Goal: Task Accomplishment & Management: Complete application form

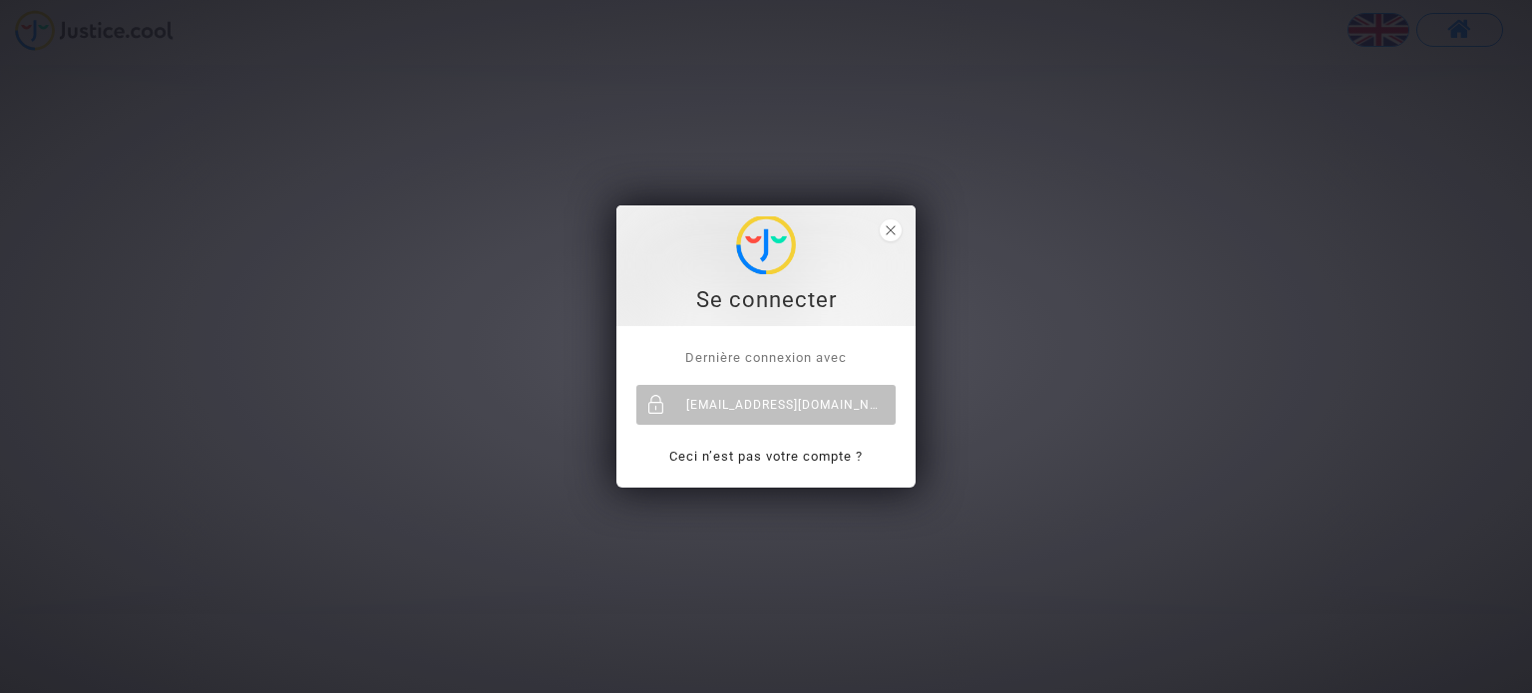
click at [806, 410] on div "neda.dobreva@skyrefund.com" at bounding box center [765, 405] width 259 height 40
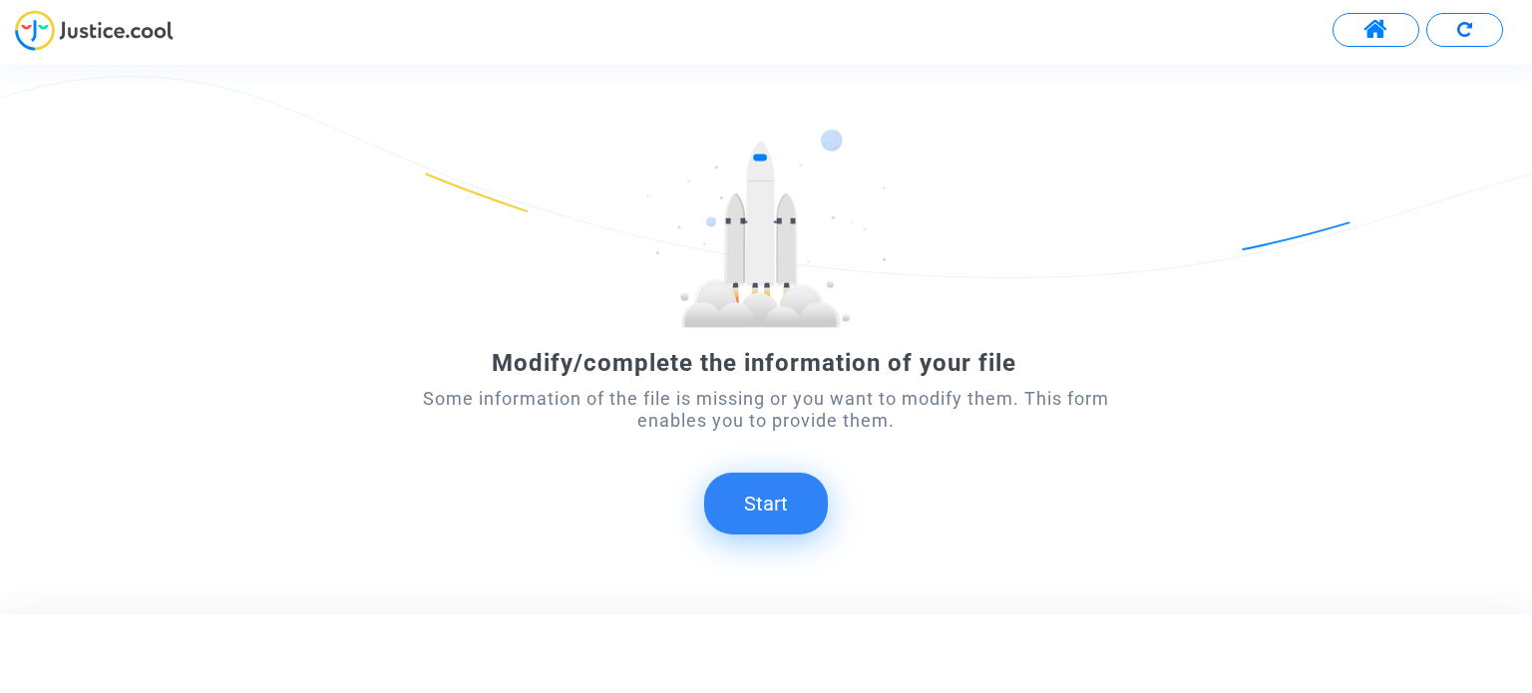
scroll to position [112, 0]
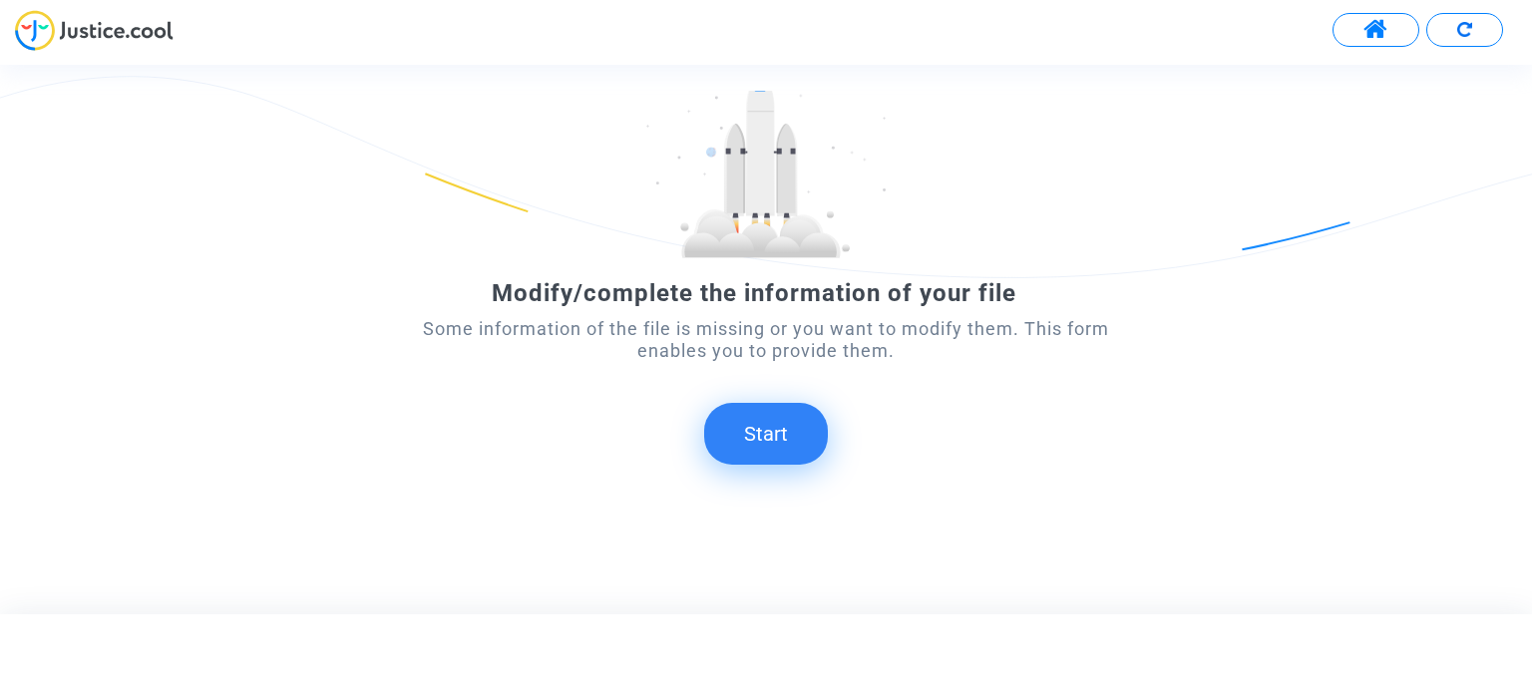
click at [773, 452] on button "Start" at bounding box center [766, 434] width 124 height 62
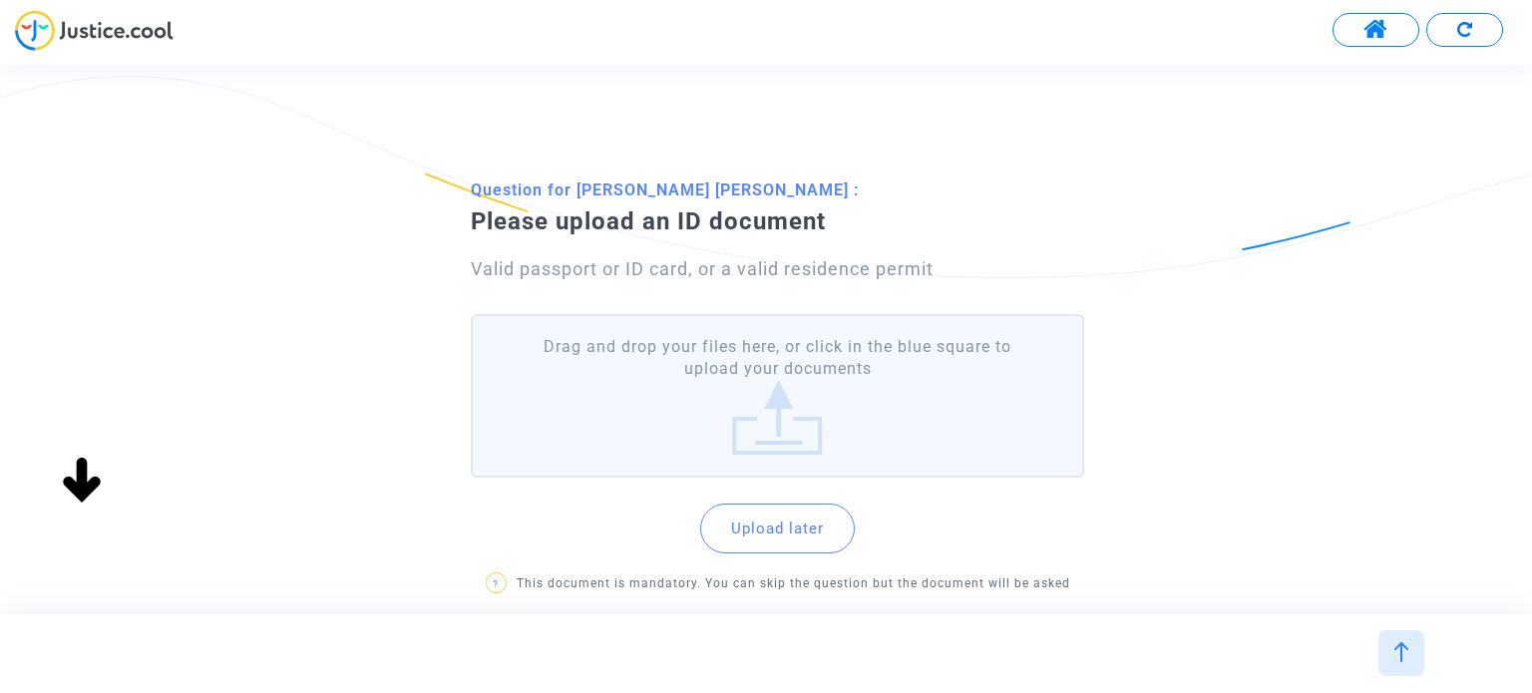
click at [825, 381] on label "Drag and drop your files here, or click in the blue square to upload your docum…" at bounding box center [777, 396] width 612 height 165
click at [0, 0] on input "Drag and drop your files here, or click in the blue square to upload your docum…" at bounding box center [0, 0] width 0 height 0
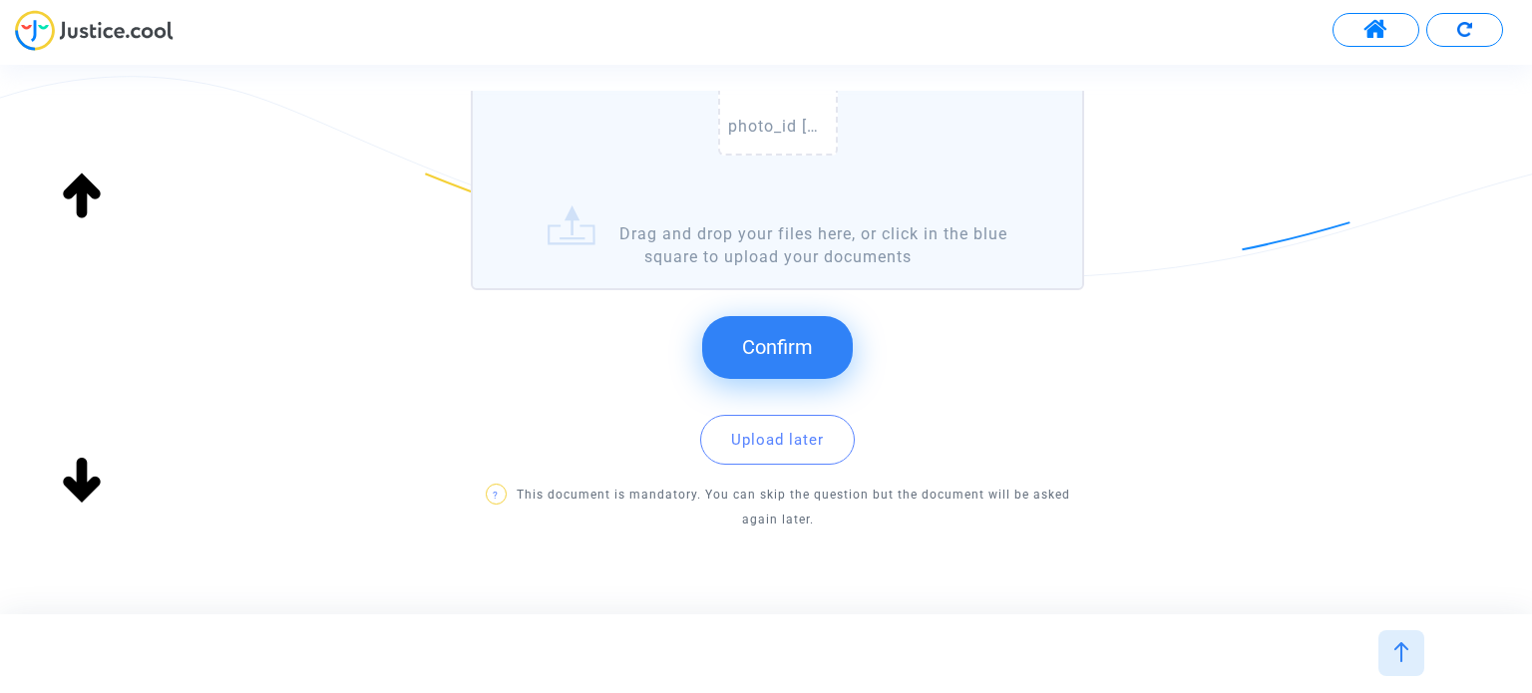
click at [774, 319] on button "Confirm" at bounding box center [777, 347] width 151 height 62
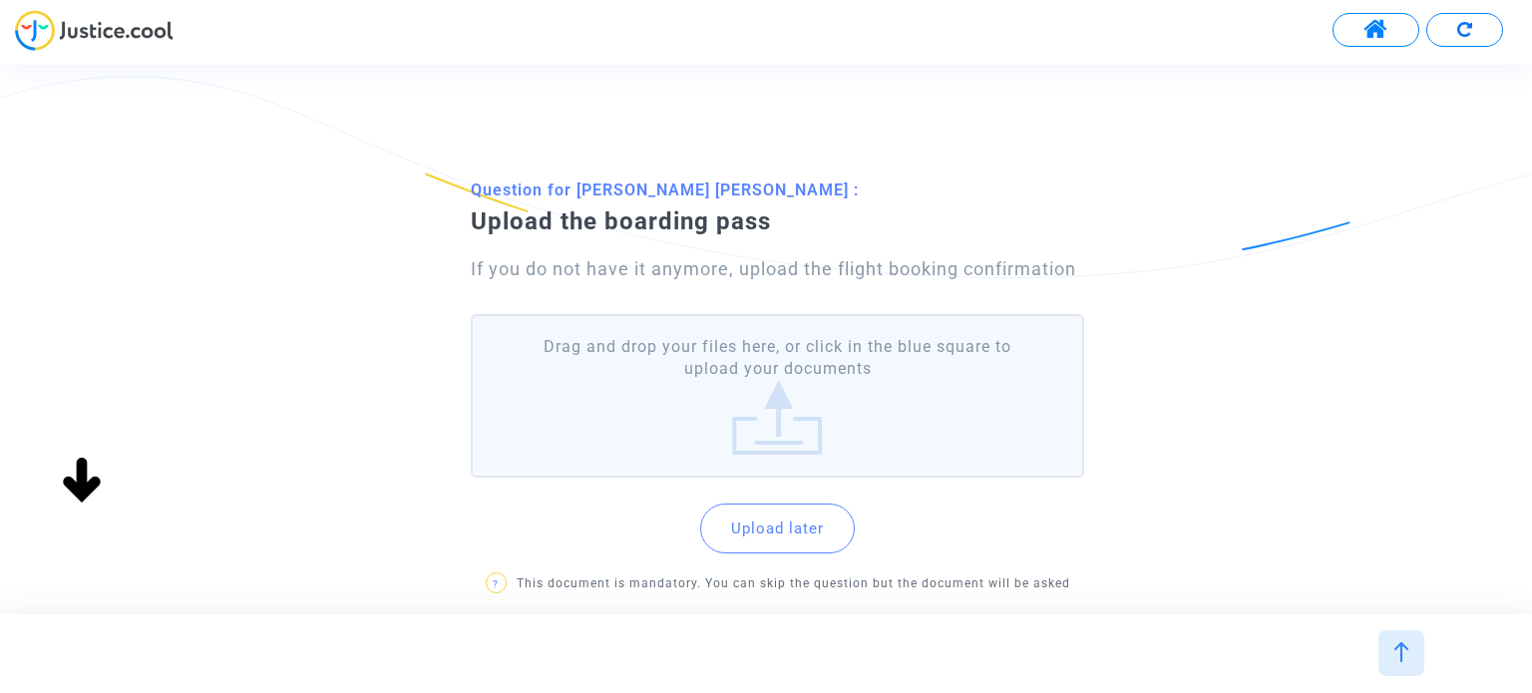
scroll to position [0, 0]
click at [795, 390] on label "Drag and drop your files here, or click in the blue square to upload your docum…" at bounding box center [777, 396] width 612 height 165
click at [0, 0] on input "Drag and drop your files here, or click in the blue square to upload your docum…" at bounding box center [0, 0] width 0 height 0
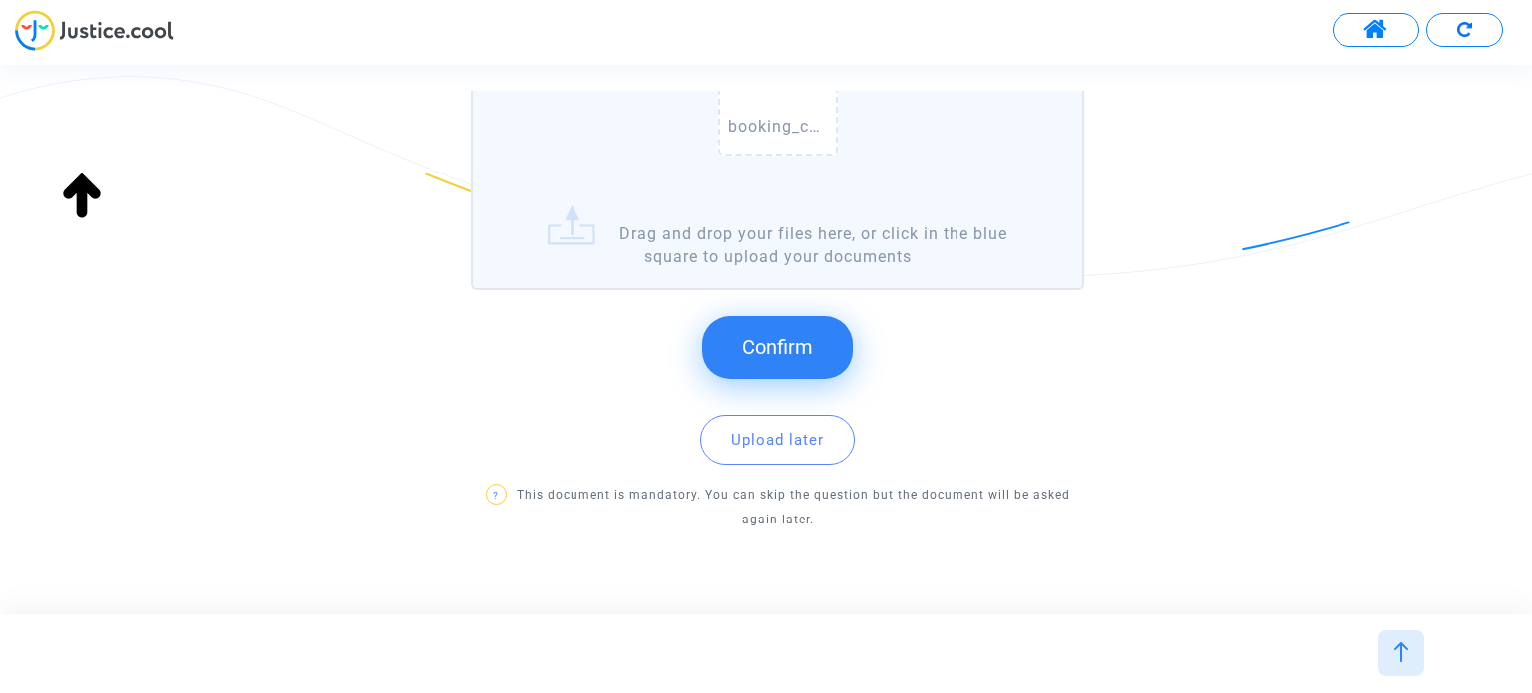
click at [798, 342] on span "Confirm" at bounding box center [777, 347] width 71 height 24
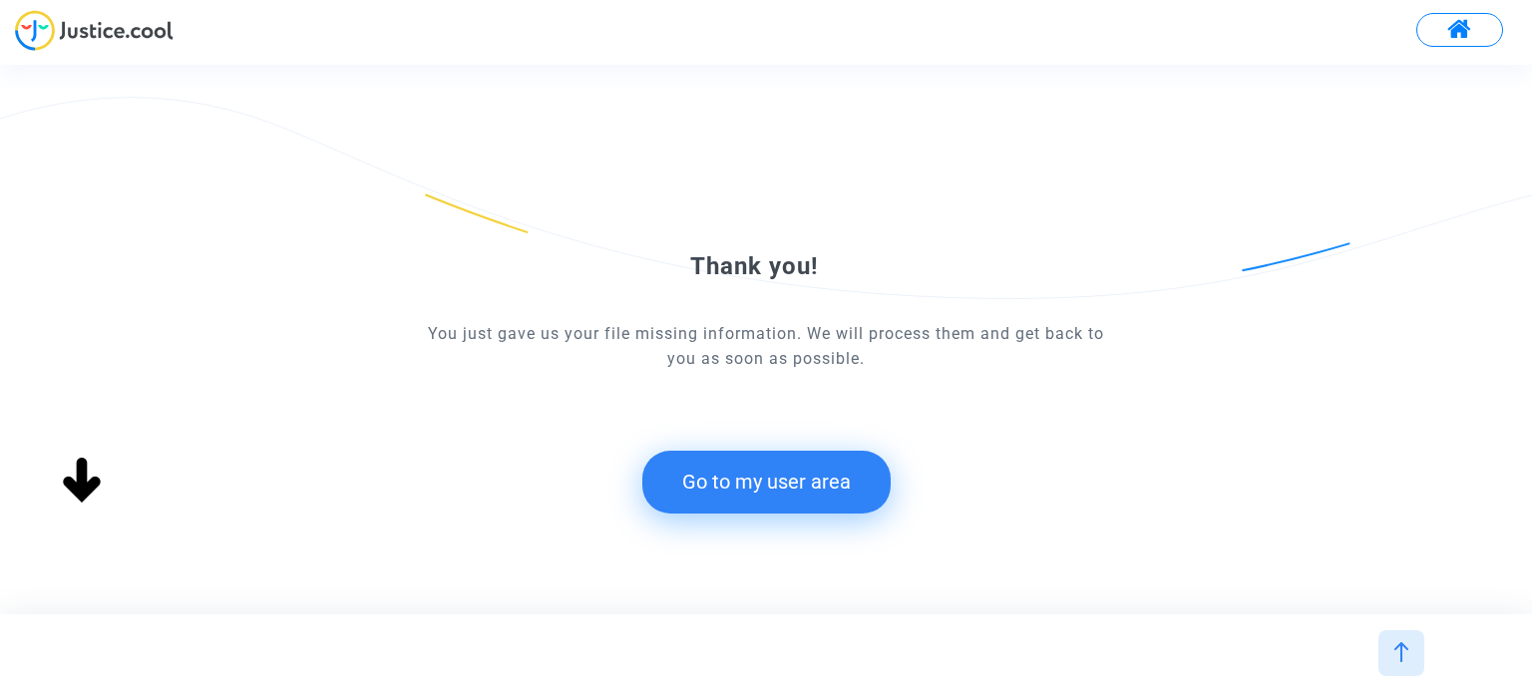
click at [830, 468] on button "Go to my user area" at bounding box center [766, 482] width 248 height 62
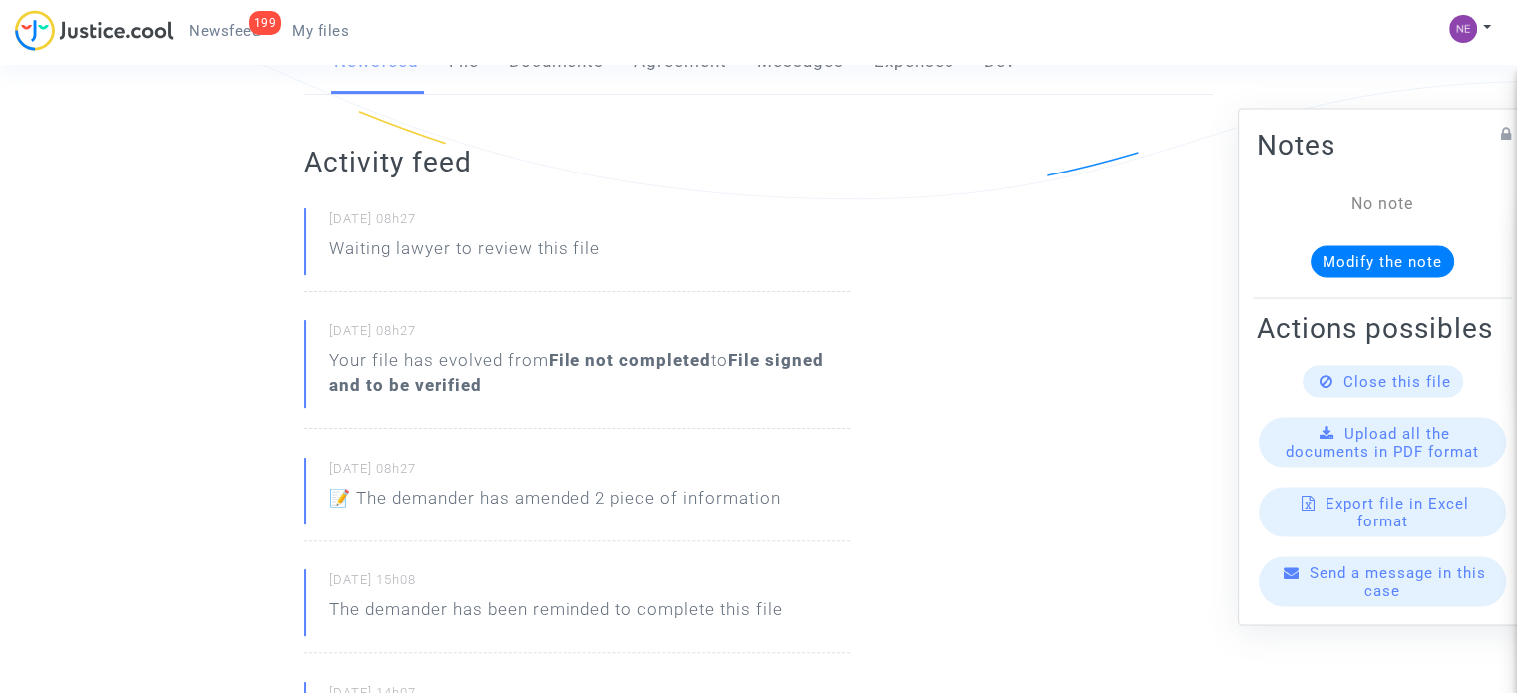
scroll to position [100, 0]
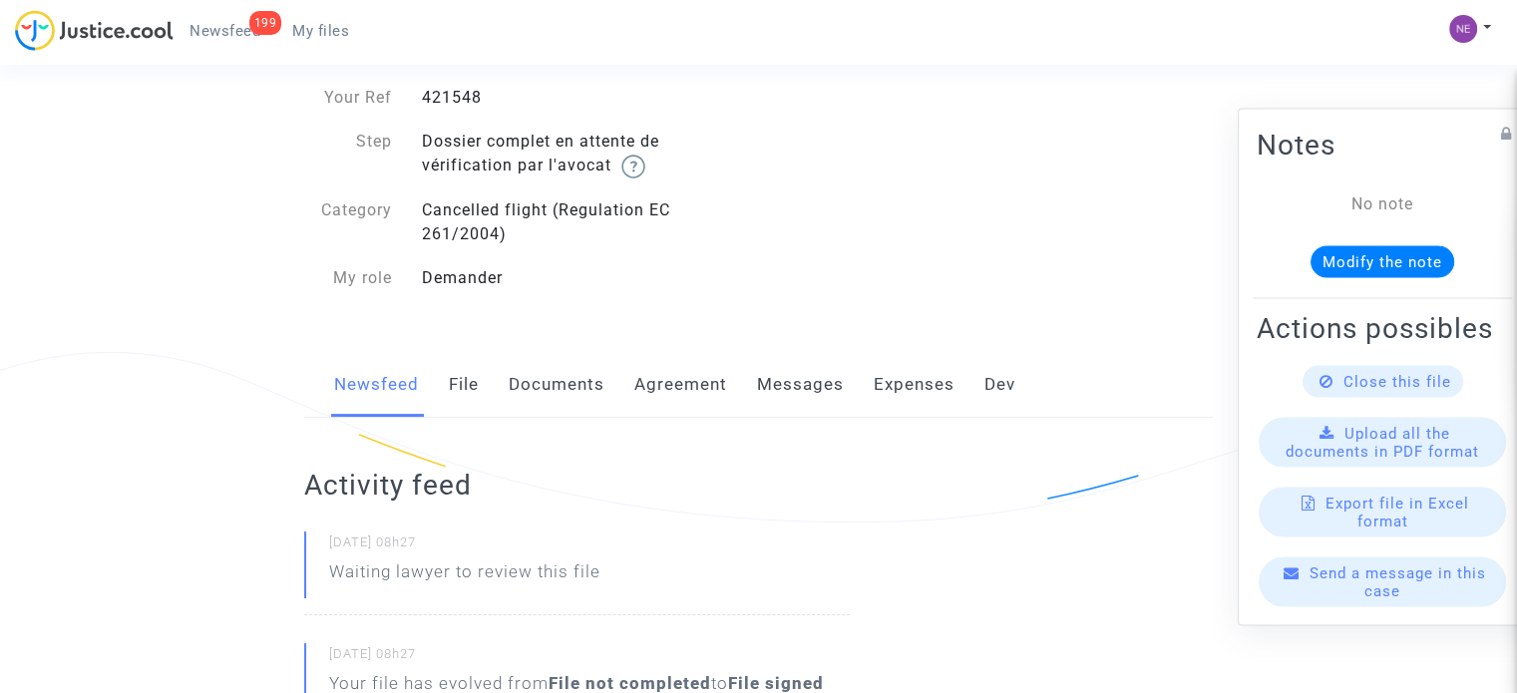
click at [578, 398] on link "Documents" at bounding box center [557, 385] width 96 height 66
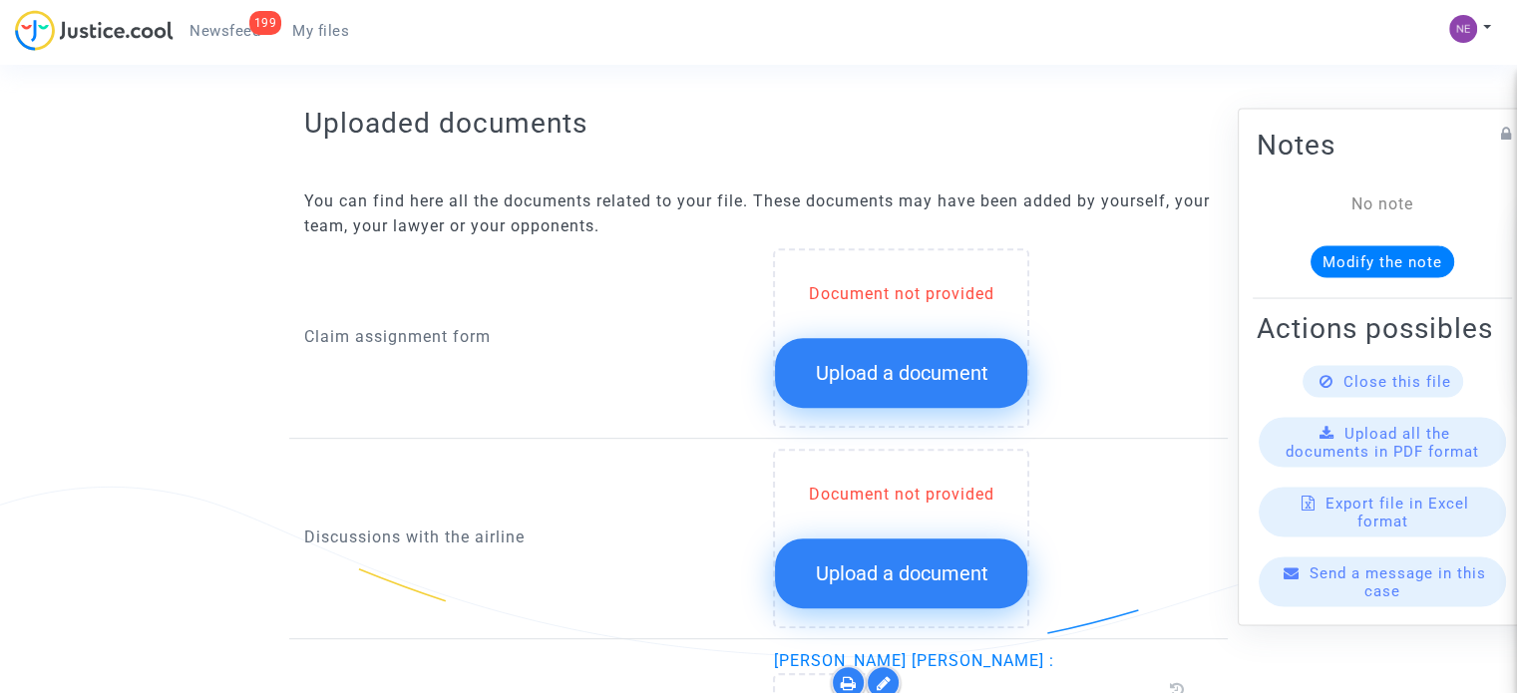
scroll to position [798, 0]
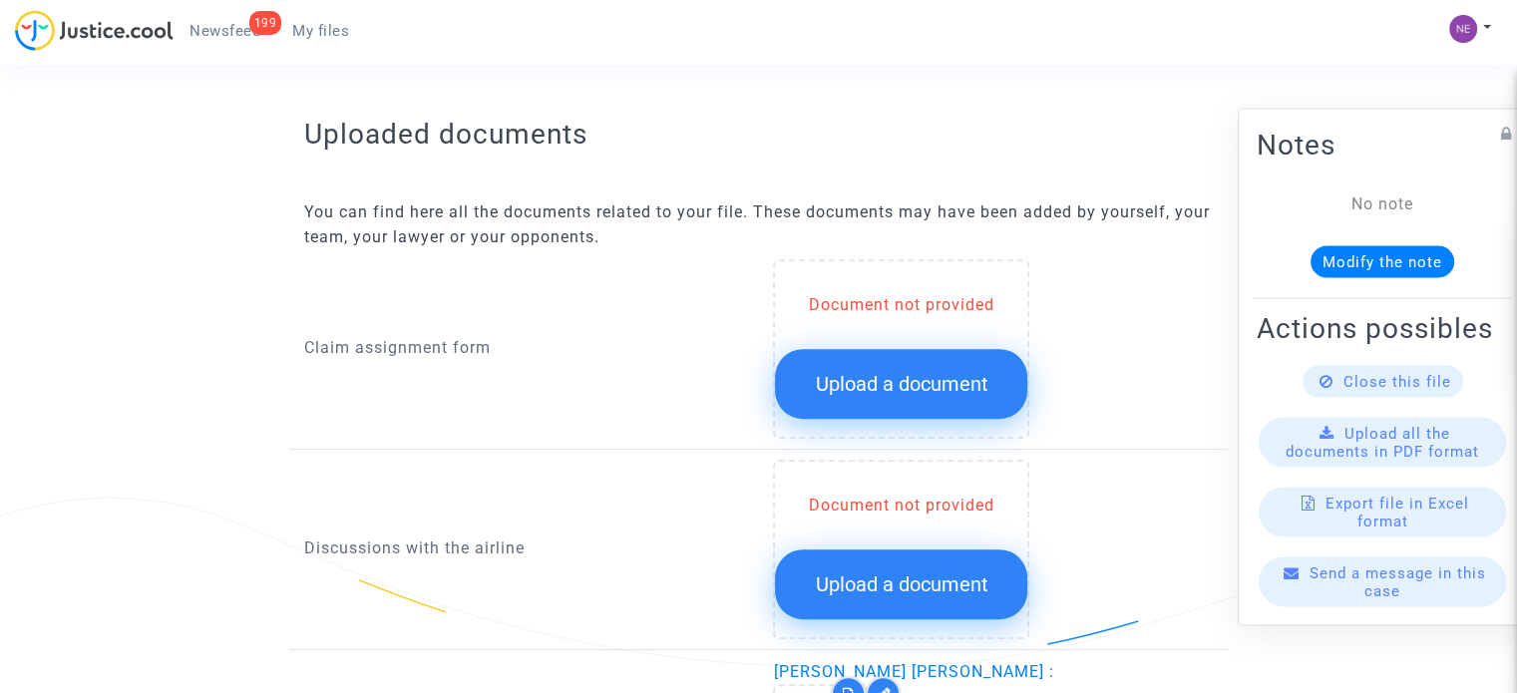
click at [881, 374] on span "Upload a document" at bounding box center [901, 384] width 173 height 24
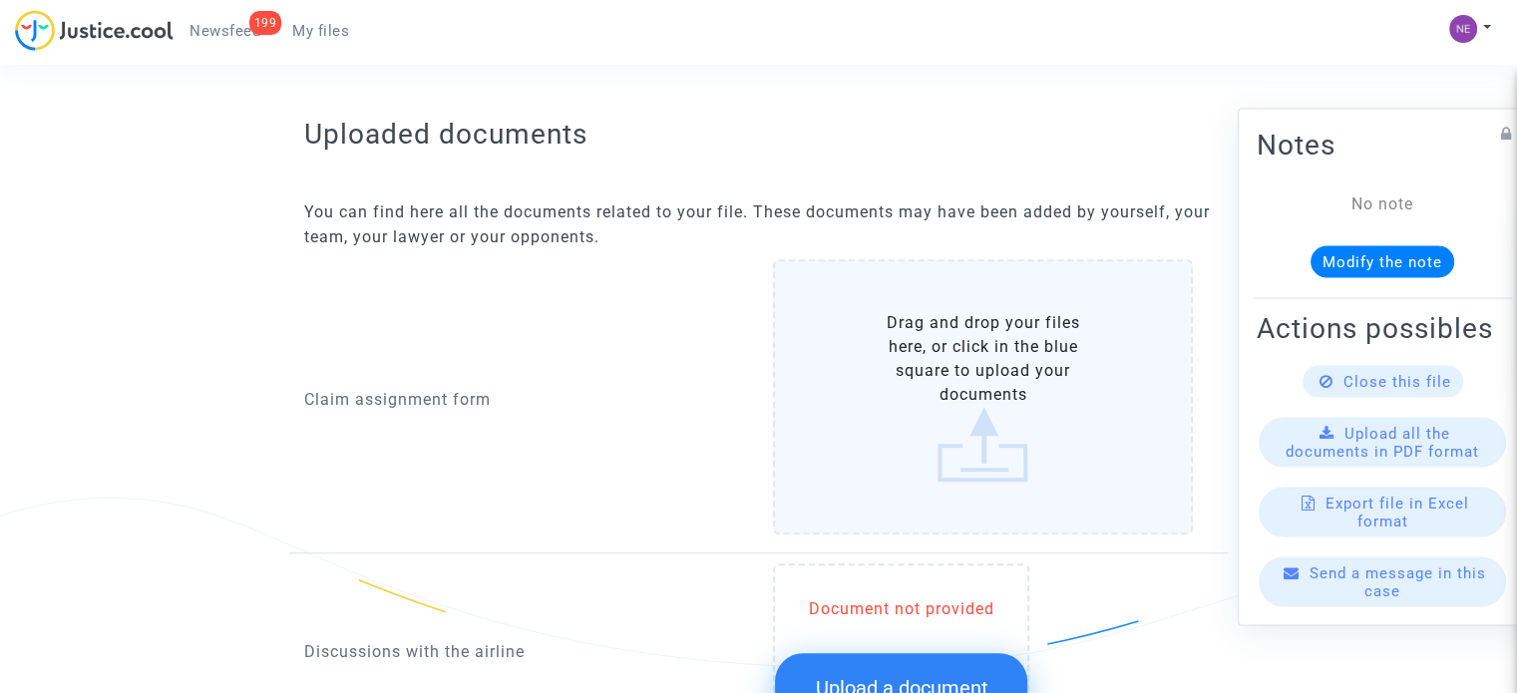
click at [881, 374] on label "Drag and drop your files here, or click in the blue square to upload your docum…" at bounding box center [983, 396] width 420 height 275
click at [0, 0] on input "Drag and drop your files here, or click in the blue square to upload your docum…" at bounding box center [0, 0] width 0 height 0
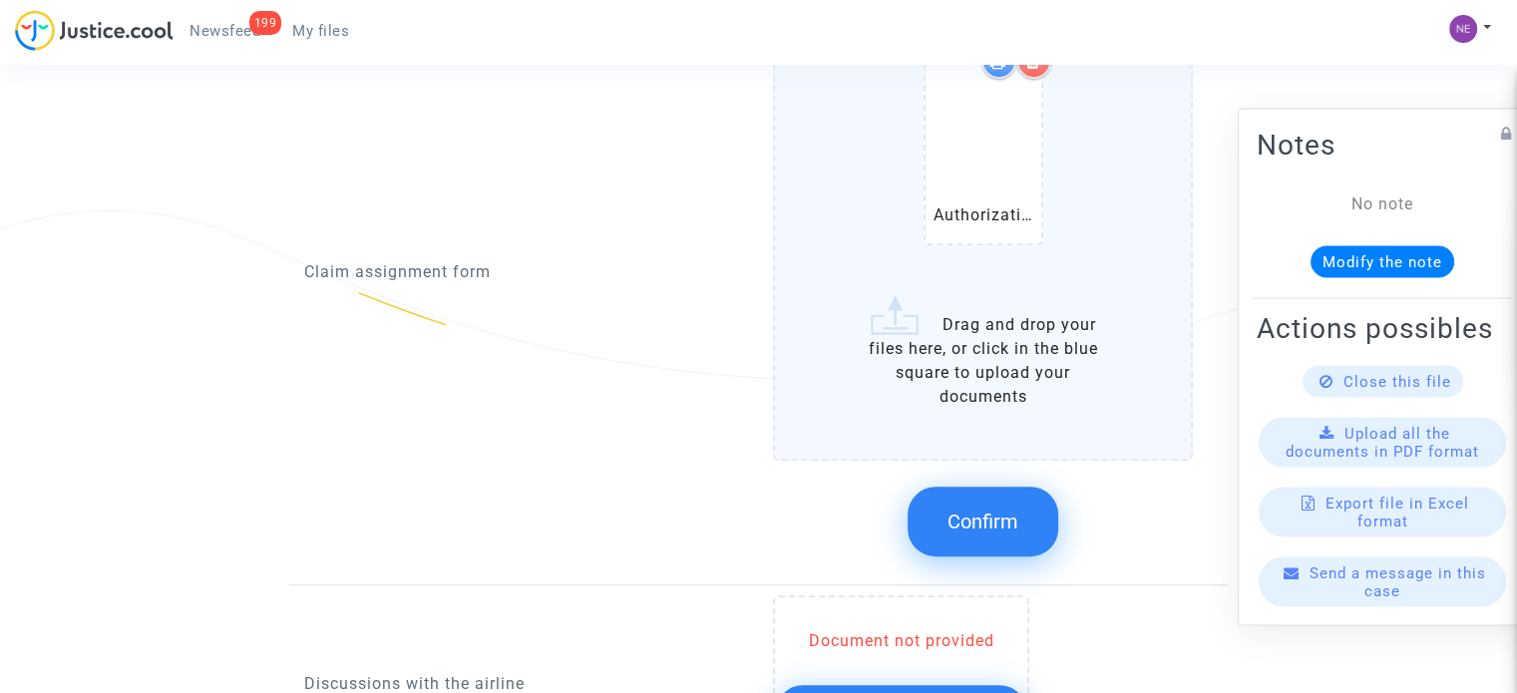
scroll to position [1097, 0]
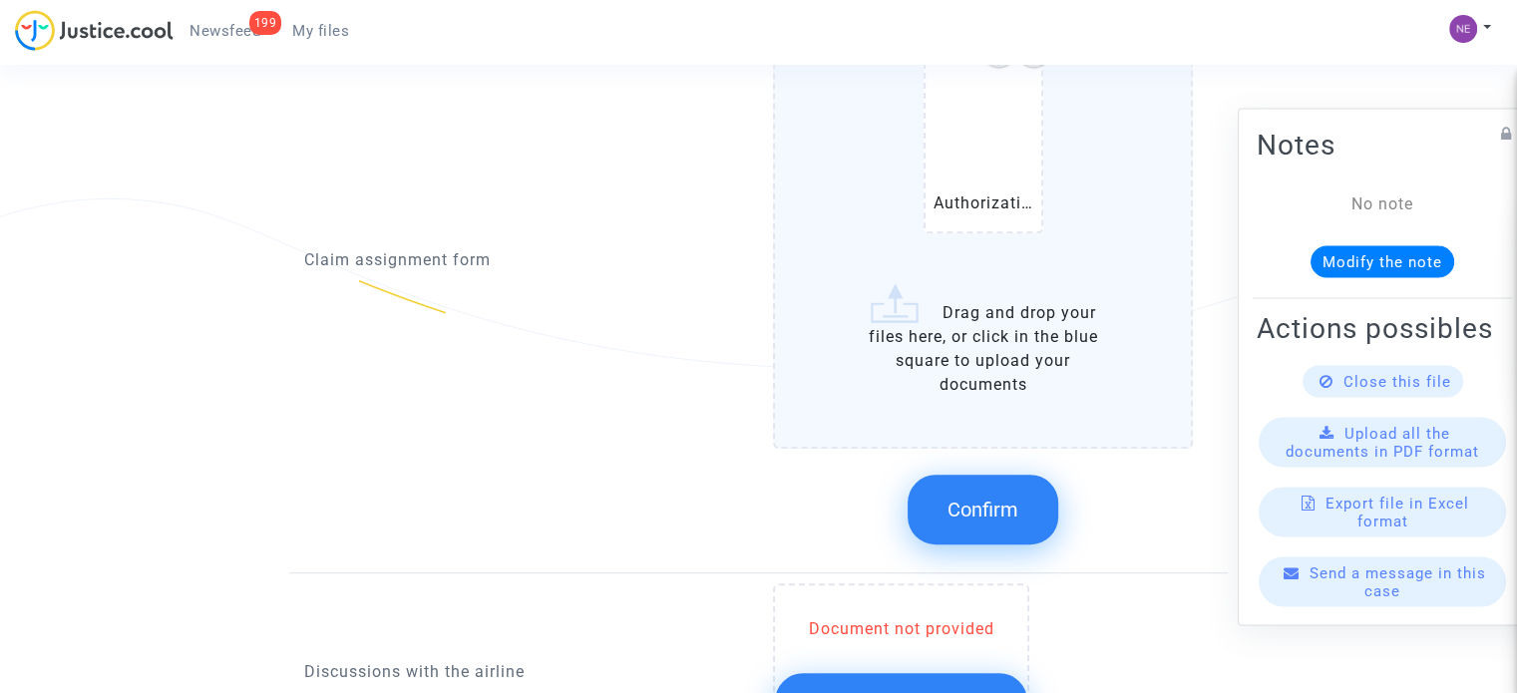
click at [1014, 506] on span "Confirm" at bounding box center [983, 510] width 71 height 24
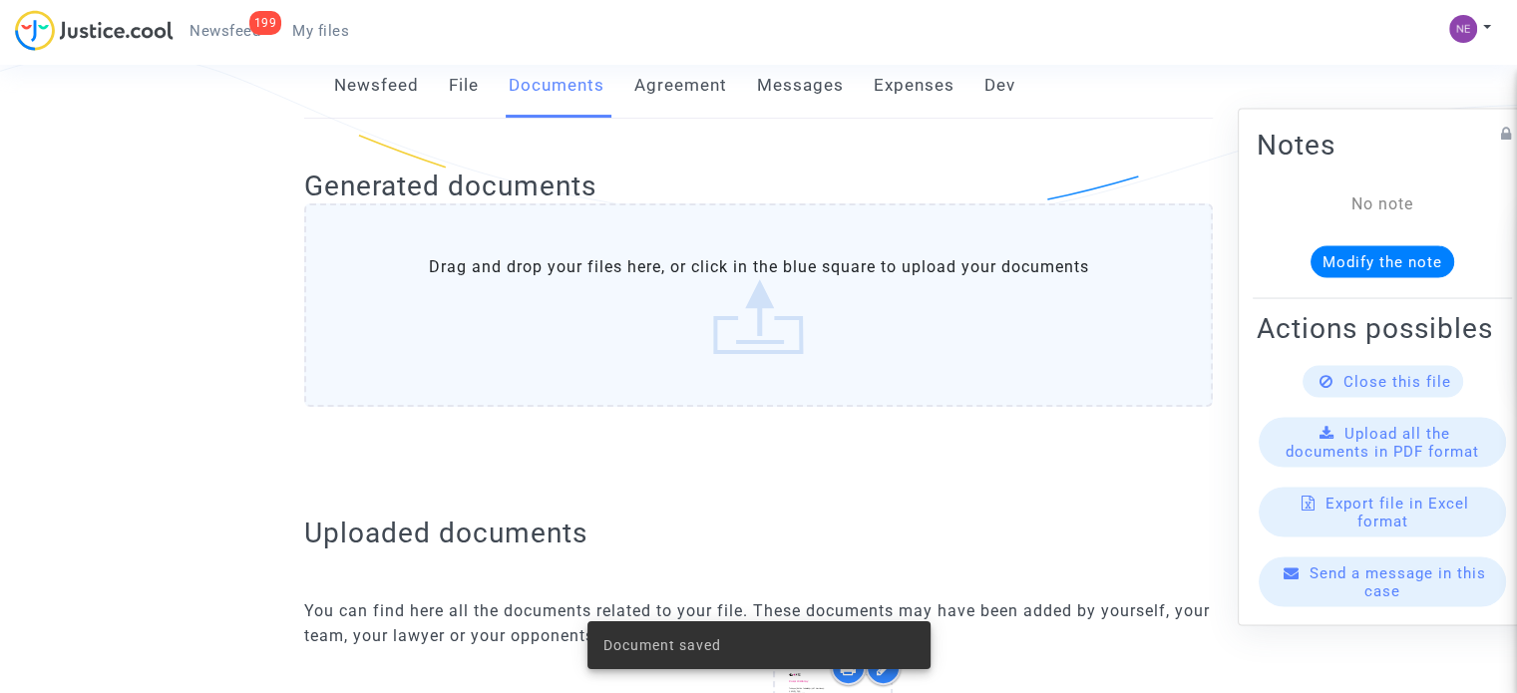
scroll to position [0, 0]
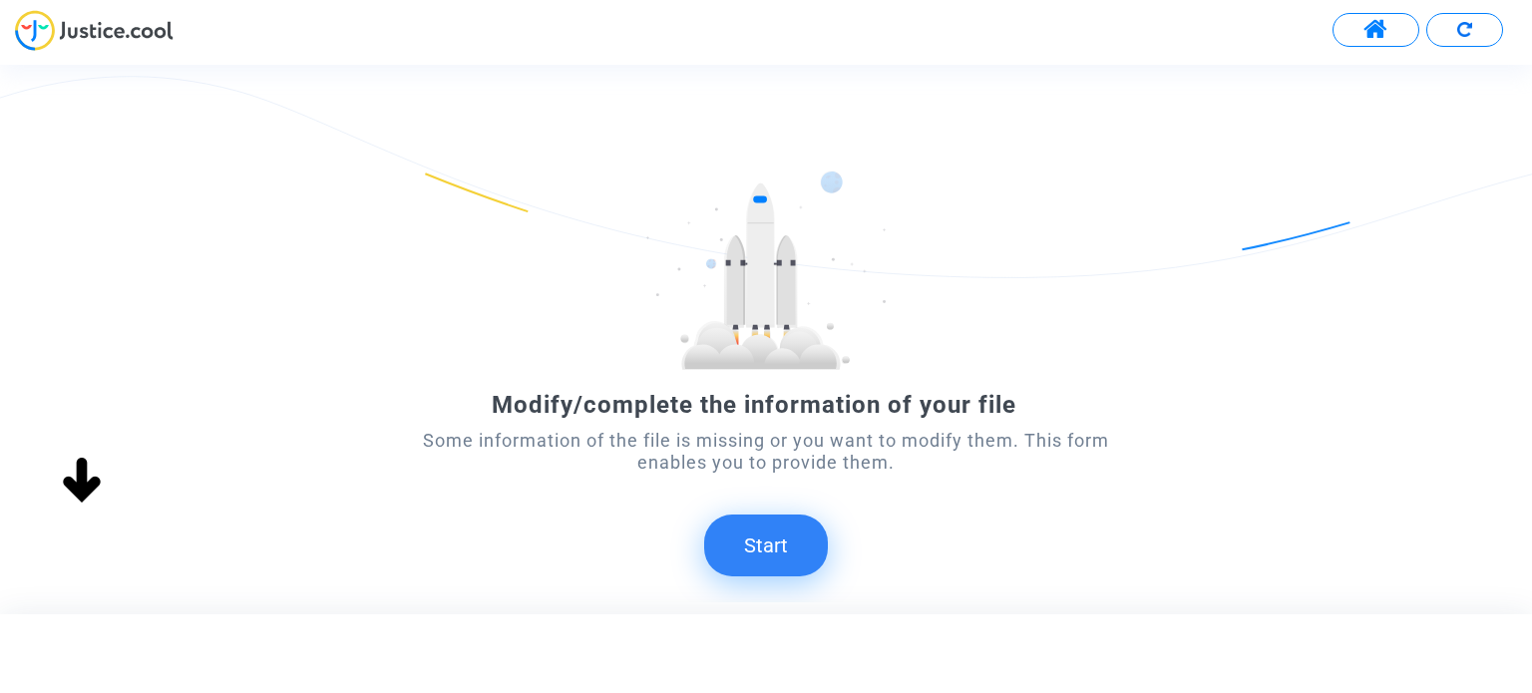
click at [812, 558] on button "Start" at bounding box center [766, 546] width 124 height 62
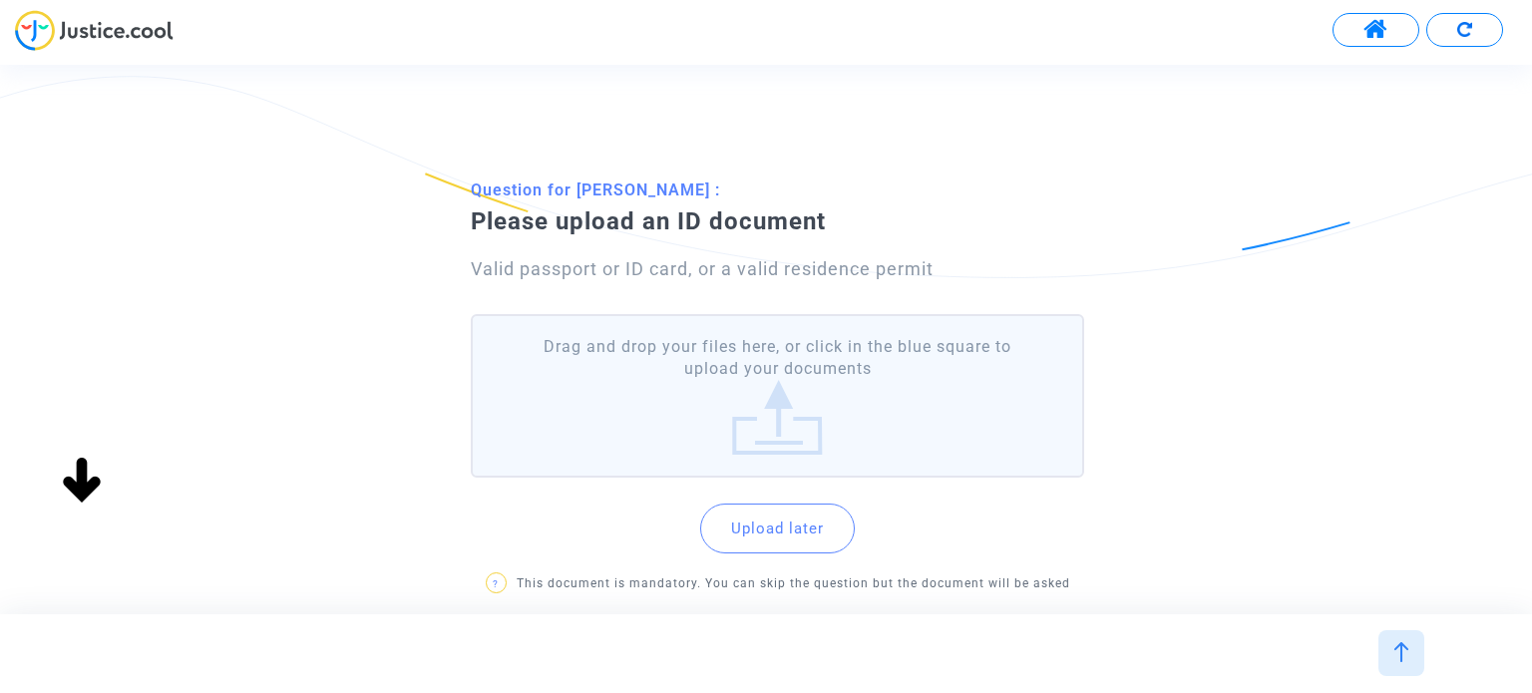
click at [868, 429] on label "Drag and drop your files here, or click in the blue square to upload your docum…" at bounding box center [777, 396] width 612 height 165
click at [0, 0] on input "Drag and drop your files here, or click in the blue square to upload your docum…" at bounding box center [0, 0] width 0 height 0
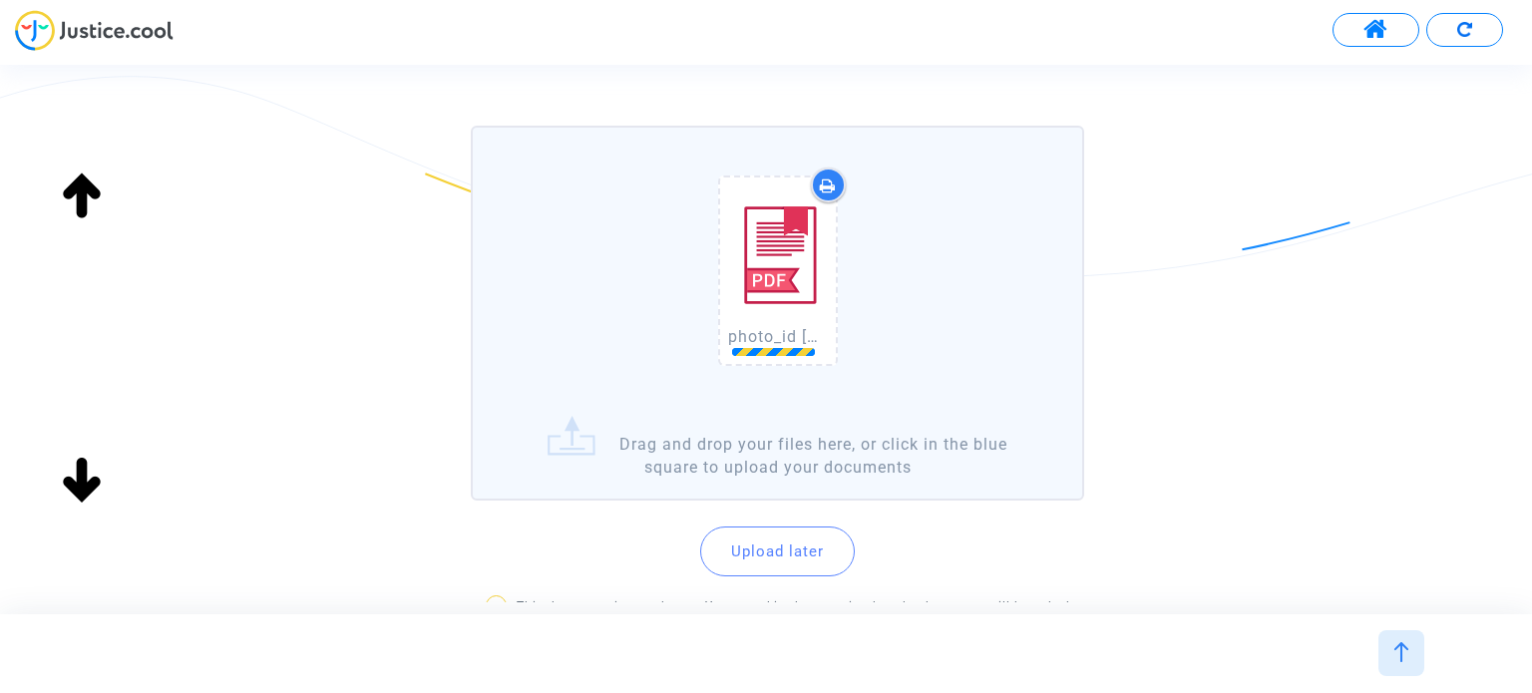
scroll to position [200, 0]
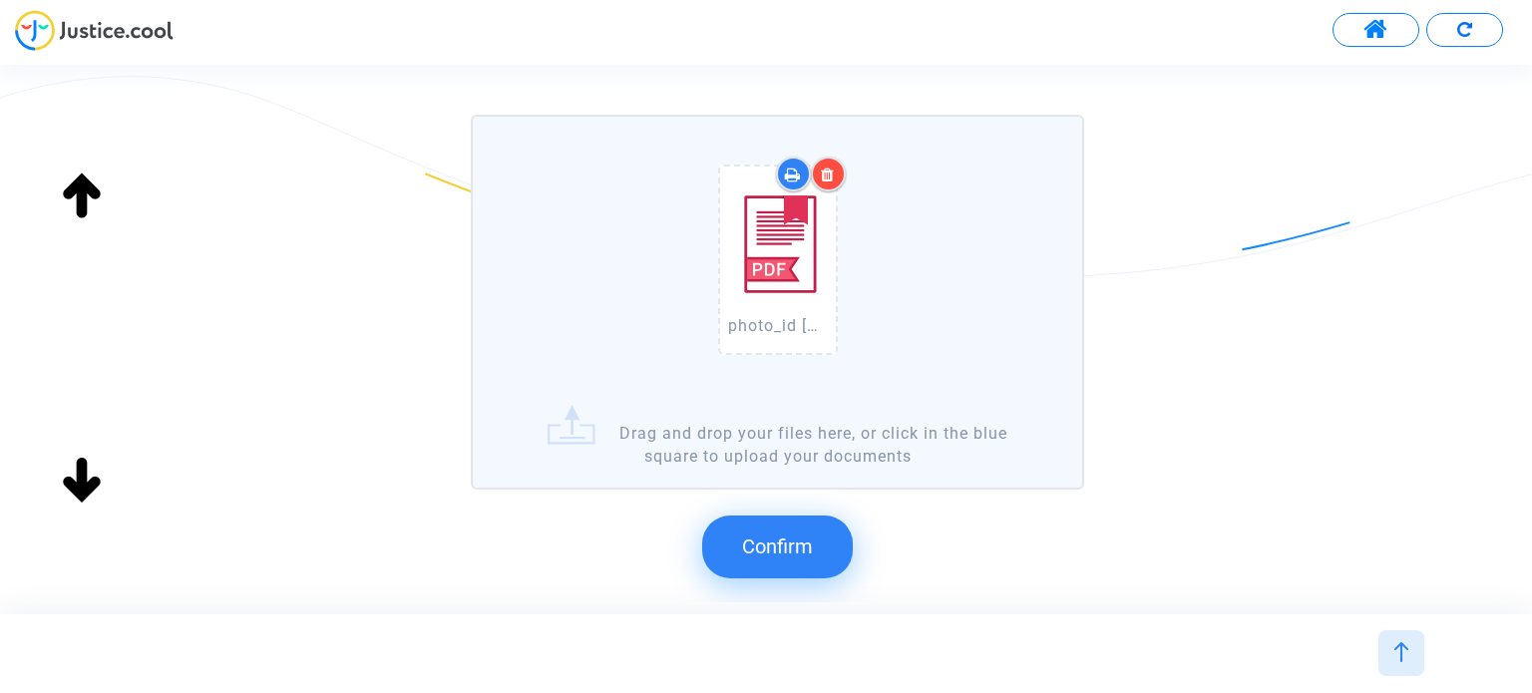
click at [816, 546] on button "Confirm" at bounding box center [777, 547] width 151 height 62
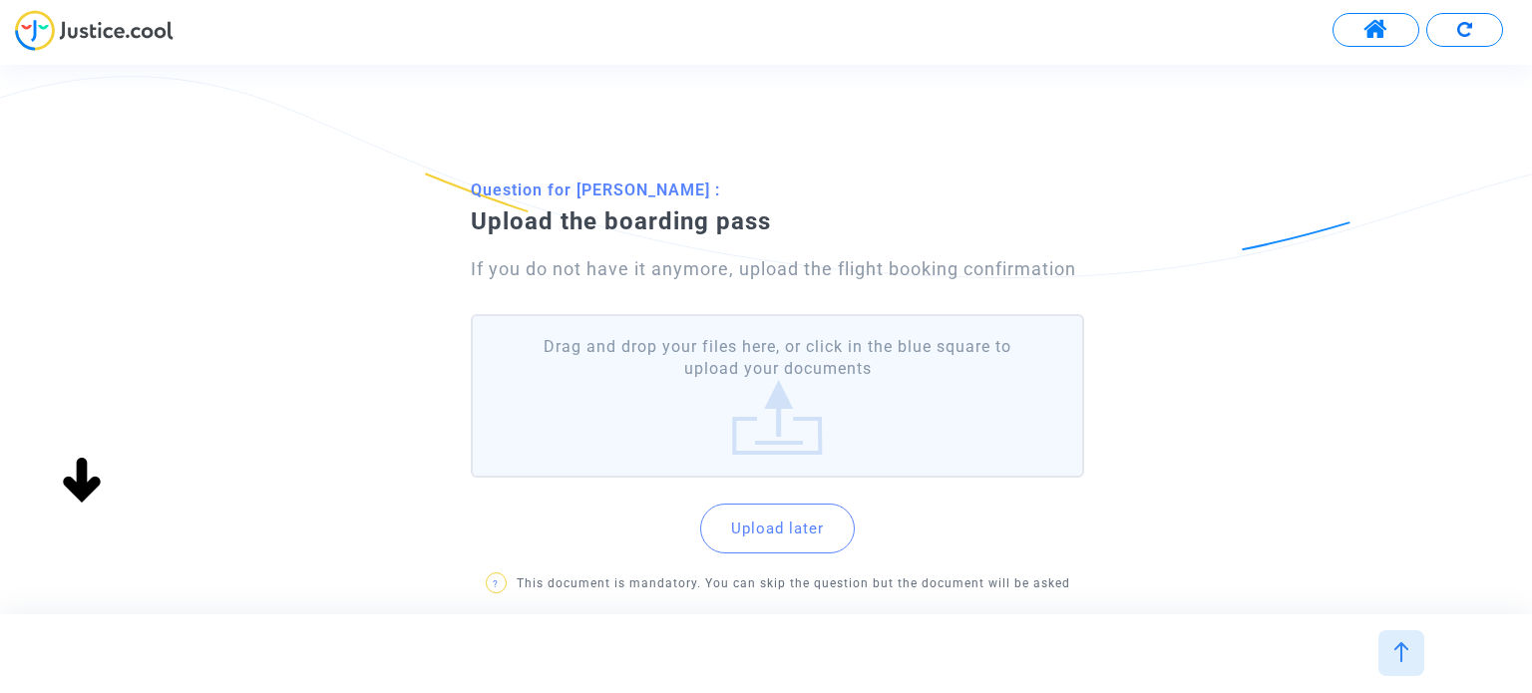
click at [722, 401] on label "Drag and drop your files here, or click in the blue square to upload your docum…" at bounding box center [777, 396] width 612 height 165
click at [0, 0] on input "Drag and drop your files here, or click in the blue square to upload your docum…" at bounding box center [0, 0] width 0 height 0
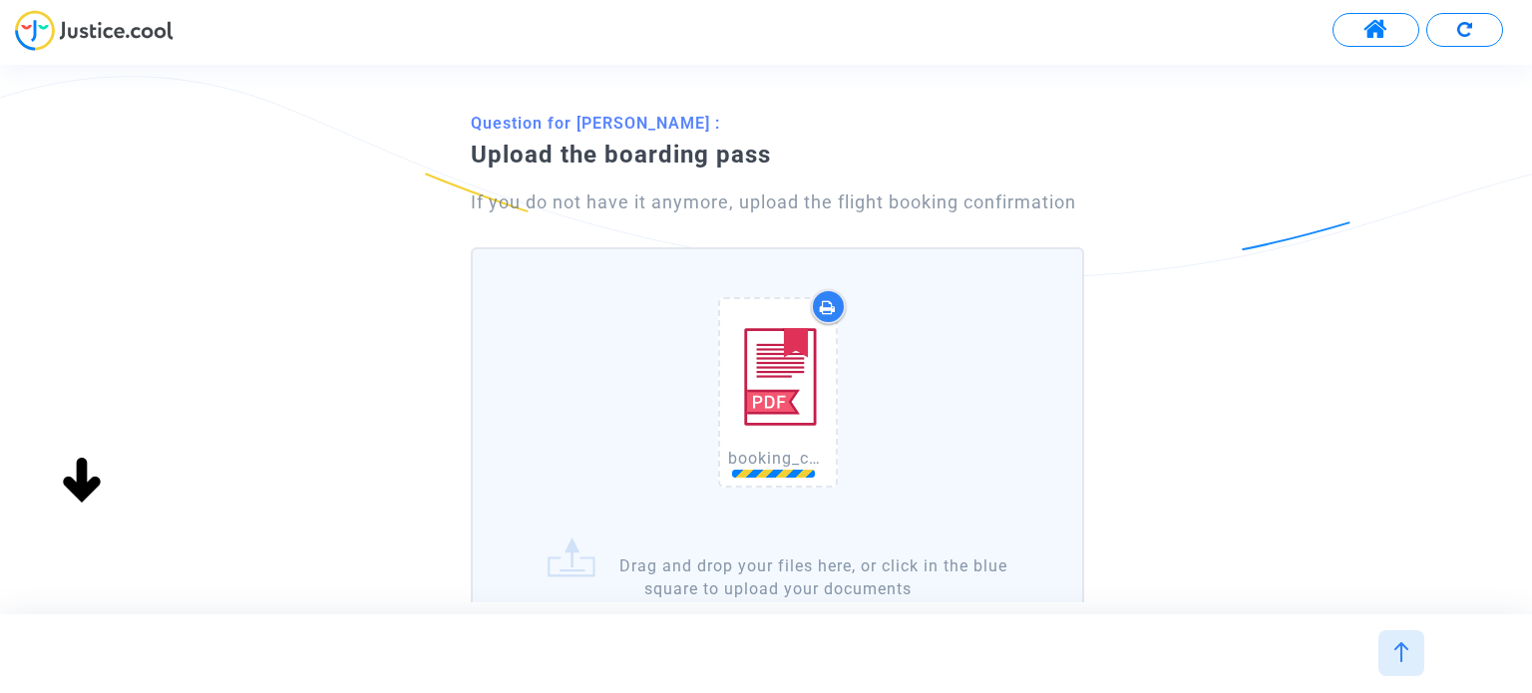
scroll to position [200, 0]
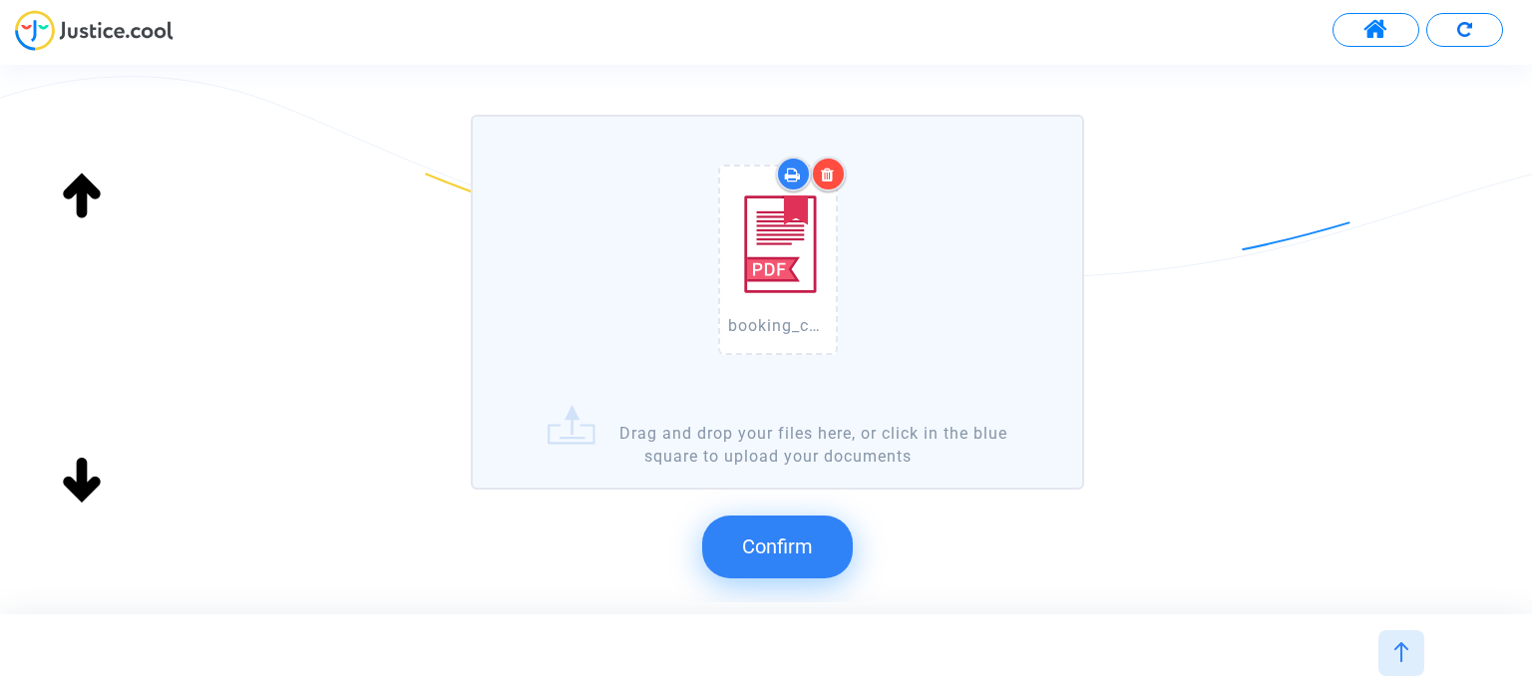
click at [826, 532] on button "Confirm" at bounding box center [777, 547] width 151 height 62
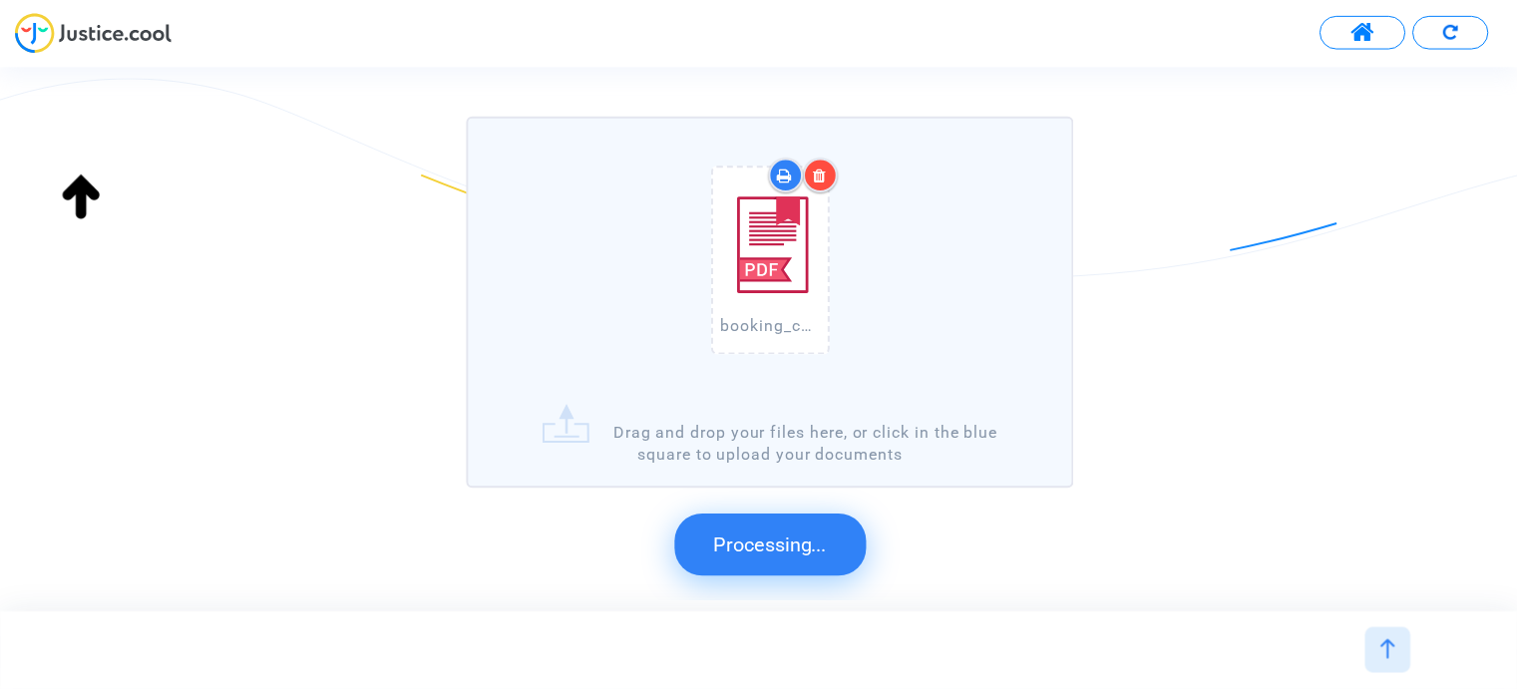
scroll to position [0, 0]
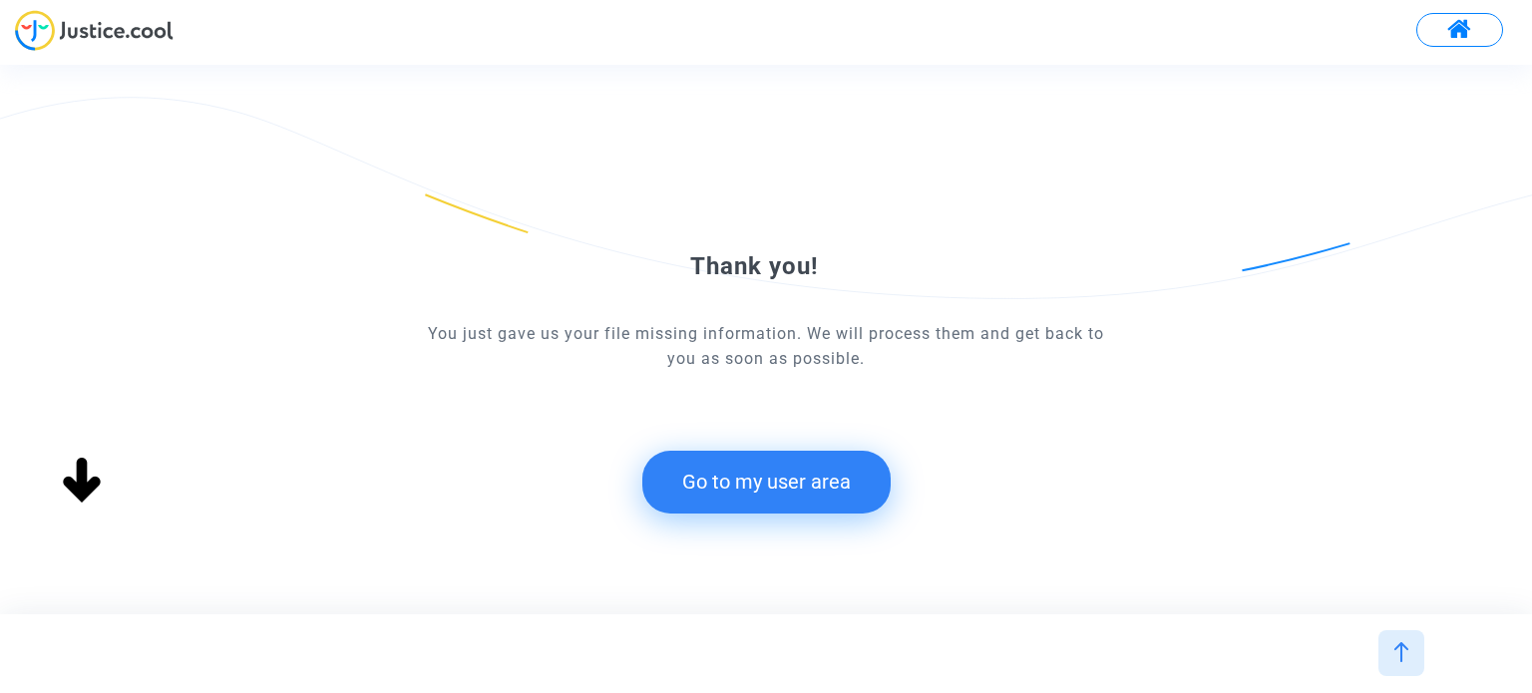
click at [784, 475] on button "Go to my user area" at bounding box center [766, 482] width 248 height 62
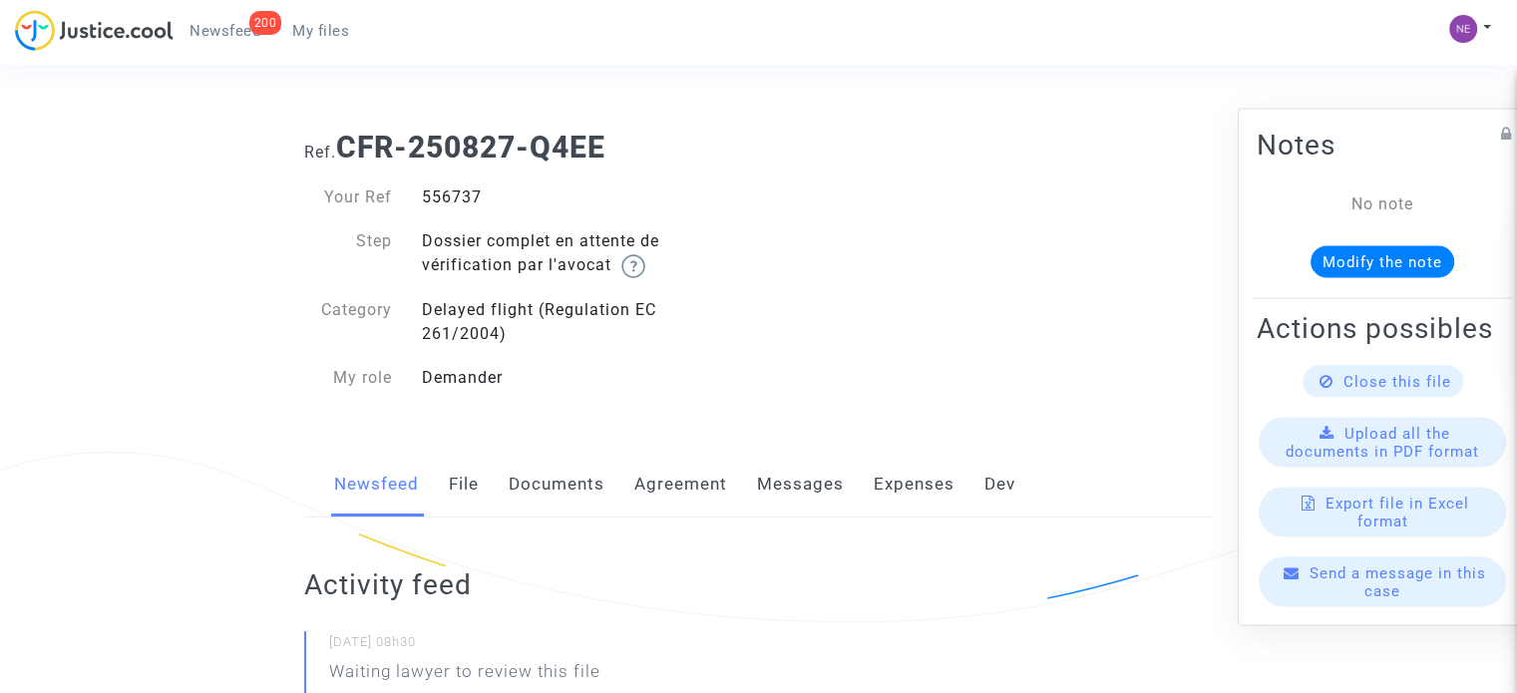
click at [696, 493] on link "Agreement" at bounding box center [680, 485] width 93 height 66
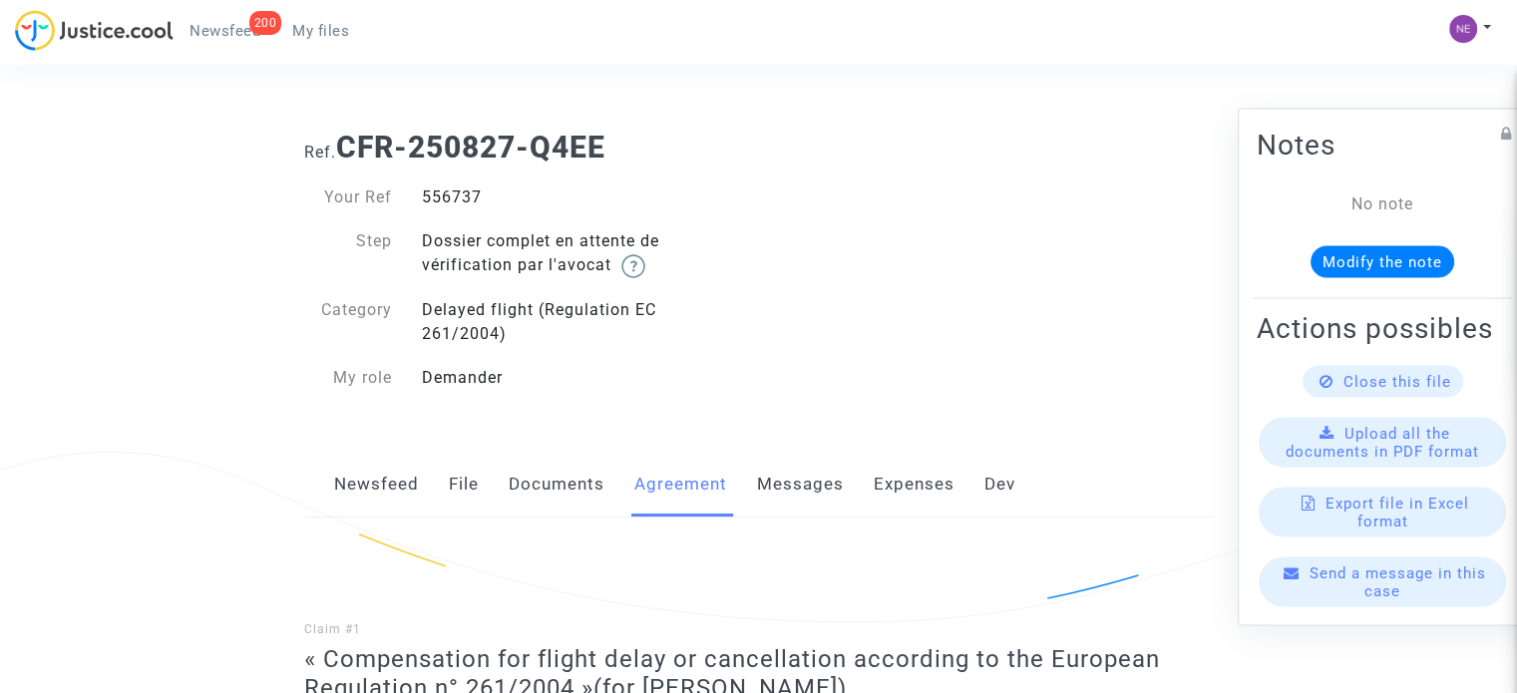
click at [574, 494] on link "Documents" at bounding box center [557, 485] width 96 height 66
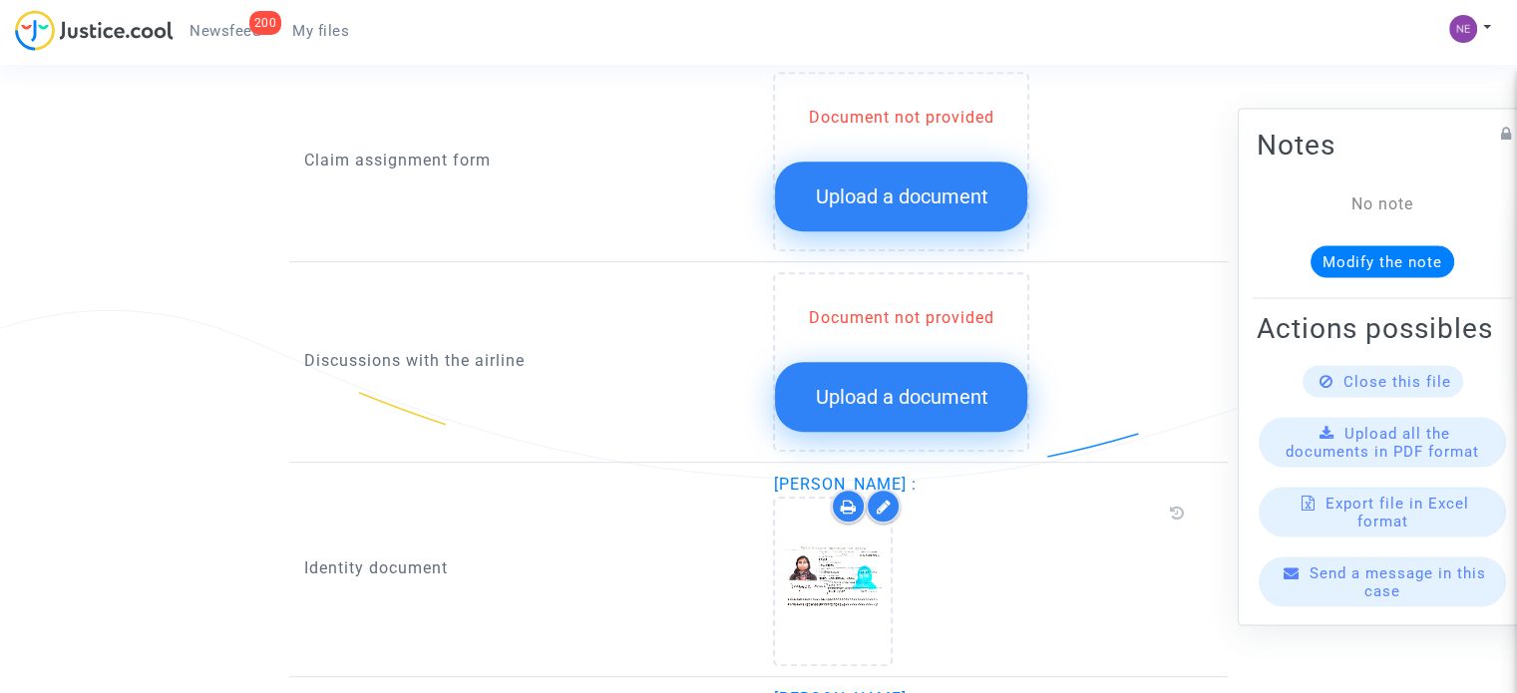
scroll to position [798, 0]
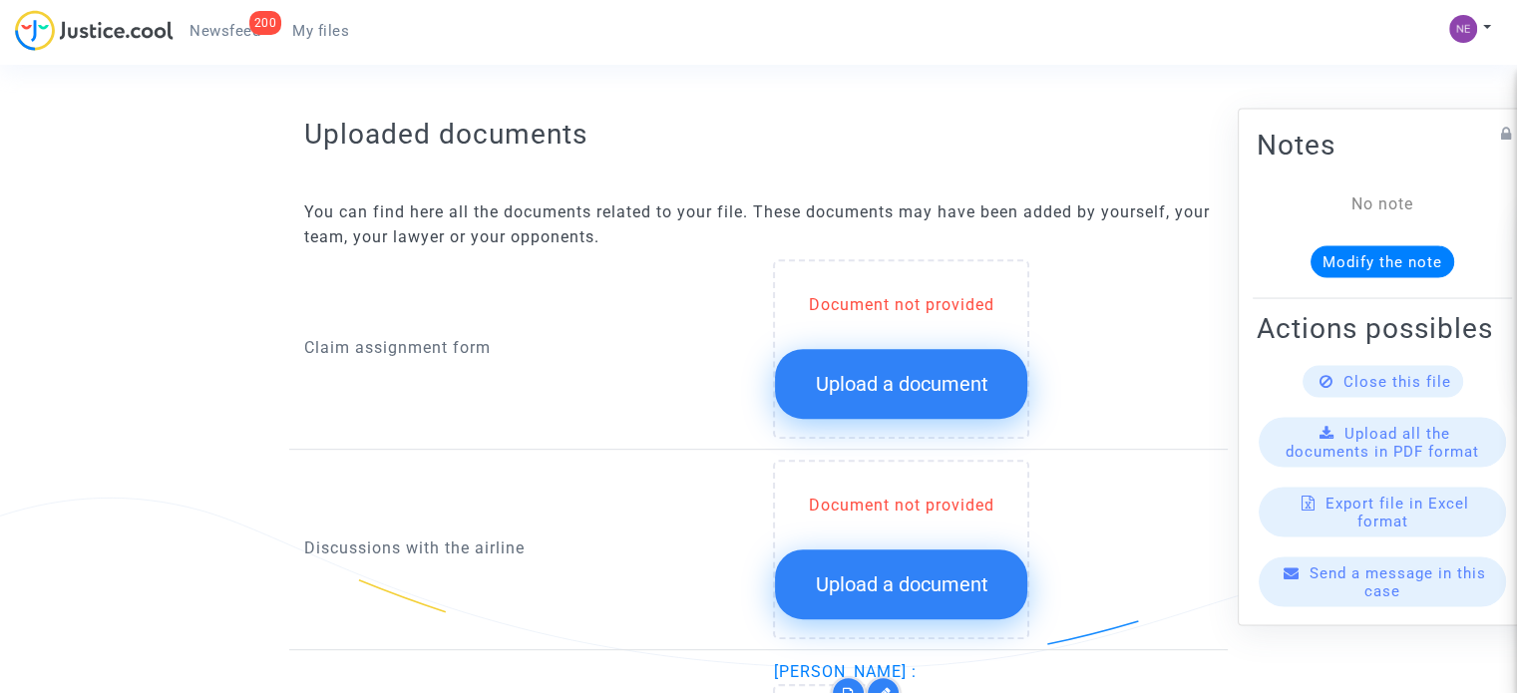
click at [923, 394] on button "Upload a document" at bounding box center [901, 384] width 252 height 70
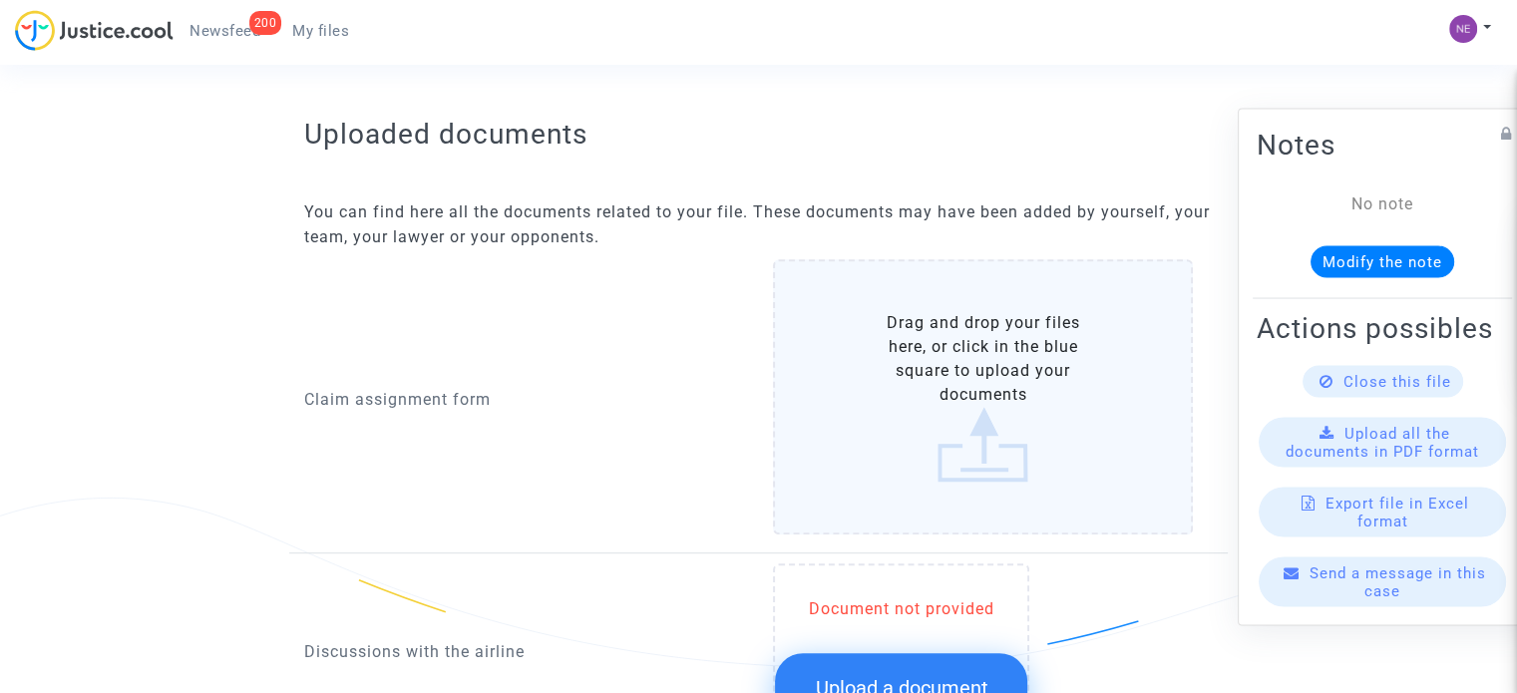
click at [926, 401] on label "Drag and drop your files here, or click in the blue square to upload your docum…" at bounding box center [983, 396] width 420 height 275
click at [0, 0] on input "Drag and drop your files here, or click in the blue square to upload your docum…" at bounding box center [0, 0] width 0 height 0
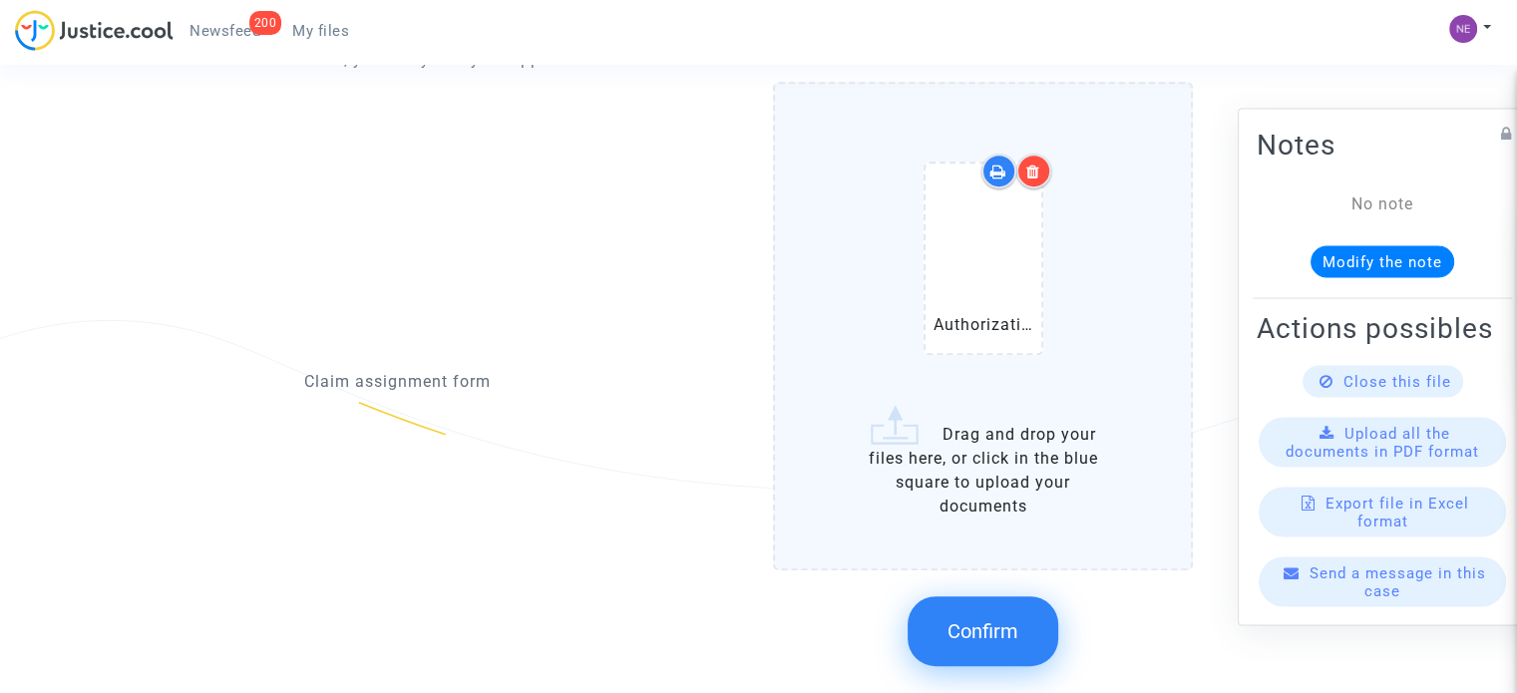
scroll to position [998, 0]
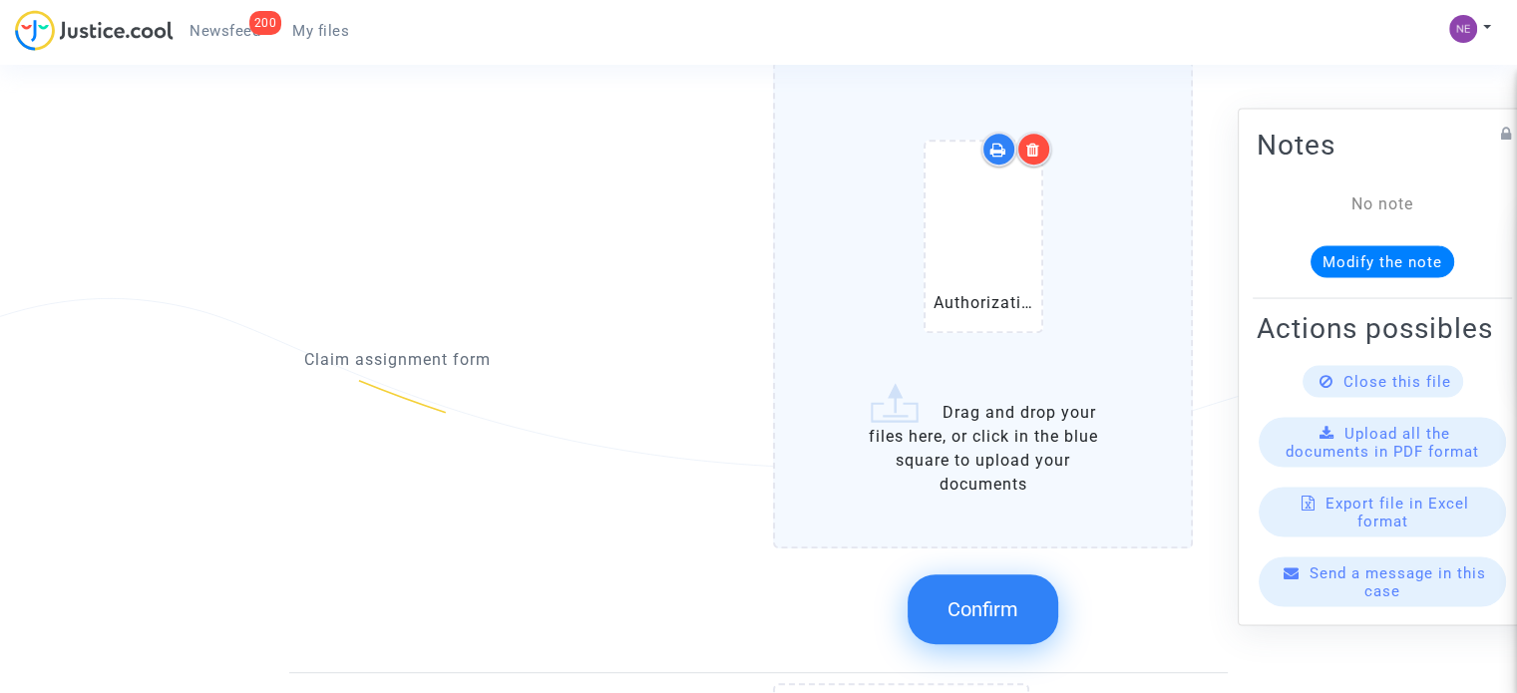
click at [1009, 590] on button "Confirm" at bounding box center [983, 610] width 151 height 70
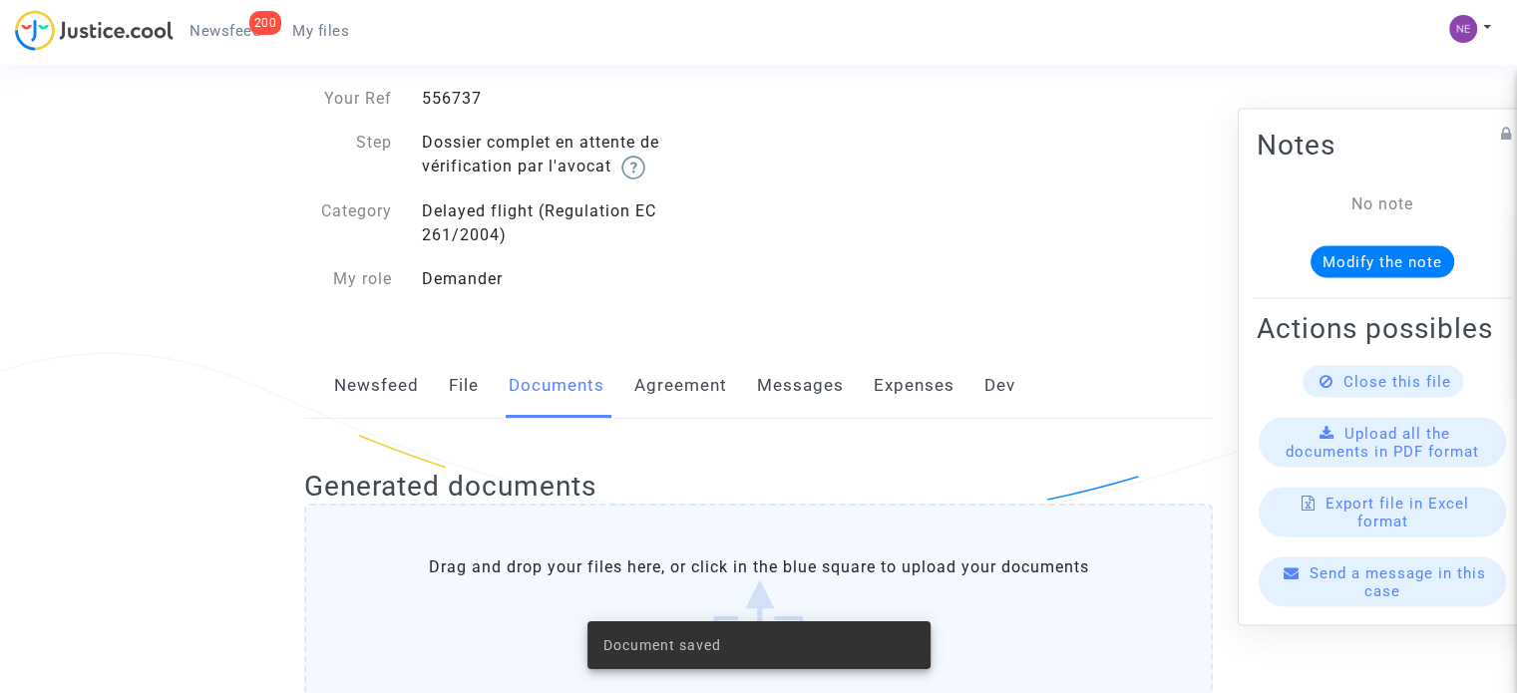
scroll to position [0, 0]
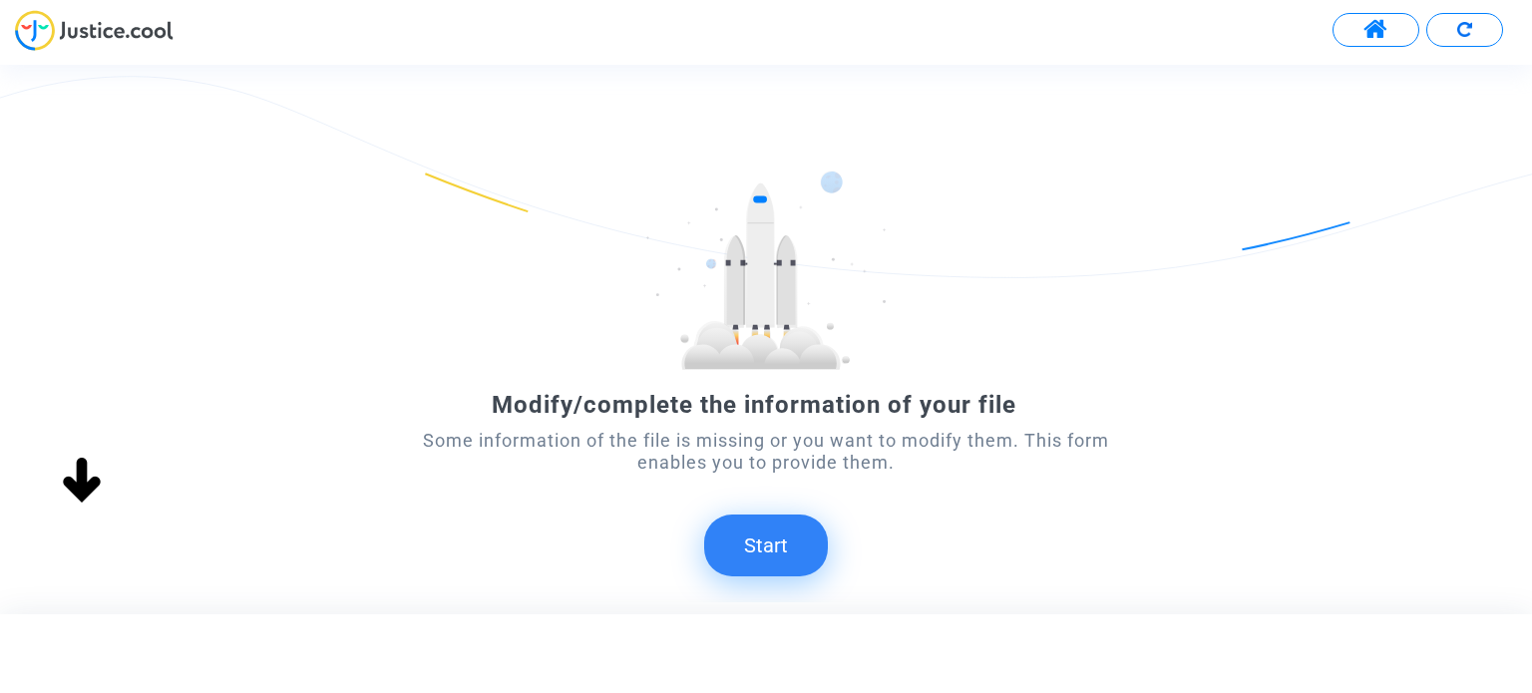
click at [751, 536] on button "Start" at bounding box center [766, 546] width 124 height 62
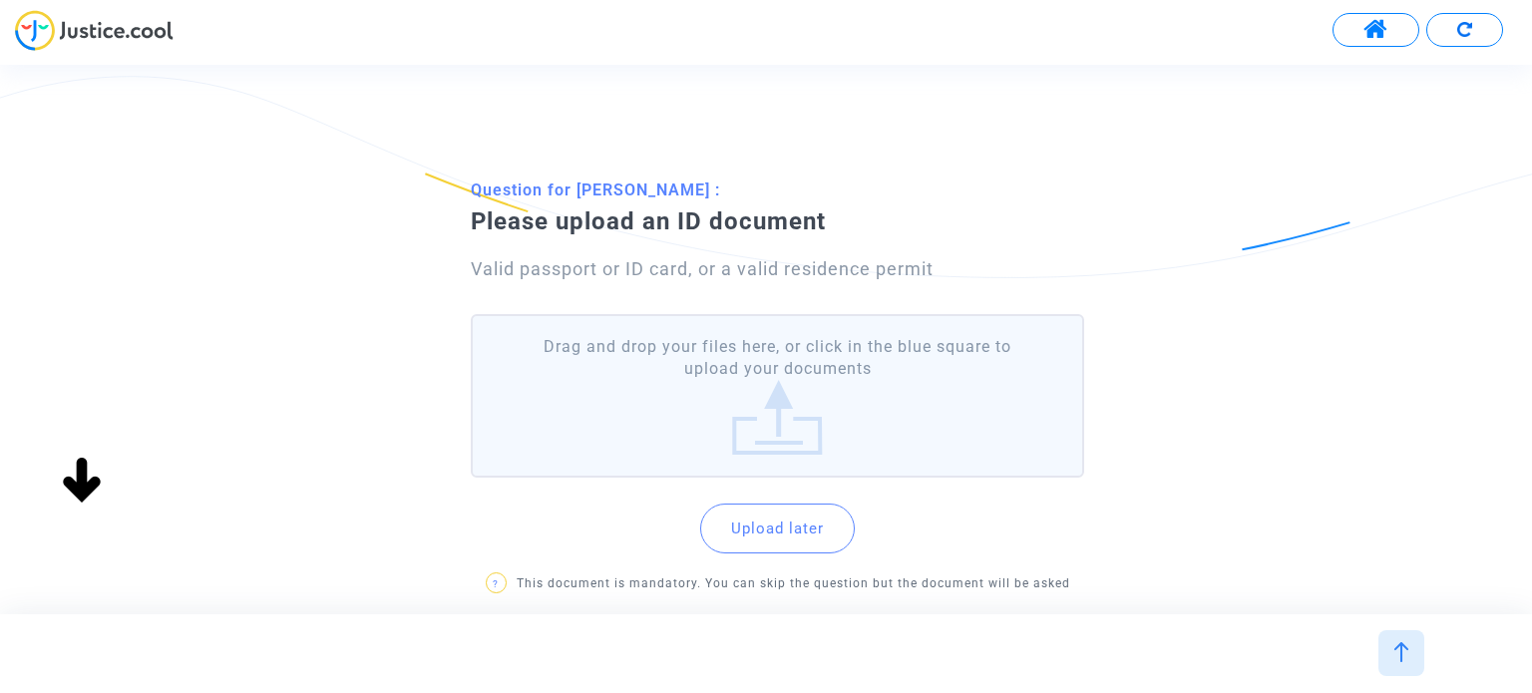
click at [807, 400] on label "Drag and drop your files here, or click in the blue square to upload your docum…" at bounding box center [777, 396] width 612 height 165
click at [0, 0] on input "Drag and drop your files here, or click in the blue square to upload your docum…" at bounding box center [0, 0] width 0 height 0
click at [797, 364] on label "Drag and drop your files here, or click in the blue square to upload your docum…" at bounding box center [777, 396] width 612 height 165
click at [0, 0] on input "Drag and drop your files here, or click in the blue square to upload your docum…" at bounding box center [0, 0] width 0 height 0
click at [756, 346] on label "Drag and drop your files here, or click in the blue square to upload your docum…" at bounding box center [777, 396] width 612 height 165
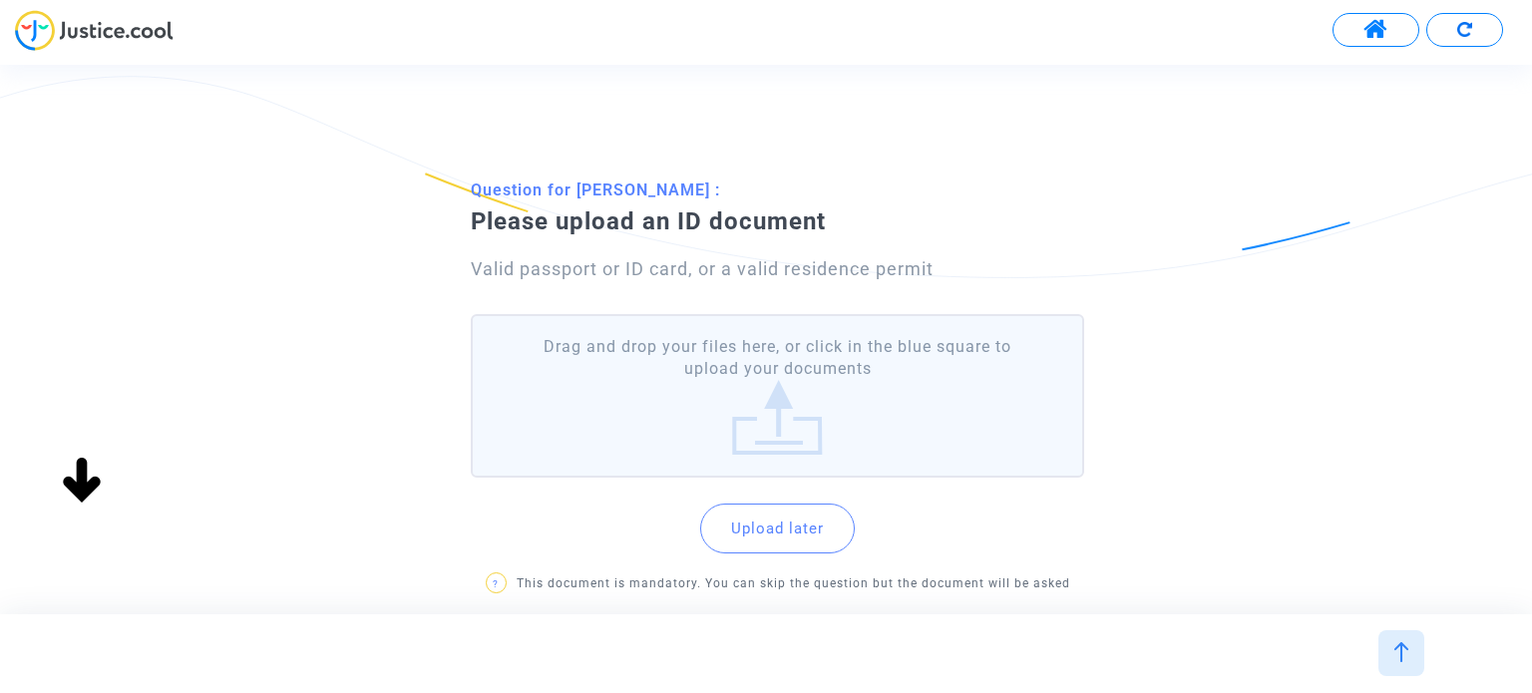
click at [0, 0] on input "Drag and drop your files here, or click in the blue square to upload your docum…" at bounding box center [0, 0] width 0 height 0
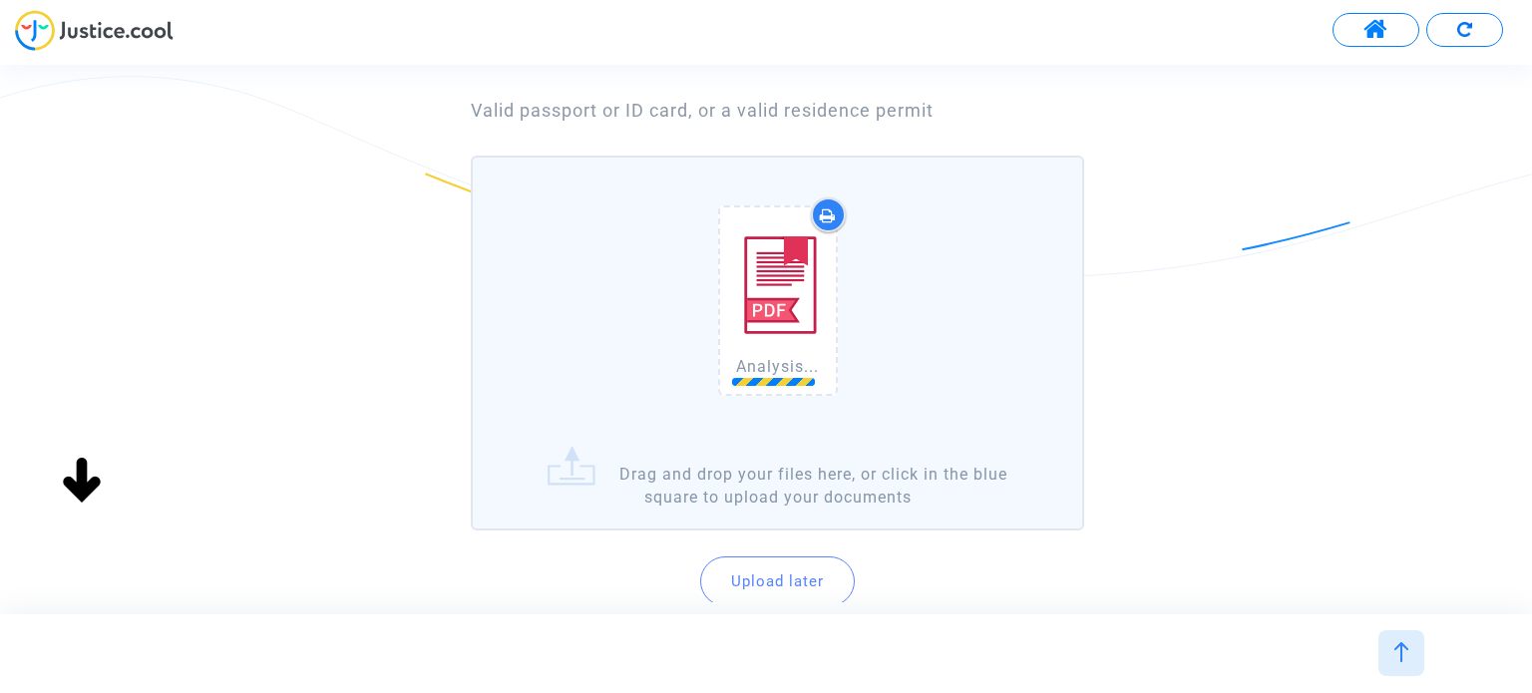
scroll to position [200, 0]
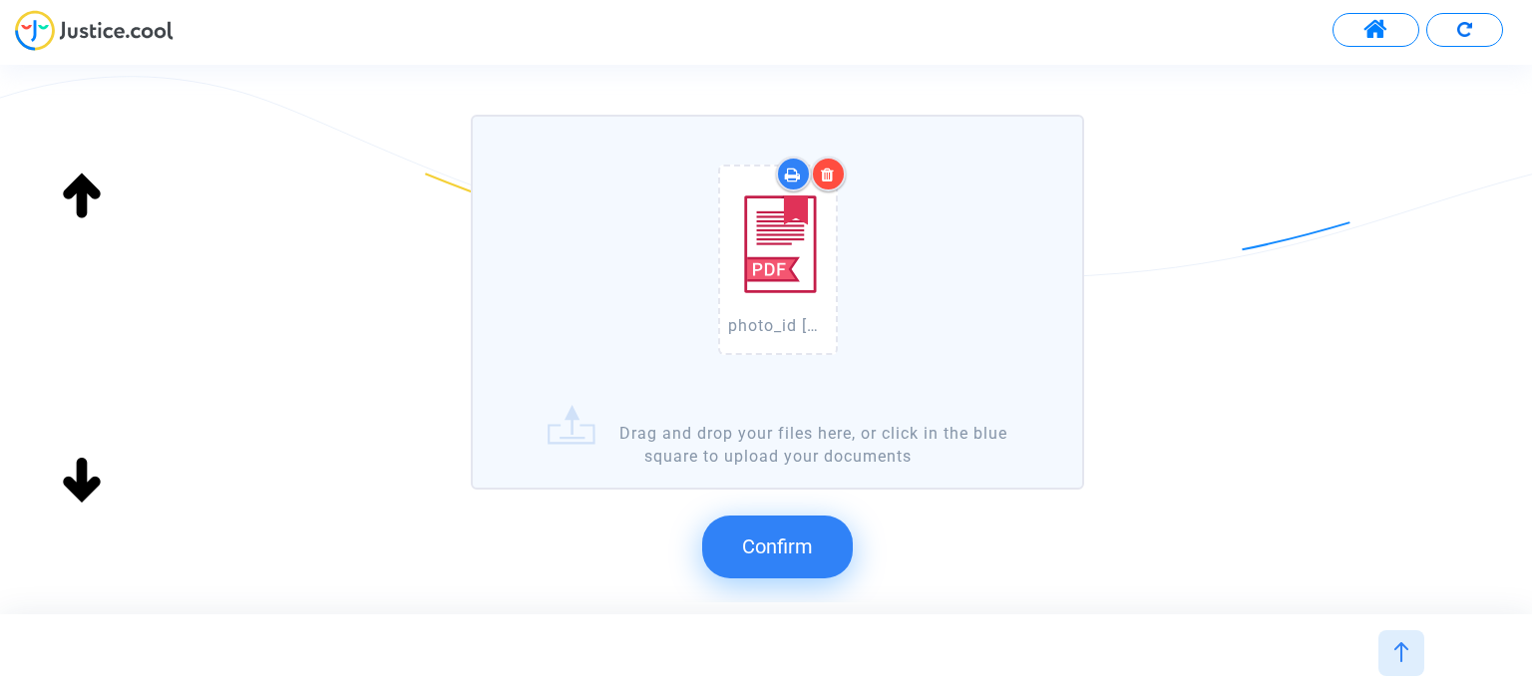
click at [790, 536] on span "Confirm" at bounding box center [777, 547] width 71 height 24
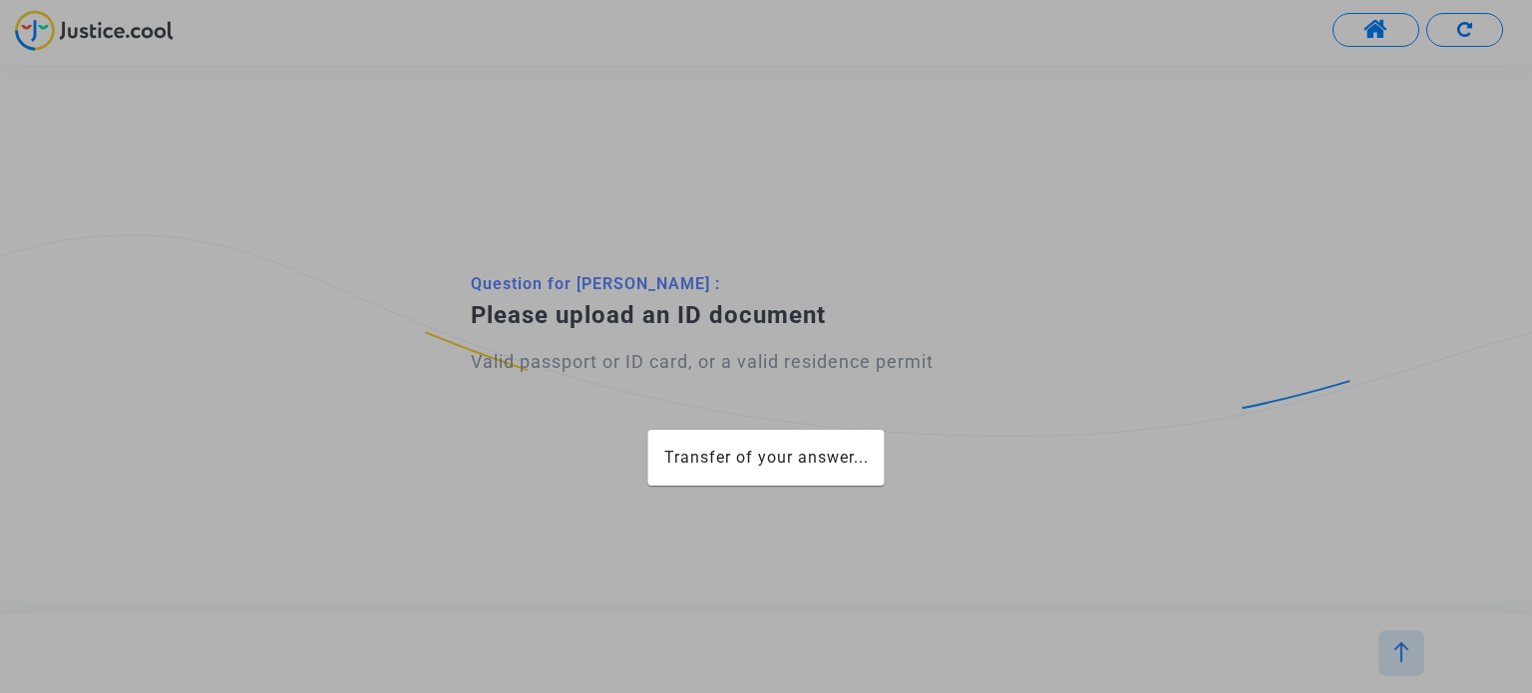
scroll to position [0, 0]
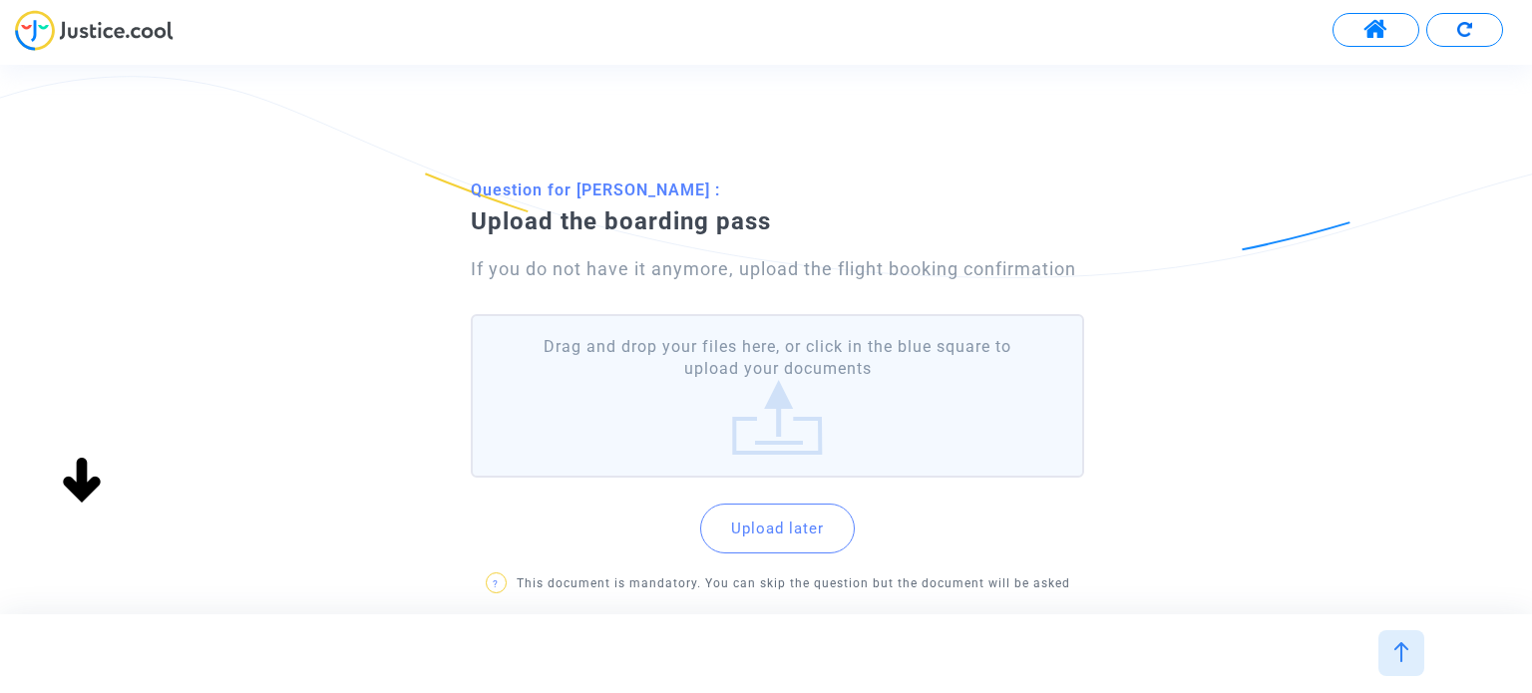
click at [798, 442] on label "Drag and drop your files here, or click in the blue square to upload your docum…" at bounding box center [777, 396] width 612 height 165
click at [0, 0] on input "Drag and drop your files here, or click in the blue square to upload your docum…" at bounding box center [0, 0] width 0 height 0
click at [802, 405] on label "Drag and drop your files here, or click in the blue square to upload your docum…" at bounding box center [777, 396] width 612 height 165
click at [0, 0] on input "Drag and drop your files here, or click in the blue square to upload your docum…" at bounding box center [0, 0] width 0 height 0
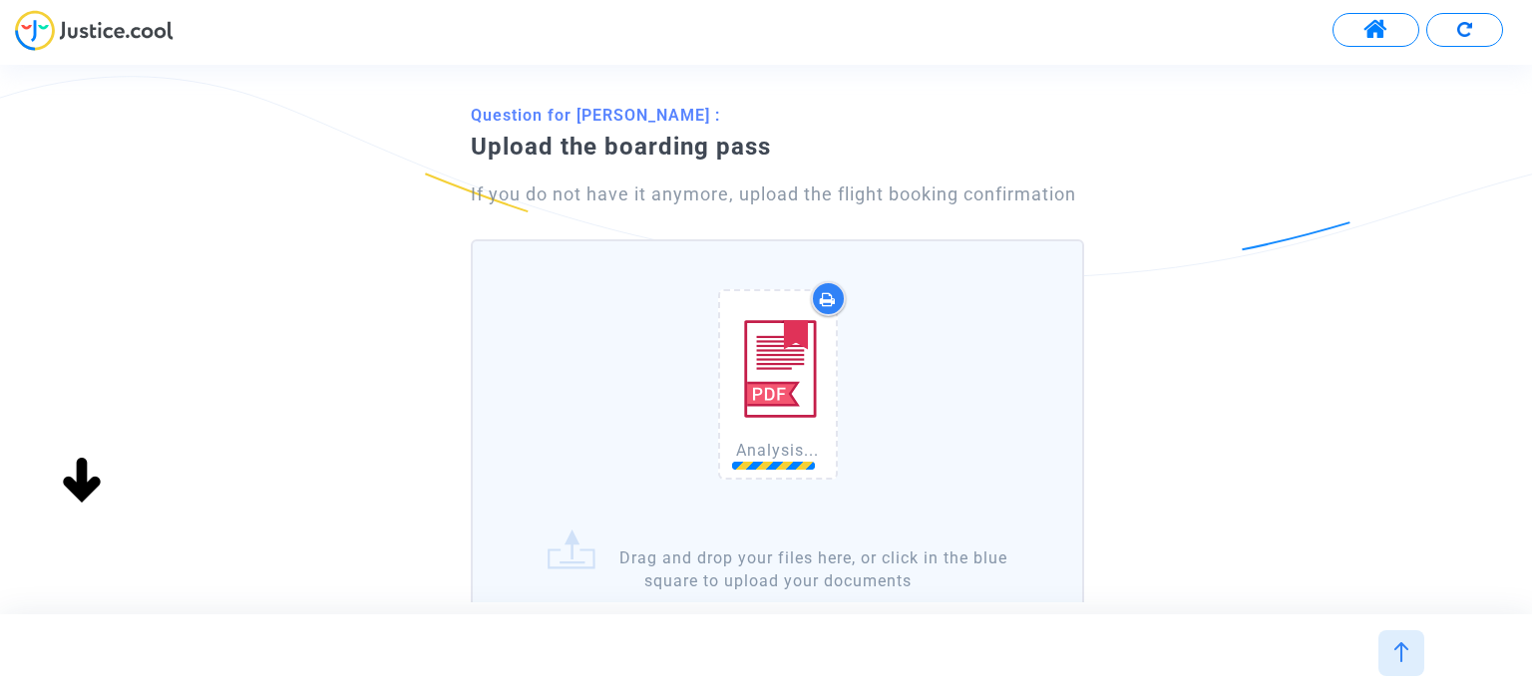
scroll to position [200, 0]
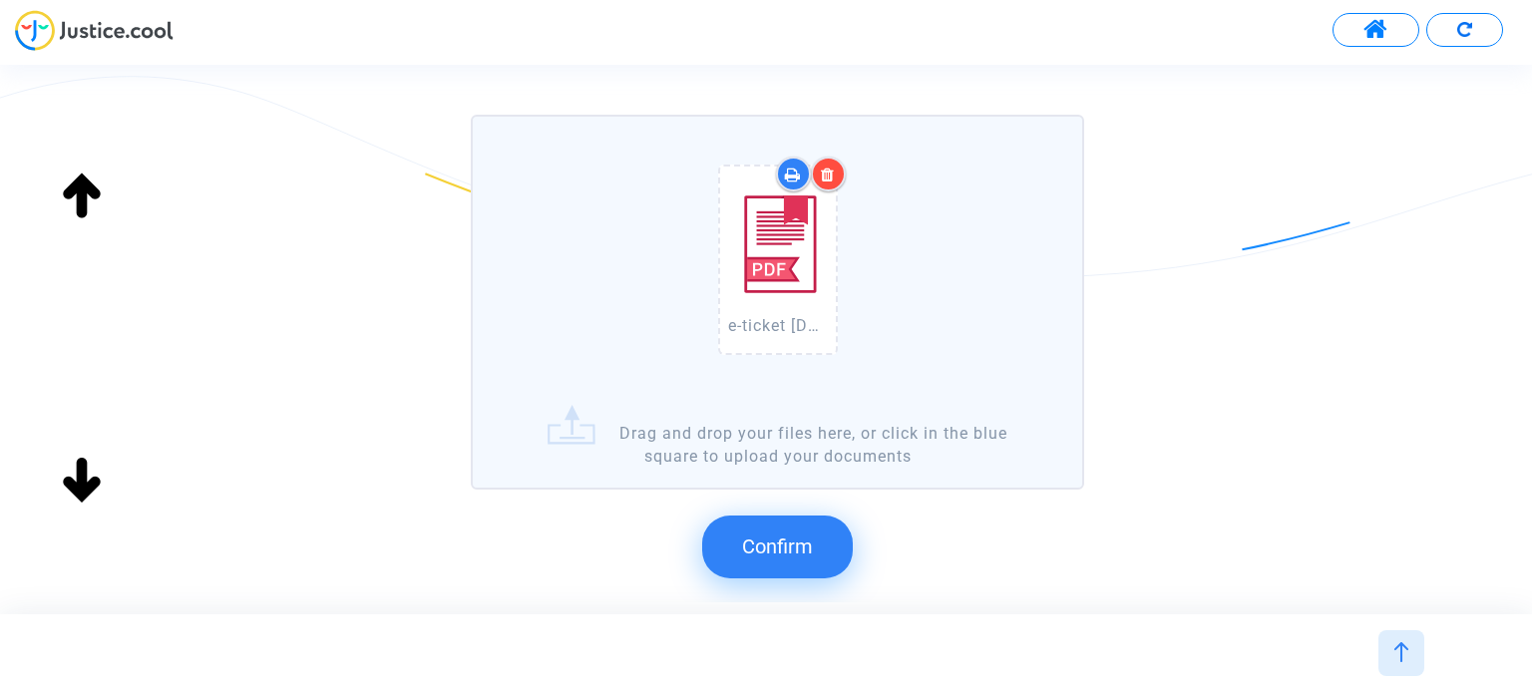
click at [815, 538] on button "Confirm" at bounding box center [777, 547] width 151 height 62
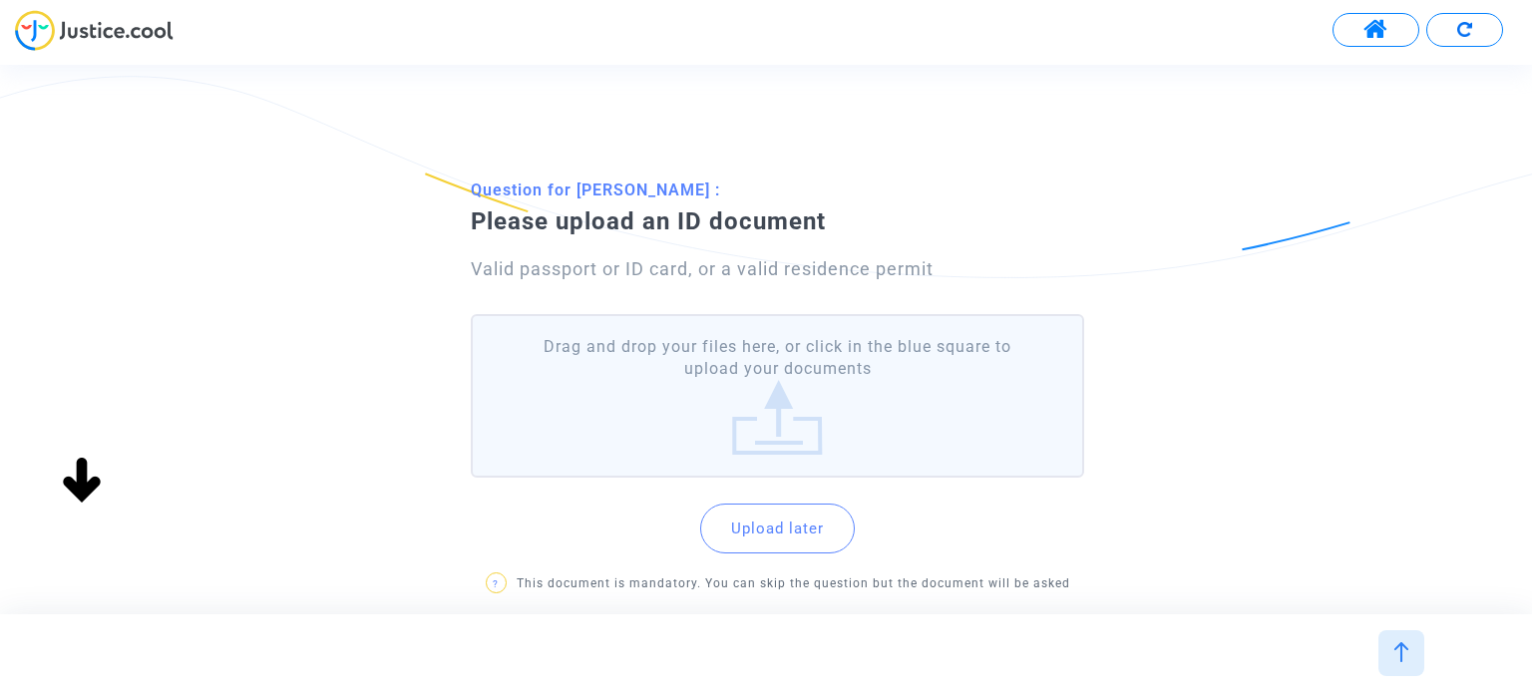
click at [767, 362] on label "Drag and drop your files here, or click in the blue square to upload your docum…" at bounding box center [777, 396] width 612 height 165
click at [0, 0] on input "Drag and drop your files here, or click in the blue square to upload your docum…" at bounding box center [0, 0] width 0 height 0
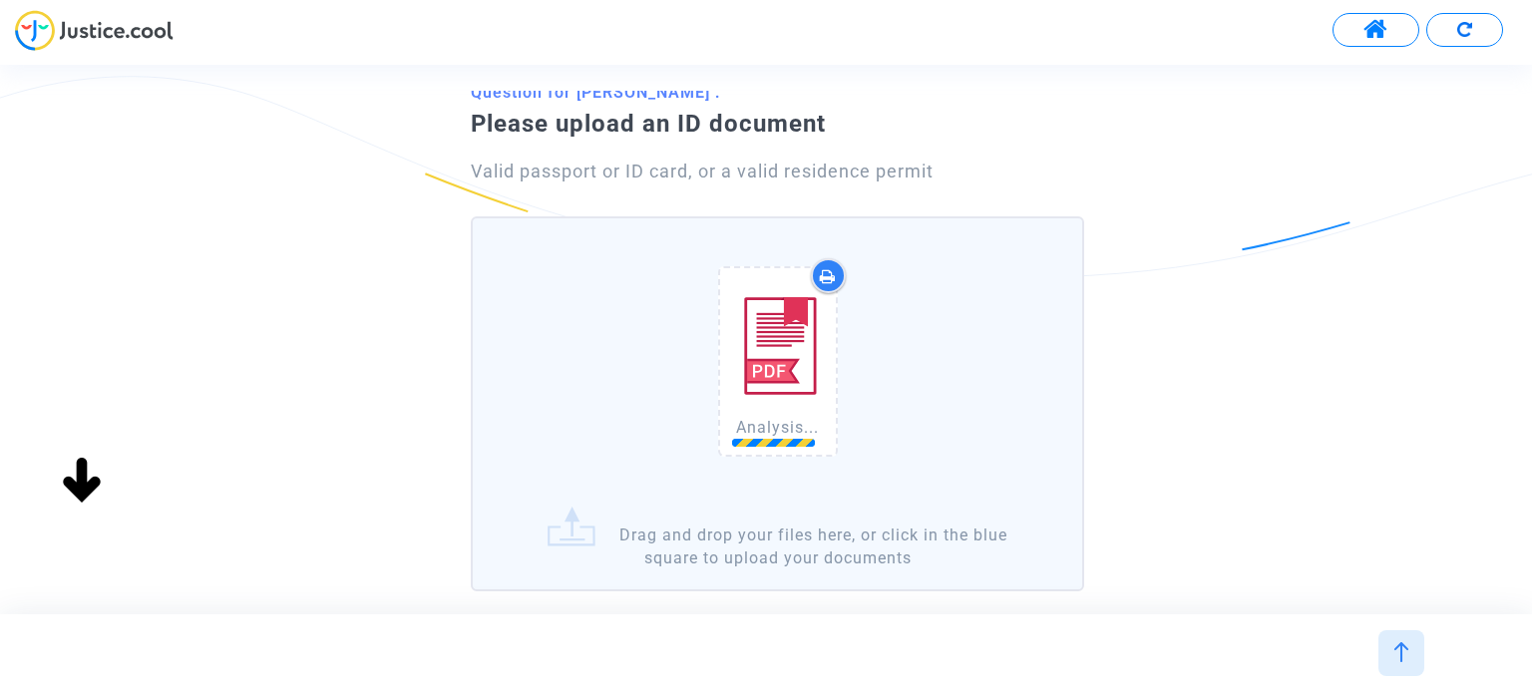
scroll to position [100, 0]
click at [837, 270] on div at bounding box center [828, 273] width 35 height 35
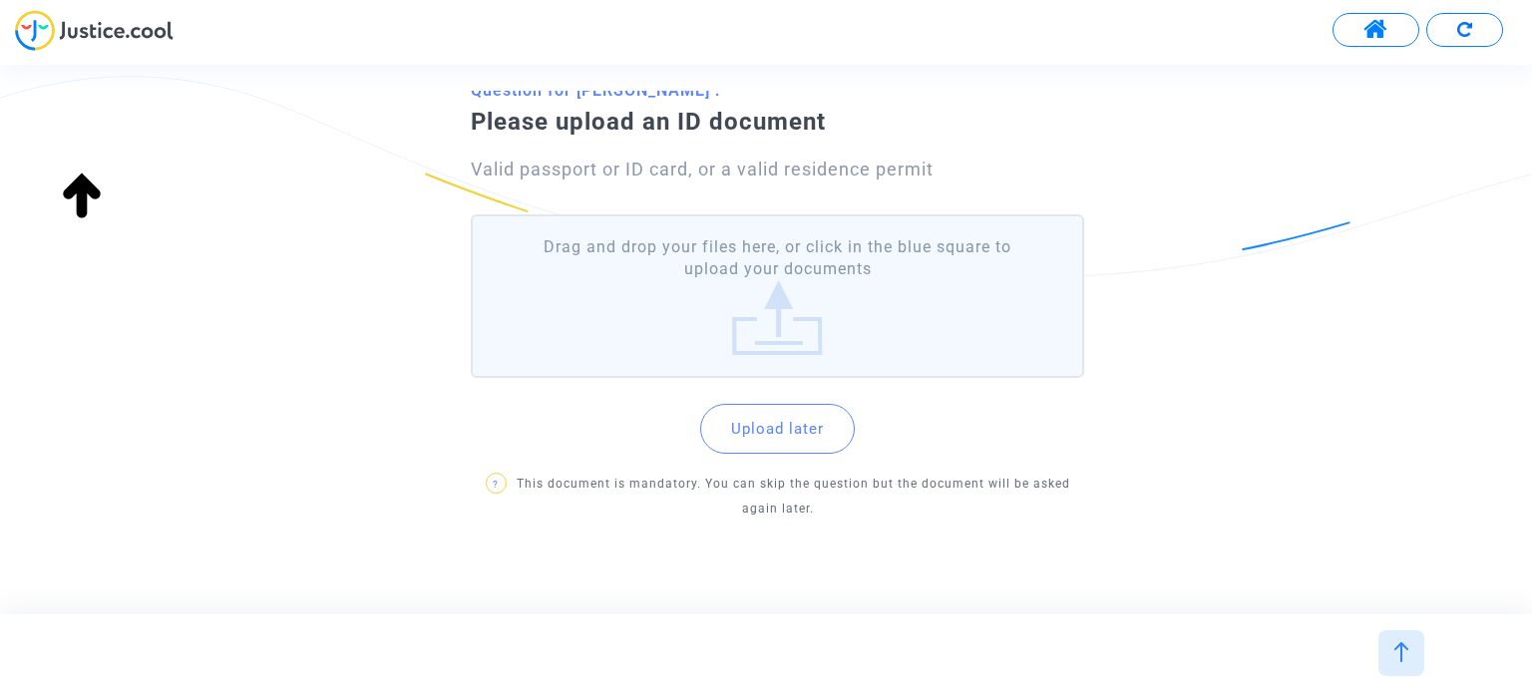
click at [837, 270] on label "Drag and drop your files here, or click in the blue square to upload your docum…" at bounding box center [777, 296] width 612 height 165
click at [0, 0] on input "Drag and drop your files here, or click in the blue square to upload your docum…" at bounding box center [0, 0] width 0 height 0
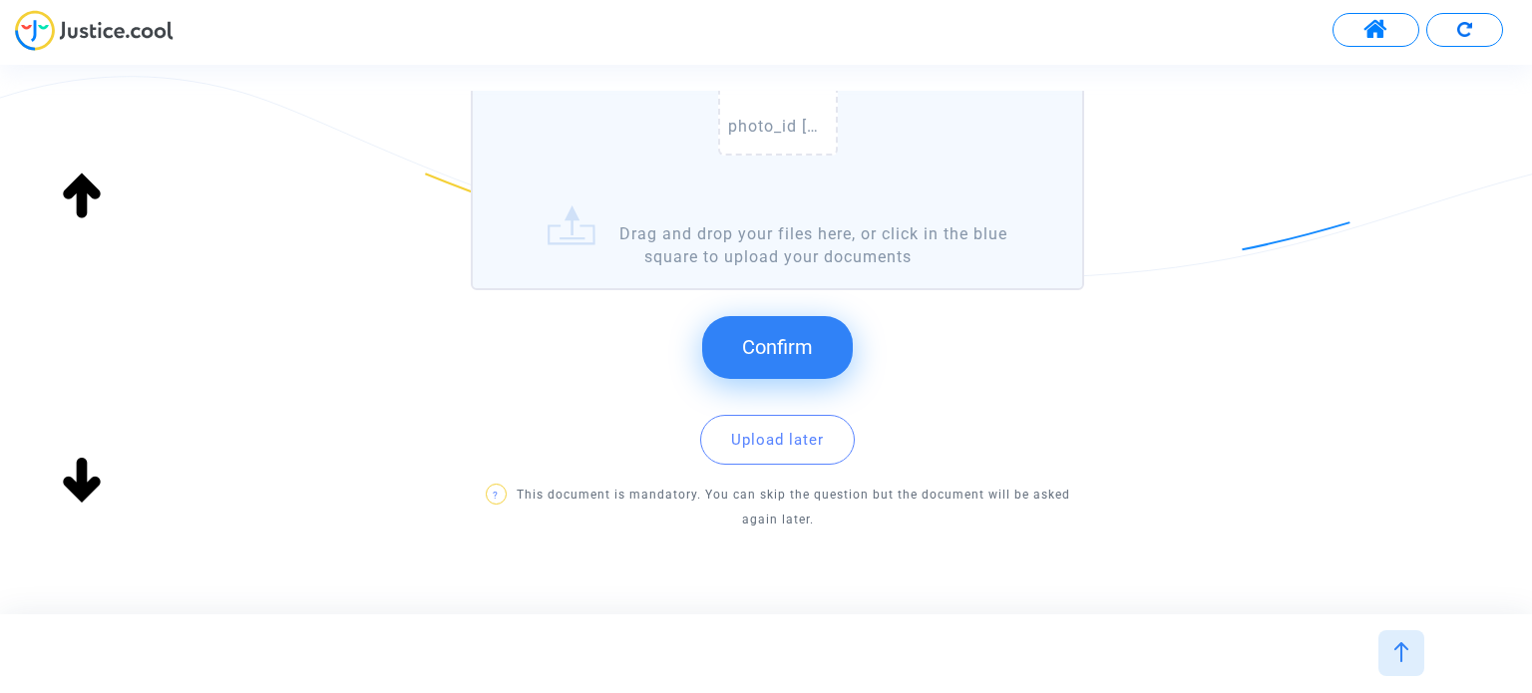
click at [790, 329] on button "Confirm" at bounding box center [777, 347] width 151 height 62
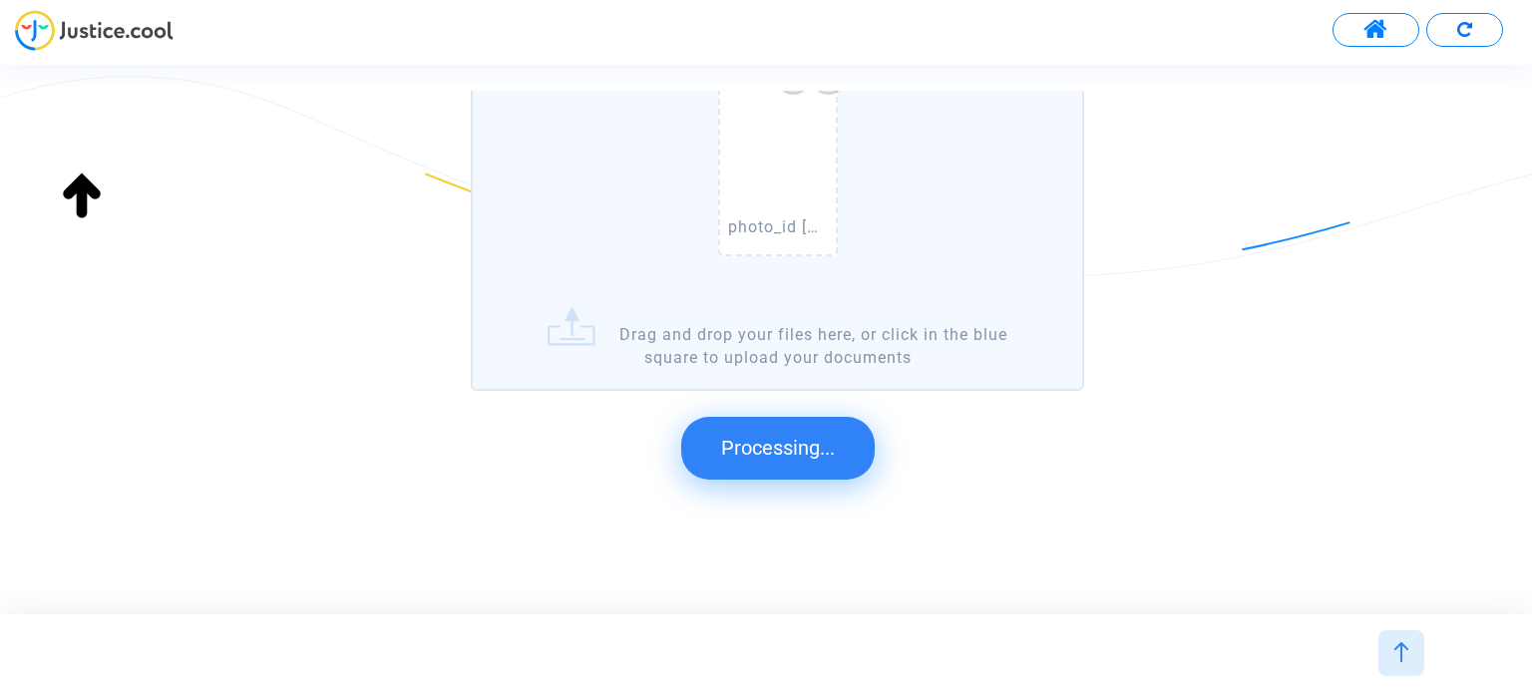
scroll to position [0, 0]
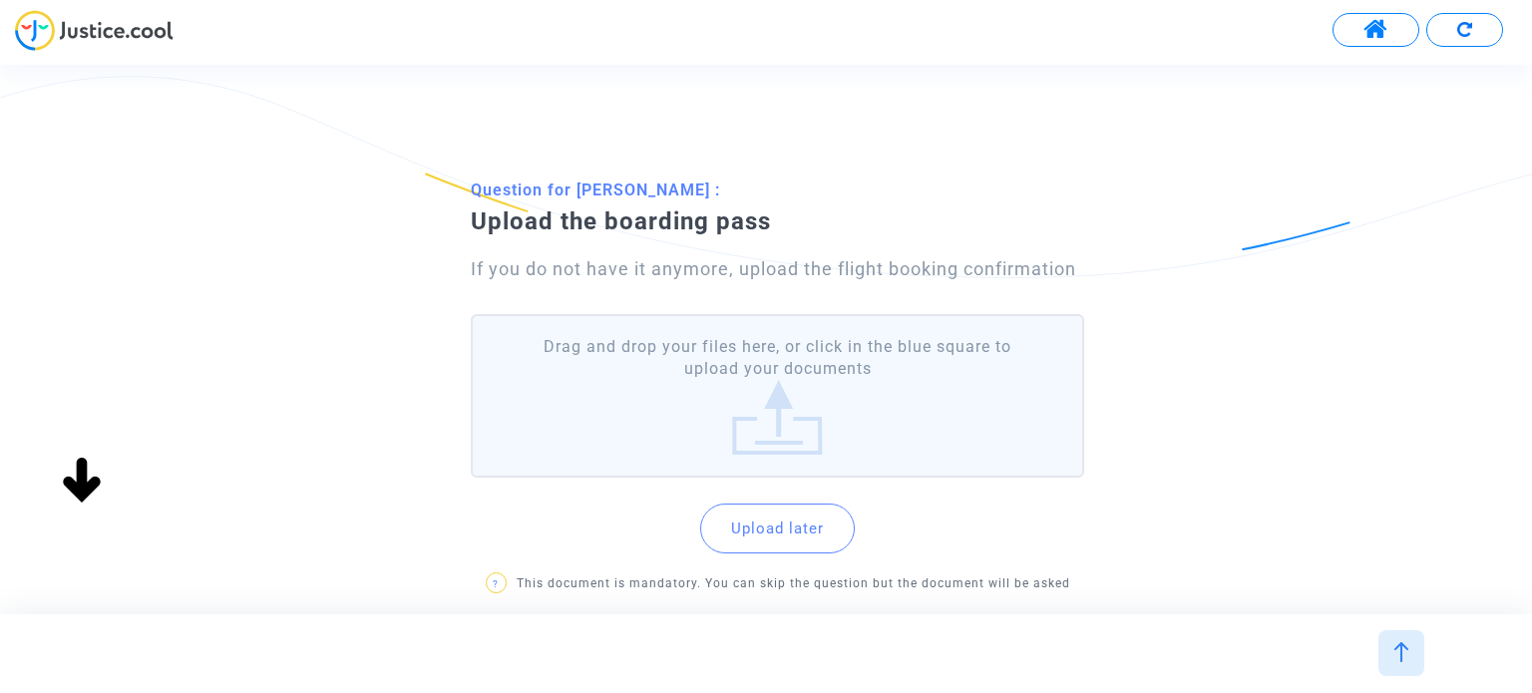
click at [844, 414] on label "Drag and drop your files here, or click in the blue square to upload your docum…" at bounding box center [777, 396] width 612 height 165
click at [0, 0] on input "Drag and drop your files here, or click in the blue square to upload your docum…" at bounding box center [0, 0] width 0 height 0
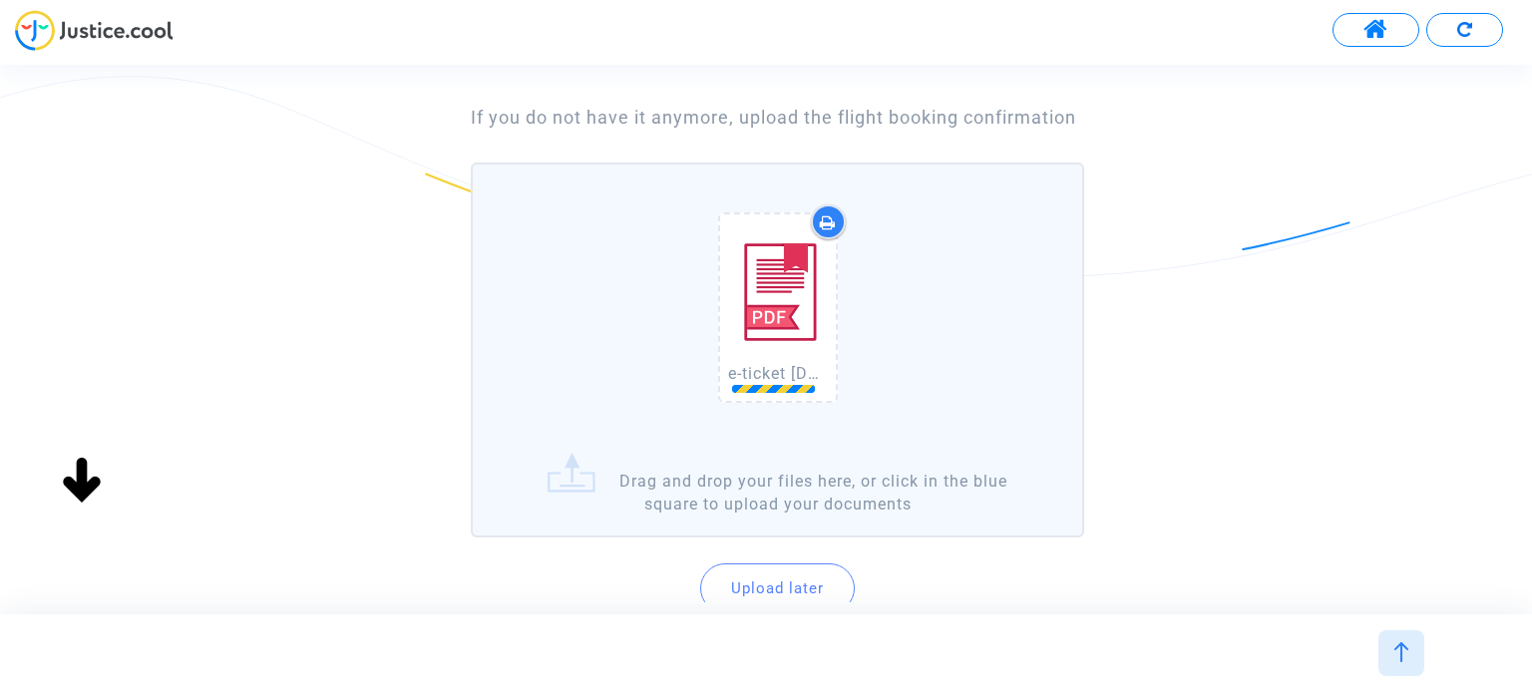
scroll to position [200, 0]
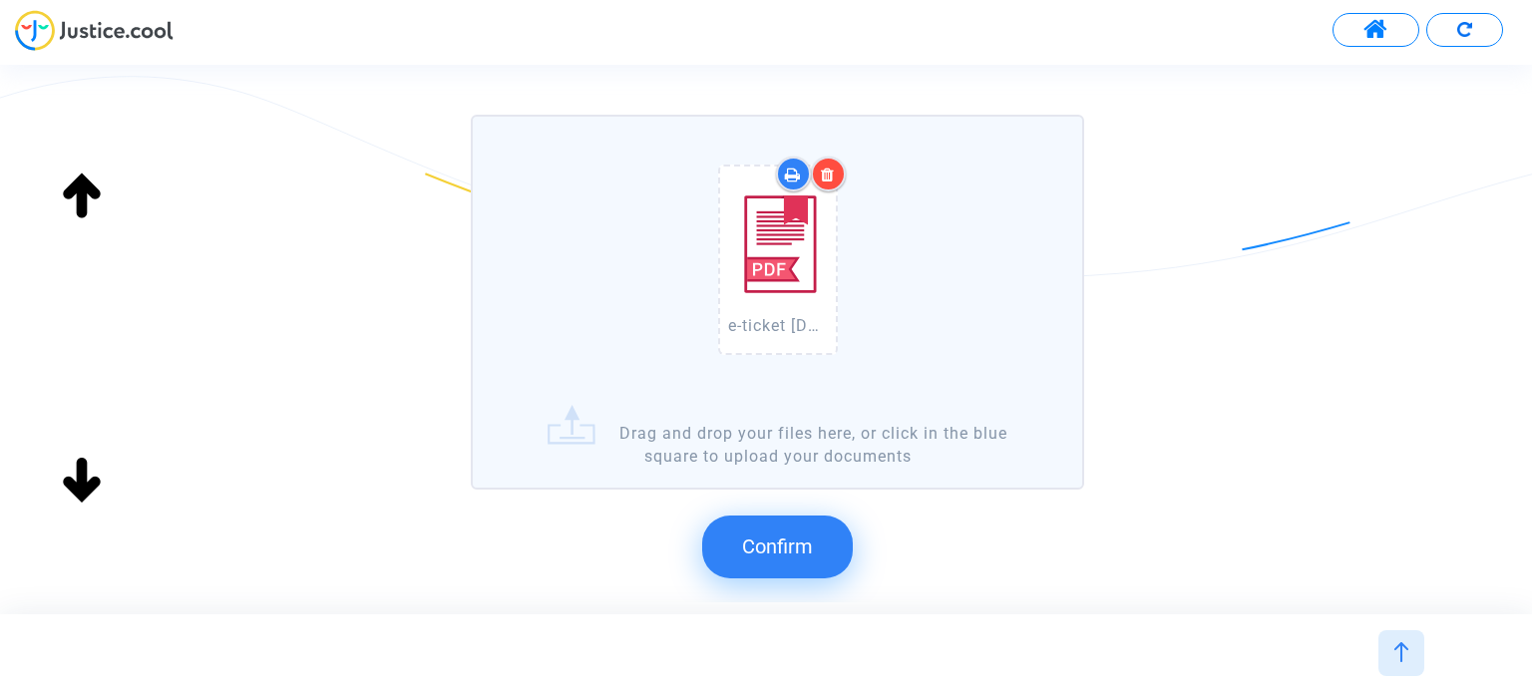
click at [811, 543] on span "Confirm" at bounding box center [777, 547] width 71 height 24
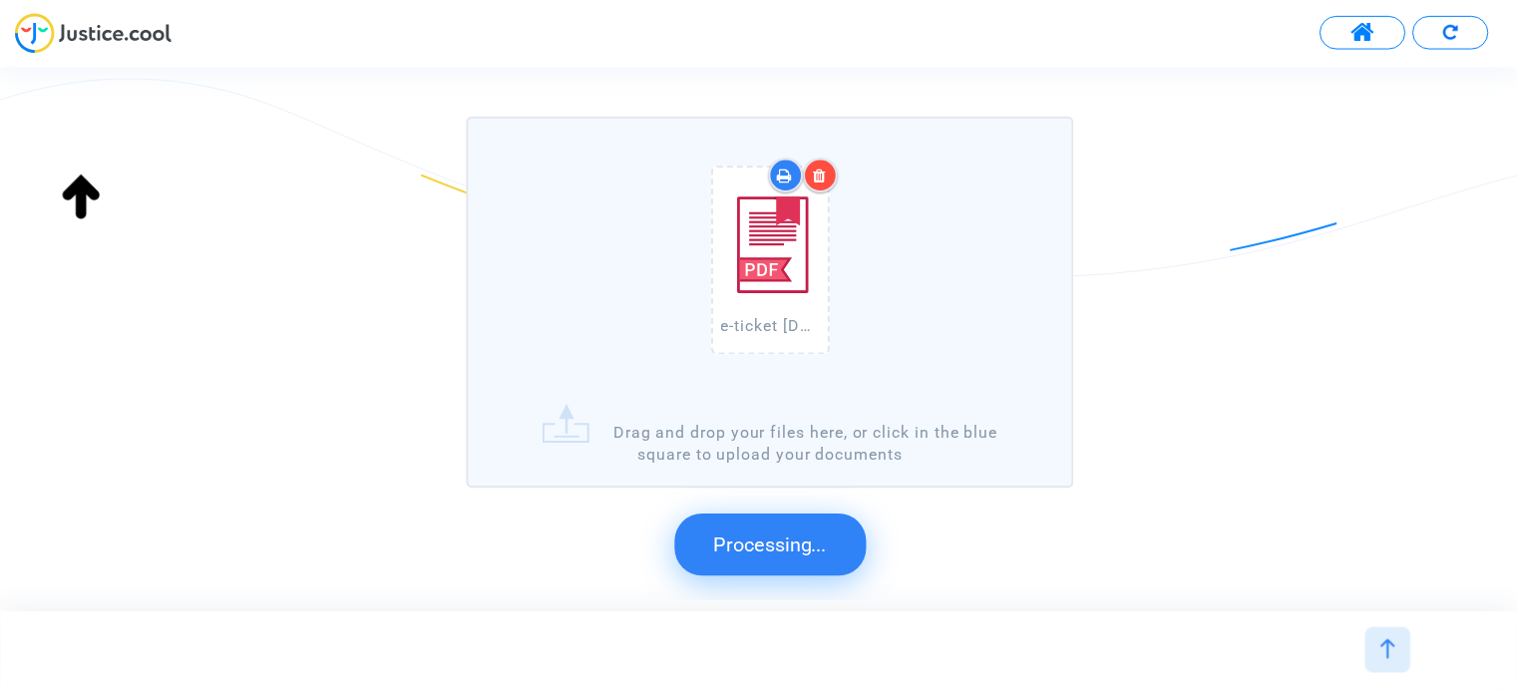
scroll to position [0, 0]
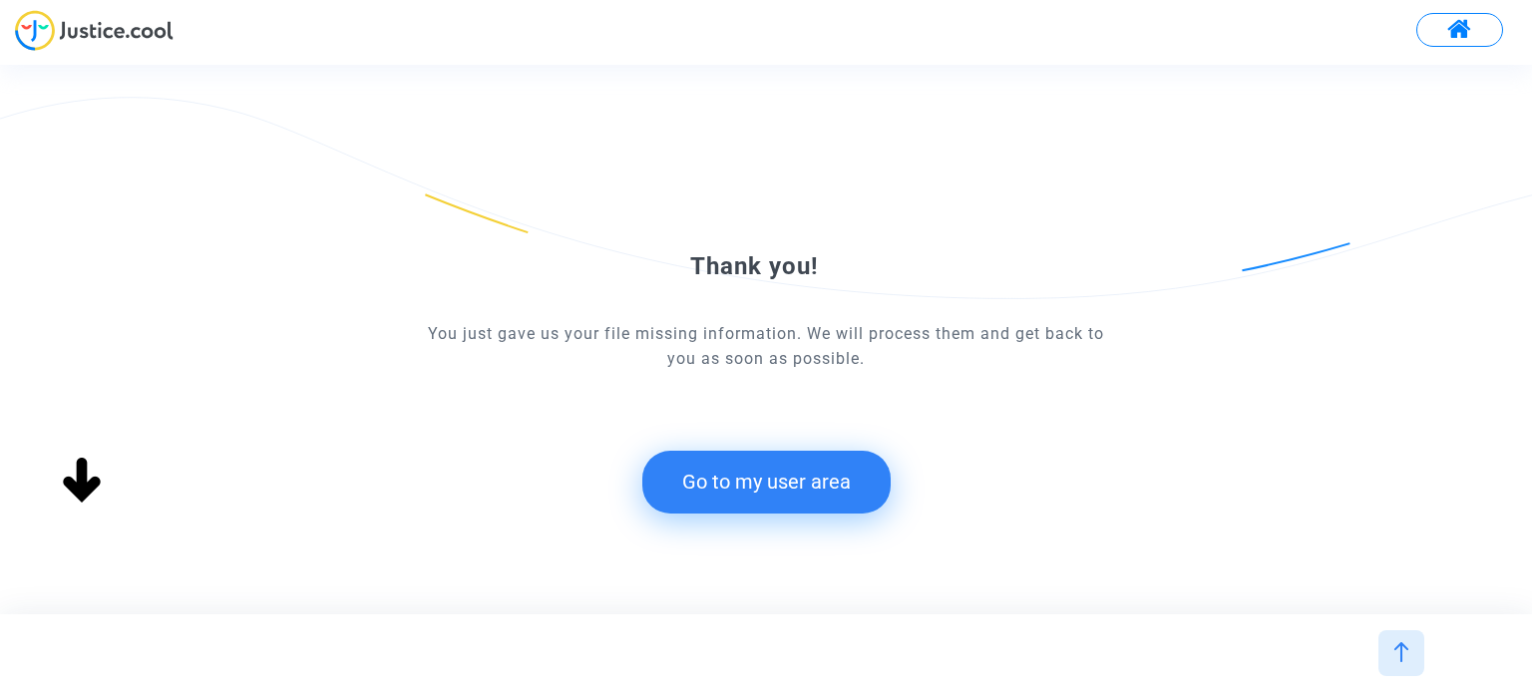
click at [791, 492] on button "Go to my user area" at bounding box center [766, 482] width 248 height 62
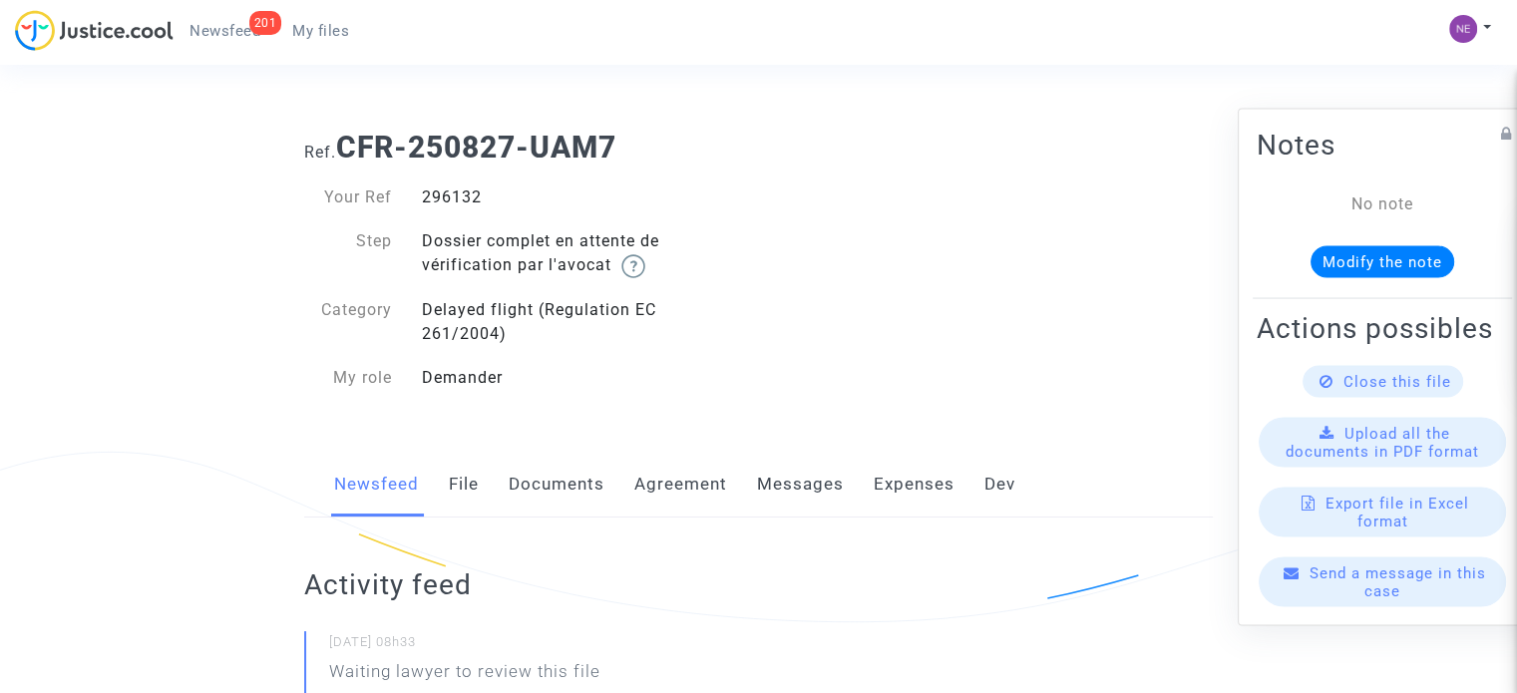
click at [552, 491] on link "Documents" at bounding box center [557, 485] width 96 height 66
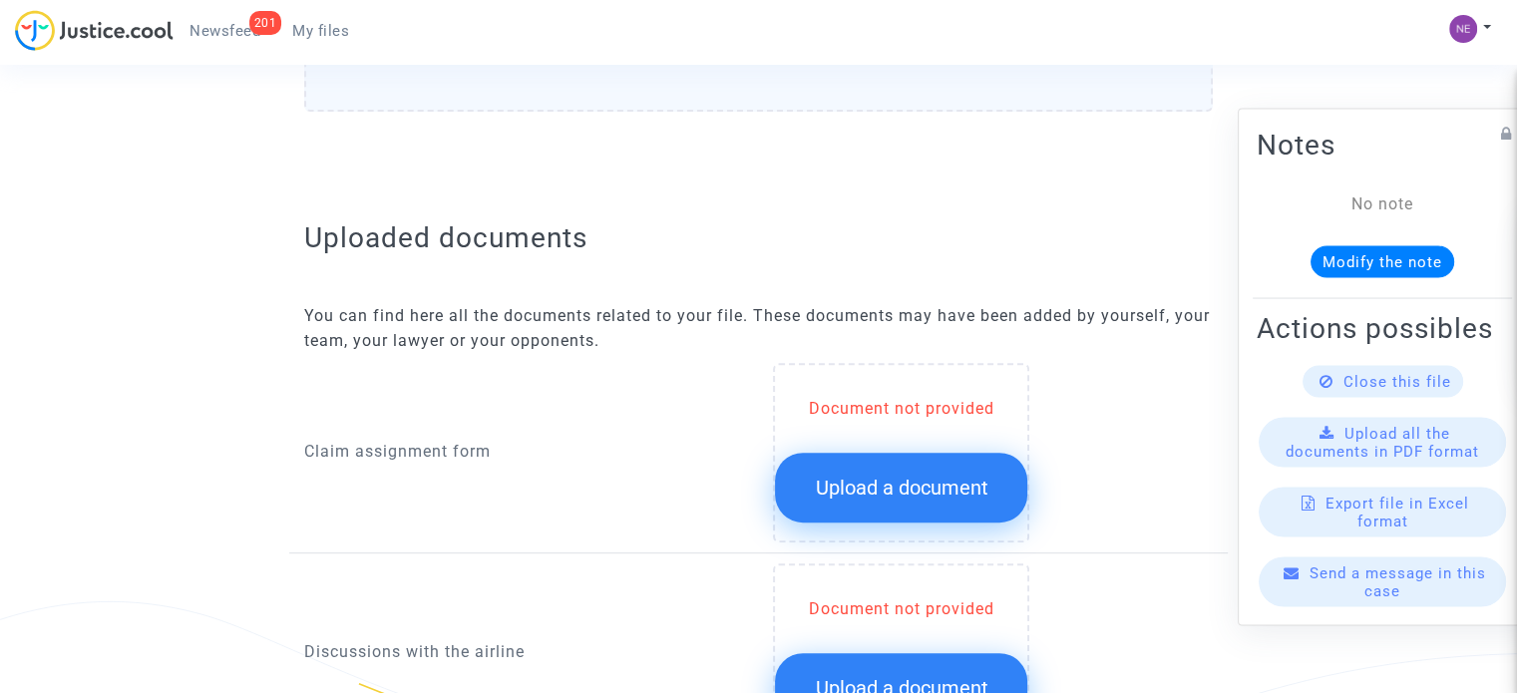
scroll to position [998, 0]
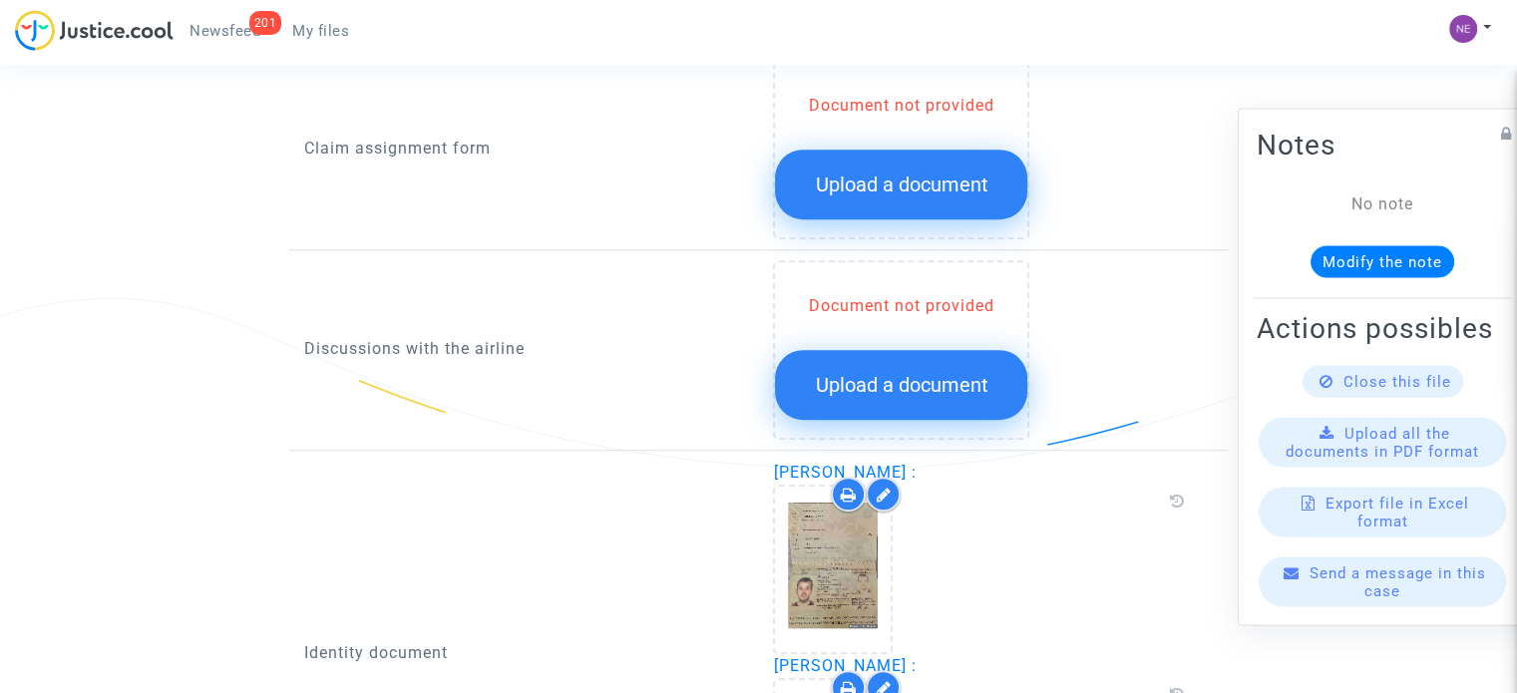
click at [887, 186] on span "Upload a document" at bounding box center [901, 185] width 173 height 24
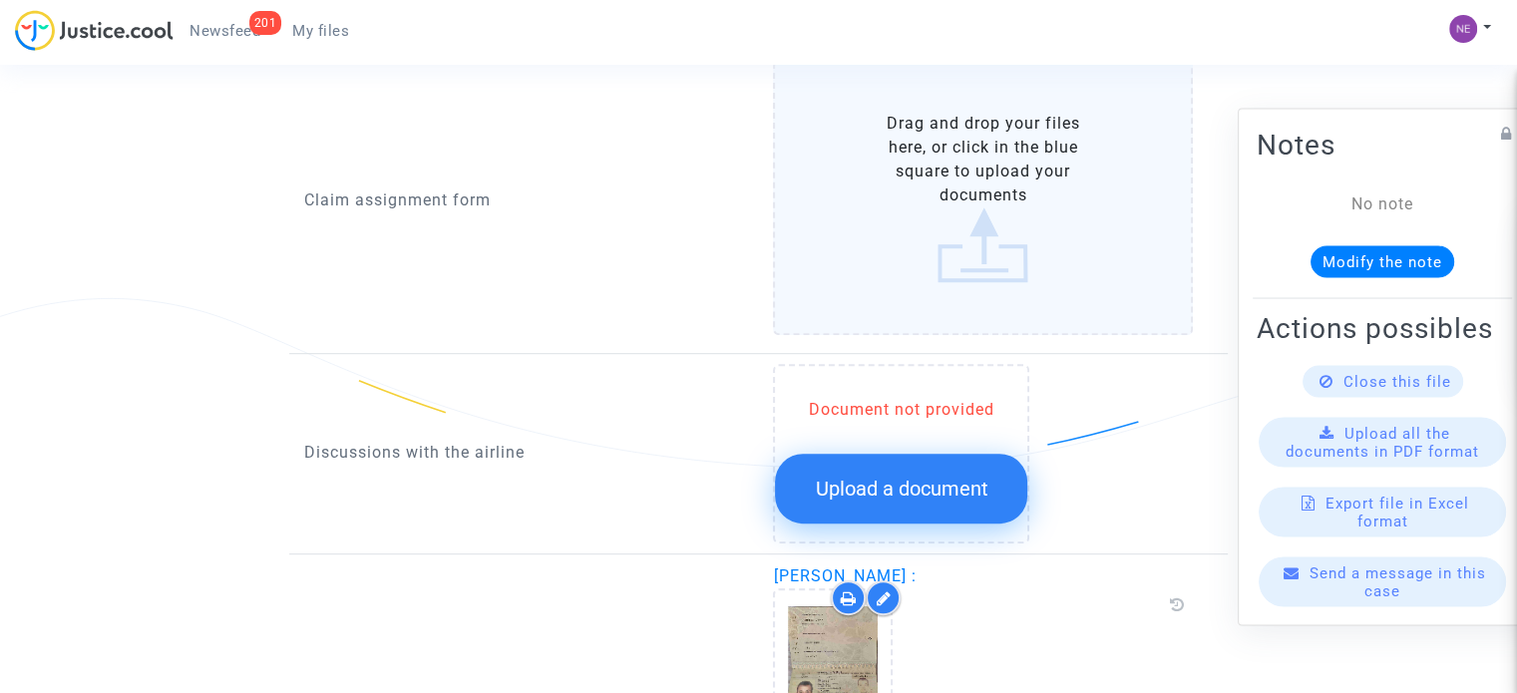
click at [887, 186] on label "Drag and drop your files here, or click in the blue square to upload your docum…" at bounding box center [983, 197] width 420 height 275
click at [0, 0] on input "Drag and drop your files here, or click in the blue square to upload your docum…" at bounding box center [0, 0] width 0 height 0
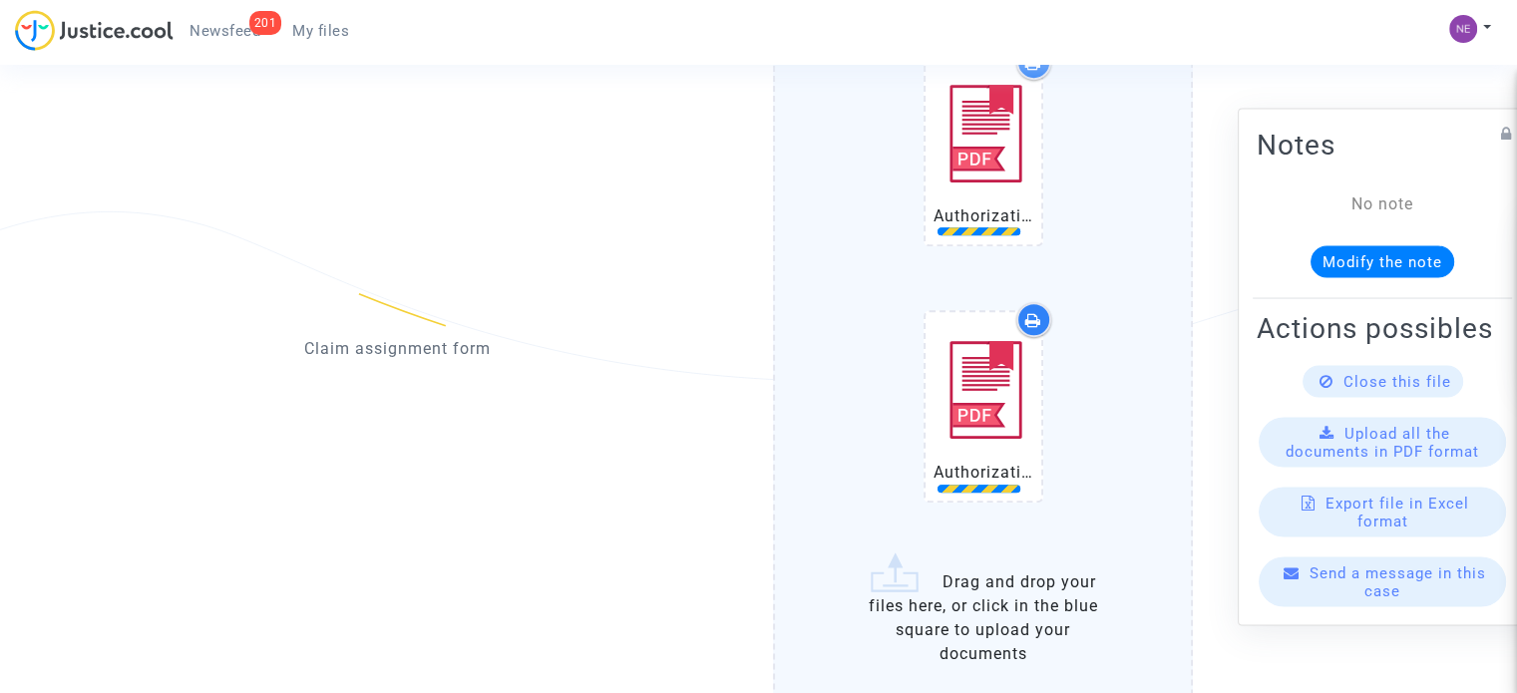
scroll to position [1297, 0]
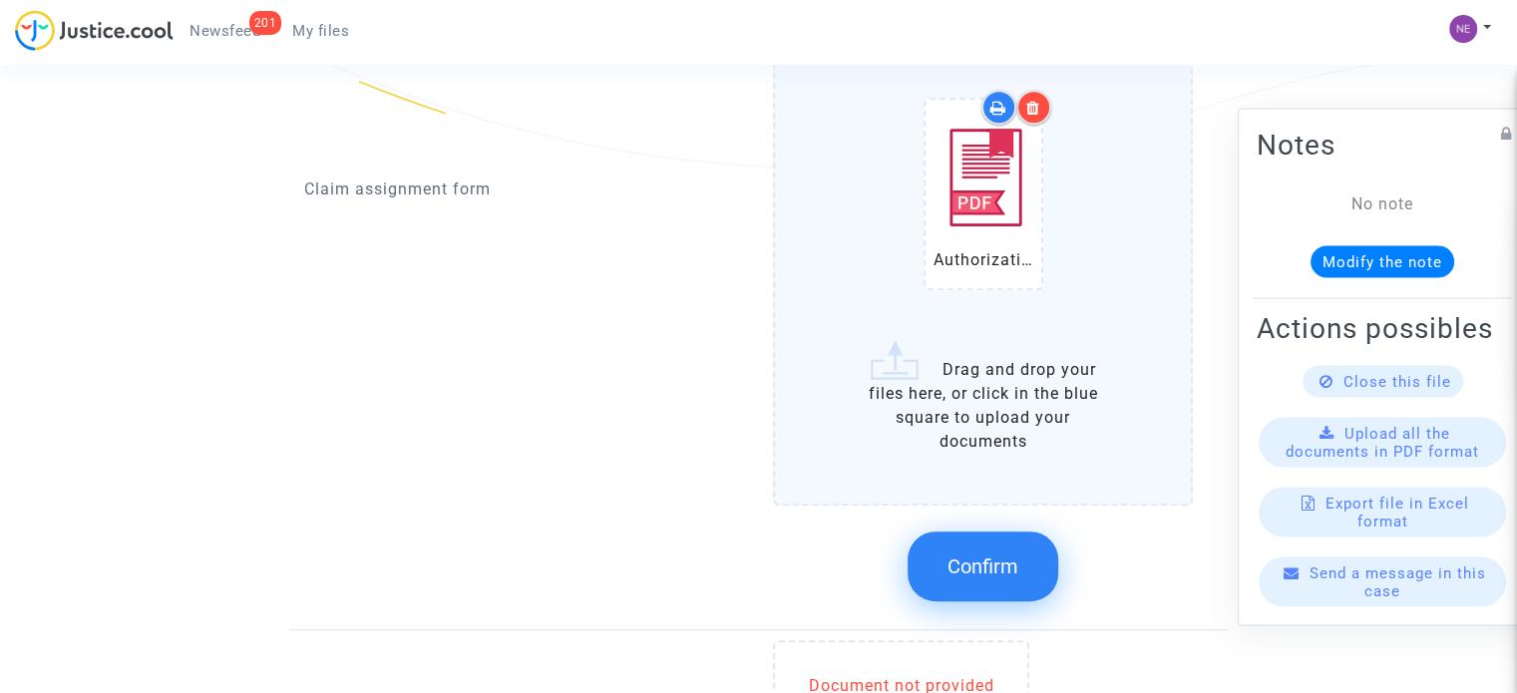
click at [992, 549] on button "Confirm" at bounding box center [983, 567] width 151 height 70
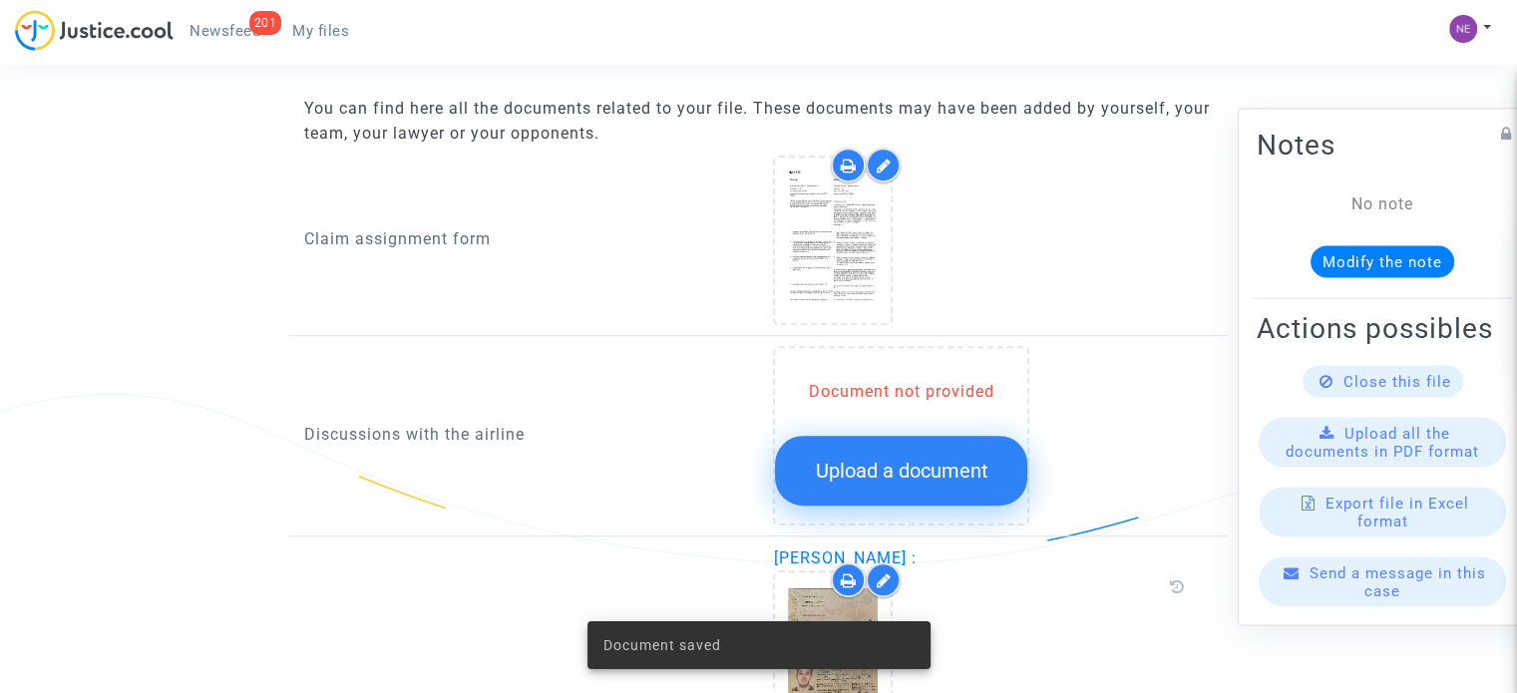
scroll to position [898, 0]
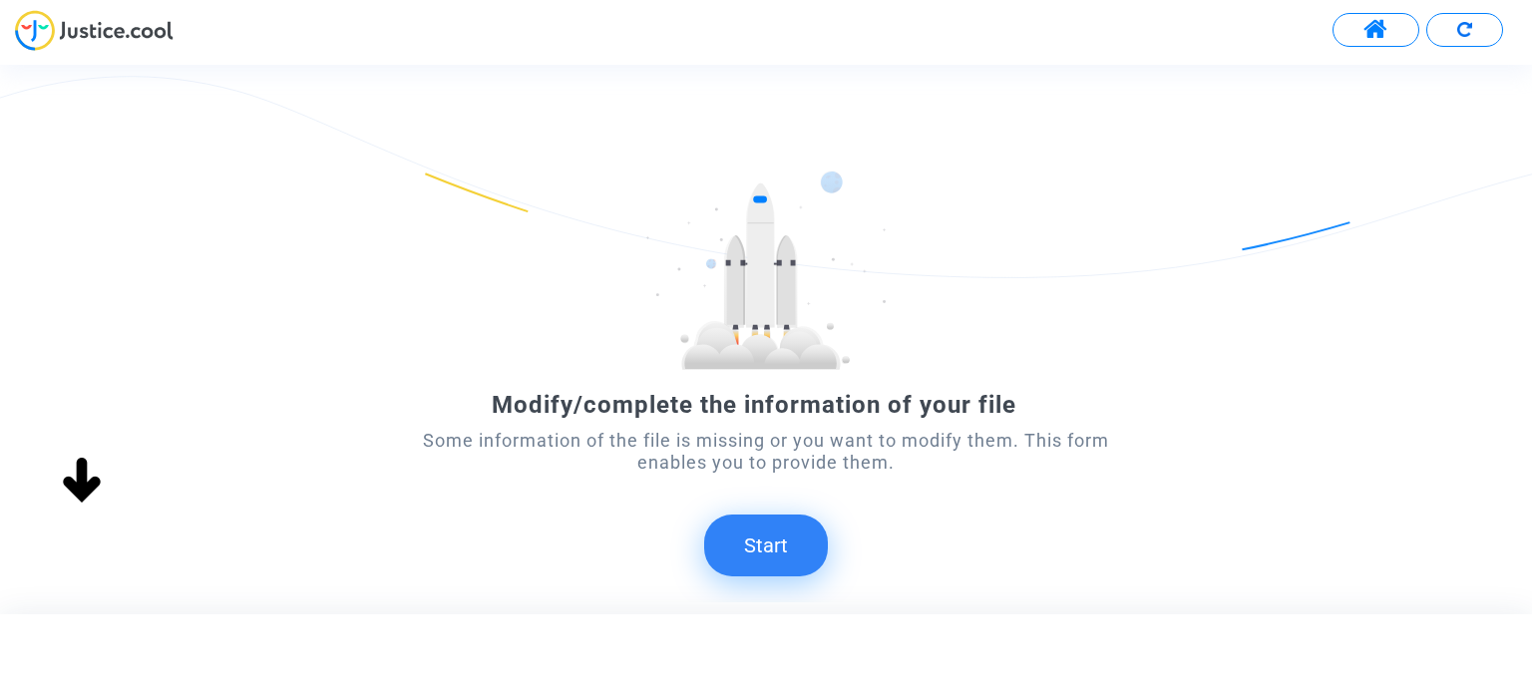
click at [741, 518] on button "Start" at bounding box center [766, 546] width 124 height 62
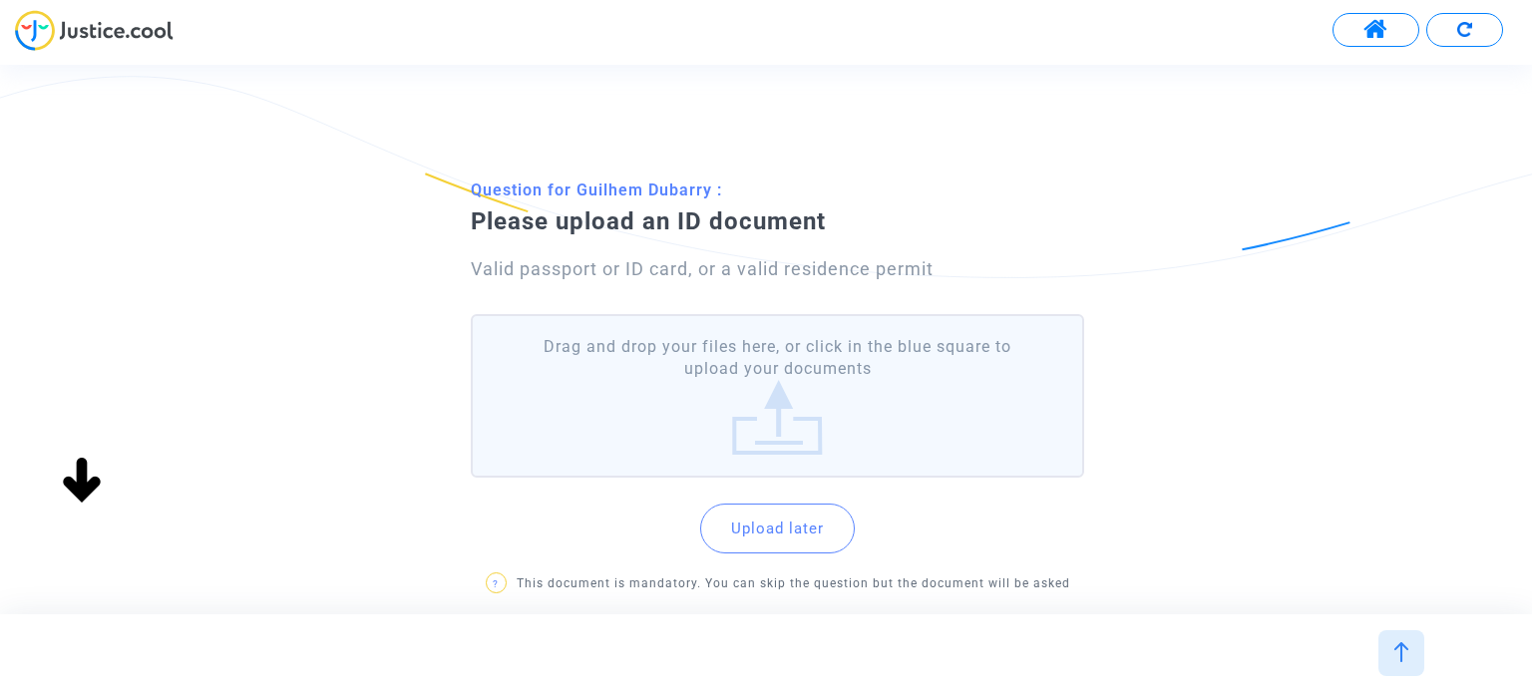
click at [854, 389] on label "Drag and drop your files here, or click in the blue square to upload your docum…" at bounding box center [777, 396] width 612 height 165
click at [0, 0] on input "Drag and drop your files here, or click in the blue square to upload your docum…" at bounding box center [0, 0] width 0 height 0
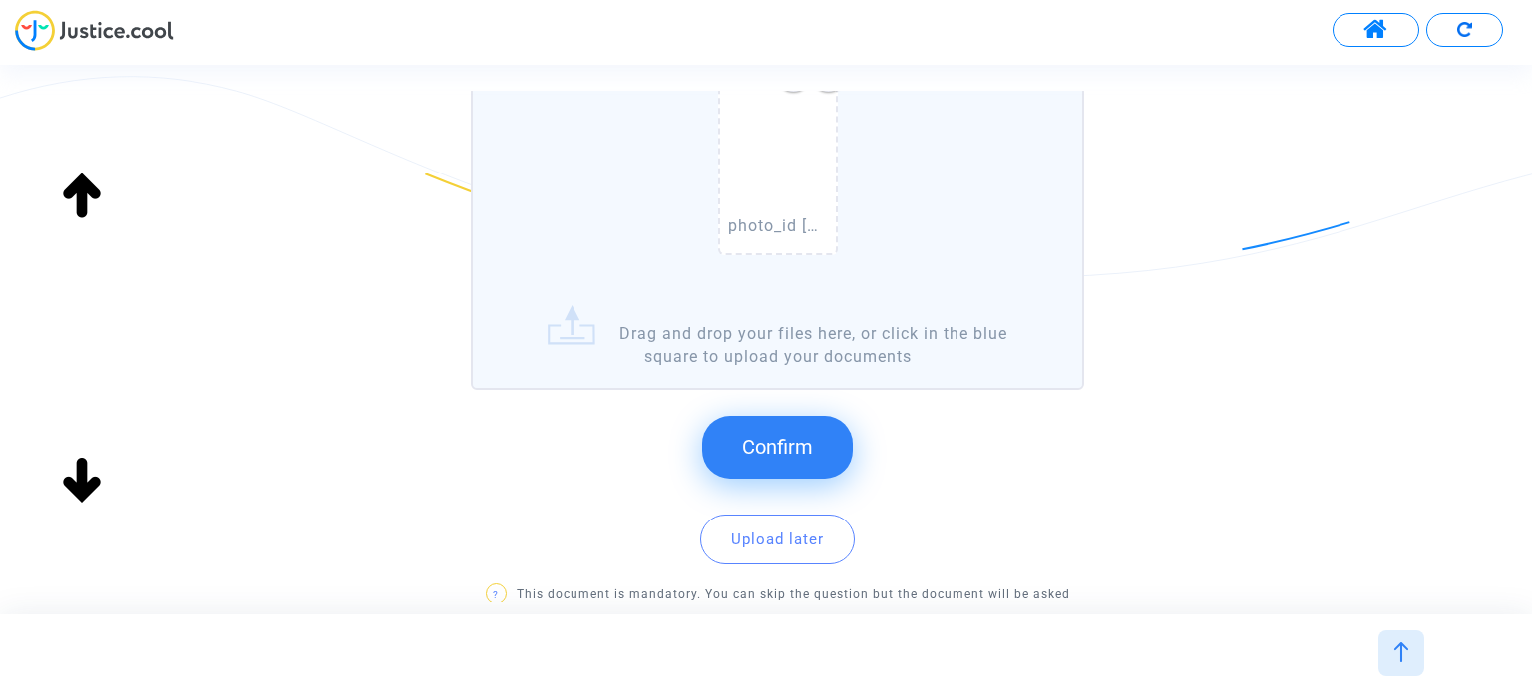
click at [782, 459] on button "Confirm" at bounding box center [777, 447] width 151 height 62
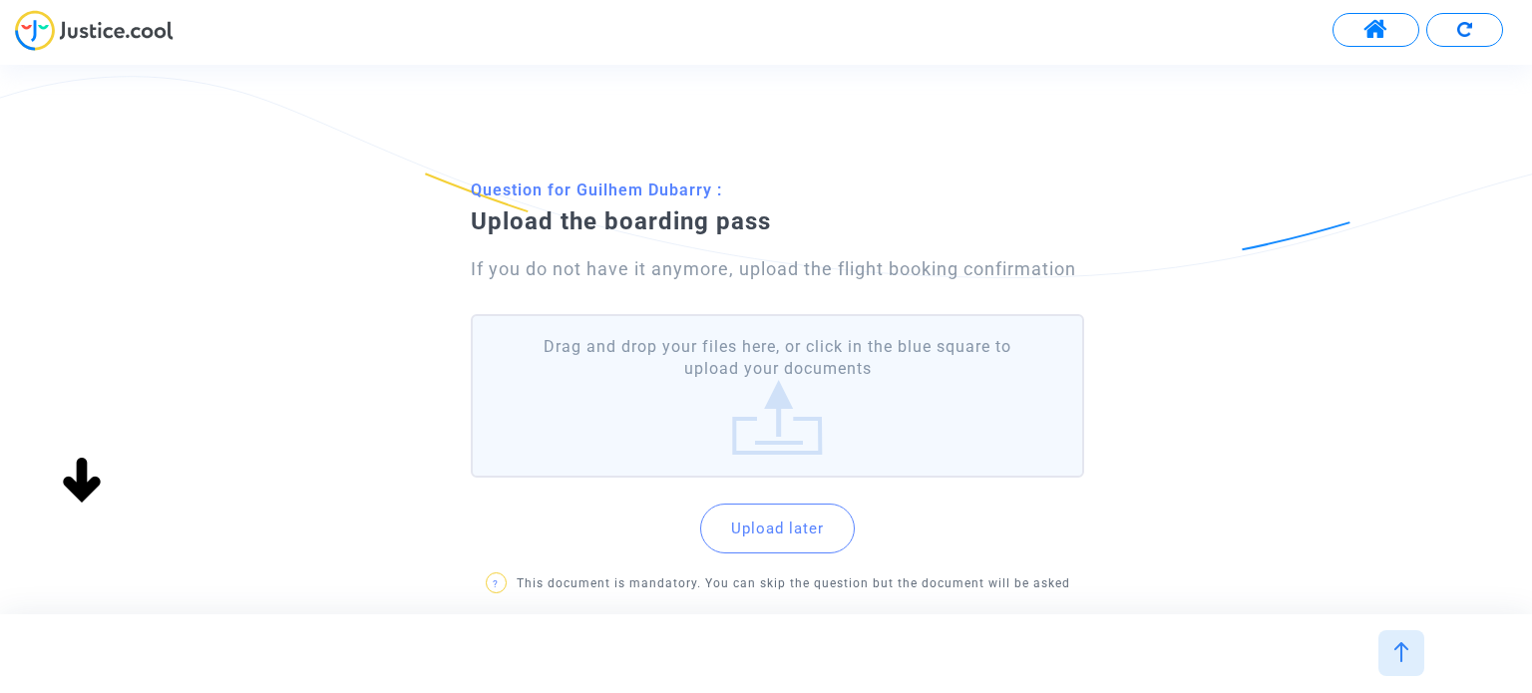
click at [824, 421] on label "Drag and drop your files here, or click in the blue square to upload your docum…" at bounding box center [777, 396] width 612 height 165
click at [0, 0] on input "Drag and drop your files here, or click in the blue square to upload your docum…" at bounding box center [0, 0] width 0 height 0
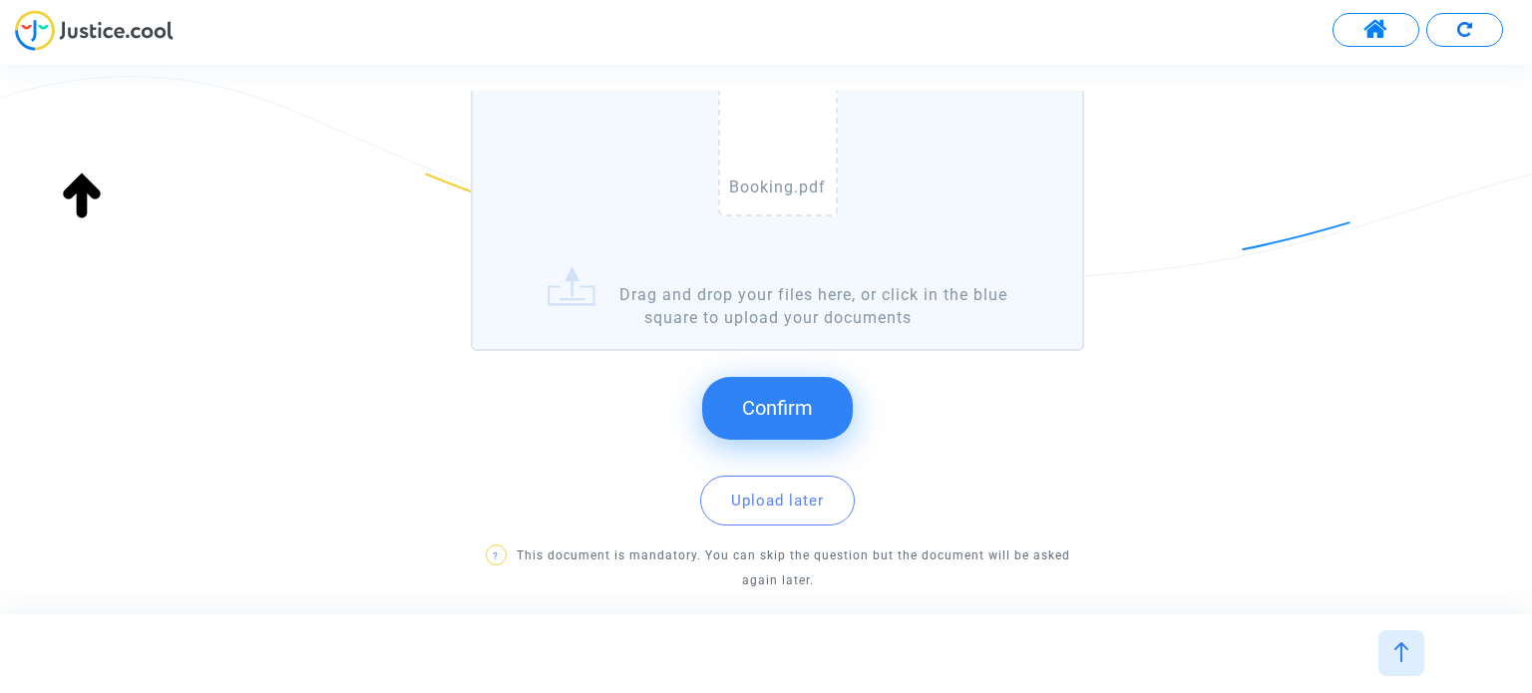
click at [810, 396] on span "Confirm" at bounding box center [777, 408] width 71 height 24
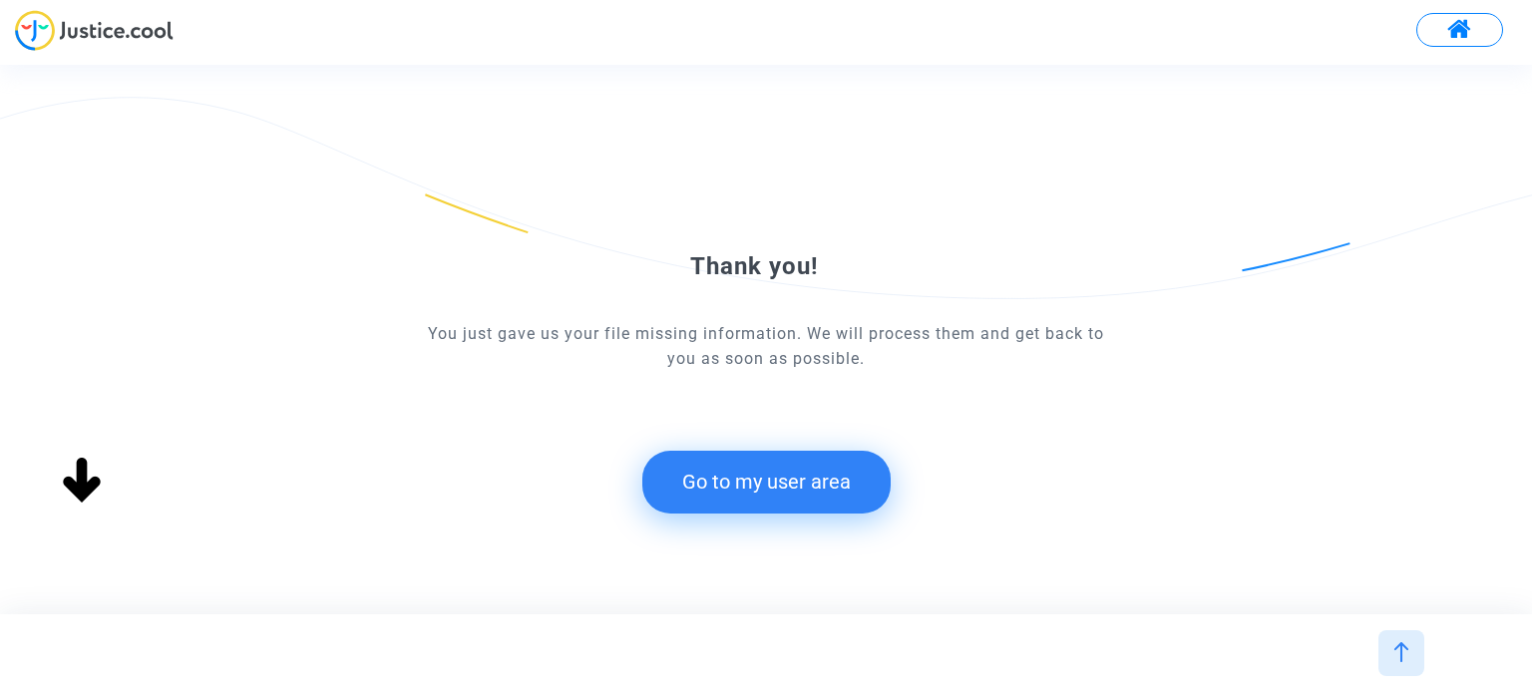
click at [795, 470] on button "Go to my user area" at bounding box center [766, 482] width 248 height 62
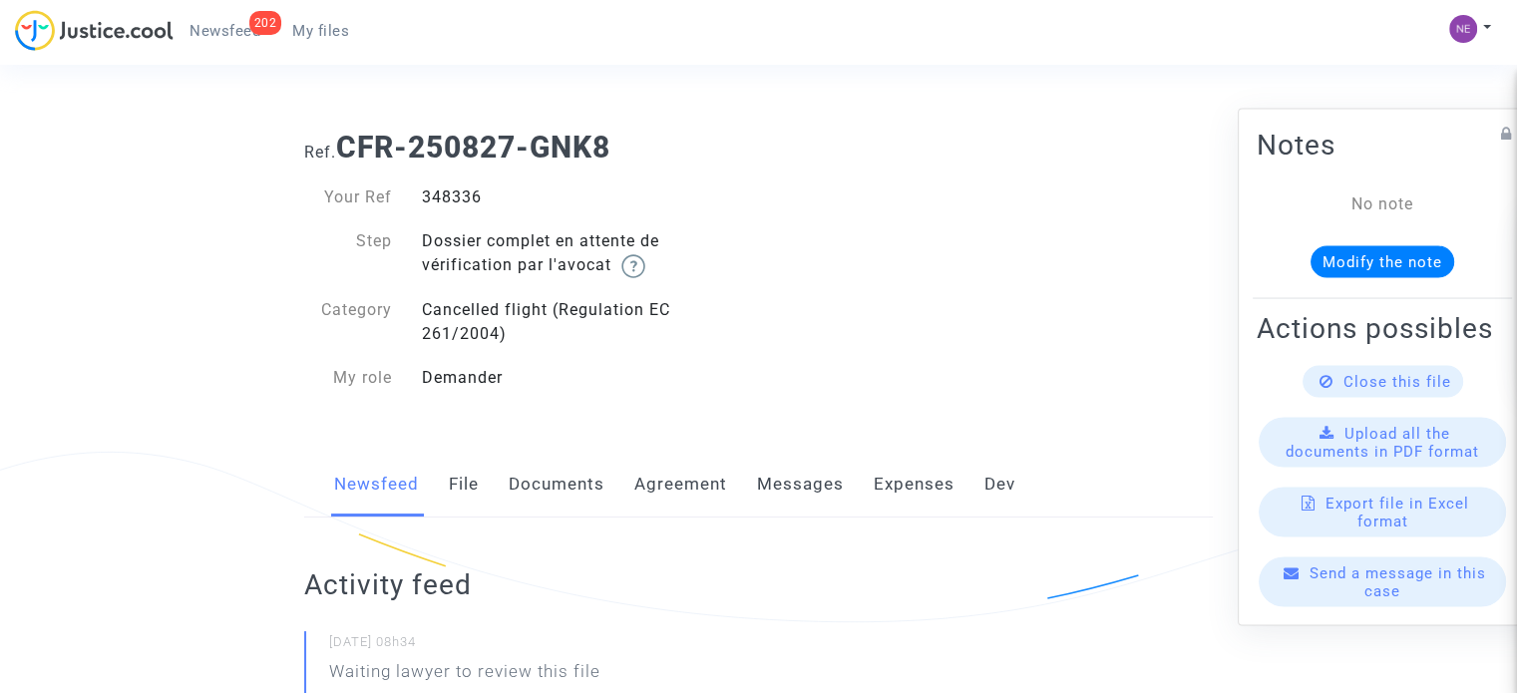
click at [684, 495] on link "Agreement" at bounding box center [680, 485] width 93 height 66
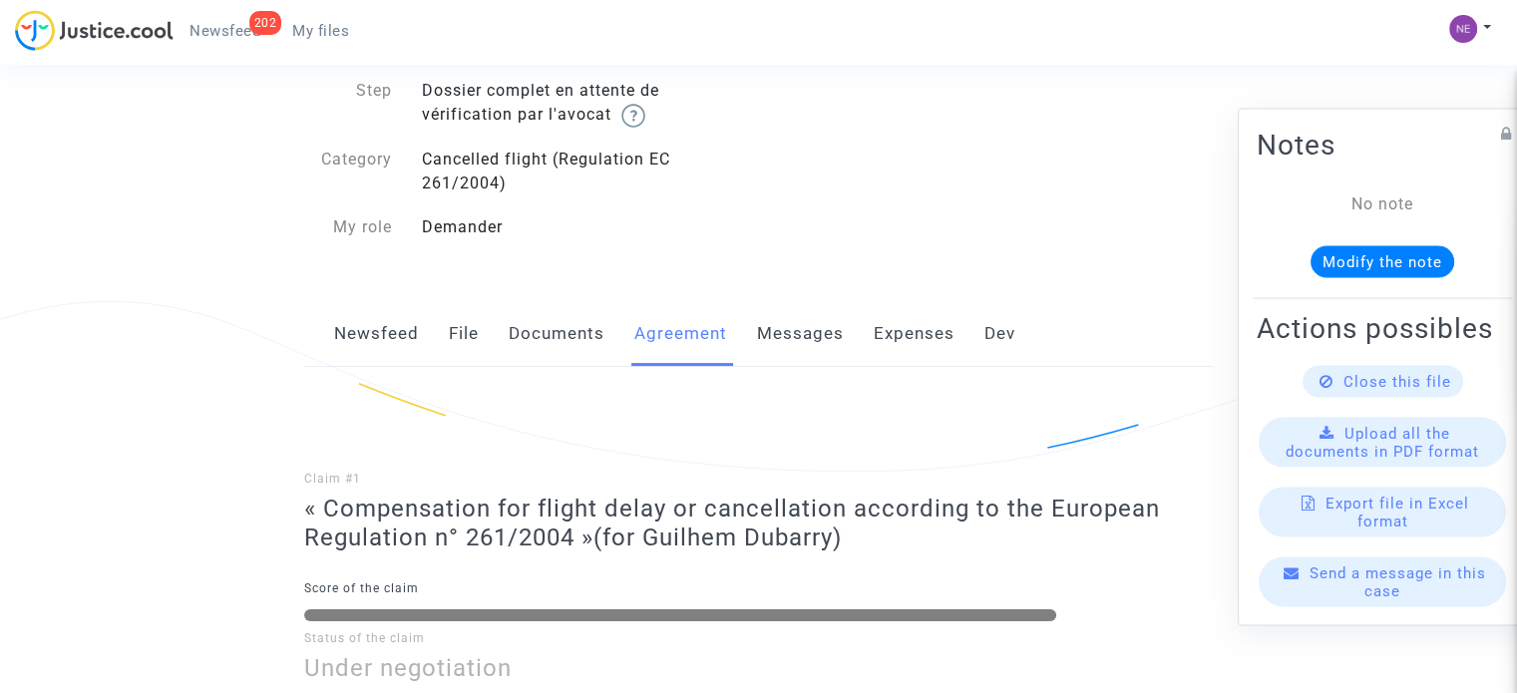
scroll to position [200, 0]
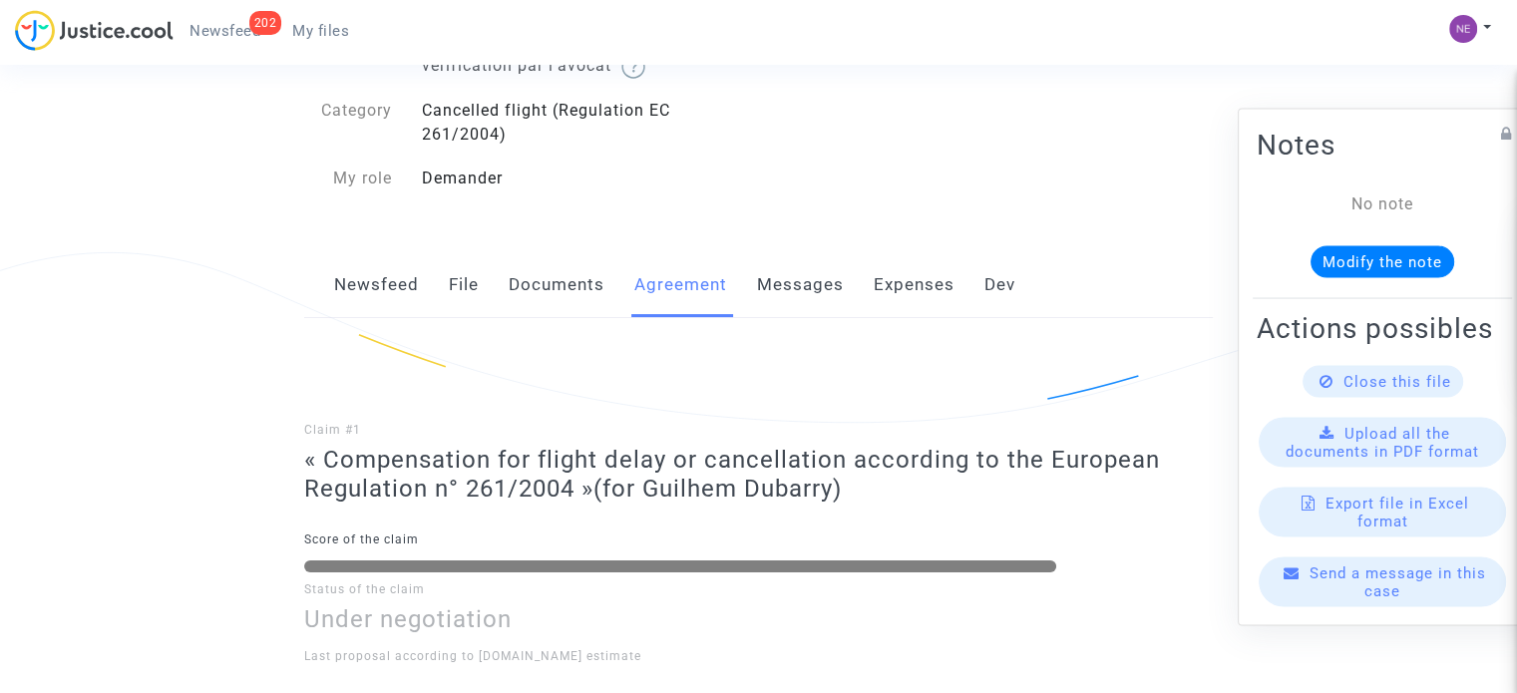
click at [579, 307] on link "Documents" at bounding box center [557, 285] width 96 height 66
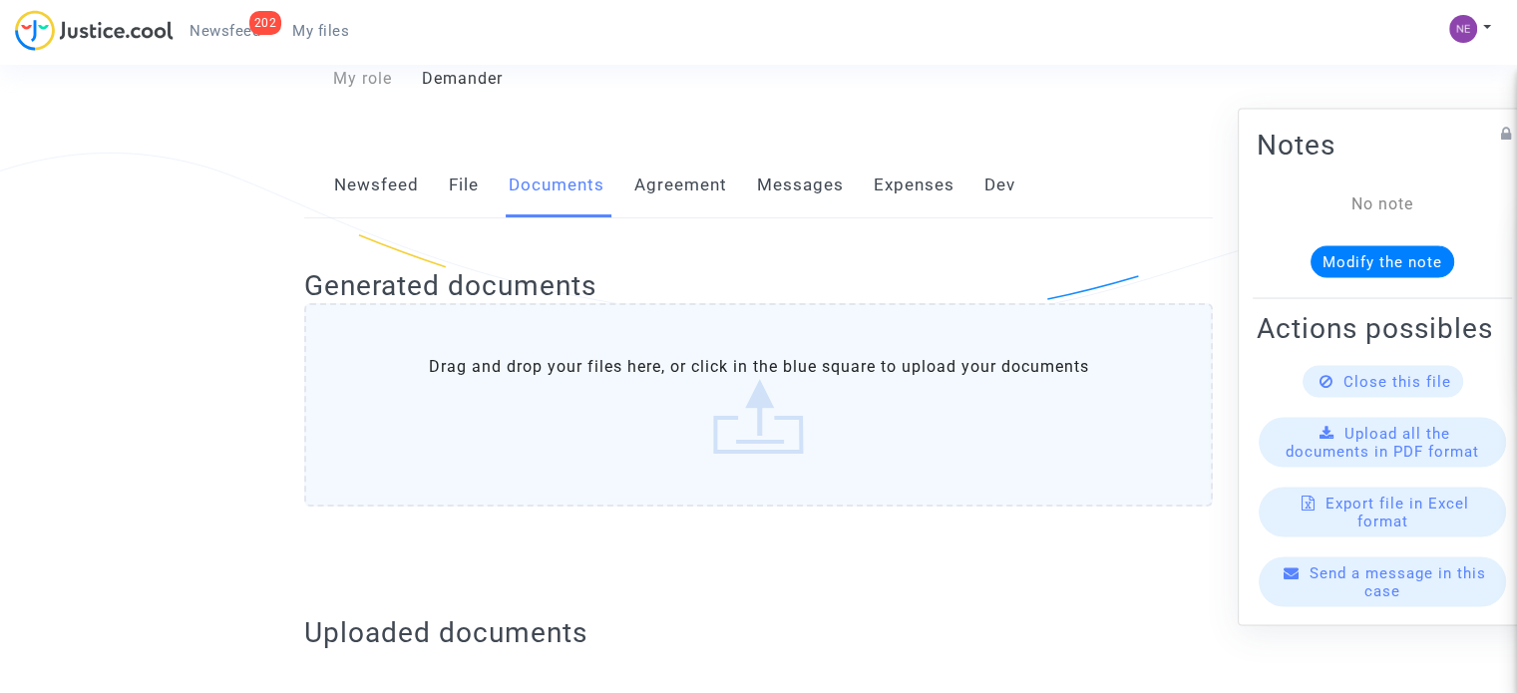
scroll to position [798, 0]
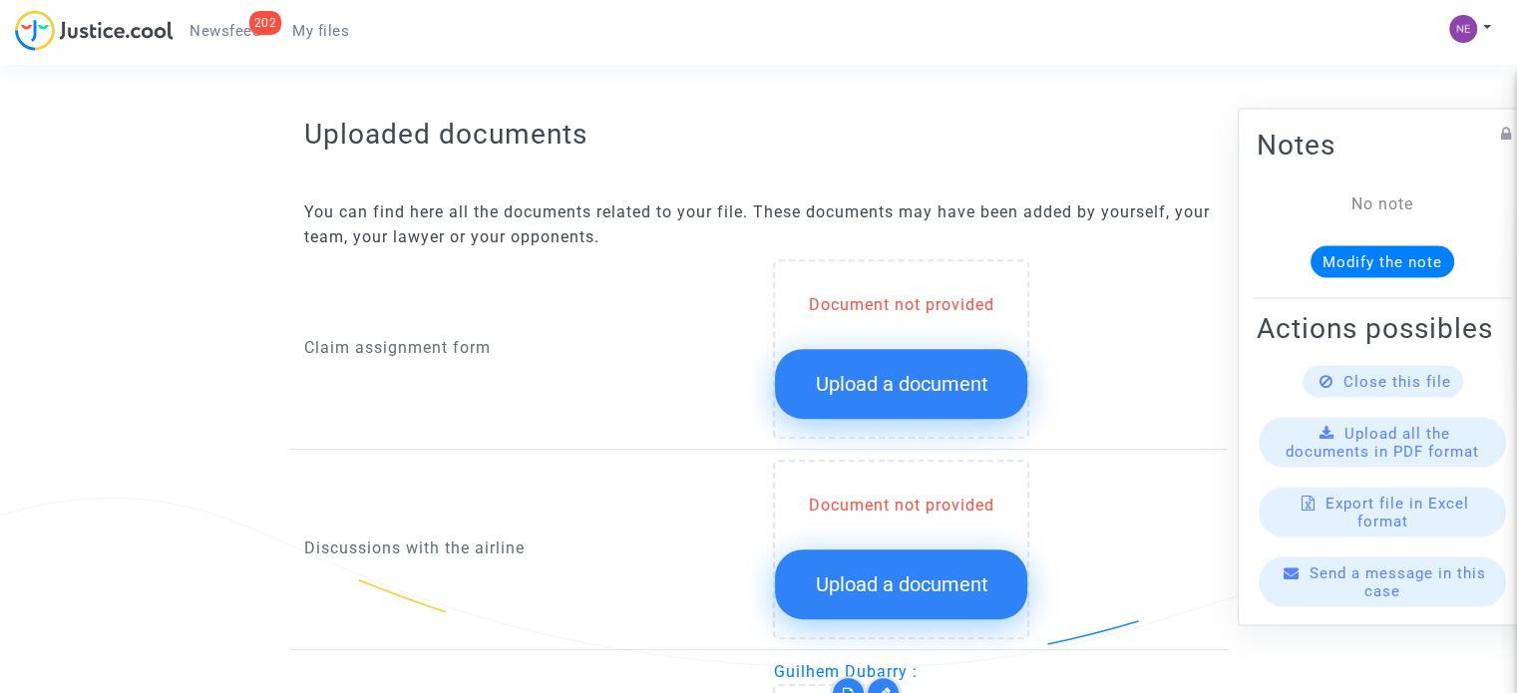
click at [839, 378] on span "Upload a document" at bounding box center [901, 384] width 173 height 24
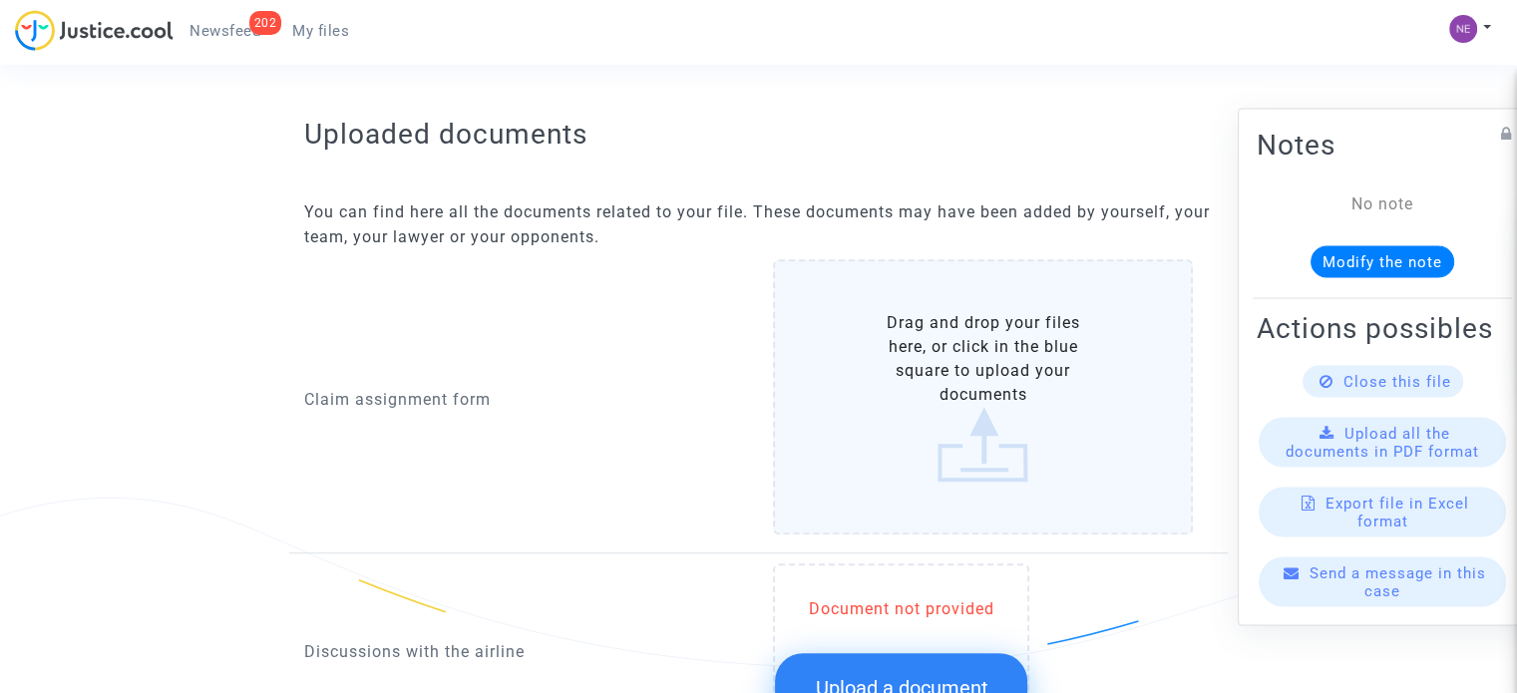
click at [839, 378] on label "Drag and drop your files here, or click in the blue square to upload your docum…" at bounding box center [983, 396] width 420 height 275
click at [0, 0] on input "Drag and drop your files here, or click in the blue square to upload your docum…" at bounding box center [0, 0] width 0 height 0
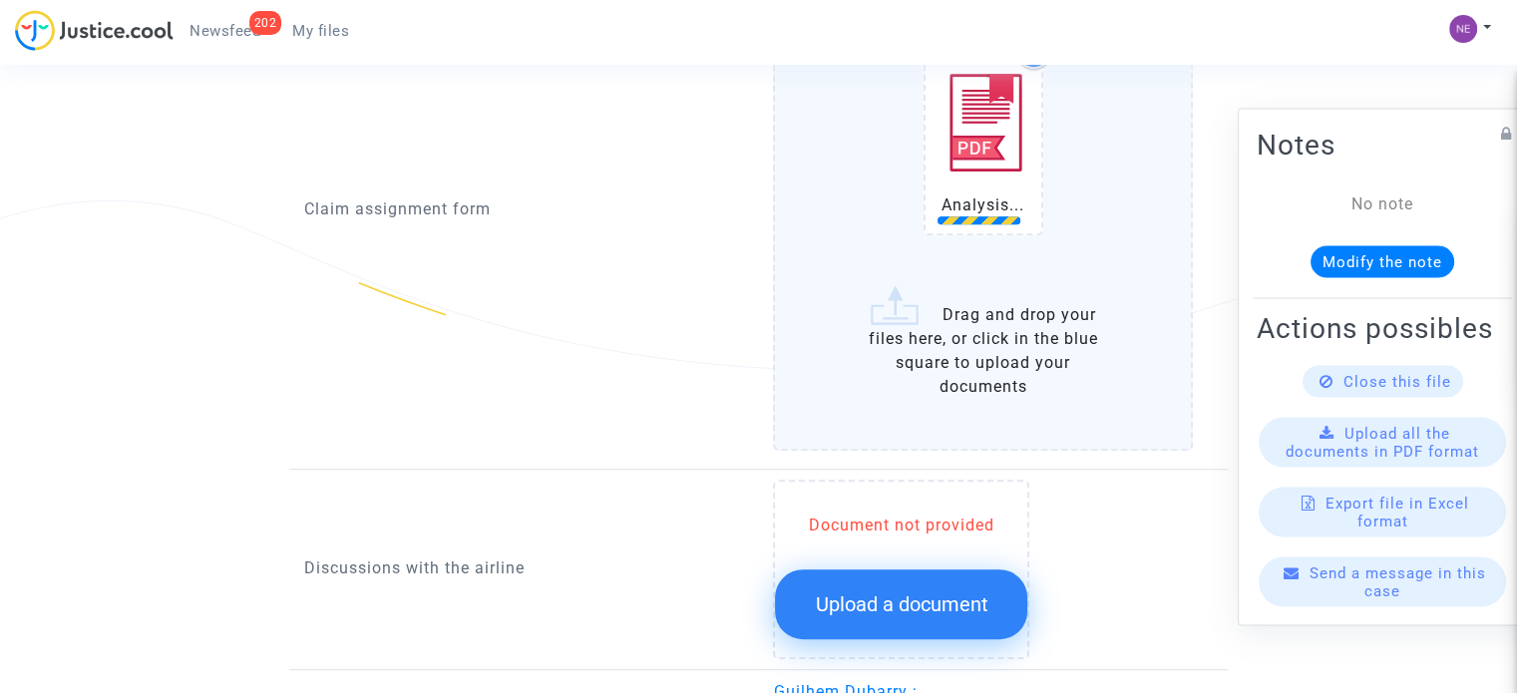
scroll to position [1097, 0]
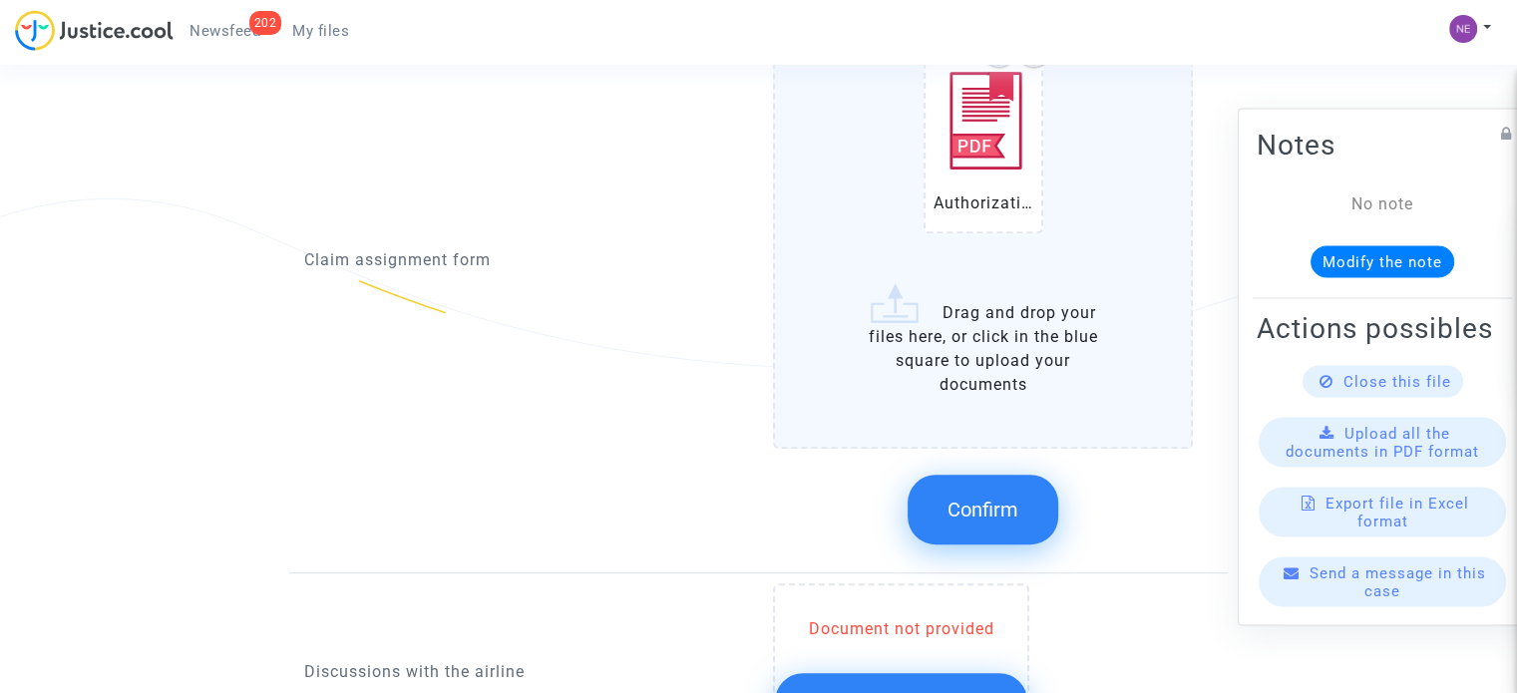
click at [990, 523] on button "Confirm" at bounding box center [983, 510] width 151 height 70
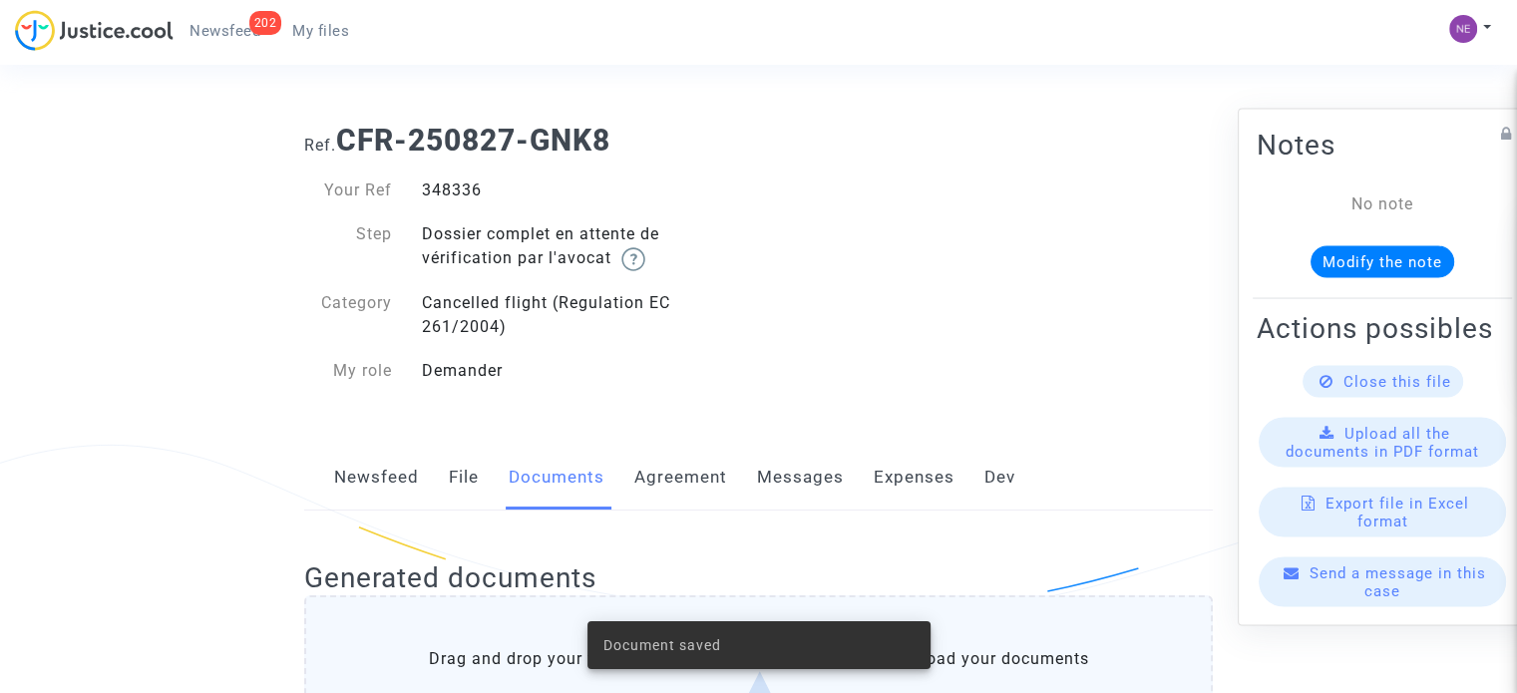
scroll to position [0, 0]
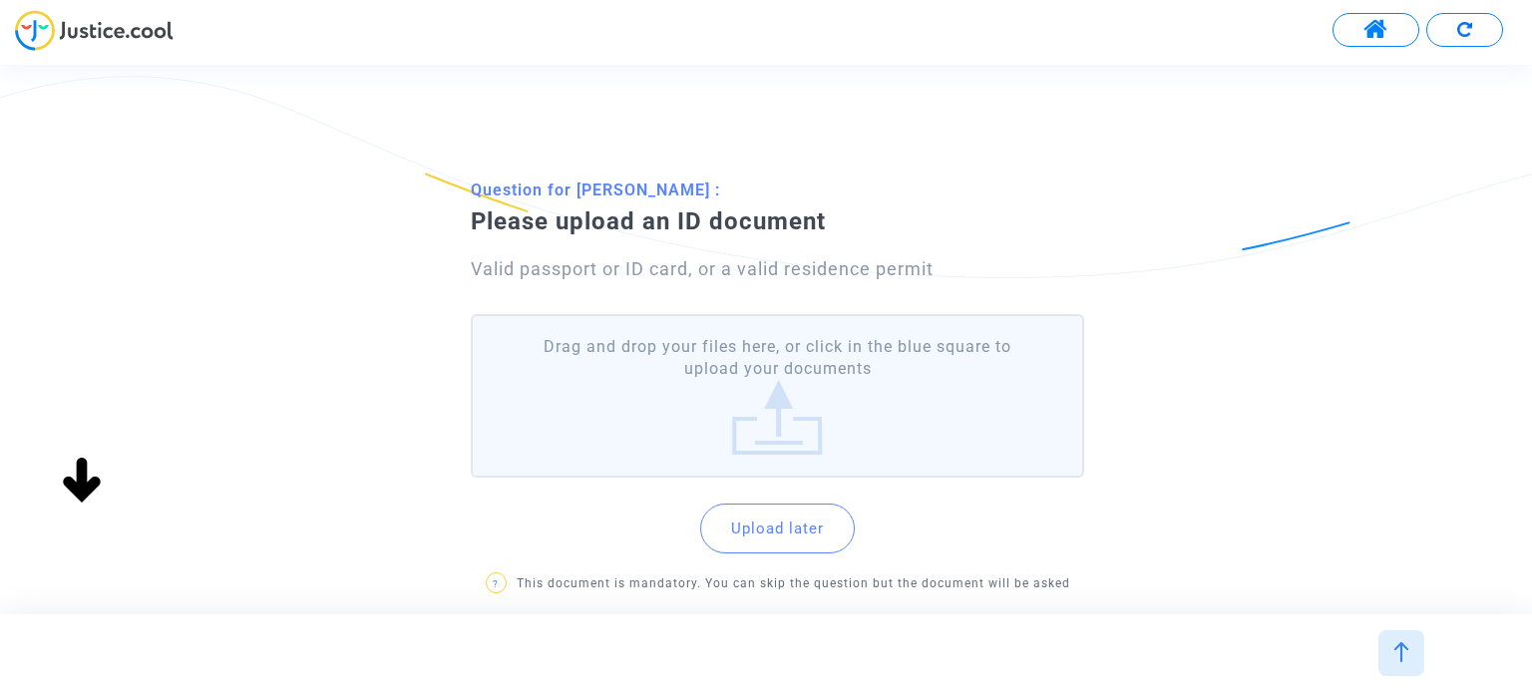
click at [767, 360] on label "Drag and drop your files here, or click in the blue square to upload your docum…" at bounding box center [777, 396] width 612 height 165
click at [0, 0] on input "Drag and drop your files here, or click in the blue square to upload your docum…" at bounding box center [0, 0] width 0 height 0
click at [880, 342] on label "Drag and drop your files here, or click in the blue square to upload your docum…" at bounding box center [777, 396] width 612 height 165
click at [0, 0] on input "Drag and drop your files here, or click in the blue square to upload your docum…" at bounding box center [0, 0] width 0 height 0
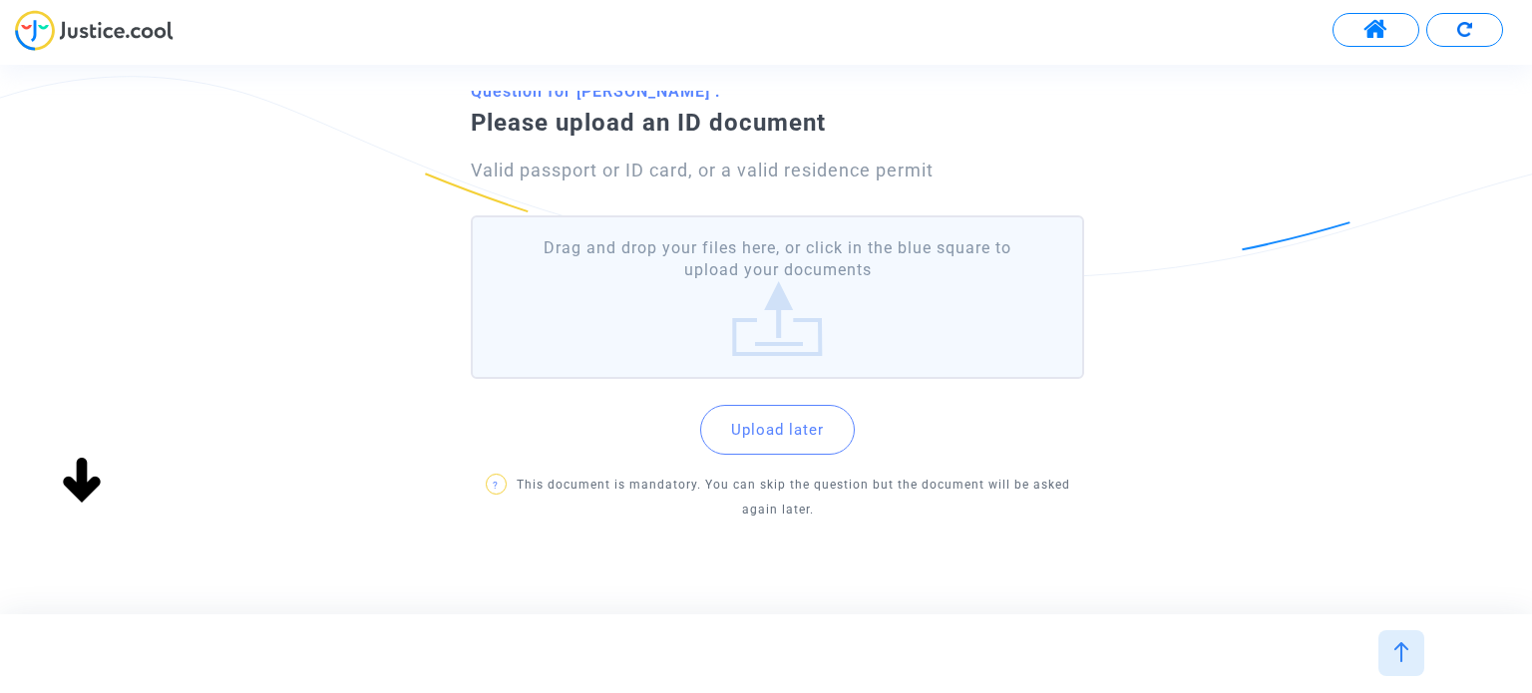
scroll to position [100, 0]
click at [922, 290] on label "Drag and drop your files here, or click in the blue square to upload your docum…" at bounding box center [777, 296] width 612 height 165
click at [0, 0] on input "Drag and drop your files here, or click in the blue square to upload your docum…" at bounding box center [0, 0] width 0 height 0
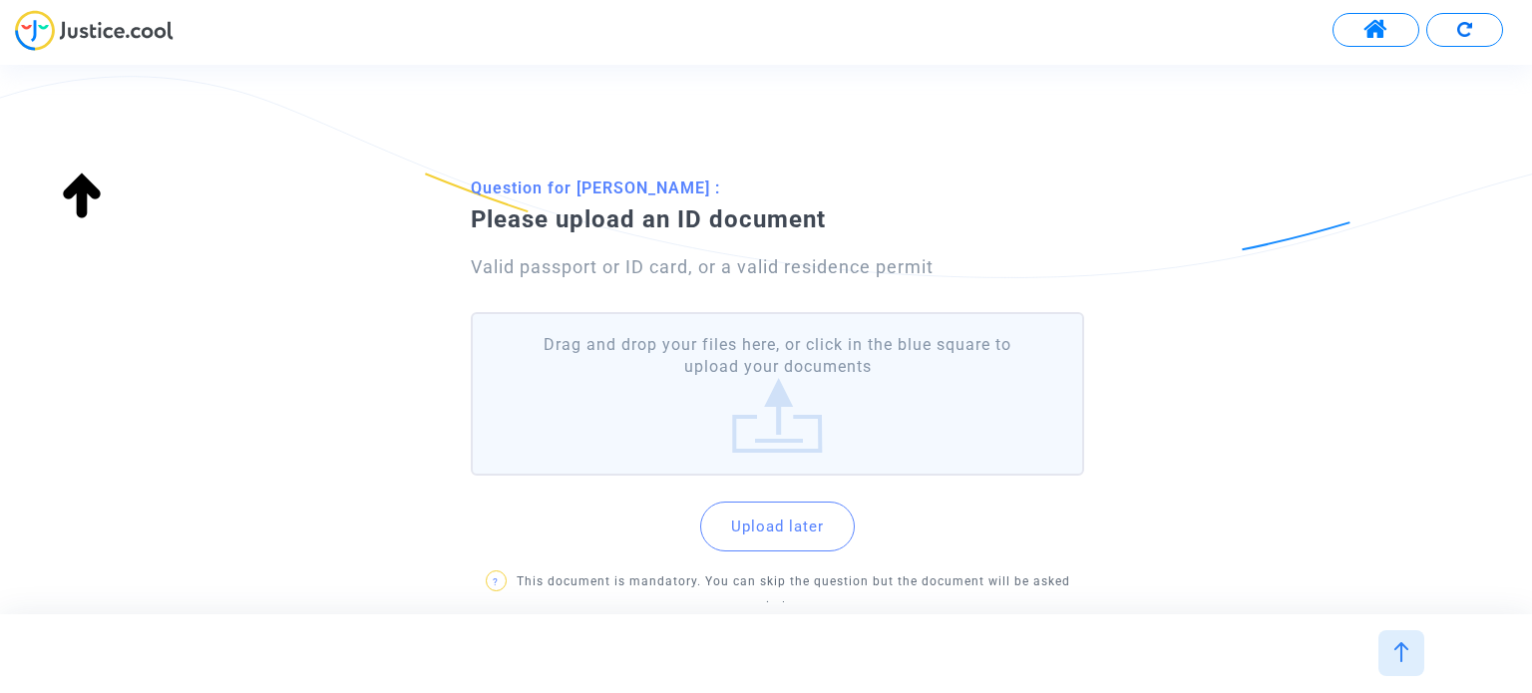
scroll to position [0, 0]
click at [764, 484] on div "Drag and drop your files here, or click in the blue square to upload your docum…" at bounding box center [777, 469] width 612 height 311
click at [776, 422] on label "Drag and drop your files here, or click in the blue square to upload your docum…" at bounding box center [777, 396] width 612 height 165
click at [0, 0] on input "Drag and drop your files here, or click in the blue square to upload your docum…" at bounding box center [0, 0] width 0 height 0
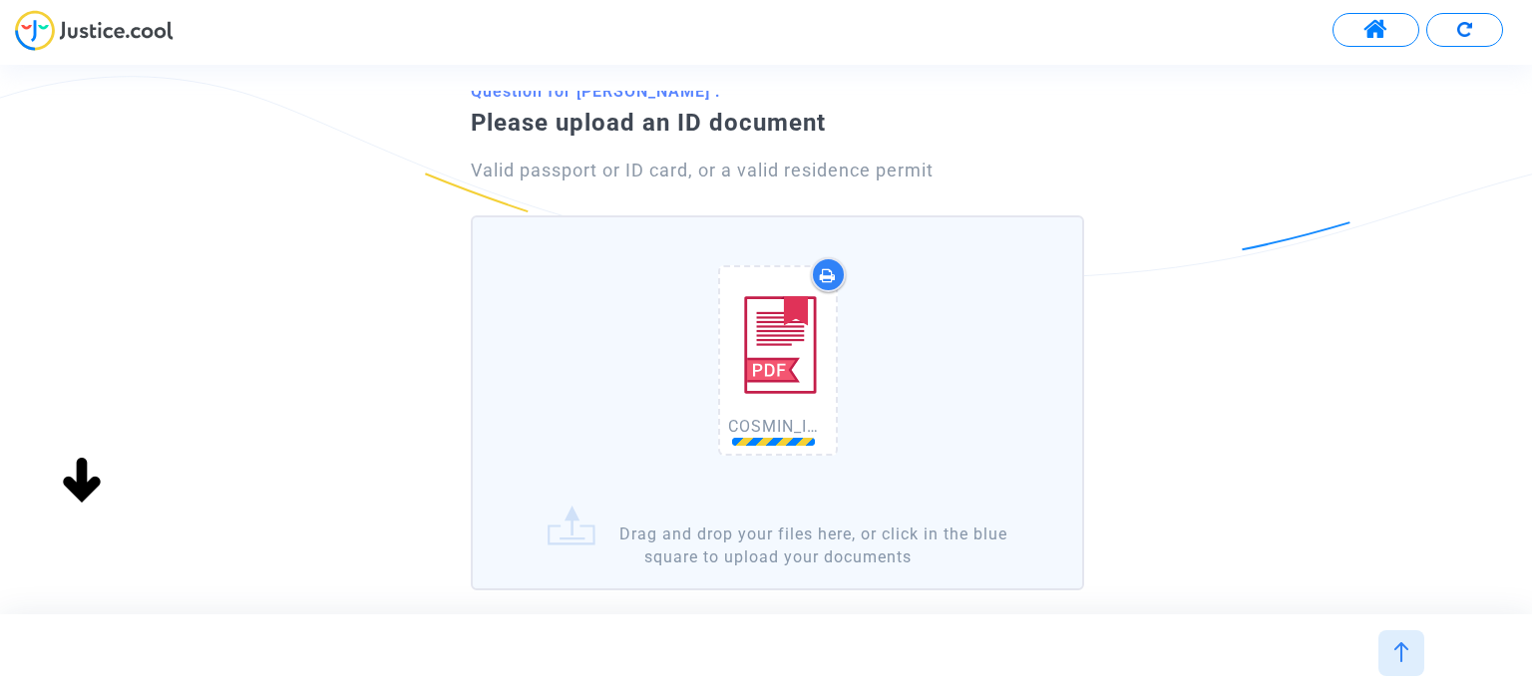
scroll to position [100, 0]
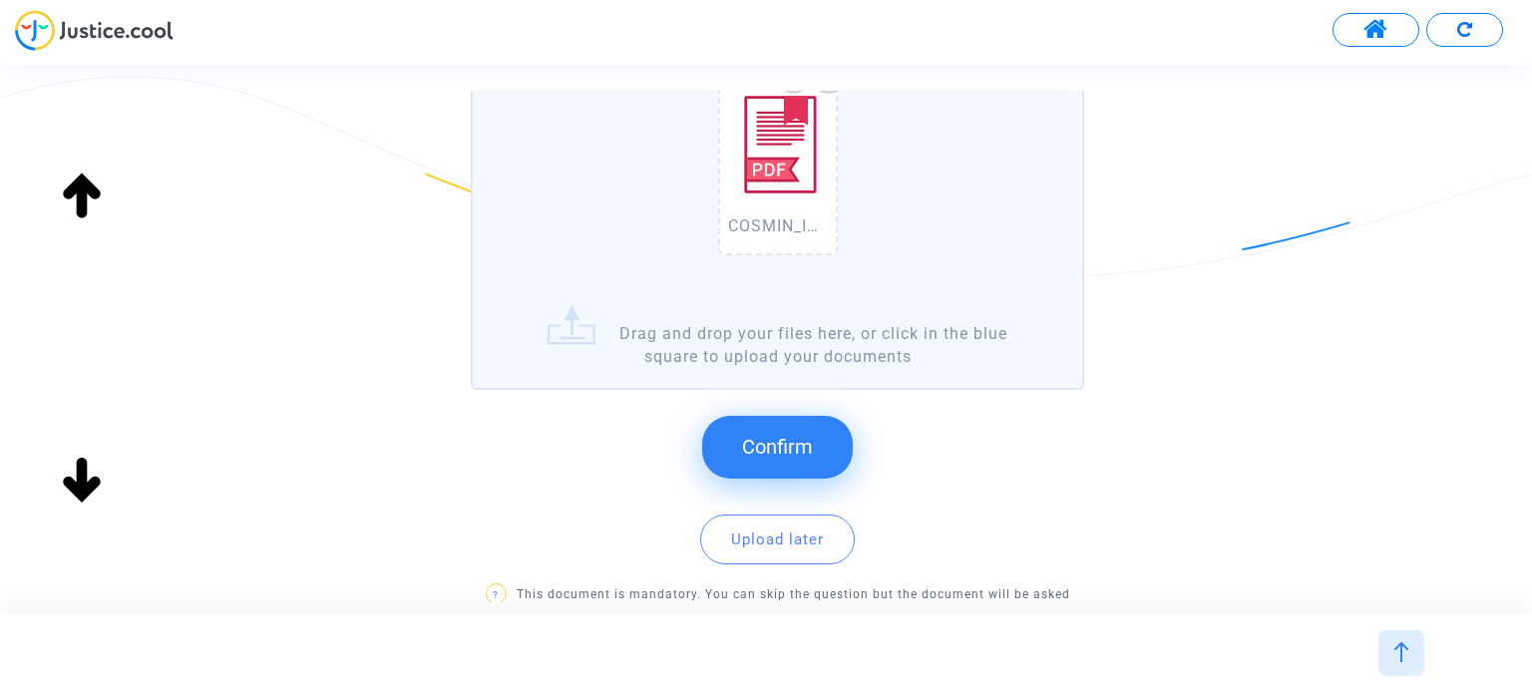
click at [838, 436] on button "Confirm" at bounding box center [777, 447] width 151 height 62
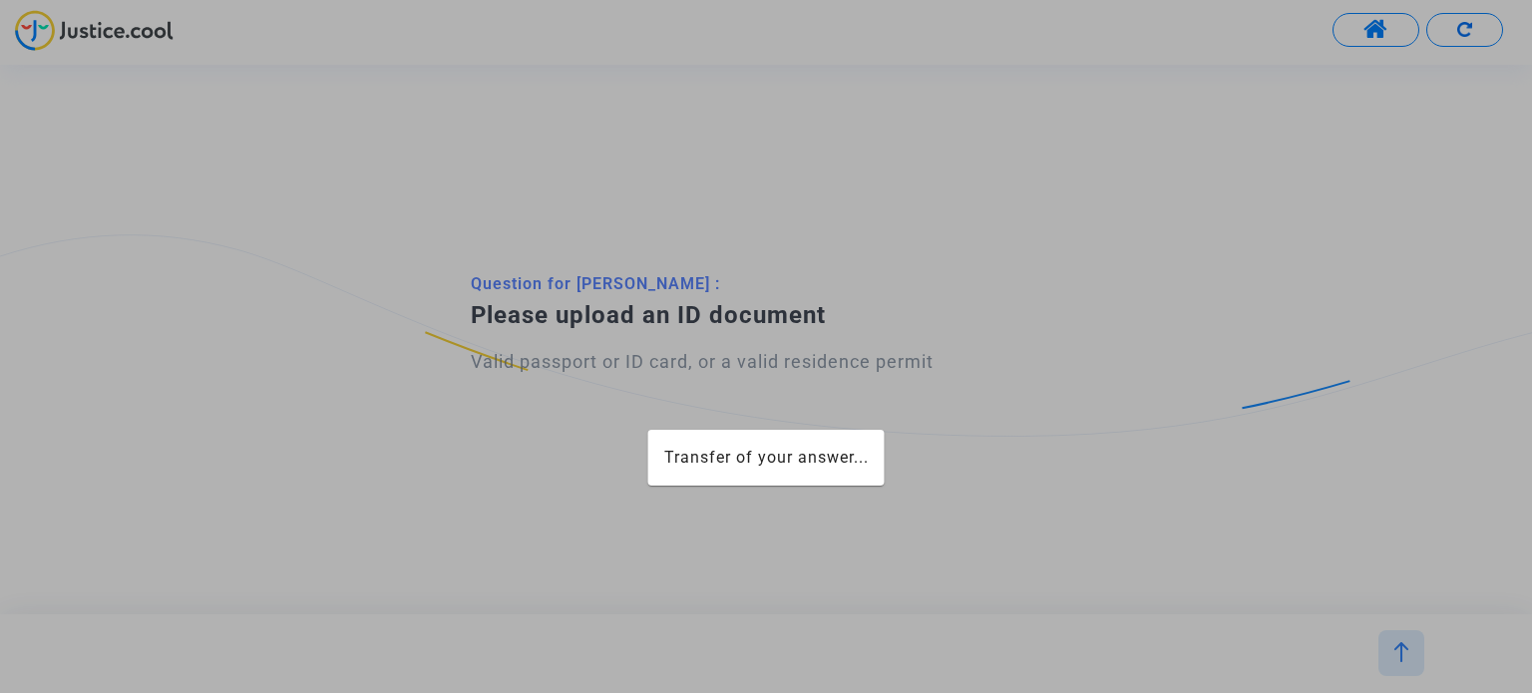
scroll to position [0, 0]
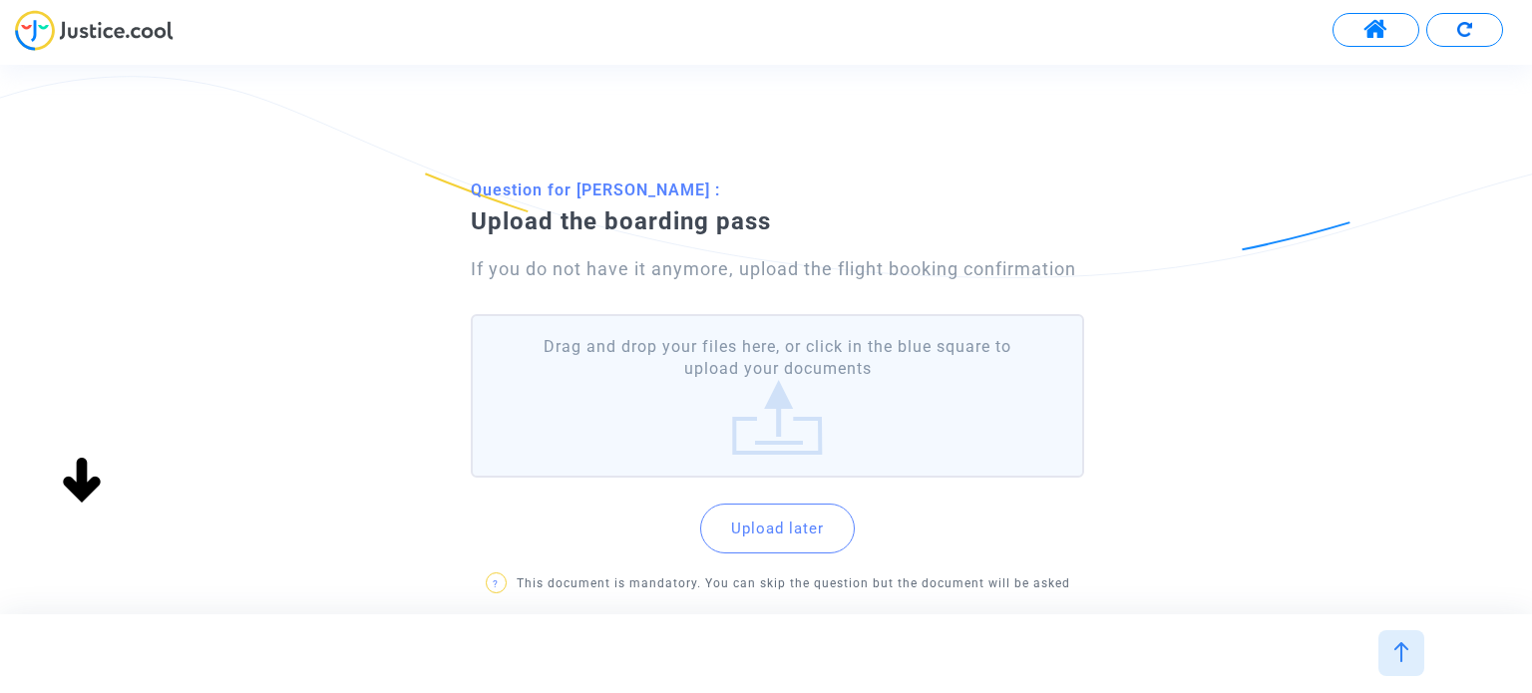
click at [916, 368] on label "Drag and drop your files here, or click in the blue square to upload your docum…" at bounding box center [777, 396] width 612 height 165
click at [0, 0] on input "Drag and drop your files here, or click in the blue square to upload your docum…" at bounding box center [0, 0] width 0 height 0
click at [798, 397] on label "Drag and drop your files here, or click in the blue square to upload your docum…" at bounding box center [777, 396] width 612 height 165
click at [0, 0] on input "Drag and drop your files here, or click in the blue square to upload your docum…" at bounding box center [0, 0] width 0 height 0
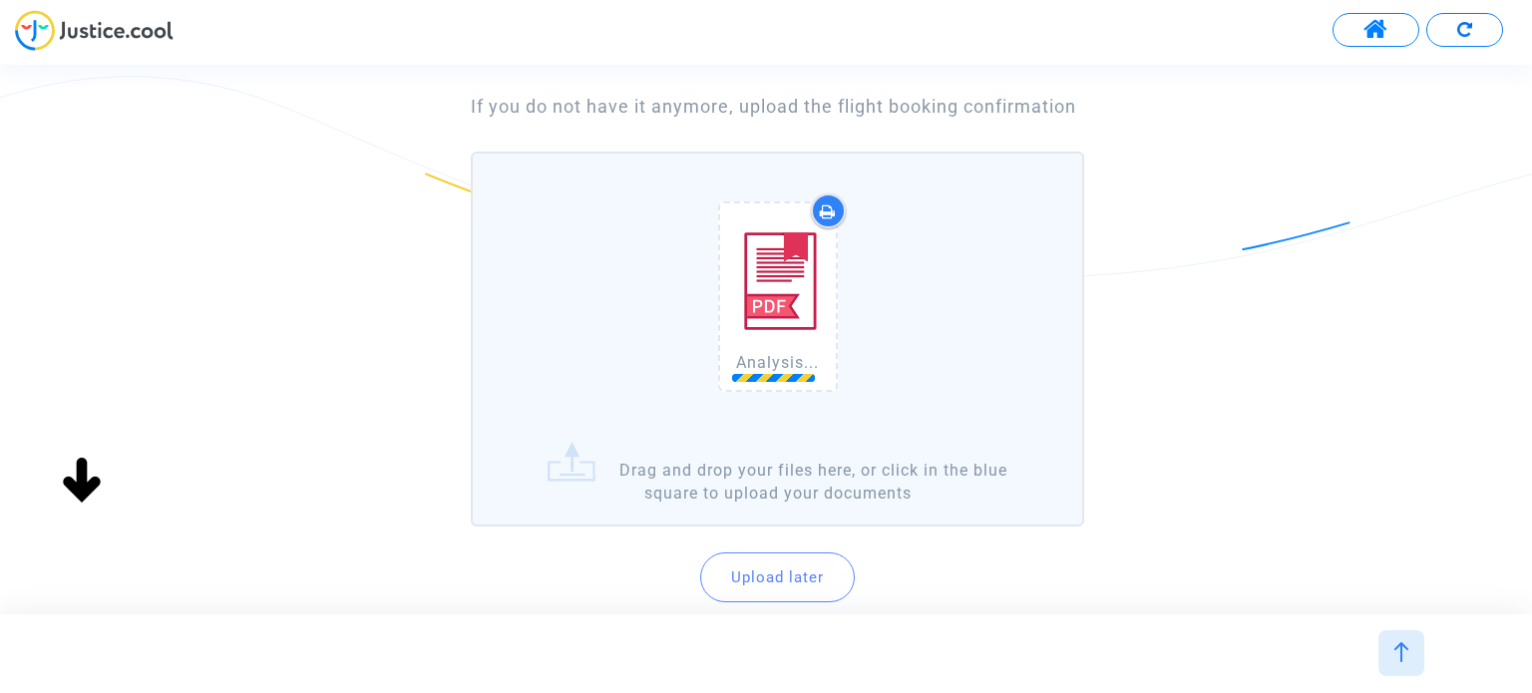
scroll to position [200, 0]
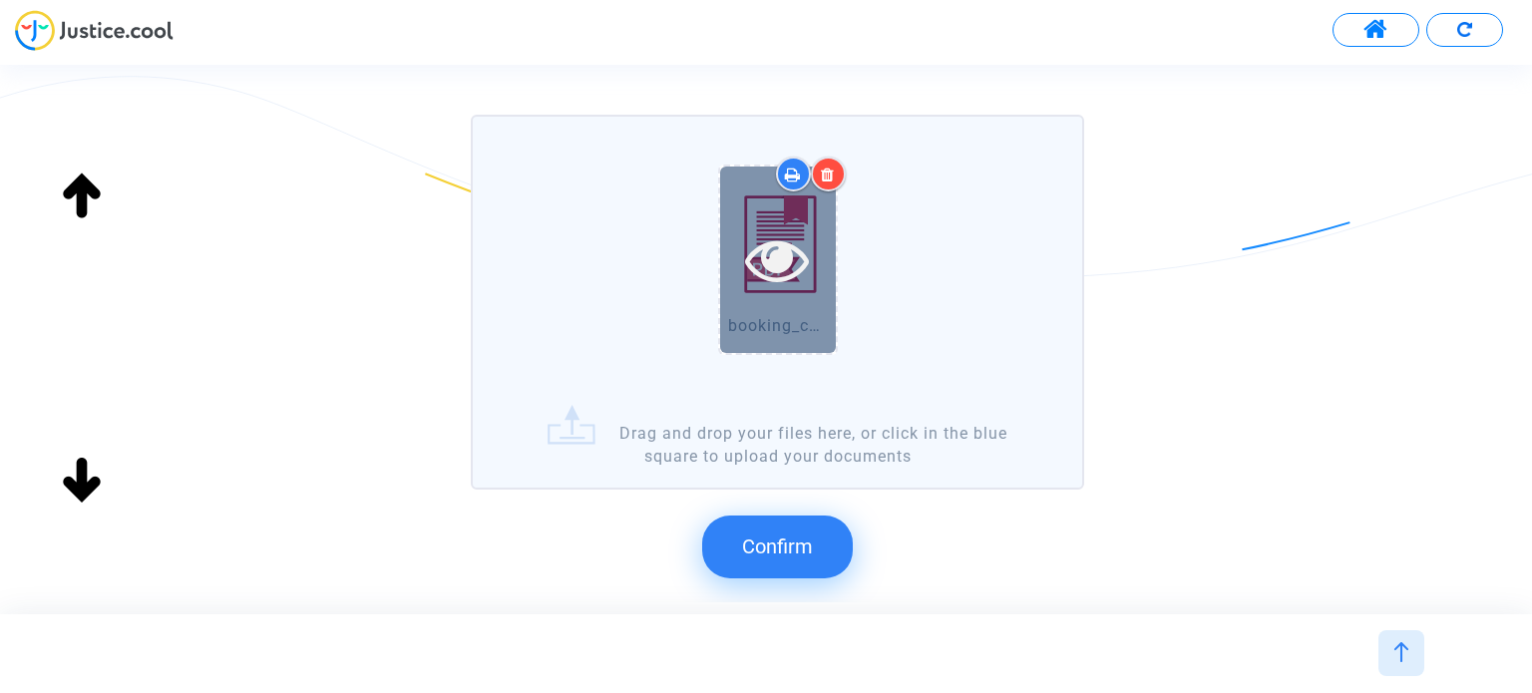
click at [798, 281] on icon at bounding box center [777, 259] width 65 height 64
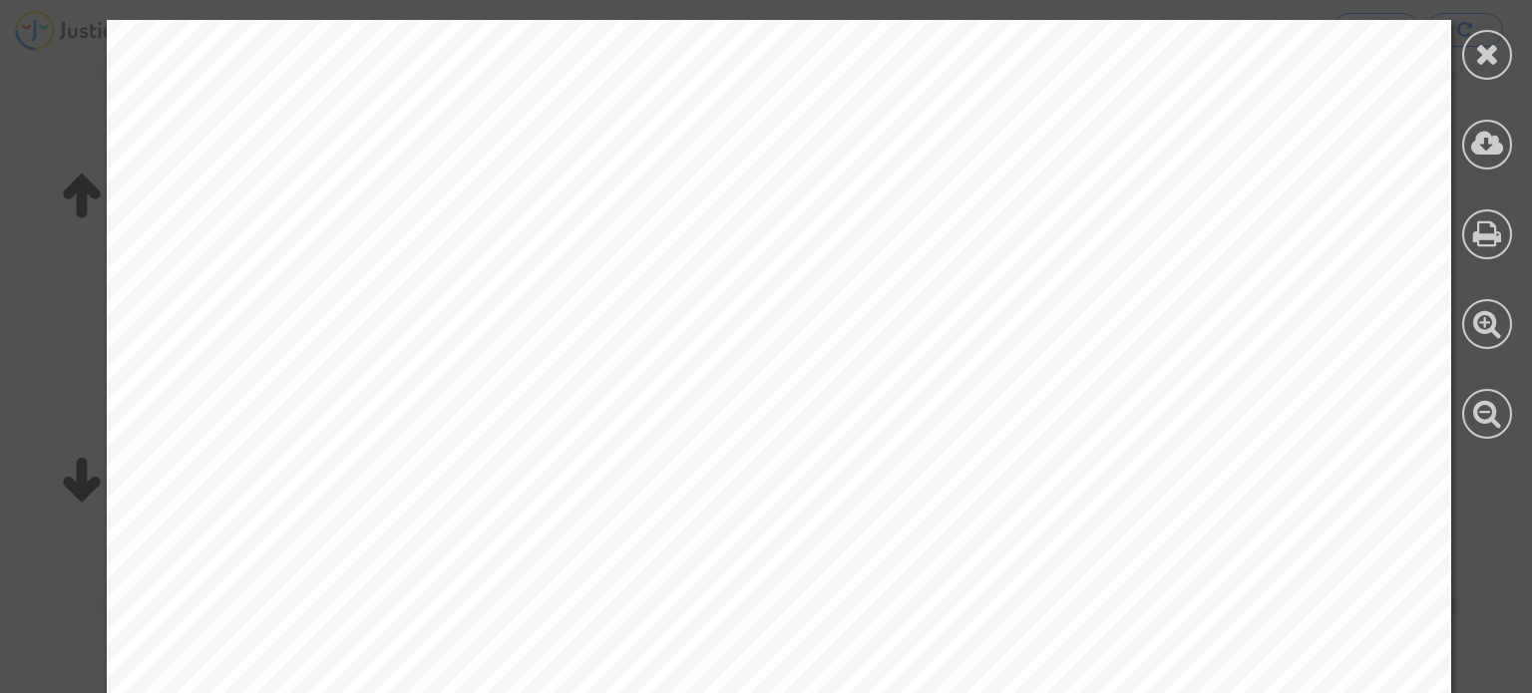
click at [1487, 35] on div at bounding box center [1487, 55] width 50 height 50
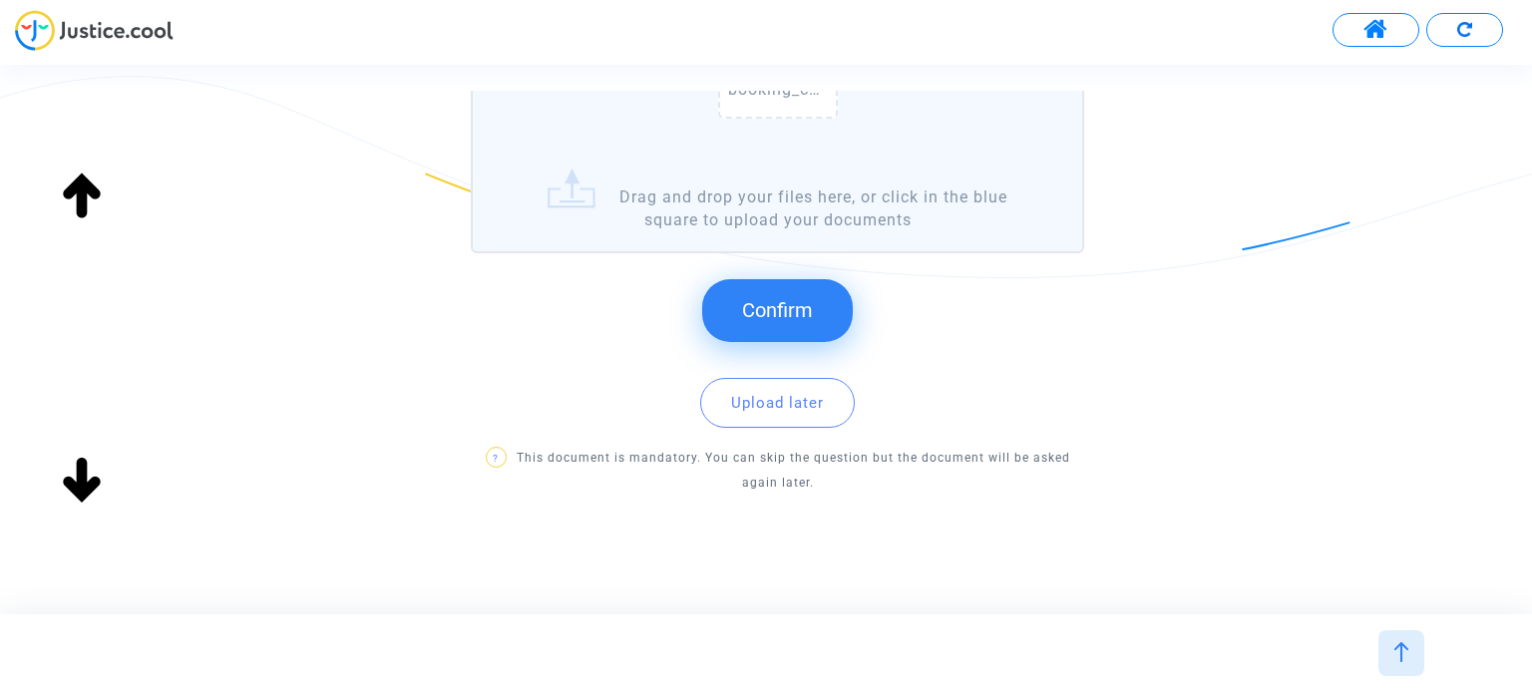
click at [745, 317] on span "Confirm" at bounding box center [777, 310] width 71 height 24
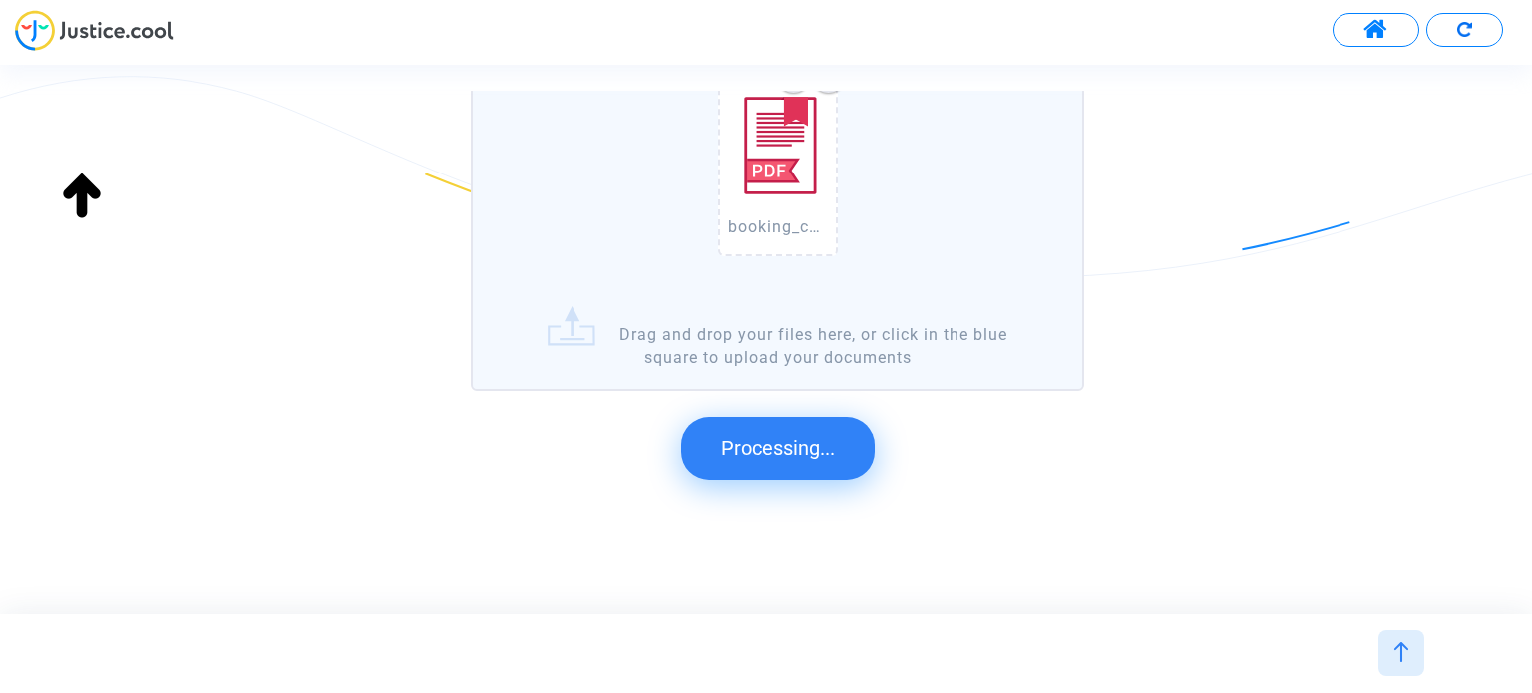
scroll to position [0, 0]
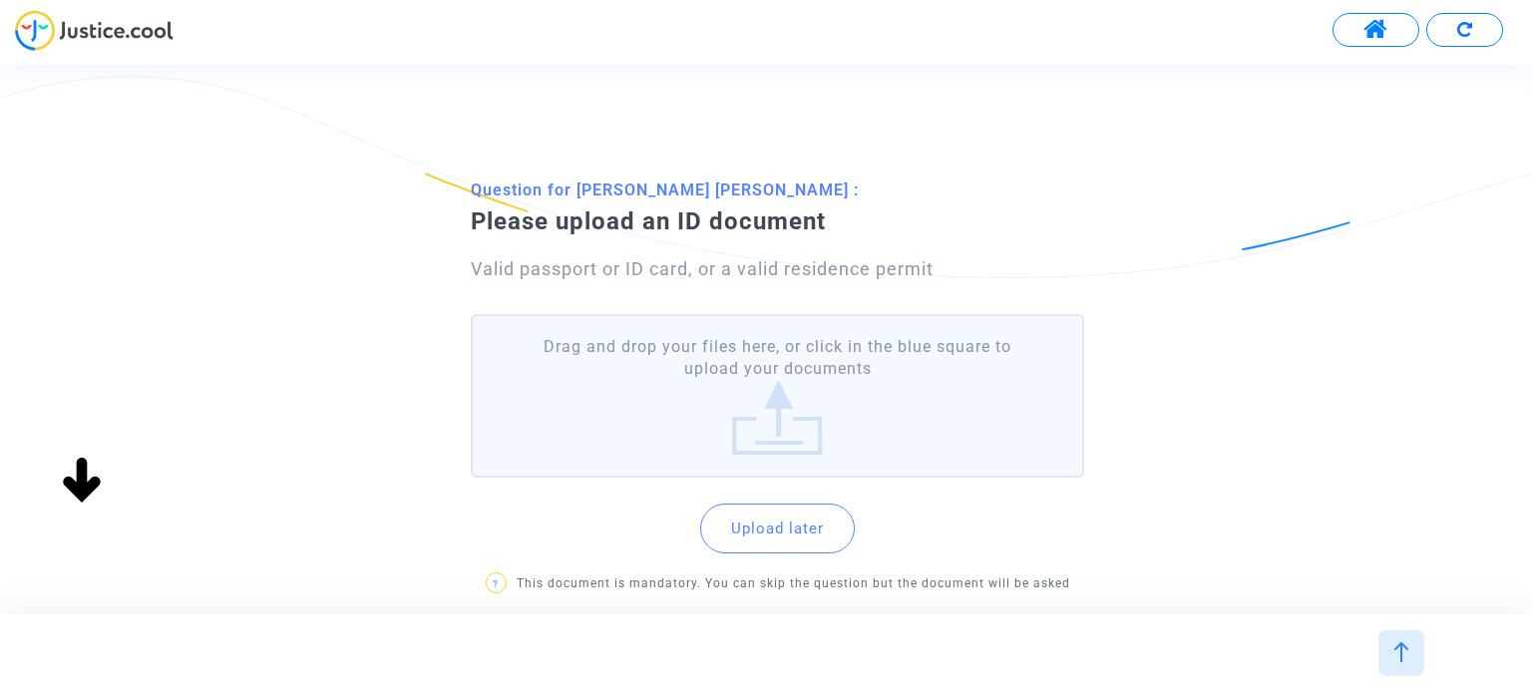
click at [795, 366] on label "Drag and drop your files here, or click in the blue square to upload your docum…" at bounding box center [777, 396] width 612 height 165
click at [0, 0] on input "Drag and drop your files here, or click in the blue square to upload your docum…" at bounding box center [0, 0] width 0 height 0
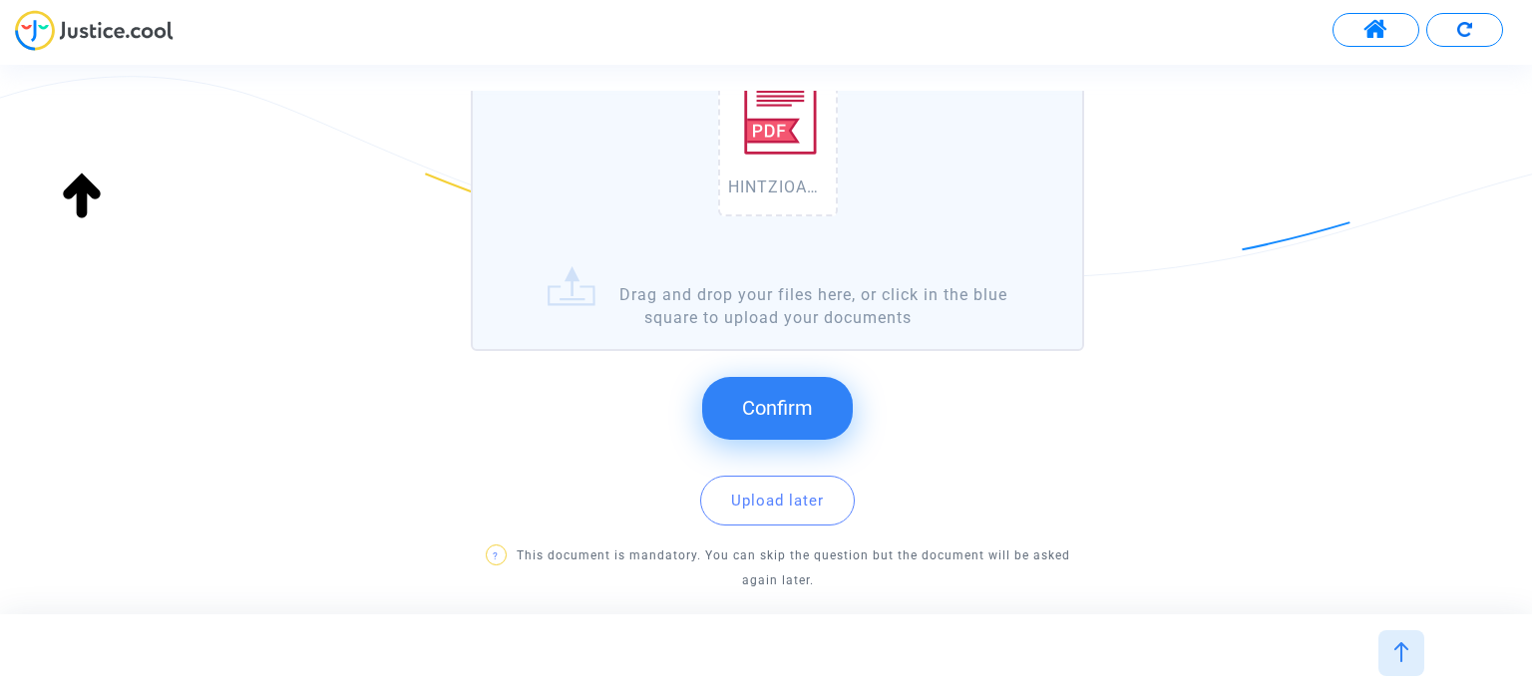
click at [830, 398] on button "Confirm" at bounding box center [777, 408] width 151 height 62
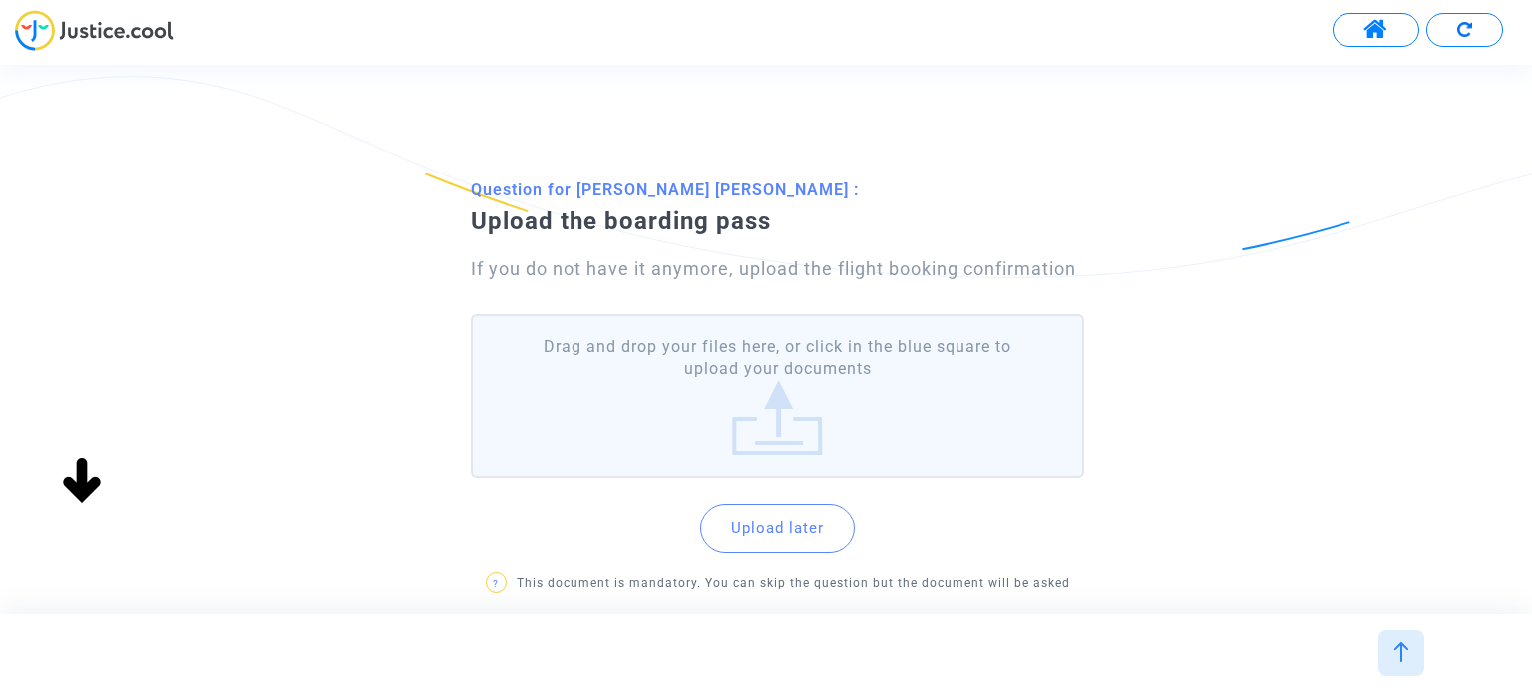
click at [862, 368] on label "Drag and drop your files here, or click in the blue square to upload your docum…" at bounding box center [777, 396] width 612 height 165
click at [0, 0] on input "Drag and drop your files here, or click in the blue square to upload your docum…" at bounding box center [0, 0] width 0 height 0
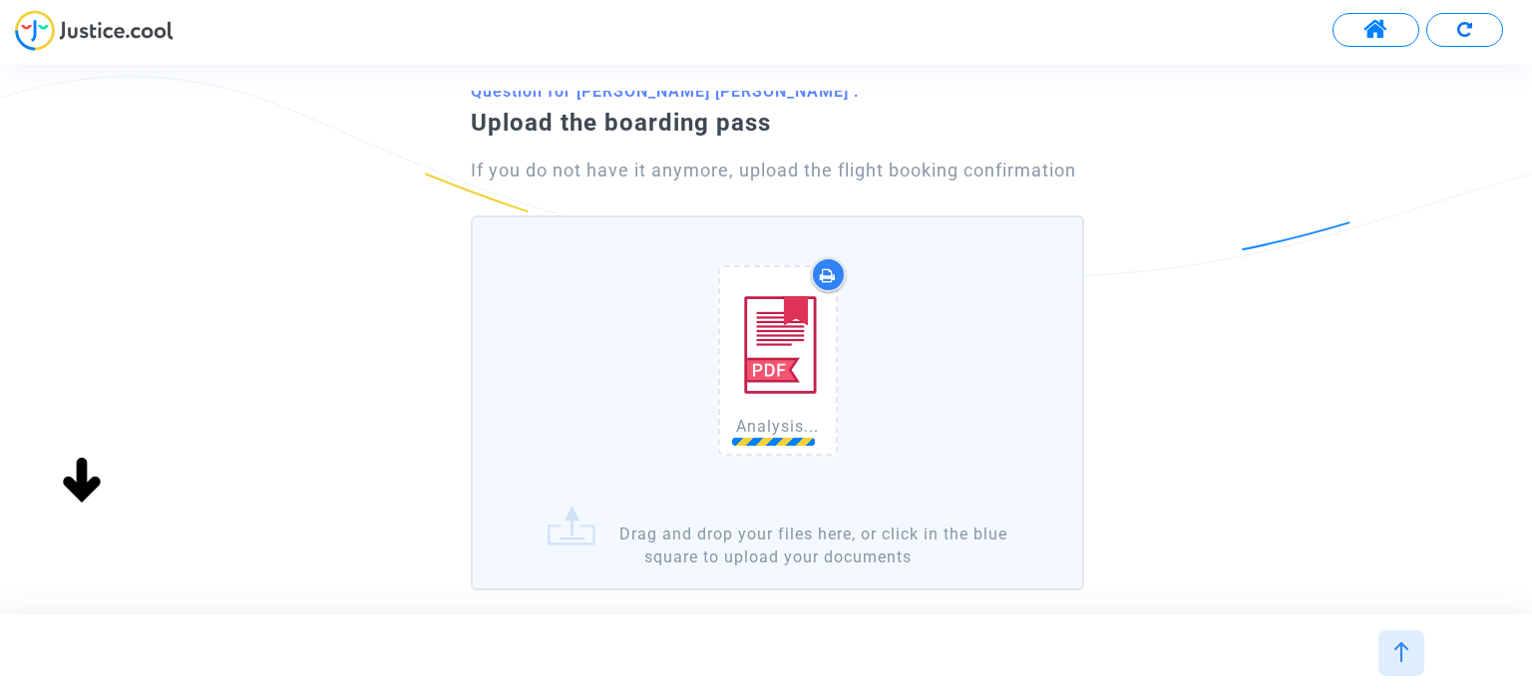
scroll to position [100, 0]
click at [784, 360] on icon at bounding box center [777, 359] width 65 height 64
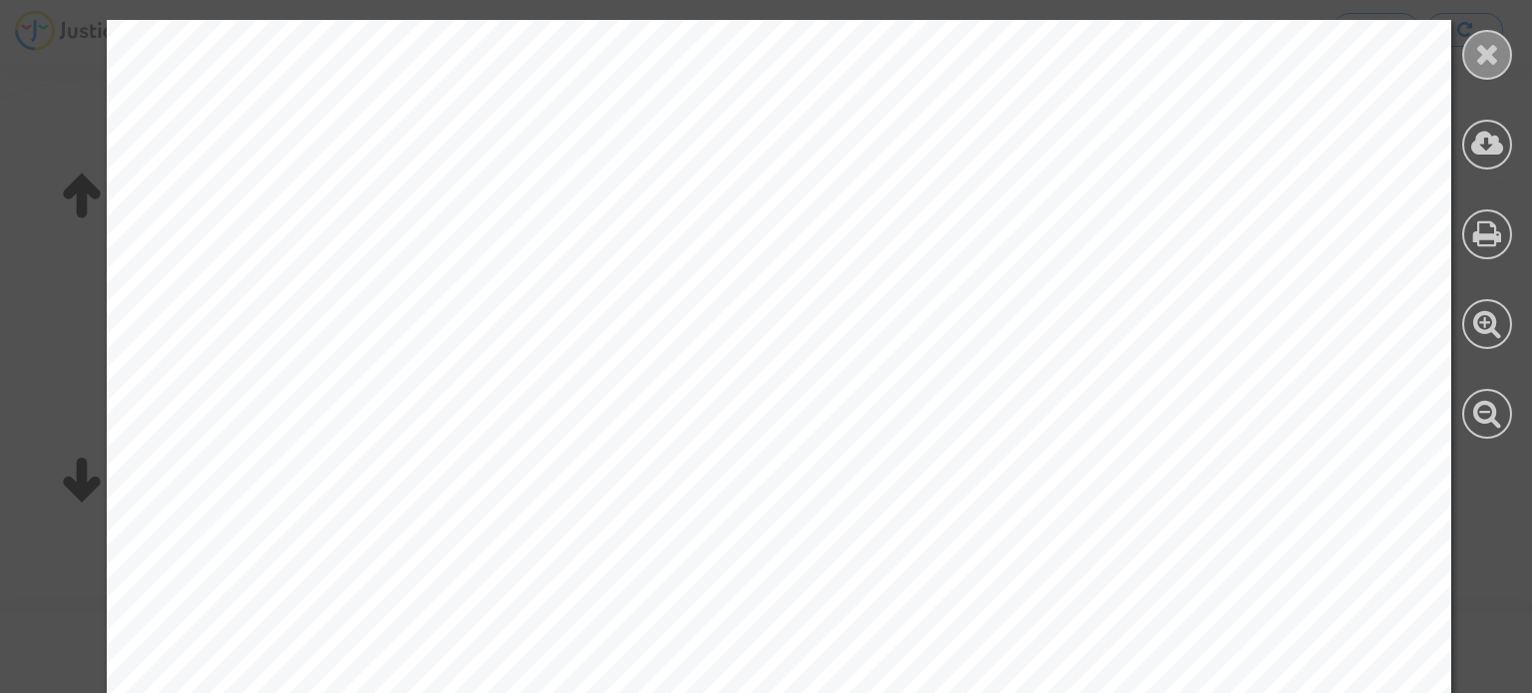
click at [1488, 74] on div at bounding box center [1487, 55] width 50 height 50
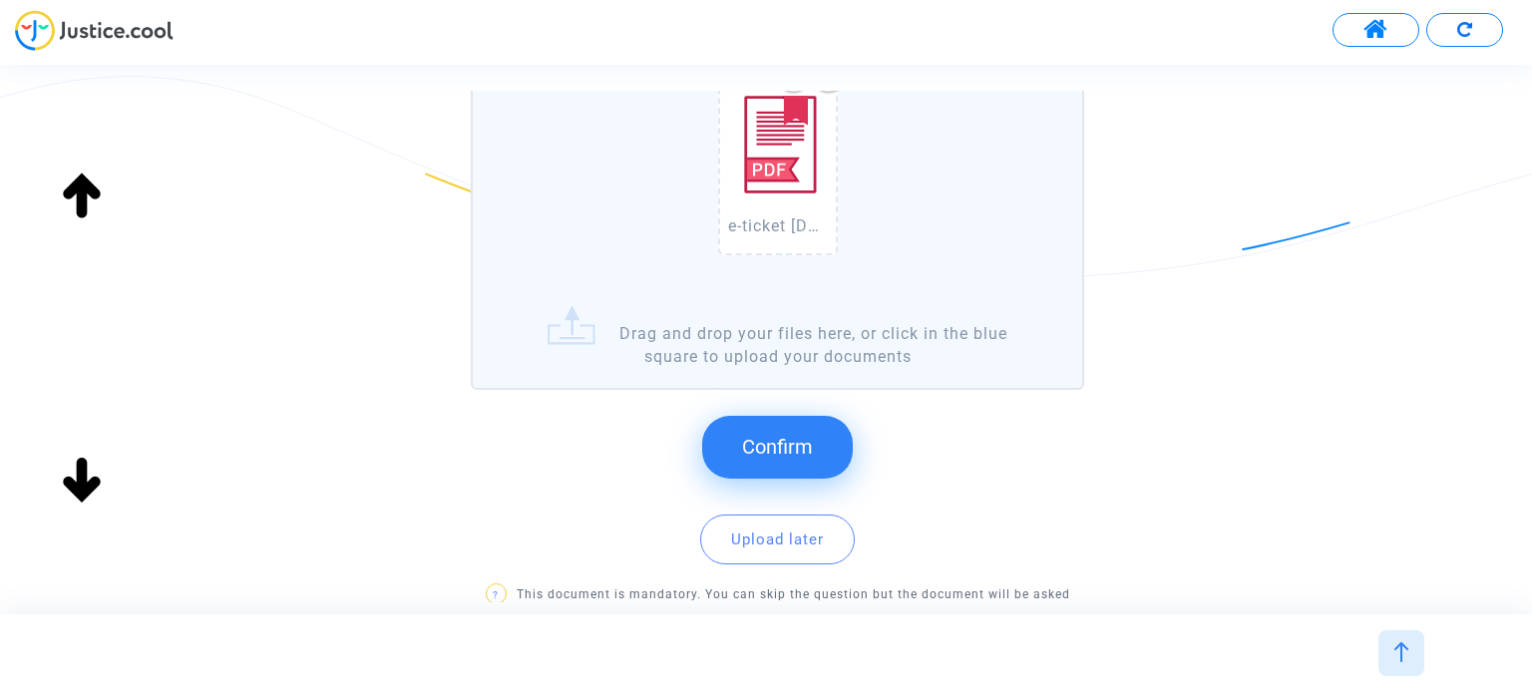
click at [778, 431] on button "Confirm" at bounding box center [777, 447] width 151 height 62
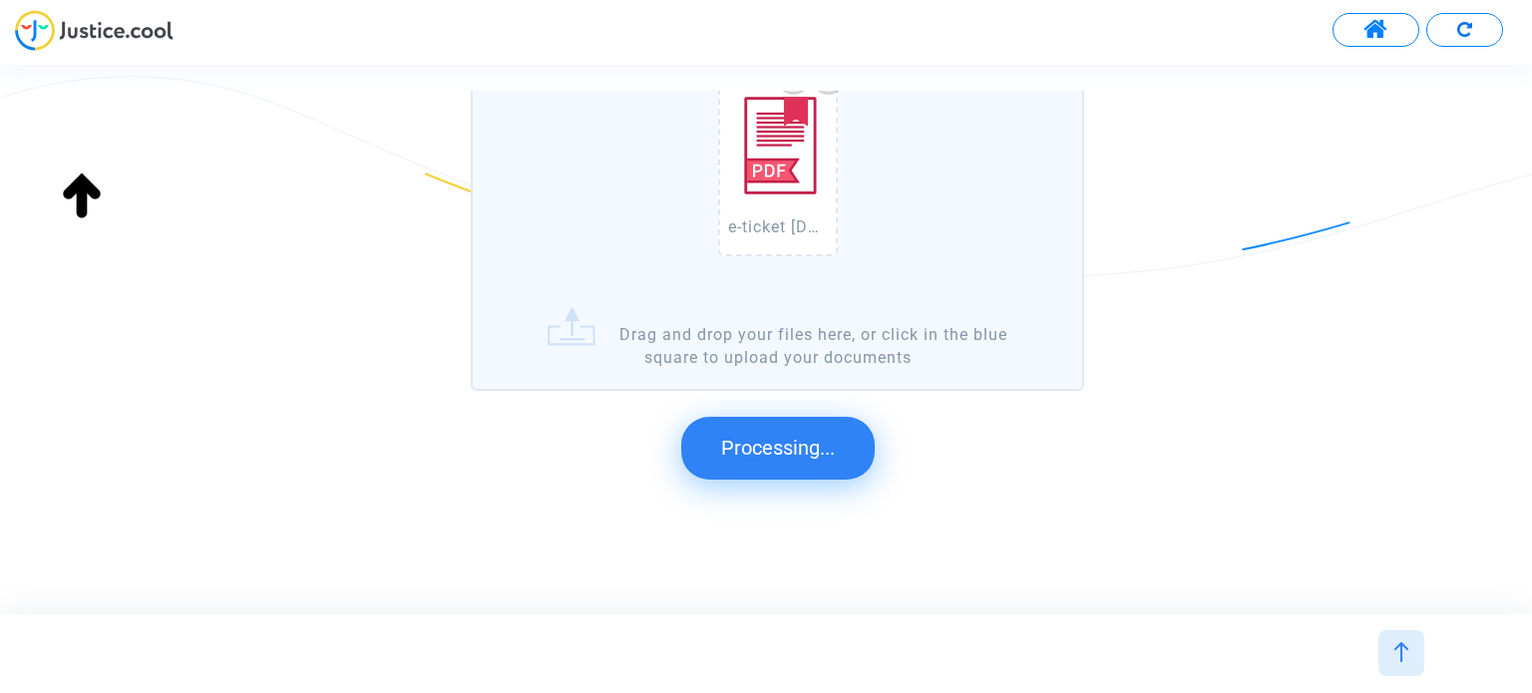
scroll to position [0, 0]
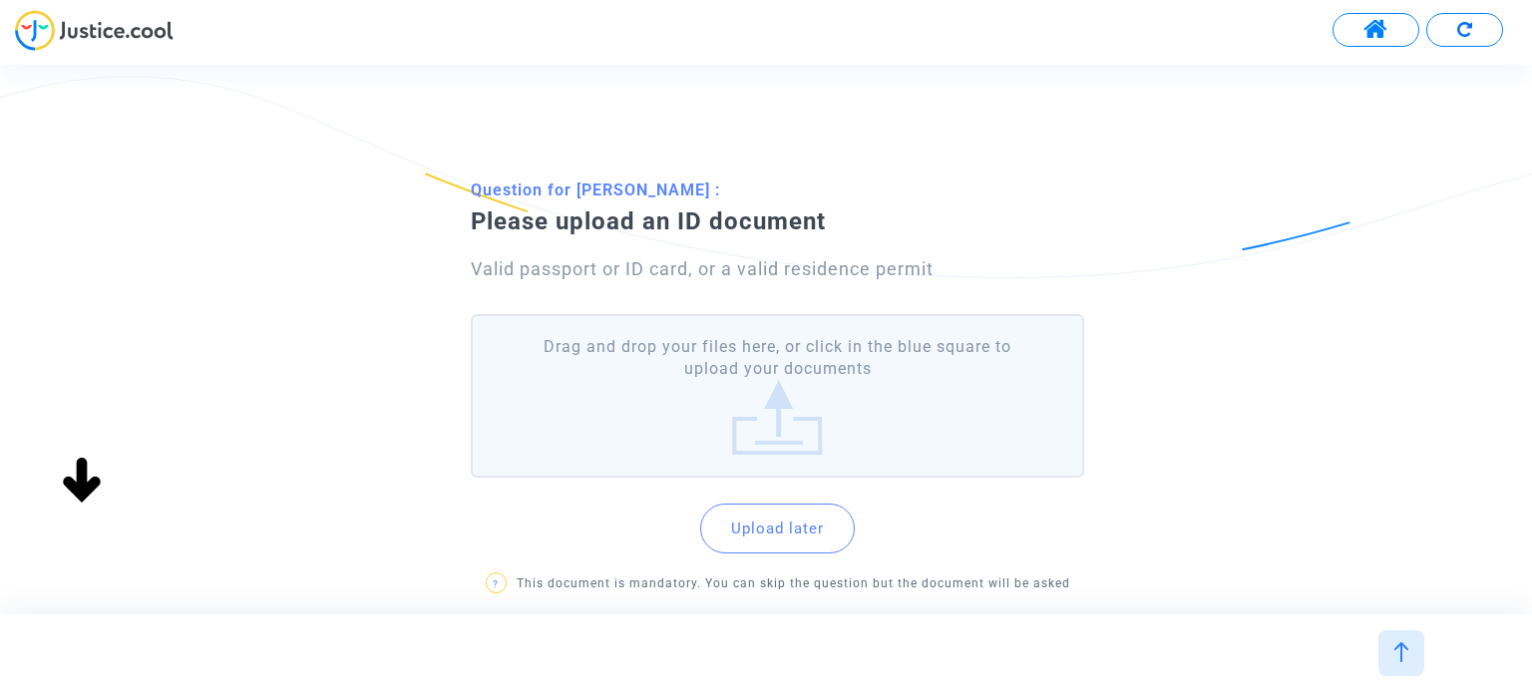
click at [810, 382] on label "Drag and drop your files here, or click in the blue square to upload your docum…" at bounding box center [777, 396] width 612 height 165
click at [0, 0] on input "Drag and drop your files here, or click in the blue square to upload your docum…" at bounding box center [0, 0] width 0 height 0
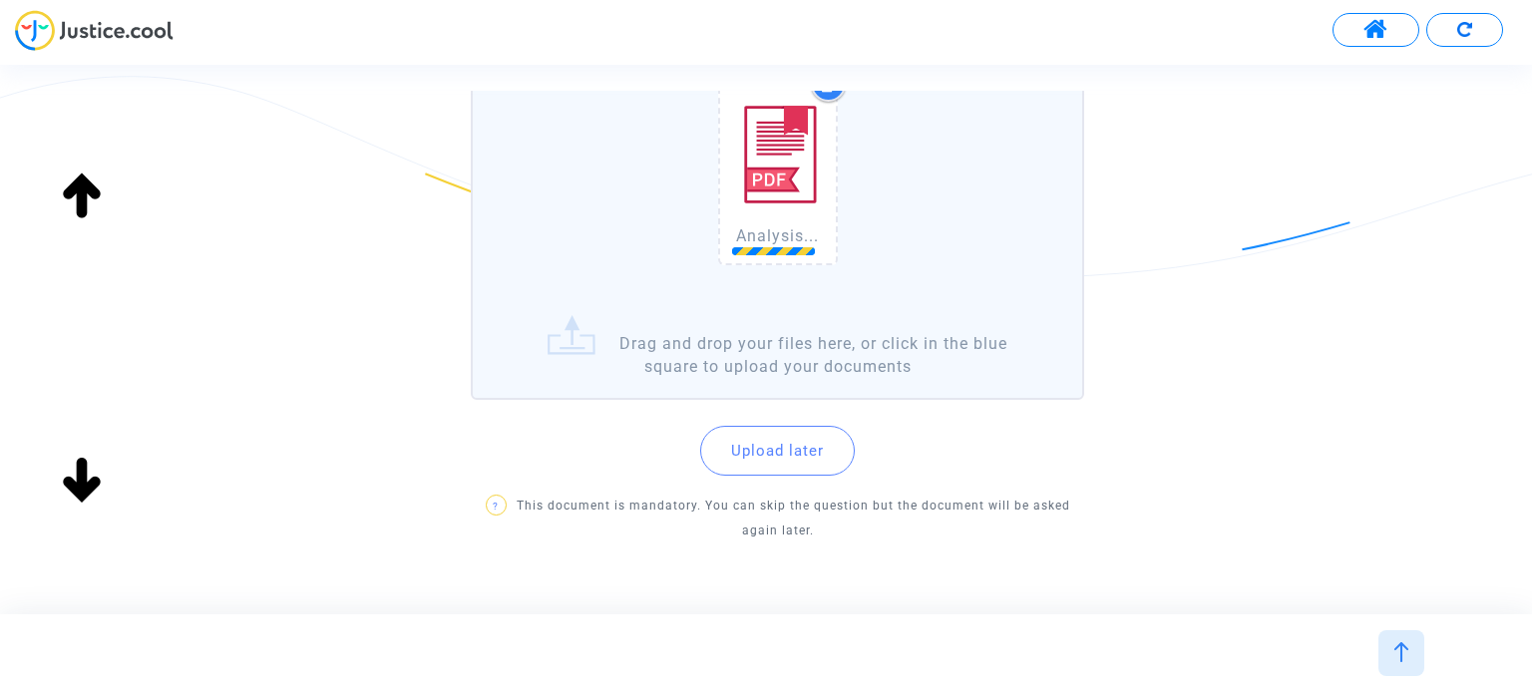
scroll to position [299, 0]
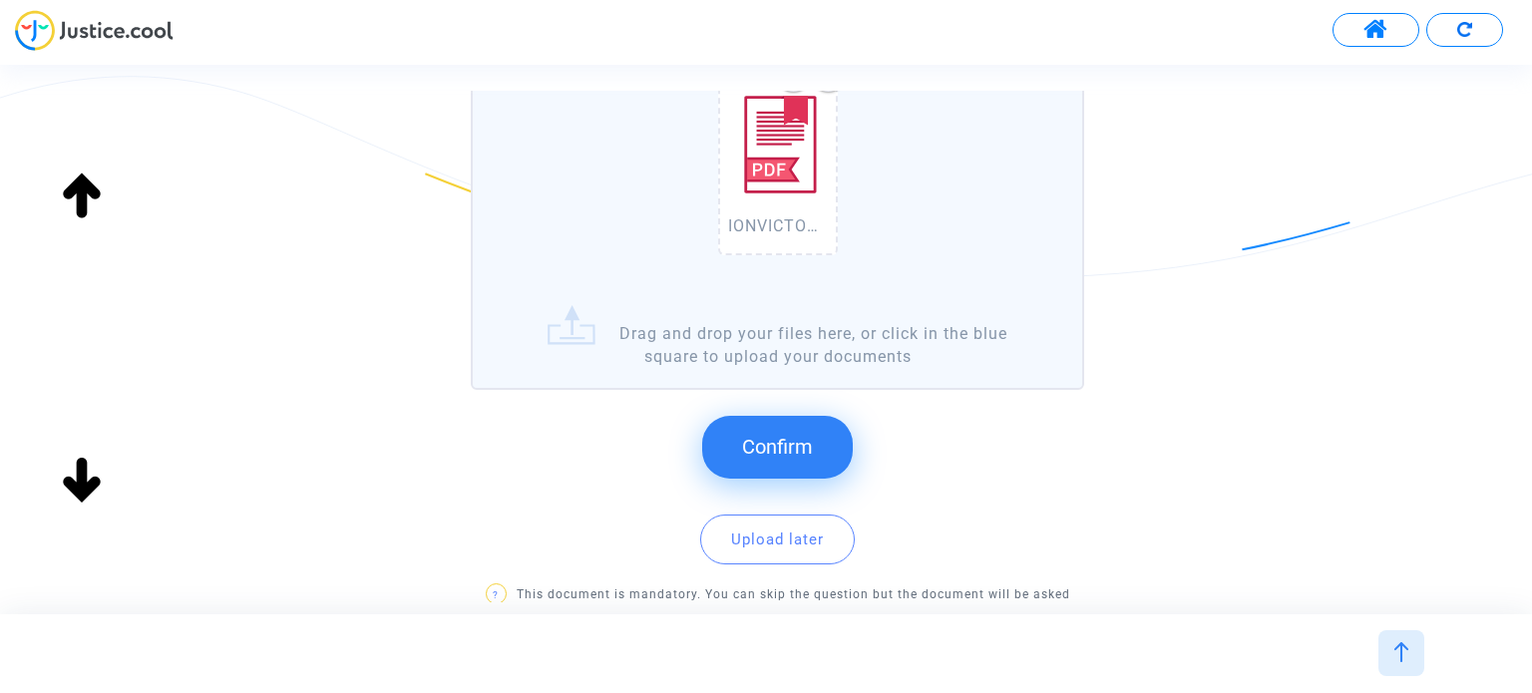
click at [742, 444] on span "Confirm" at bounding box center [777, 447] width 71 height 24
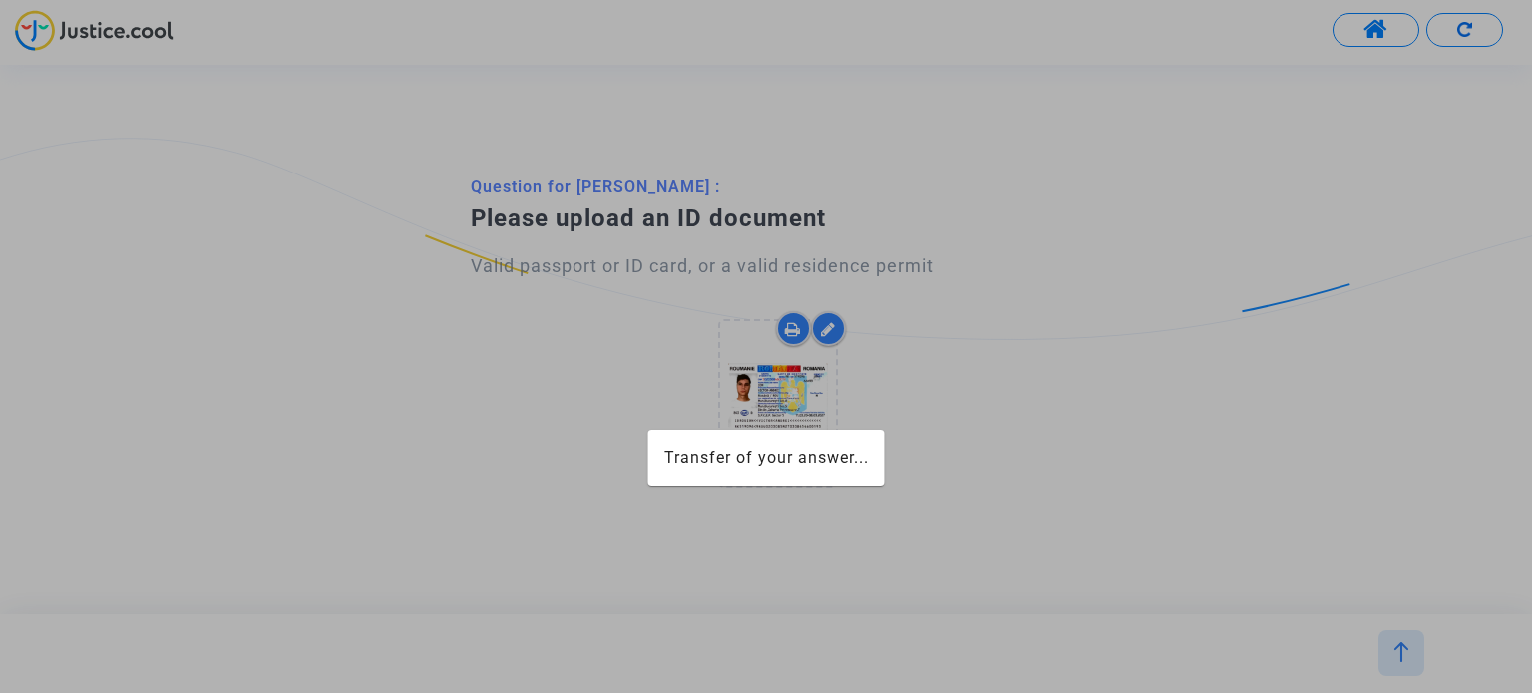
scroll to position [0, 0]
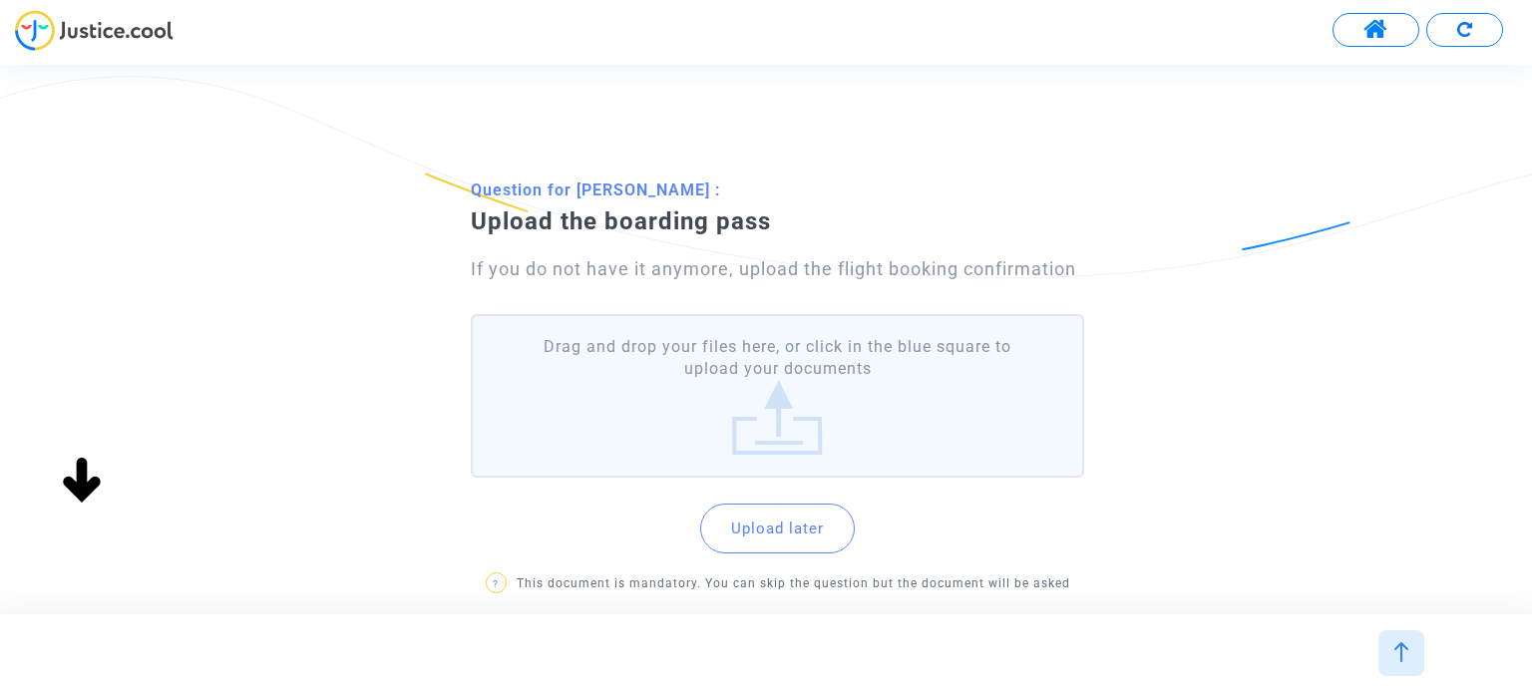
click at [848, 366] on label "Drag and drop your files here, or click in the blue square to upload your docum…" at bounding box center [777, 396] width 612 height 165
click at [0, 0] on input "Drag and drop your files here, or click in the blue square to upload your docum…" at bounding box center [0, 0] width 0 height 0
click at [954, 334] on label "Drag and drop your files here, or click in the blue square to upload your docum…" at bounding box center [777, 396] width 612 height 165
click at [0, 0] on input "Drag and drop your files here, or click in the blue square to upload your docum…" at bounding box center [0, 0] width 0 height 0
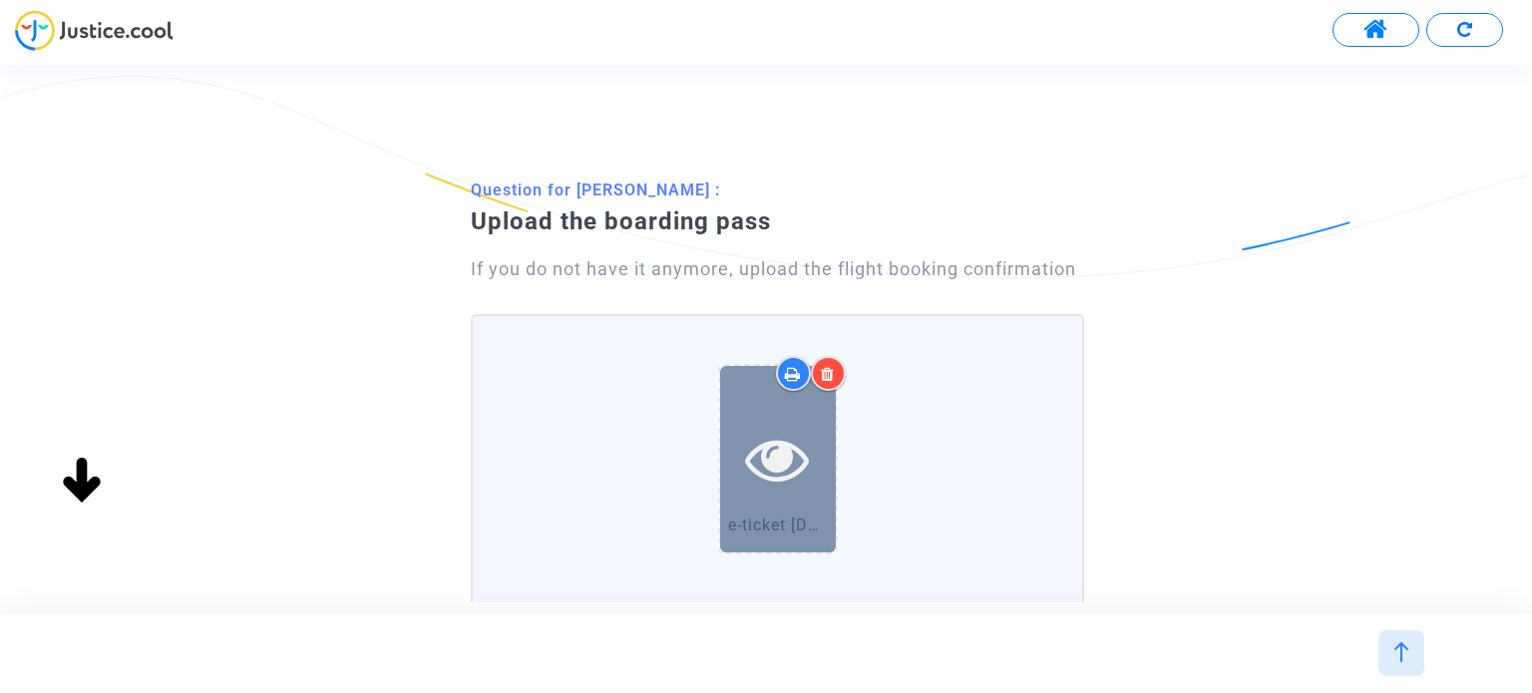
click at [803, 435] on icon at bounding box center [777, 459] width 65 height 64
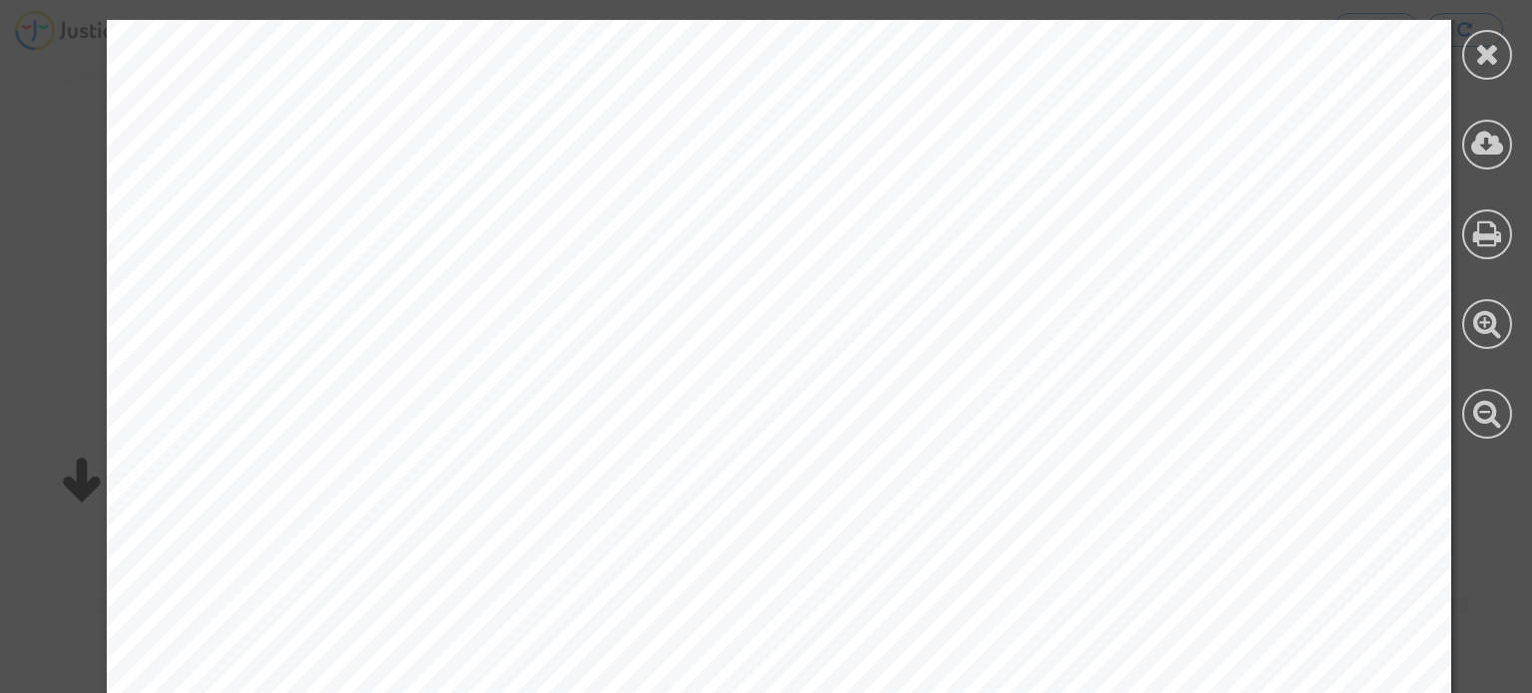
click at [1477, 518] on div at bounding box center [778, 572] width 1557 height 1903
click at [1492, 54] on icon at bounding box center [1487, 54] width 25 height 30
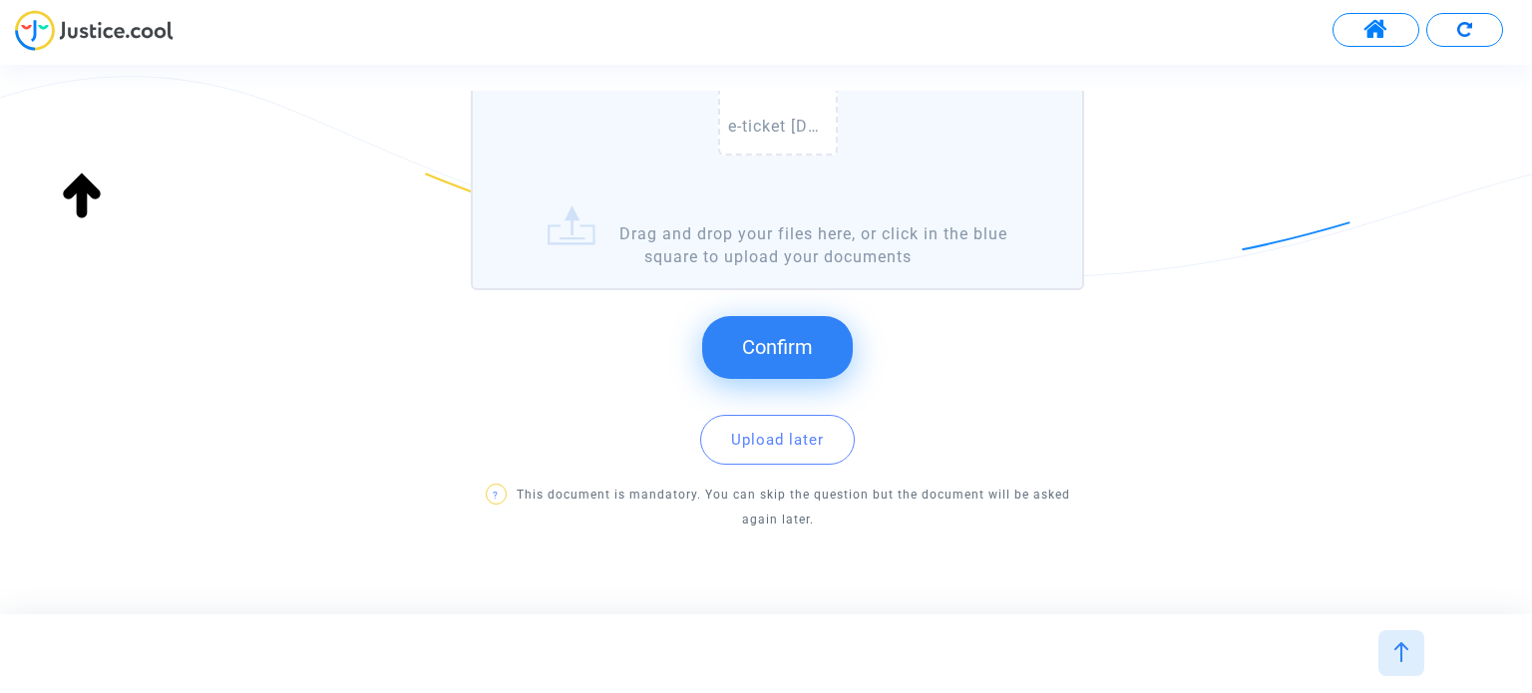
click at [798, 330] on button "Confirm" at bounding box center [777, 347] width 151 height 62
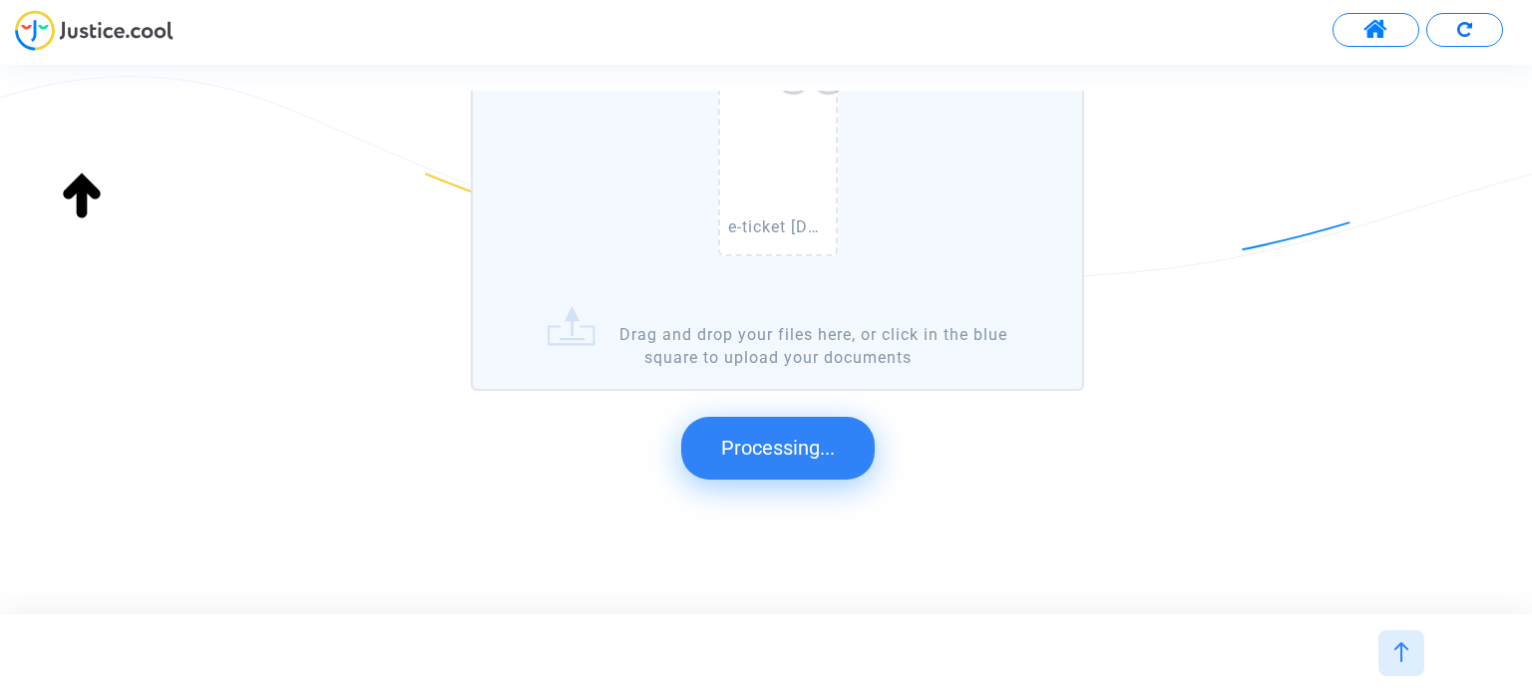
scroll to position [0, 0]
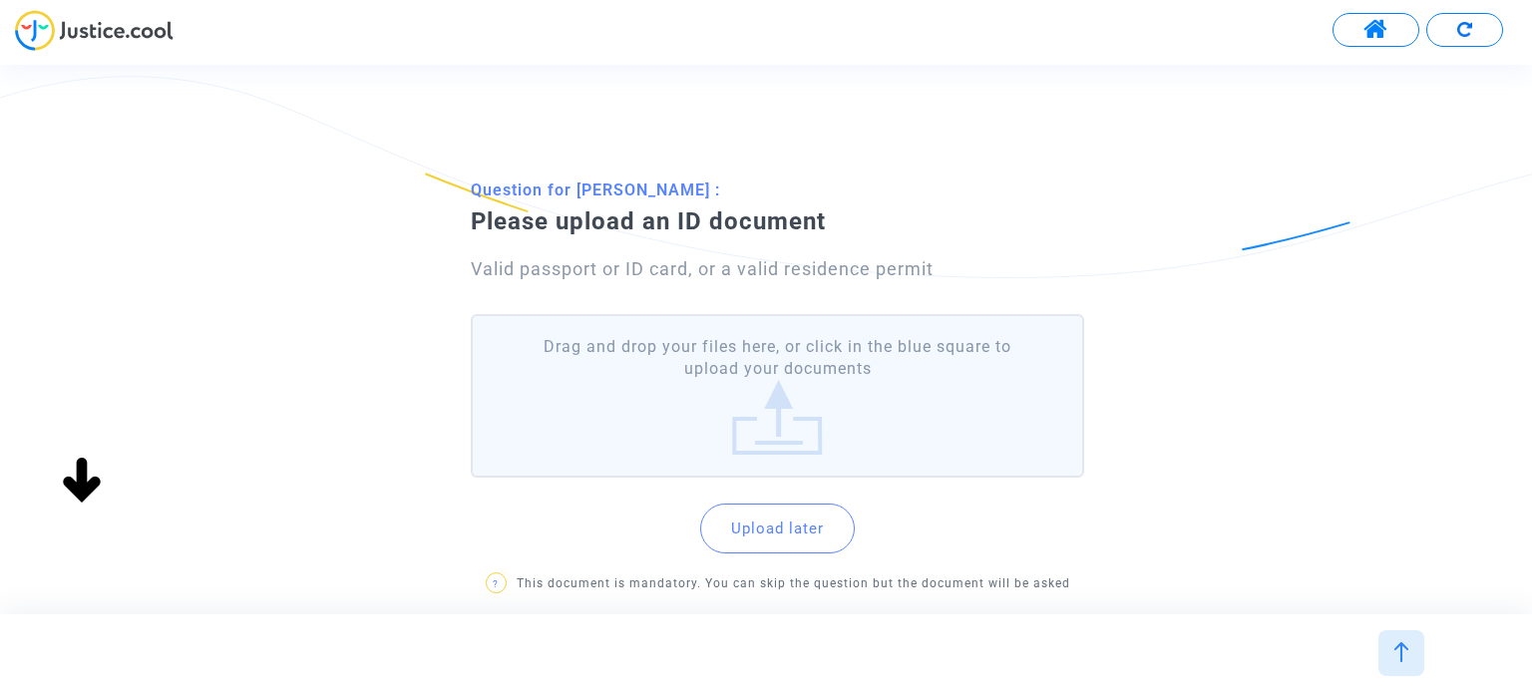
click at [822, 377] on label "Drag and drop your files here, or click in the blue square to upload your docum…" at bounding box center [777, 396] width 612 height 165
click at [0, 0] on input "Drag and drop your files here, or click in the blue square to upload your docum…" at bounding box center [0, 0] width 0 height 0
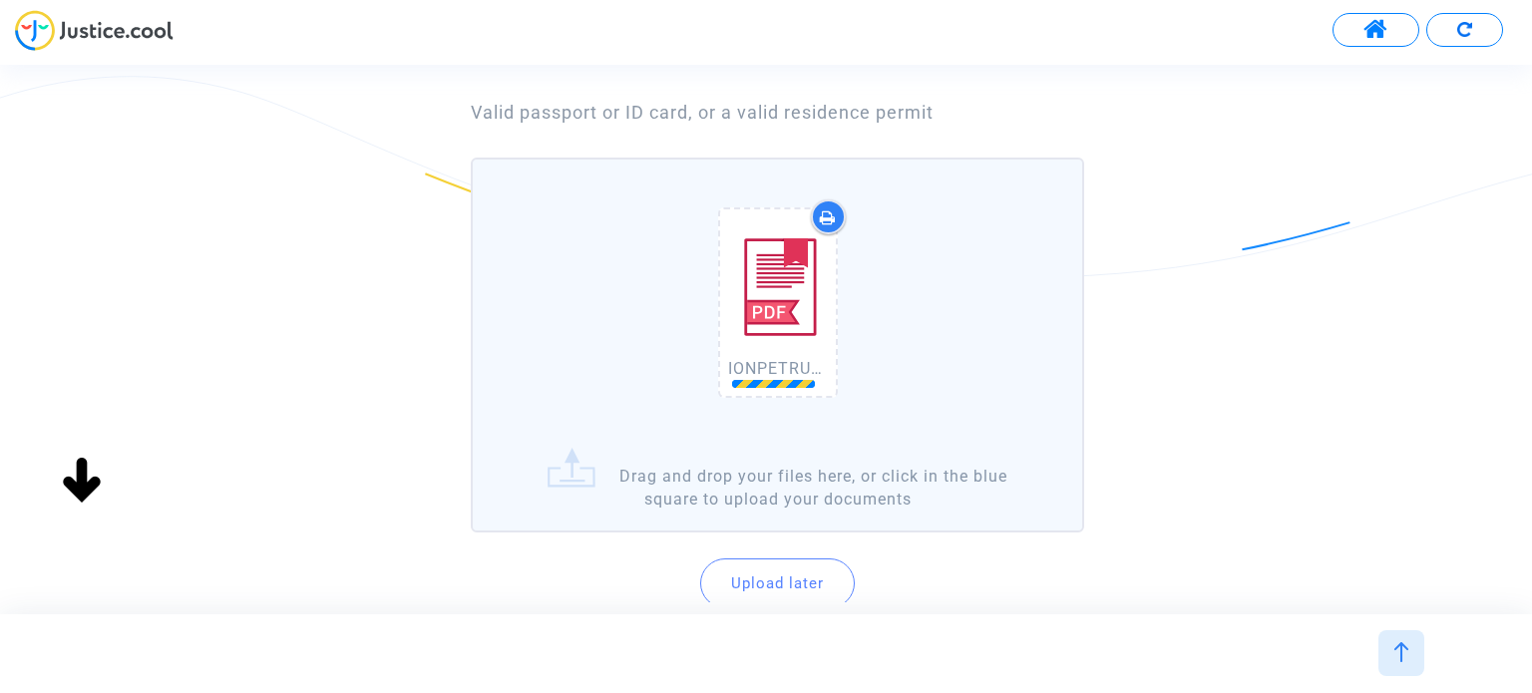
scroll to position [200, 0]
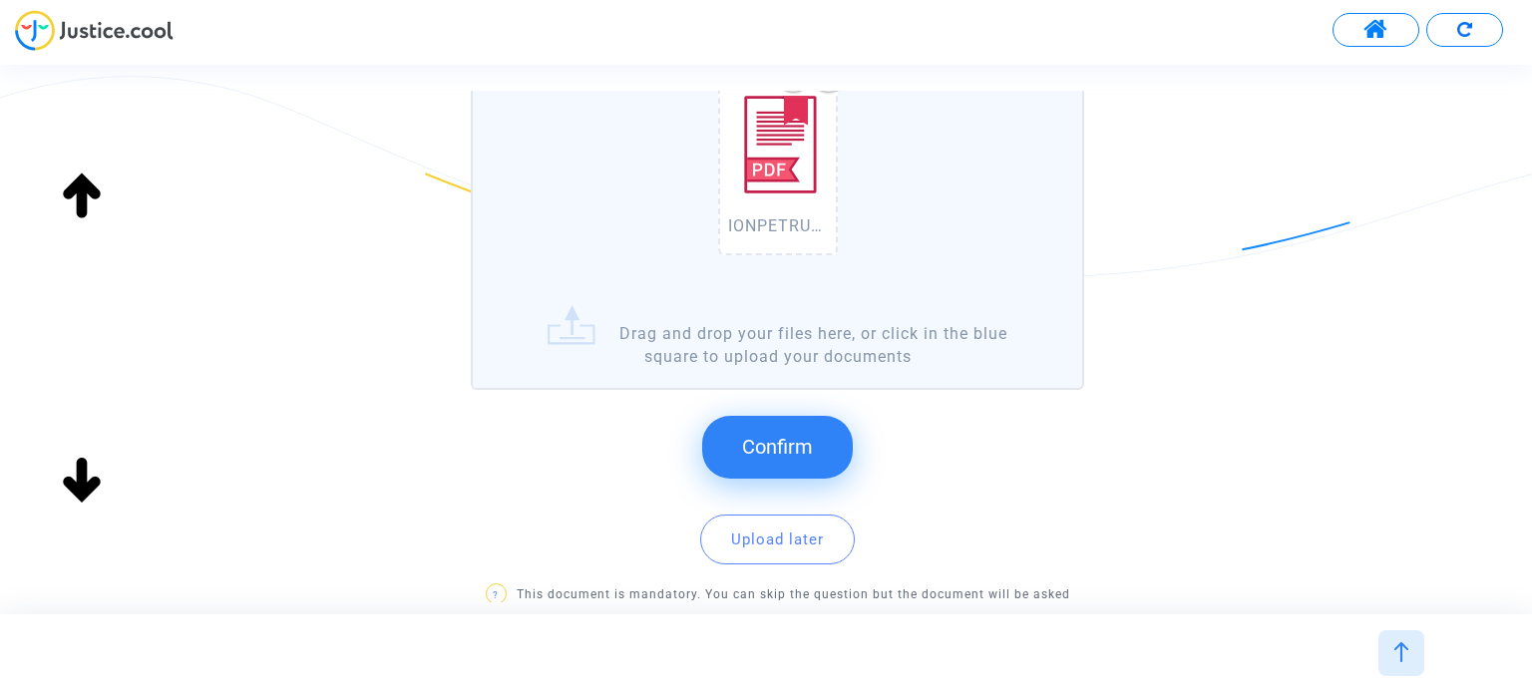
click at [814, 445] on button "Confirm" at bounding box center [777, 447] width 151 height 62
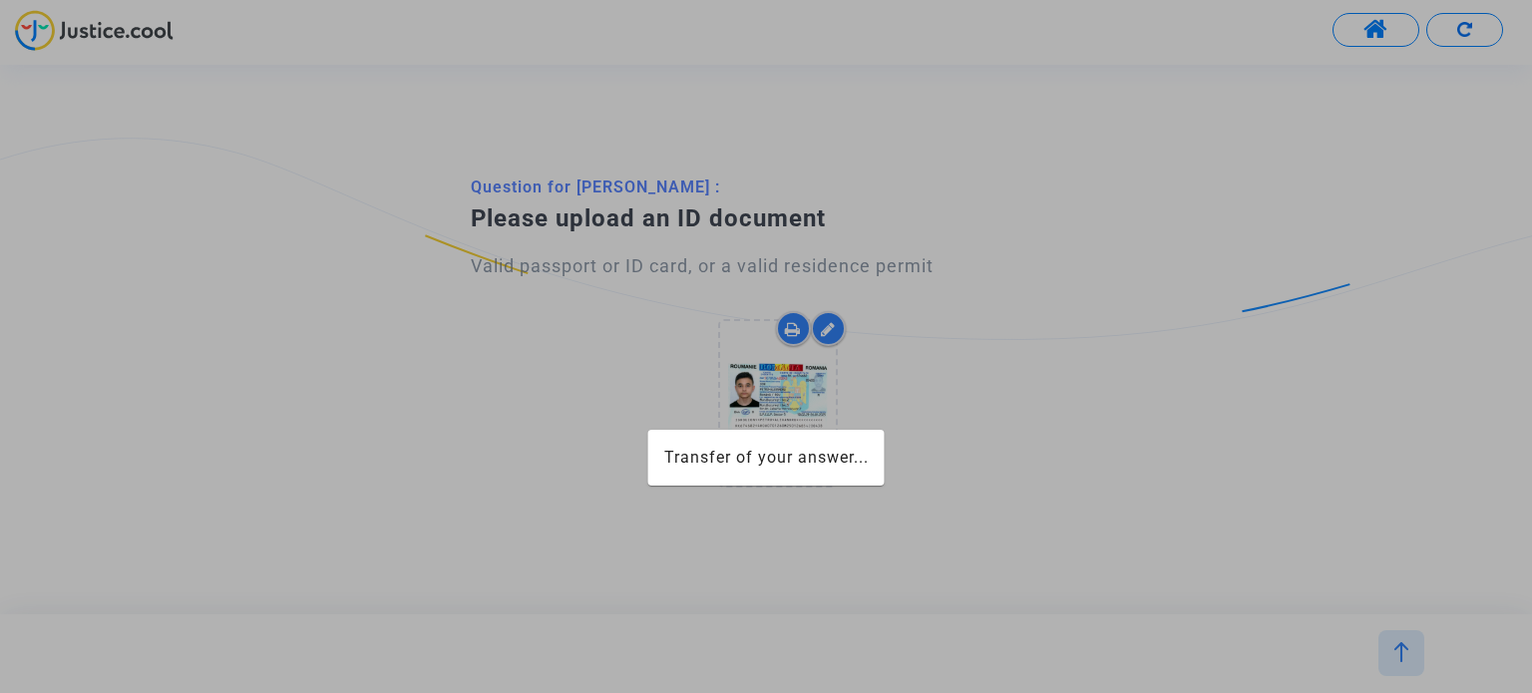
scroll to position [0, 0]
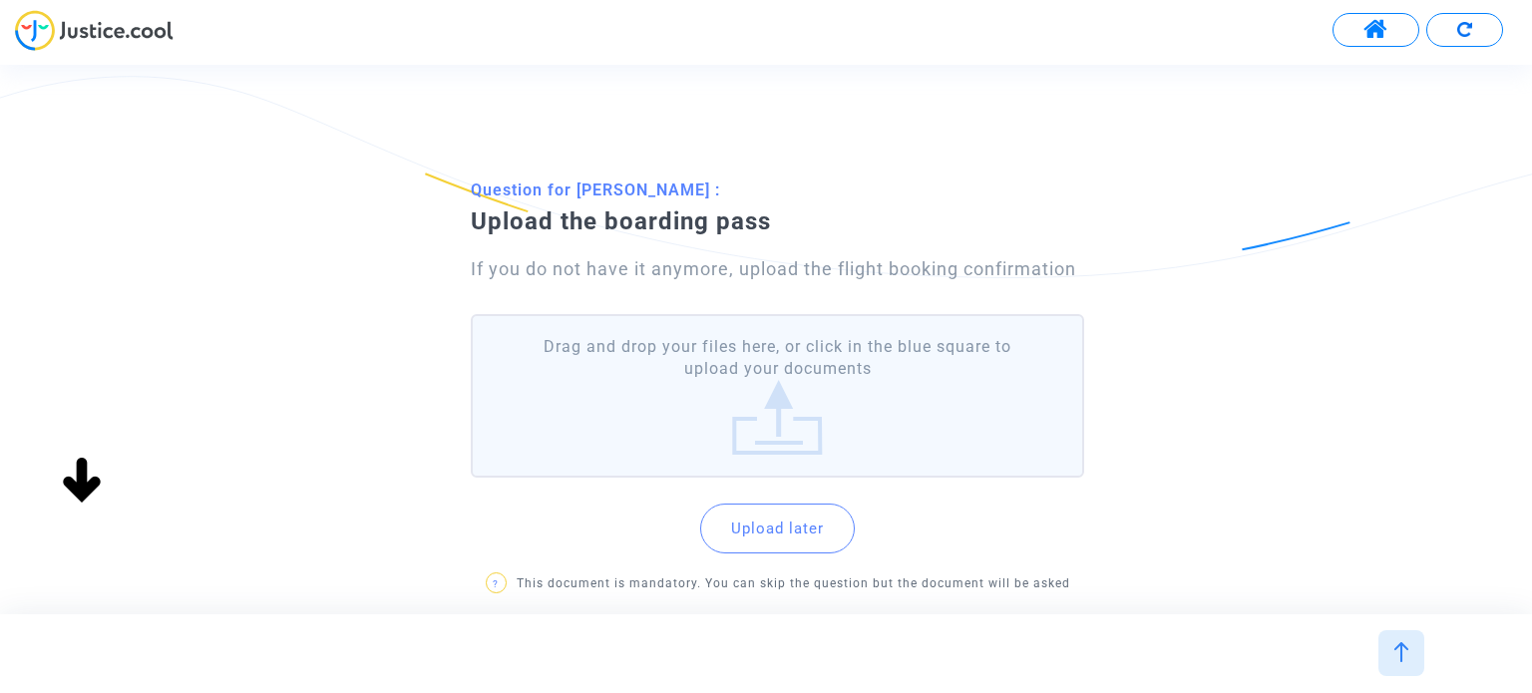
click at [789, 396] on label "Drag and drop your files here, or click in the blue square to upload your docum…" at bounding box center [777, 396] width 612 height 165
click at [0, 0] on input "Drag and drop your files here, or click in the blue square to upload your docum…" at bounding box center [0, 0] width 0 height 0
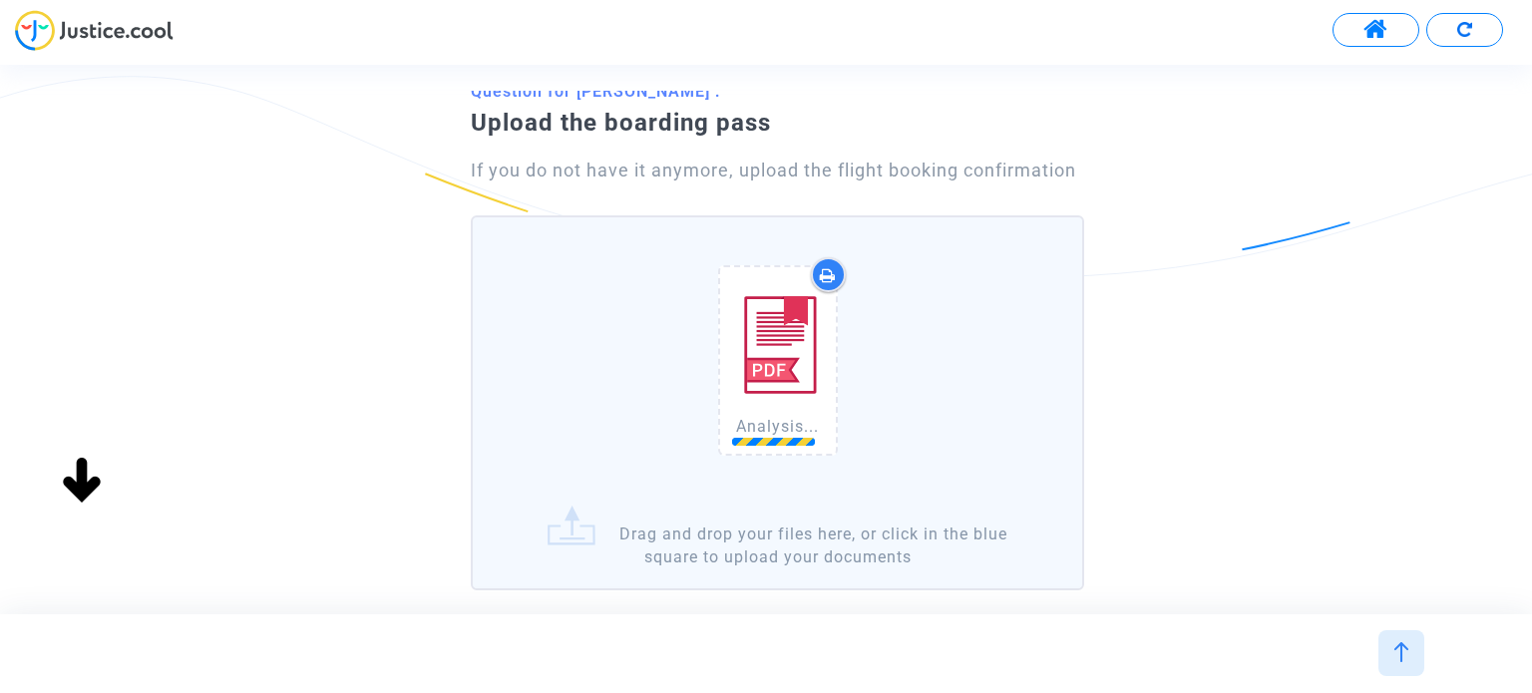
scroll to position [100, 0]
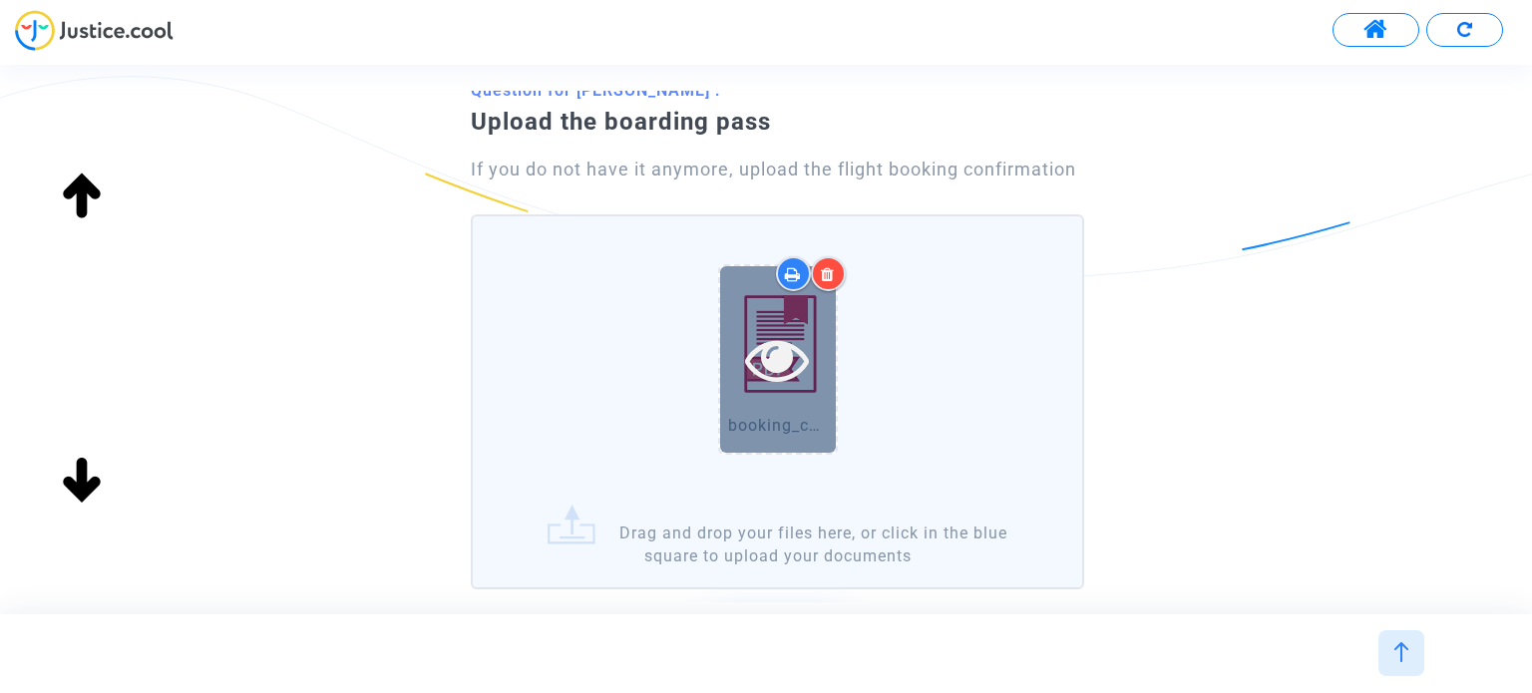
click at [761, 340] on icon at bounding box center [777, 359] width 65 height 64
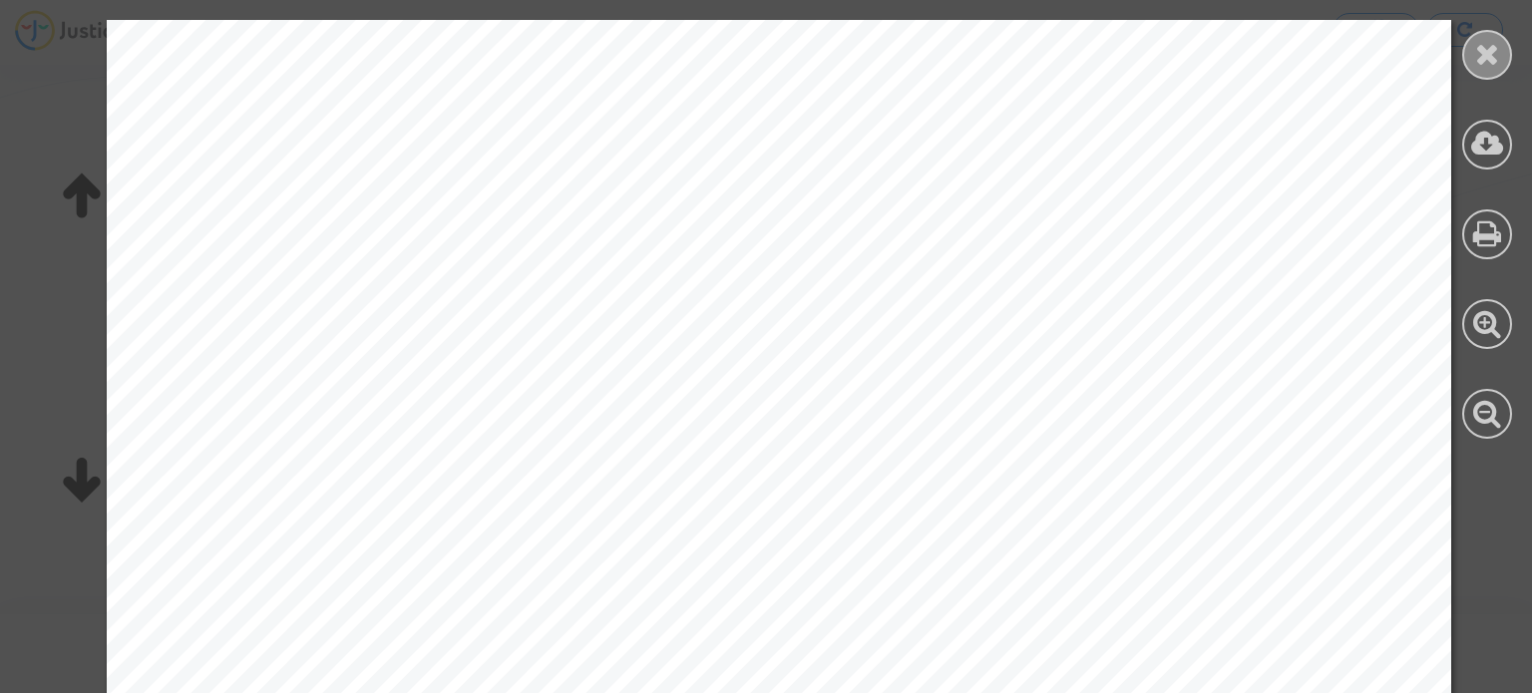
click at [1473, 50] on div at bounding box center [1487, 55] width 50 height 50
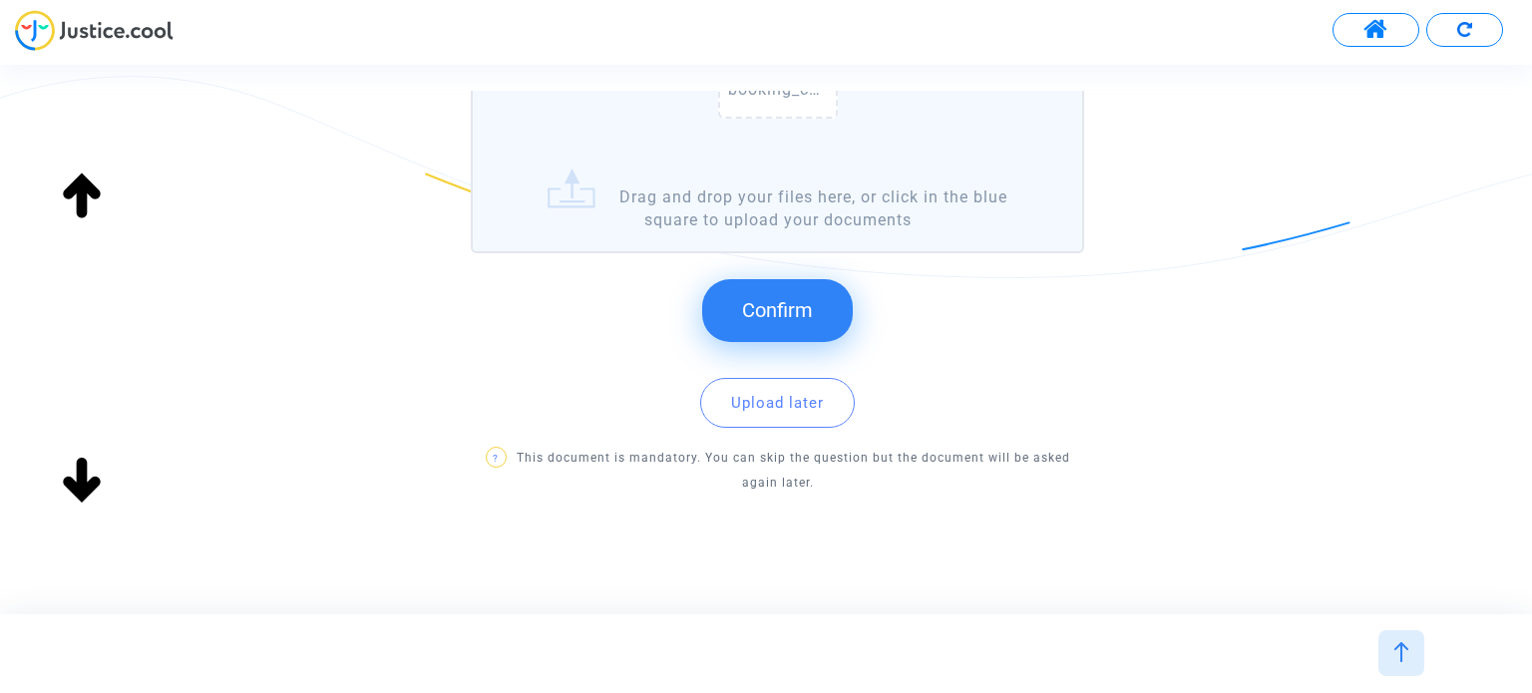
click at [810, 305] on span "Confirm" at bounding box center [777, 310] width 71 height 24
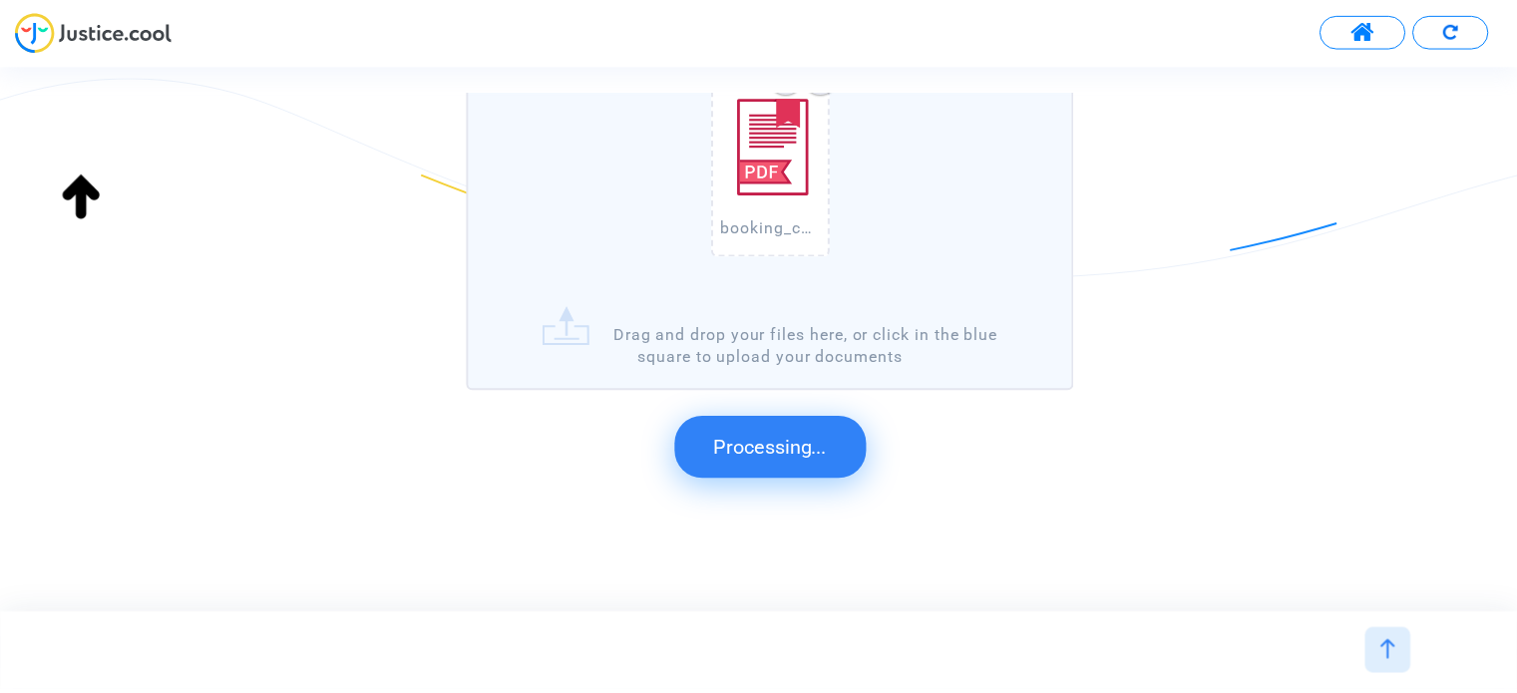
scroll to position [0, 0]
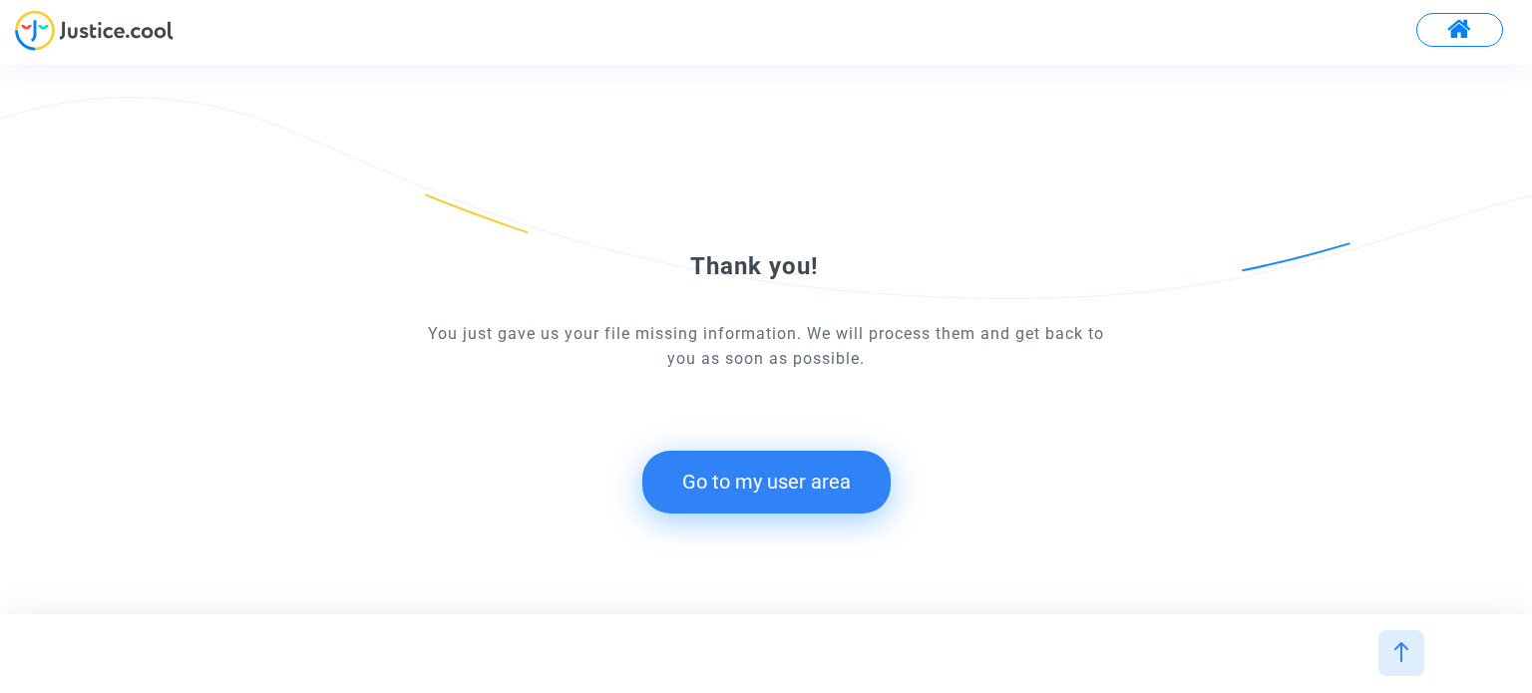
click at [820, 464] on button "Go to my user area" at bounding box center [766, 482] width 248 height 62
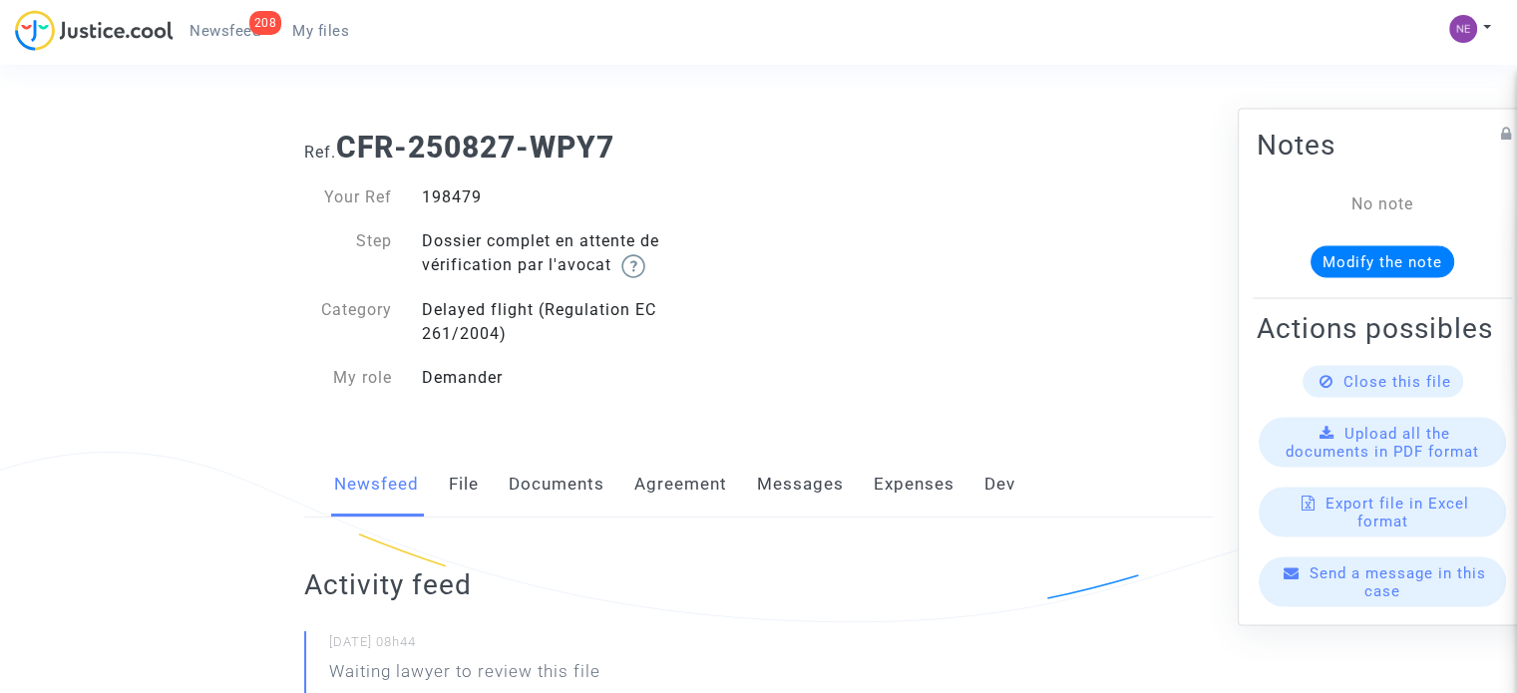
click at [557, 474] on link "Documents" at bounding box center [557, 485] width 96 height 66
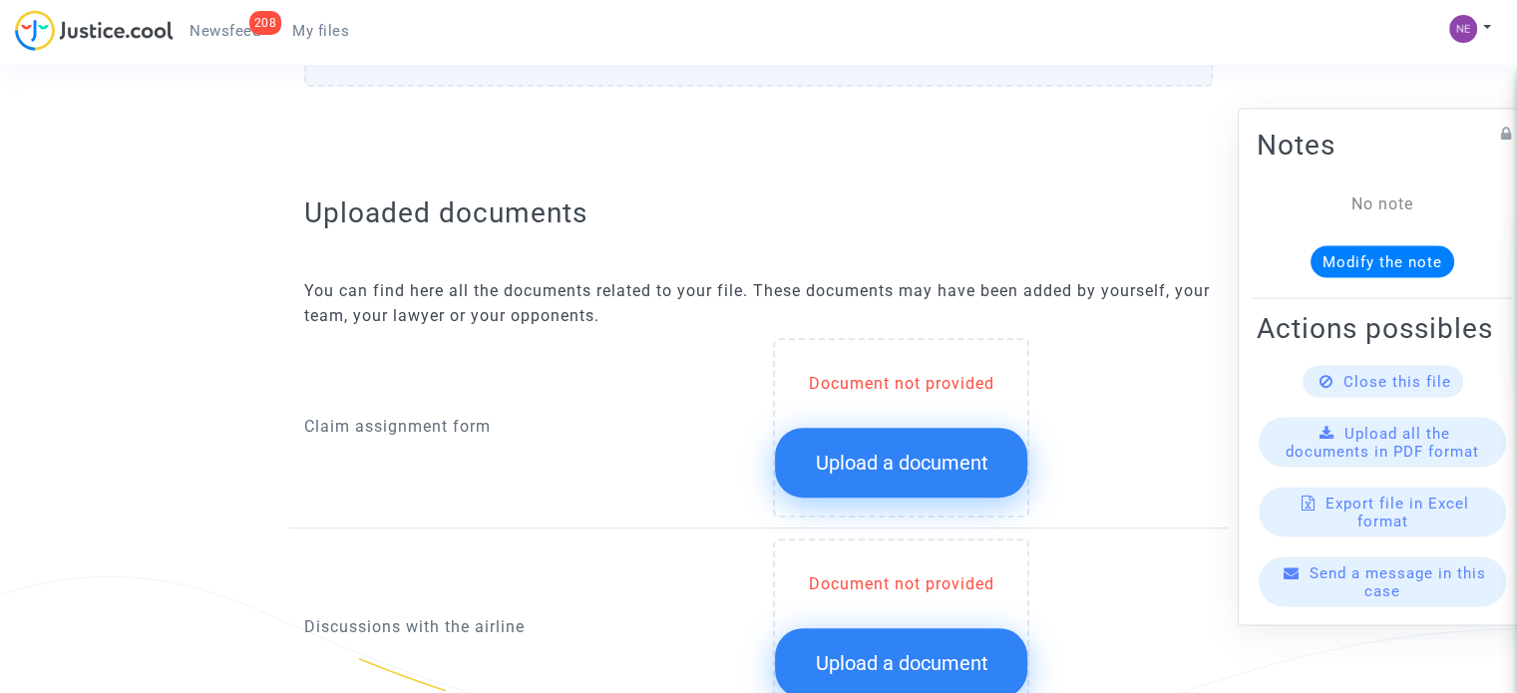
scroll to position [698, 0]
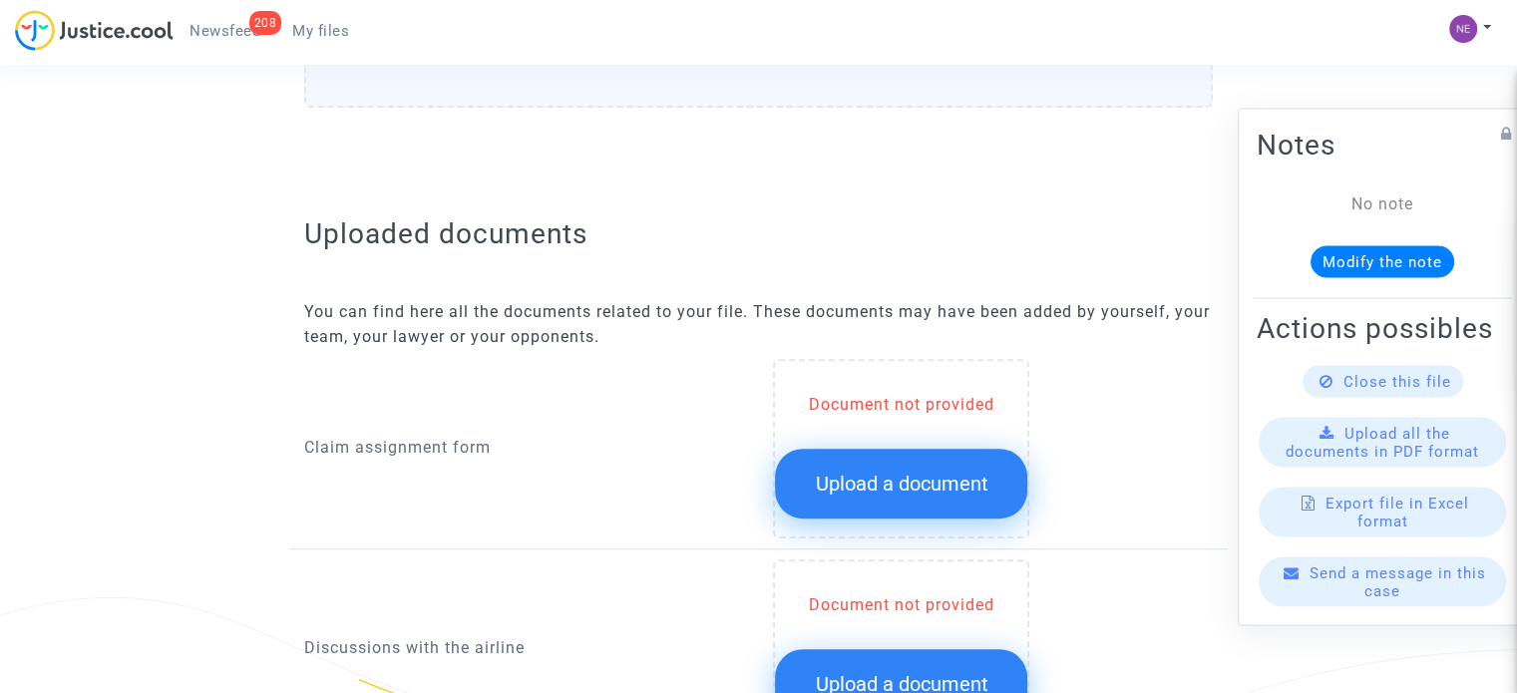
click at [899, 493] on span "Upload a document" at bounding box center [901, 484] width 173 height 24
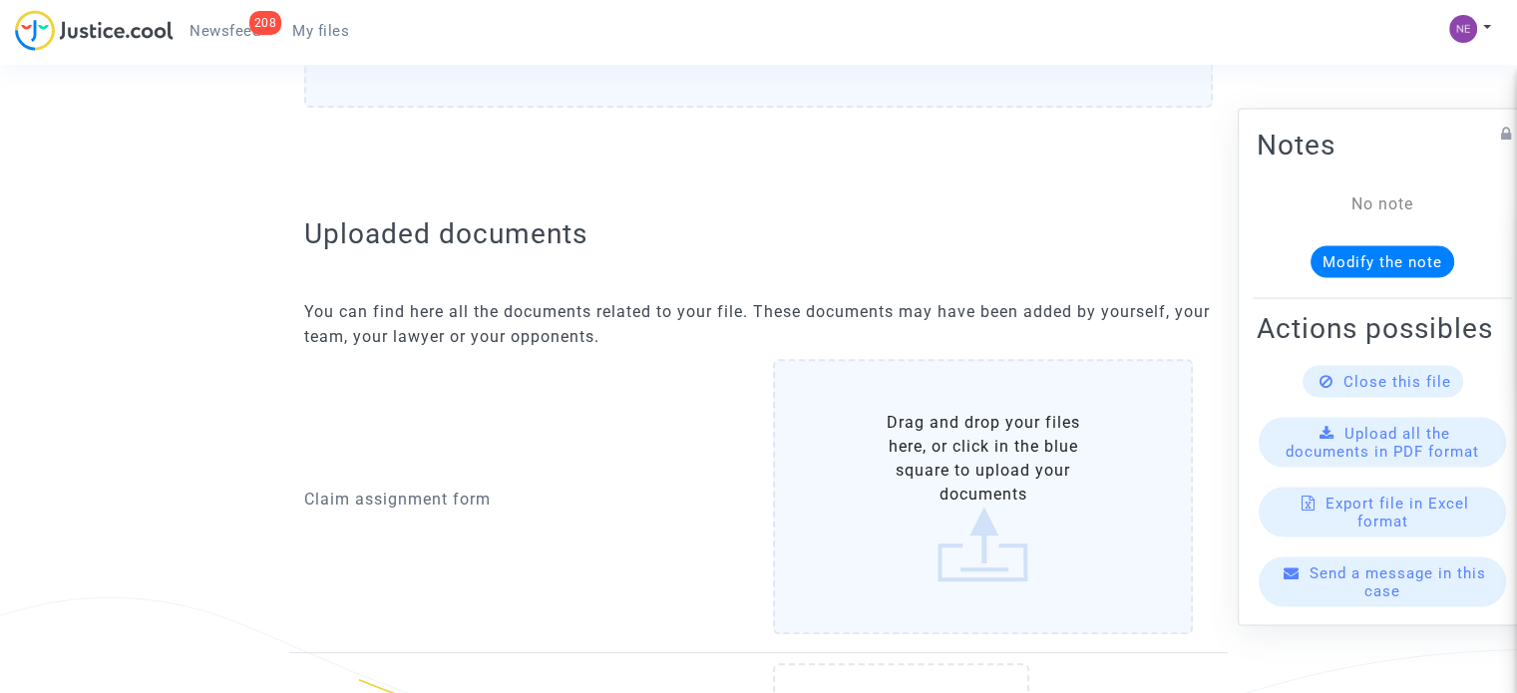
click at [898, 501] on label "Drag and drop your files here, or click in the blue square to upload your docum…" at bounding box center [983, 496] width 420 height 275
click at [0, 0] on input "Drag and drop your files here, or click in the blue square to upload your docum…" at bounding box center [0, 0] width 0 height 0
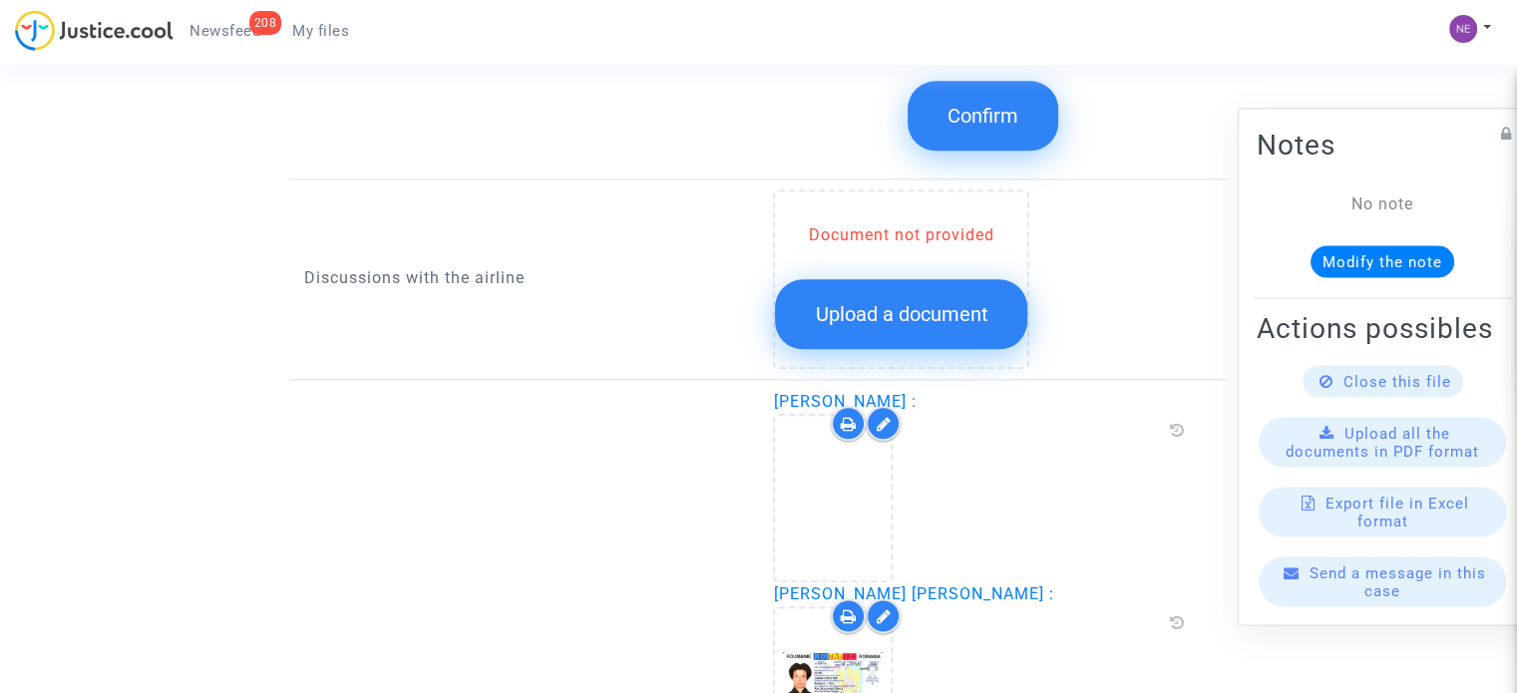
scroll to position [2095, 0]
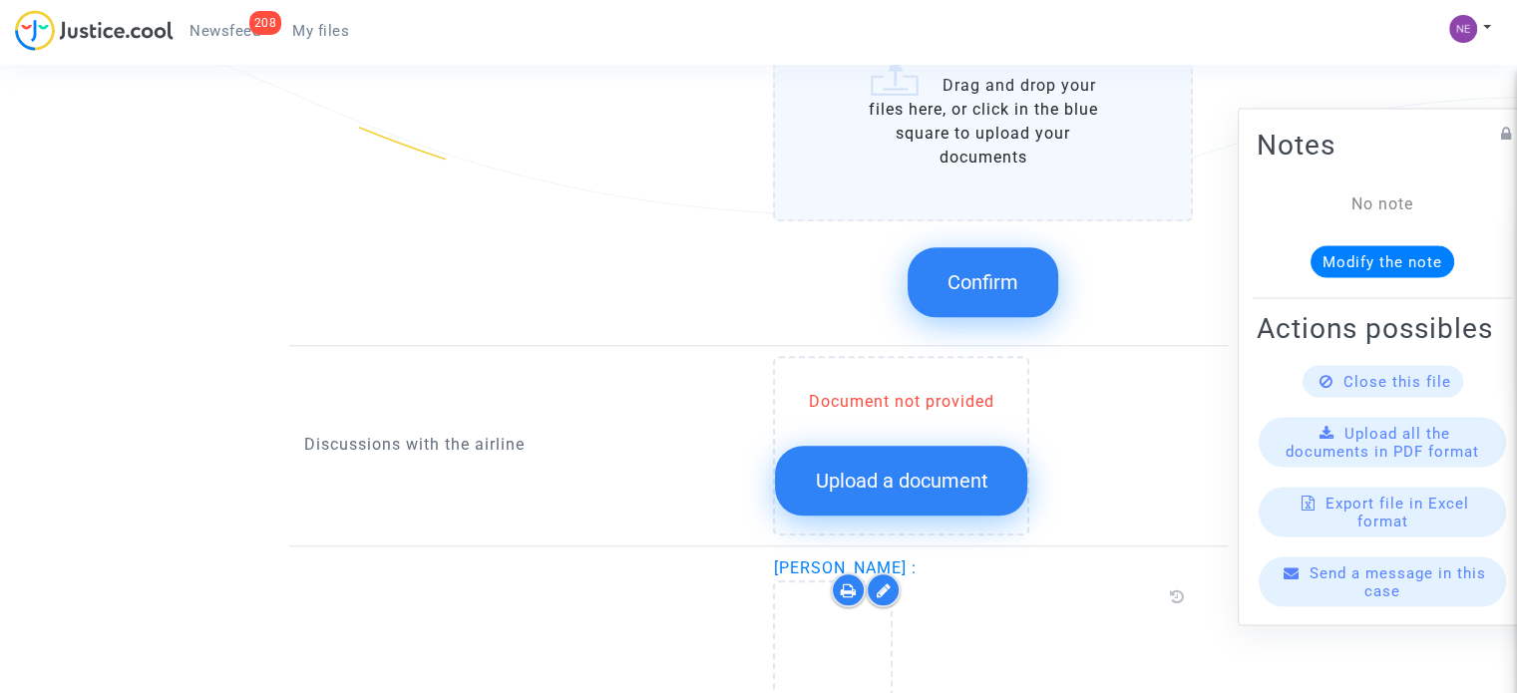
click at [1025, 286] on button "Confirm" at bounding box center [983, 282] width 151 height 70
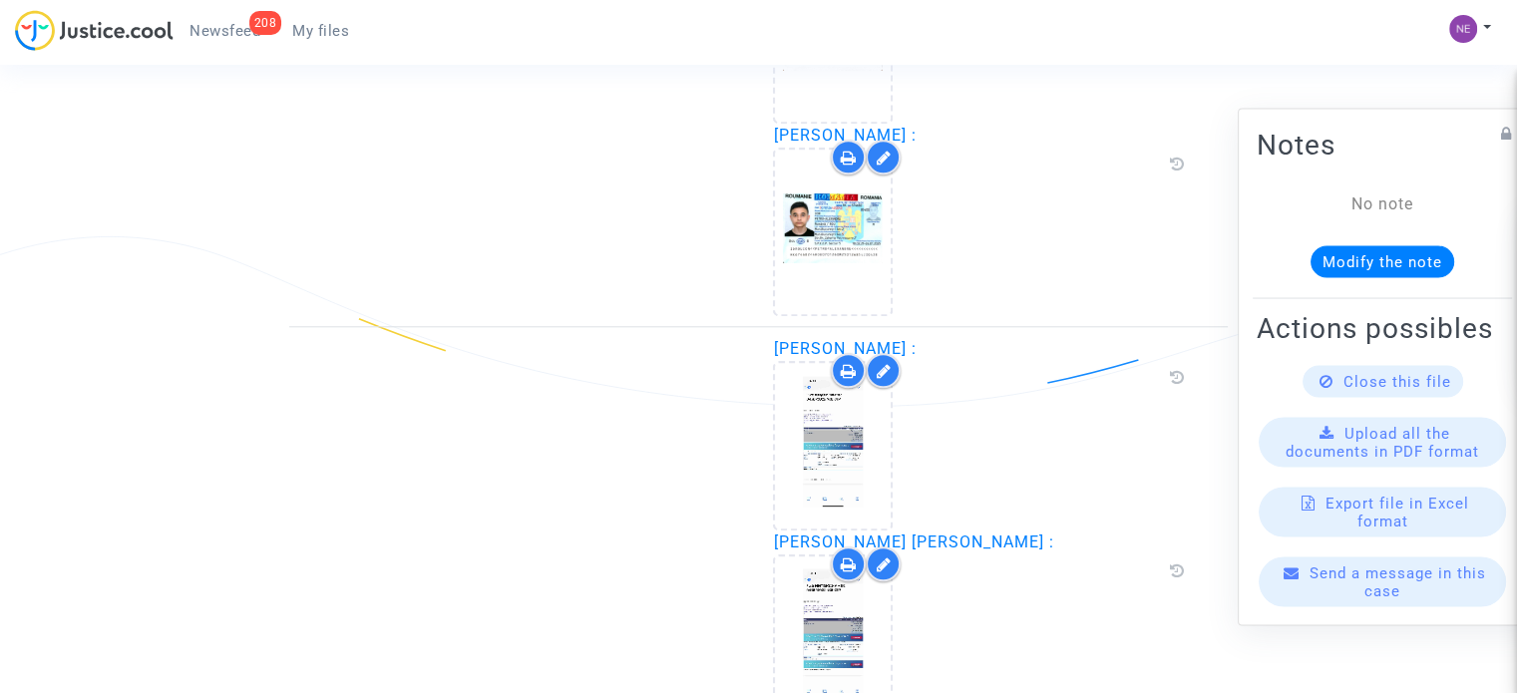
scroll to position [1895, 0]
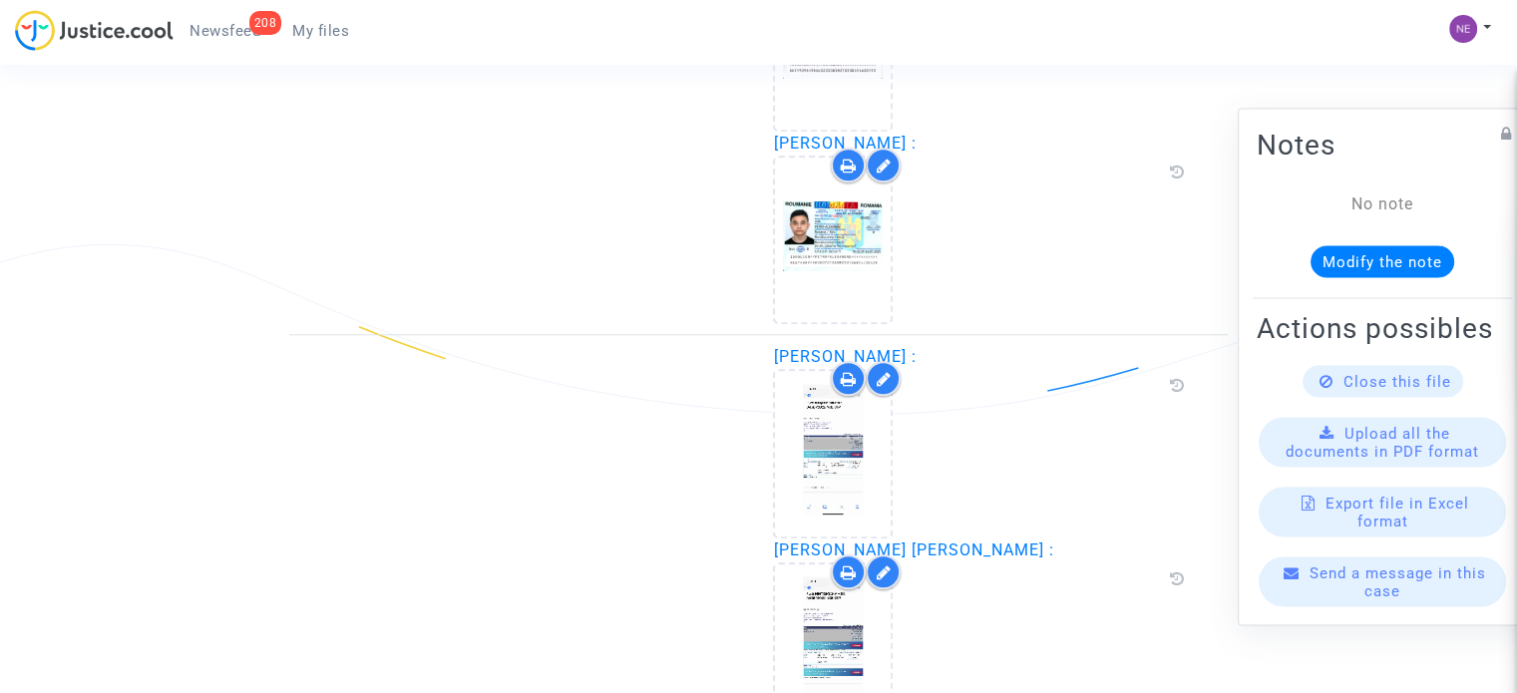
click at [221, 38] on span "Newsfeed" at bounding box center [225, 31] width 71 height 18
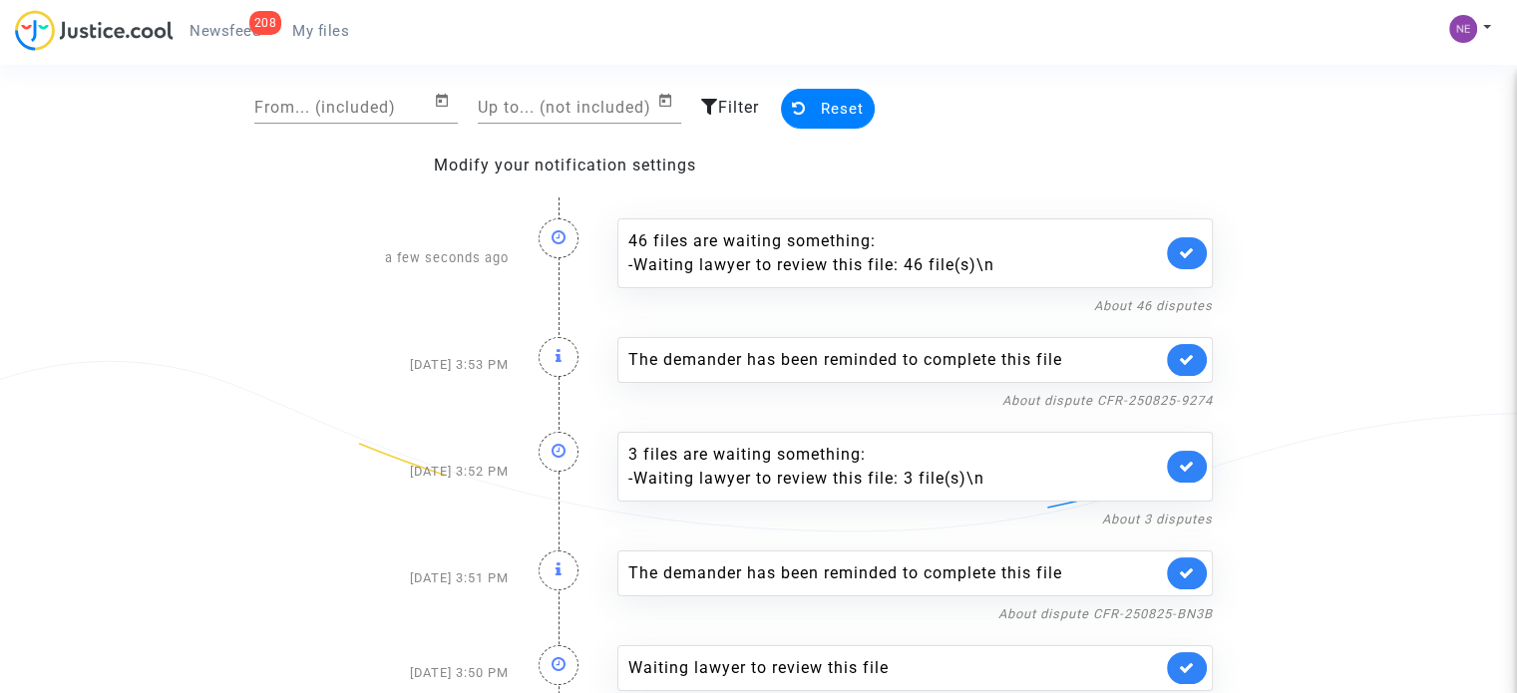
scroll to position [100, 0]
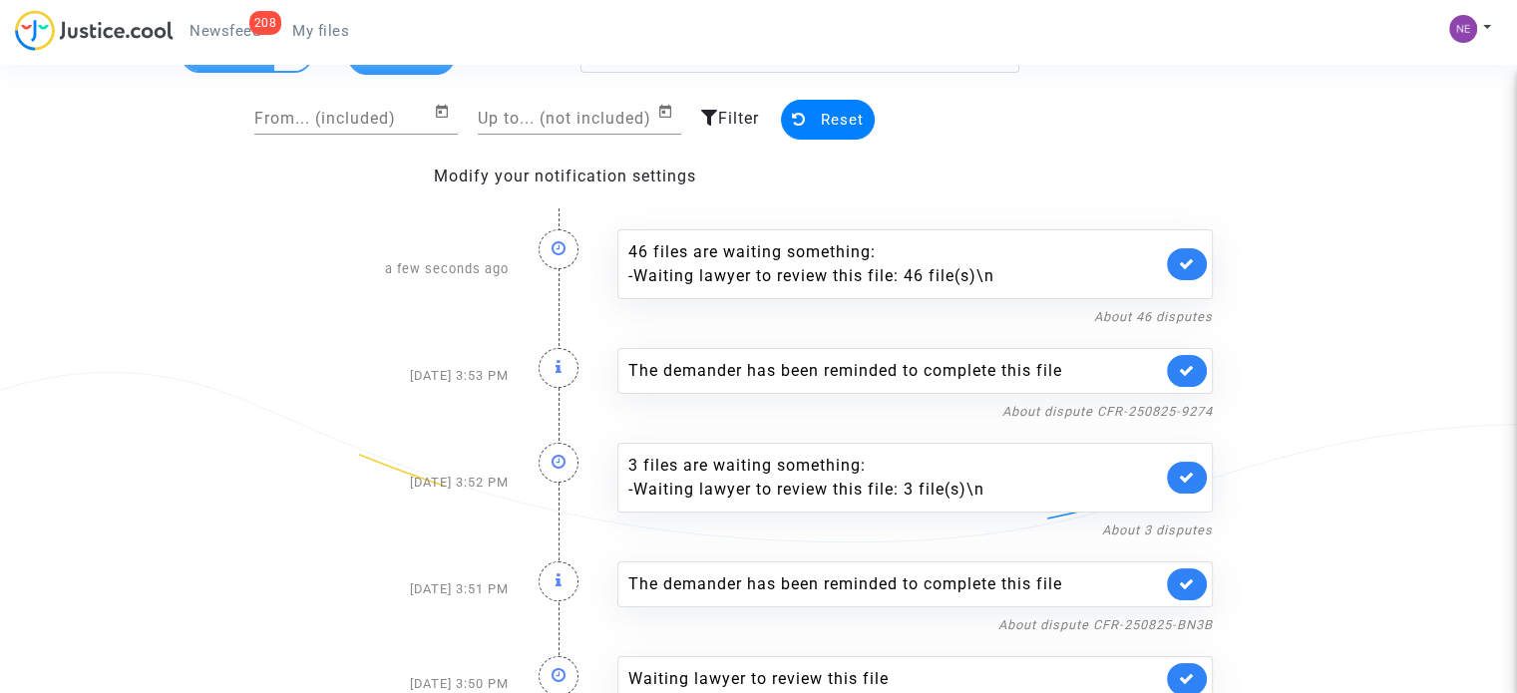
click at [319, 31] on span "My files" at bounding box center [320, 31] width 57 height 18
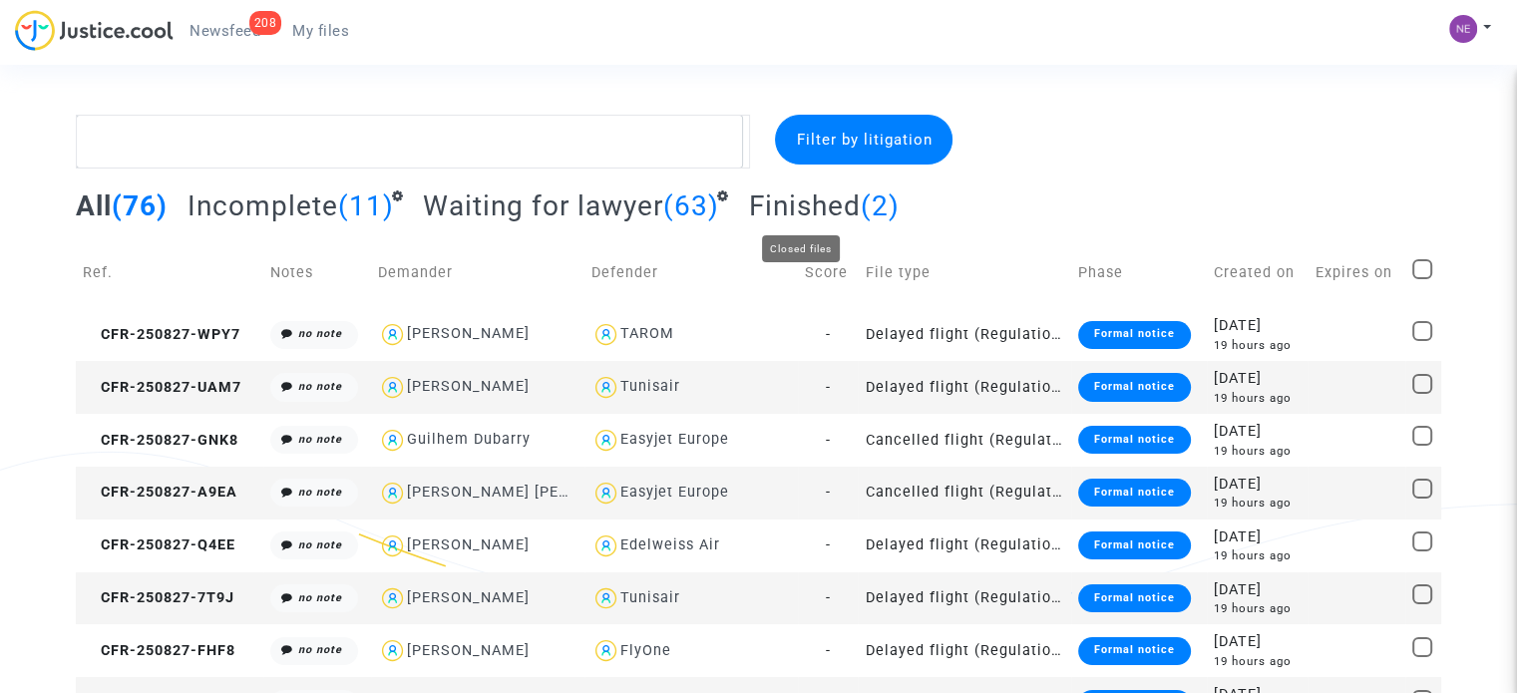
click at [834, 212] on span "Finished" at bounding box center [805, 206] width 112 height 33
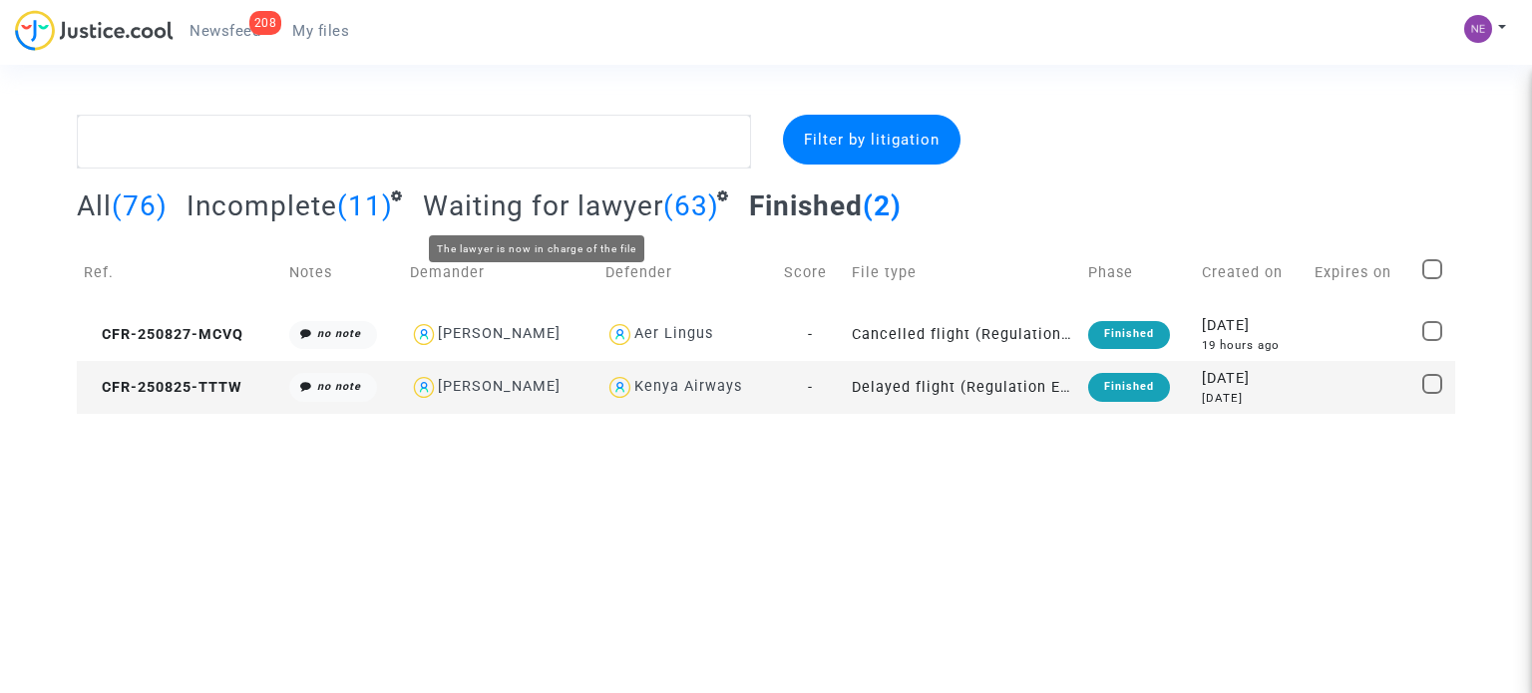
click at [634, 203] on span "Waiting for lawyer" at bounding box center [543, 206] width 240 height 33
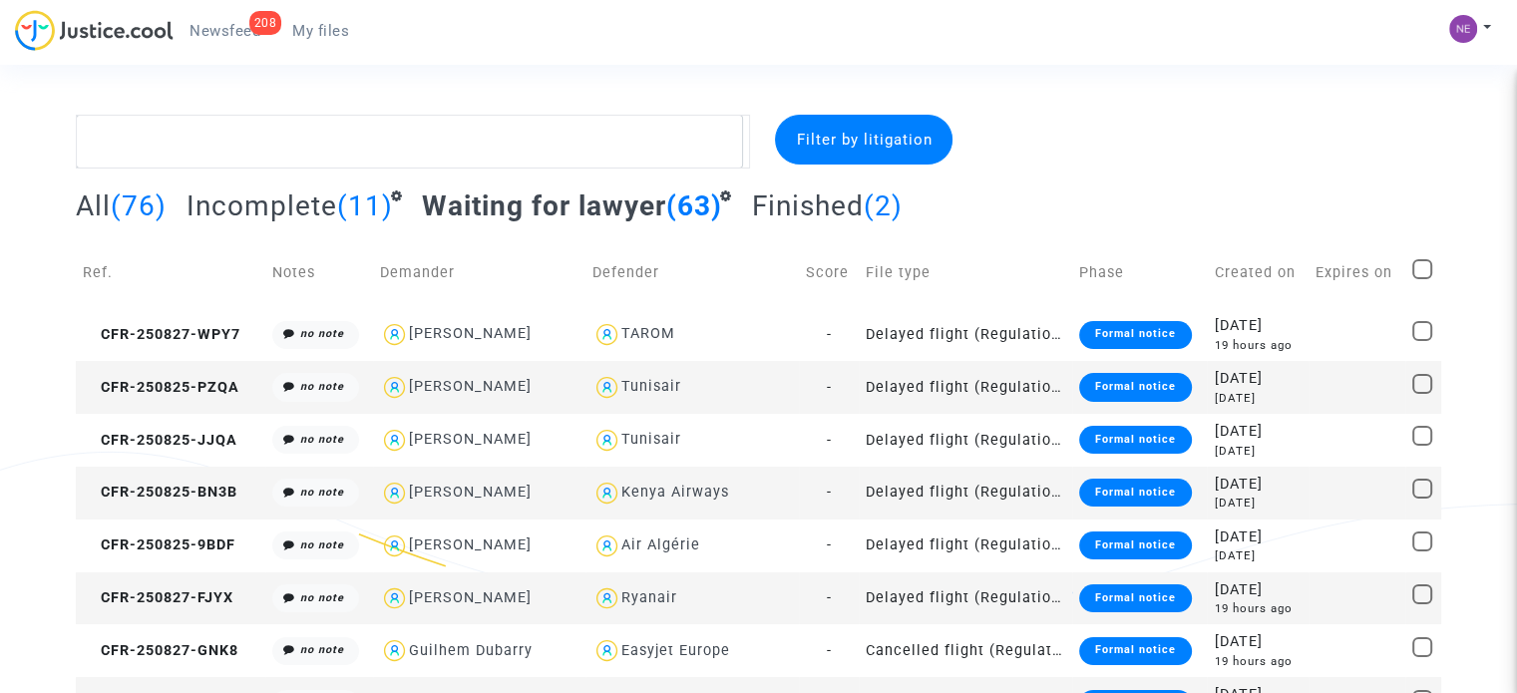
click at [311, 230] on div "All (76) Incomplete (11) Waiting for lawyer (63) Finished (2)" at bounding box center [759, 213] width 1366 height 49
click at [311, 214] on span "Incomplete" at bounding box center [262, 206] width 151 height 33
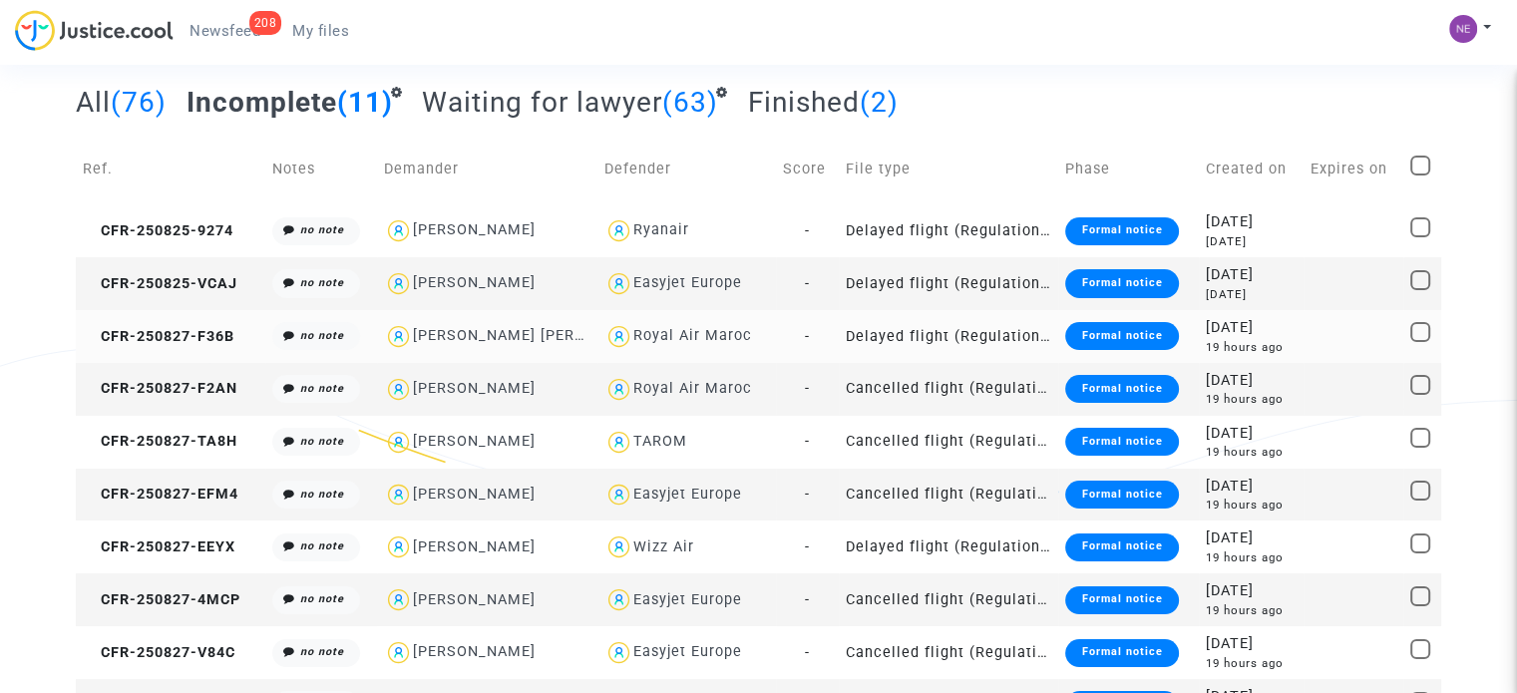
scroll to position [195, 0]
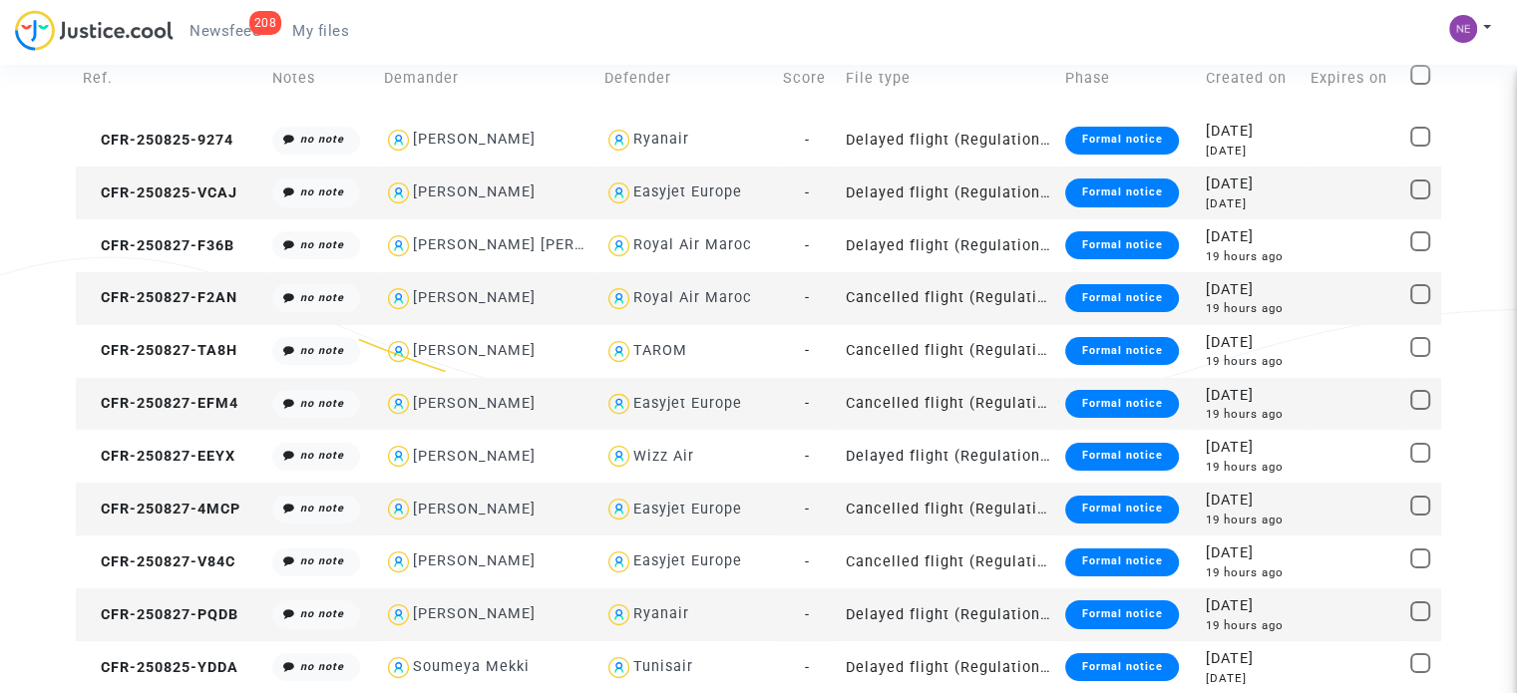
drag, startPoint x: 669, startPoint y: 39, endPoint x: 654, endPoint y: 38, distance: 15.0
click at [669, 39] on div "208 Newsfeed My files My profile Settings Log out" at bounding box center [758, 37] width 1517 height 55
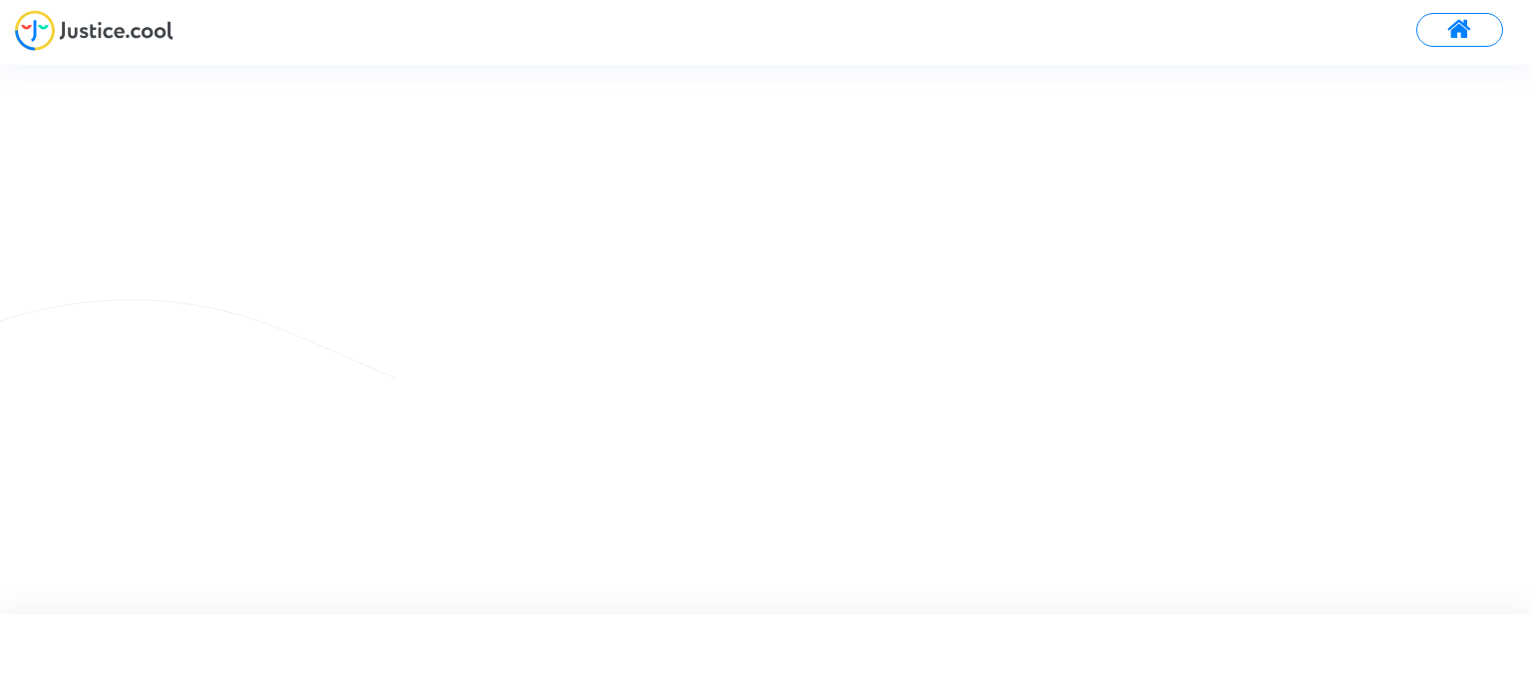
click at [1474, 29] on button at bounding box center [1459, 30] width 87 height 34
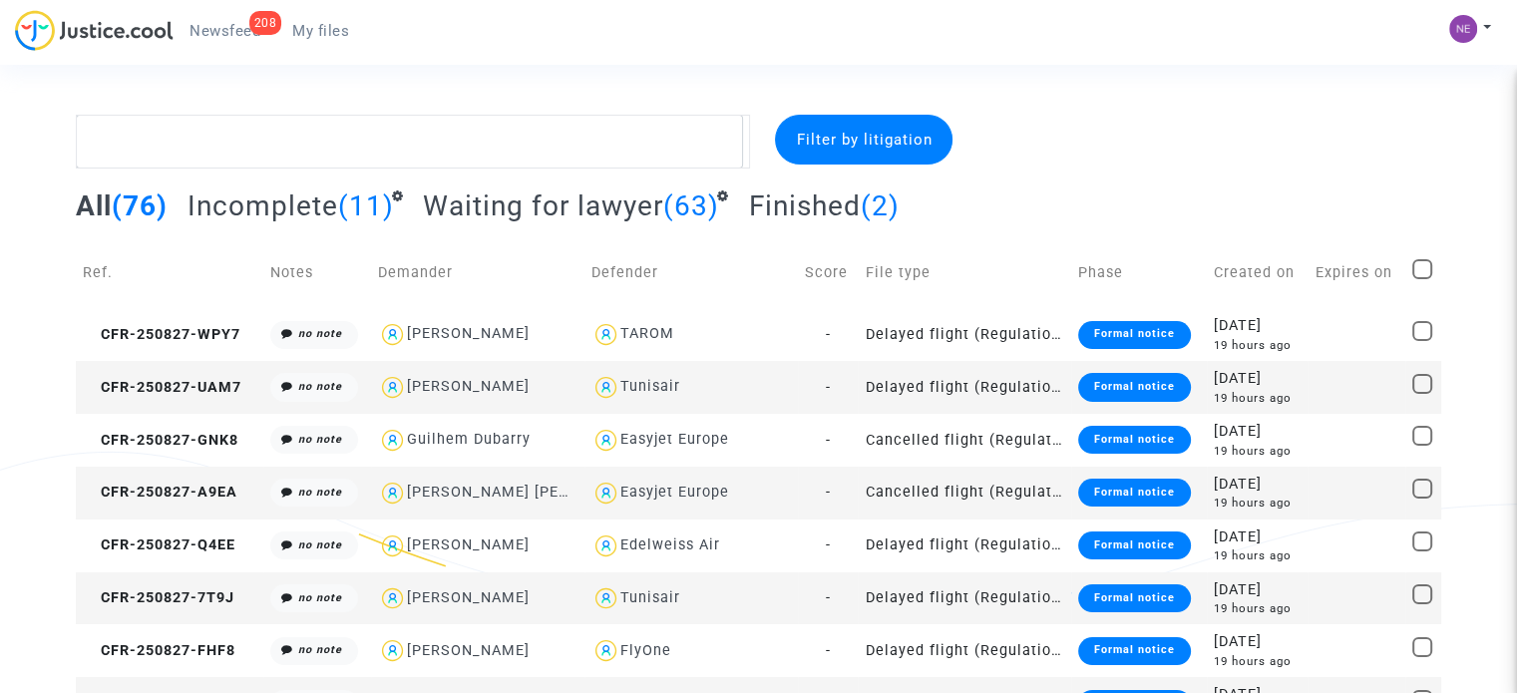
click at [326, 37] on span "My files" at bounding box center [320, 31] width 57 height 18
click at [527, 204] on span "Waiting for lawyer" at bounding box center [543, 206] width 240 height 33
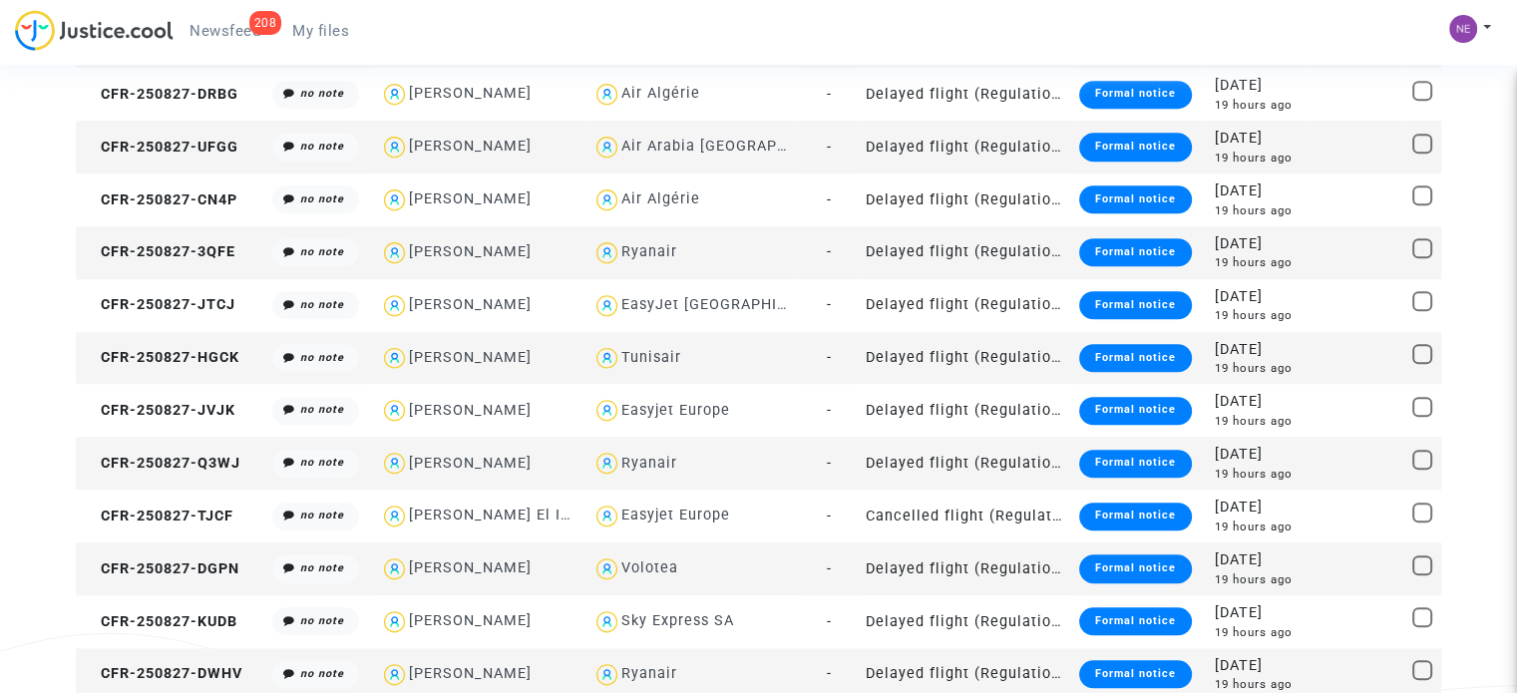
scroll to position [1696, 0]
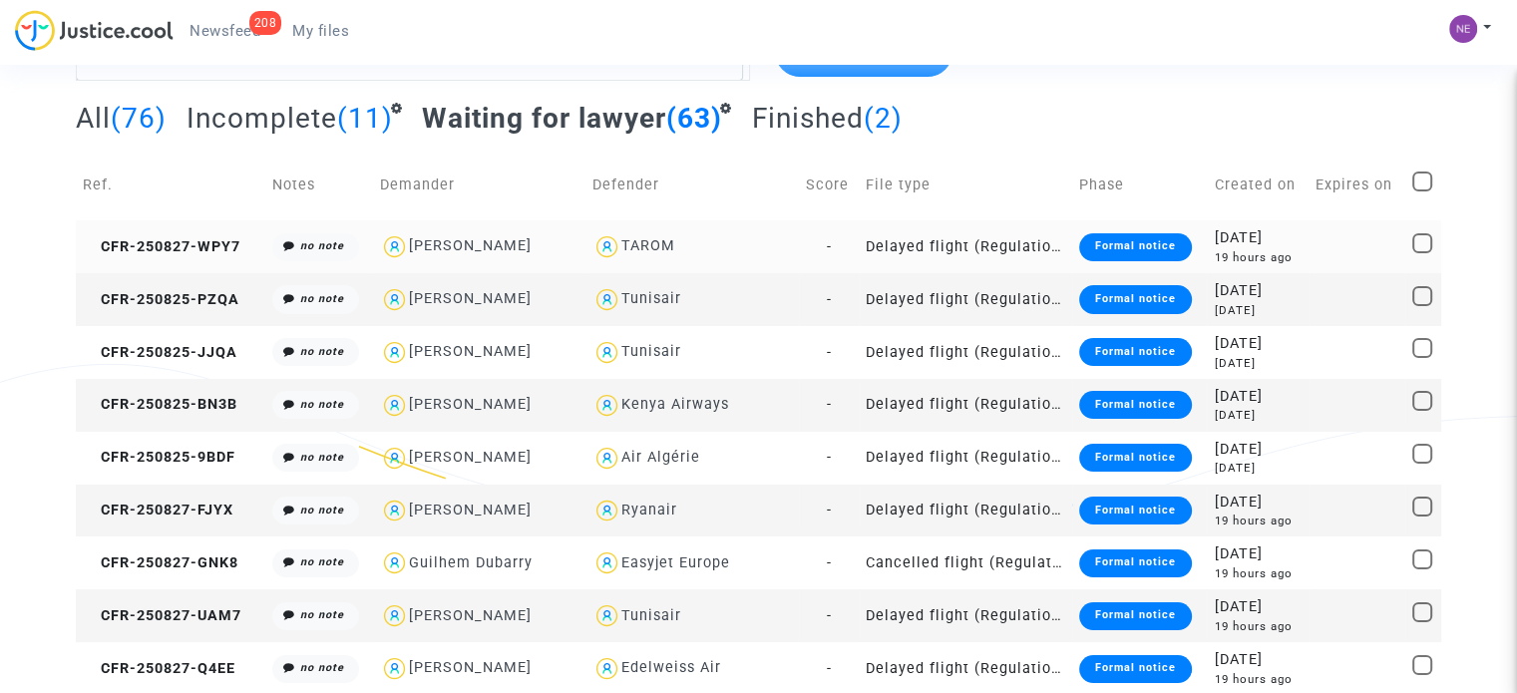
scroll to position [0, 0]
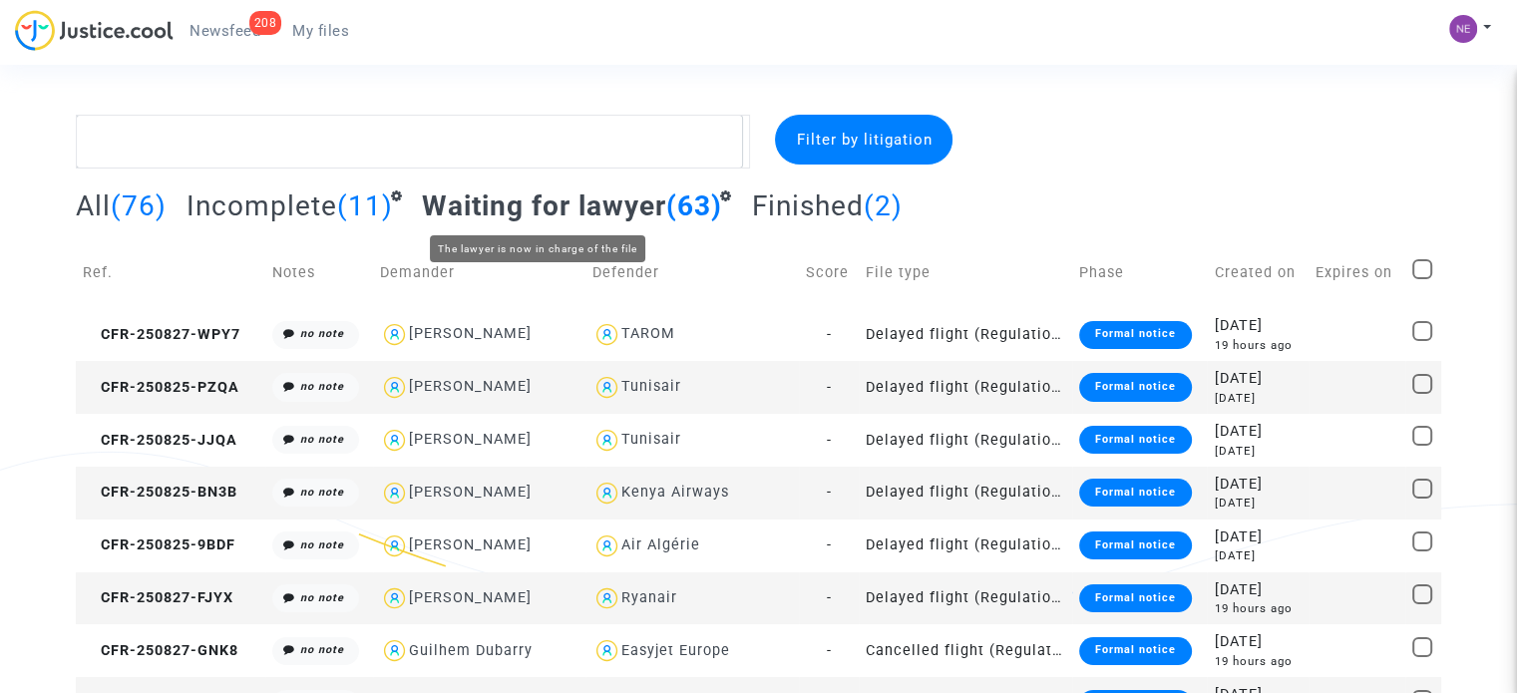
click at [343, 215] on span "(11)" at bounding box center [365, 206] width 56 height 33
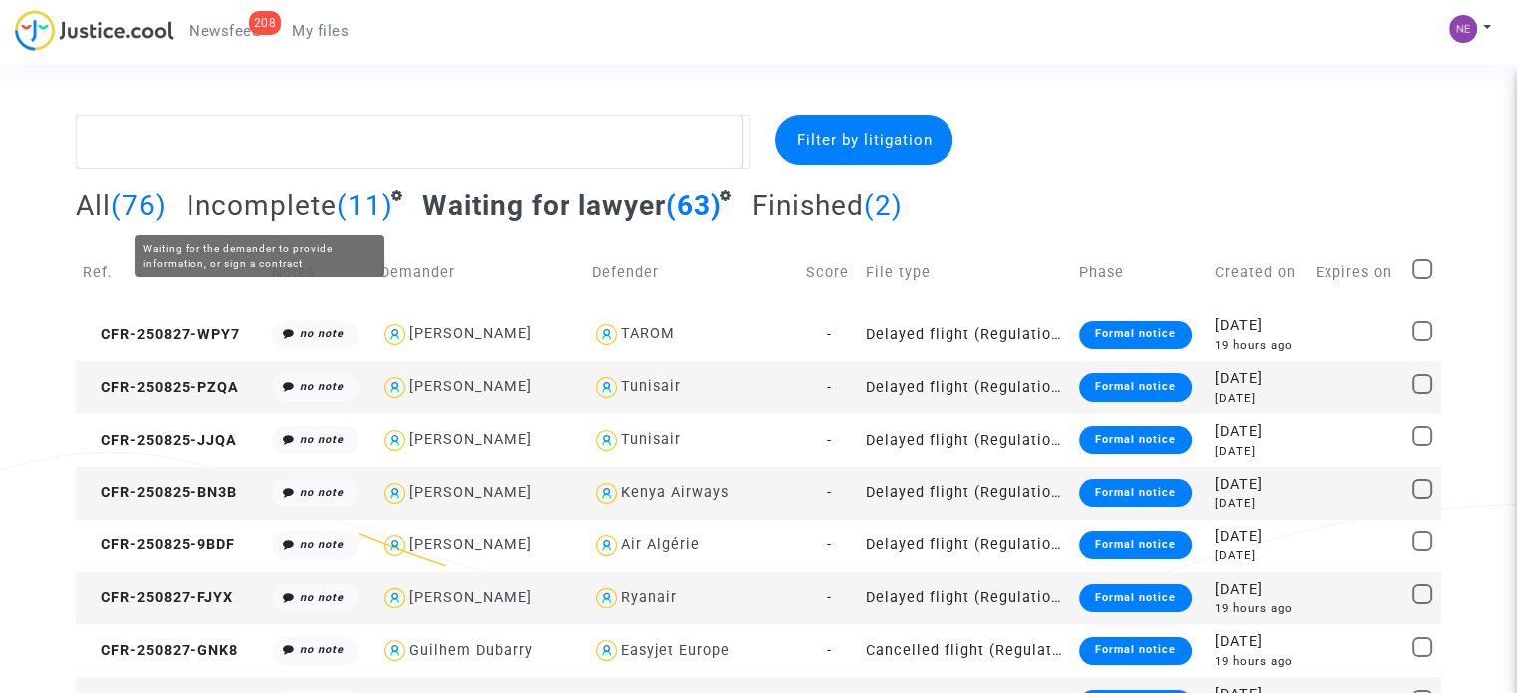
click at [275, 214] on span "Incomplete" at bounding box center [262, 206] width 151 height 33
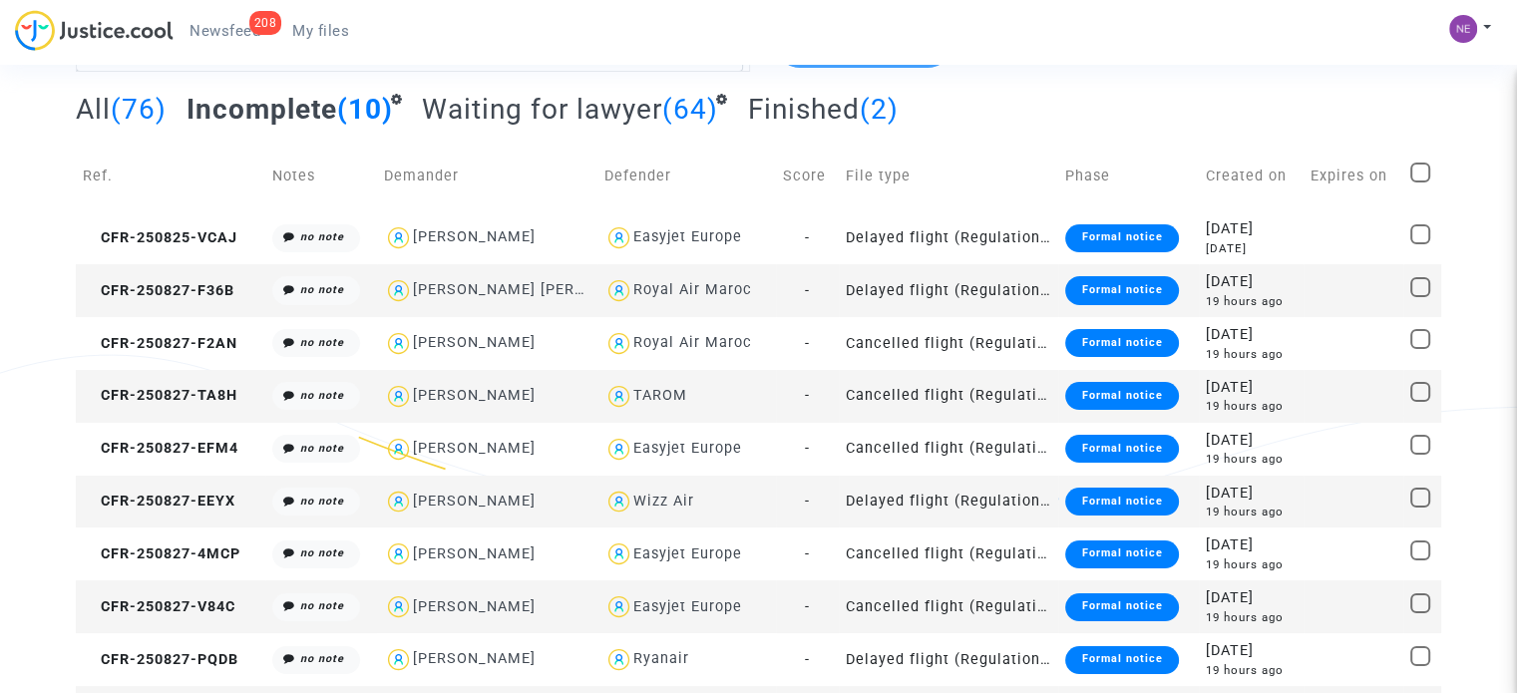
scroll to position [100, 0]
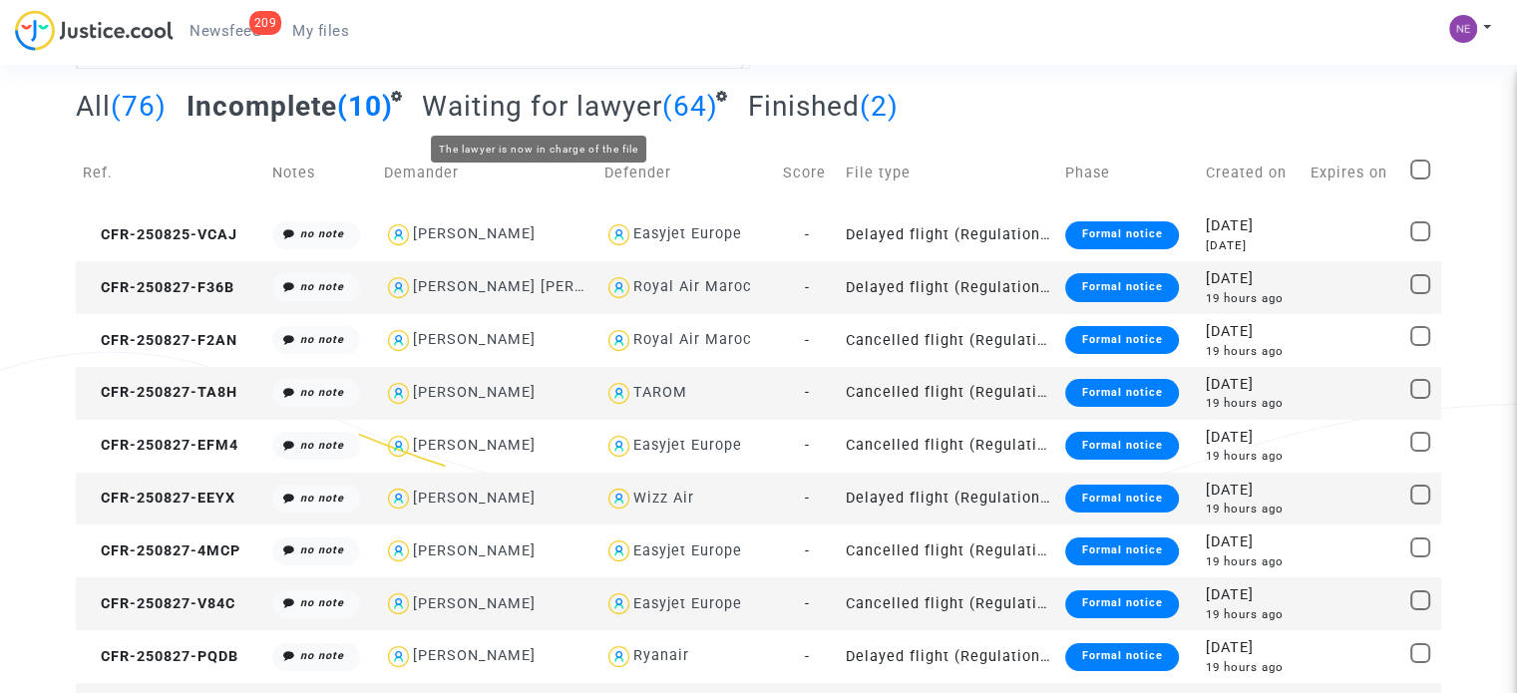
click at [560, 106] on span "Waiting for lawyer" at bounding box center [542, 106] width 240 height 33
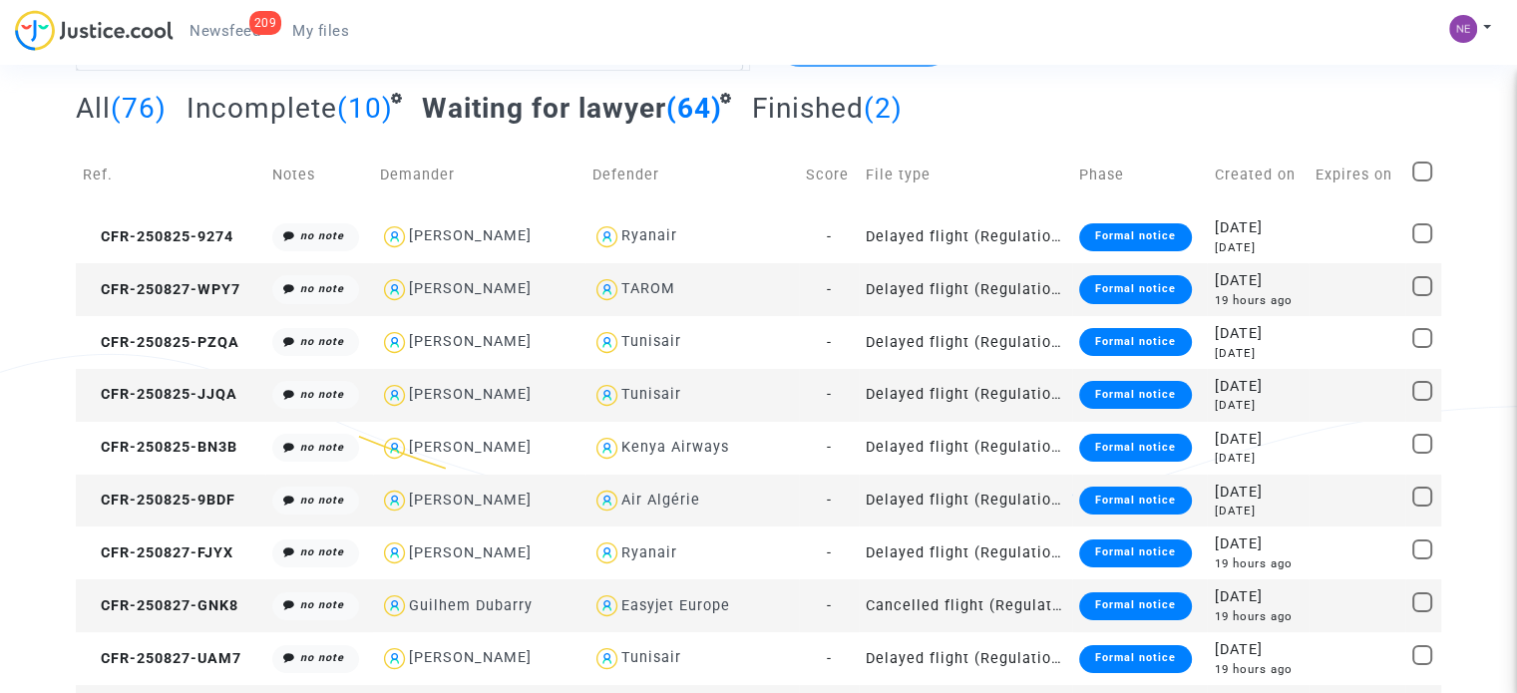
scroll to position [100, 0]
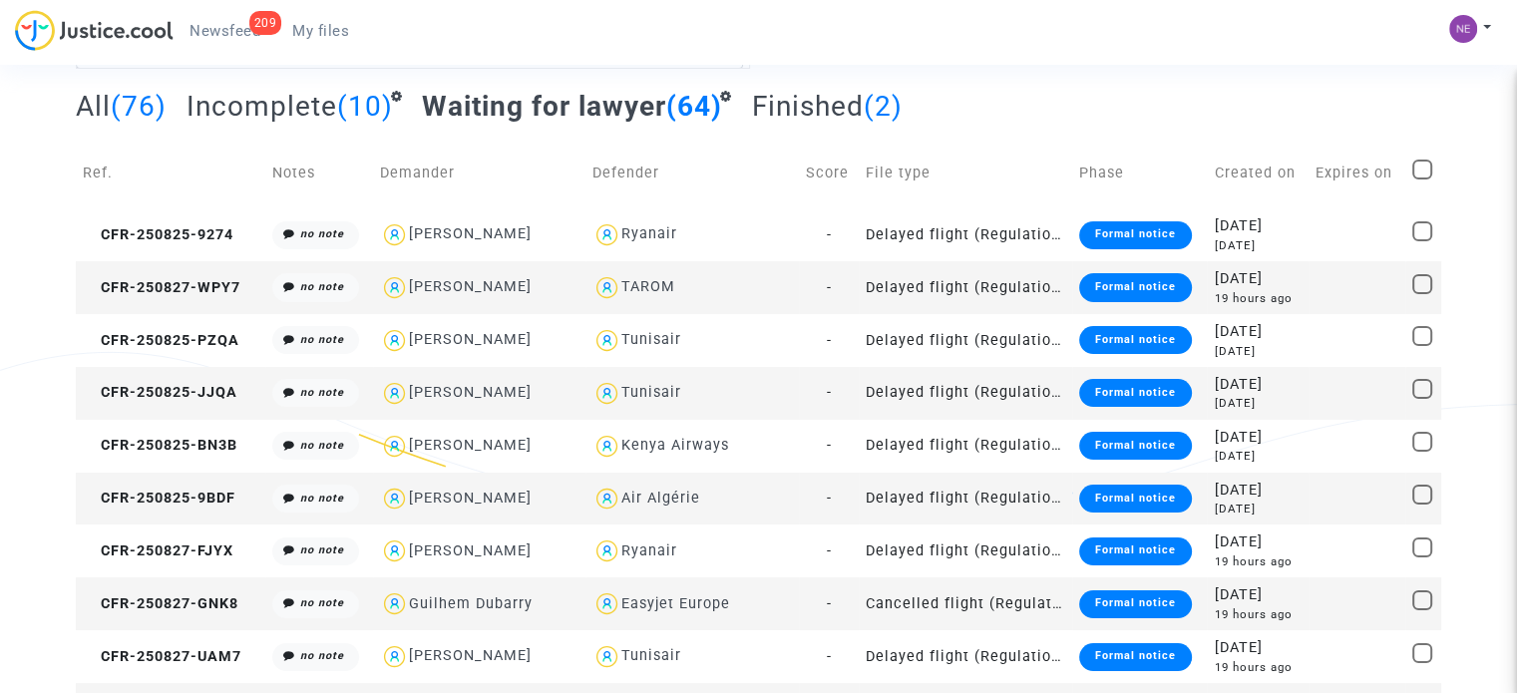
click at [1037, 119] on div "All (76) Incomplete (10) Waiting for lawyer (64) Finished (2)" at bounding box center [759, 113] width 1366 height 49
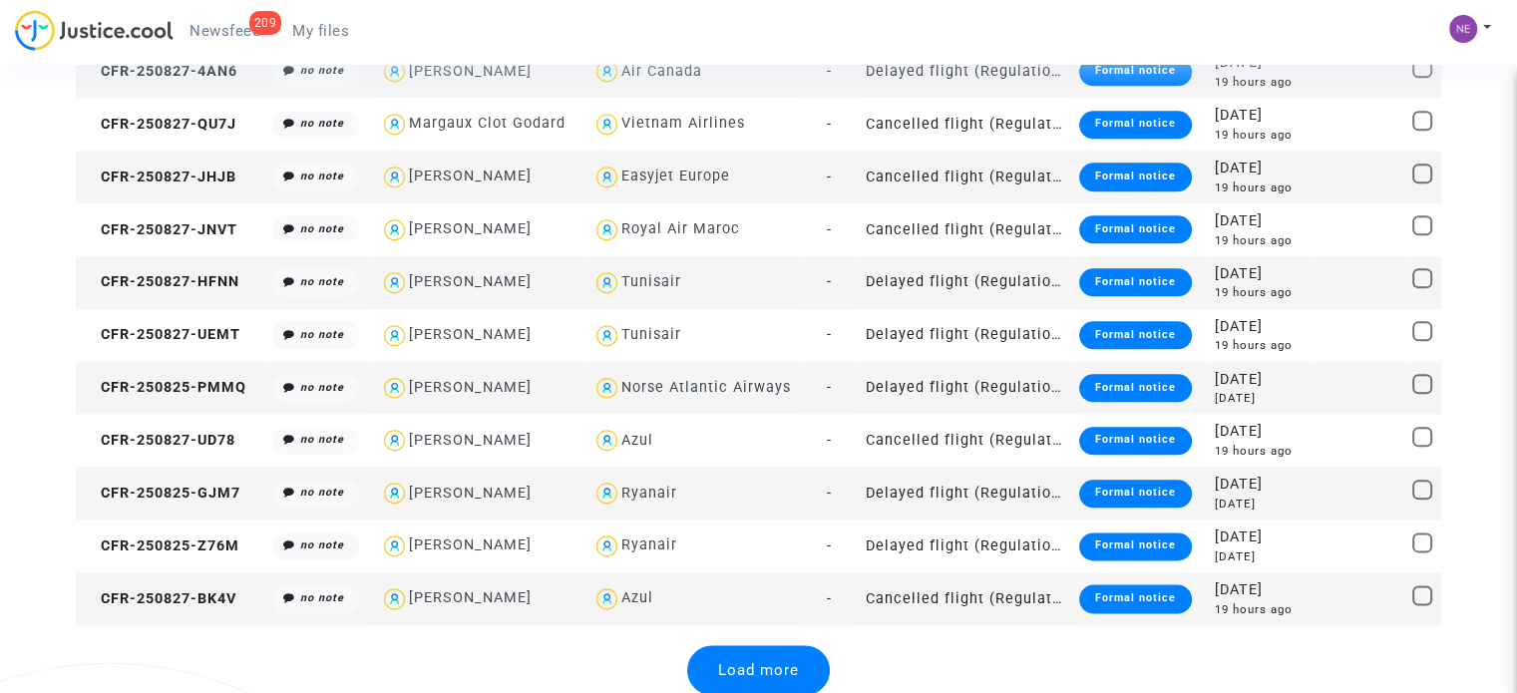
scroll to position [2321, 0]
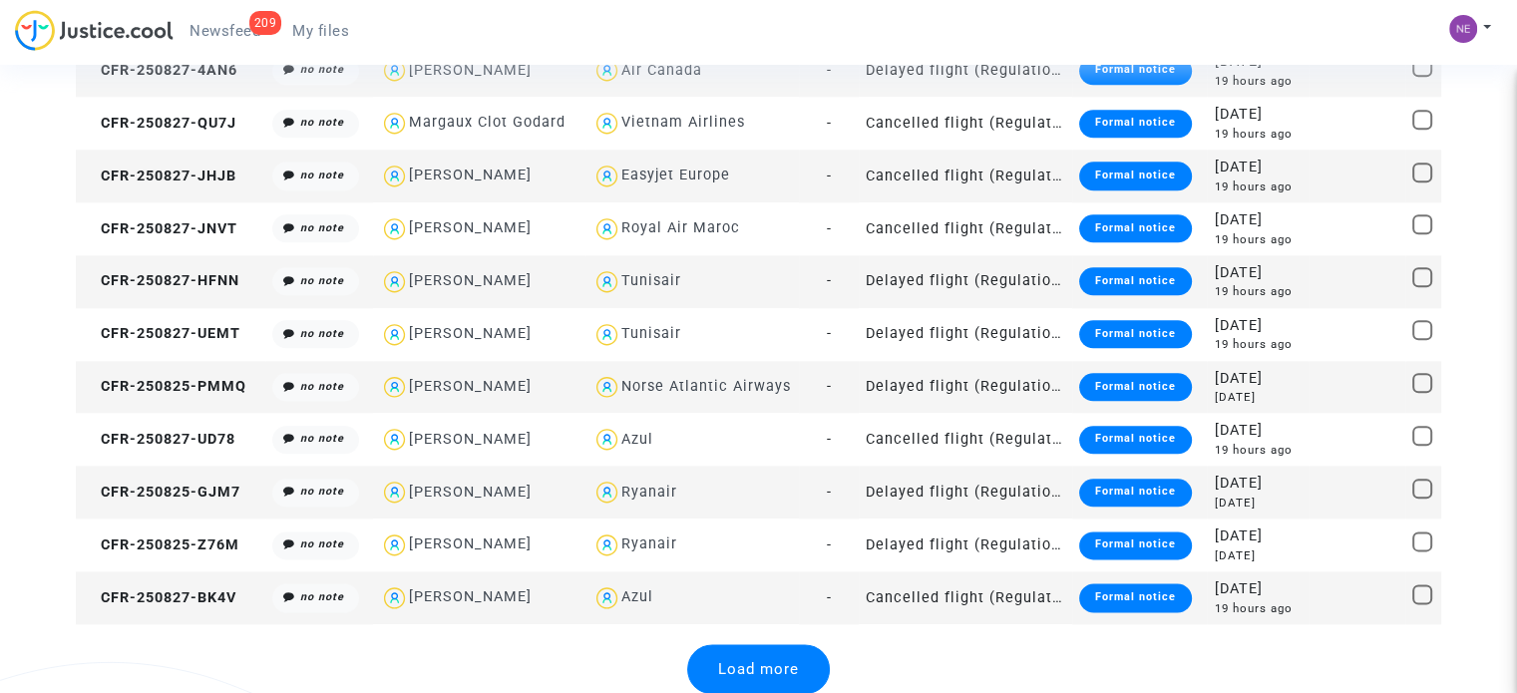
click at [794, 647] on div "Load more" at bounding box center [758, 669] width 143 height 50
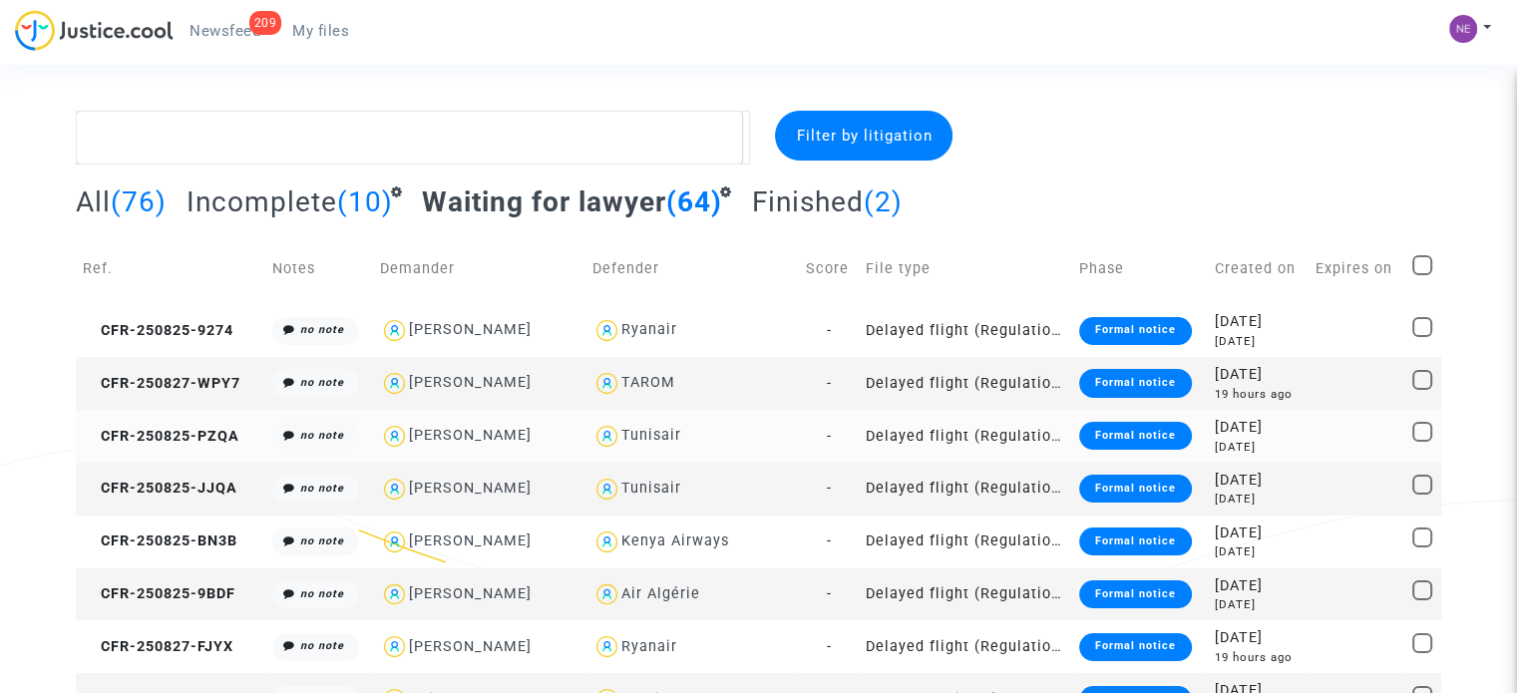
scroll to position [0, 0]
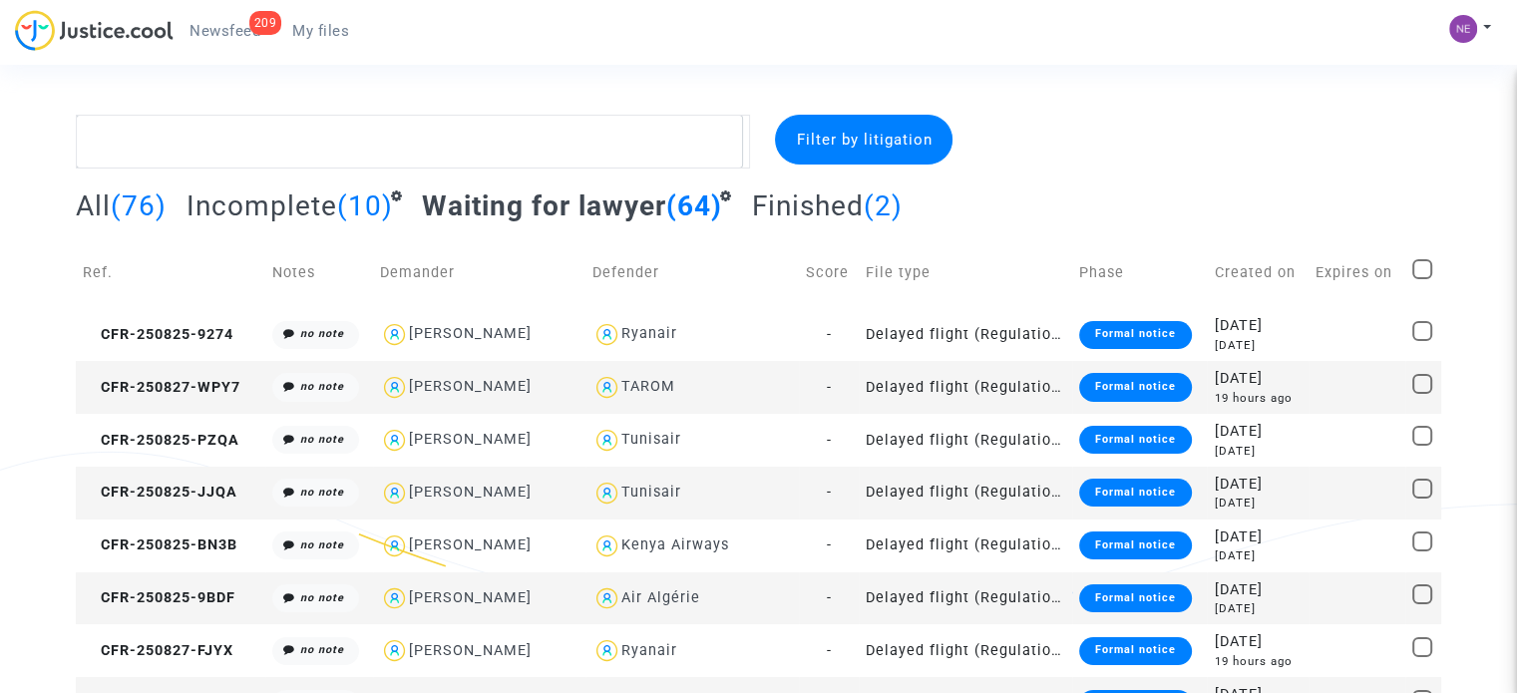
click at [244, 205] on span "Incomplete" at bounding box center [262, 206] width 151 height 33
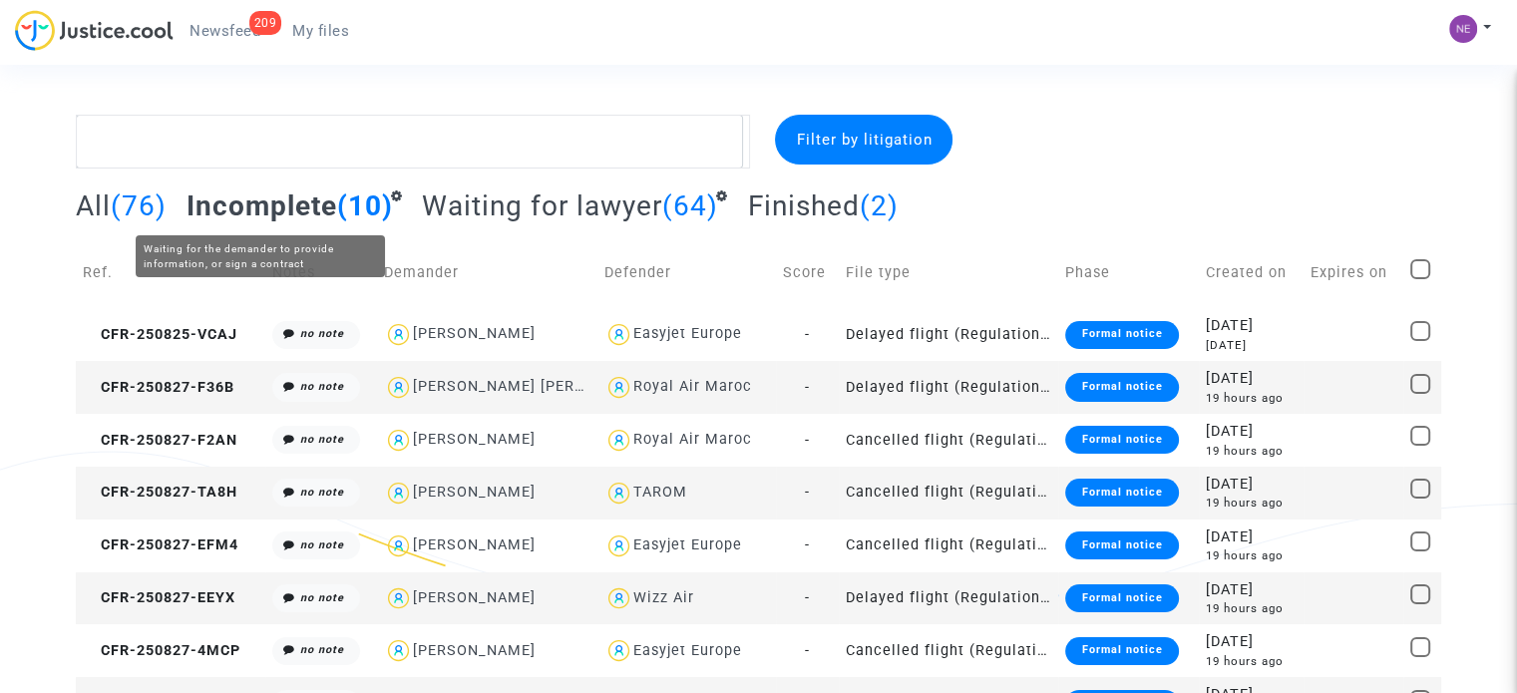
click at [264, 206] on span "Incomplete" at bounding box center [262, 206] width 151 height 33
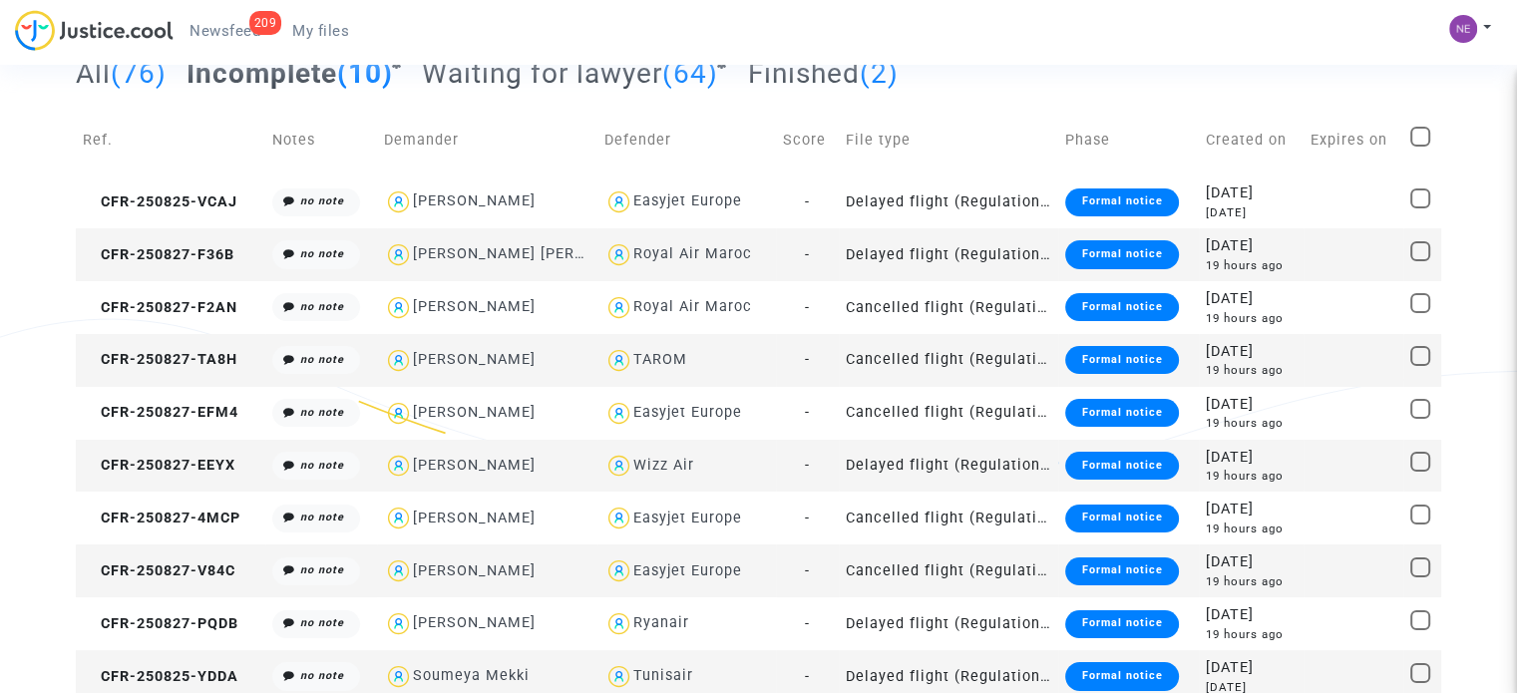
scroll to position [142, 0]
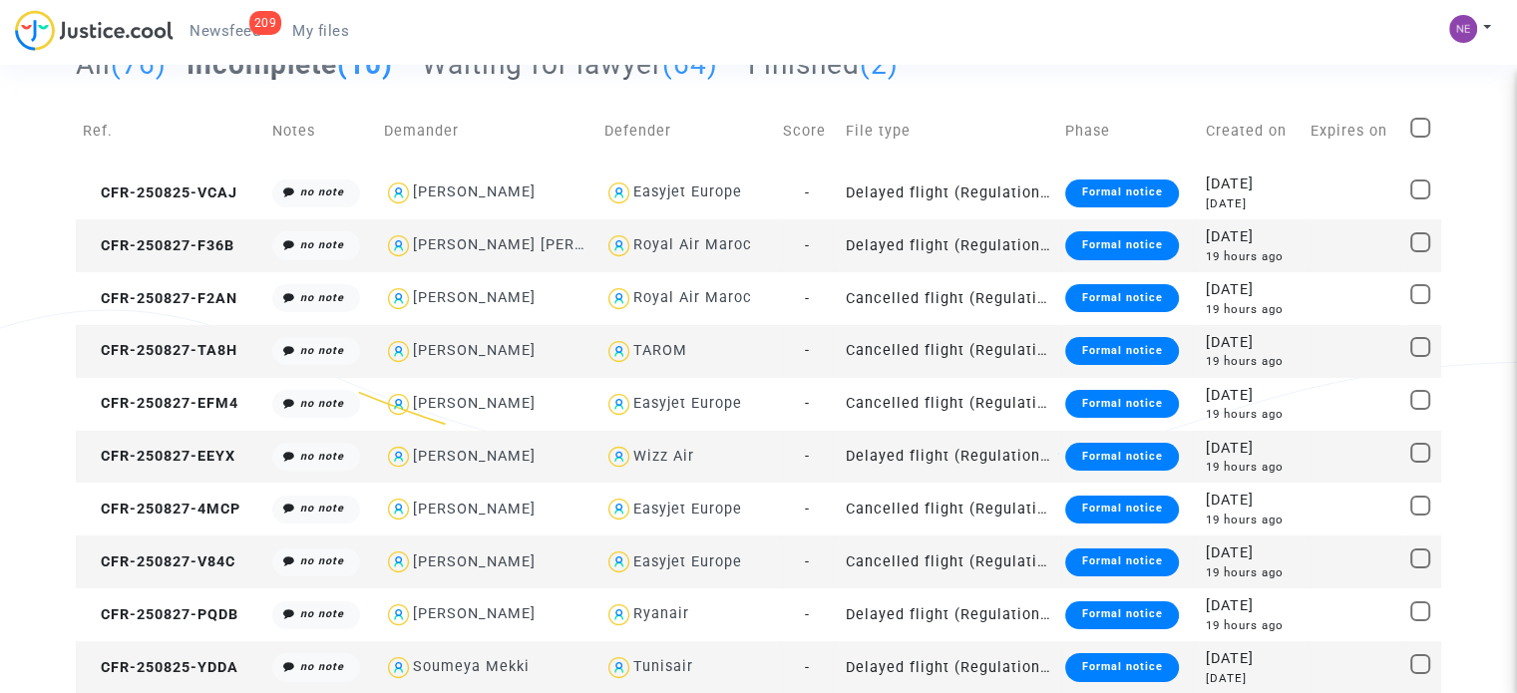
click at [241, 665] on td "CFR-250825-YDDA" at bounding box center [171, 667] width 190 height 53
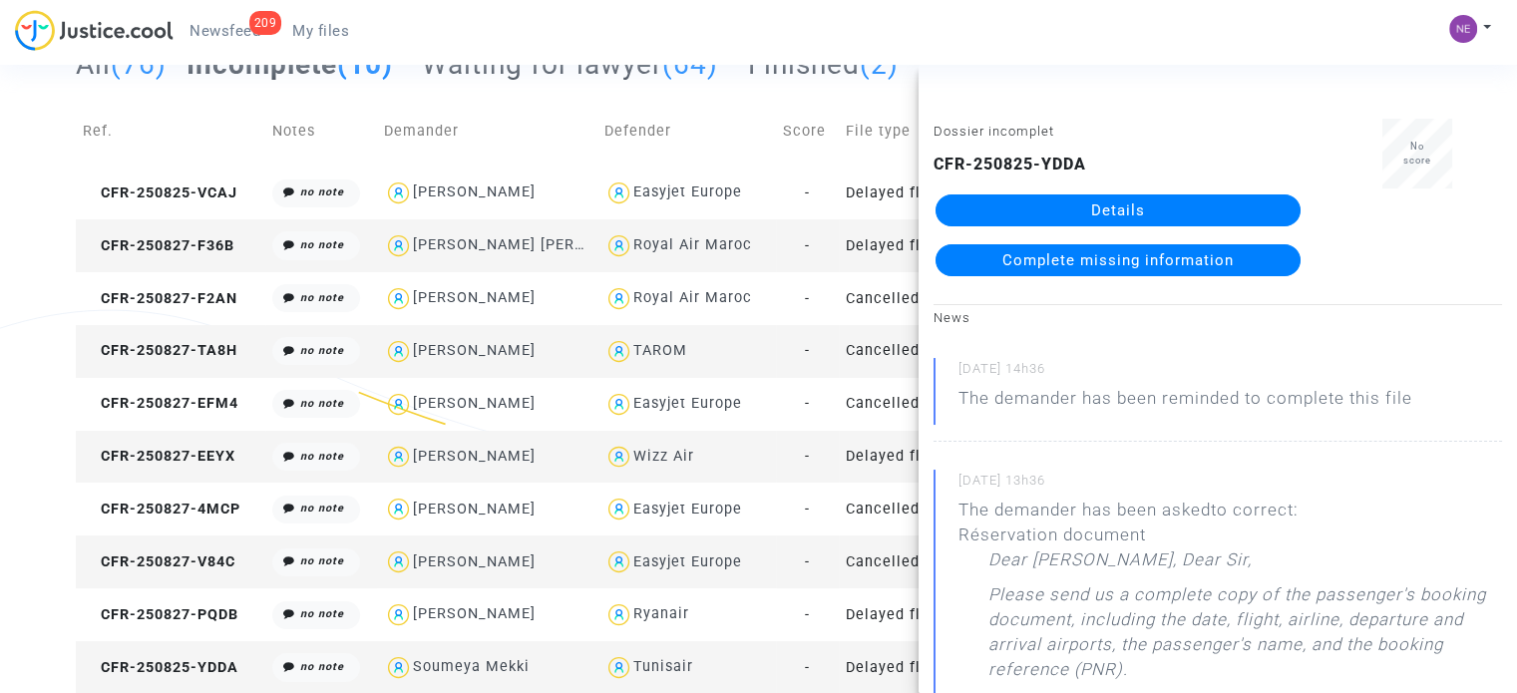
click at [1201, 202] on link "Details" at bounding box center [1118, 211] width 365 height 32
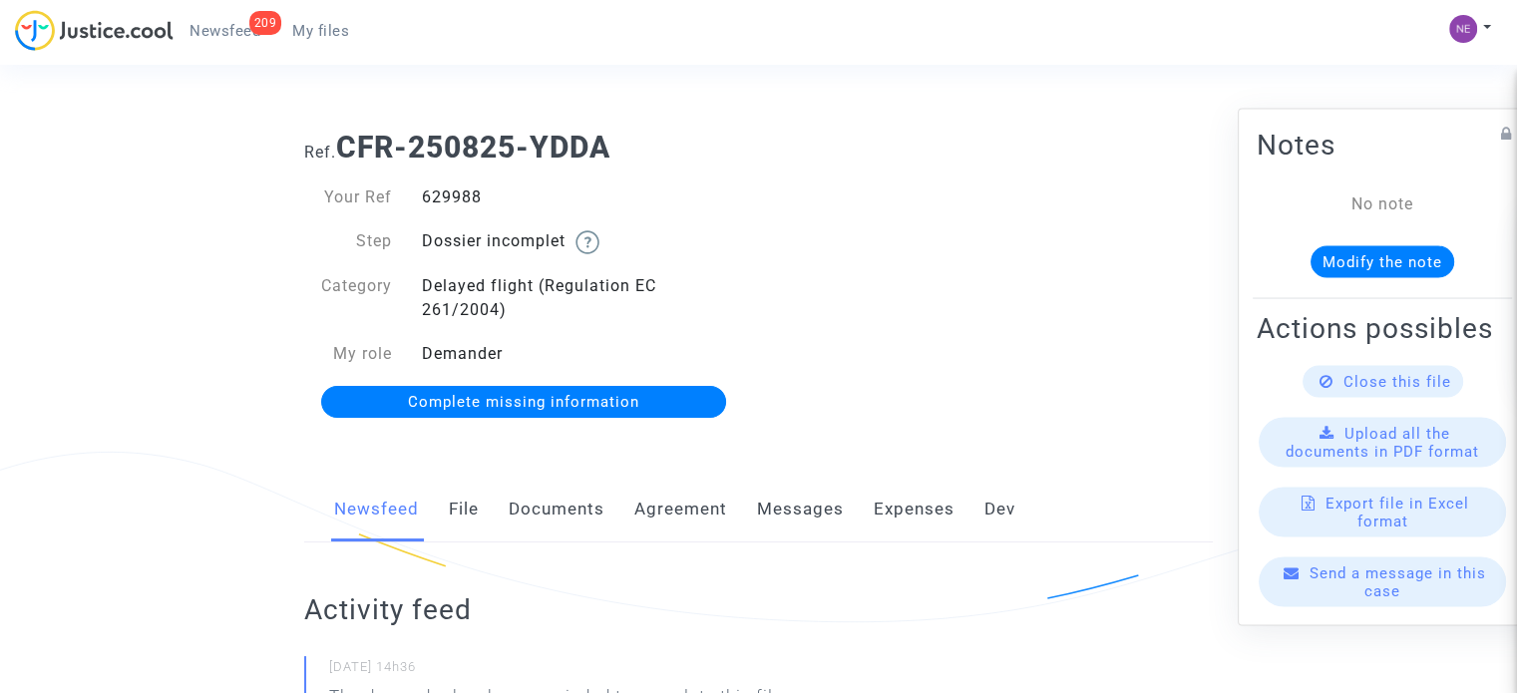
click at [428, 184] on div "Your Ref 629988 Step Dossier incomplet Category Delayed flight (Regulation EC 2…" at bounding box center [524, 301] width 470 height 270
click at [432, 191] on div "629988" at bounding box center [583, 198] width 352 height 24
copy div "629988"
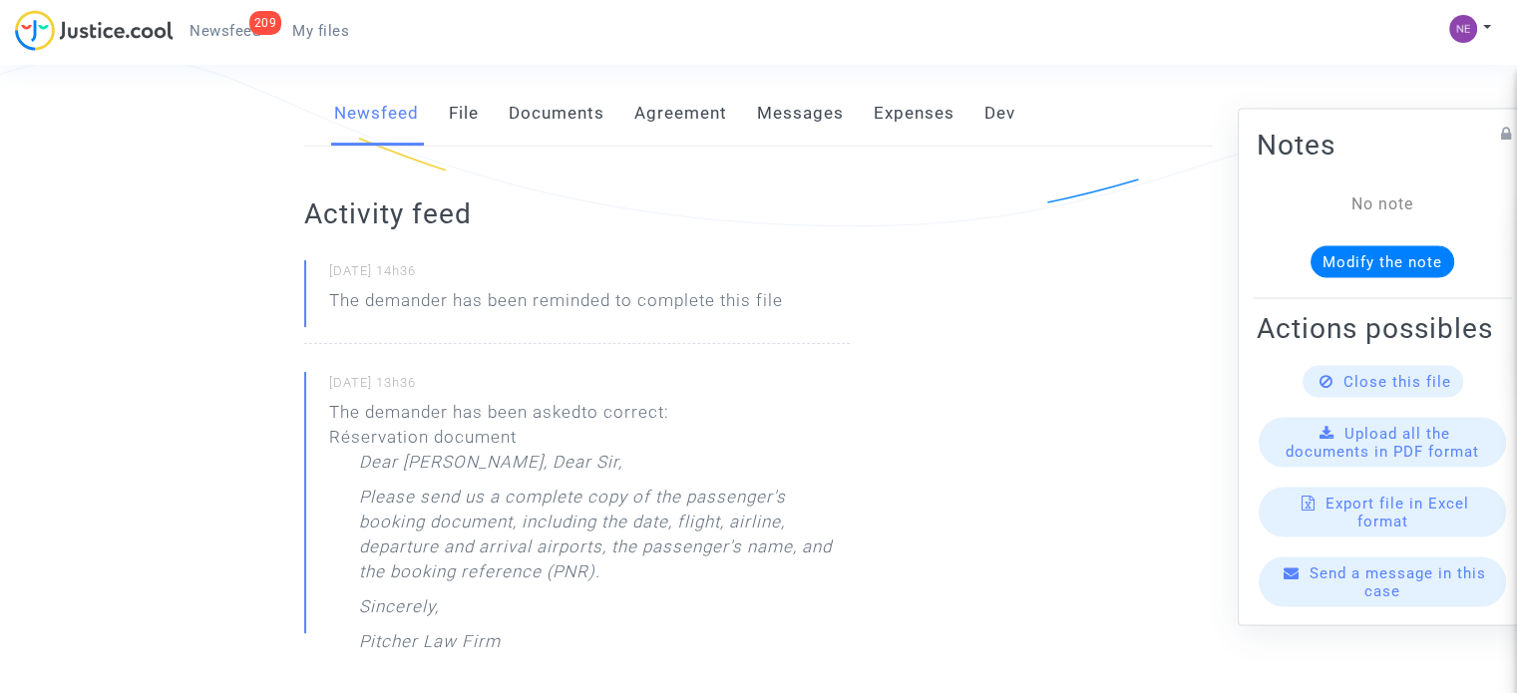
scroll to position [387, 0]
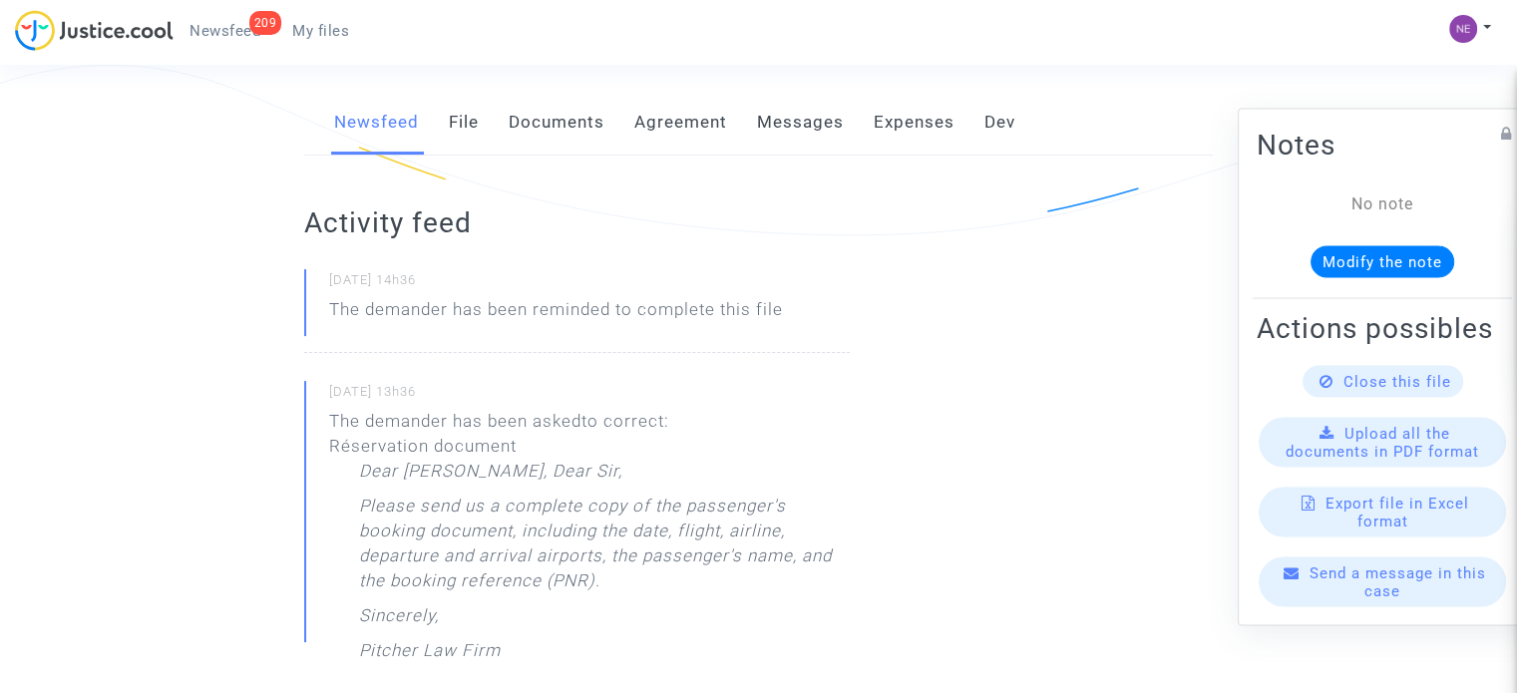
click at [535, 119] on link "Documents" at bounding box center [557, 123] width 96 height 66
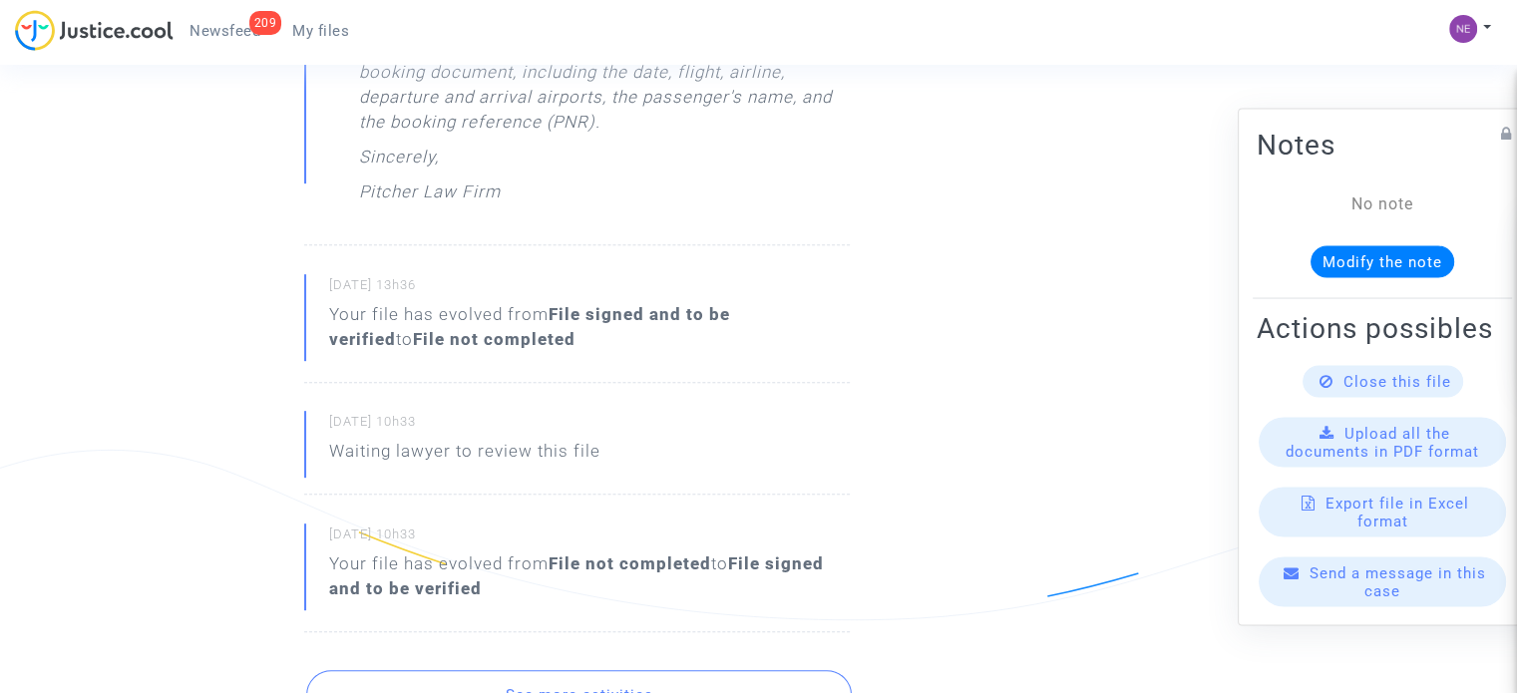
scroll to position [200, 0]
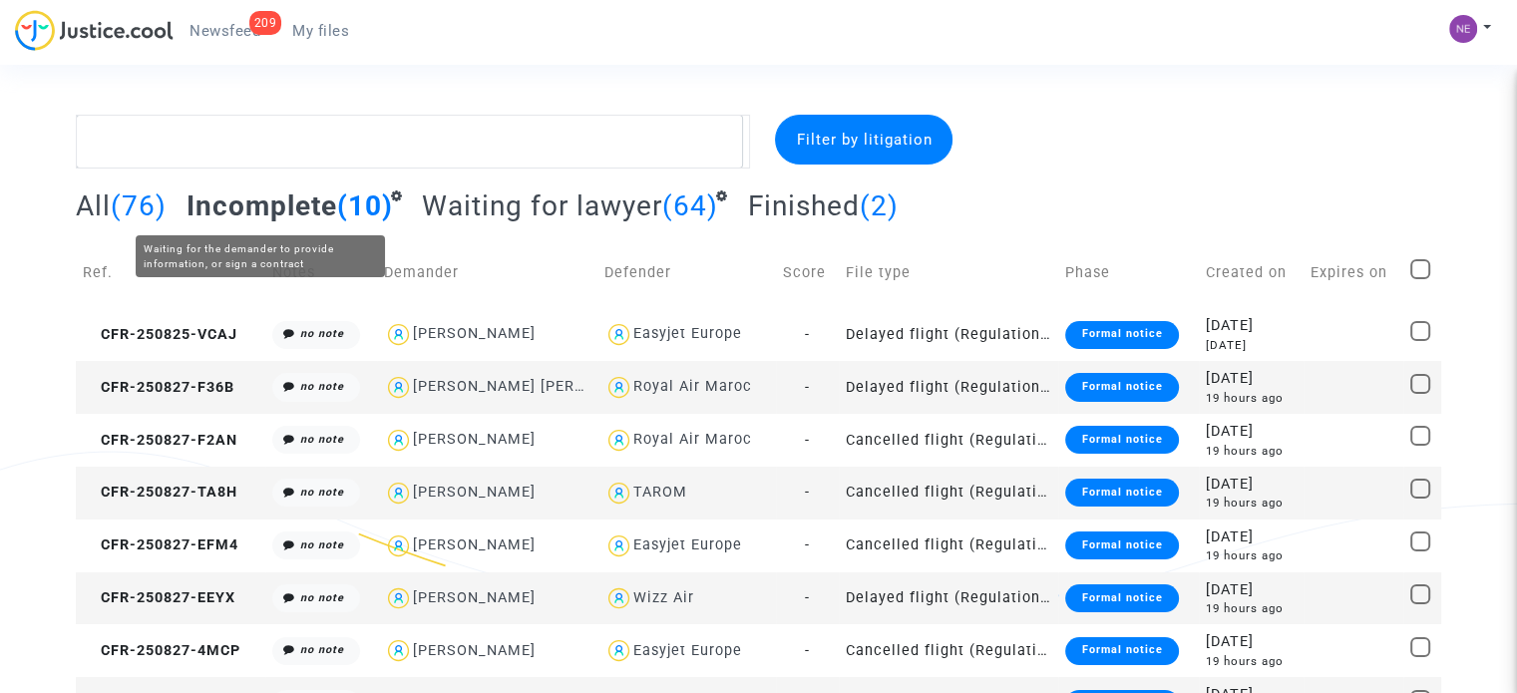
click at [247, 201] on span "Incomplete" at bounding box center [262, 206] width 151 height 33
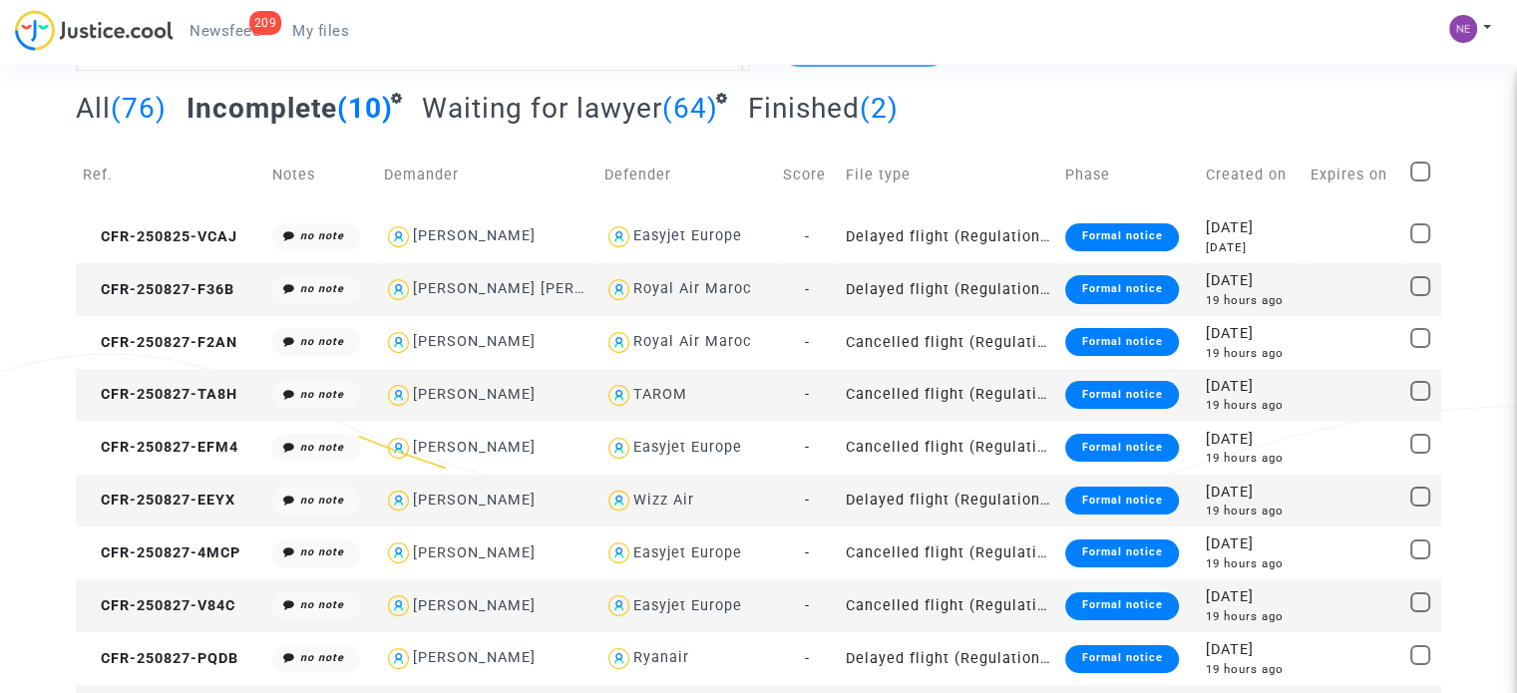
scroll to position [42, 0]
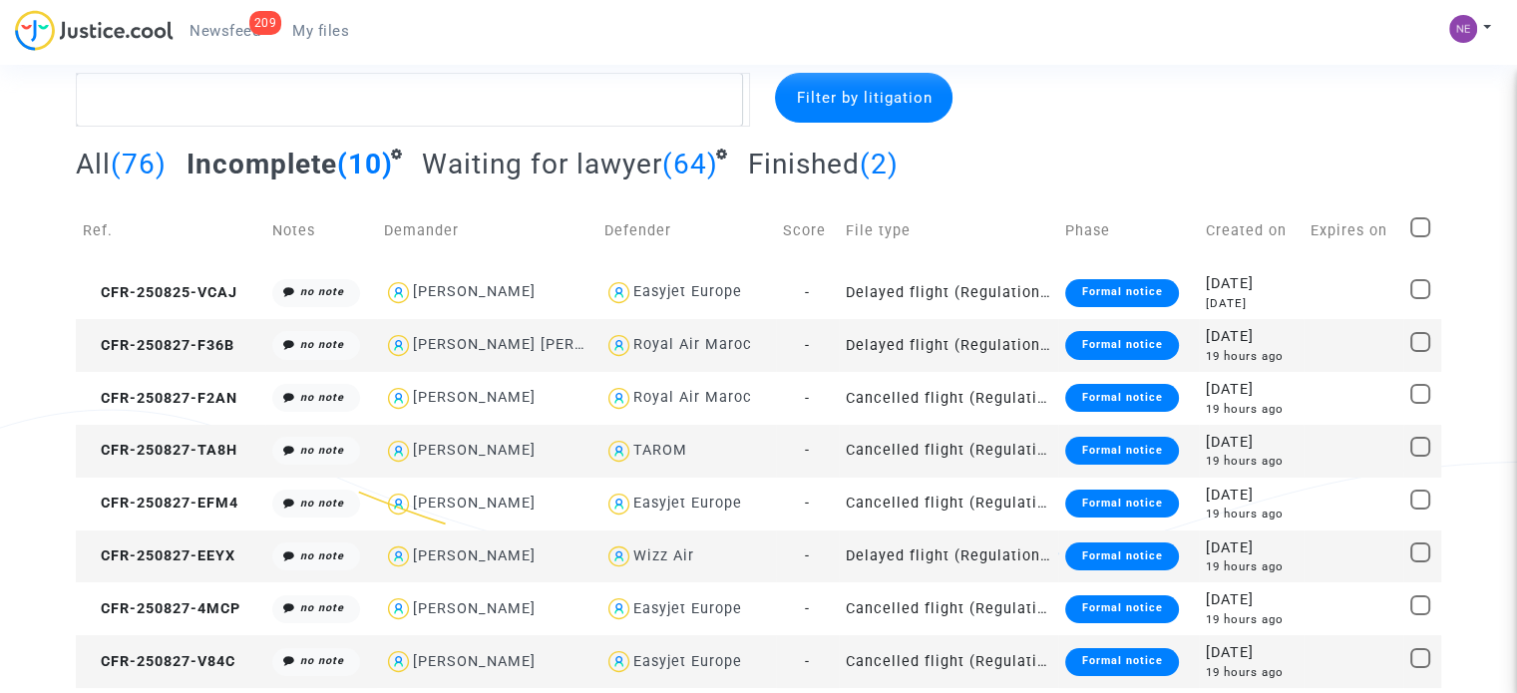
click at [502, 350] on div "Ruben Gabbay Abitan" at bounding box center [538, 344] width 250 height 17
type textarea "@"Ruben Gabbay Abitan" @"Pitcher Avocat""
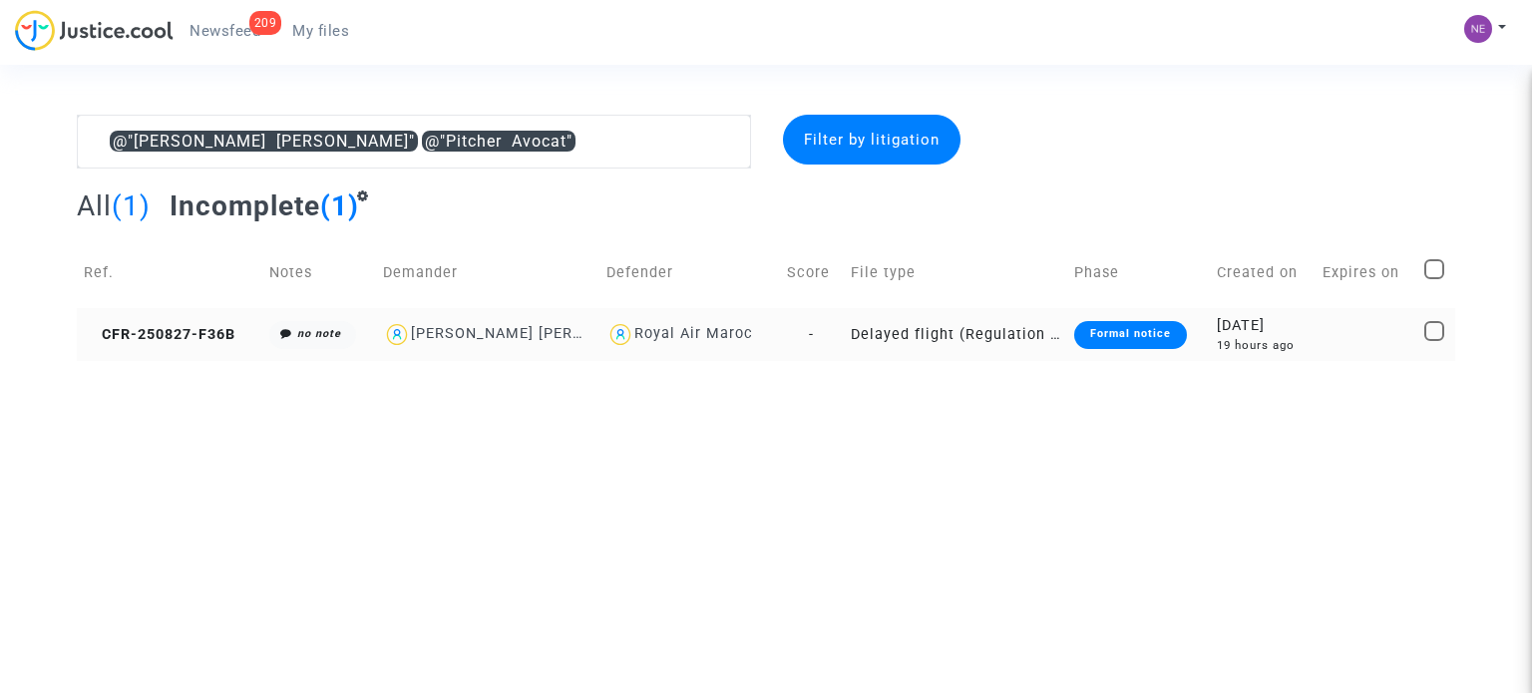
click at [471, 341] on div "Ruben Gabbay Abitan" at bounding box center [536, 333] width 250 height 17
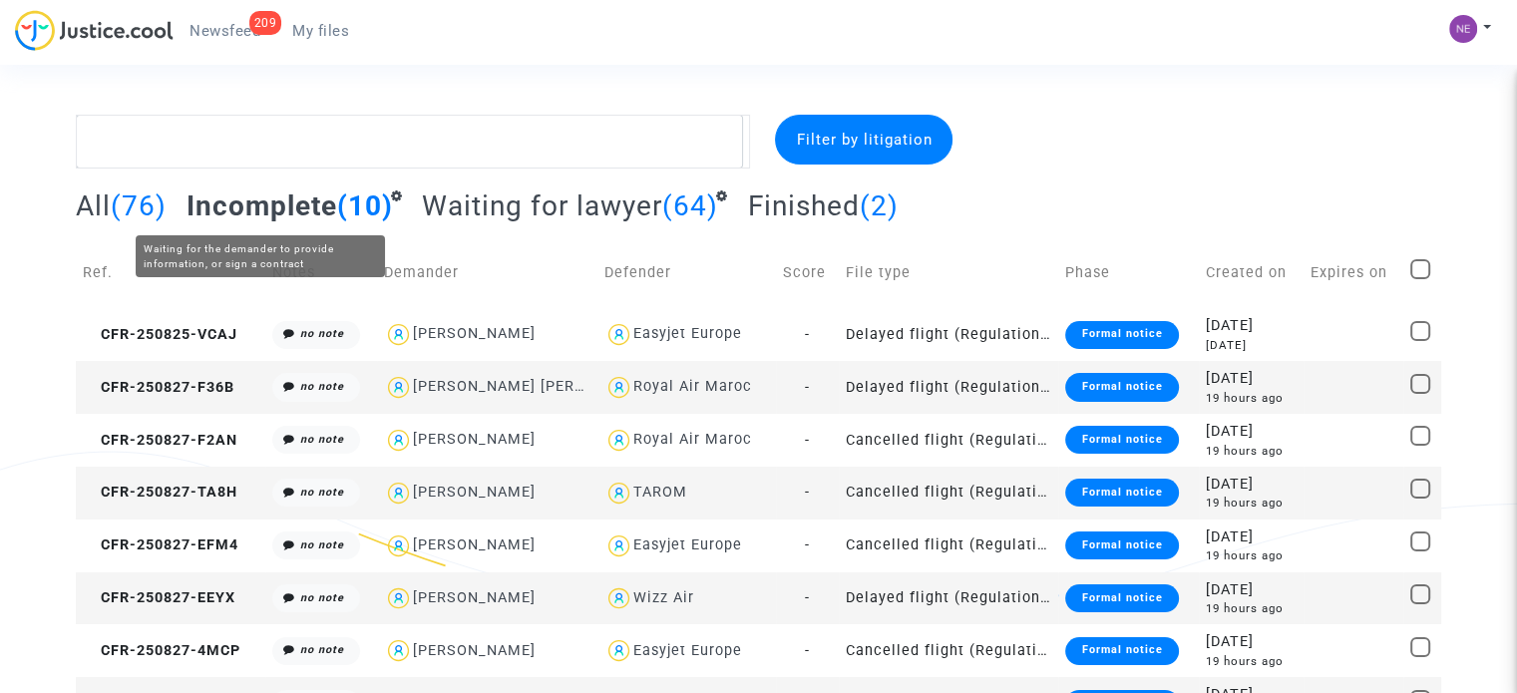
click at [298, 214] on span "Incomplete" at bounding box center [262, 206] width 151 height 33
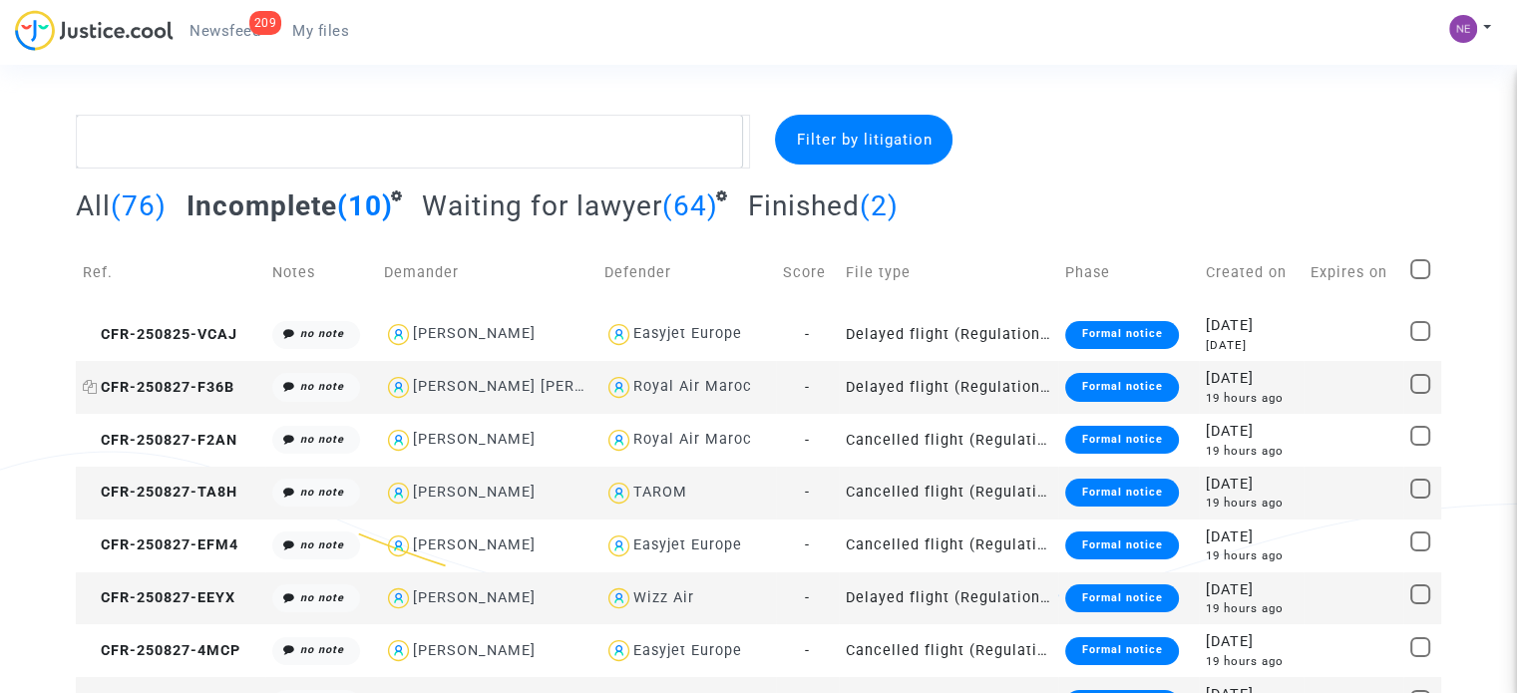
click at [201, 379] on span "CFR-250827-F36B" at bounding box center [159, 387] width 152 height 17
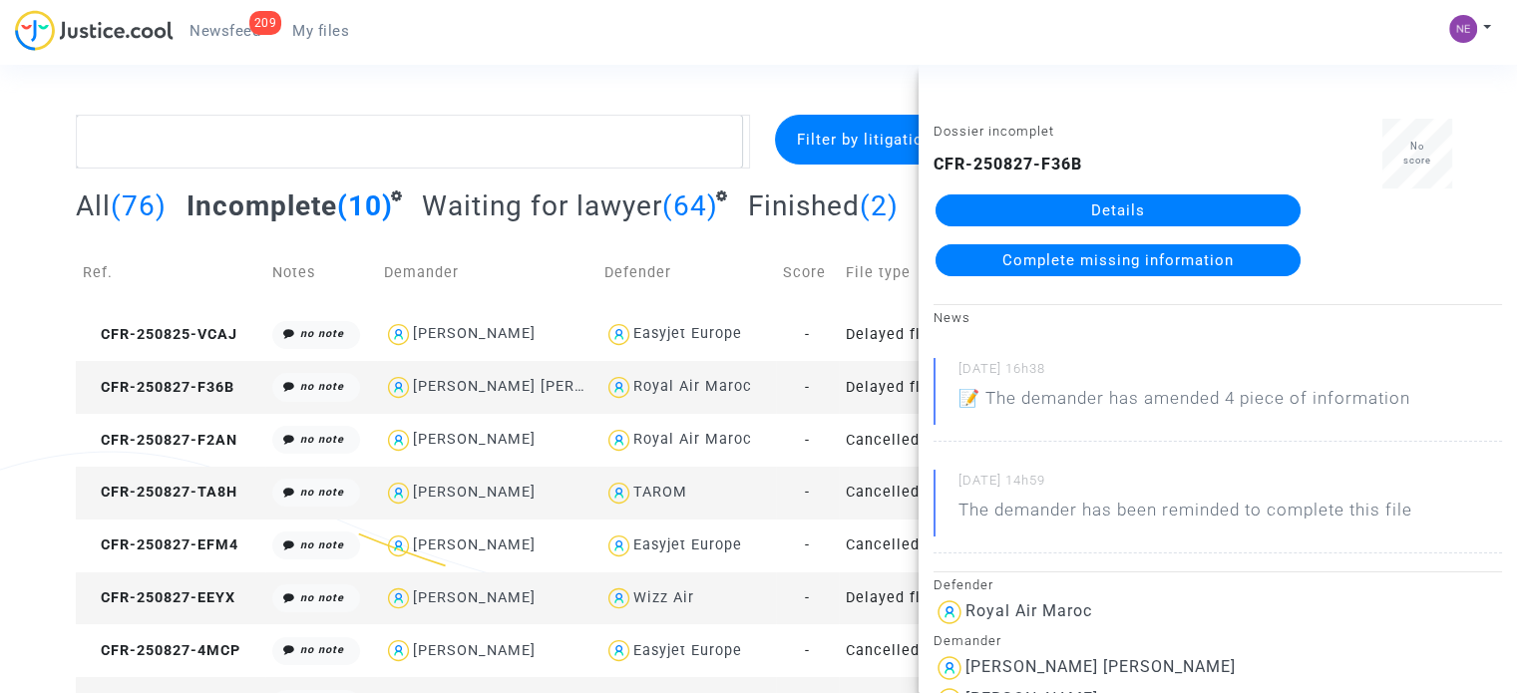
click at [1151, 219] on link "Details" at bounding box center [1118, 211] width 365 height 32
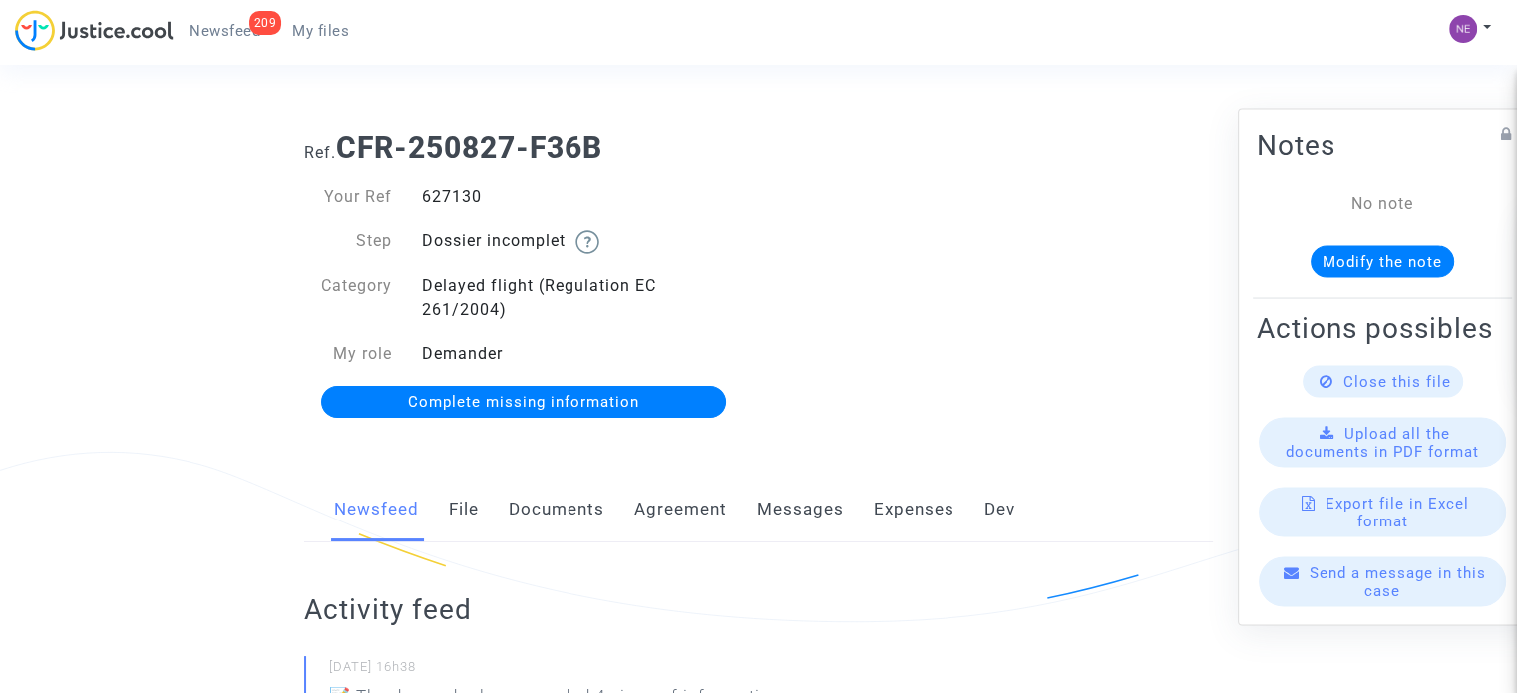
click at [446, 197] on div "627130" at bounding box center [583, 198] width 352 height 24
copy div "627130"
drag, startPoint x: 54, startPoint y: 334, endPoint x: 172, endPoint y: 339, distance: 117.8
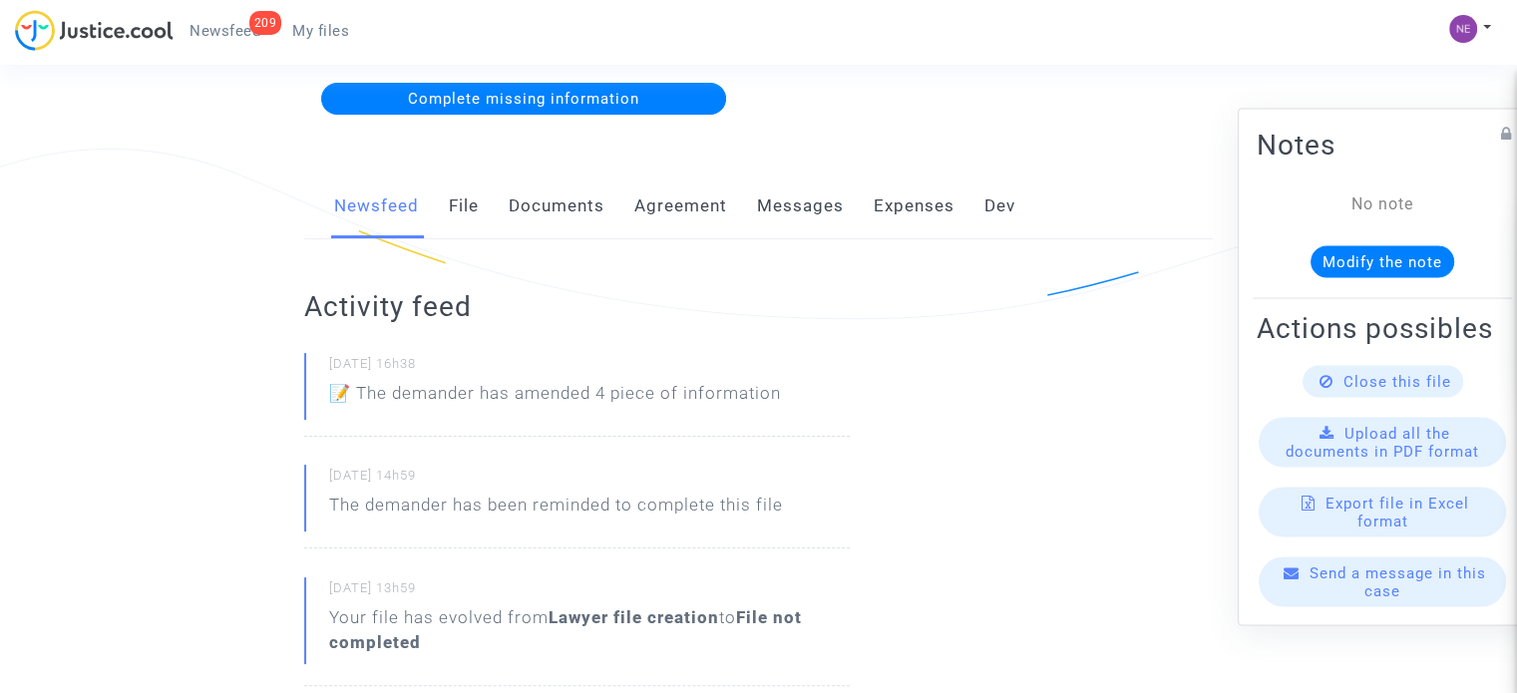
scroll to position [299, 0]
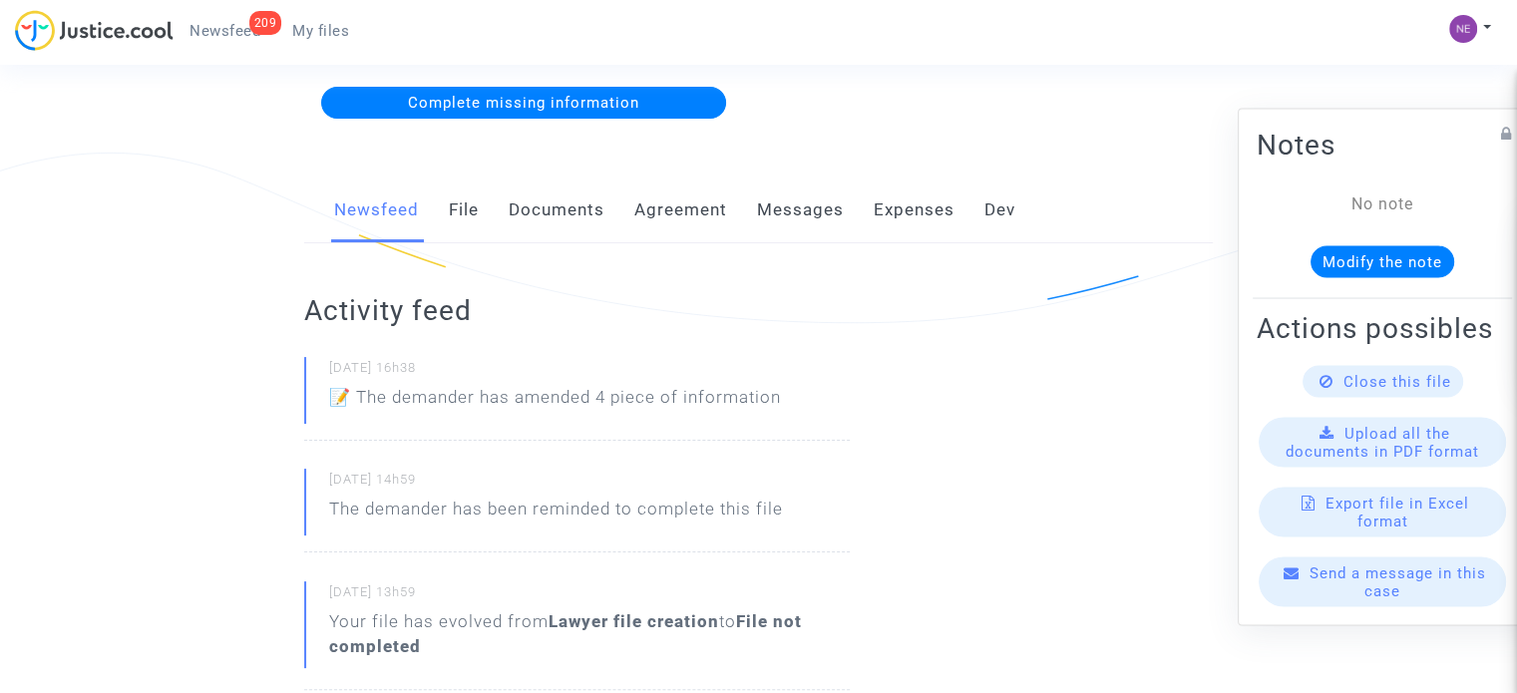
click at [559, 206] on link "Documents" at bounding box center [557, 211] width 96 height 66
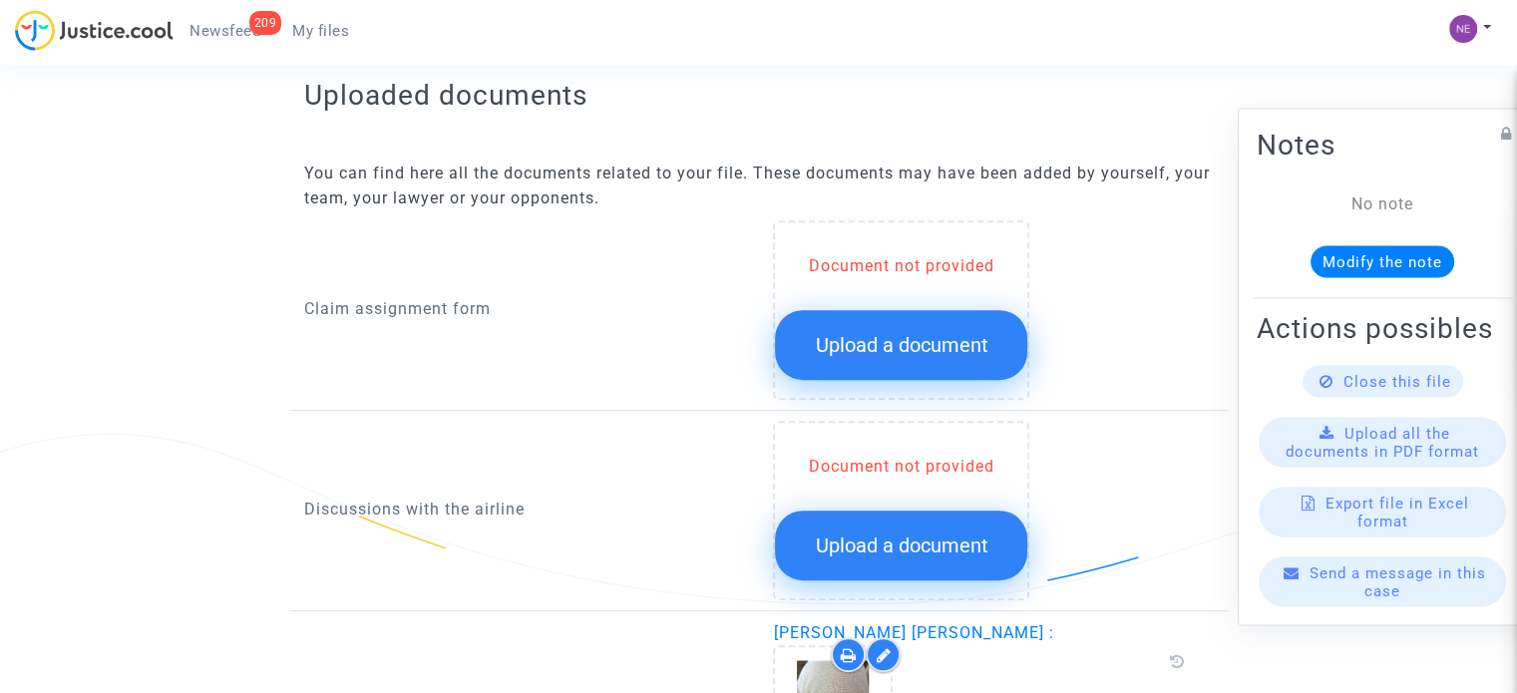
scroll to position [698, 0]
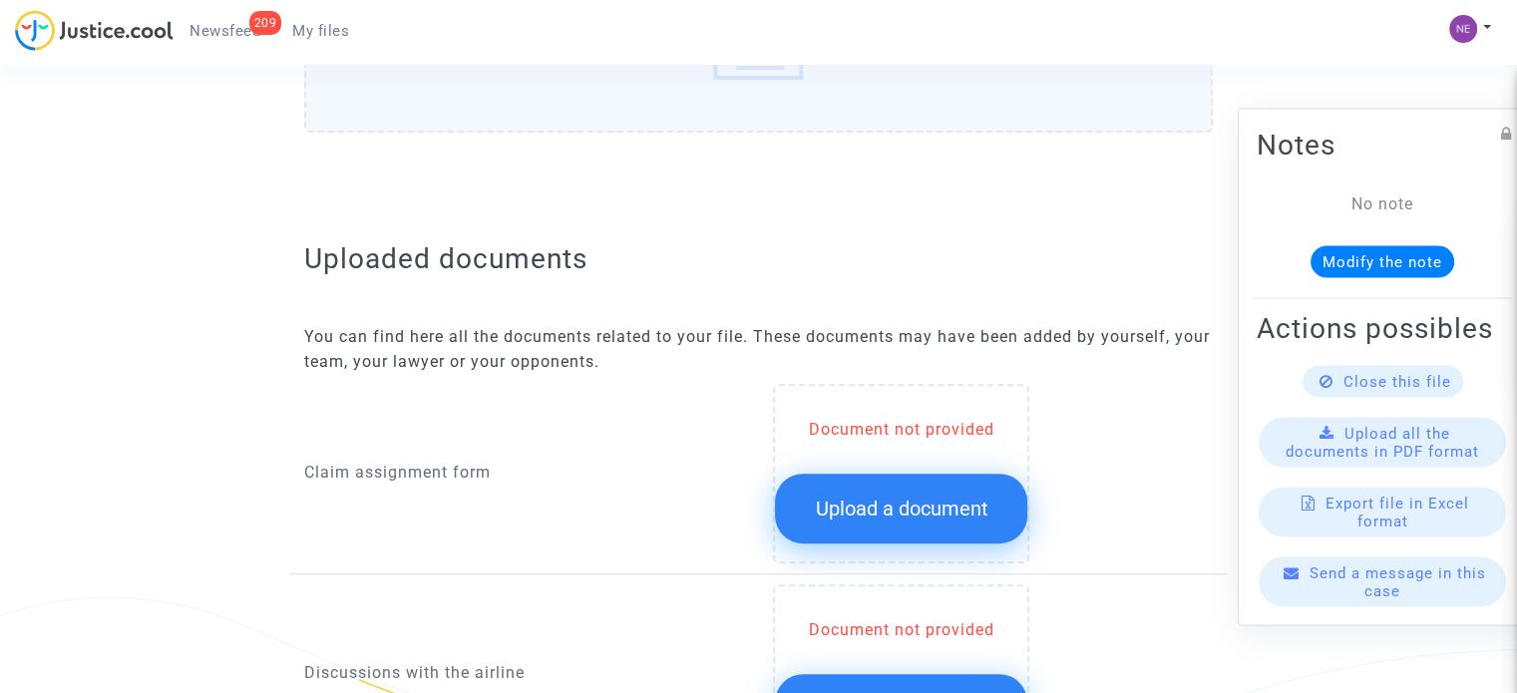
click at [978, 485] on button "Upload a document" at bounding box center [901, 509] width 252 height 70
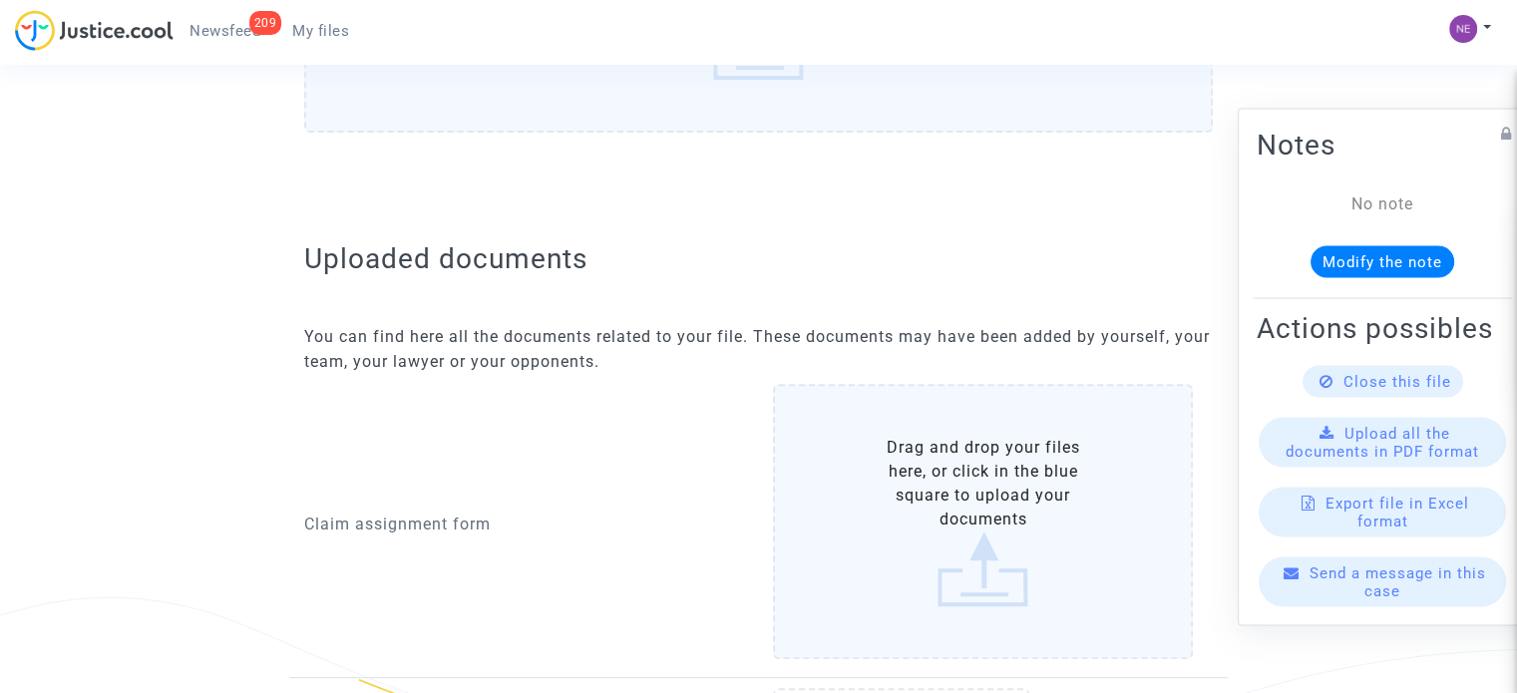
click at [1005, 503] on label "Drag and drop your files here, or click in the blue square to upload your docum…" at bounding box center [983, 521] width 420 height 275
click at [0, 0] on input "Drag and drop your files here, or click in the blue square to upload your docum…" at bounding box center [0, 0] width 0 height 0
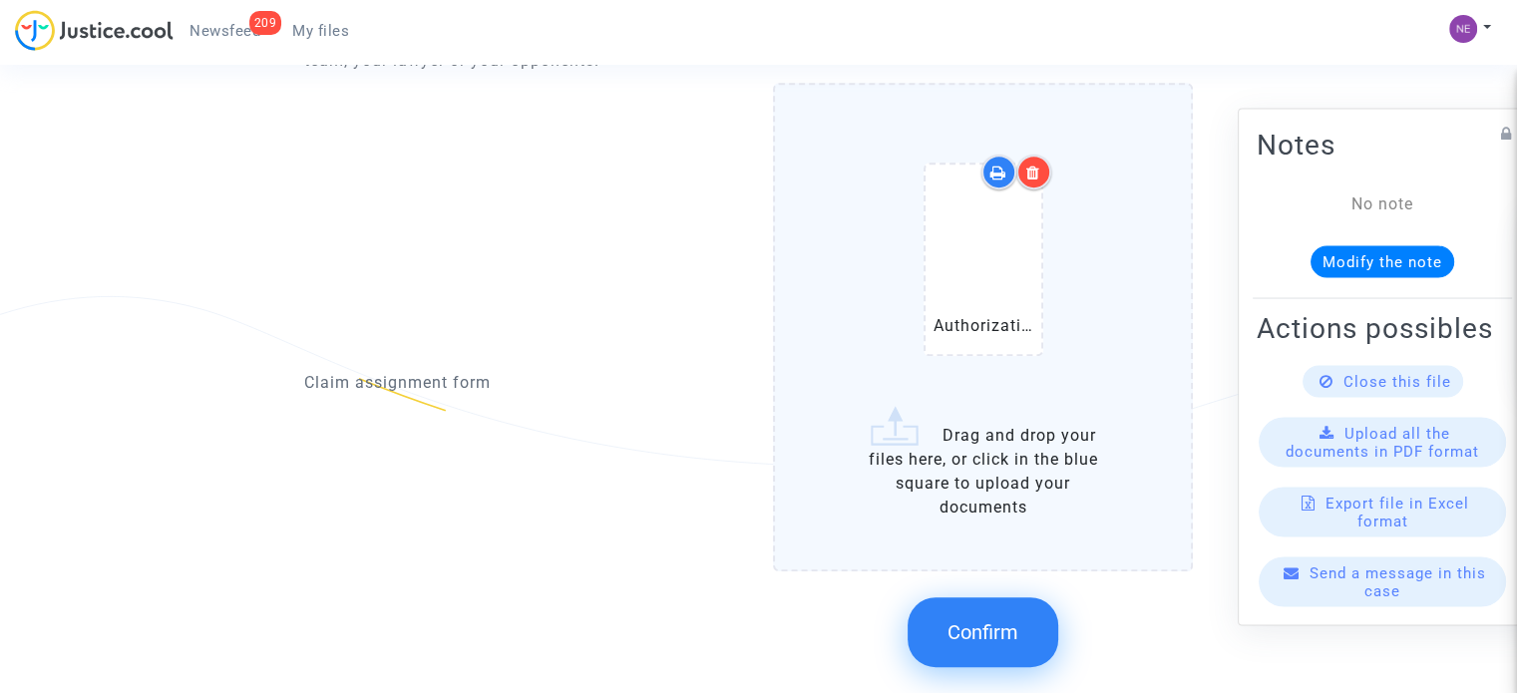
scroll to position [998, 0]
click at [999, 650] on button "Confirm" at bounding box center [983, 635] width 151 height 70
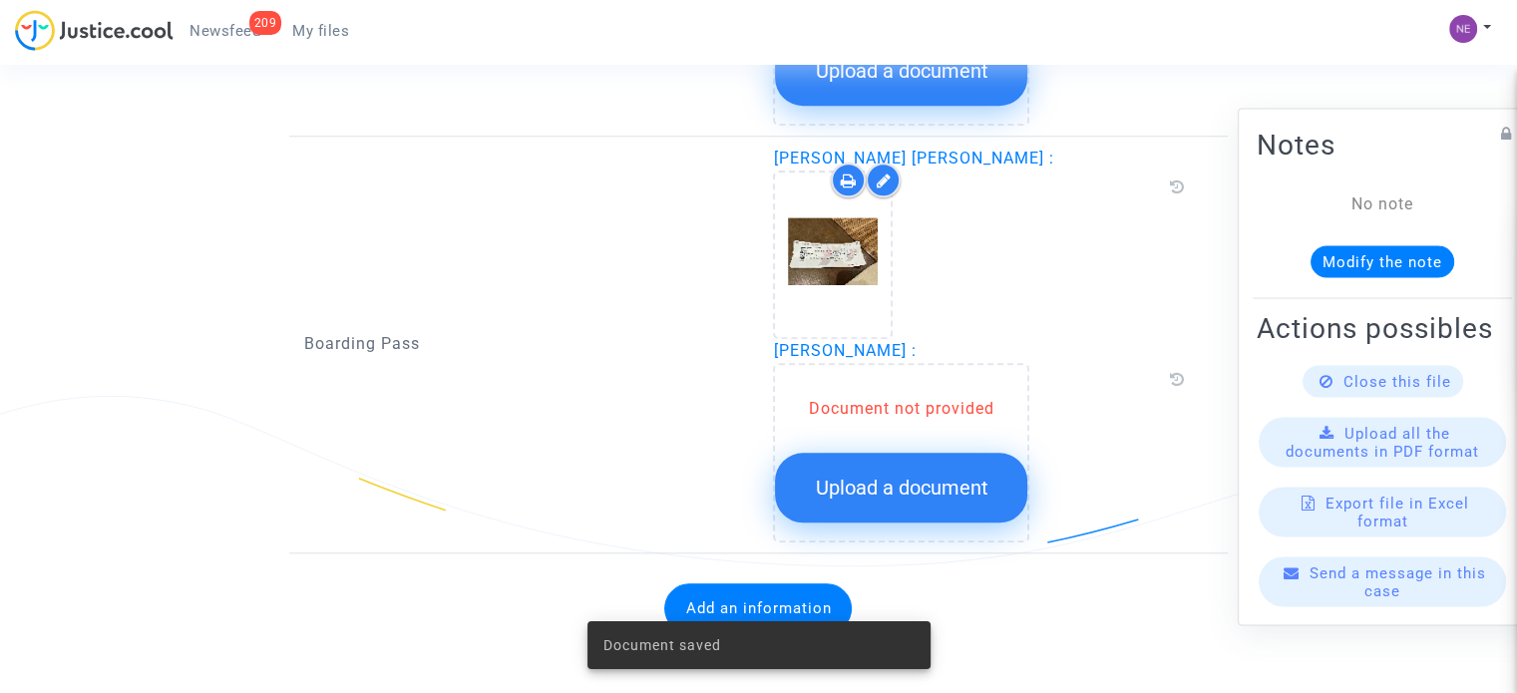
scroll to position [1746, 0]
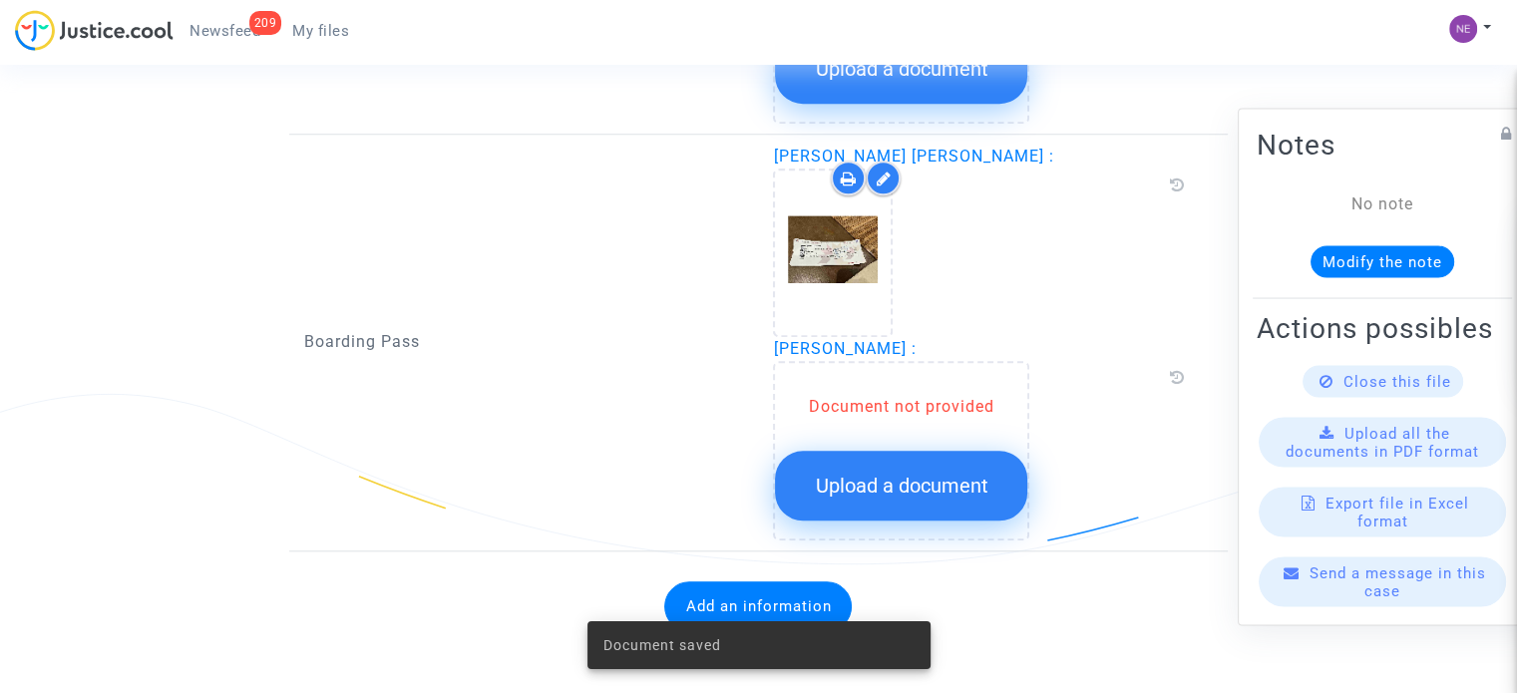
click at [883, 494] on button "Upload a document" at bounding box center [901, 486] width 252 height 70
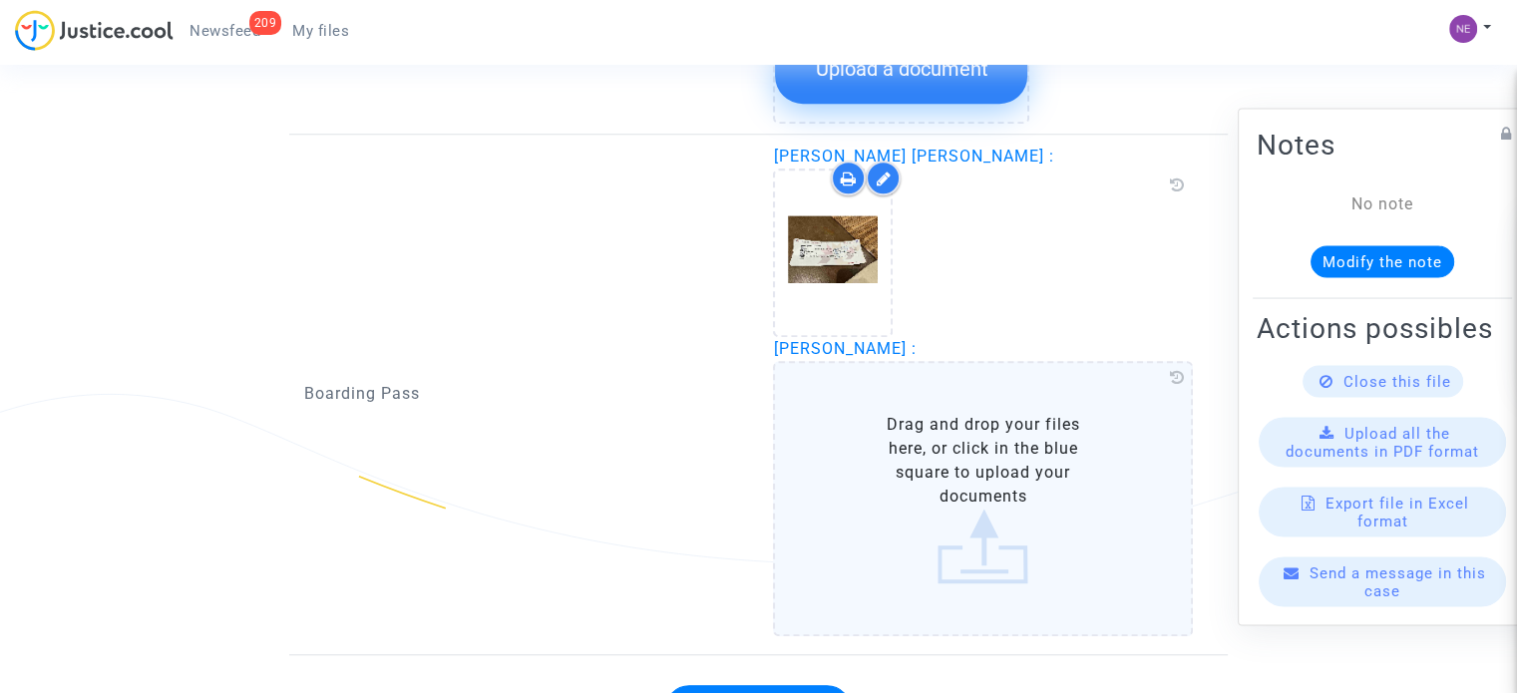
click at [981, 442] on label "Drag and drop your files here, or click in the blue square to upload your docum…" at bounding box center [983, 498] width 420 height 275
click at [0, 0] on input "Drag and drop your files here, or click in the blue square to upload your docum…" at bounding box center [0, 0] width 0 height 0
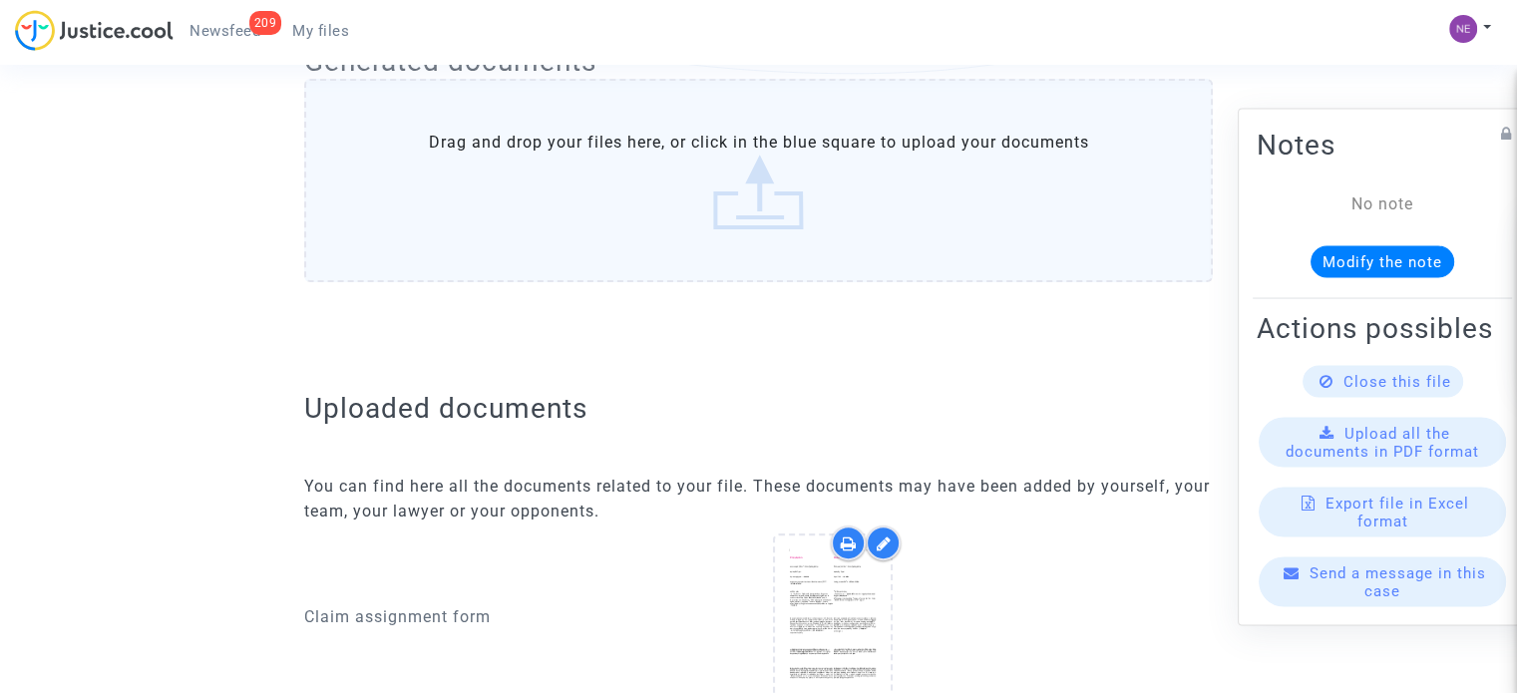
scroll to position [0, 0]
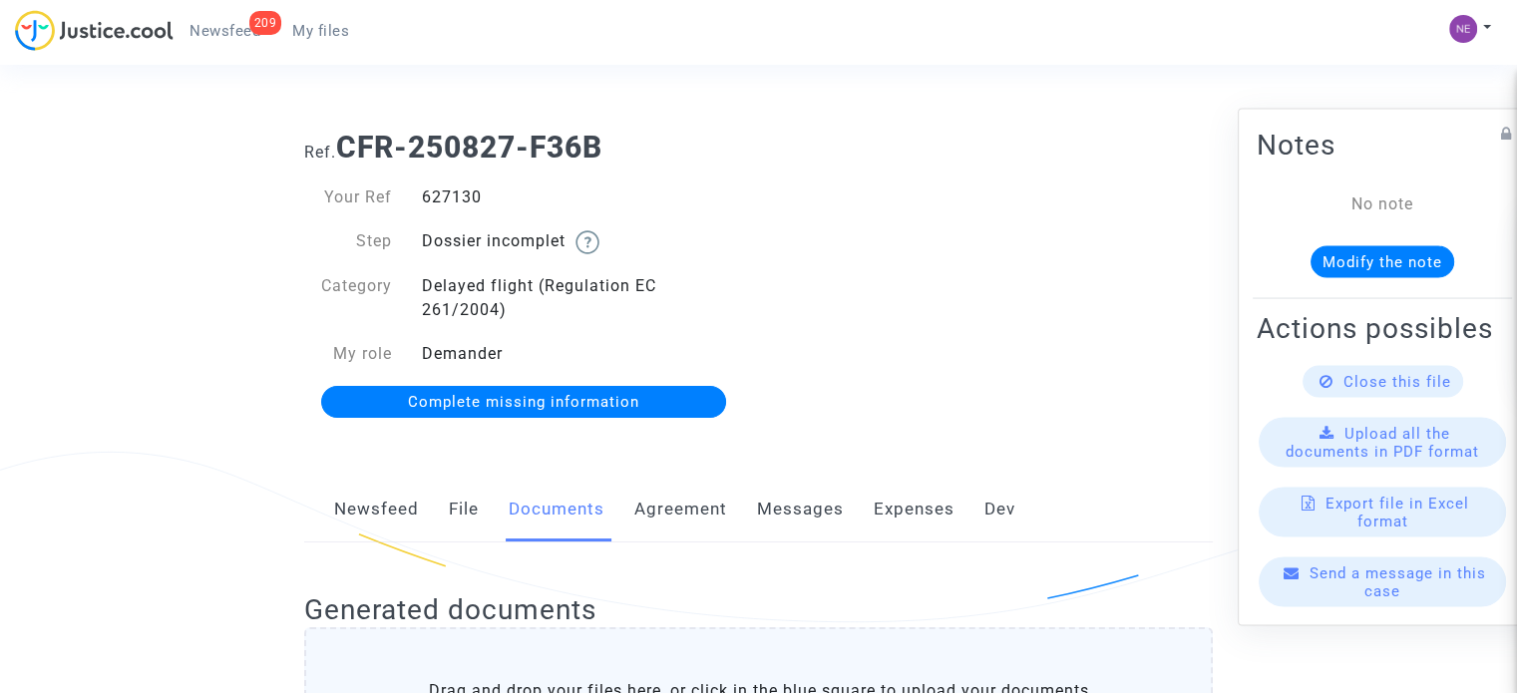
click at [394, 510] on link "Newsfeed" at bounding box center [376, 510] width 85 height 66
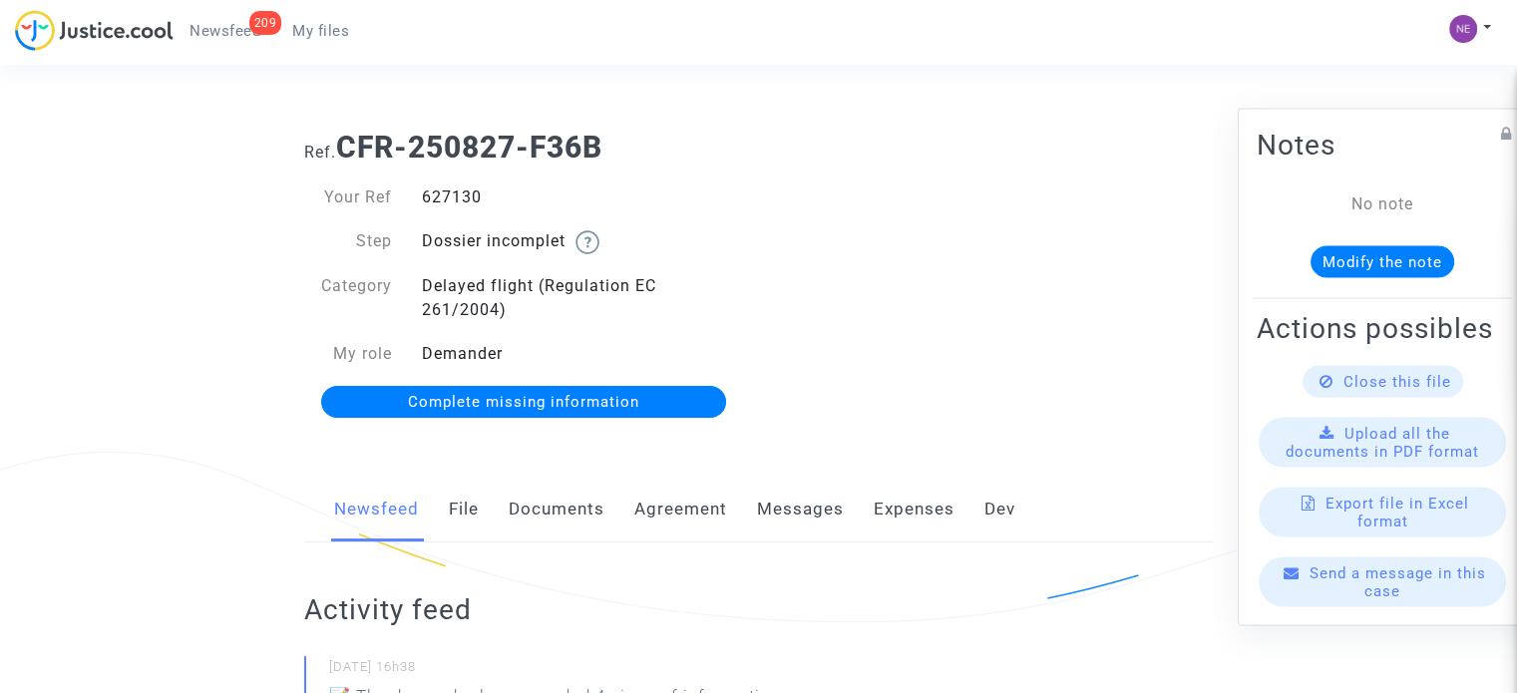
click at [484, 497] on div "Newsfeed File Documents Agreement Messages Expenses Dev" at bounding box center [758, 510] width 909 height 67
click at [483, 506] on div "Newsfeed File Documents Agreement Messages Expenses Dev" at bounding box center [758, 510] width 909 height 67
click at [443, 509] on div "Newsfeed File Documents Agreement Messages Expenses Dev" at bounding box center [758, 510] width 909 height 67
click at [455, 509] on link "File" at bounding box center [464, 510] width 30 height 66
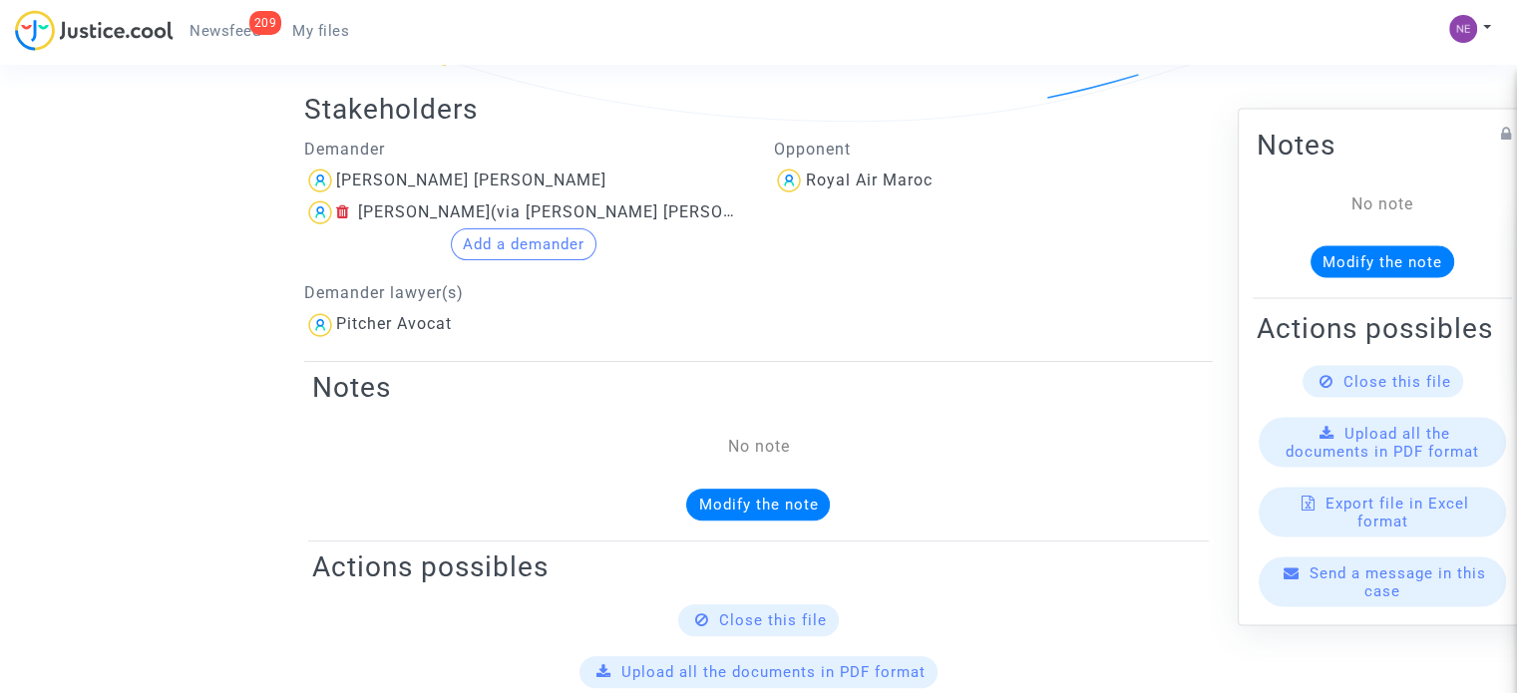
scroll to position [499, 0]
click at [345, 214] on icon at bounding box center [343, 213] width 14 height 16
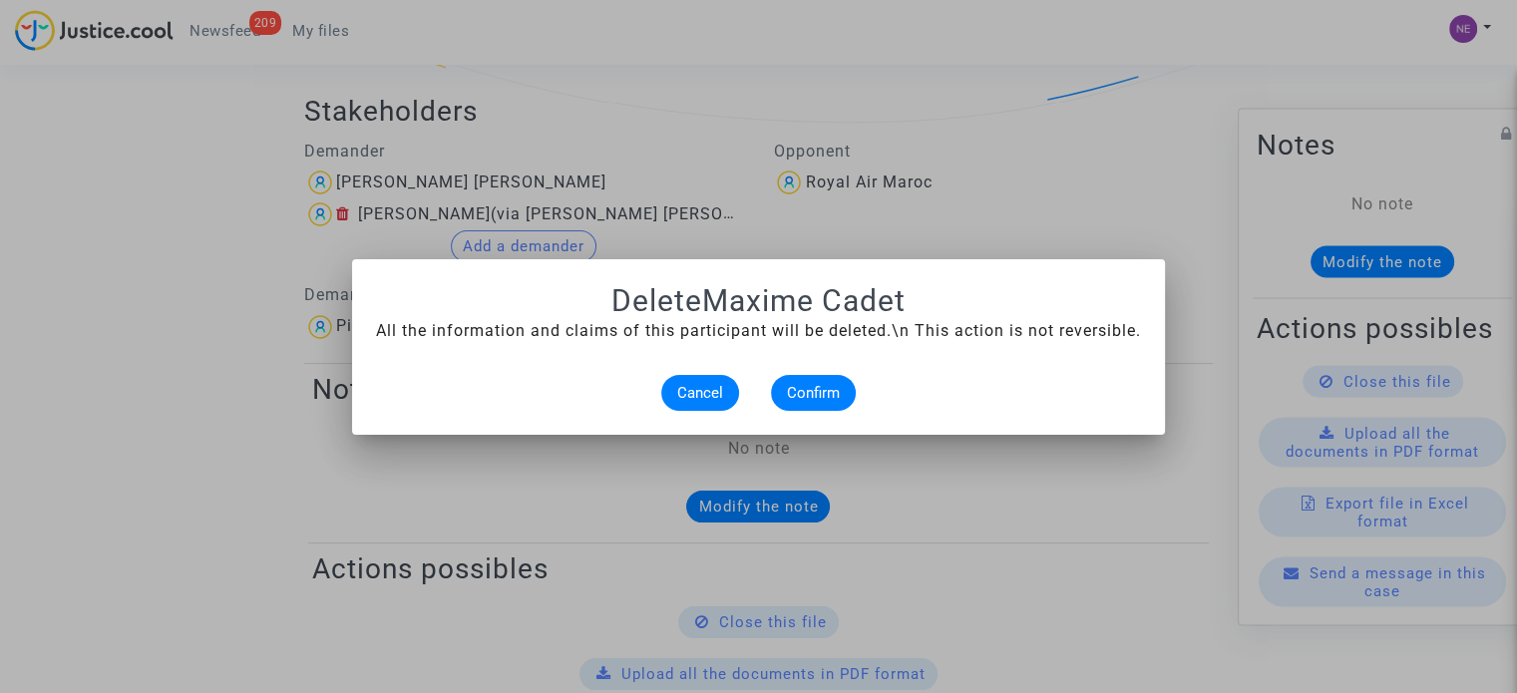
scroll to position [0, 0]
click at [790, 402] on button "Confirm" at bounding box center [813, 393] width 85 height 36
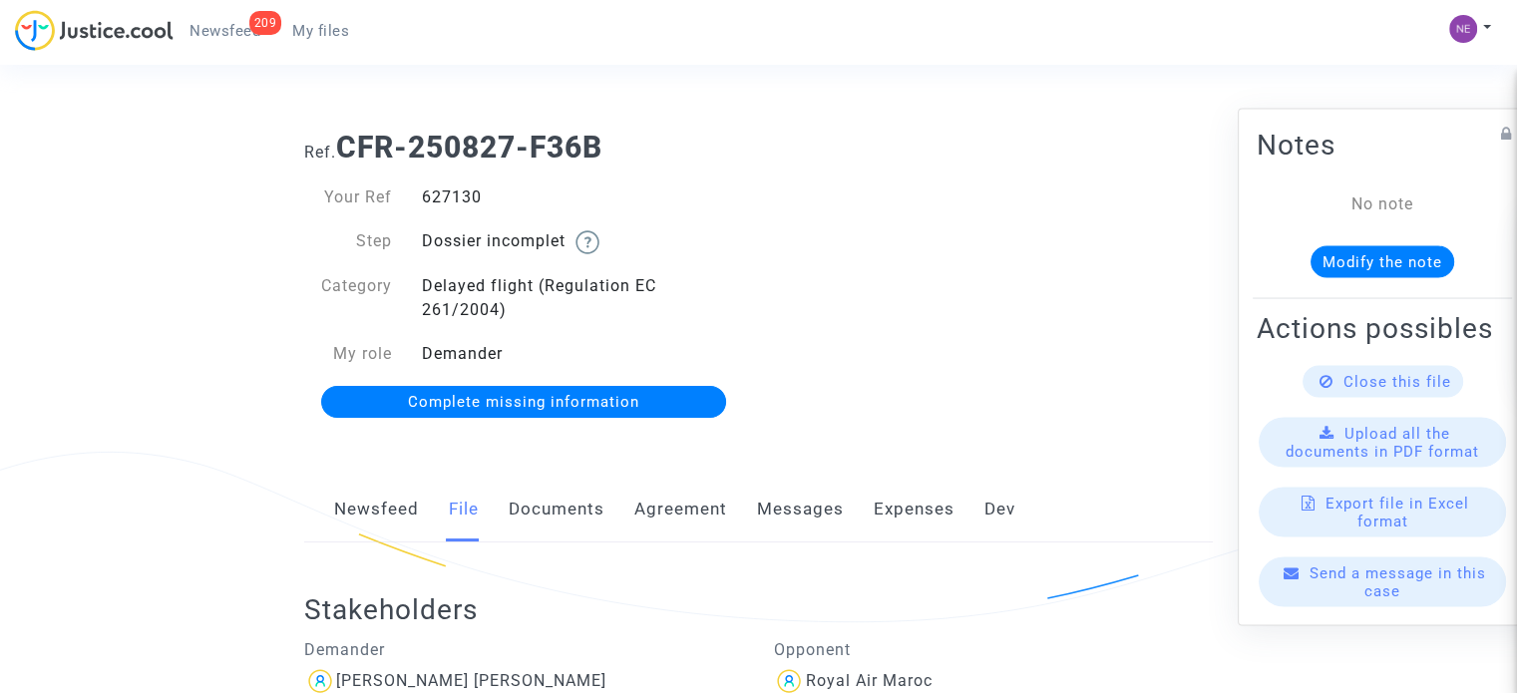
click at [584, 528] on link "Documents" at bounding box center [557, 510] width 96 height 66
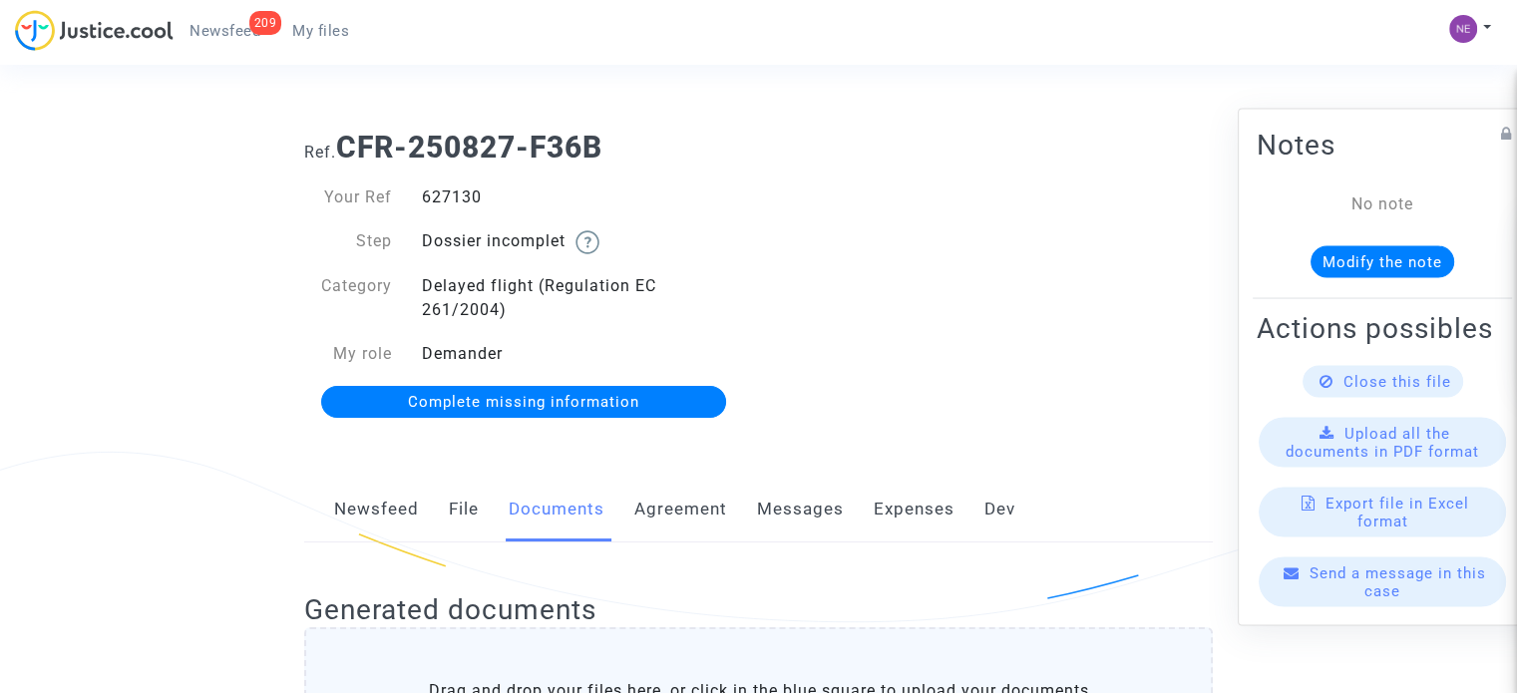
click at [254, 44] on link "209 Newsfeed" at bounding box center [225, 31] width 103 height 30
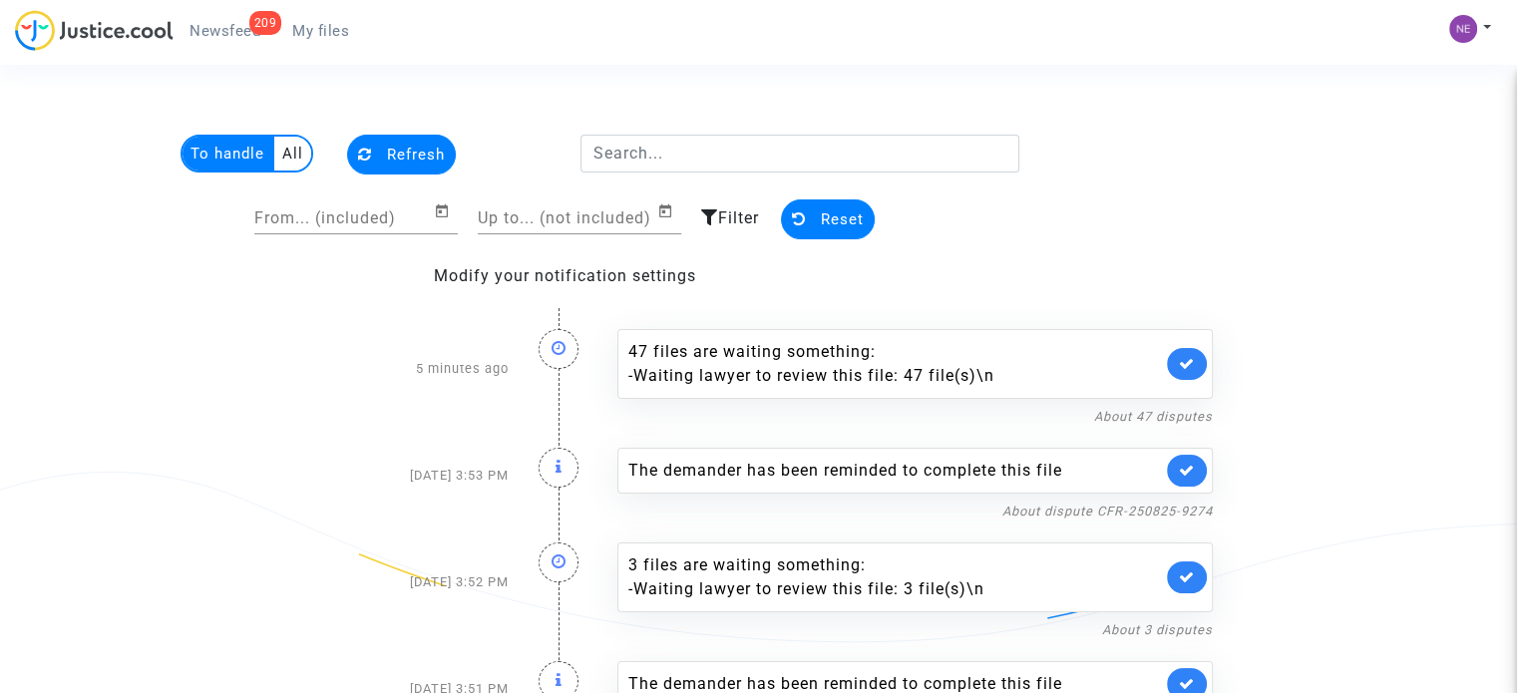
click at [299, 27] on span "My files" at bounding box center [320, 31] width 57 height 18
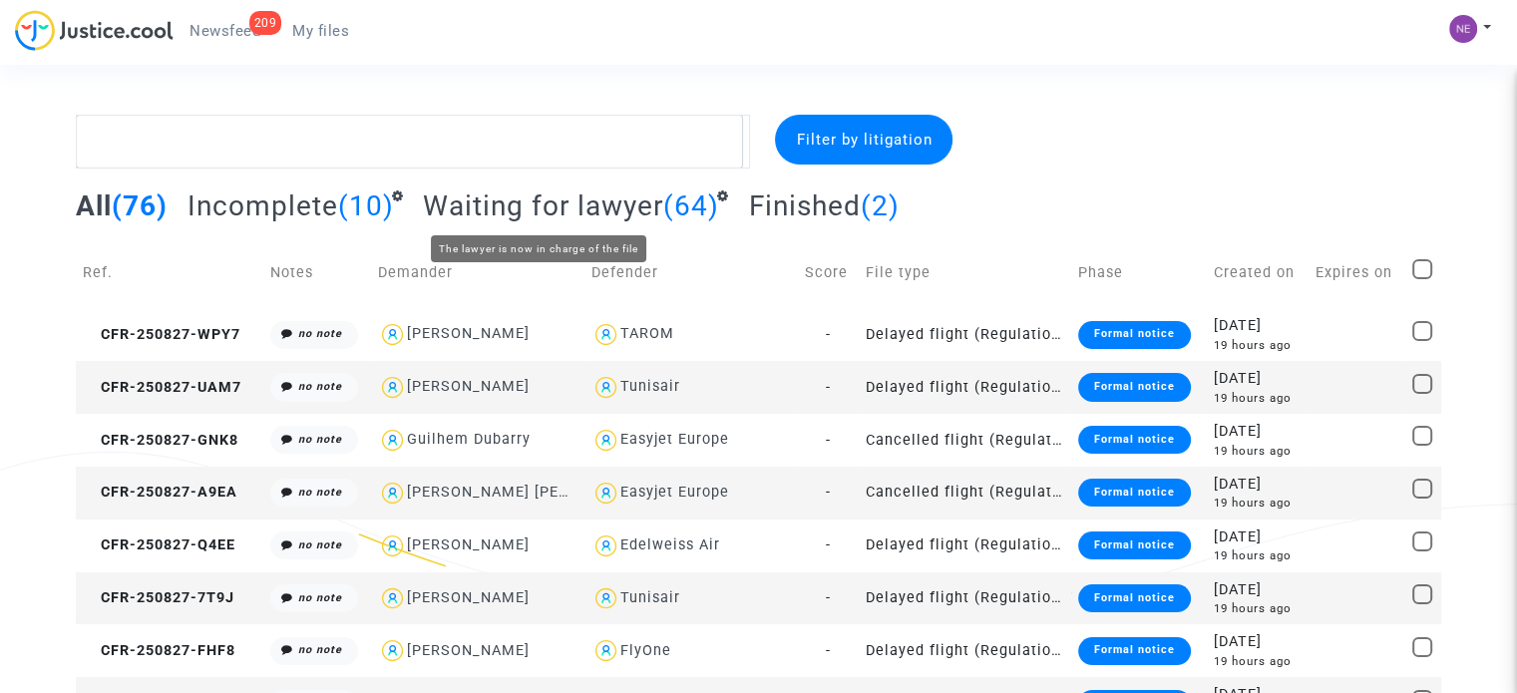
click at [552, 202] on span "Waiting for lawyer" at bounding box center [543, 206] width 240 height 33
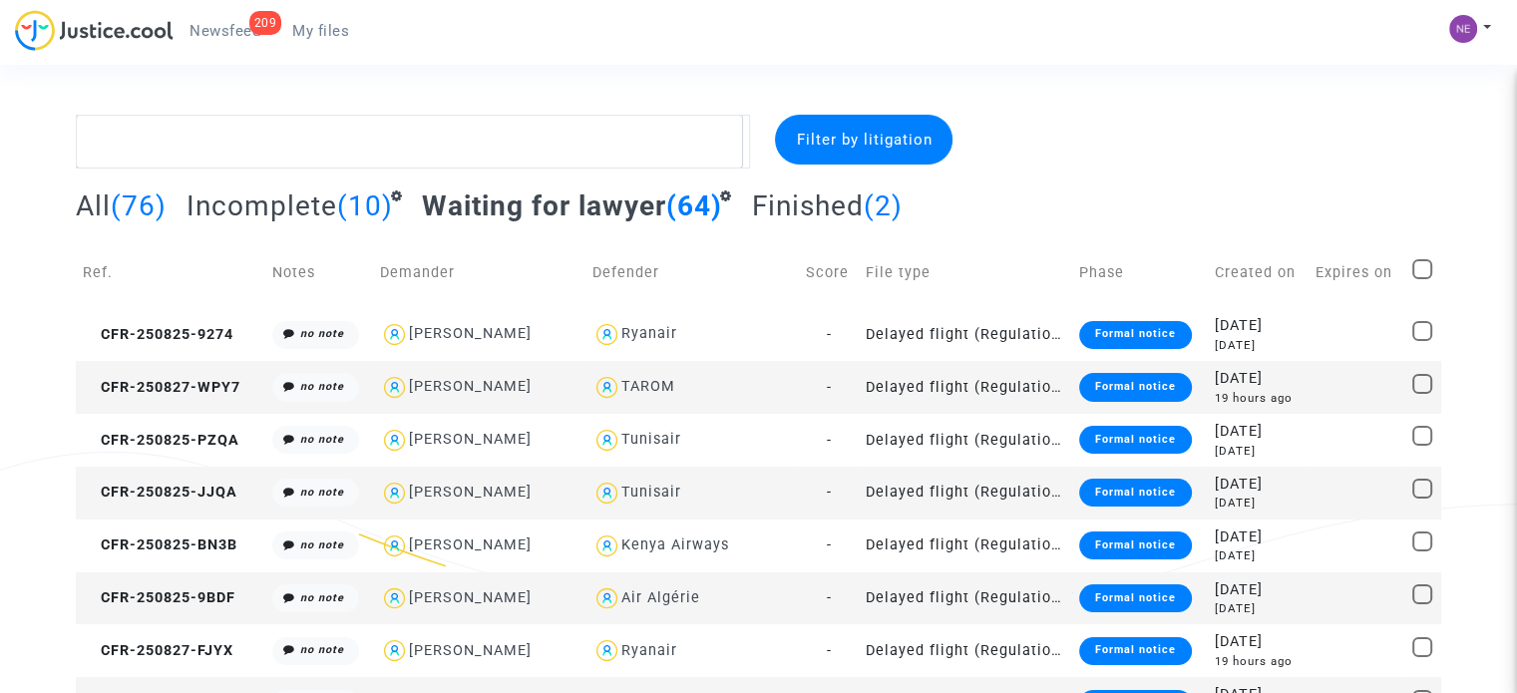
click at [1090, 223] on div "All (76) Incomplete (10) Waiting for lawyer (64) Finished (2)" at bounding box center [759, 213] width 1366 height 49
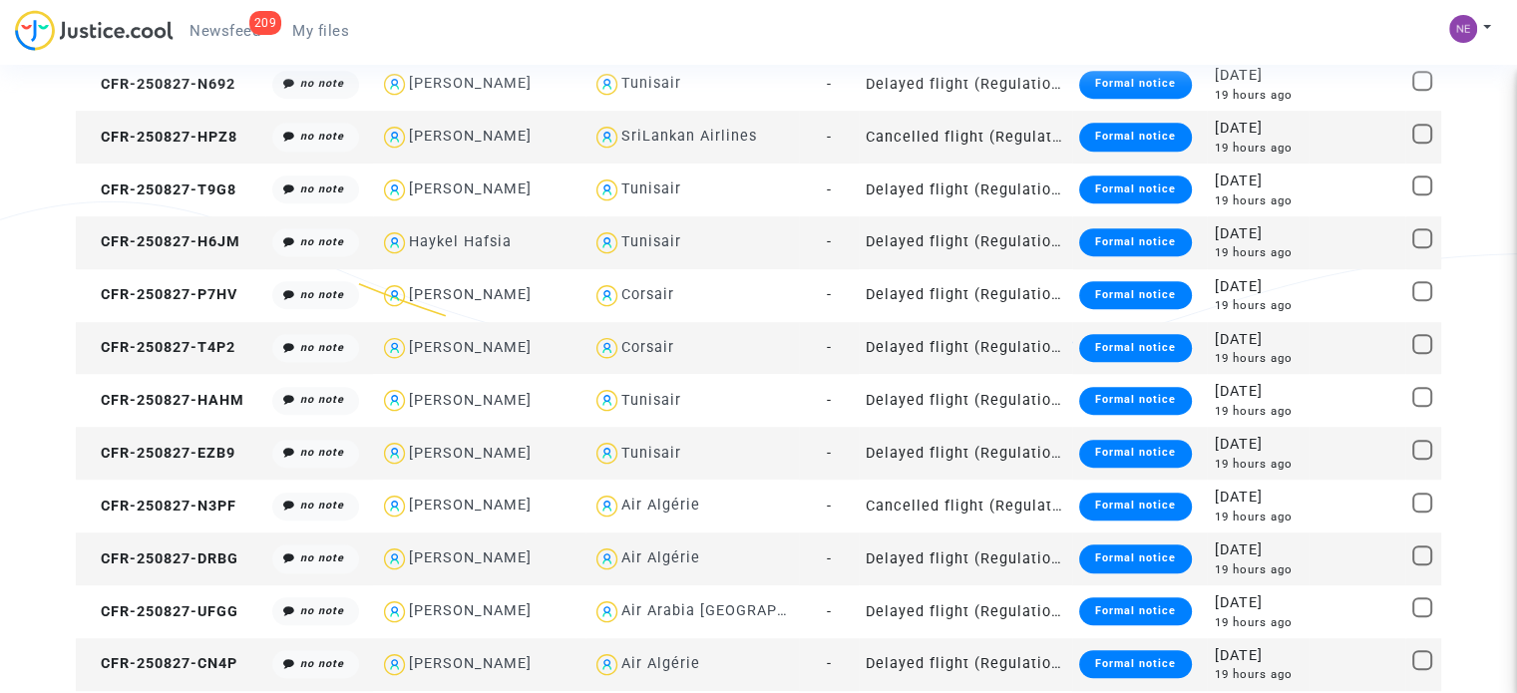
click at [521, 345] on div "[PERSON_NAME]" at bounding box center [470, 347] width 123 height 17
type textarea "@"Marie Pouvreau" @"Pitcher Avocat""
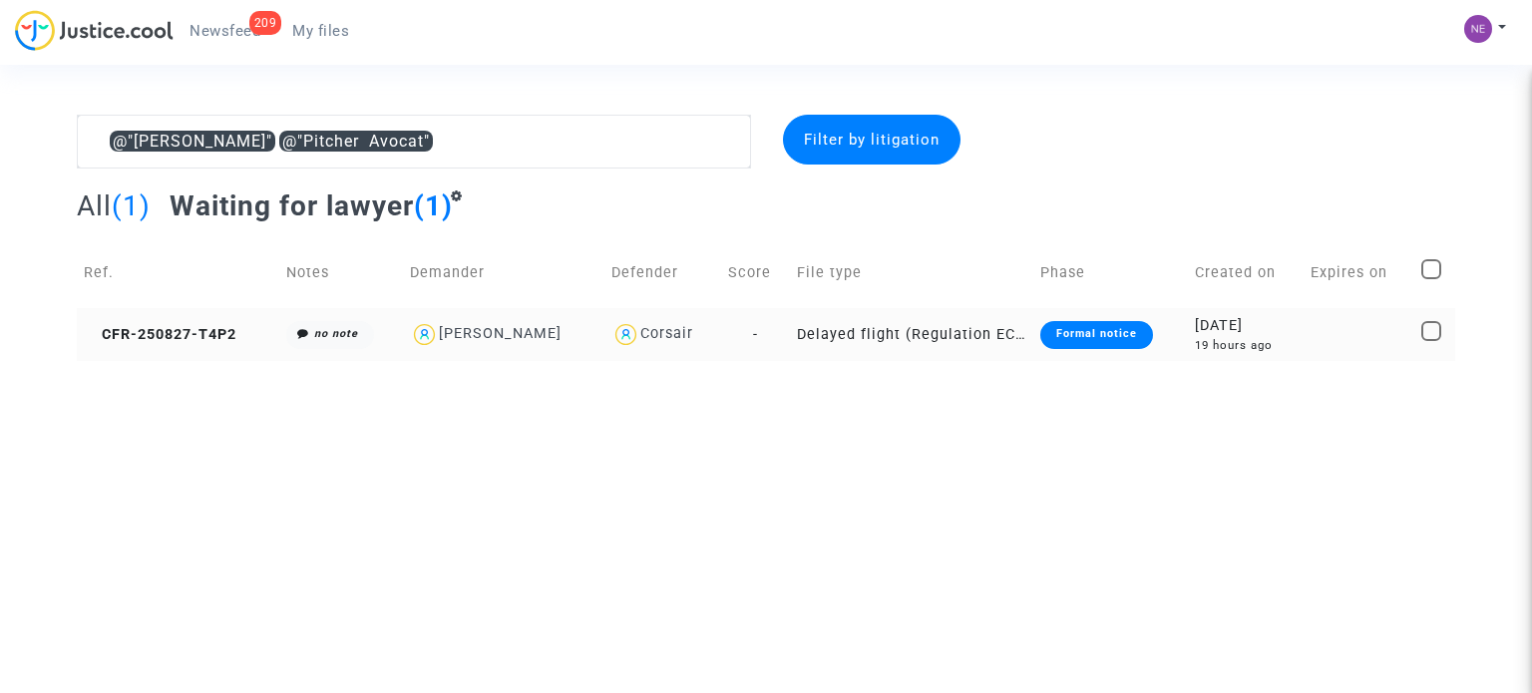
click at [478, 330] on div "[PERSON_NAME]" at bounding box center [500, 333] width 123 height 17
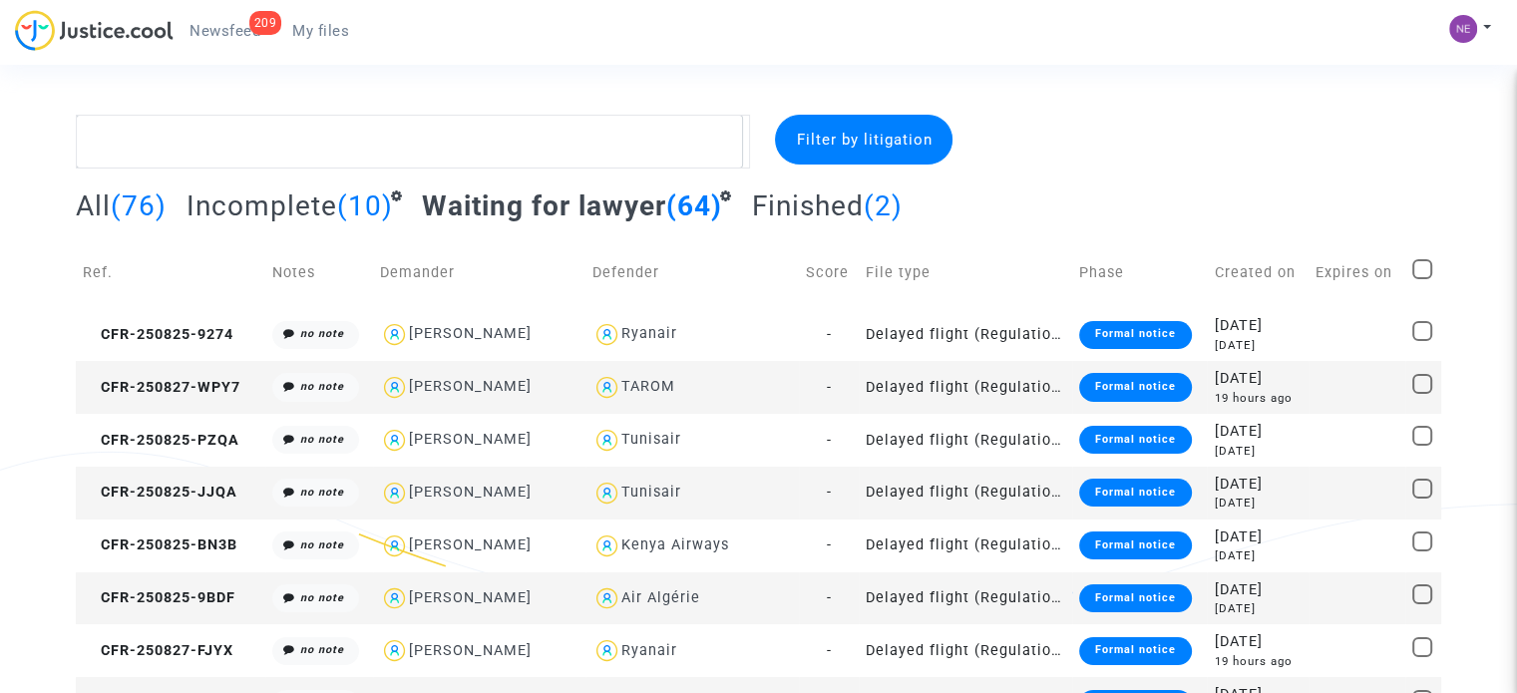
scroll to position [1094, 0]
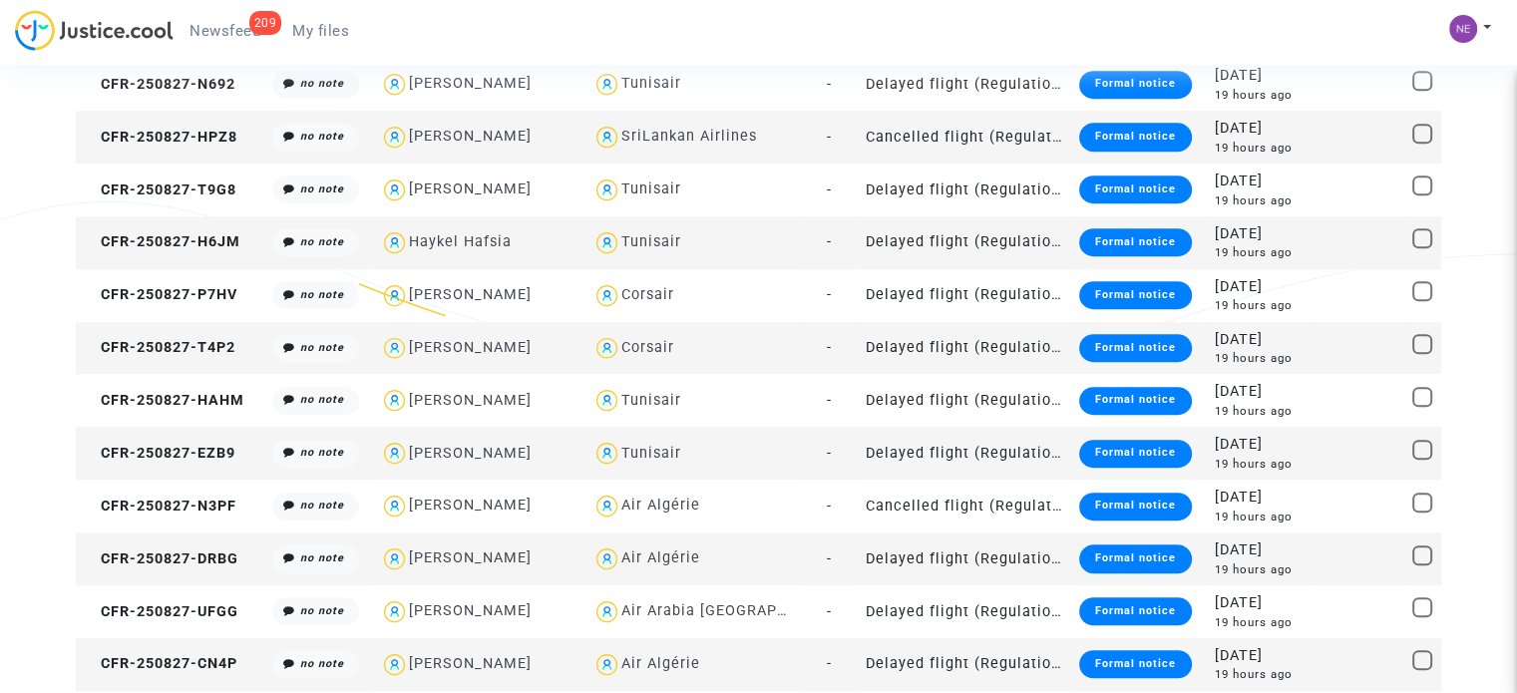
click at [216, 356] on td "CFR-250827-T4P2" at bounding box center [171, 348] width 190 height 53
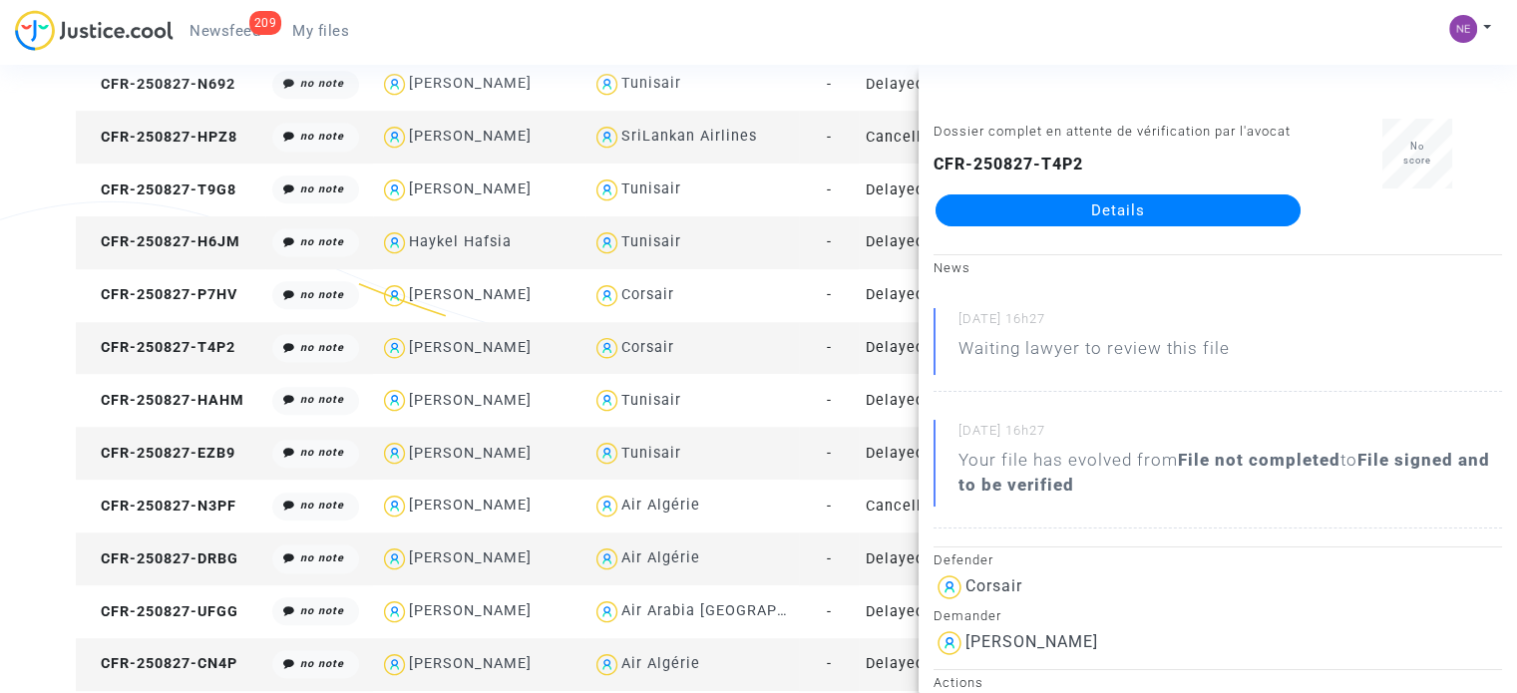
click at [1089, 216] on link "Details" at bounding box center [1118, 211] width 365 height 32
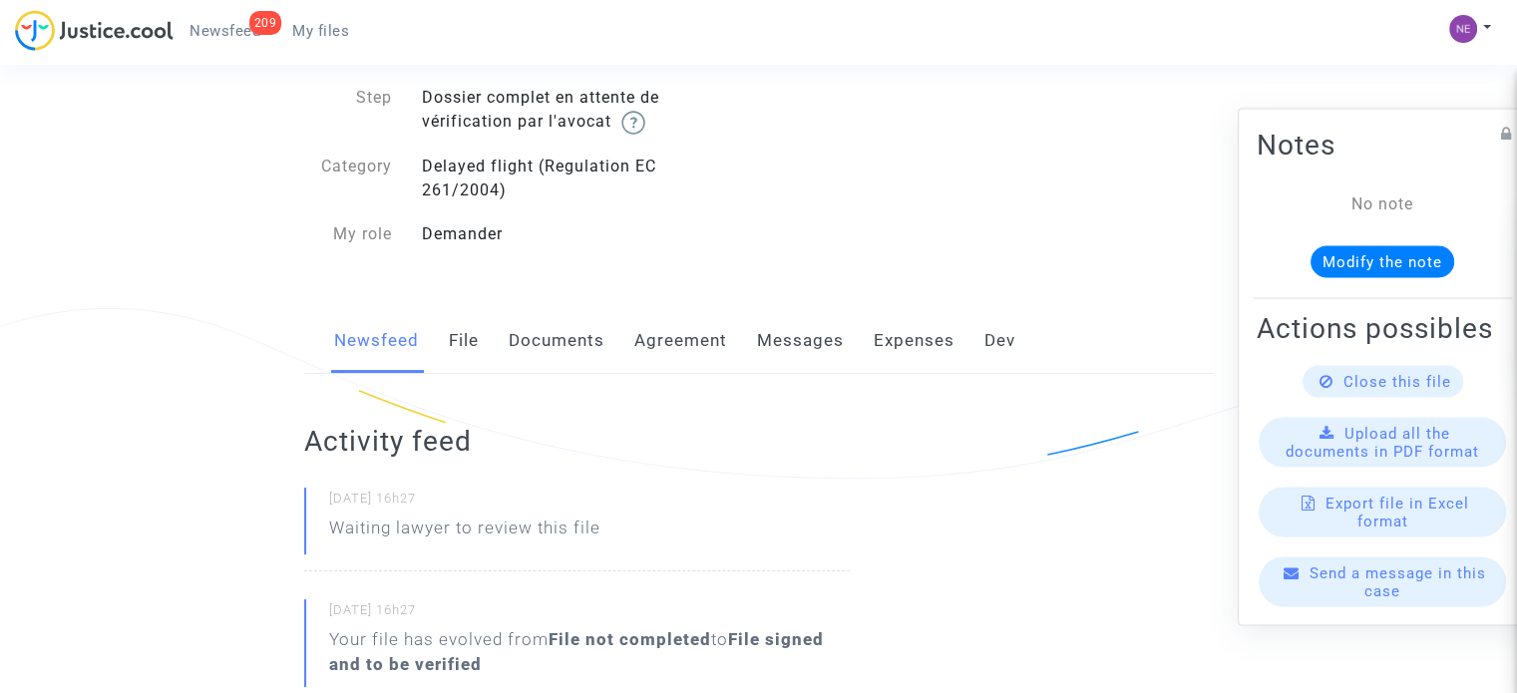
scroll to position [100, 0]
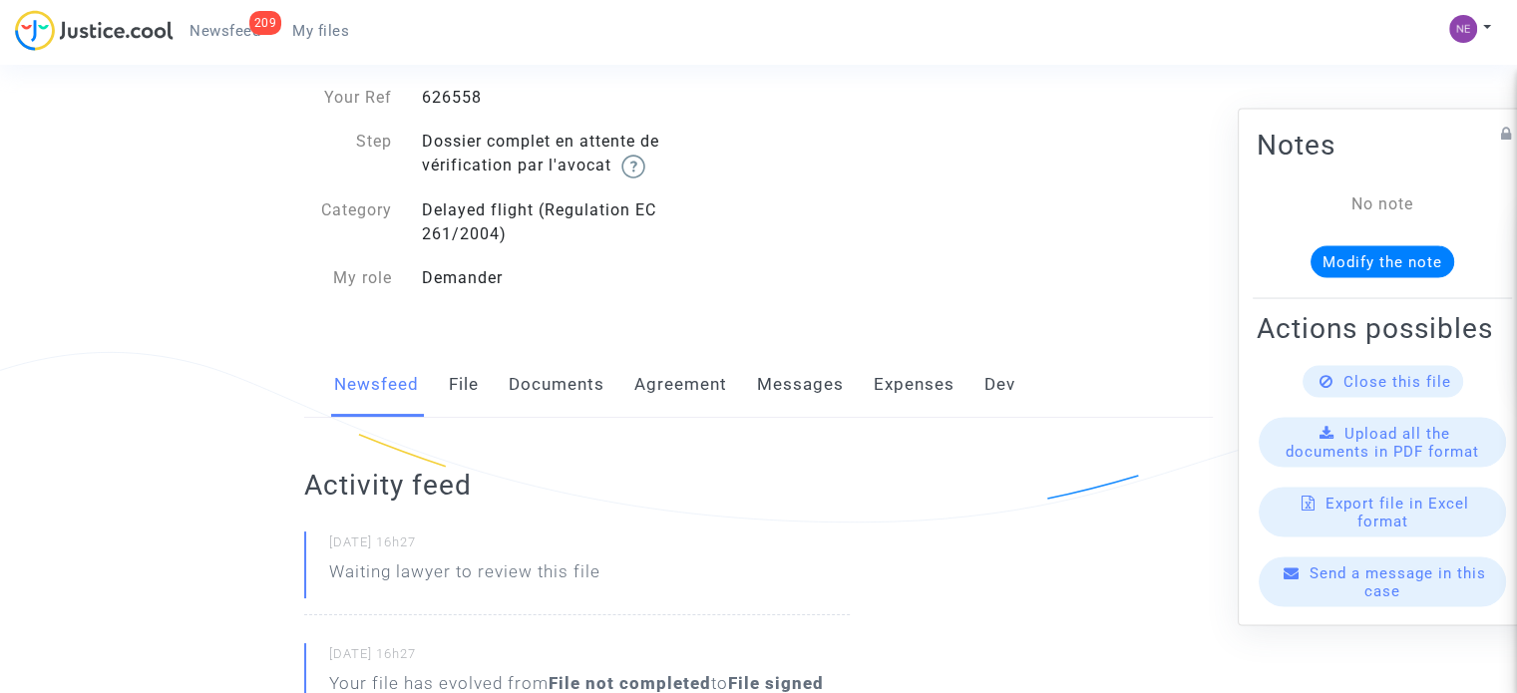
click at [474, 378] on link "File" at bounding box center [464, 385] width 30 height 66
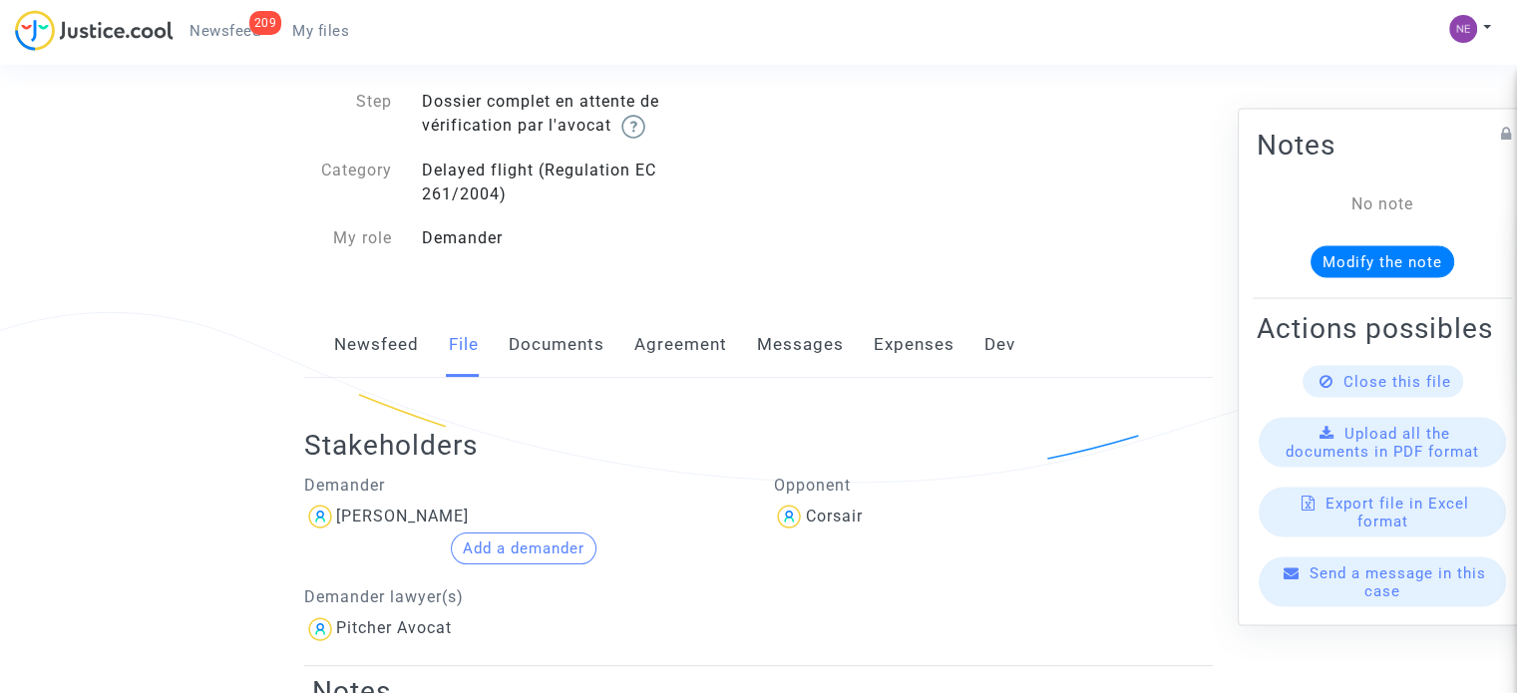
scroll to position [299, 0]
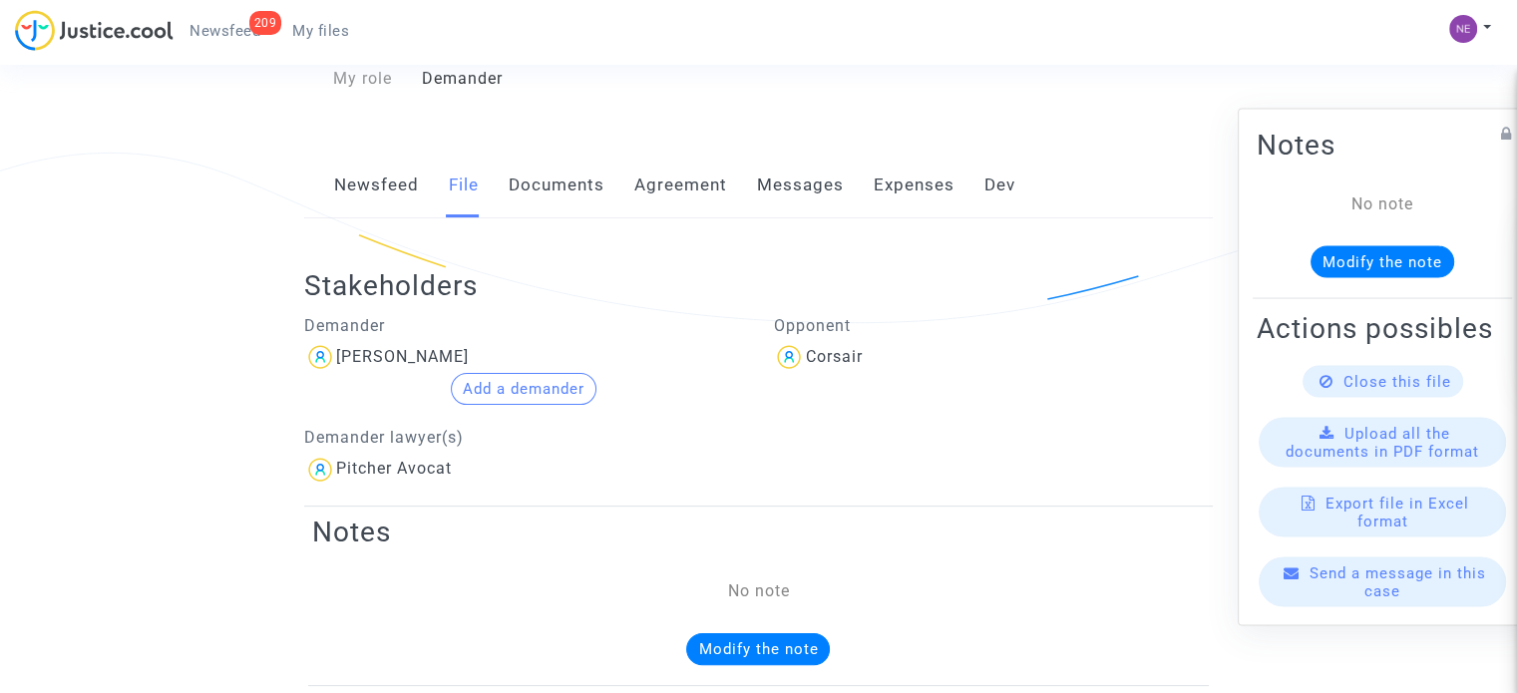
click at [529, 390] on button "Add a demander" at bounding box center [524, 389] width 146 height 32
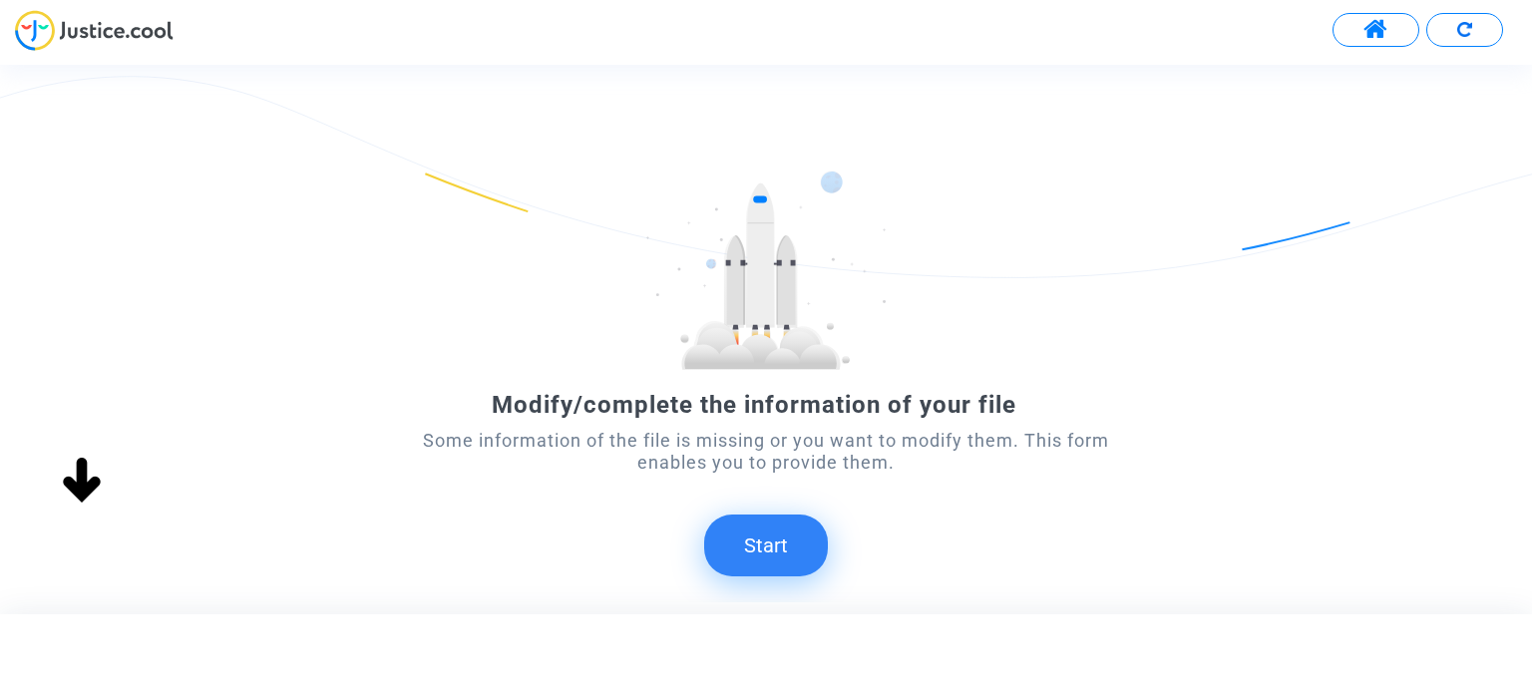
click at [785, 550] on button "Start" at bounding box center [766, 546] width 124 height 62
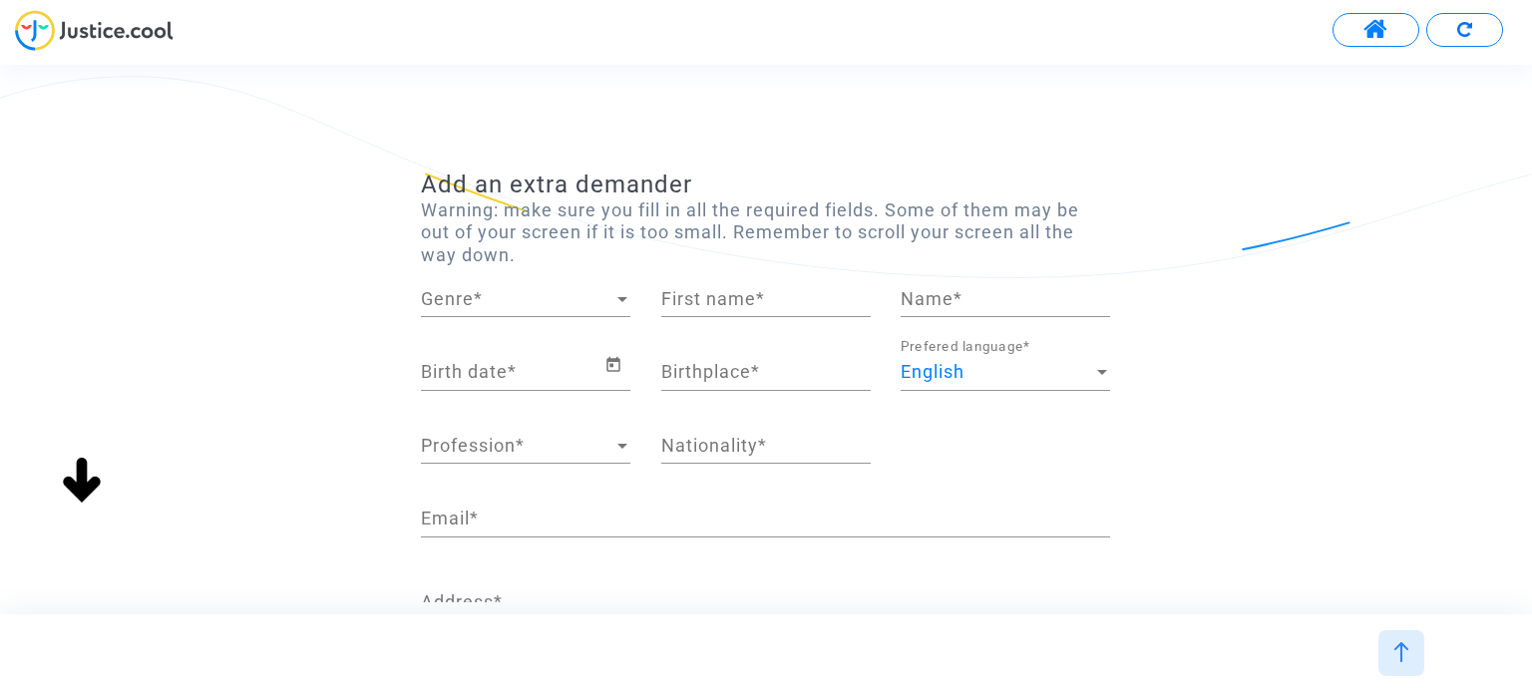
click at [533, 307] on span "Genre" at bounding box center [517, 299] width 192 height 20
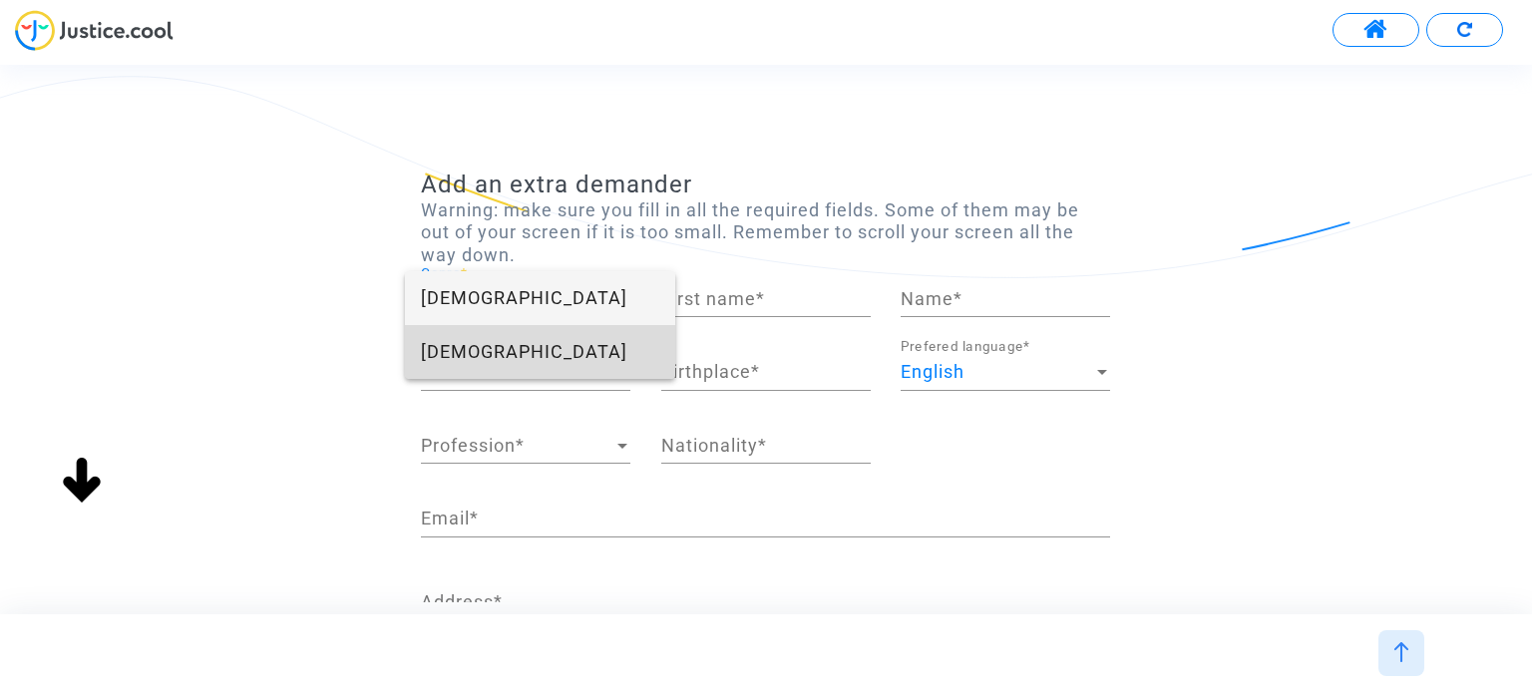
click at [543, 345] on span "Male" at bounding box center [540, 352] width 238 height 54
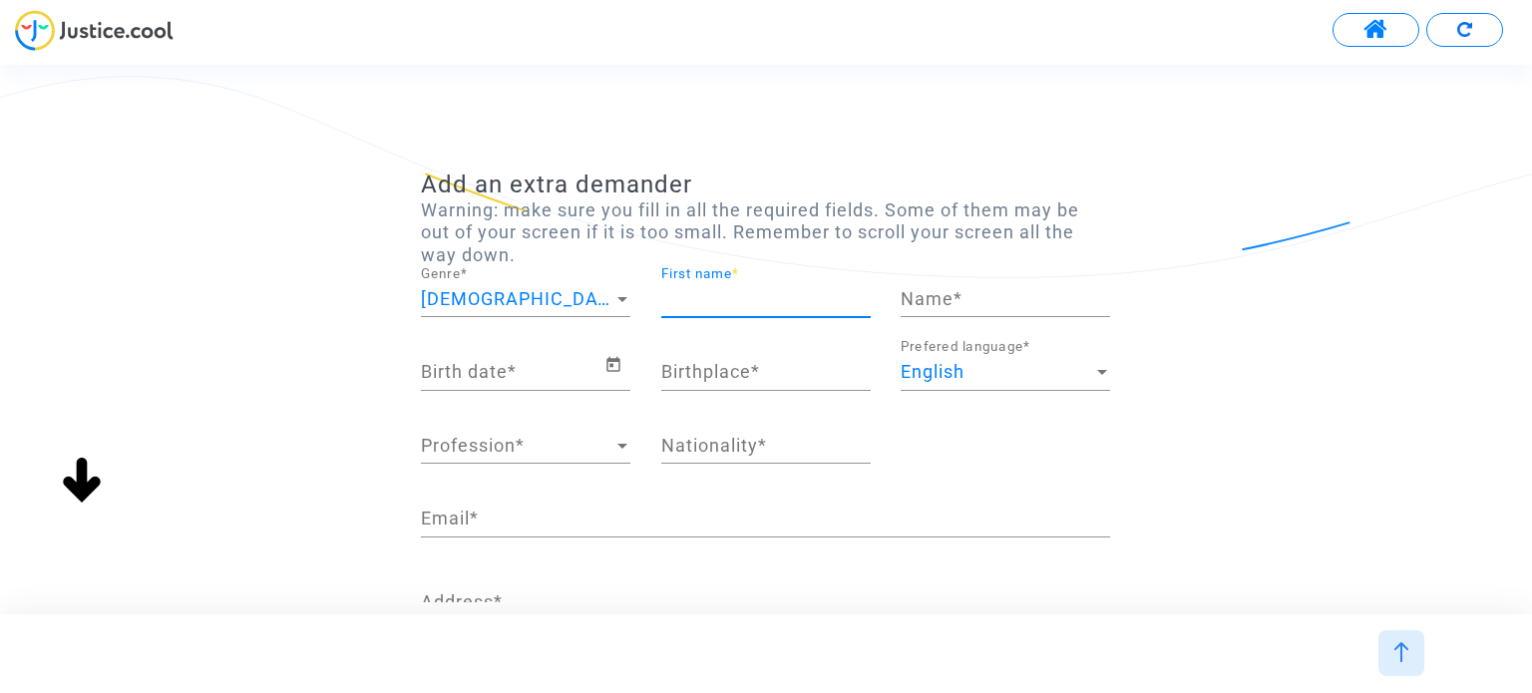
click at [749, 306] on input "First name *" at bounding box center [765, 299] width 209 height 20
paste input "Maxime Cadet"
click at [765, 296] on input "Maxime Cadet" at bounding box center [765, 299] width 209 height 20
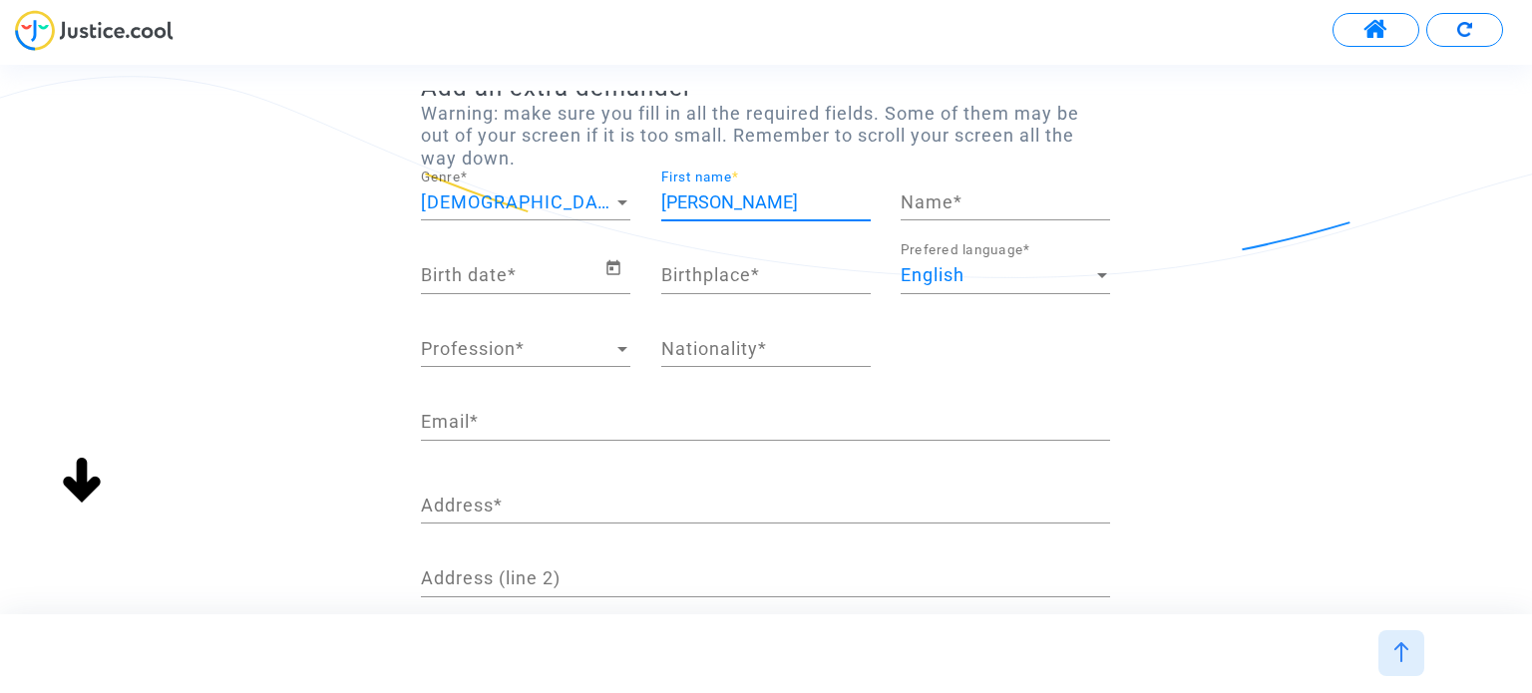
scroll to position [100, 0]
type input "Maxime Cadet"
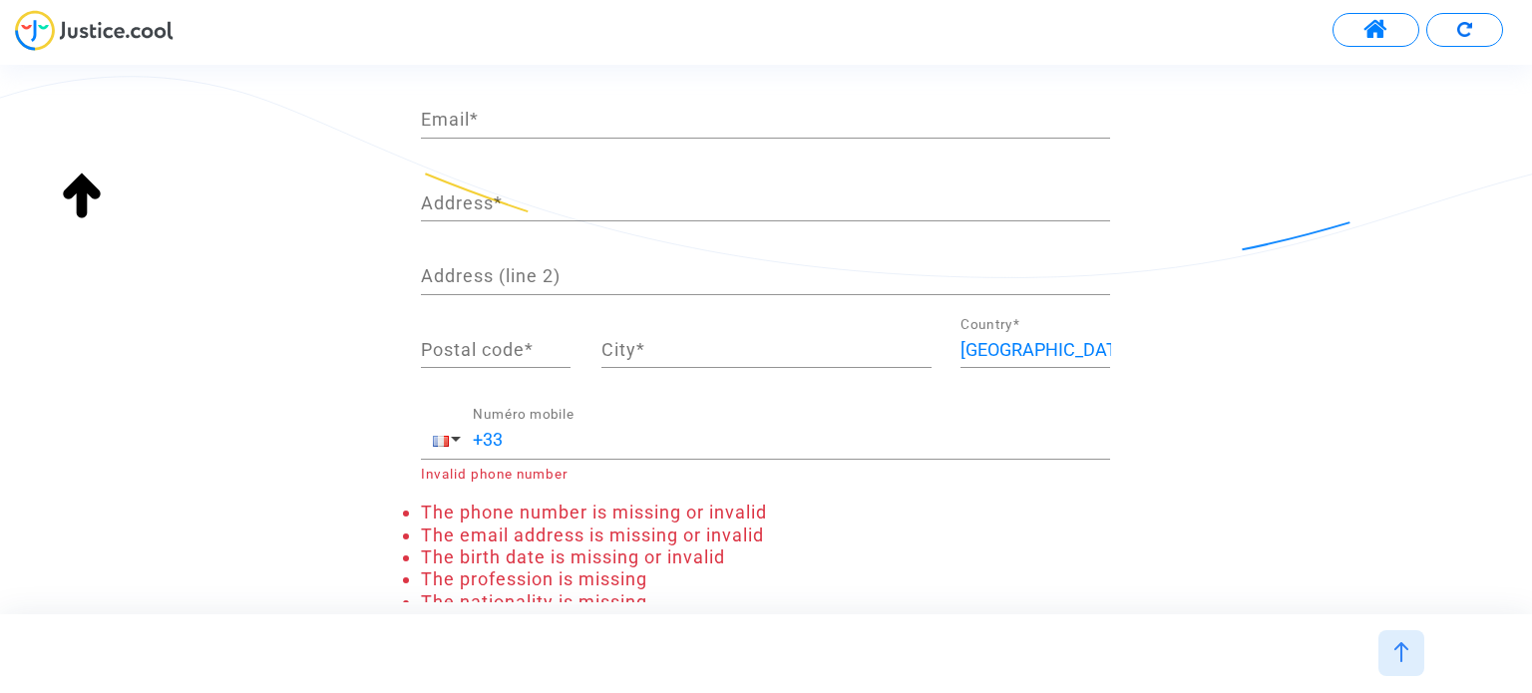
scroll to position [378, 0]
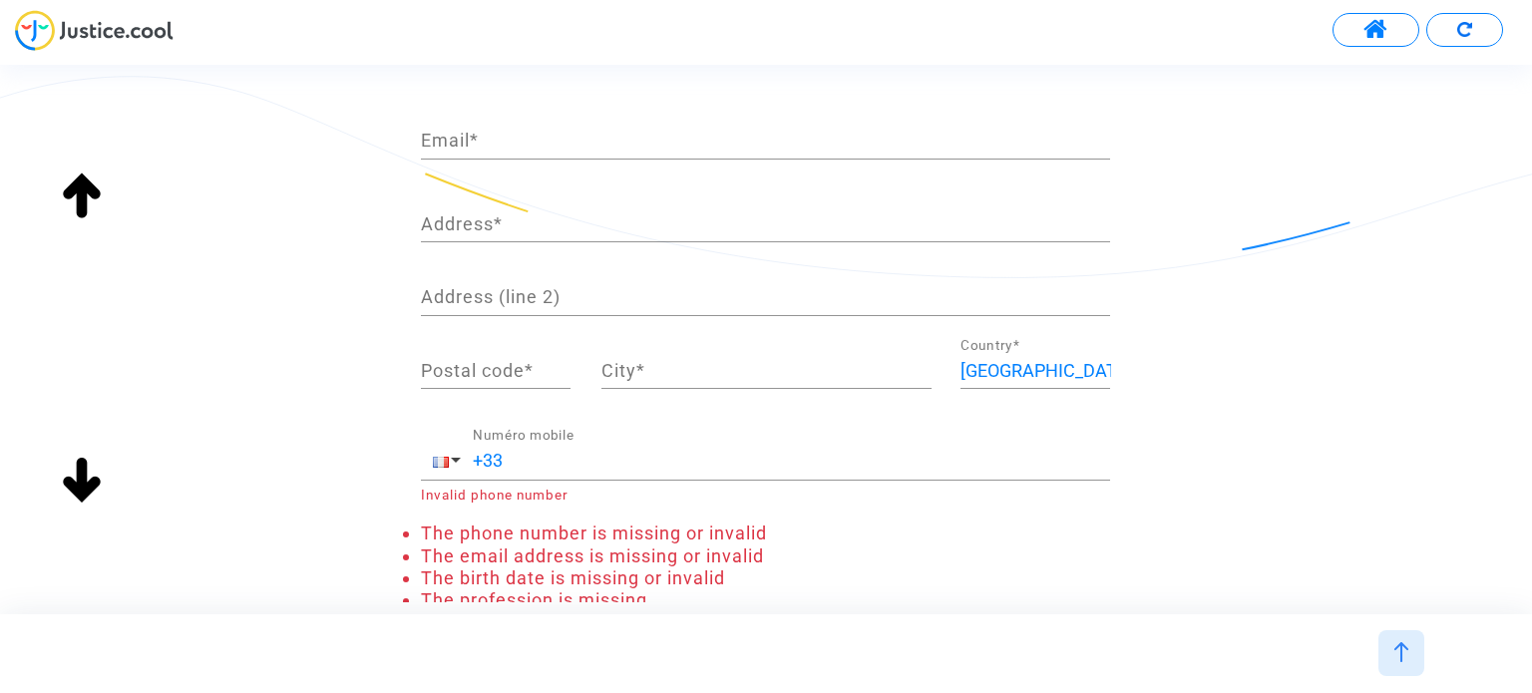
click at [616, 192] on div "Address *" at bounding box center [765, 217] width 689 height 51
click at [616, 201] on div "Address *" at bounding box center [765, 217] width 689 height 51
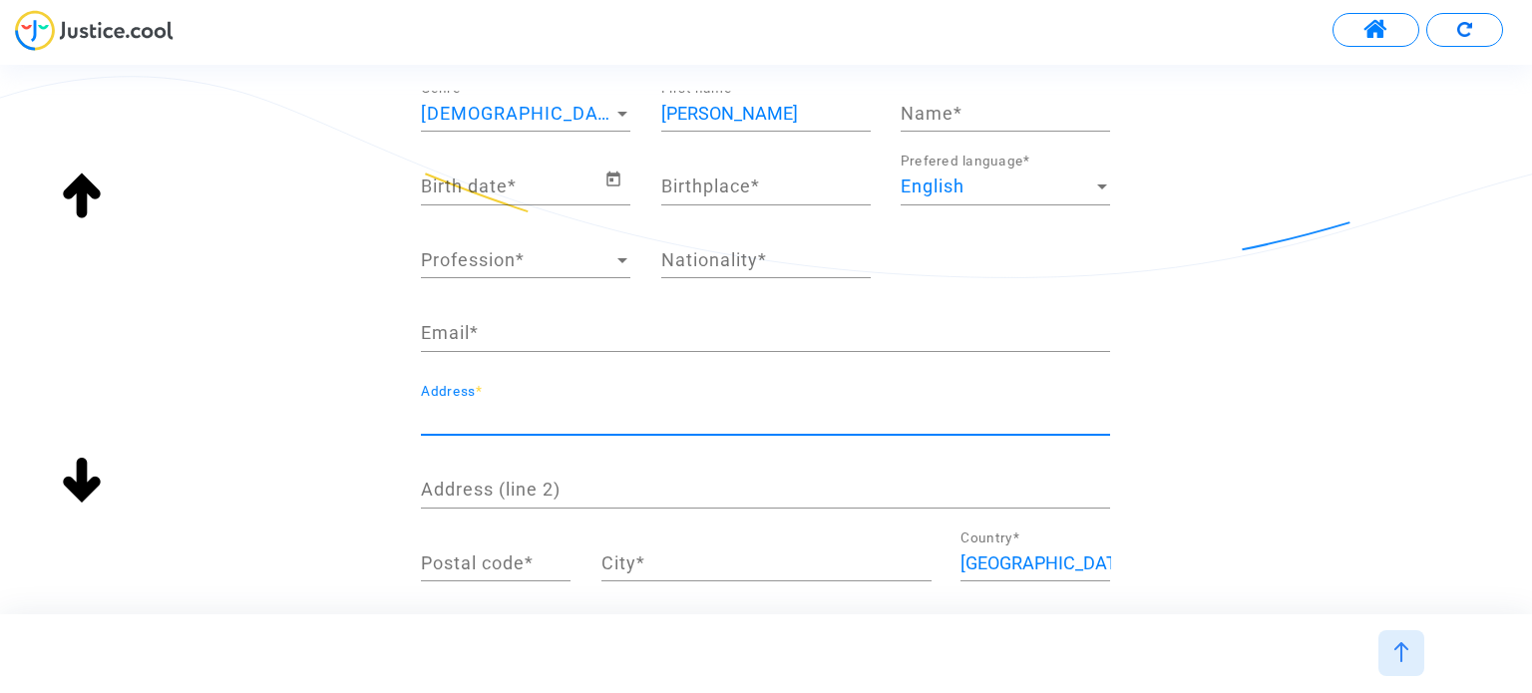
scroll to position [179, 0]
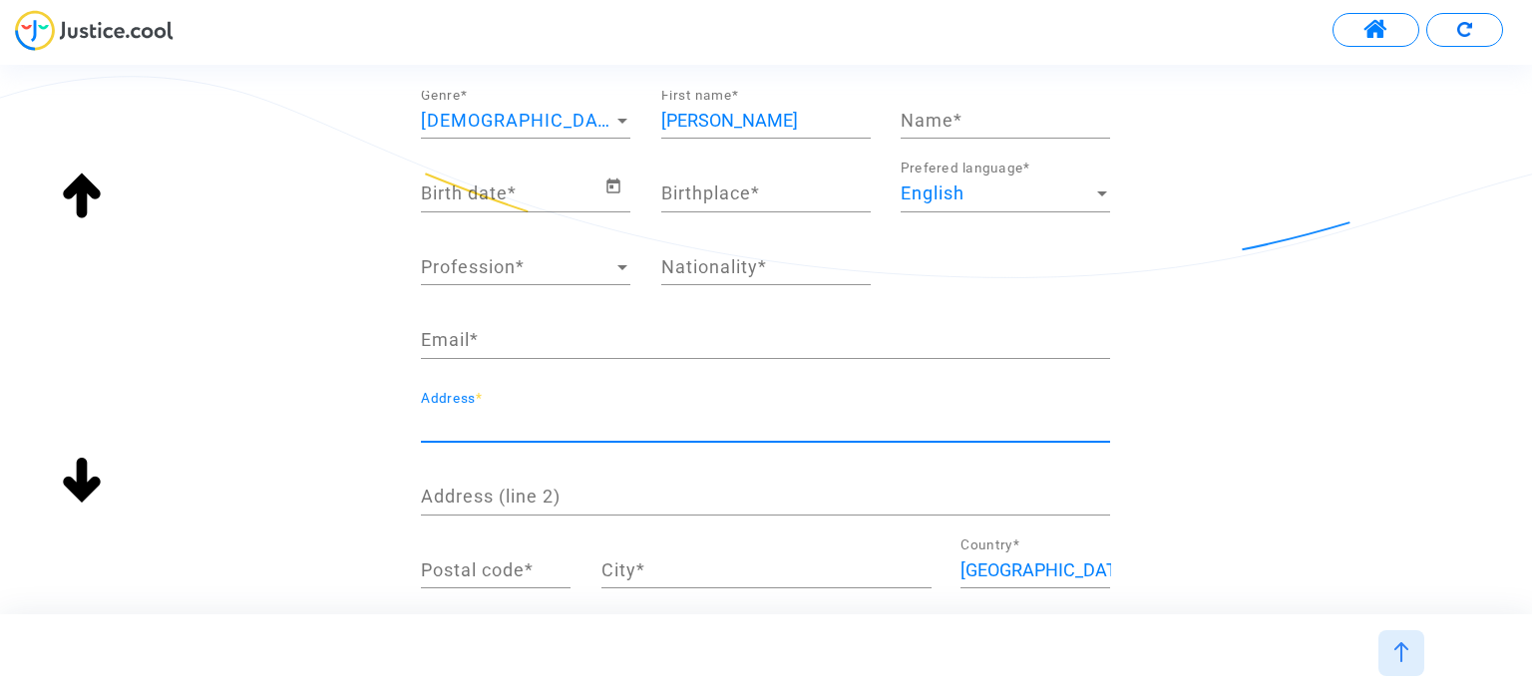
click at [717, 191] on input "Birthplace *" at bounding box center [765, 194] width 209 height 20
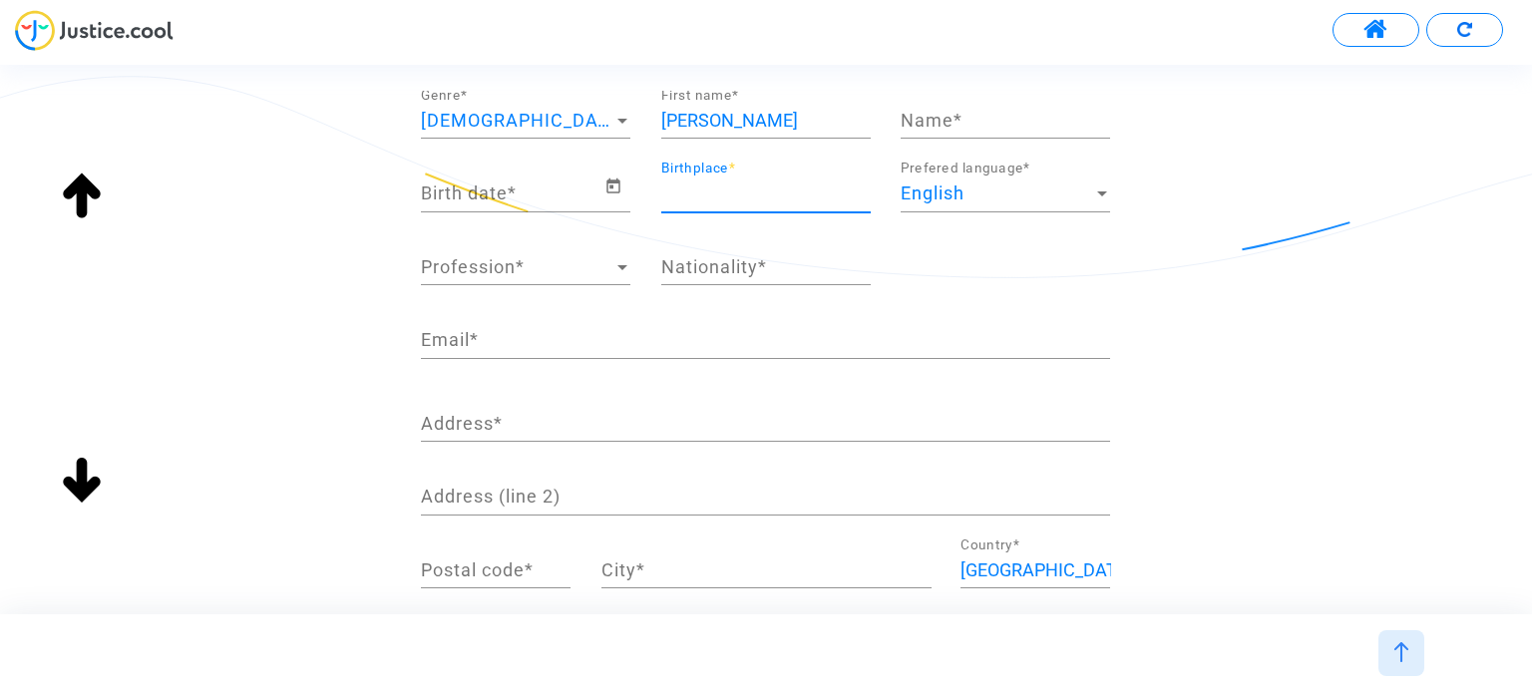
paste input "Le Blanc - Mesnil"
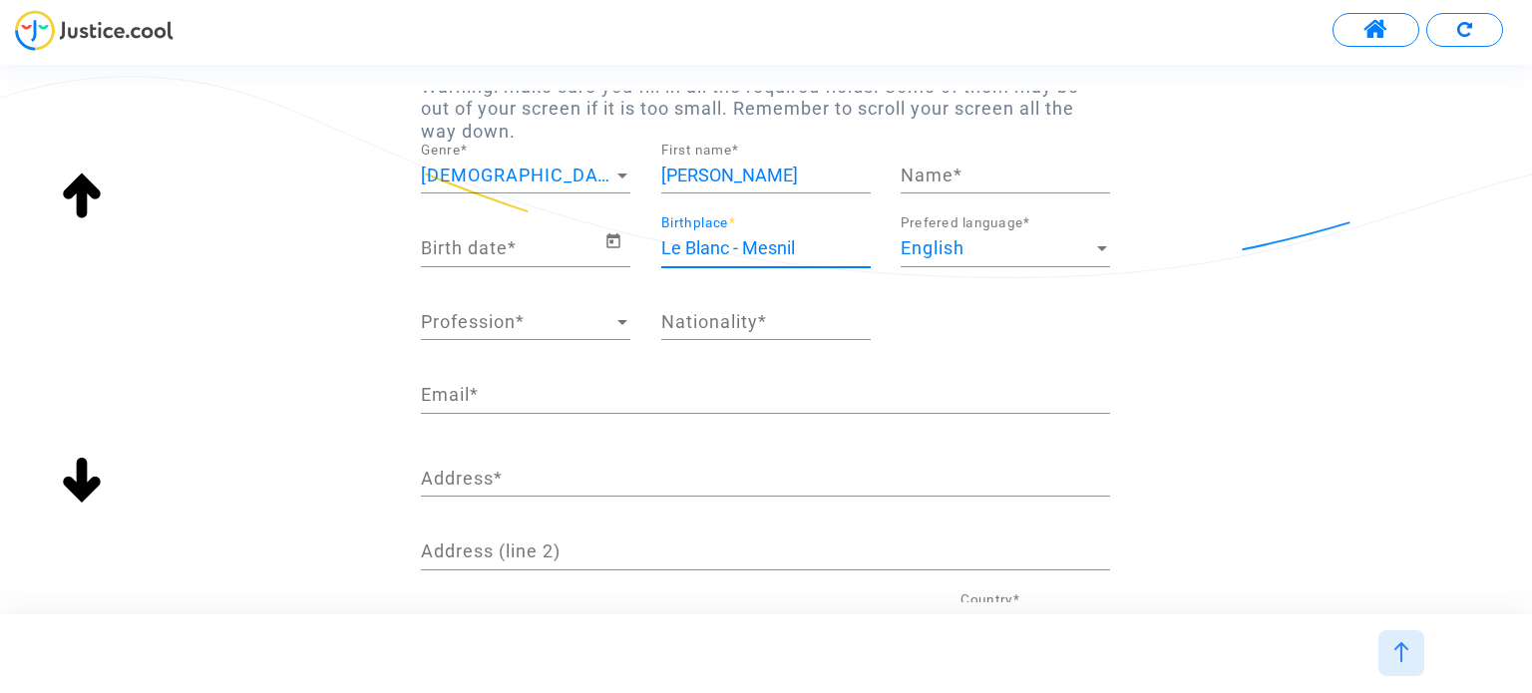
scroll to position [0, 0]
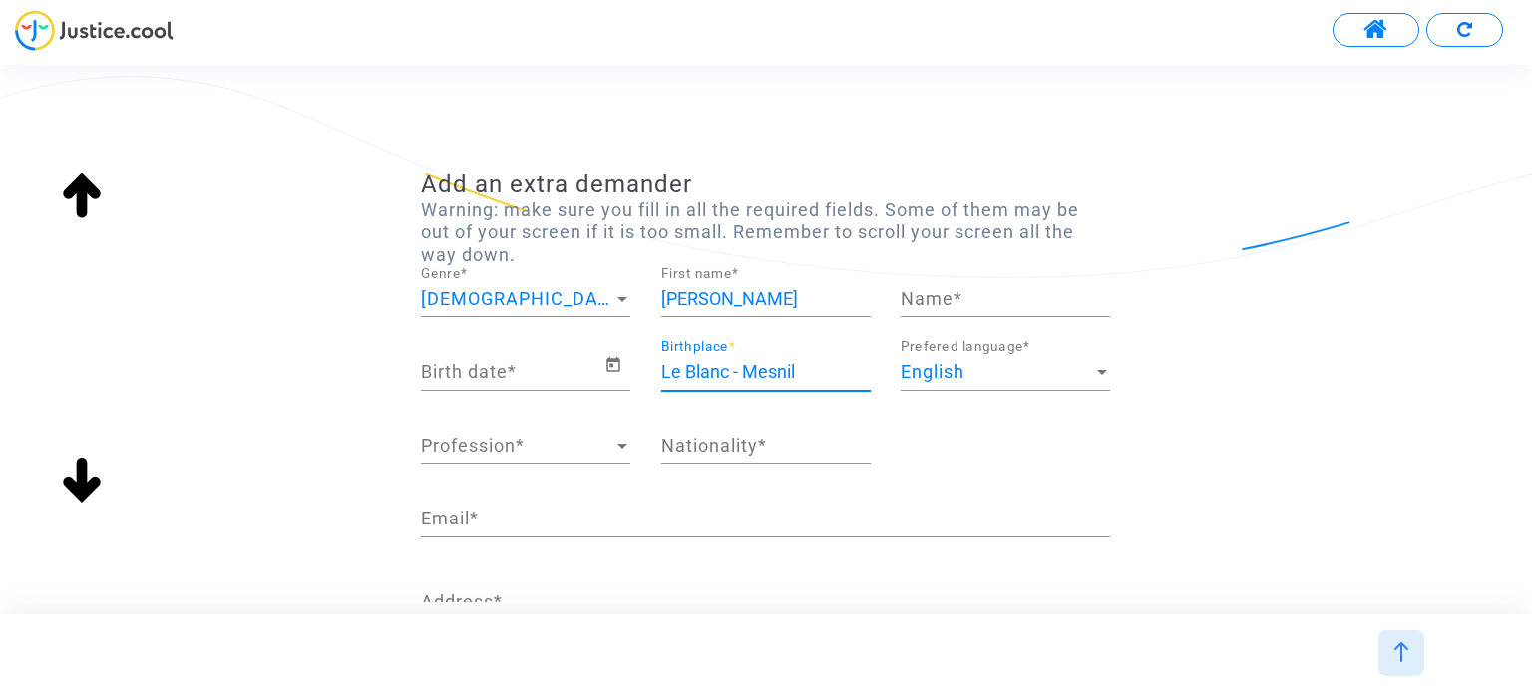
type input "Le Blanc - Mesnil"
click at [750, 299] on input "Maxime Cadet" at bounding box center [765, 299] width 209 height 20
click at [968, 308] on input "Name *" at bounding box center [1005, 299] width 209 height 20
paste input "Cadet"
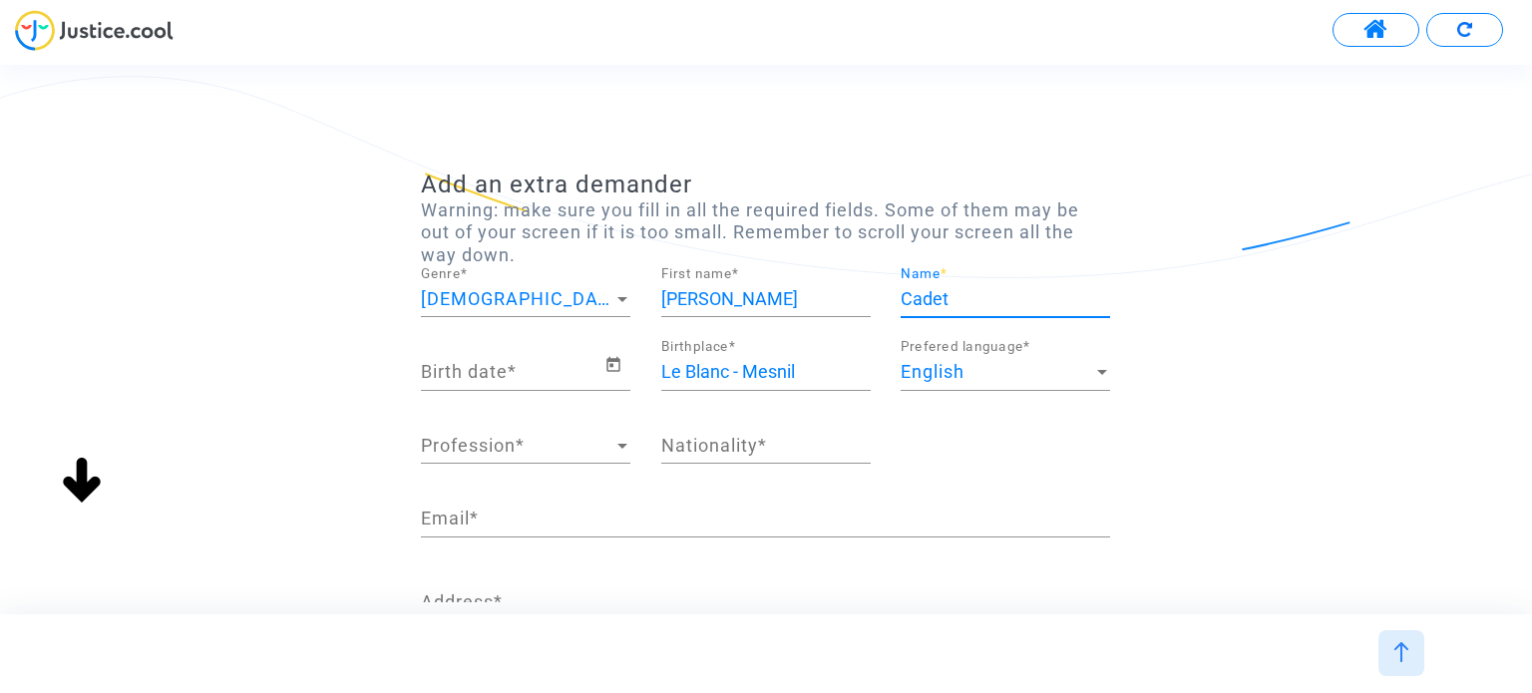
type input "Cadet"
click at [732, 292] on input "Maxime Cadet" at bounding box center [765, 299] width 209 height 20
type input "Maxime"
click at [547, 381] on input "Birth date *" at bounding box center [512, 372] width 183 height 20
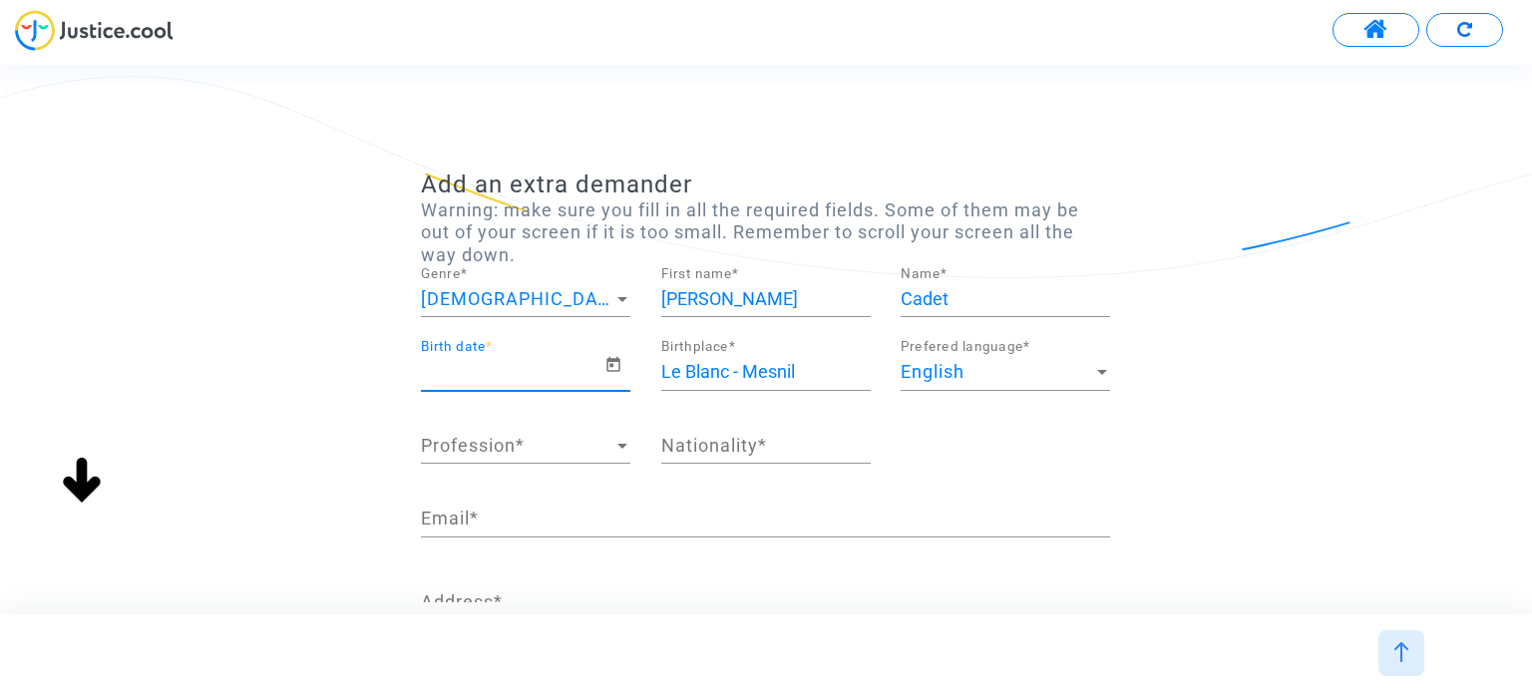
click at [595, 368] on input "Birth date *" at bounding box center [512, 372] width 183 height 20
click at [604, 362] on icon "Open calendar" at bounding box center [613, 365] width 18 height 24
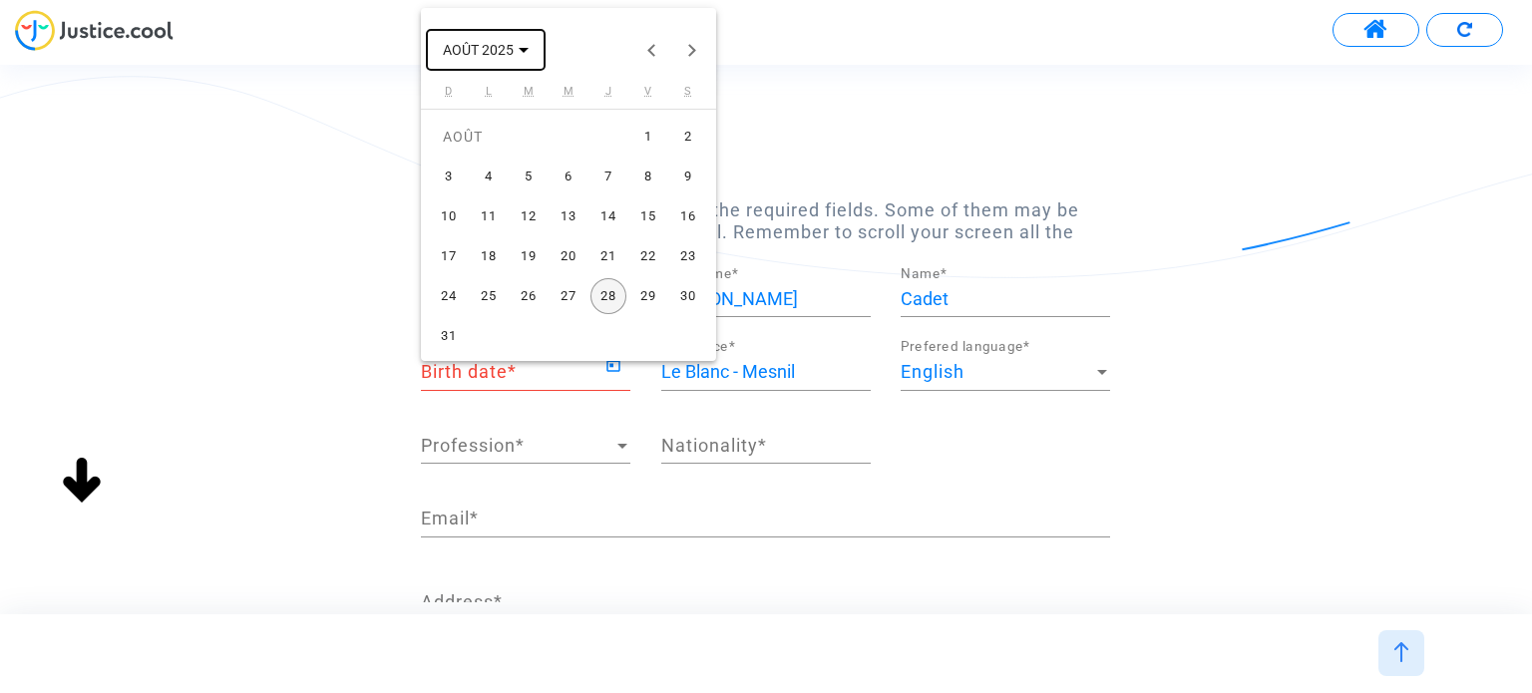
click at [492, 44] on span "AOÛT 2025" at bounding box center [478, 51] width 71 height 16
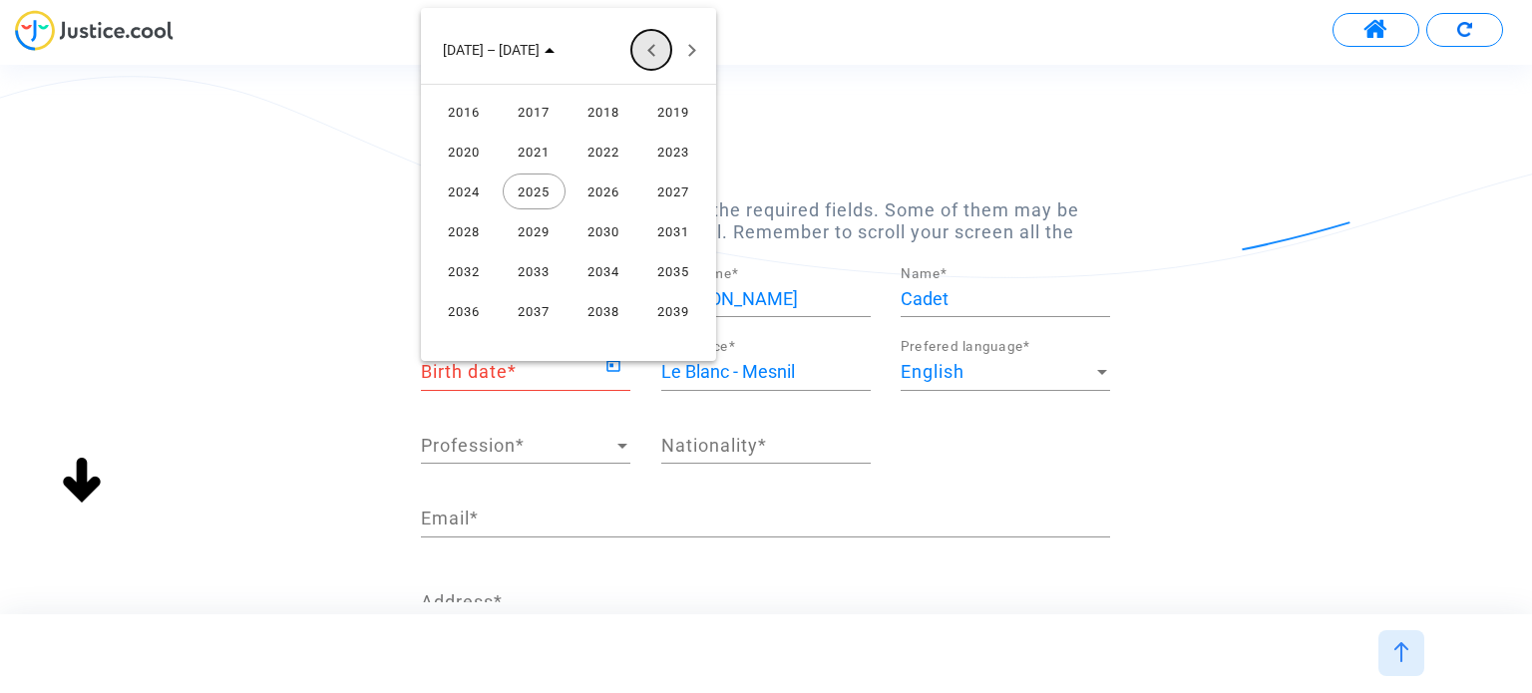
click at [646, 43] on button "Previous 24 years" at bounding box center [651, 50] width 40 height 40
click at [641, 50] on button "Previous 24 years" at bounding box center [651, 50] width 40 height 40
click at [698, 45] on button "Next 24 years" at bounding box center [691, 50] width 40 height 40
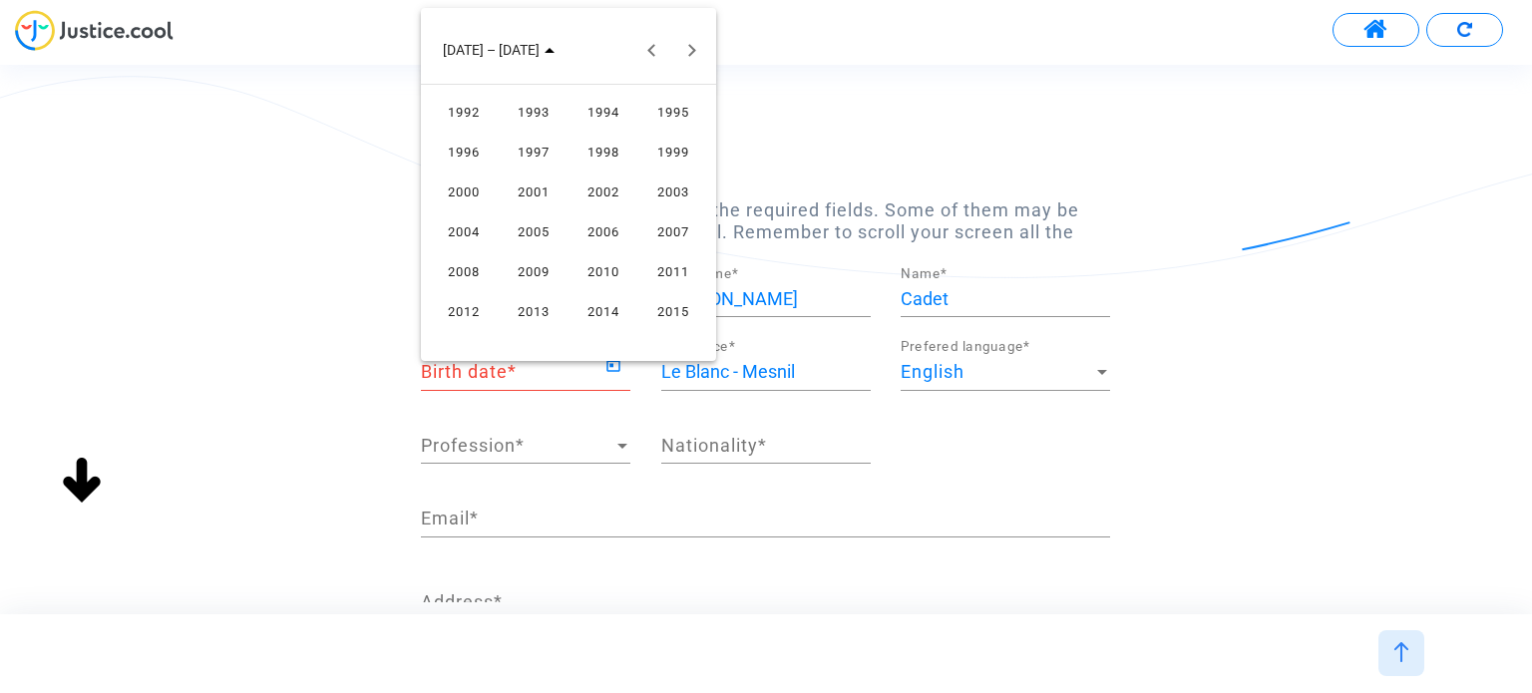
click at [475, 154] on div "1996" at bounding box center [464, 152] width 63 height 36
click at [485, 191] on div "MAI" at bounding box center [464, 192] width 63 height 36
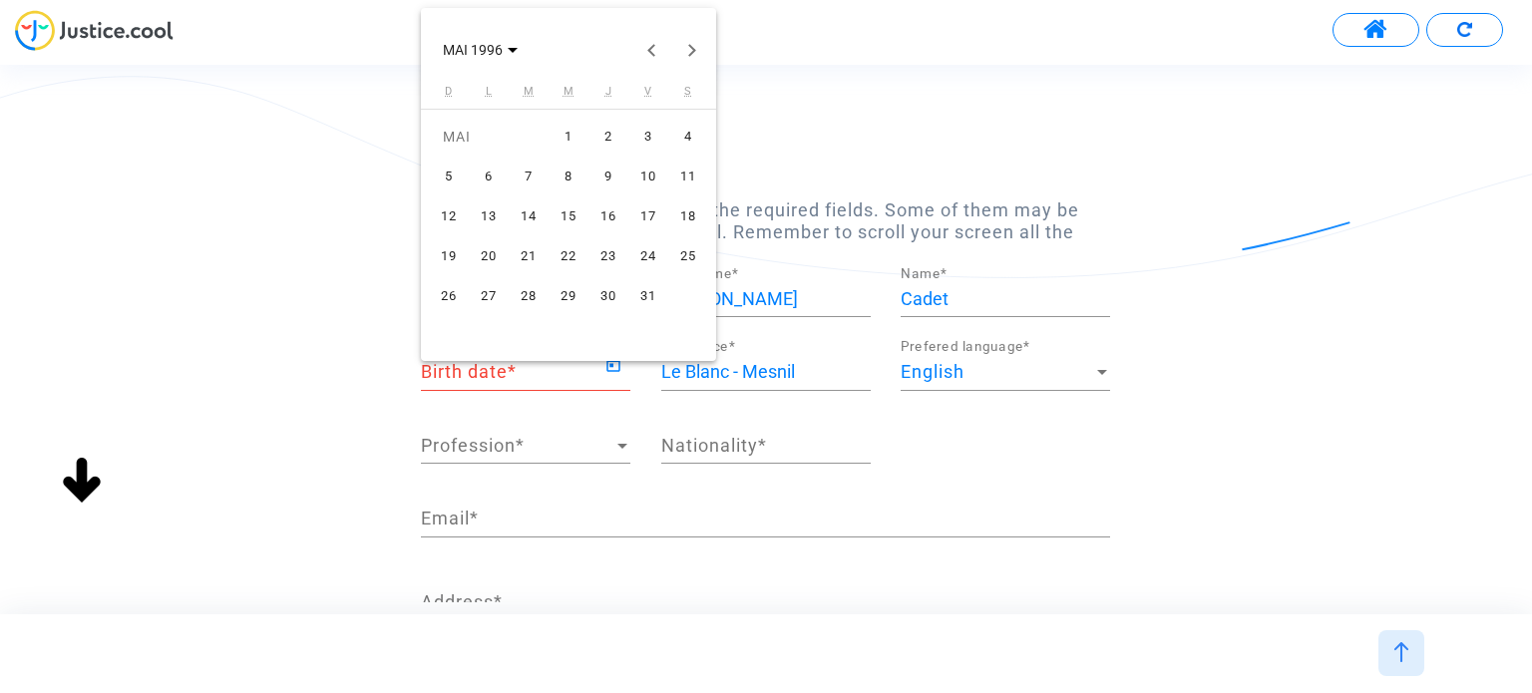
click at [635, 214] on div "17" at bounding box center [648, 217] width 36 height 36
type input "17/05/1996"
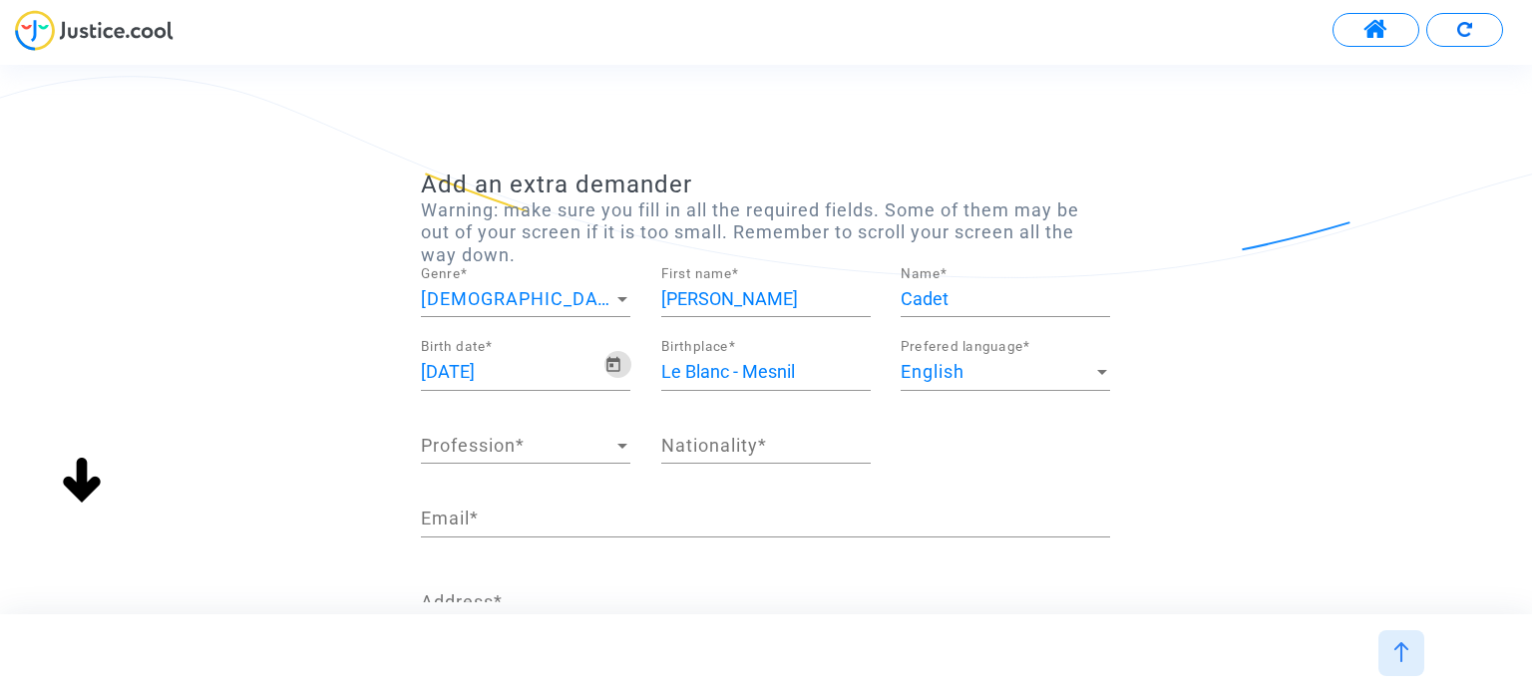
click at [488, 454] on div "Profession Profession *" at bounding box center [525, 438] width 209 height 51
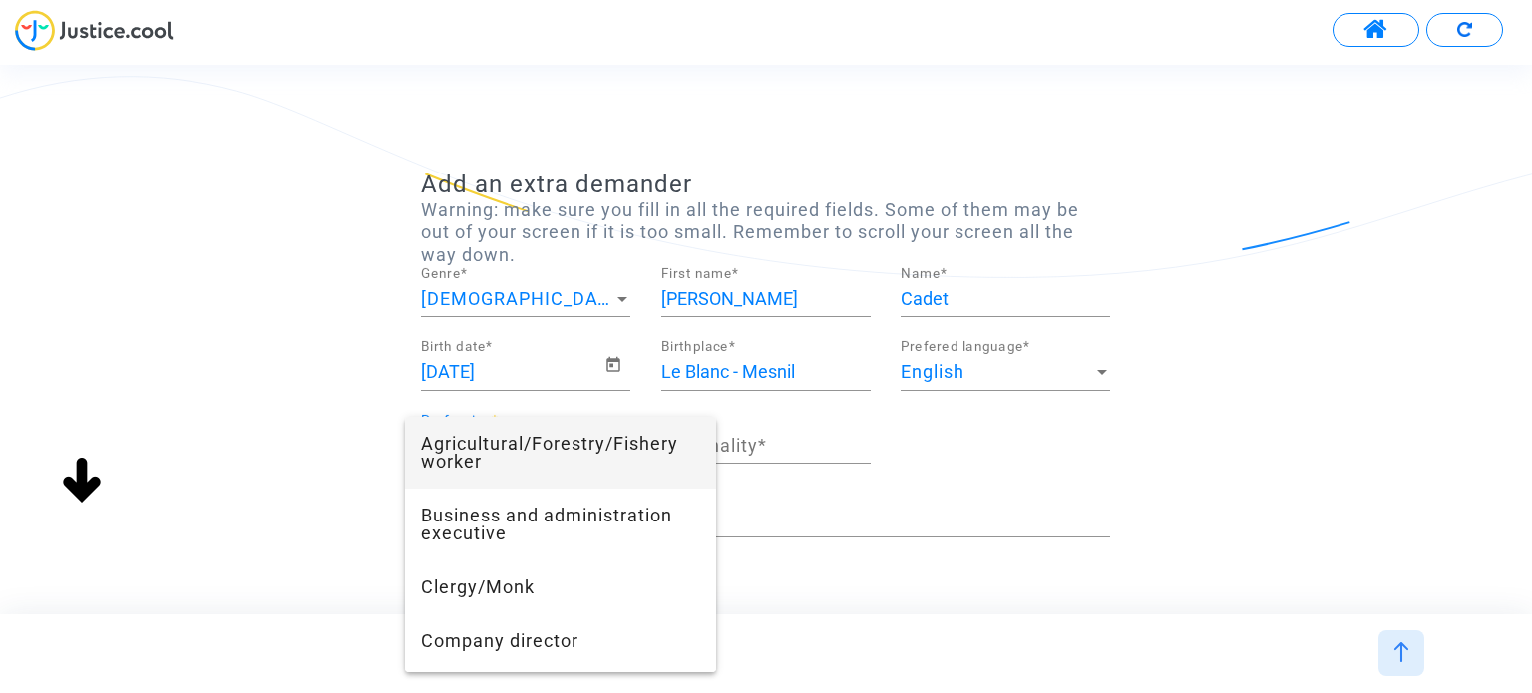
click at [839, 518] on div at bounding box center [766, 346] width 1532 height 693
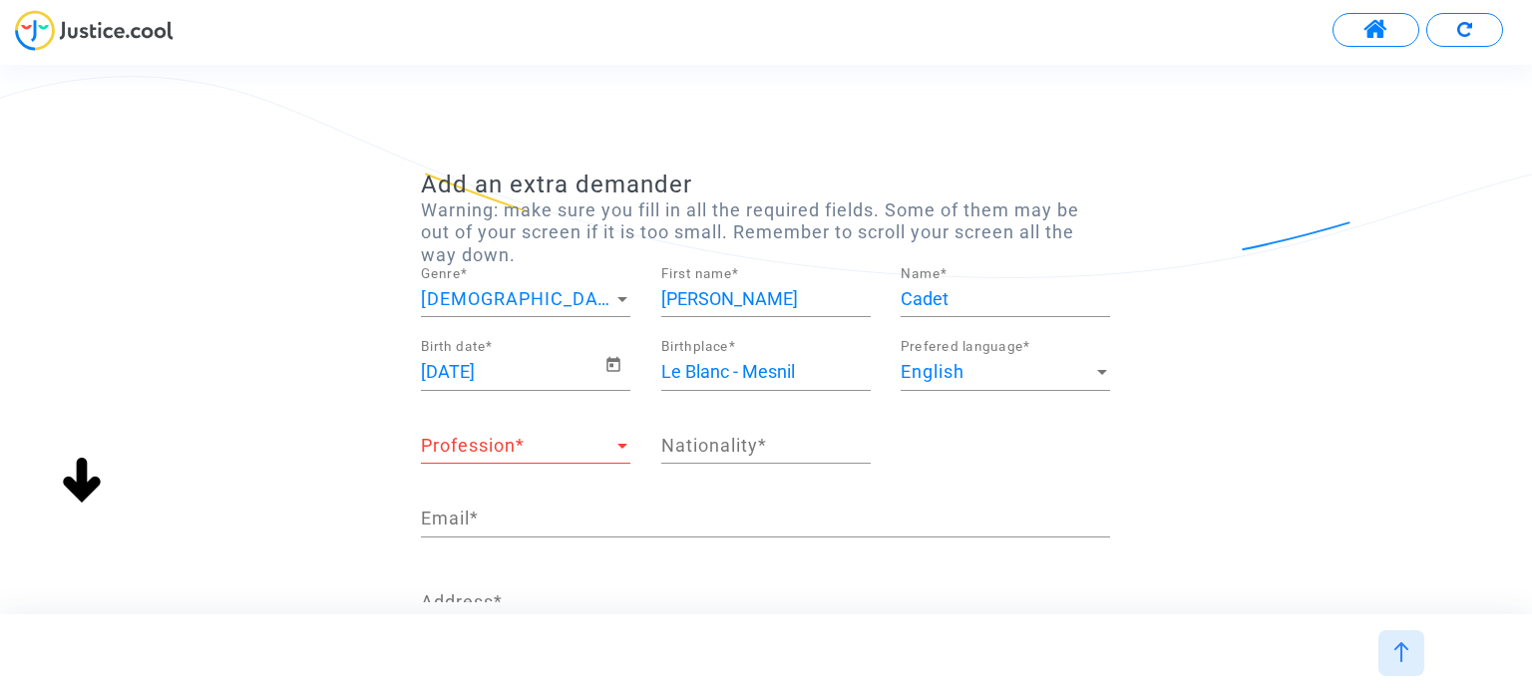
click at [772, 456] on div "Nationality *" at bounding box center [765, 438] width 209 height 51
click at [774, 450] on input "Nationality *" at bounding box center [765, 446] width 209 height 20
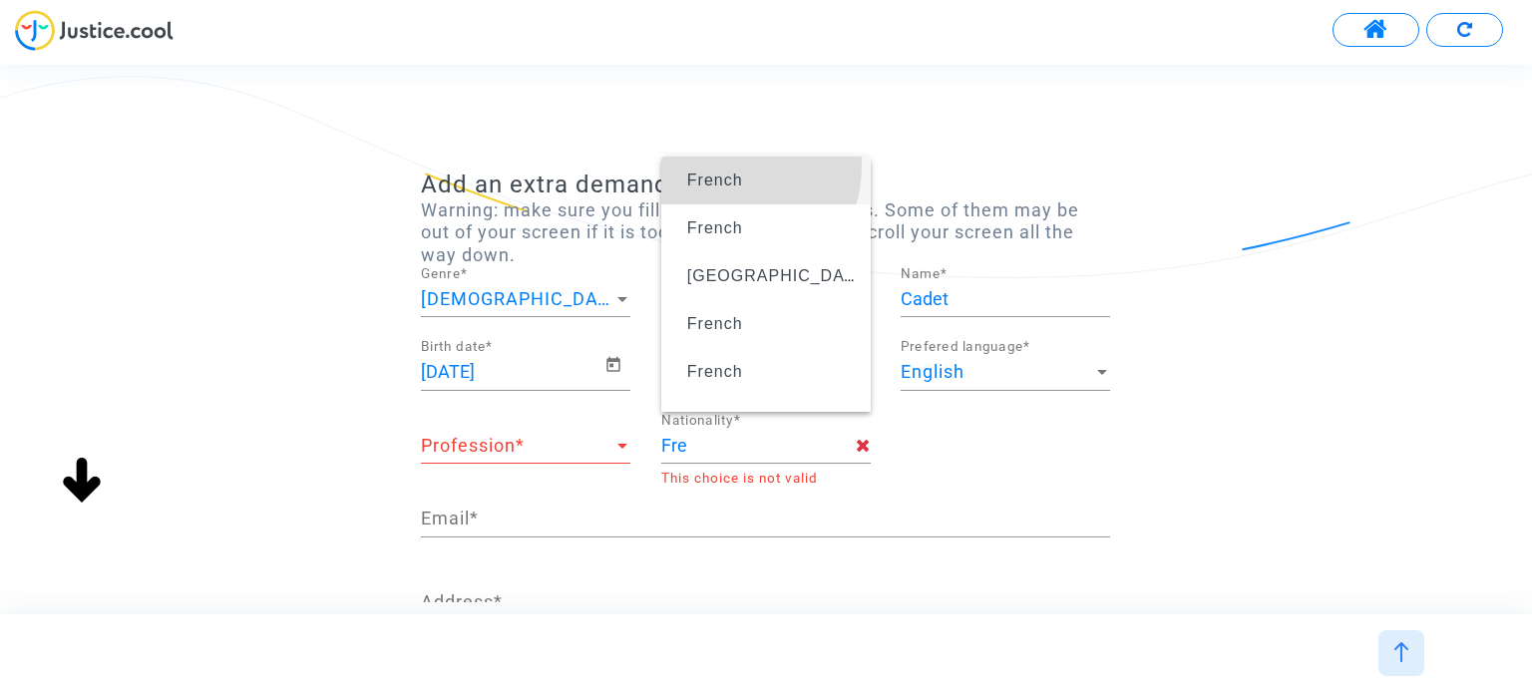
click at [734, 167] on span "French" at bounding box center [766, 181] width 178 height 56
type input "French"
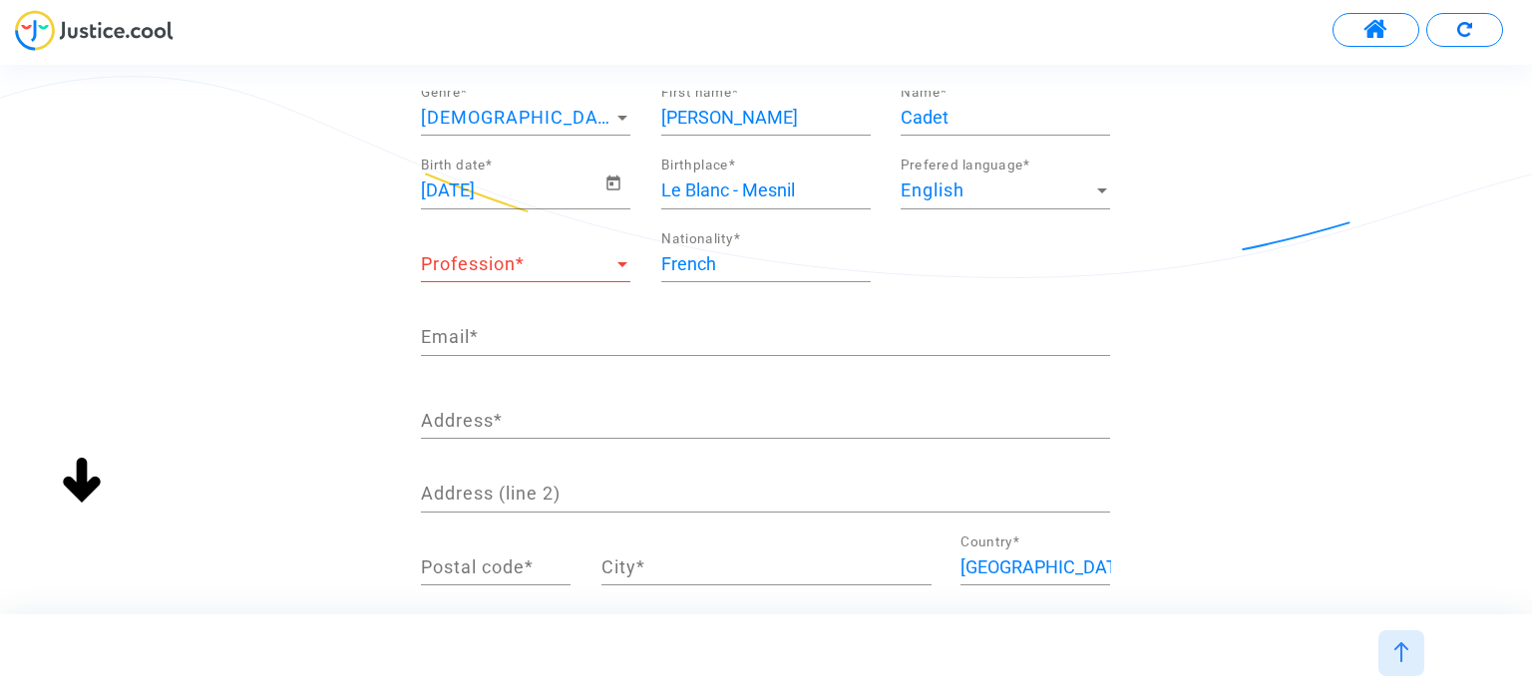
scroll to position [200, 0]
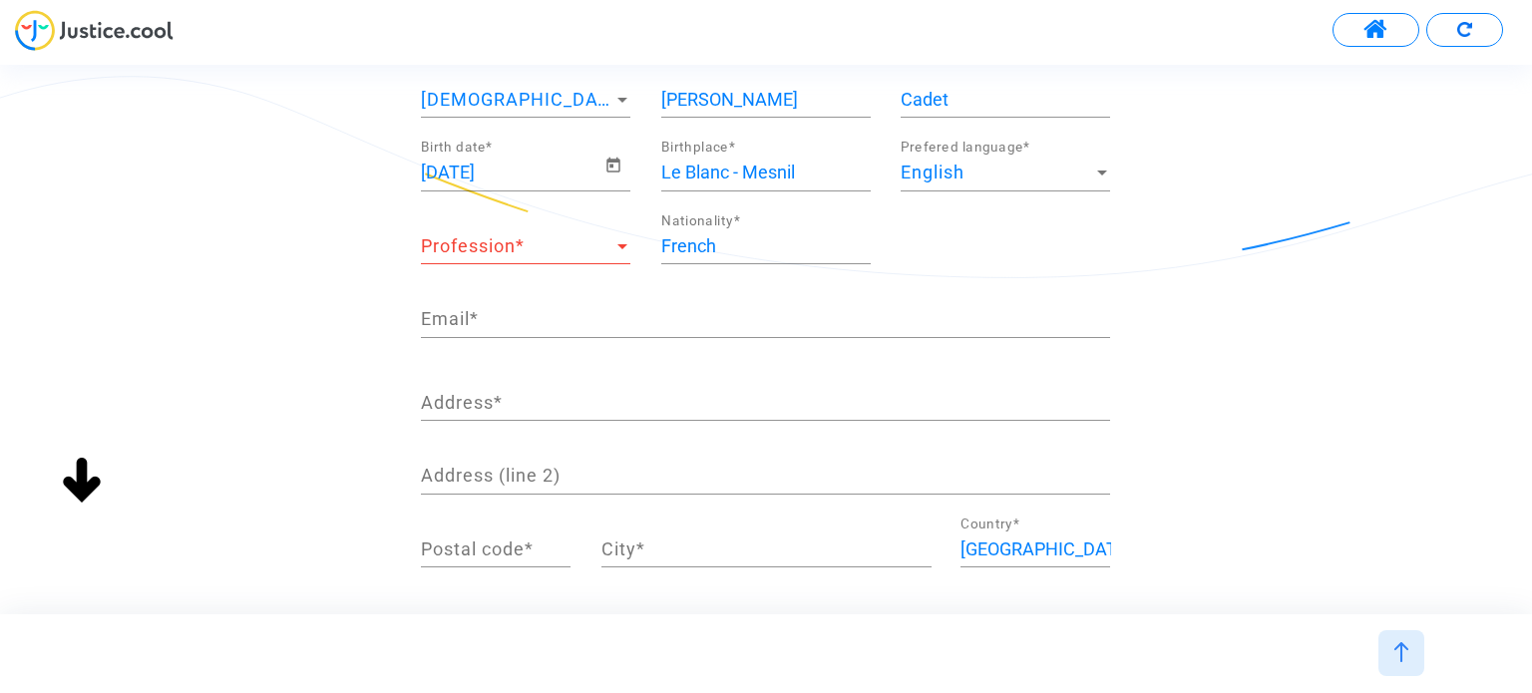
click at [591, 309] on input "Email *" at bounding box center [765, 319] width 689 height 20
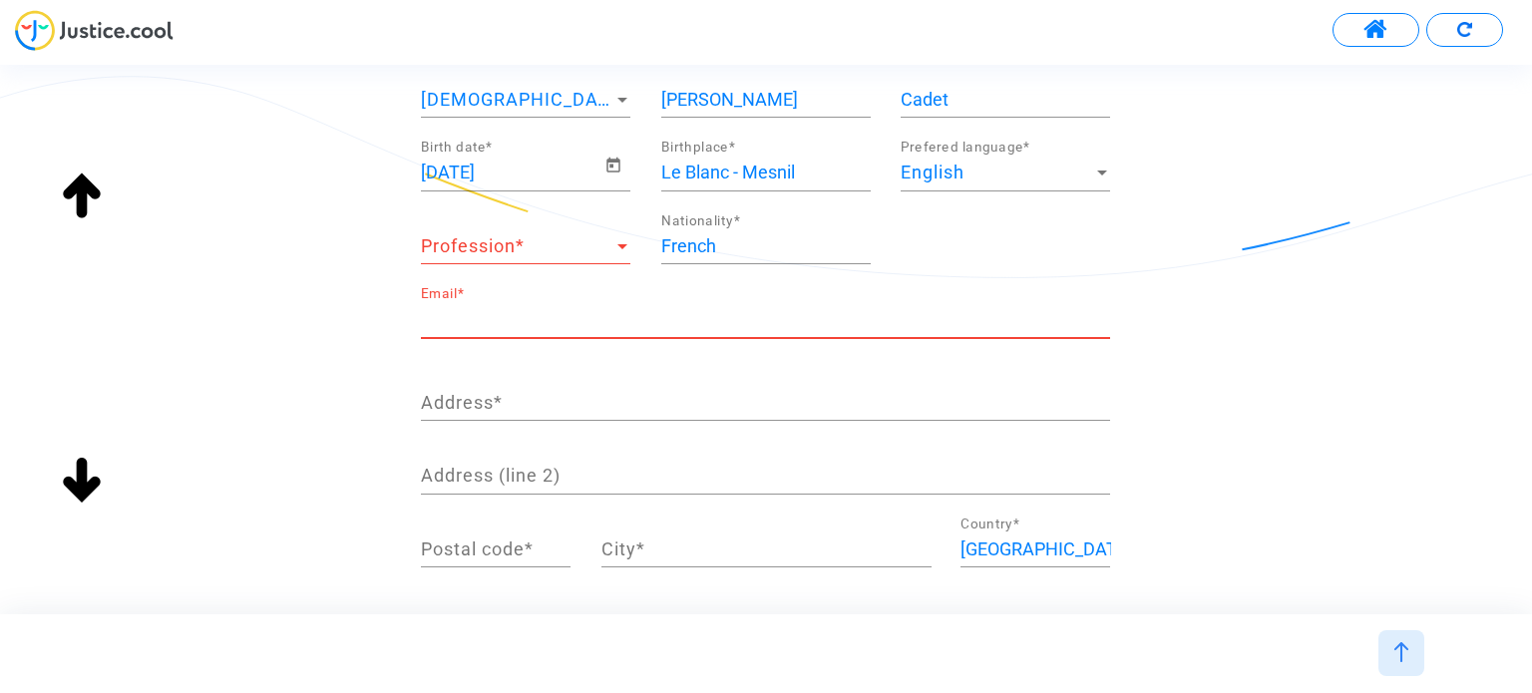
click at [701, 405] on input "Address *" at bounding box center [765, 403] width 689 height 20
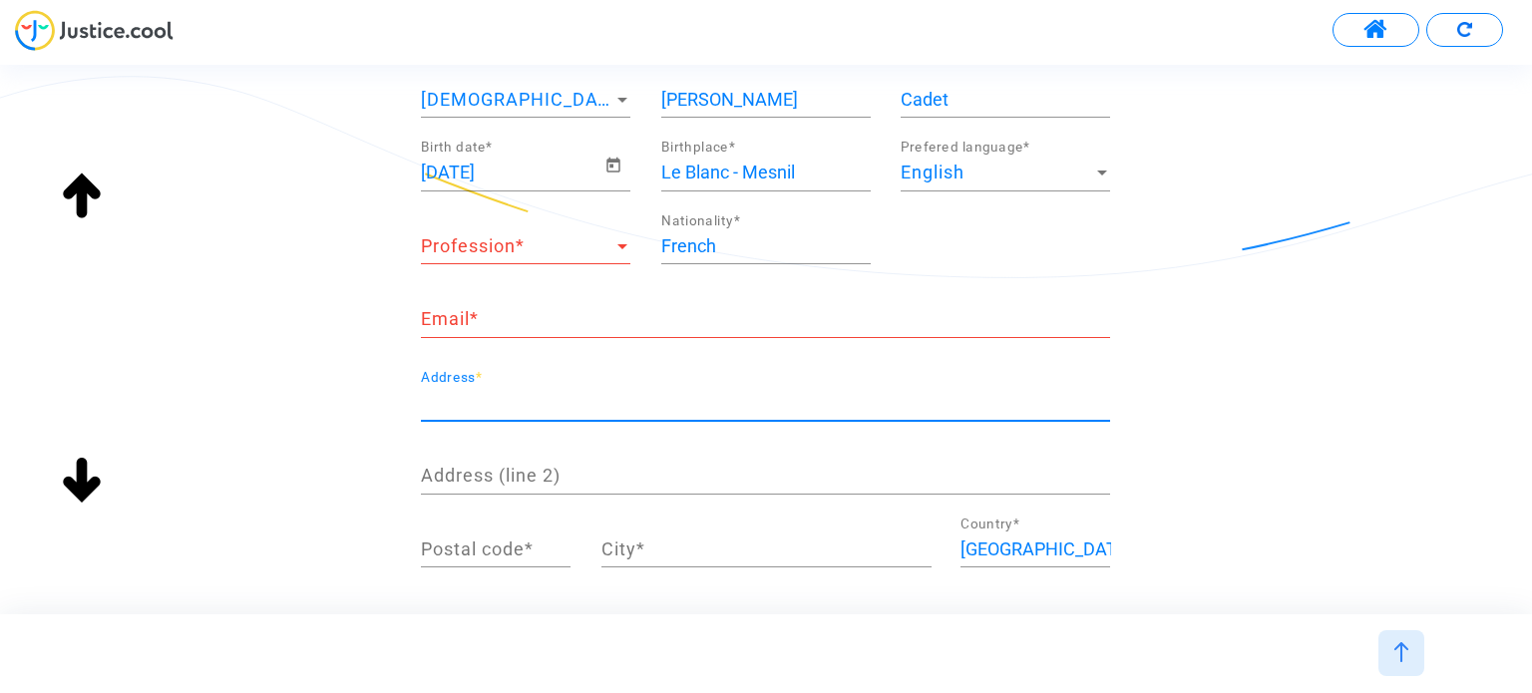
paste input "137 Rue Victor le Vigoureux"
type input "137 Rue Victor le Vigoureux"
click at [686, 479] on input "Address (line 2)" at bounding box center [765, 476] width 689 height 20
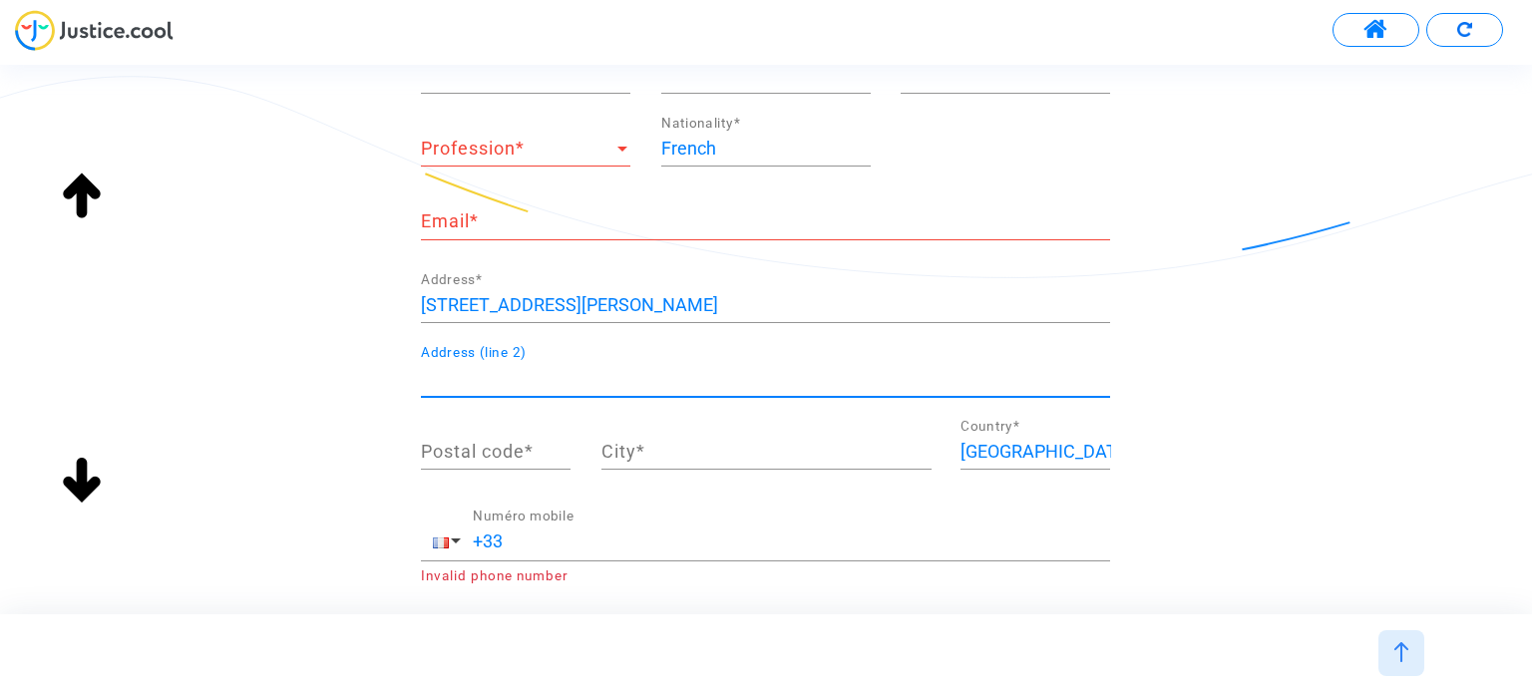
scroll to position [299, 0]
click at [535, 450] on input "Postal code *" at bounding box center [496, 450] width 150 height 20
paste input "97410"
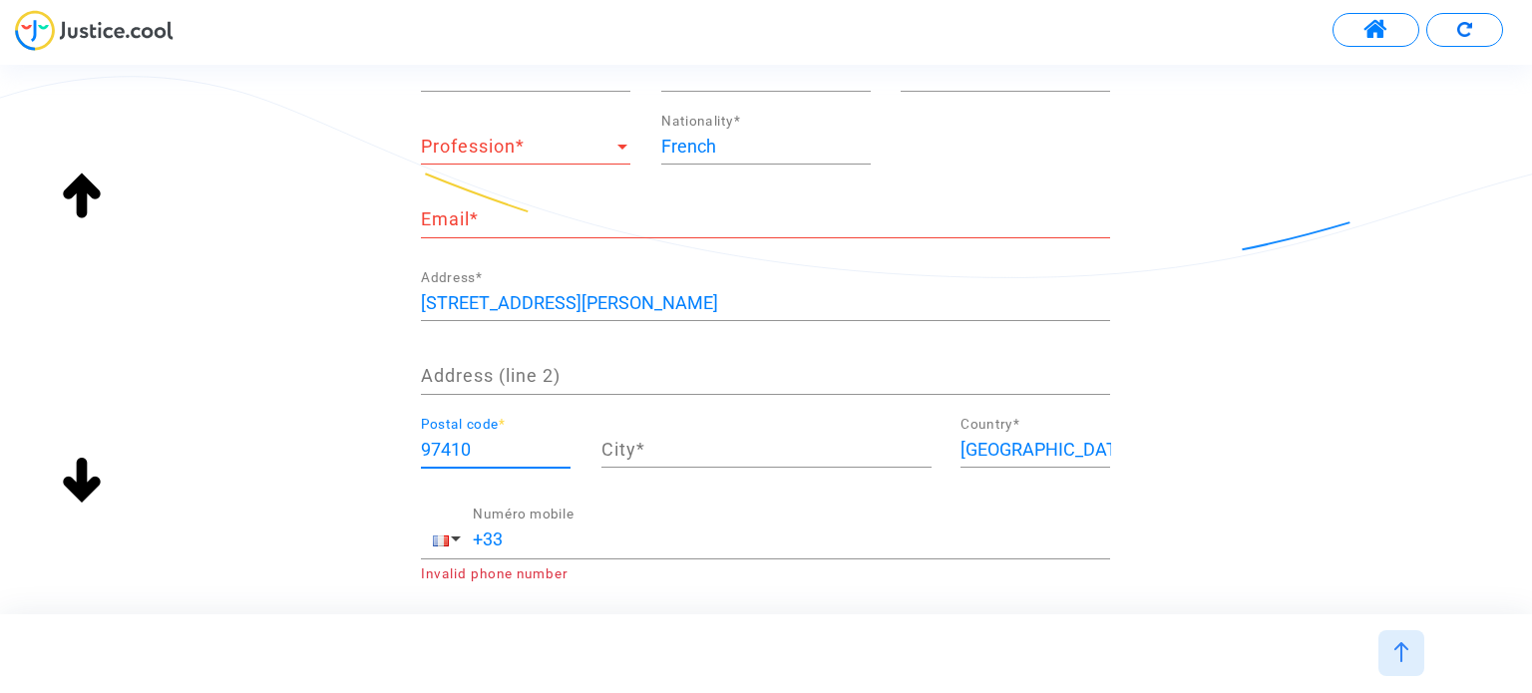
type input "97410"
click at [720, 449] on input "City *" at bounding box center [767, 450] width 330 height 20
paste input "Saint-Pierre"
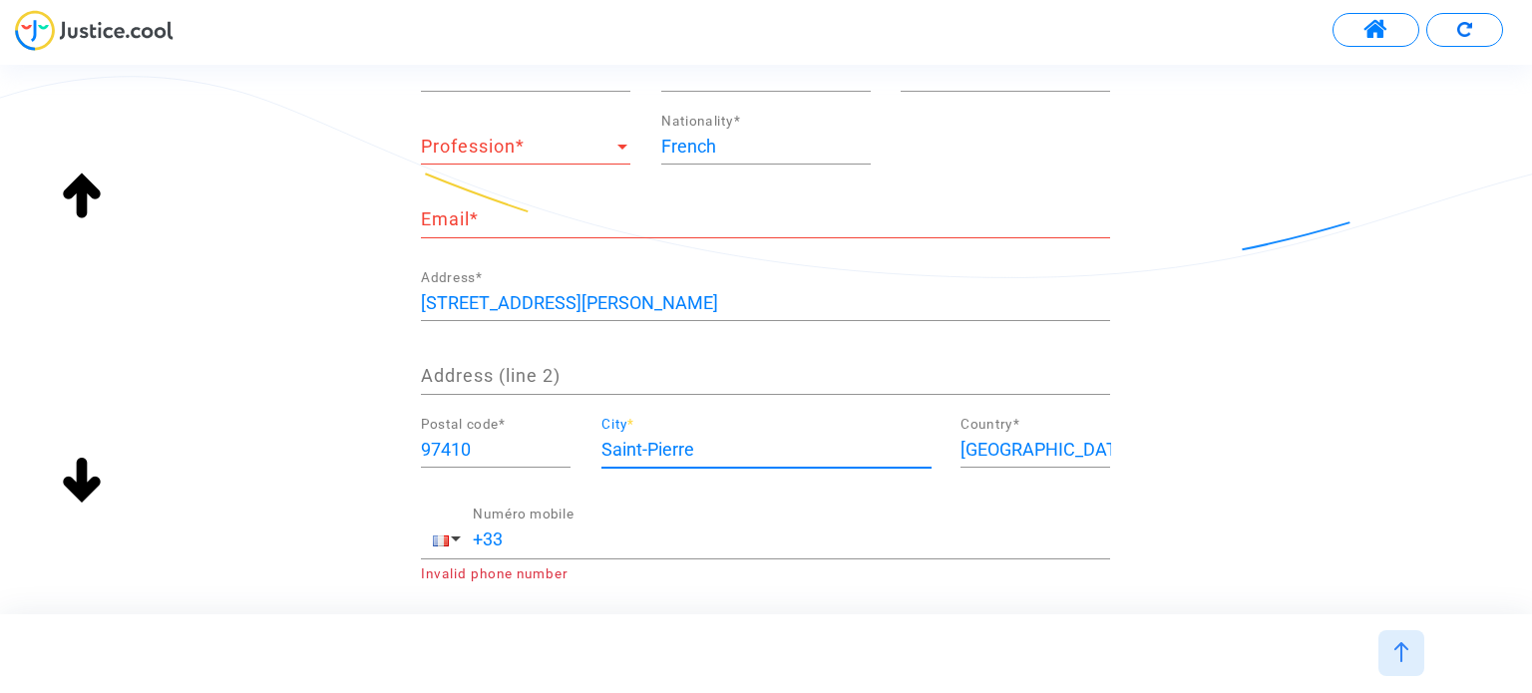
type input "Saint-Pierre"
click at [607, 530] on input "+33" at bounding box center [791, 540] width 637 height 20
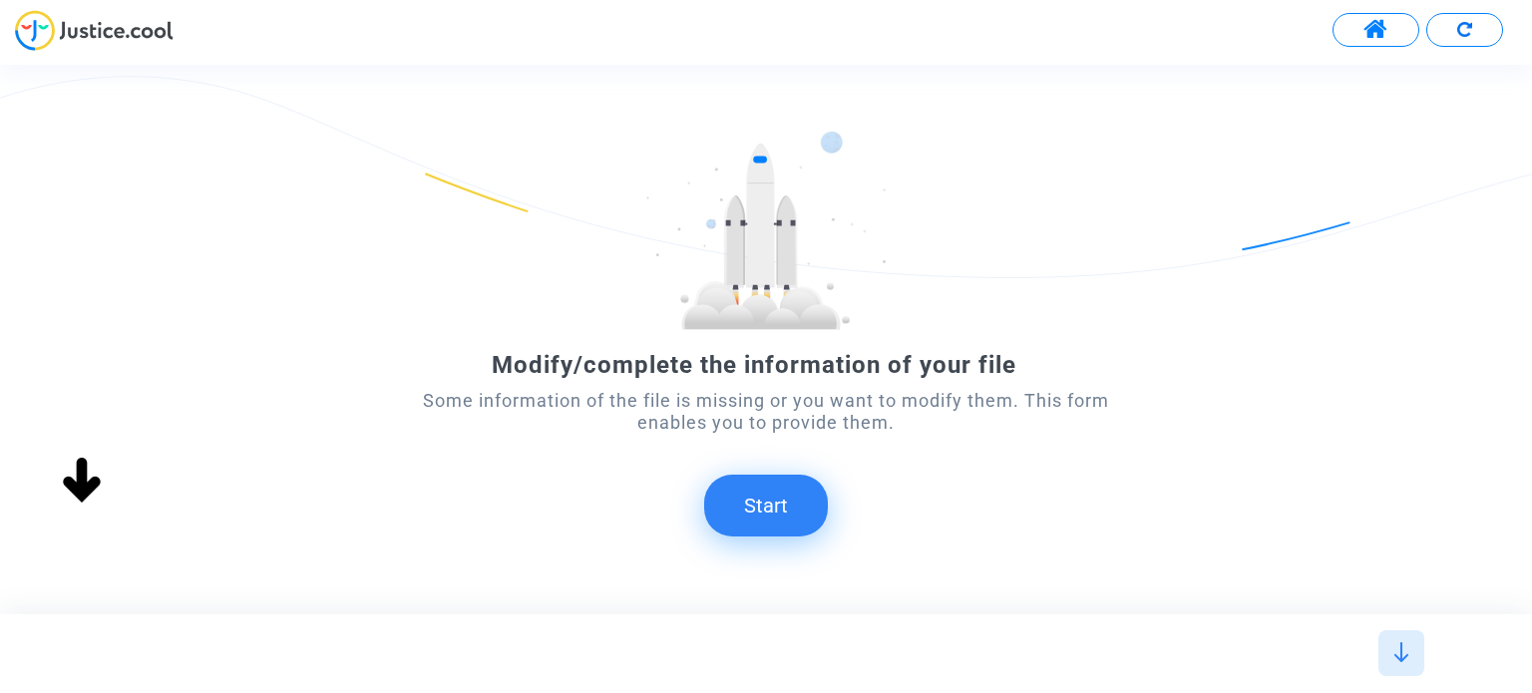
scroll to position [112, 0]
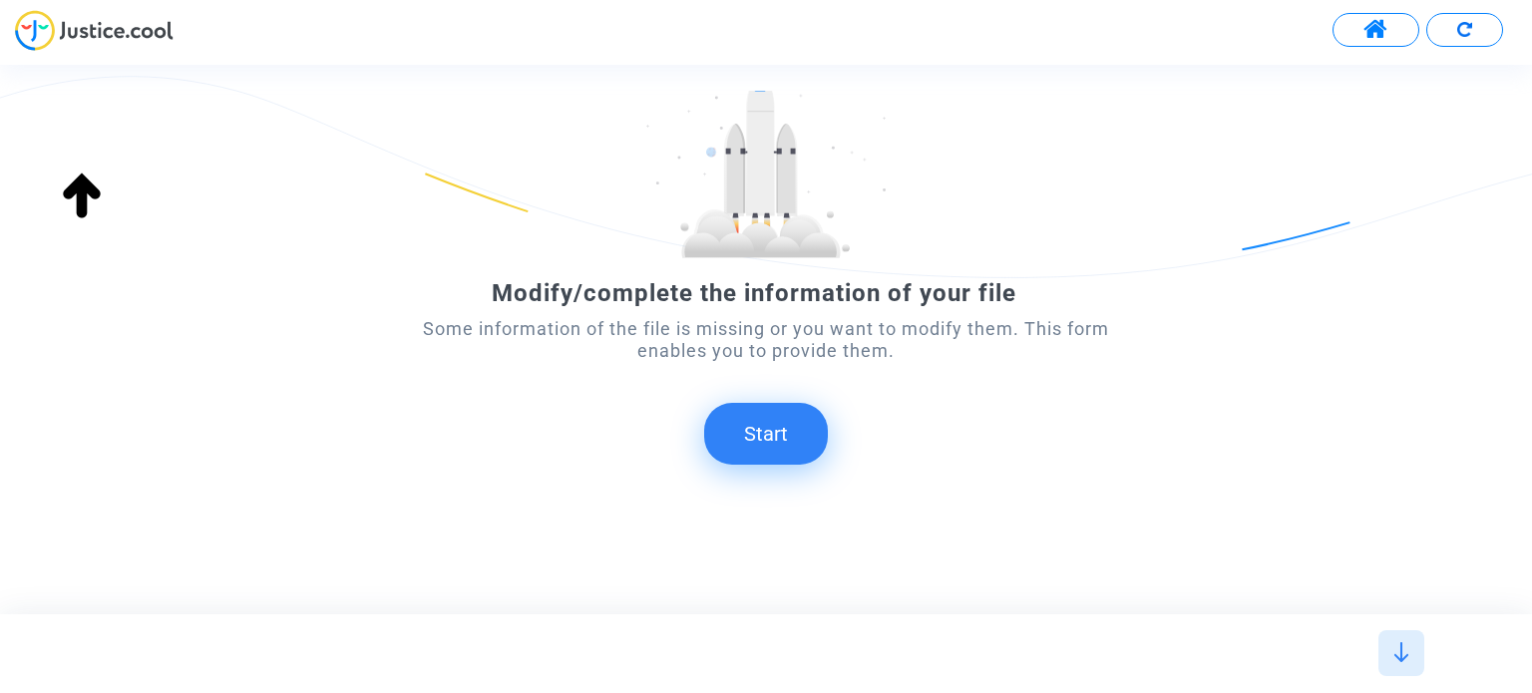
click at [774, 416] on button "Start" at bounding box center [766, 434] width 124 height 62
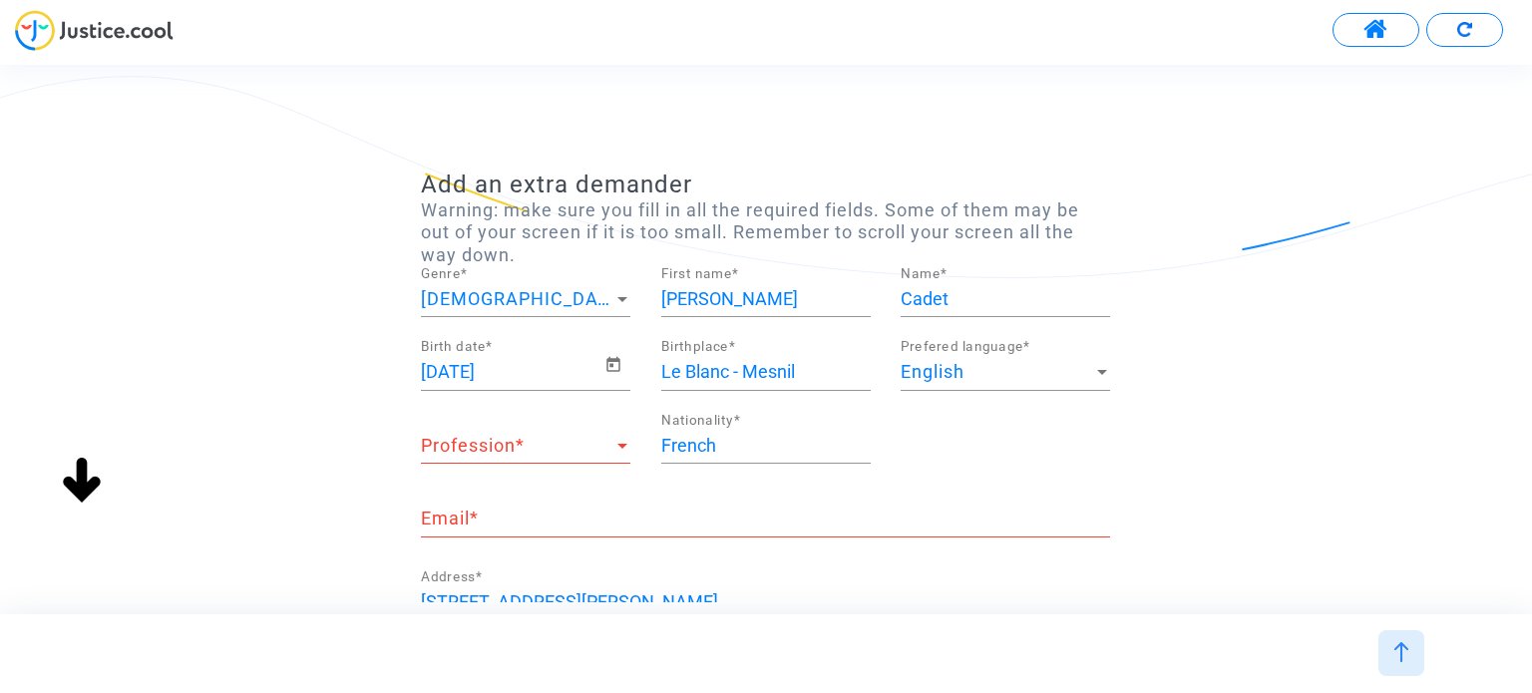
click at [563, 444] on span "Profession" at bounding box center [517, 446] width 192 height 20
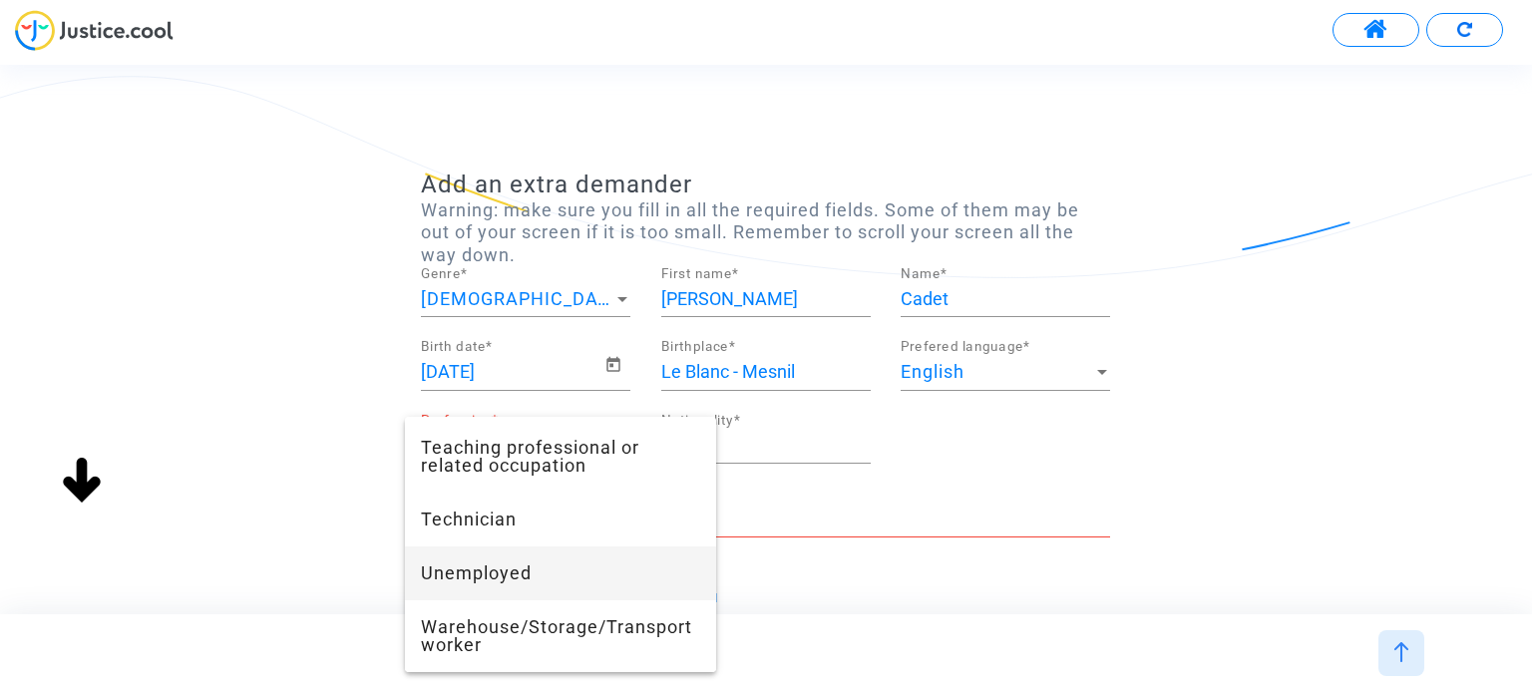
click at [636, 557] on span "Unemployed" at bounding box center [560, 574] width 279 height 54
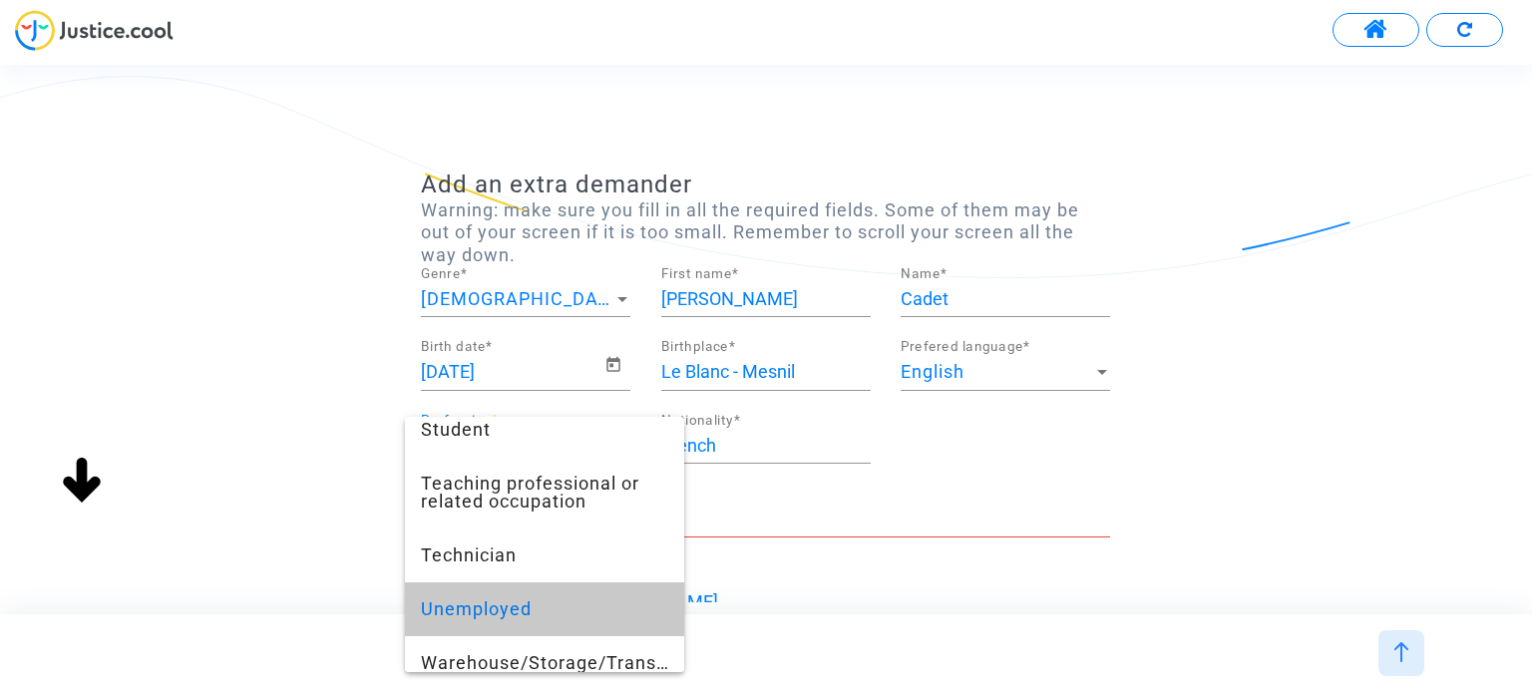
scroll to position [1616, 0]
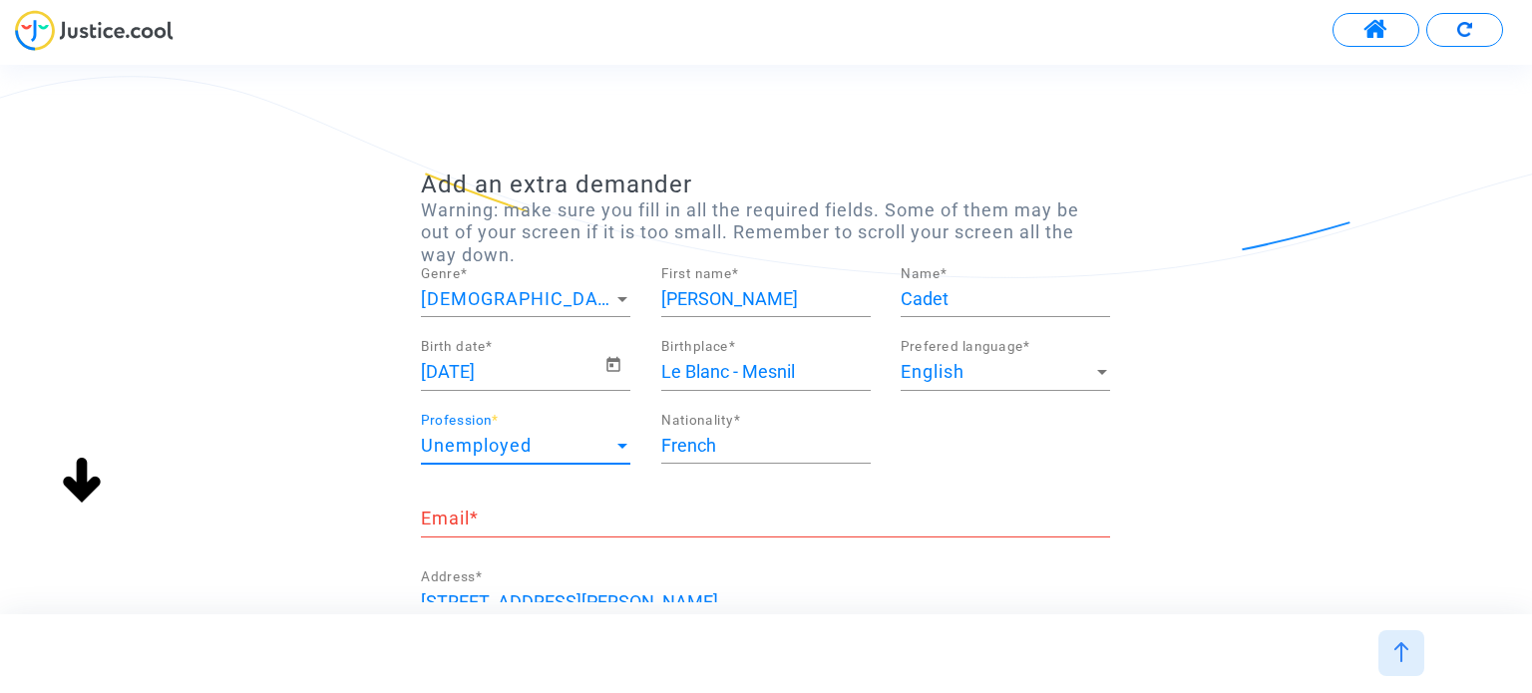
click at [811, 501] on div "Email *" at bounding box center [765, 512] width 689 height 51
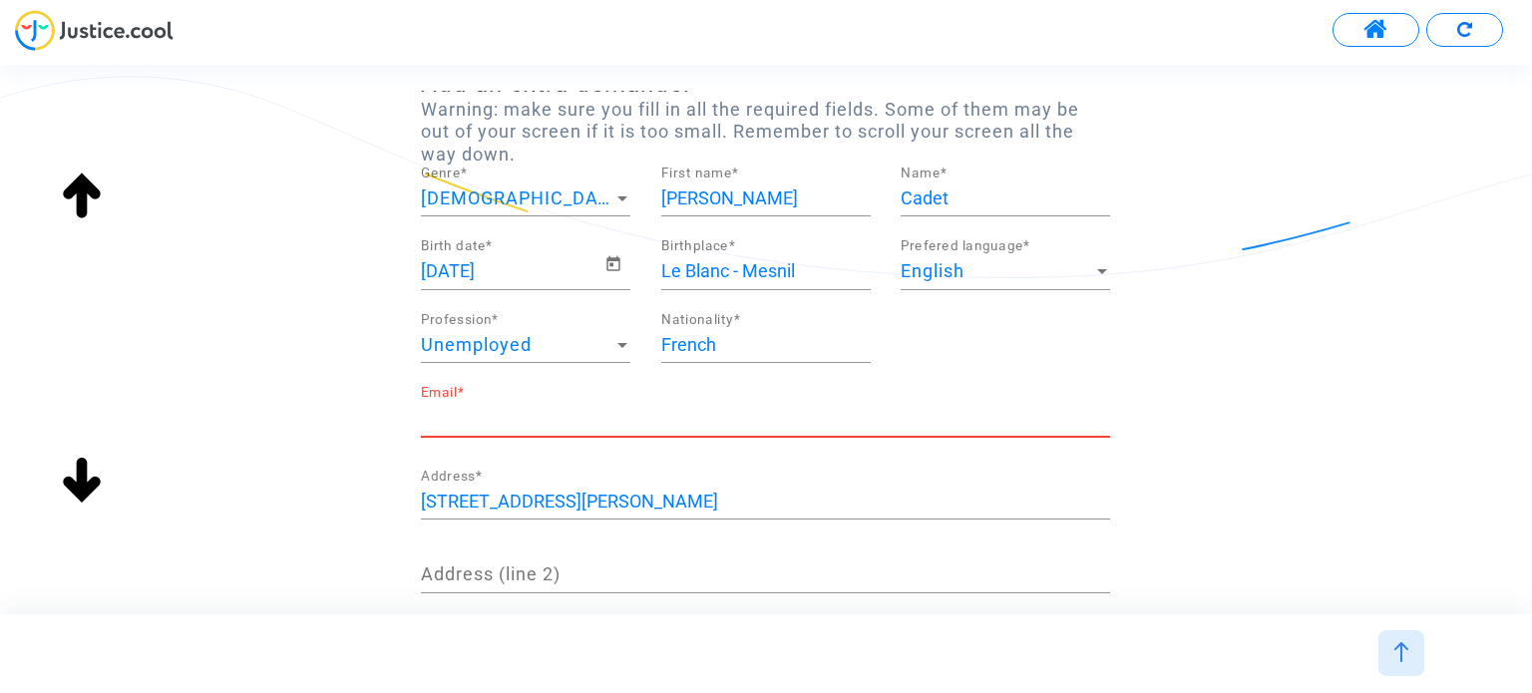
scroll to position [100, 0]
click at [770, 470] on div "137 Rue Victor le Vigoureux Address *" at bounding box center [765, 495] width 689 height 51
click at [762, 409] on input "Email *" at bounding box center [765, 419] width 689 height 20
click at [1185, 467] on div "Add an extra demander Warning: make sure you fill in all the required fields. S…" at bounding box center [766, 511] width 1532 height 881
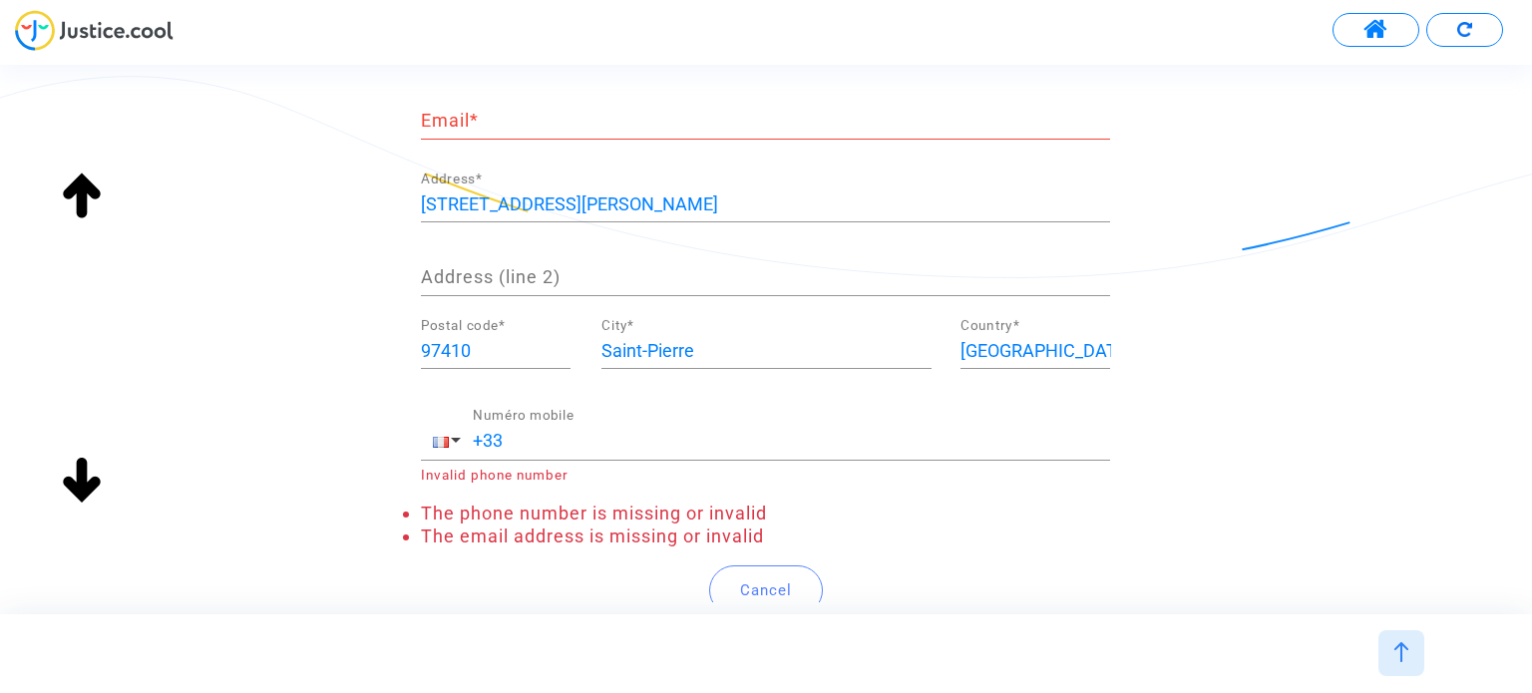
scroll to position [399, 0]
click at [778, 574] on button "Cancel" at bounding box center [766, 590] width 114 height 50
click at [1003, 458] on div "+33 Numéro mobile Invalid phone number" at bounding box center [765, 445] width 689 height 75
click at [782, 430] on input "+33" at bounding box center [791, 440] width 637 height 20
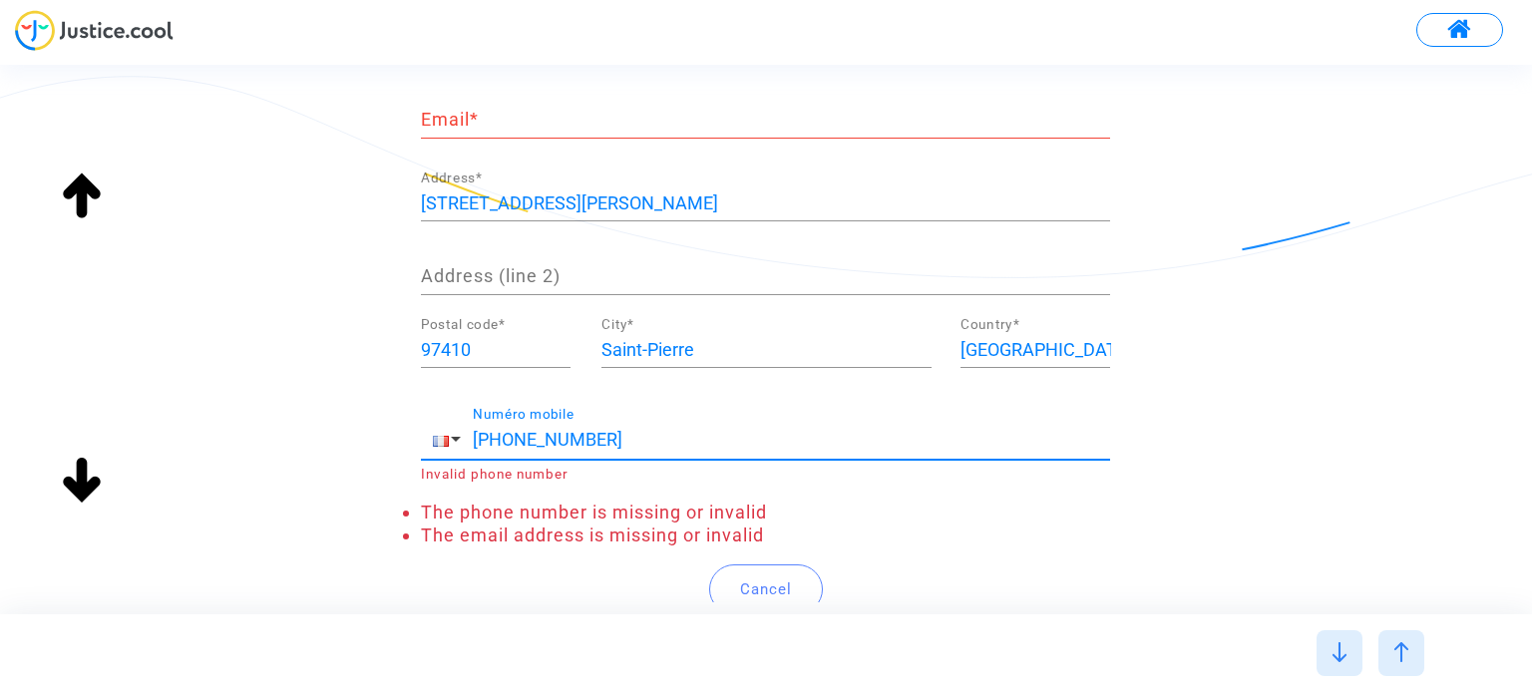
click at [1236, 454] on div "Add an extra demander Warning: make sure you fill in all the required fields. S…" at bounding box center [766, 212] width 1532 height 881
click at [494, 439] on input "+33 00000000000" at bounding box center [791, 440] width 637 height 20
click at [497, 438] on input "+33 00000000000" at bounding box center [791, 440] width 637 height 20
drag, startPoint x: 558, startPoint y: 447, endPoint x: 776, endPoint y: 502, distance: 225.2
click at [776, 502] on form "Add an extra demander Warning: make sure you fill in all the required fields. S…" at bounding box center [765, 202] width 689 height 861
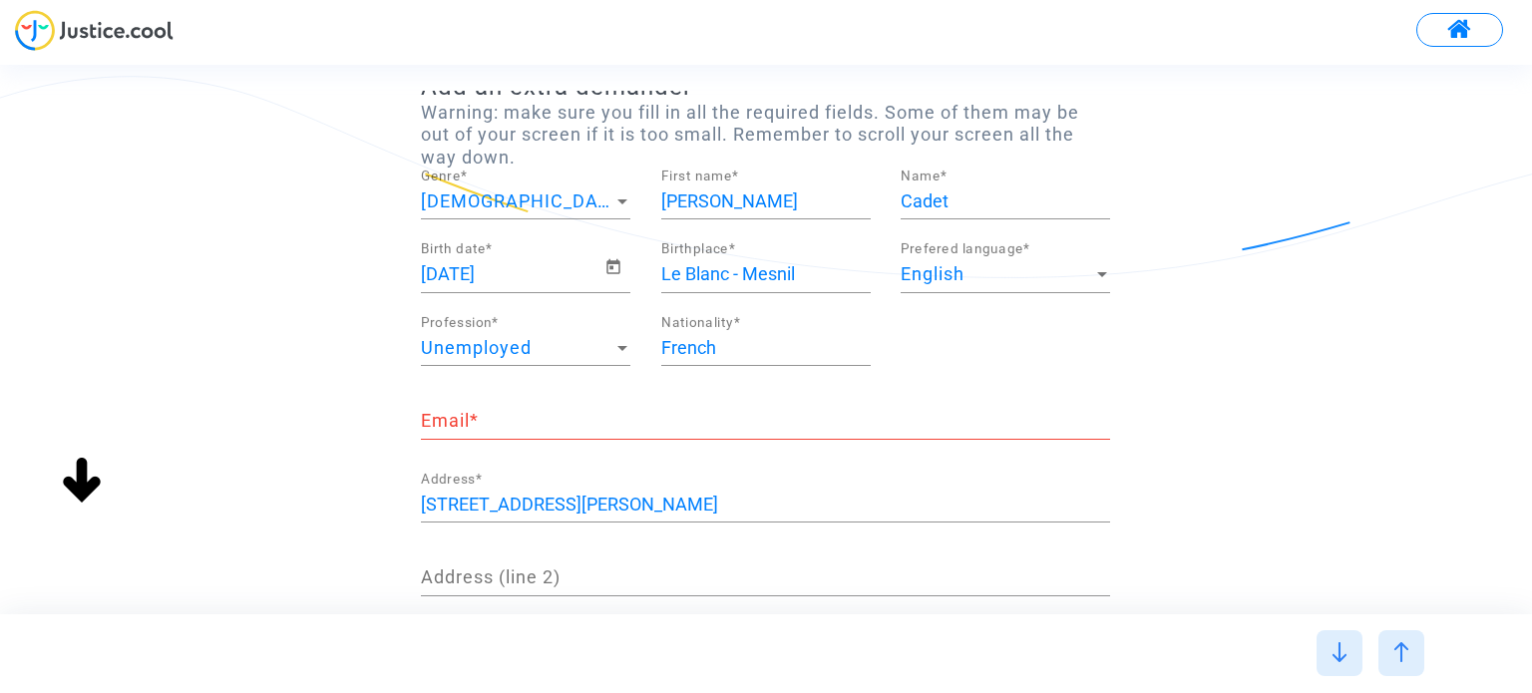
scroll to position [100, 0]
type input "+33111111111"
click at [533, 420] on input "Email *" at bounding box center [765, 419] width 689 height 20
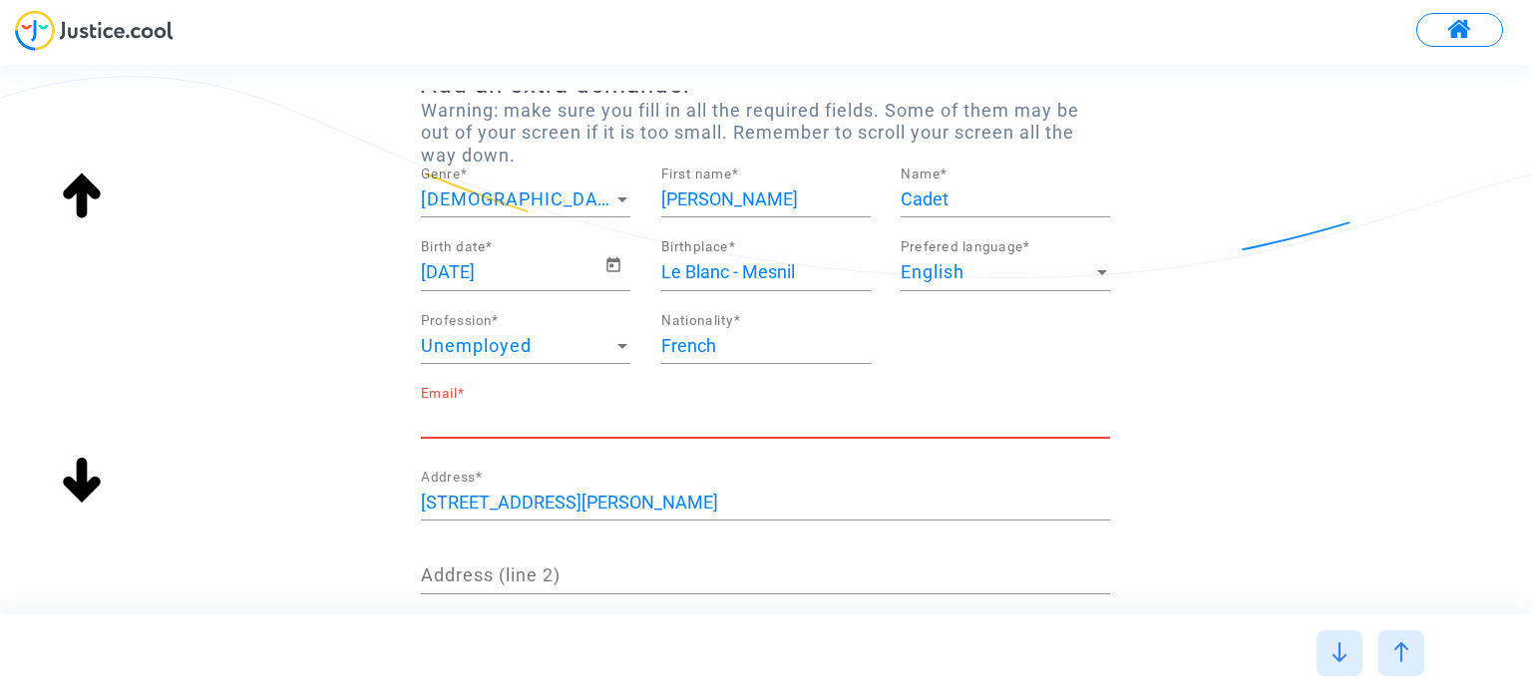
scroll to position [0, 0]
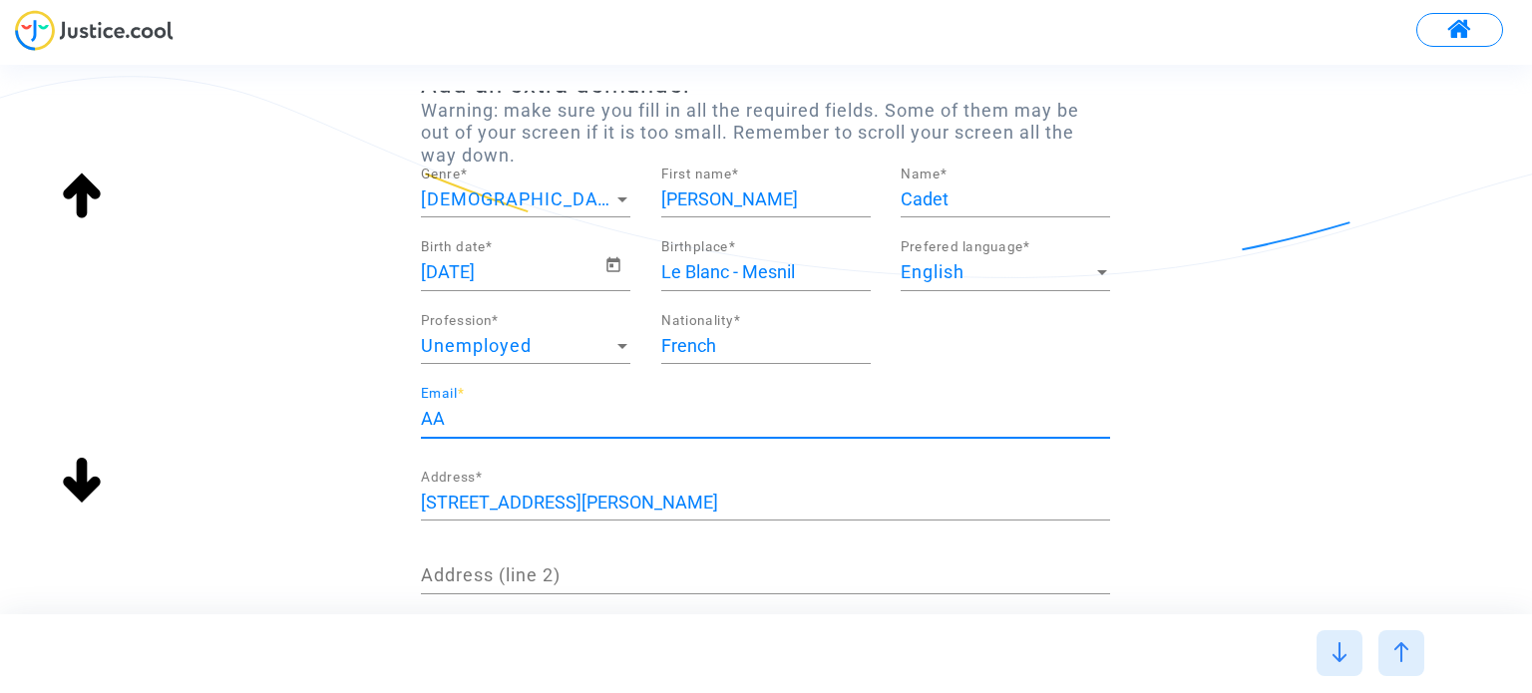
drag, startPoint x: 287, startPoint y: 483, endPoint x: 298, endPoint y: 486, distance: 11.4
click at [287, 483] on div "Add an extra demander Warning: make sure you fill in all the required fields. S…" at bounding box center [766, 500] width 1532 height 859
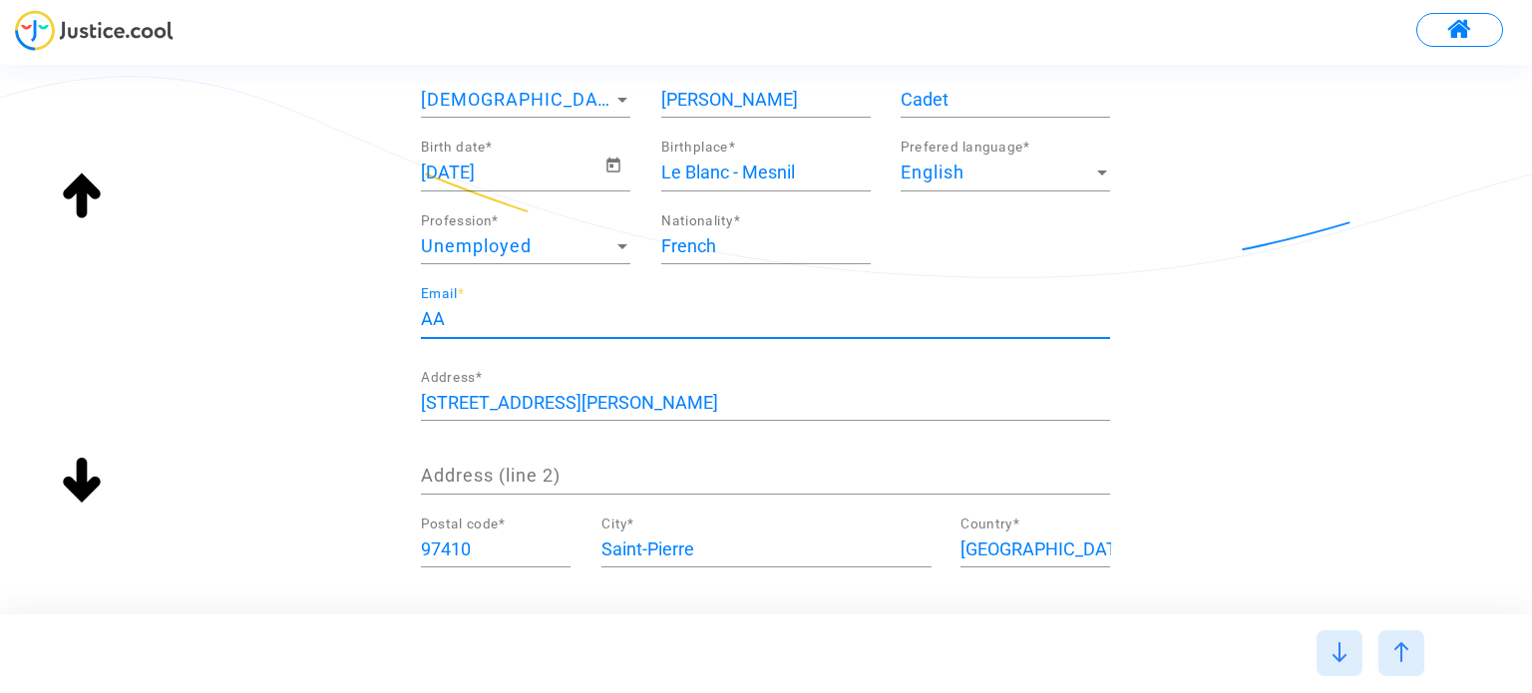
drag, startPoint x: 478, startPoint y: 318, endPoint x: 377, endPoint y: 325, distance: 101.0
click at [377, 325] on div "Add an extra demander Warning: make sure you fill in all the required fields. S…" at bounding box center [766, 400] width 1532 height 859
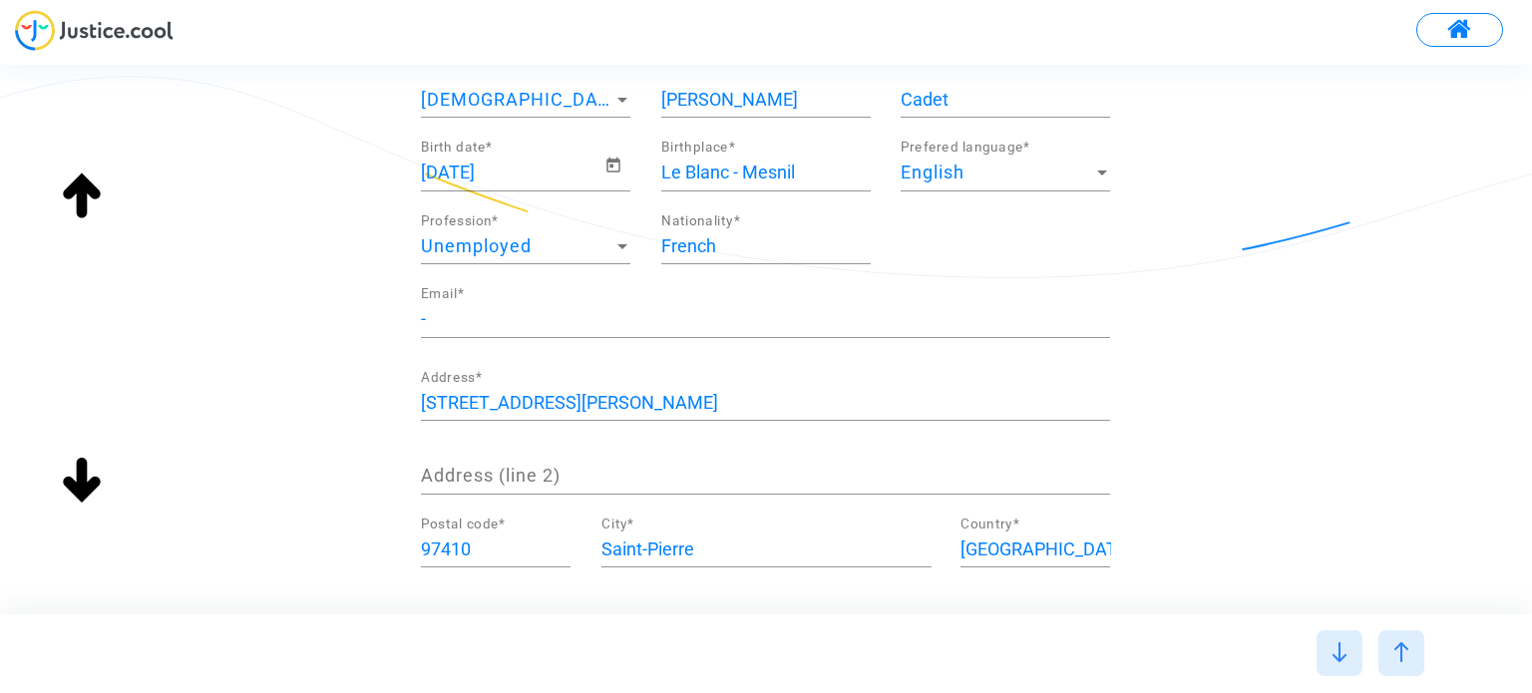
click at [360, 372] on div "Add an extra demander Warning: make sure you fill in all the required fields. S…" at bounding box center [766, 400] width 1532 height 859
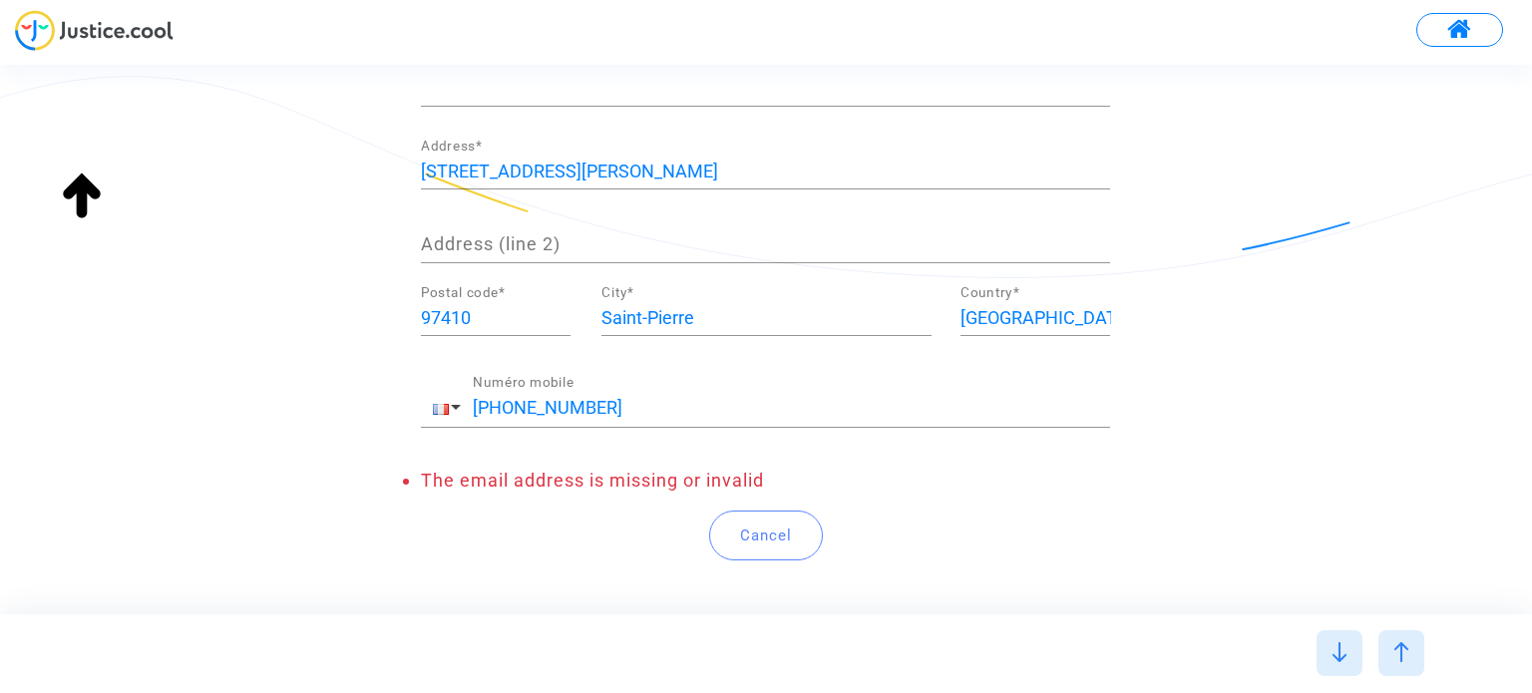
scroll to position [421, 0]
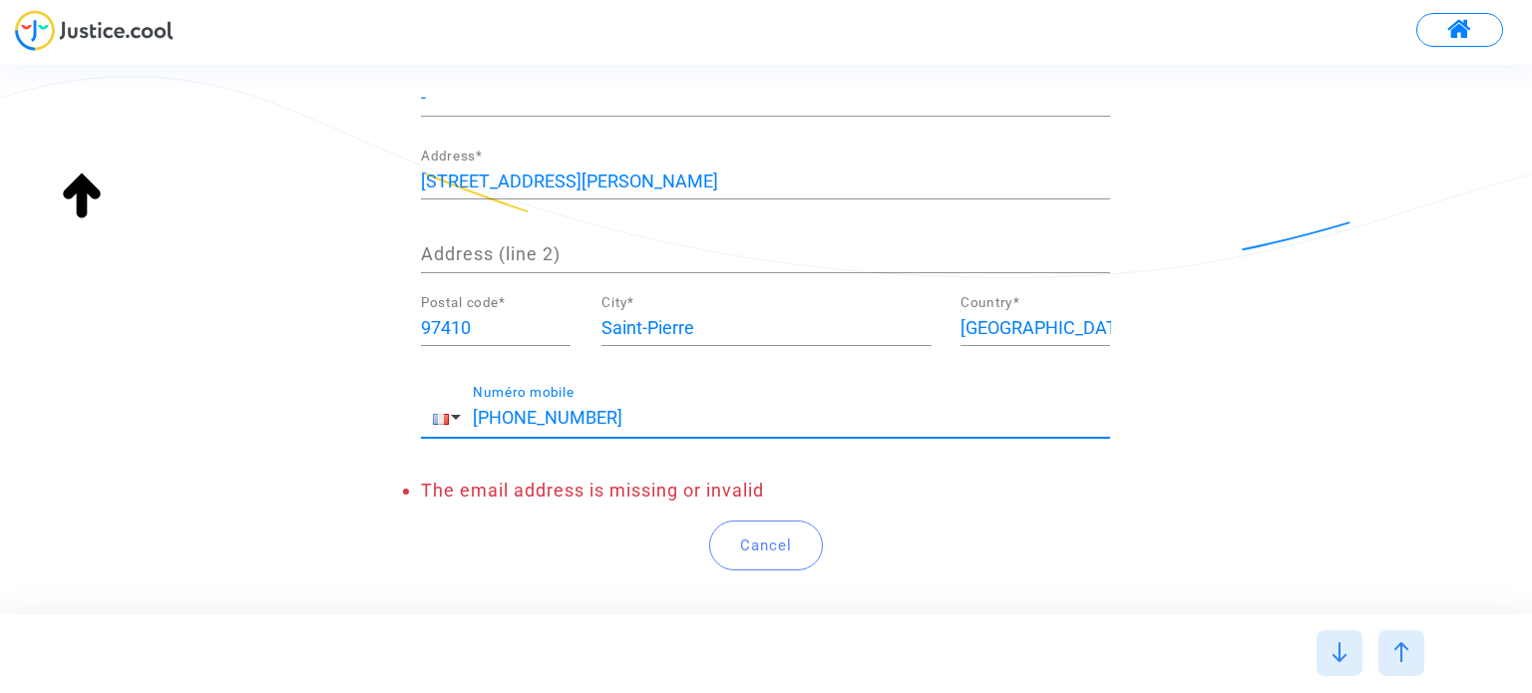
drag, startPoint x: 592, startPoint y: 416, endPoint x: 341, endPoint y: 418, distance: 250.4
click at [342, 418] on div "Add an extra demander Warning: make sure you fill in all the required fields. S…" at bounding box center [766, 179] width 1532 height 859
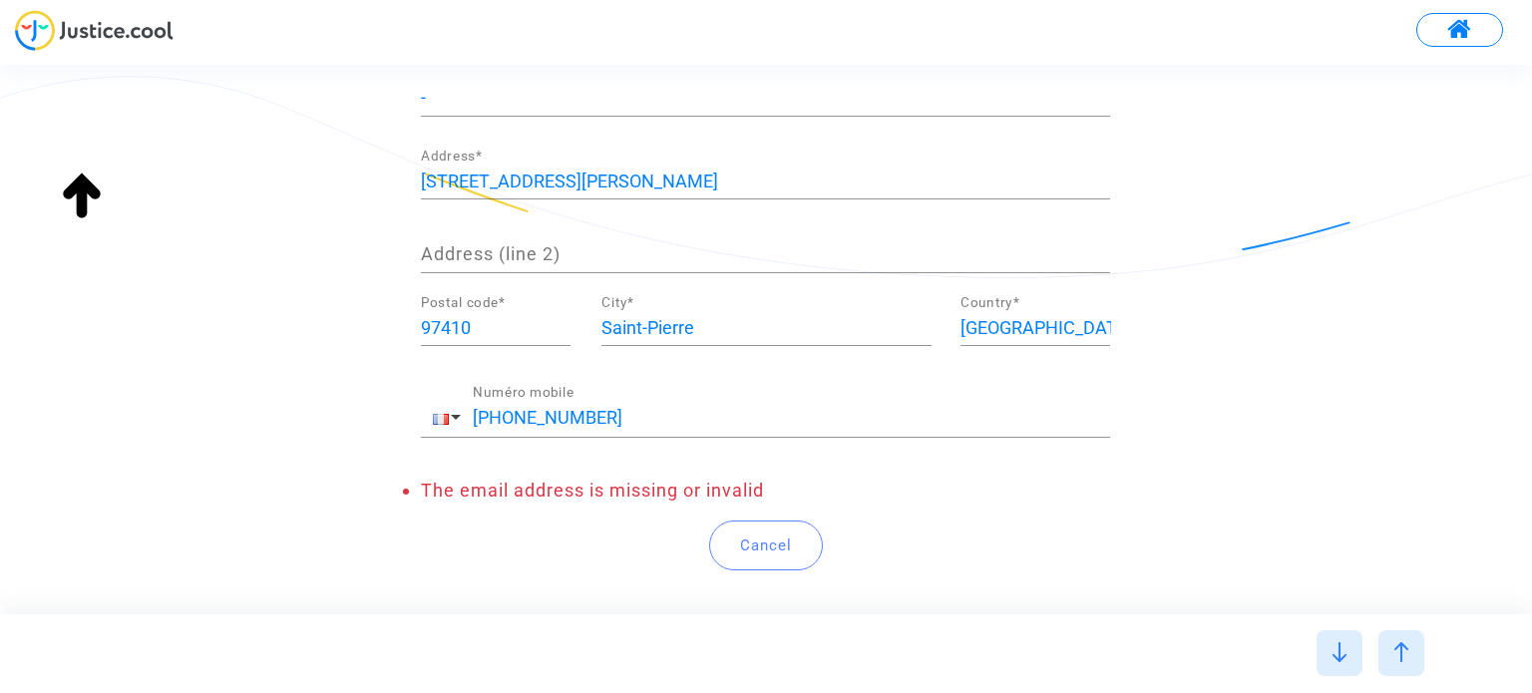
click at [365, 455] on div "Add an extra demander Warning: make sure you fill in all the required fields. S…" at bounding box center [766, 179] width 1532 height 859
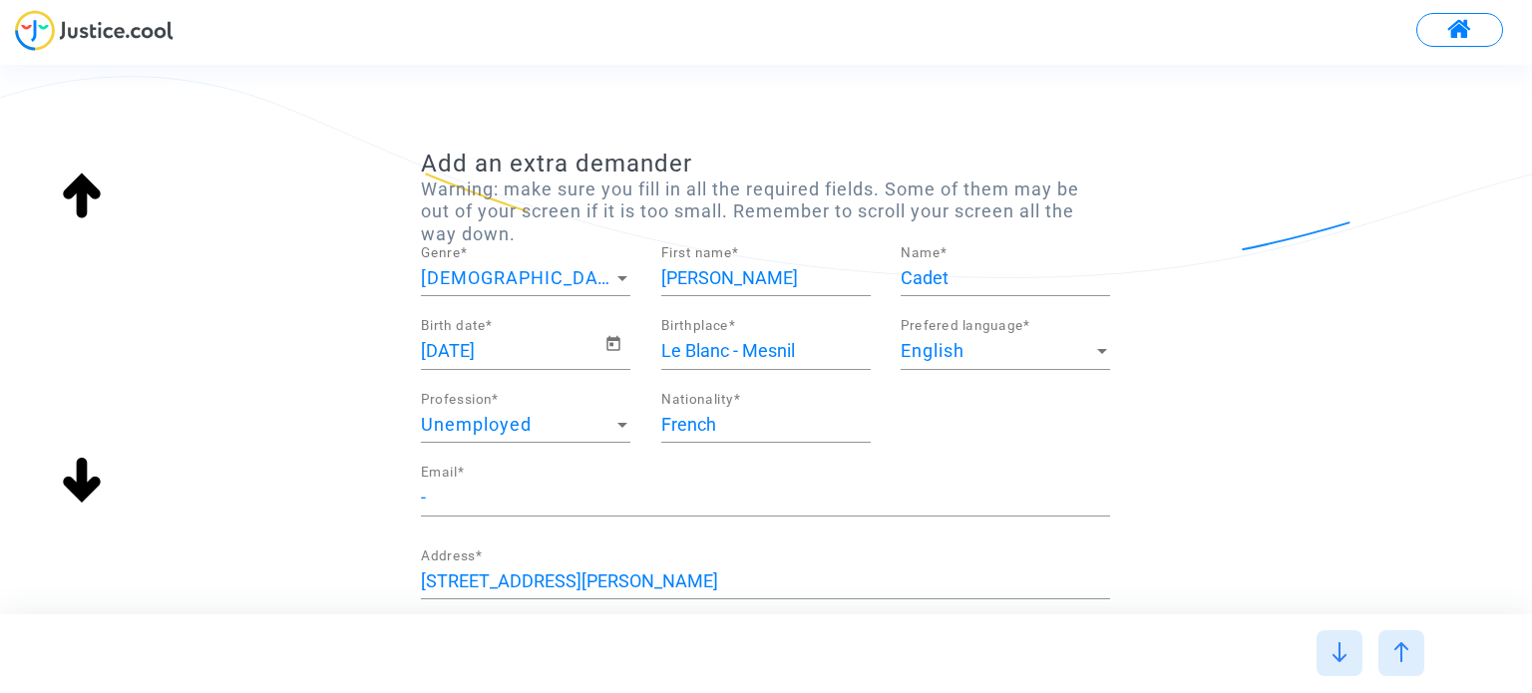
scroll to position [0, 0]
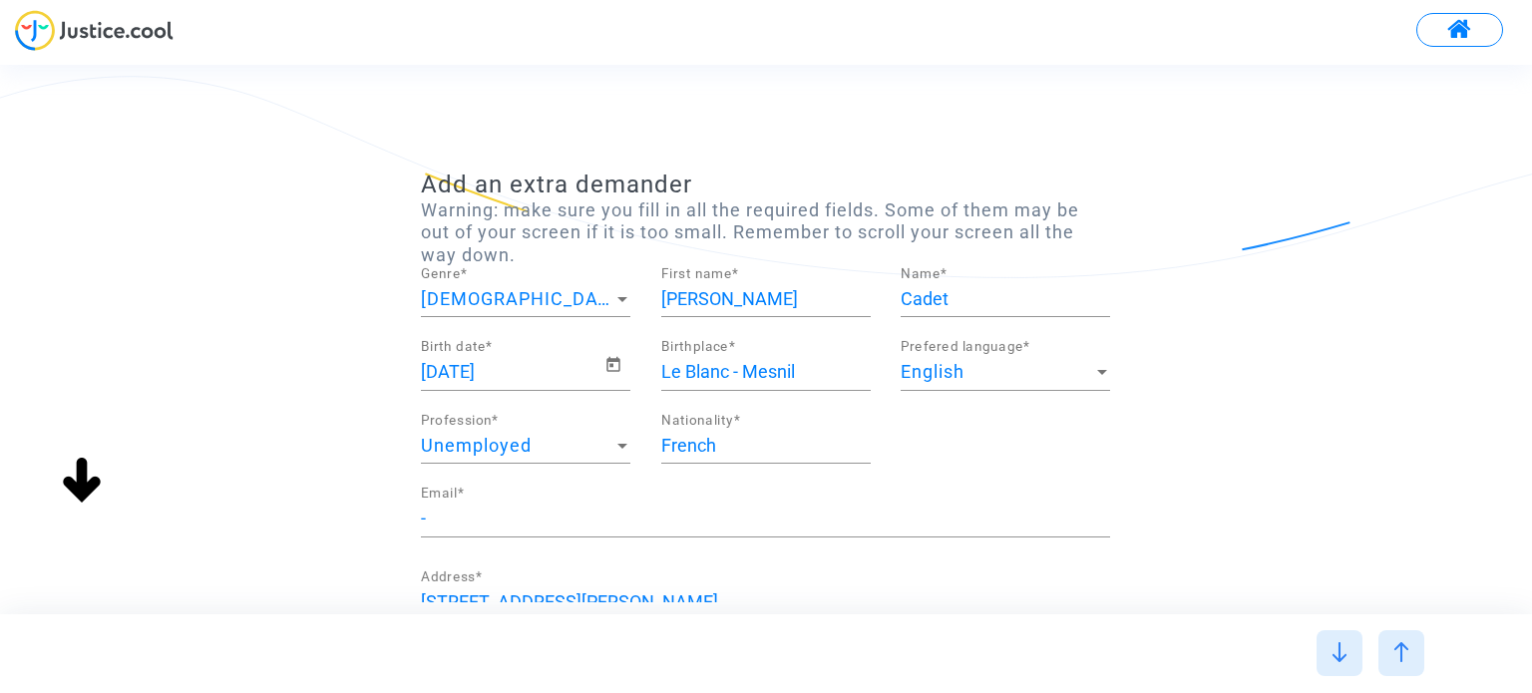
click at [539, 502] on div "- Email *" at bounding box center [765, 512] width 689 height 51
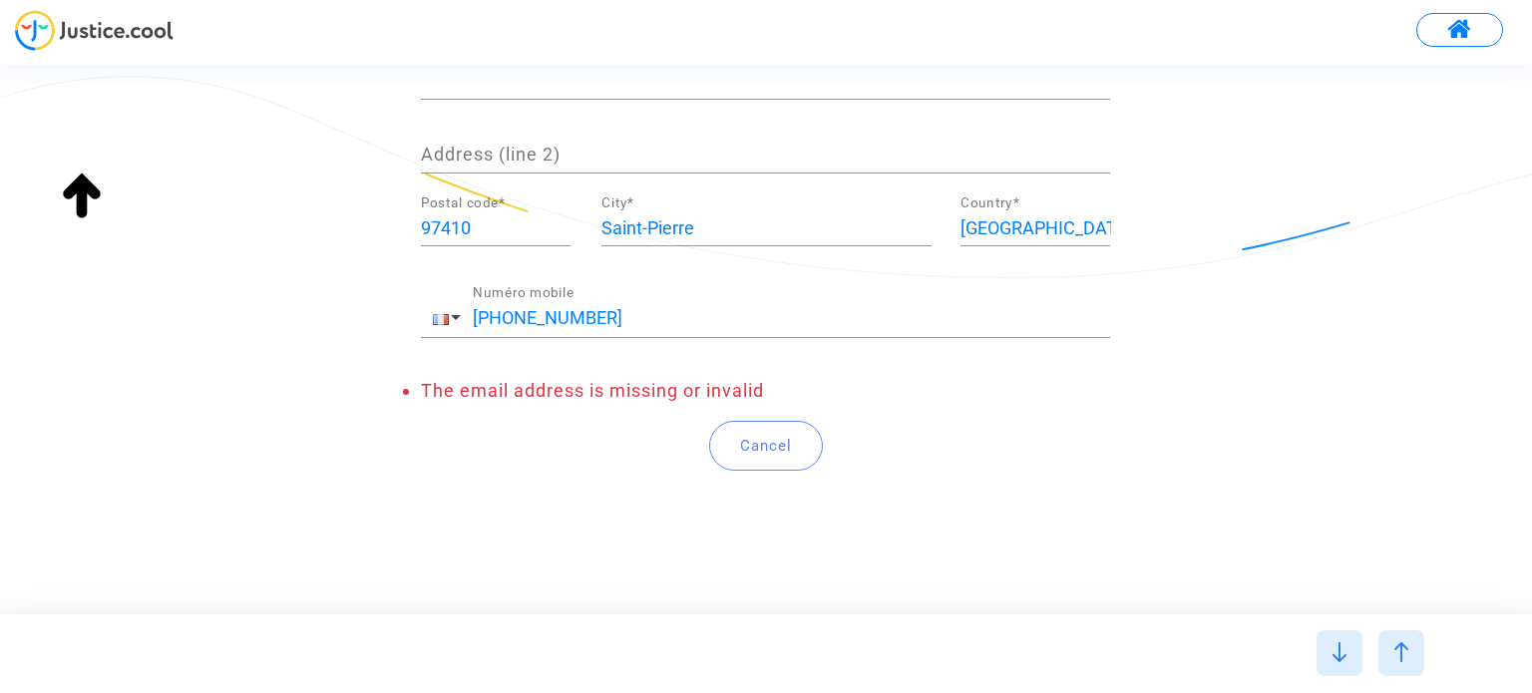
click at [1147, 469] on div "Add an extra demander Warning: make sure you fill in all the required fields. S…" at bounding box center [766, 79] width 1532 height 859
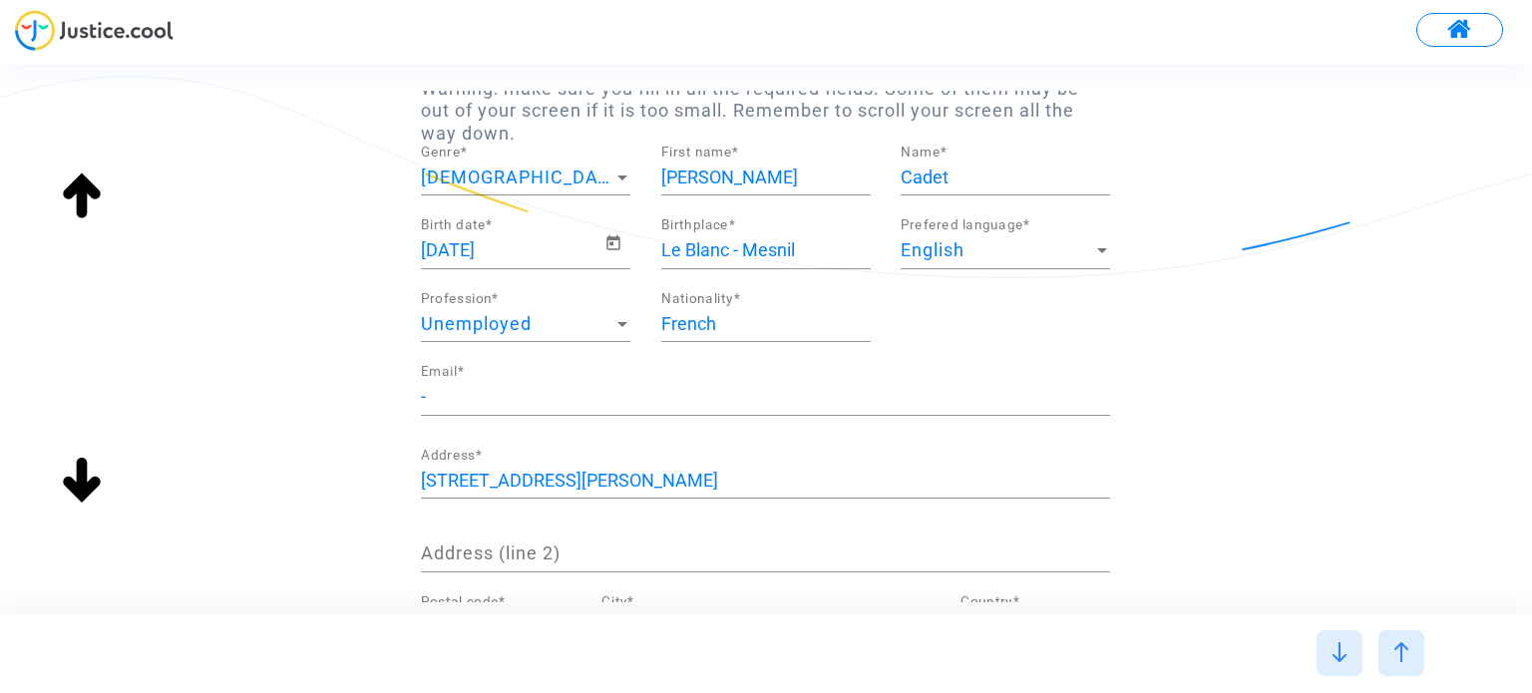
click at [500, 411] on div "- Email *" at bounding box center [765, 390] width 689 height 51
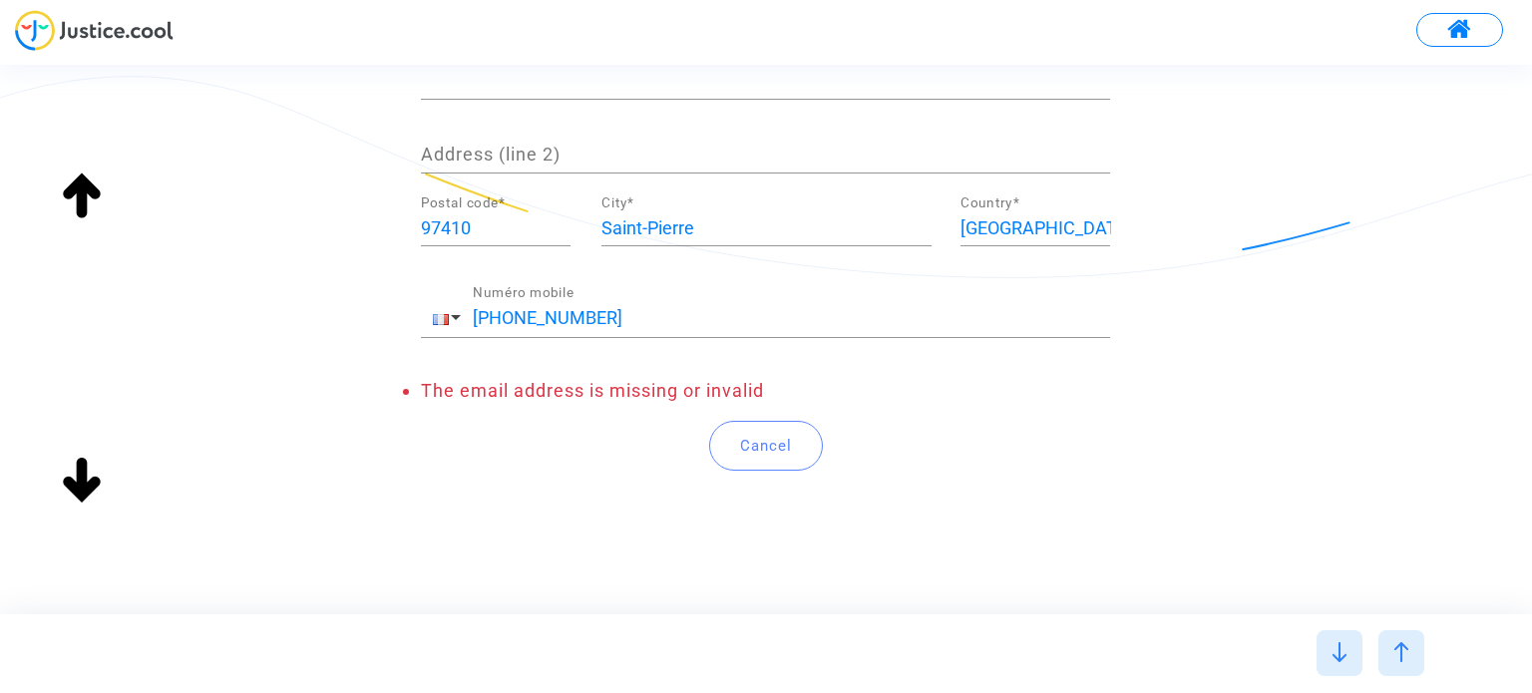
click at [1281, 366] on div "Add an extra demander Warning: make sure you fill in all the required fields. S…" at bounding box center [766, 79] width 1532 height 859
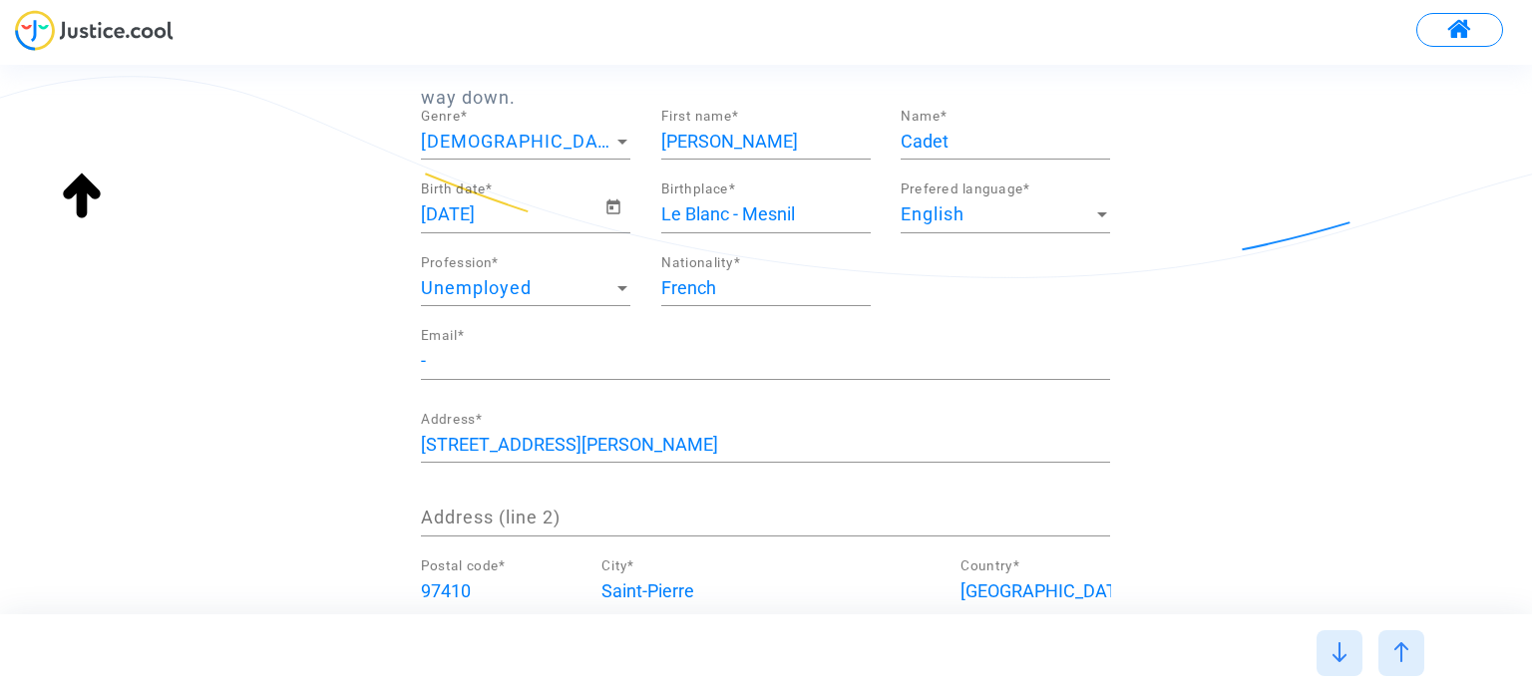
scroll to position [122, 0]
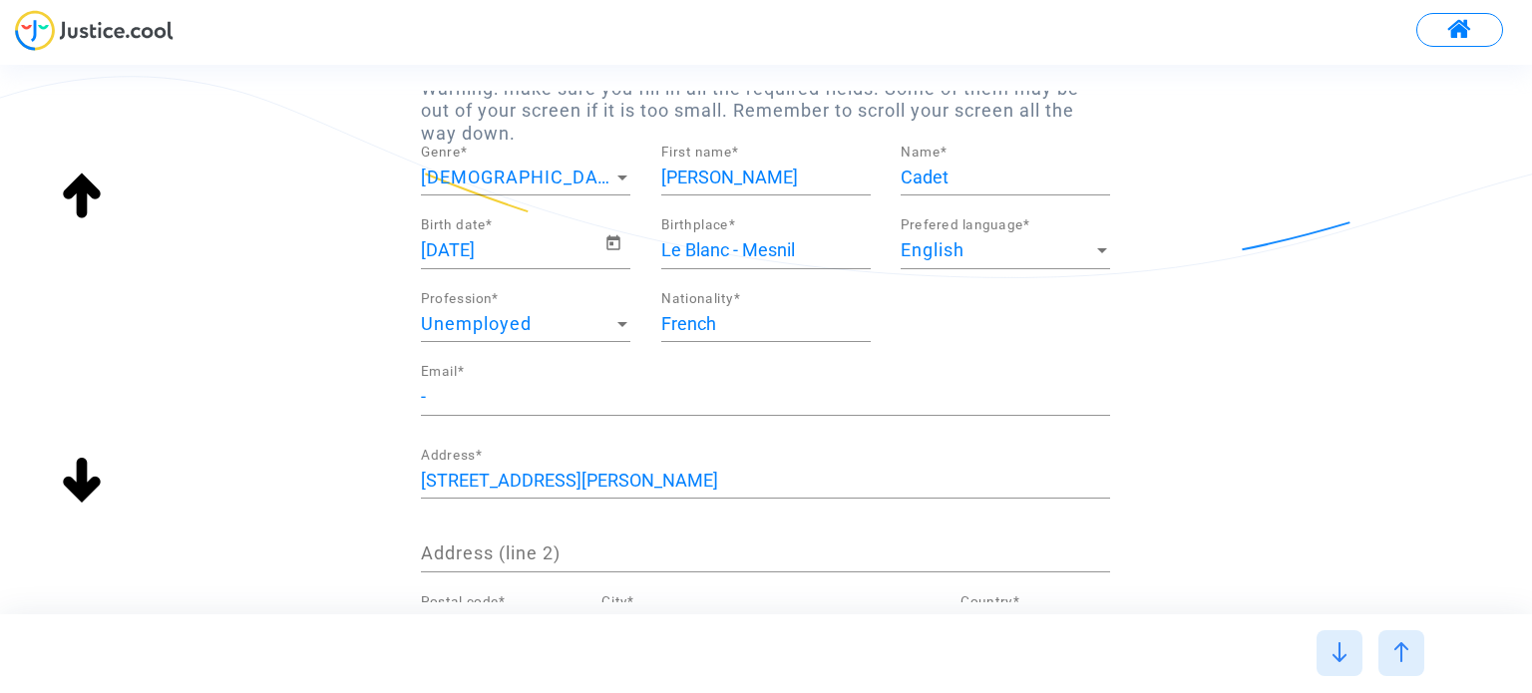
drag, startPoint x: 531, startPoint y: 412, endPoint x: 521, endPoint y: 403, distance: 13.4
click at [530, 413] on div "- Email *" at bounding box center [765, 402] width 689 height 74
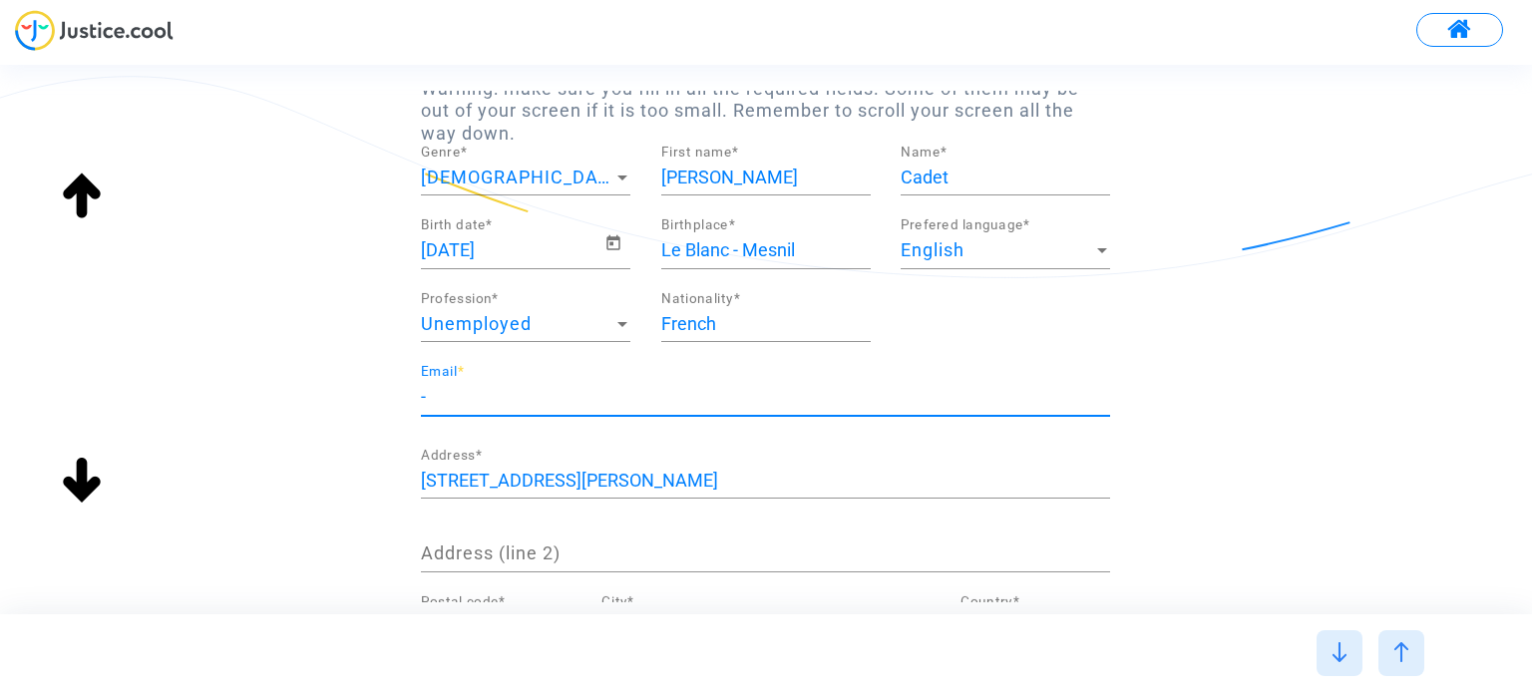
drag, startPoint x: 516, startPoint y: 397, endPoint x: 307, endPoint y: 399, distance: 208.5
click at [307, 399] on div "Add an extra demander Warning: make sure you fill in all the required fields. S…" at bounding box center [766, 478] width 1532 height 859
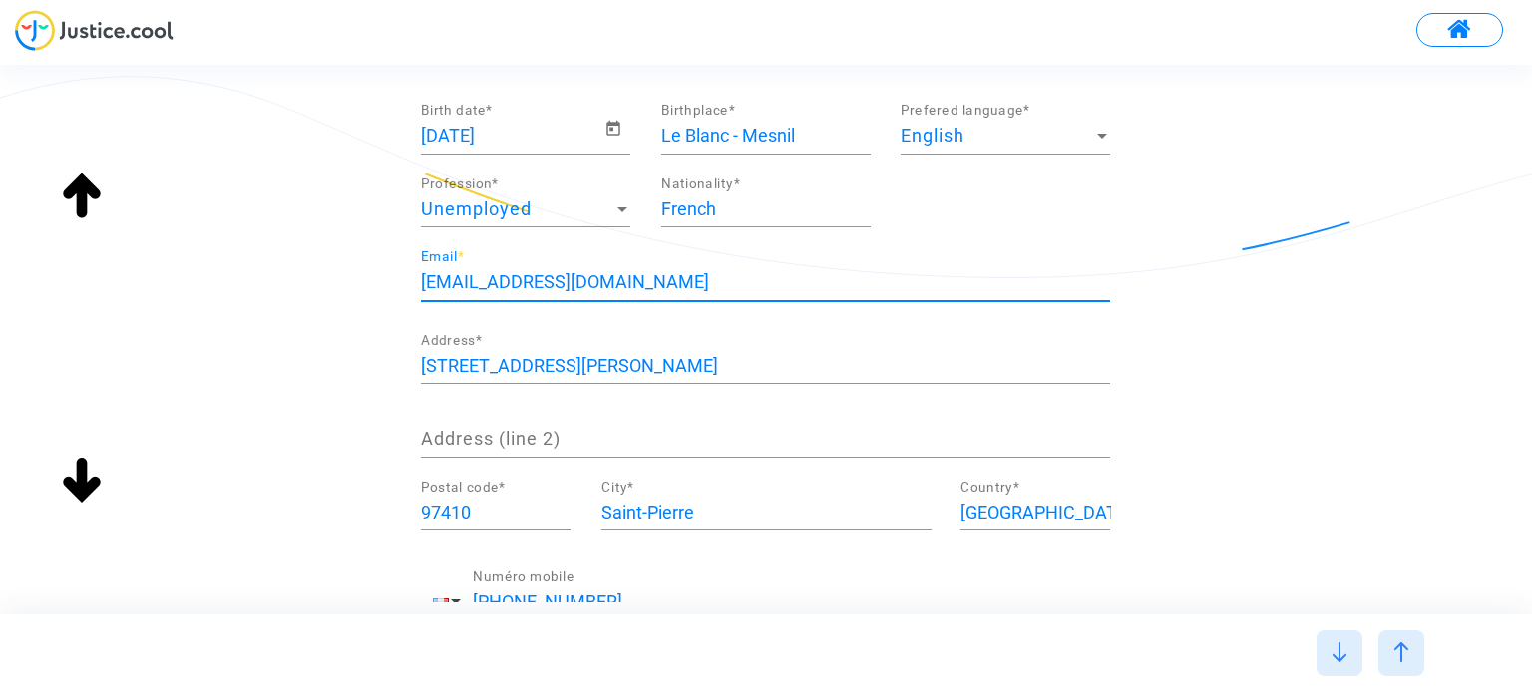
scroll to position [393, 0]
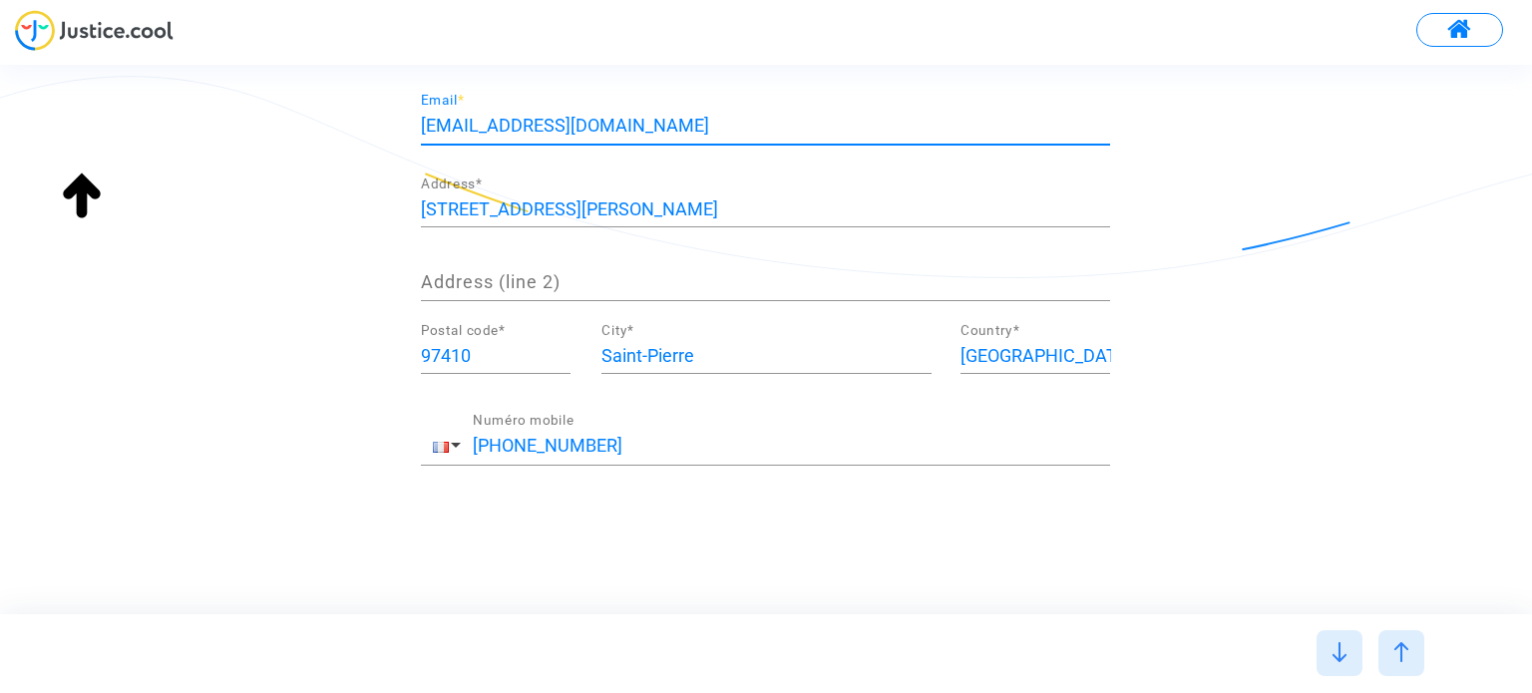
type input "AA@aa.com"
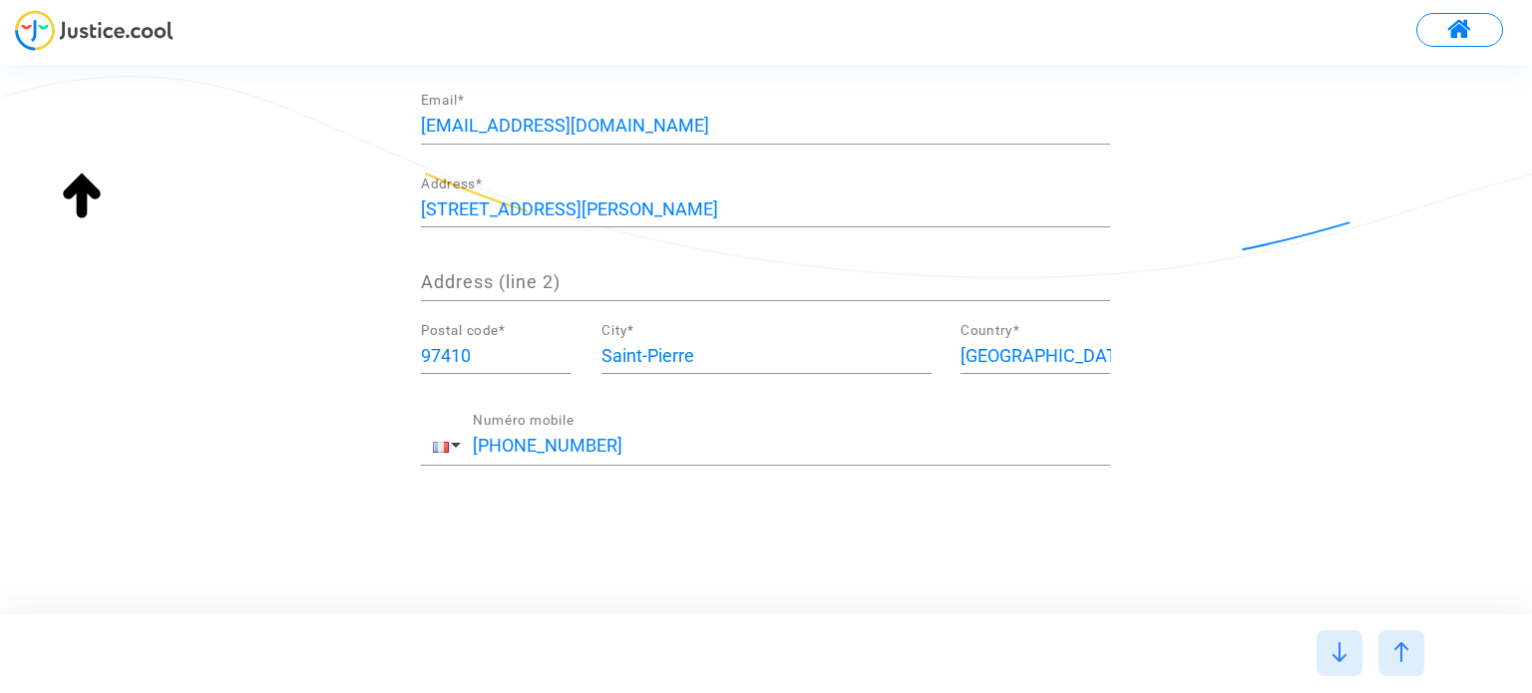
click at [1353, 659] on div at bounding box center [1340, 653] width 46 height 46
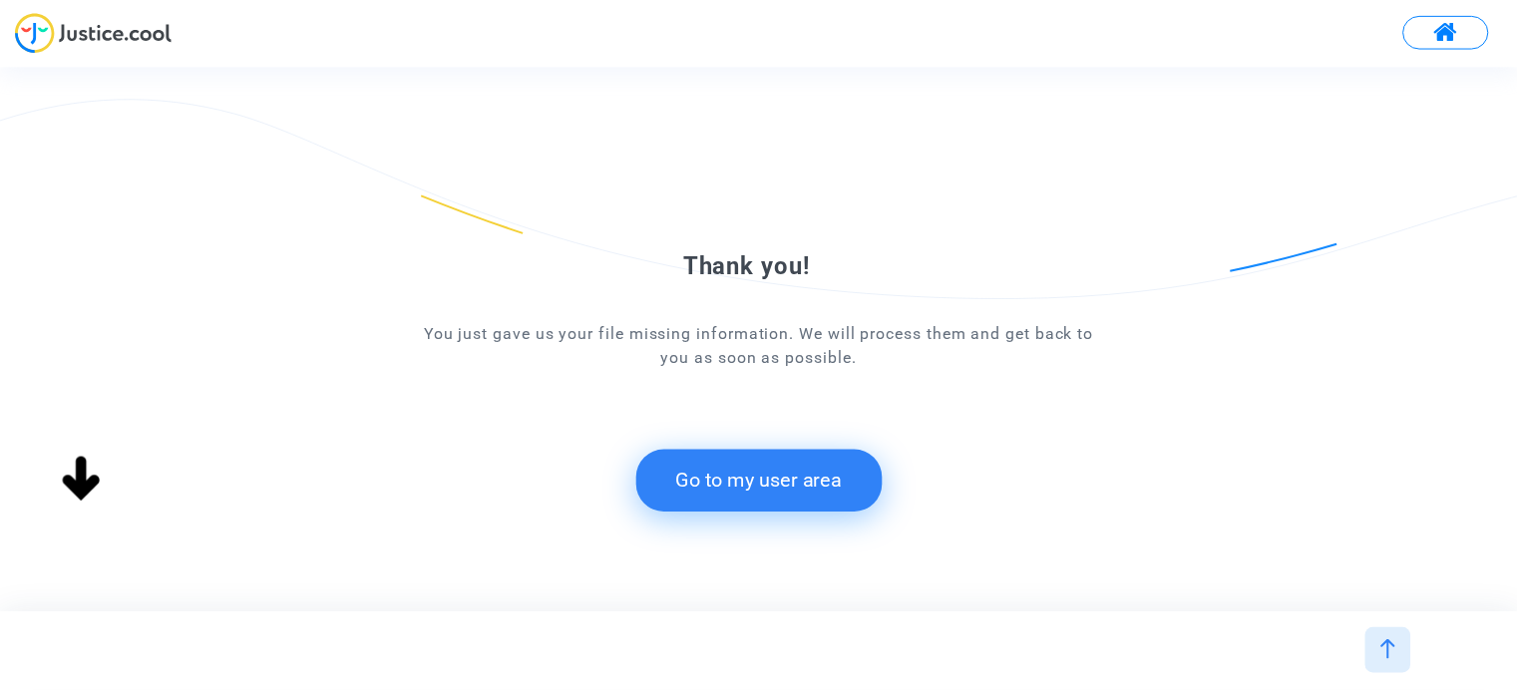
scroll to position [94, 0]
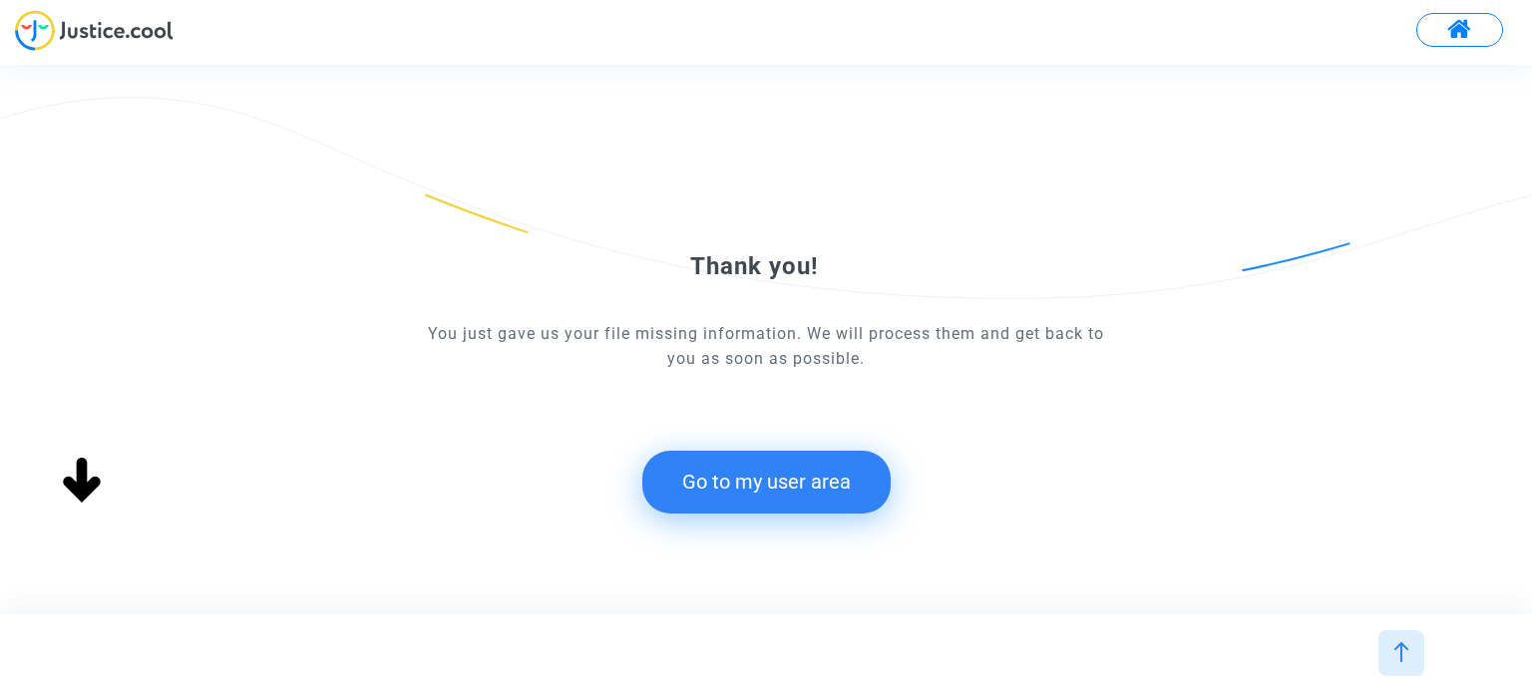
click at [718, 487] on button "Go to my user area" at bounding box center [766, 482] width 248 height 62
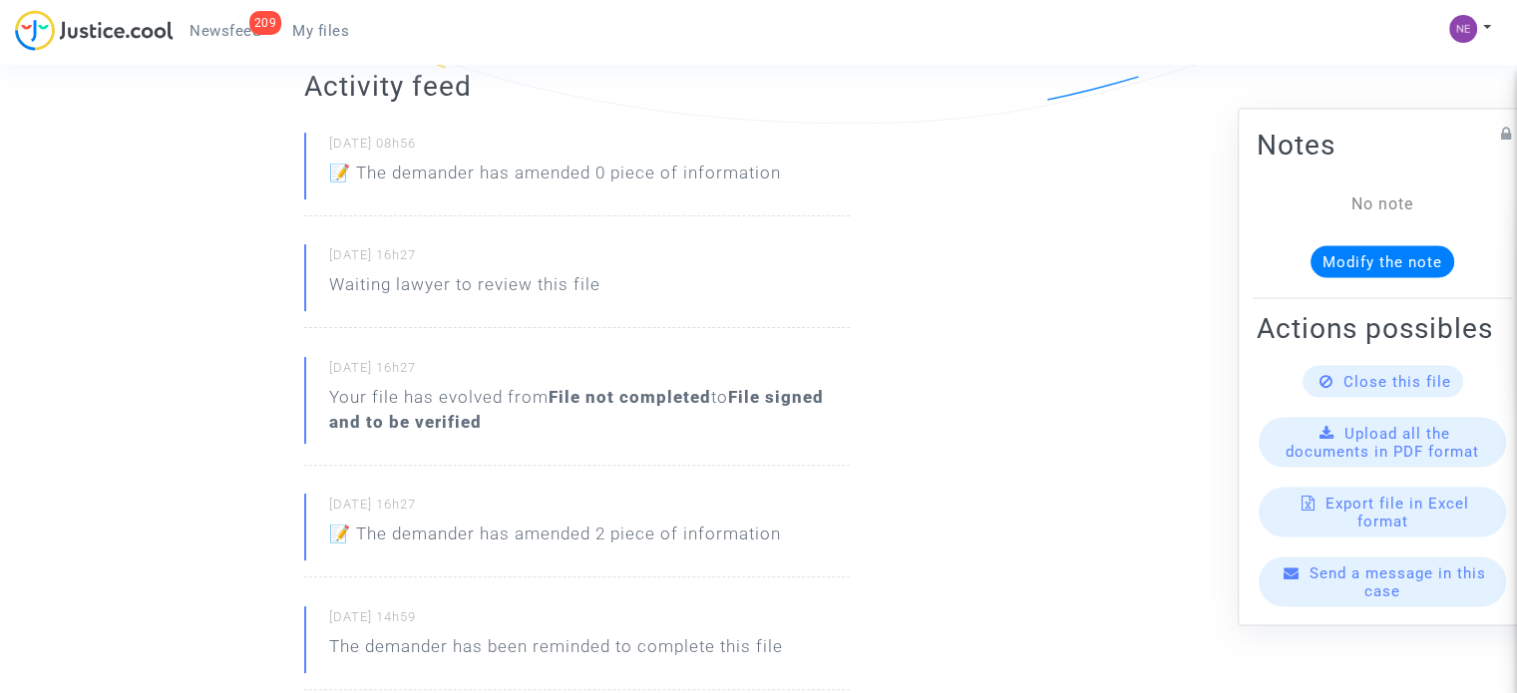
scroll to position [200, 0]
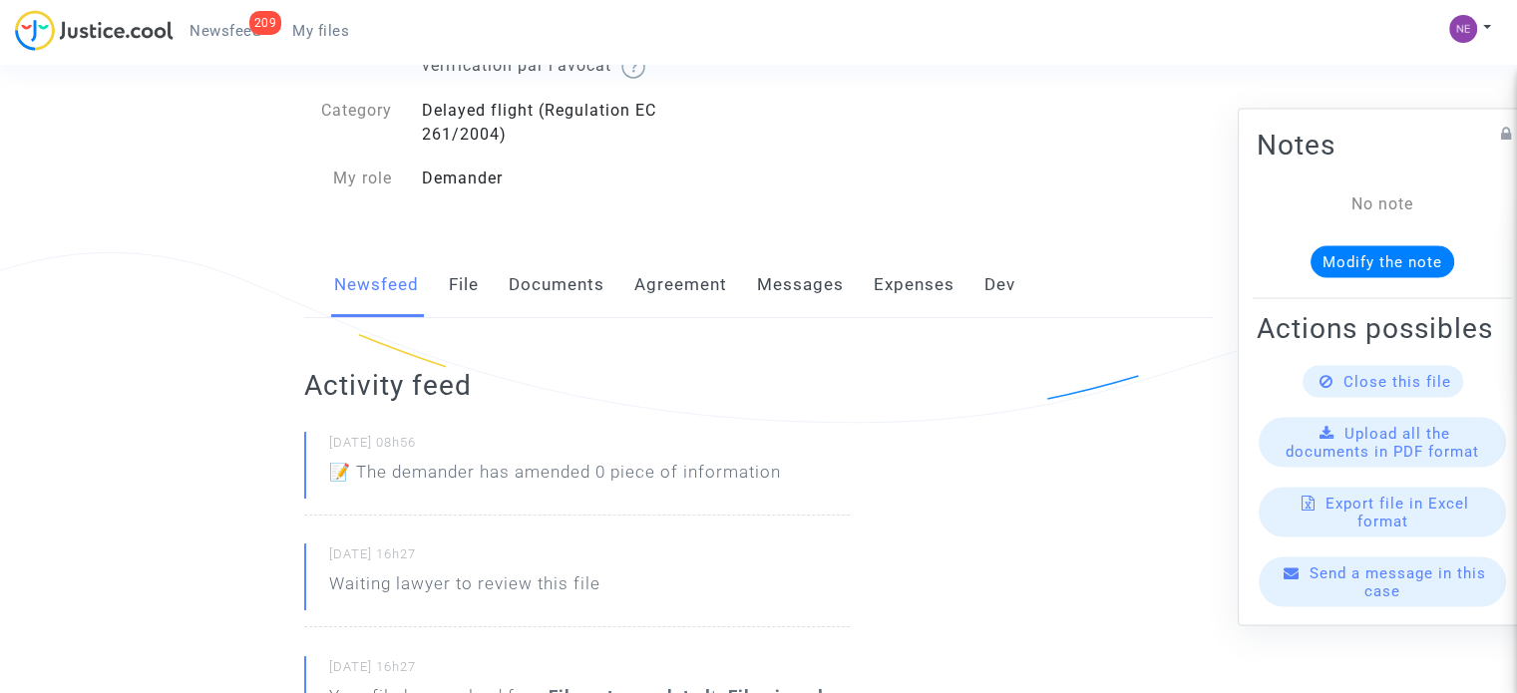
click at [471, 287] on link "File" at bounding box center [464, 285] width 30 height 66
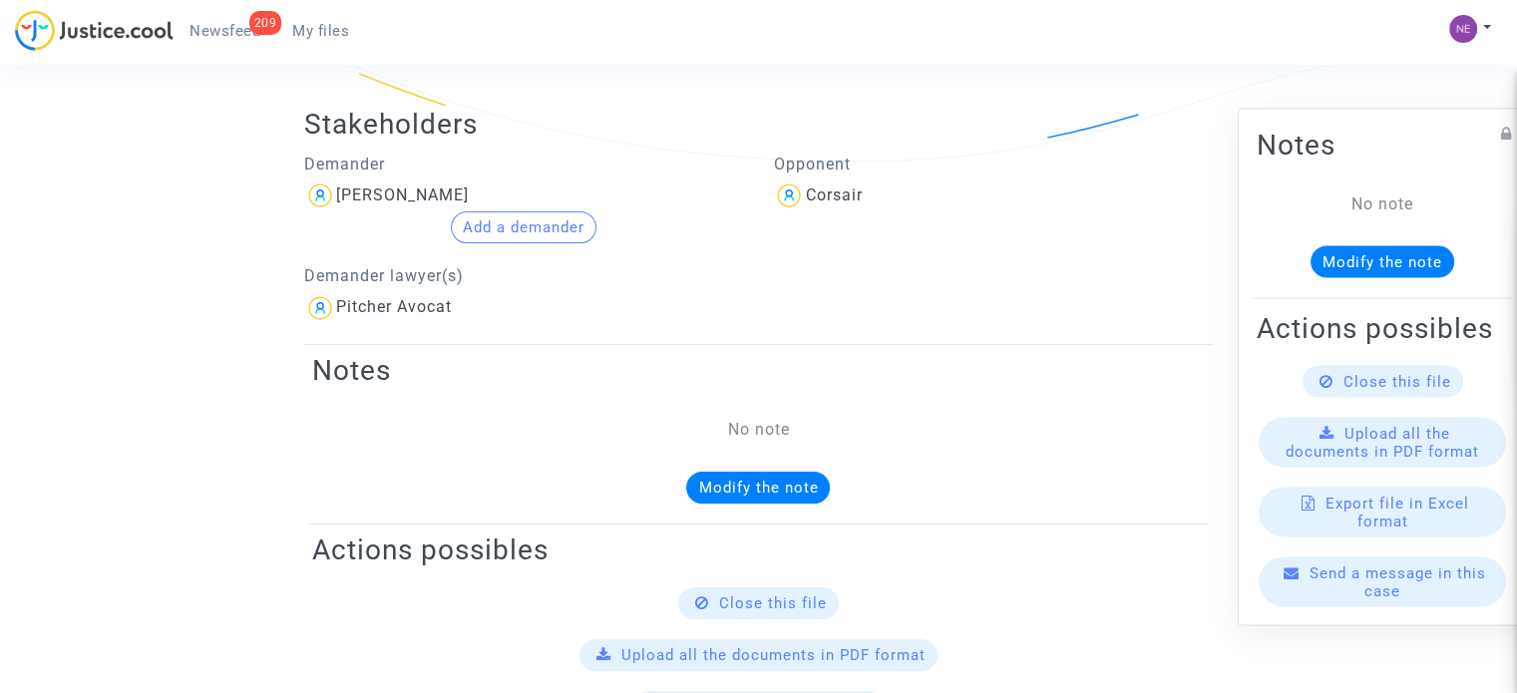
scroll to position [100, 0]
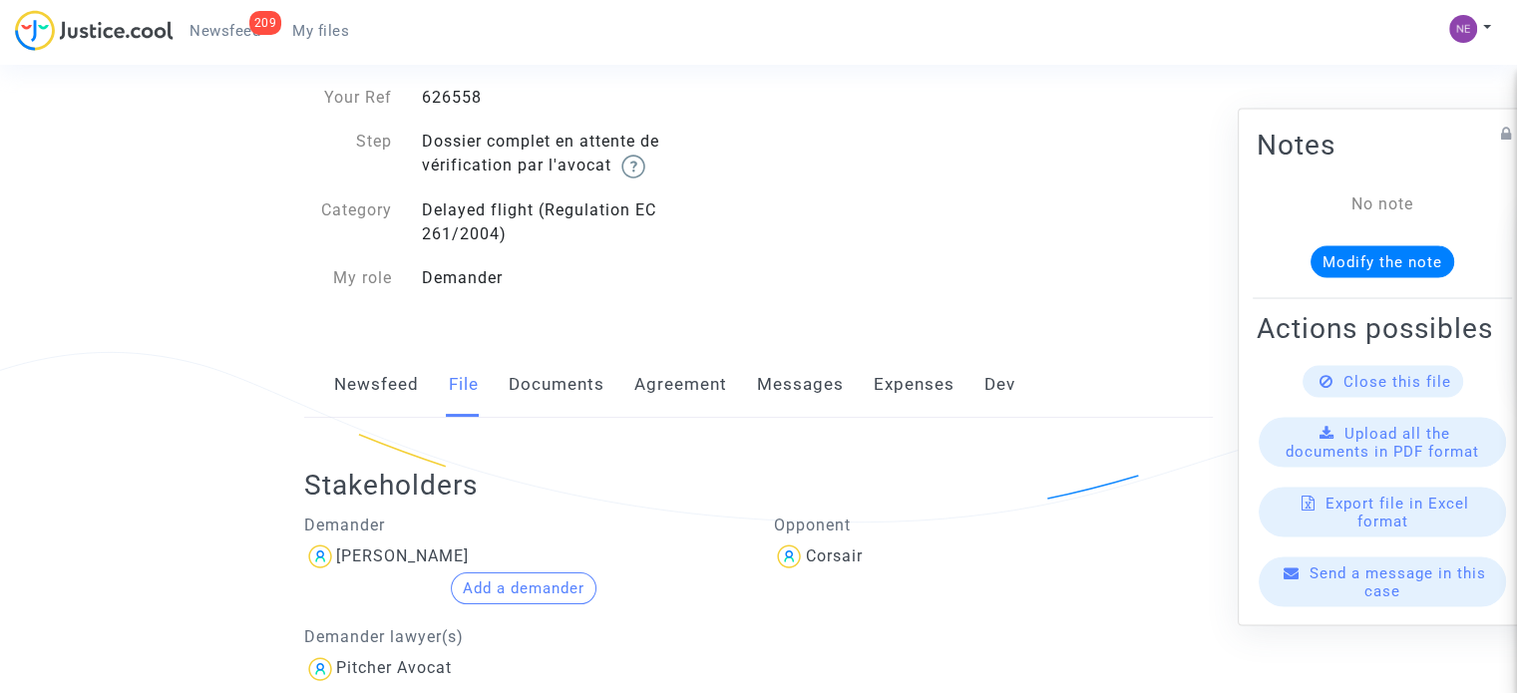
click at [572, 384] on link "Documents" at bounding box center [557, 385] width 96 height 66
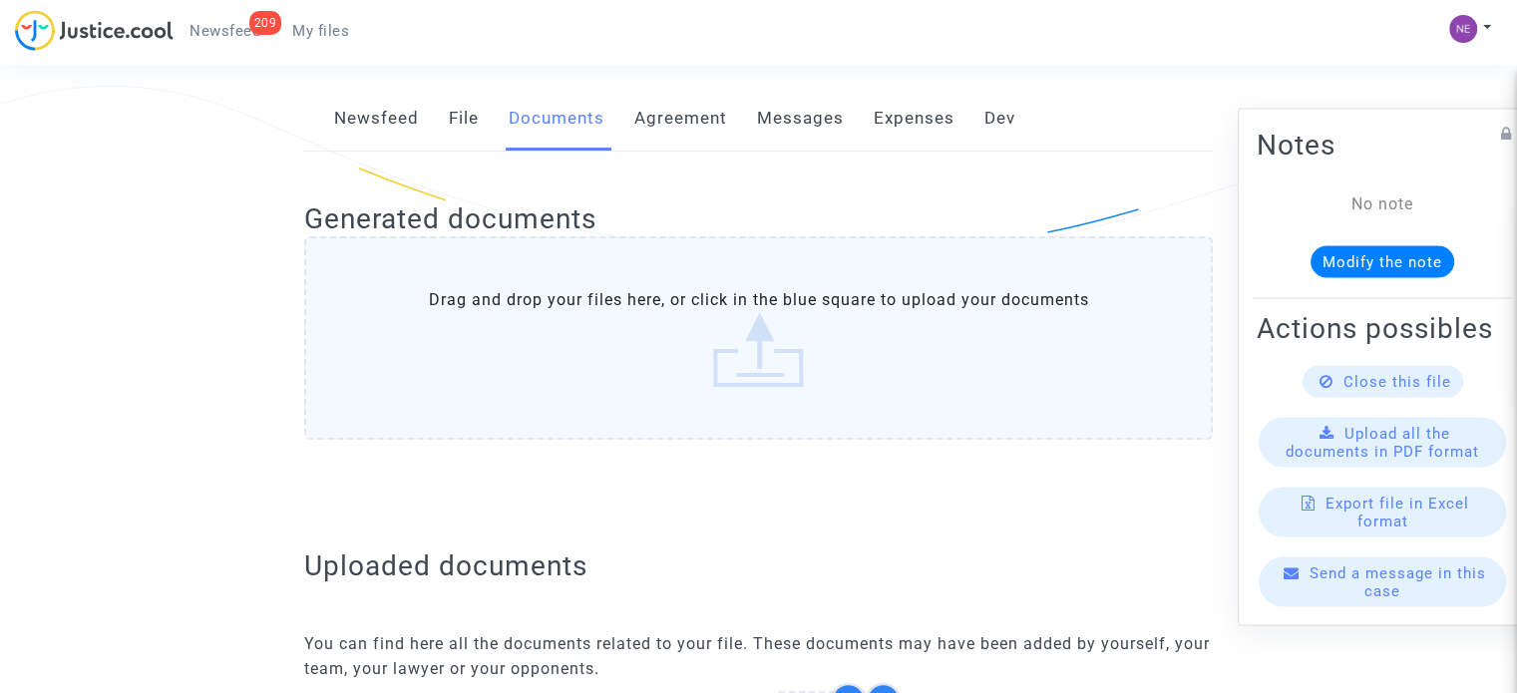
scroll to position [399, 0]
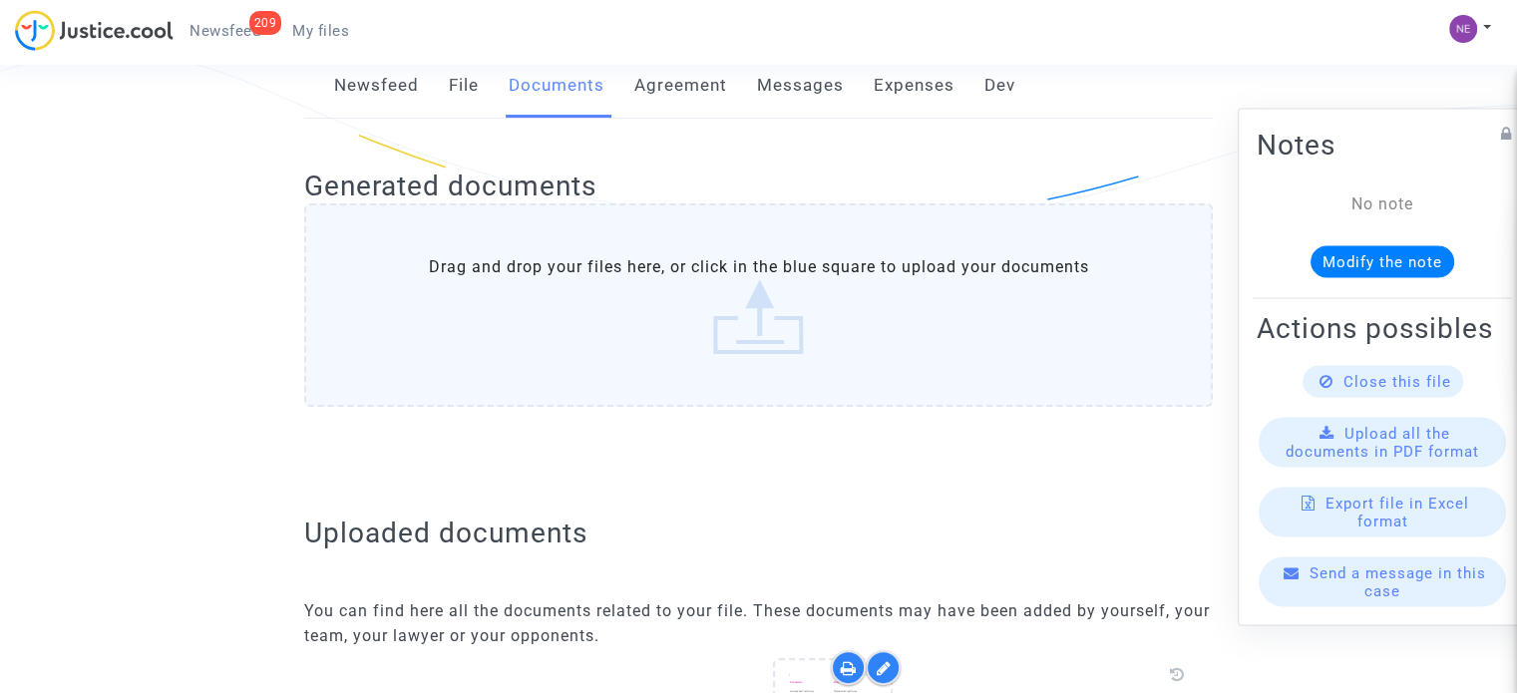
click at [464, 82] on link "File" at bounding box center [464, 86] width 30 height 66
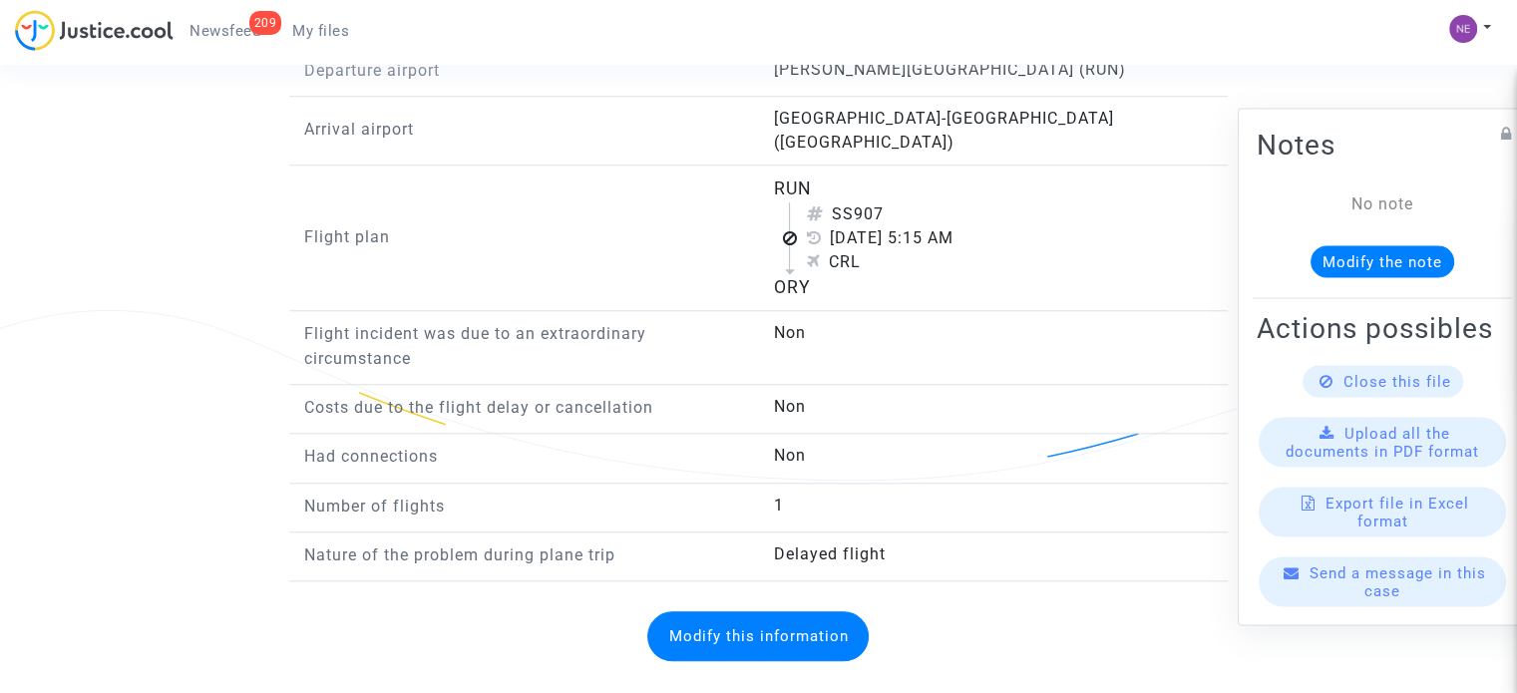
scroll to position [1842, 0]
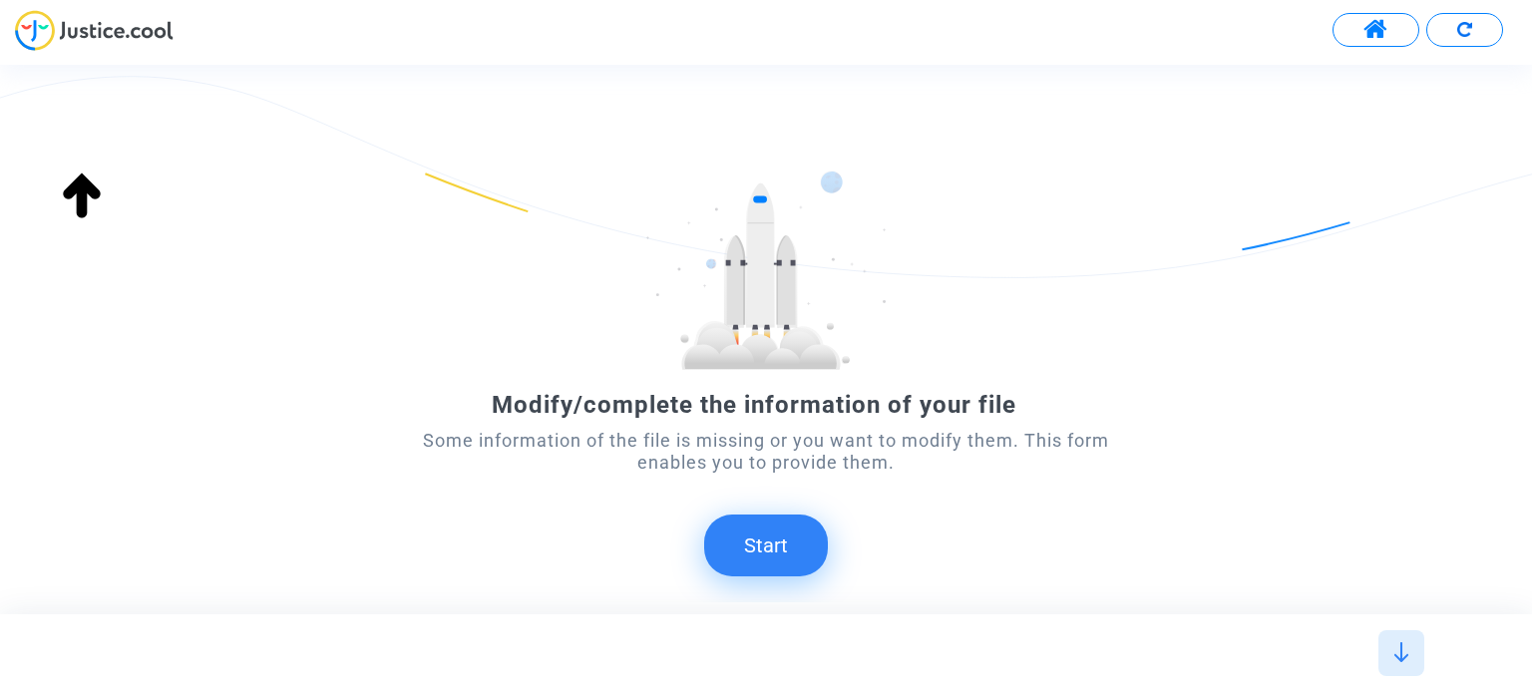
scroll to position [299, 0]
click at [1348, 31] on button at bounding box center [1376, 30] width 87 height 34
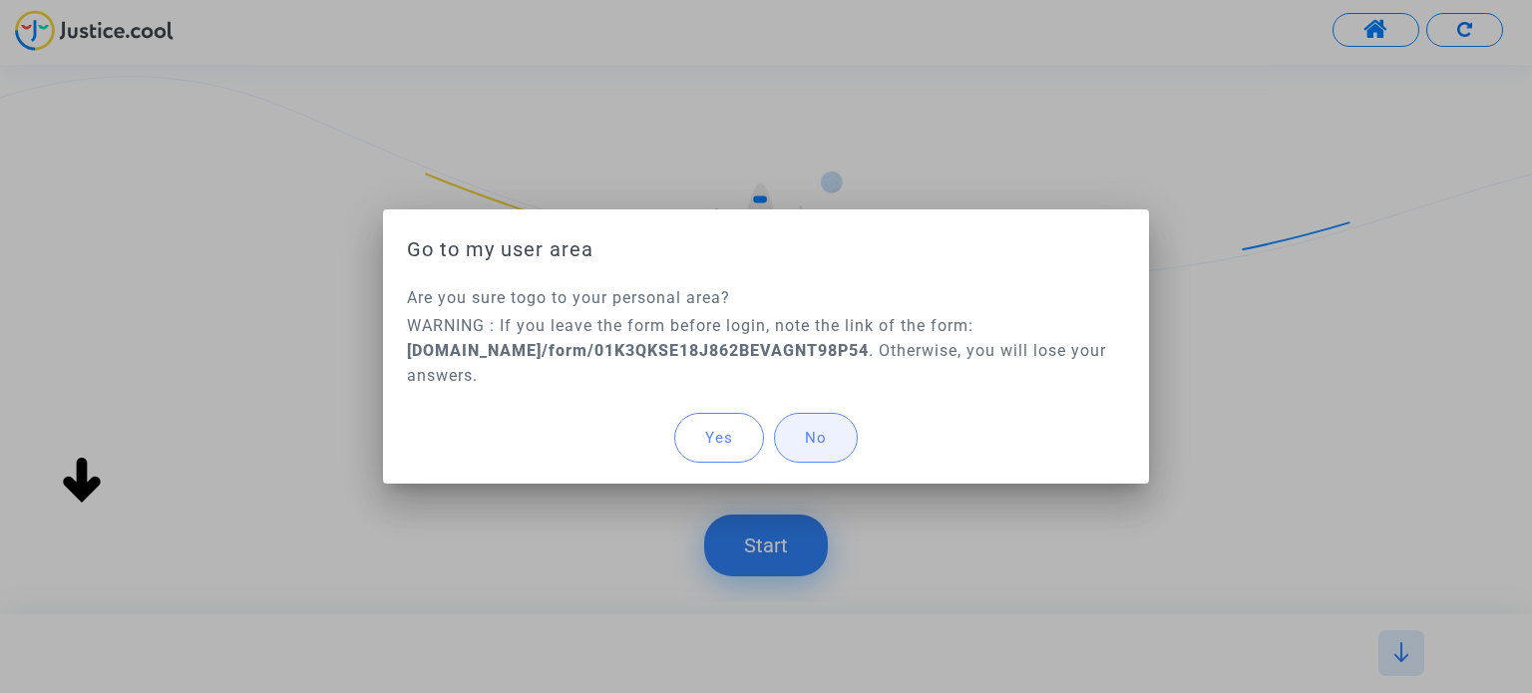
click at [823, 439] on span "No" at bounding box center [816, 438] width 22 height 18
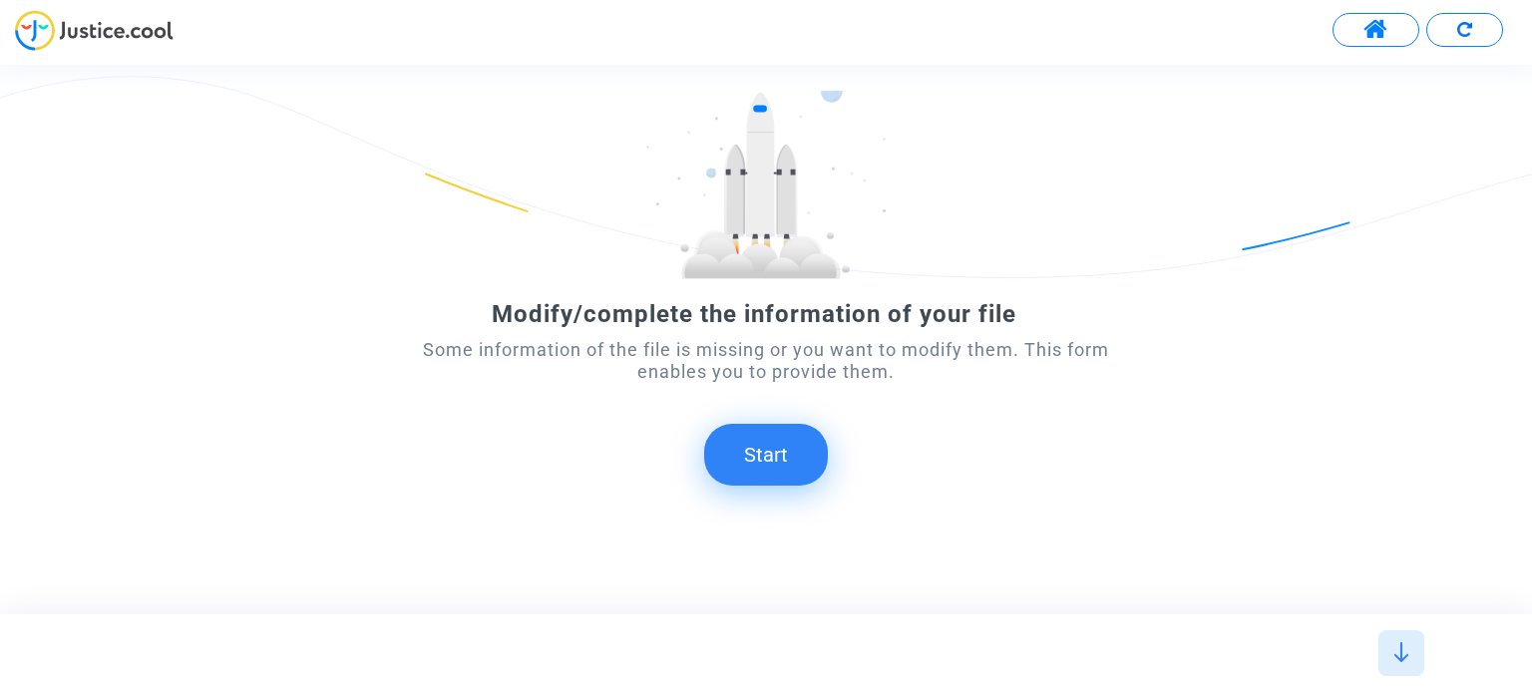
scroll to position [112, 0]
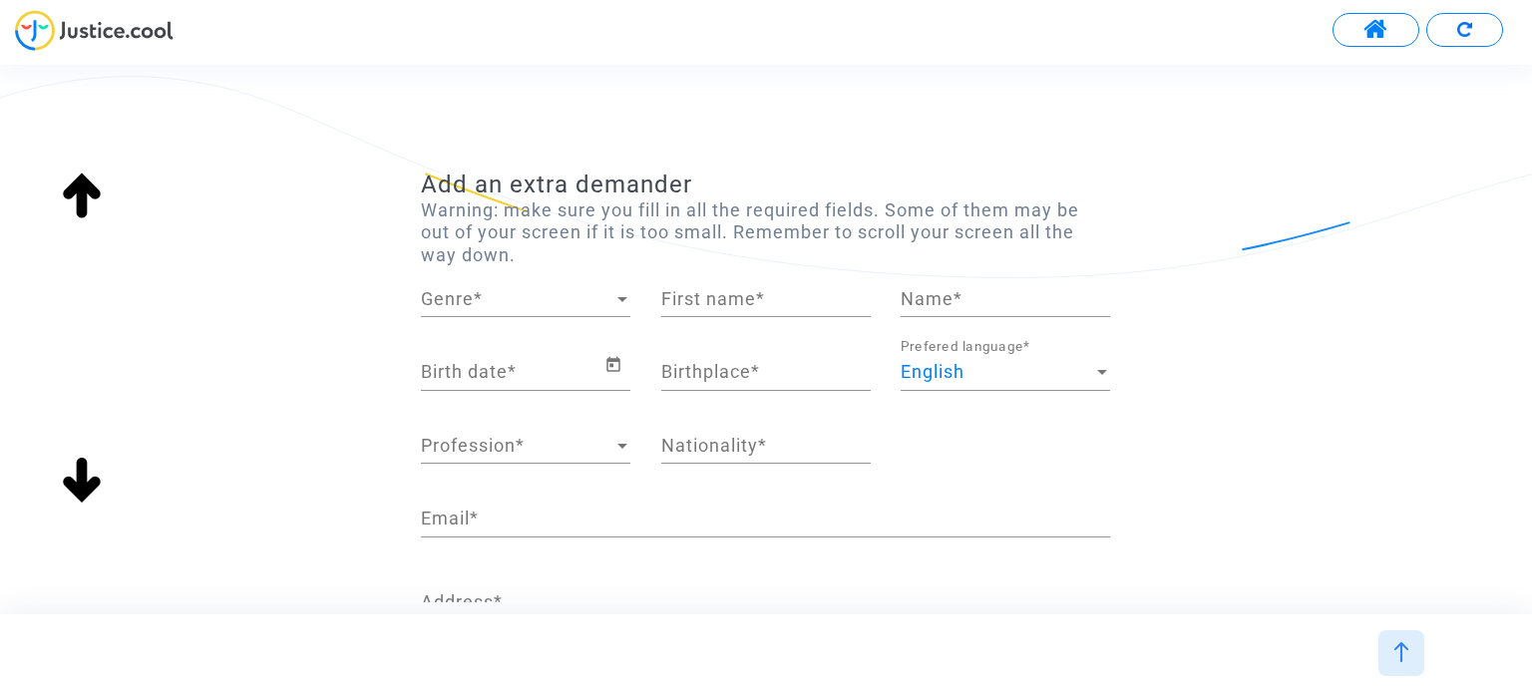
click at [1385, 41] on span at bounding box center [1376, 30] width 25 height 26
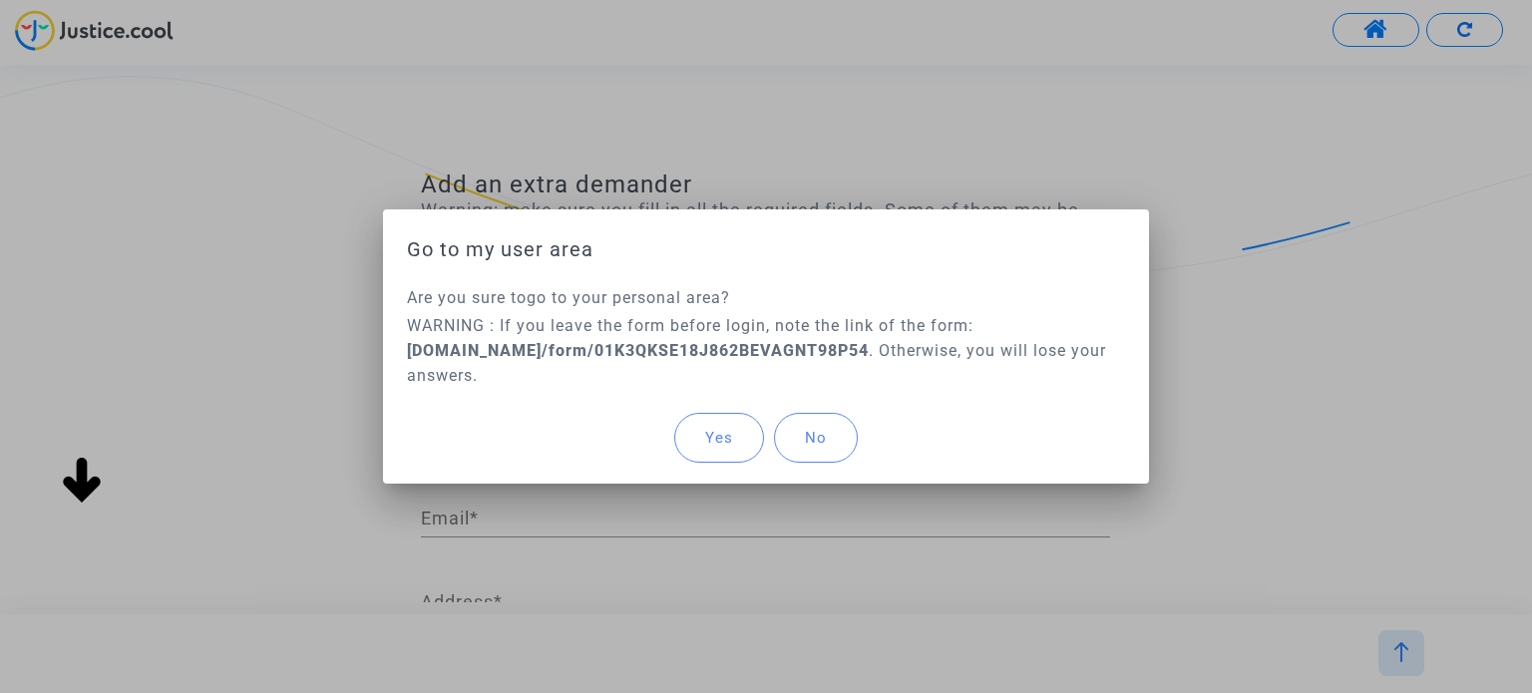
drag, startPoint x: 736, startPoint y: 408, endPoint x: 737, endPoint y: 424, distance: 16.0
click at [736, 410] on div "Yes No" at bounding box center [766, 438] width 718 height 92
click at [737, 433] on button "Yes" at bounding box center [719, 438] width 90 height 50
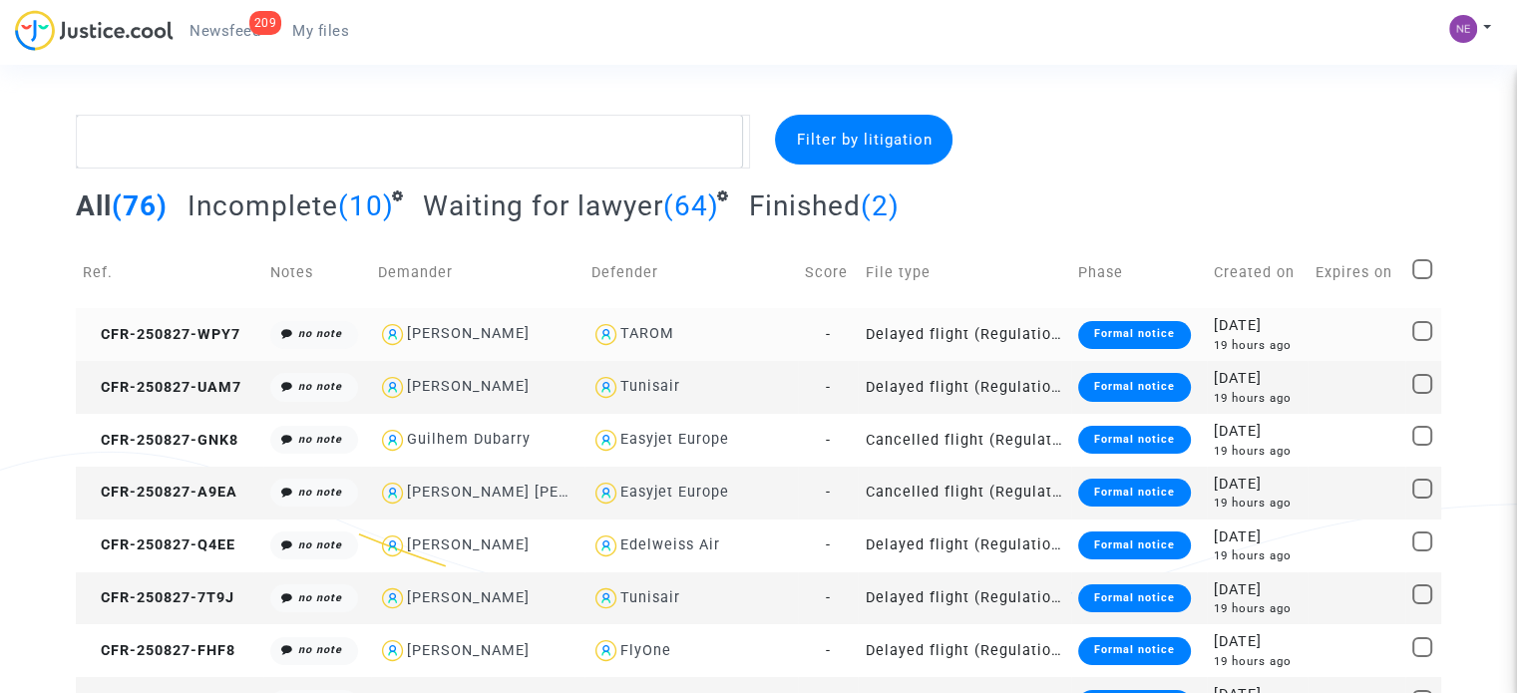
click at [523, 336] on div "[PERSON_NAME]" at bounding box center [468, 333] width 123 height 17
type textarea "@"[PERSON_NAME]" @"Pitcher Avocat""
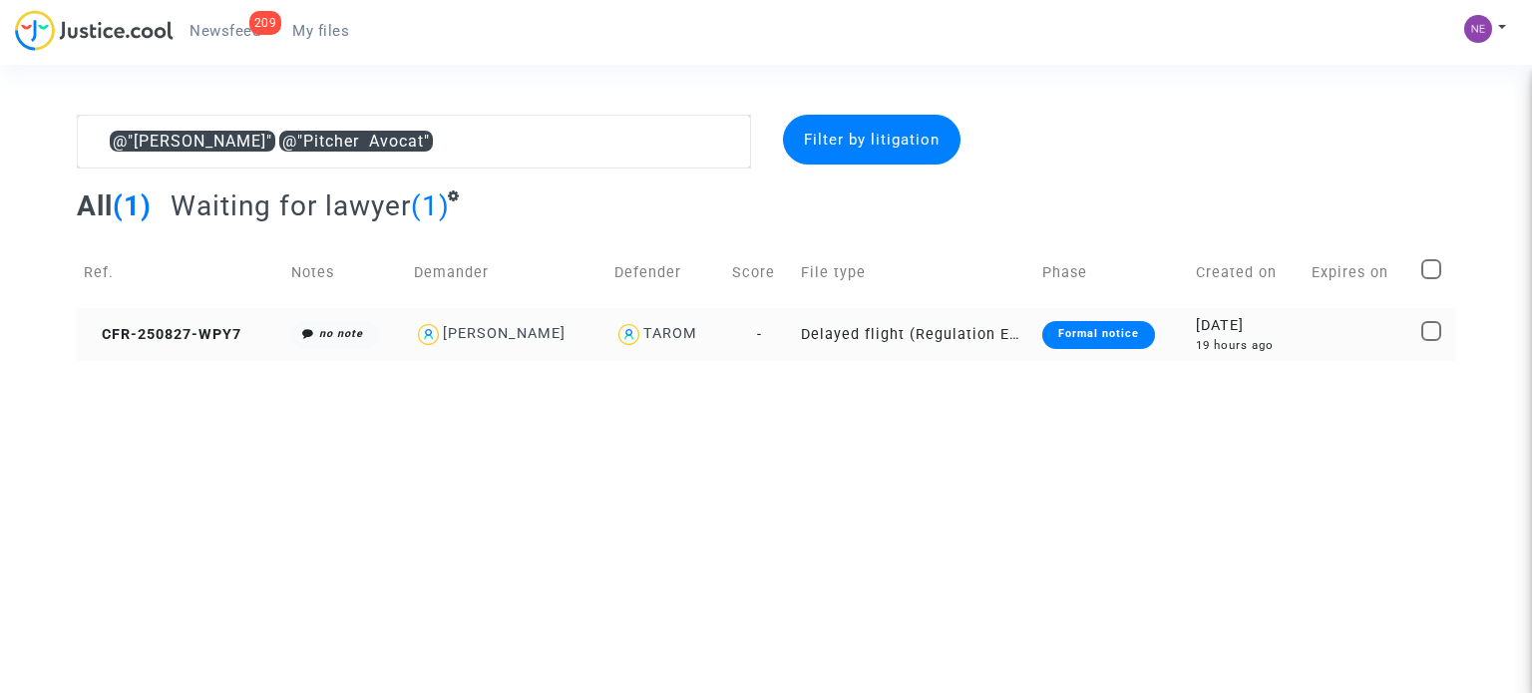
click at [583, 326] on div "[PERSON_NAME]" at bounding box center [507, 334] width 187 height 29
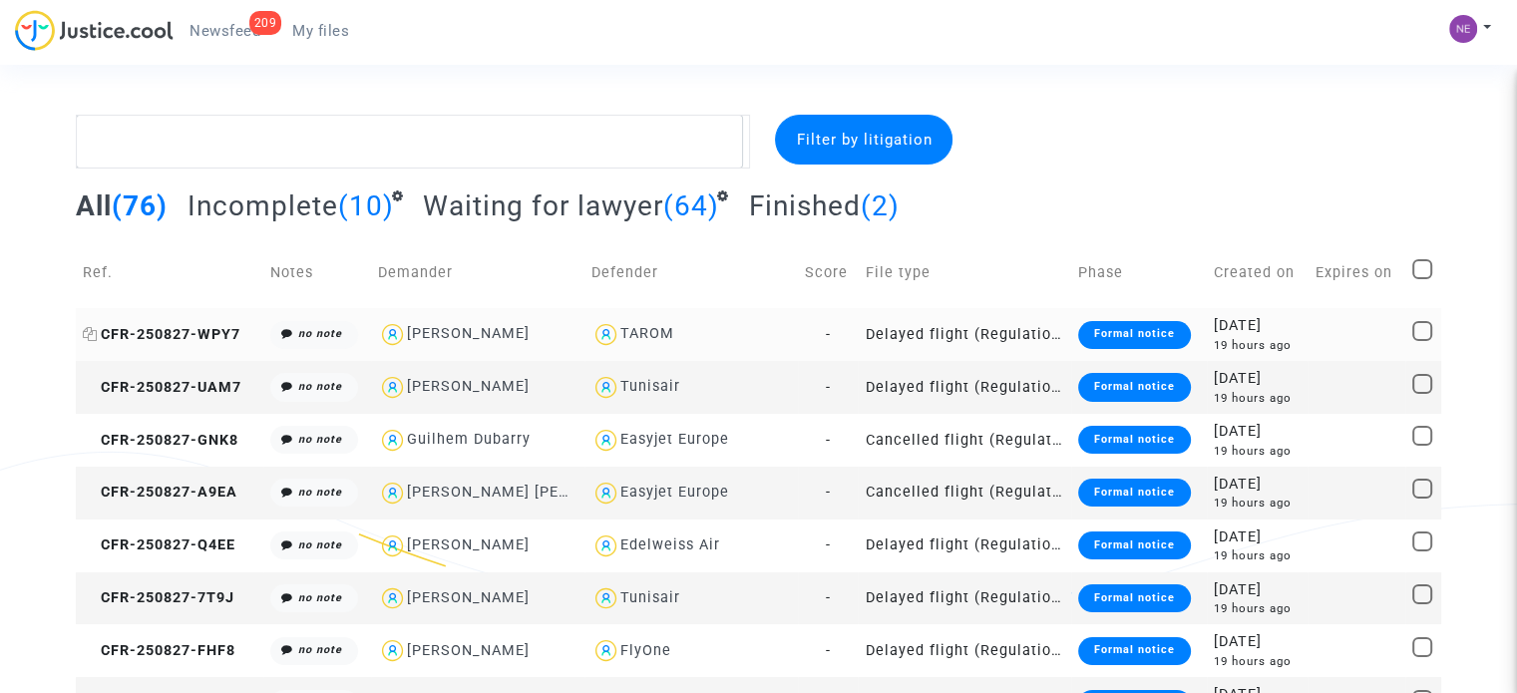
click at [183, 326] on span "CFR-250827-WPY7" at bounding box center [162, 334] width 158 height 17
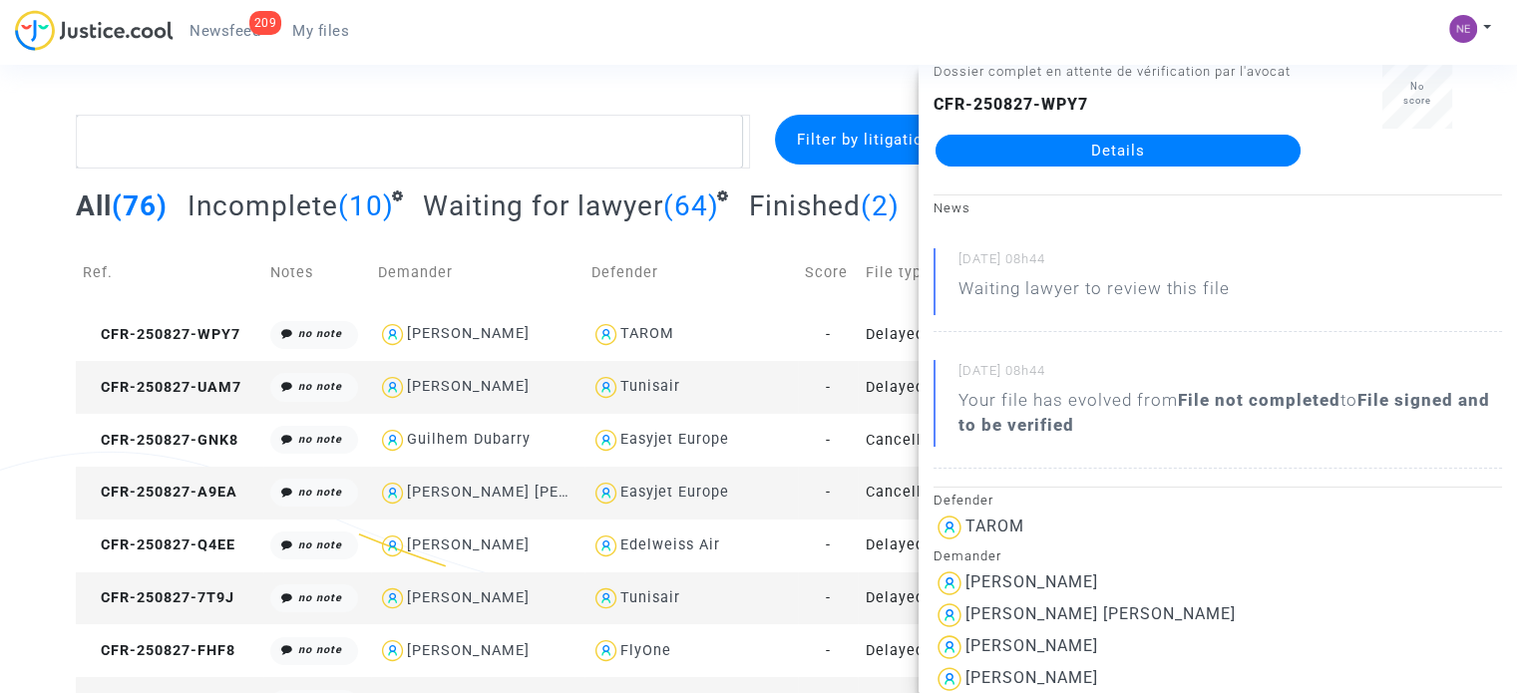
scroll to position [299, 0]
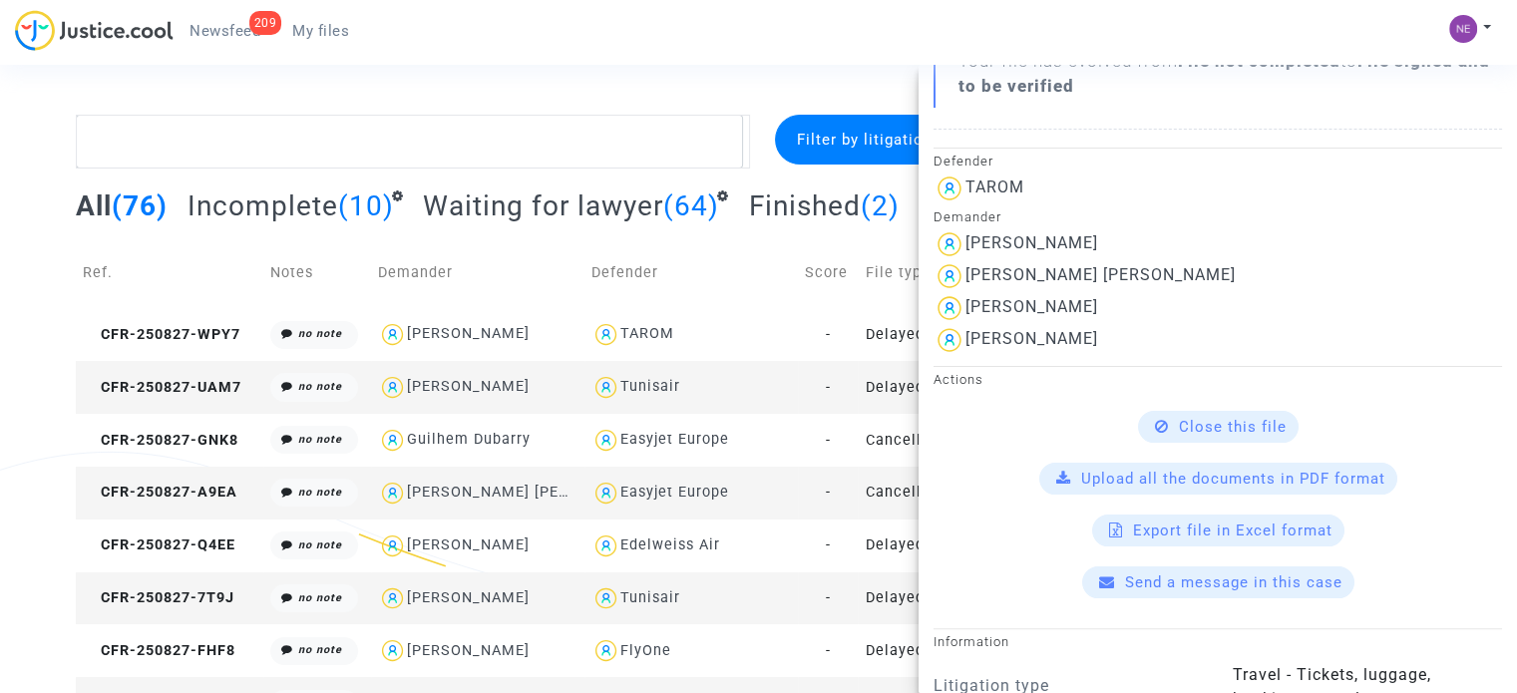
click at [1057, 238] on div "[PERSON_NAME]" at bounding box center [1032, 242] width 133 height 19
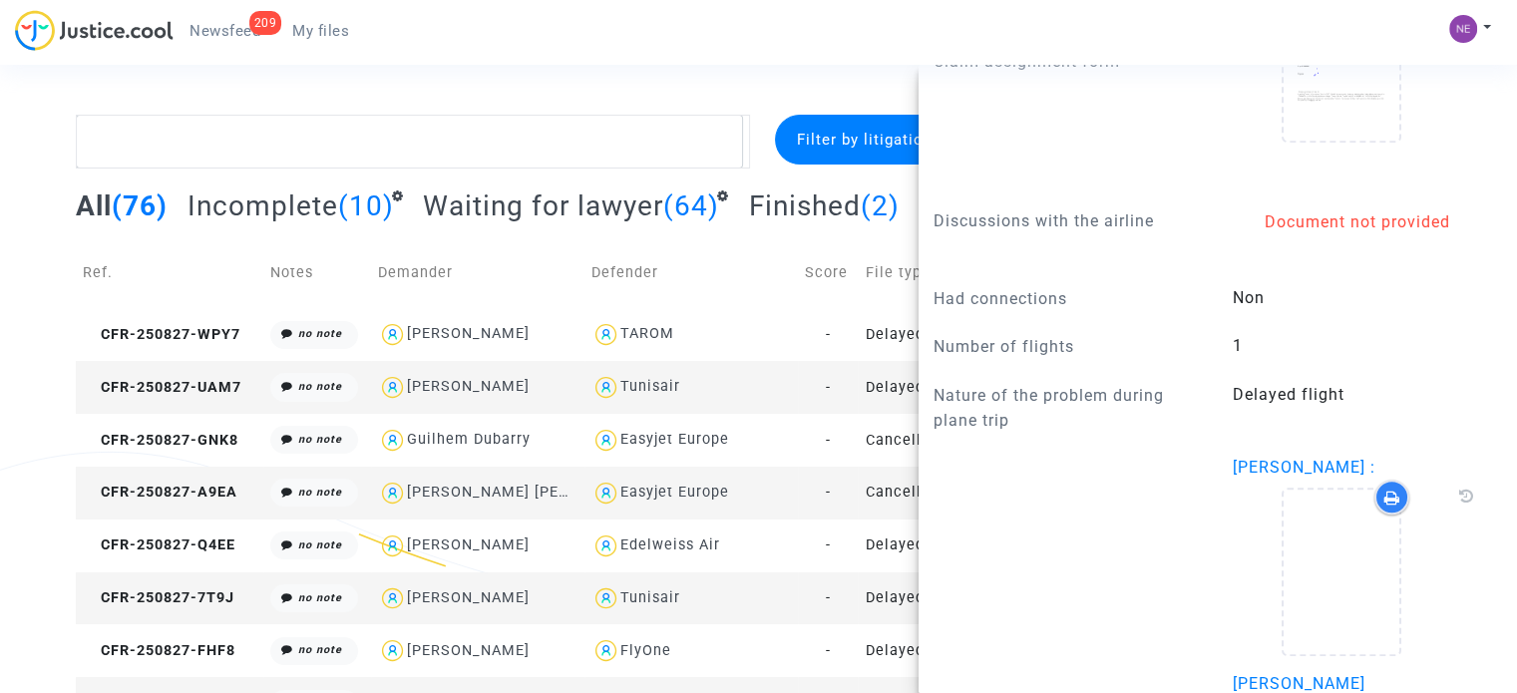
scroll to position [1796, 0]
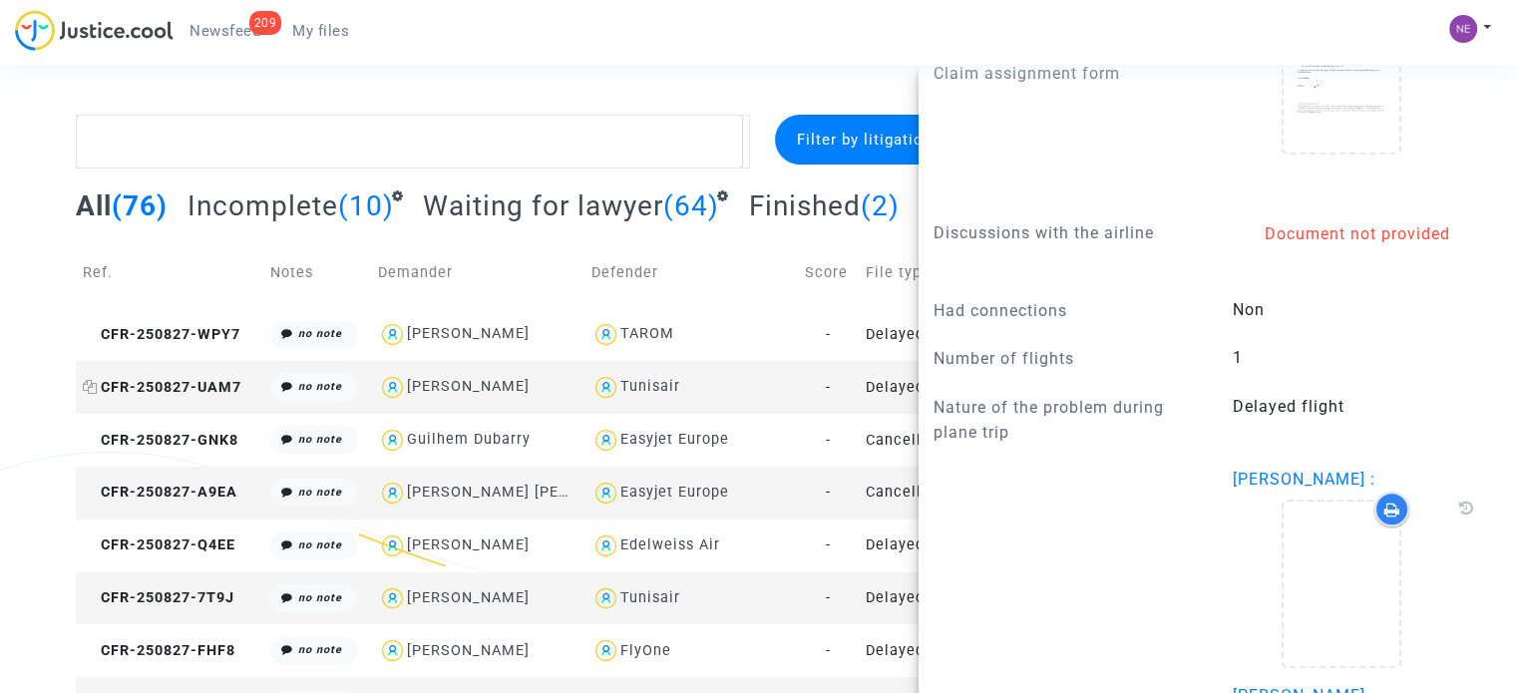
click at [218, 379] on span "CFR-250827-UAM7" at bounding box center [162, 387] width 159 height 17
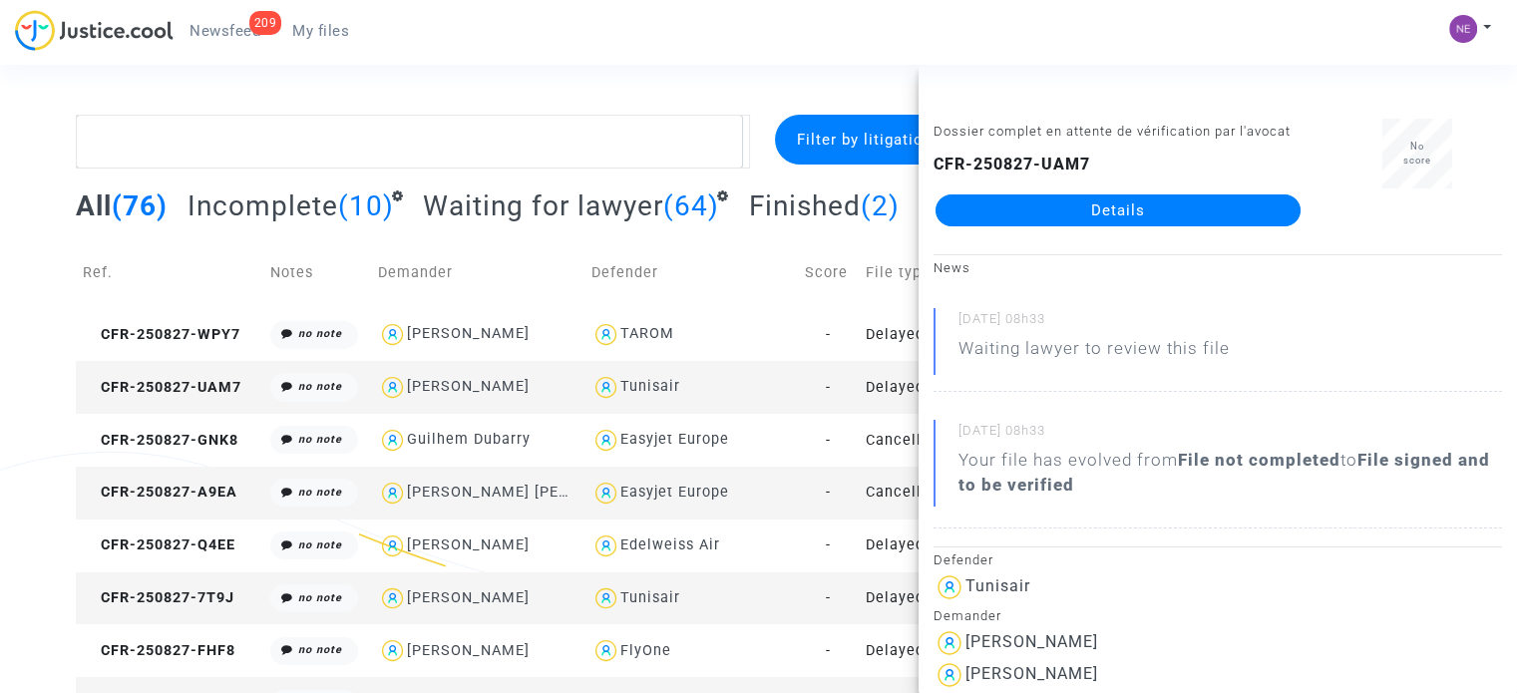
click at [1089, 217] on link "Details" at bounding box center [1118, 211] width 365 height 32
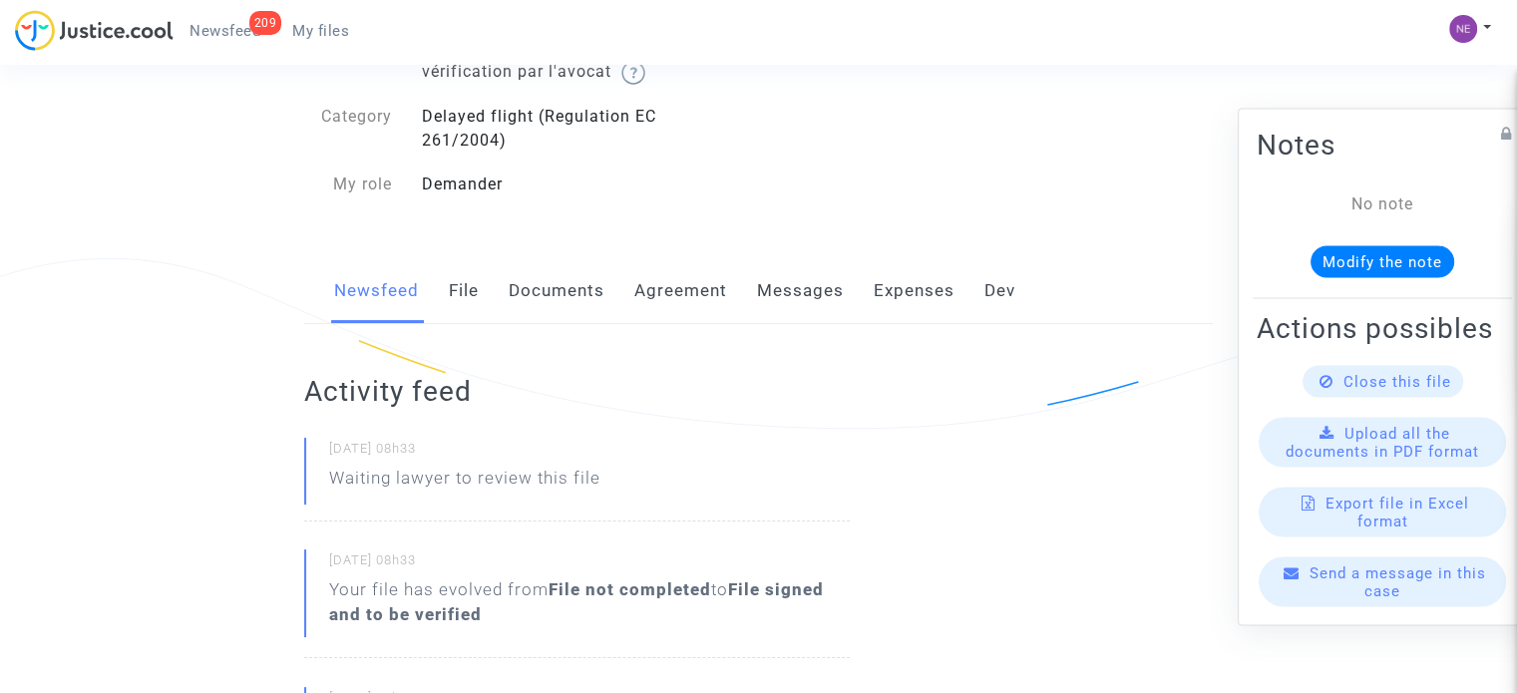
scroll to position [200, 0]
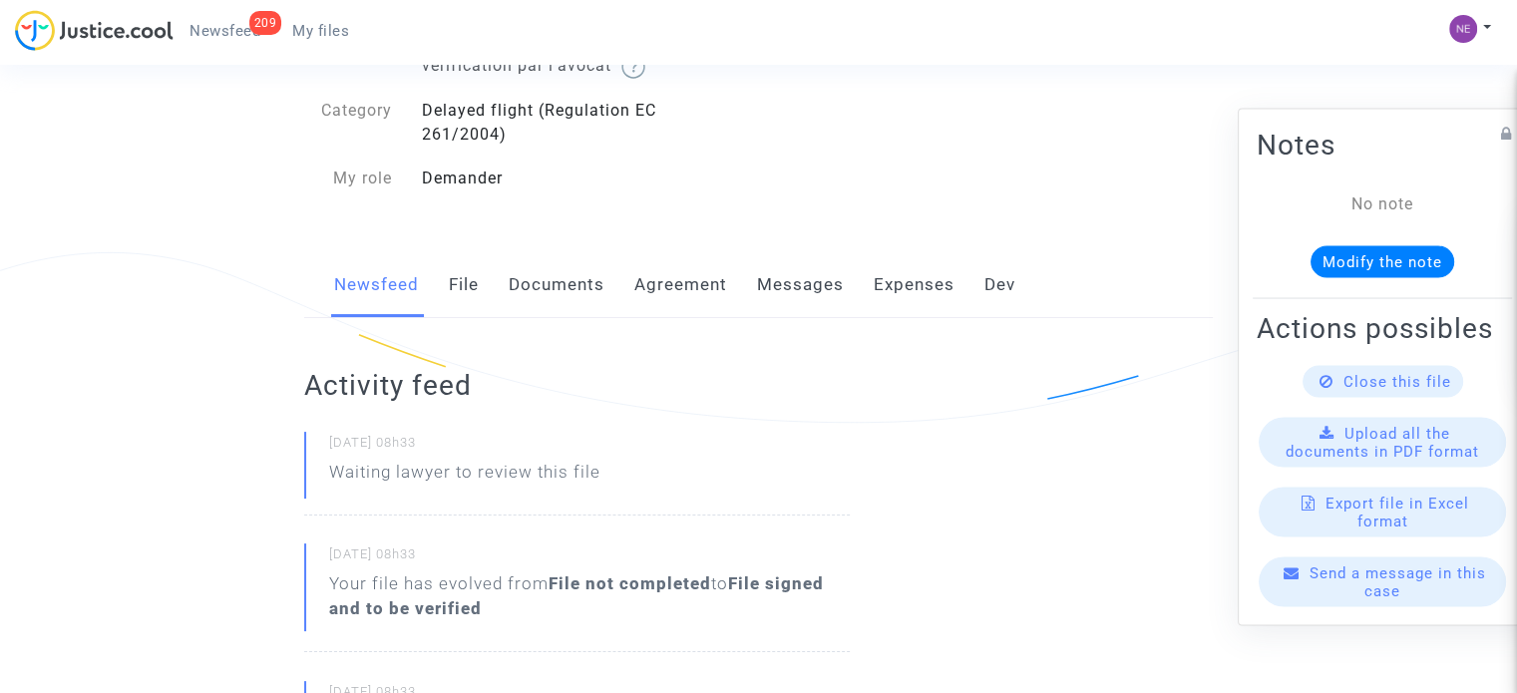
click at [817, 284] on link "Messages" at bounding box center [800, 285] width 87 height 66
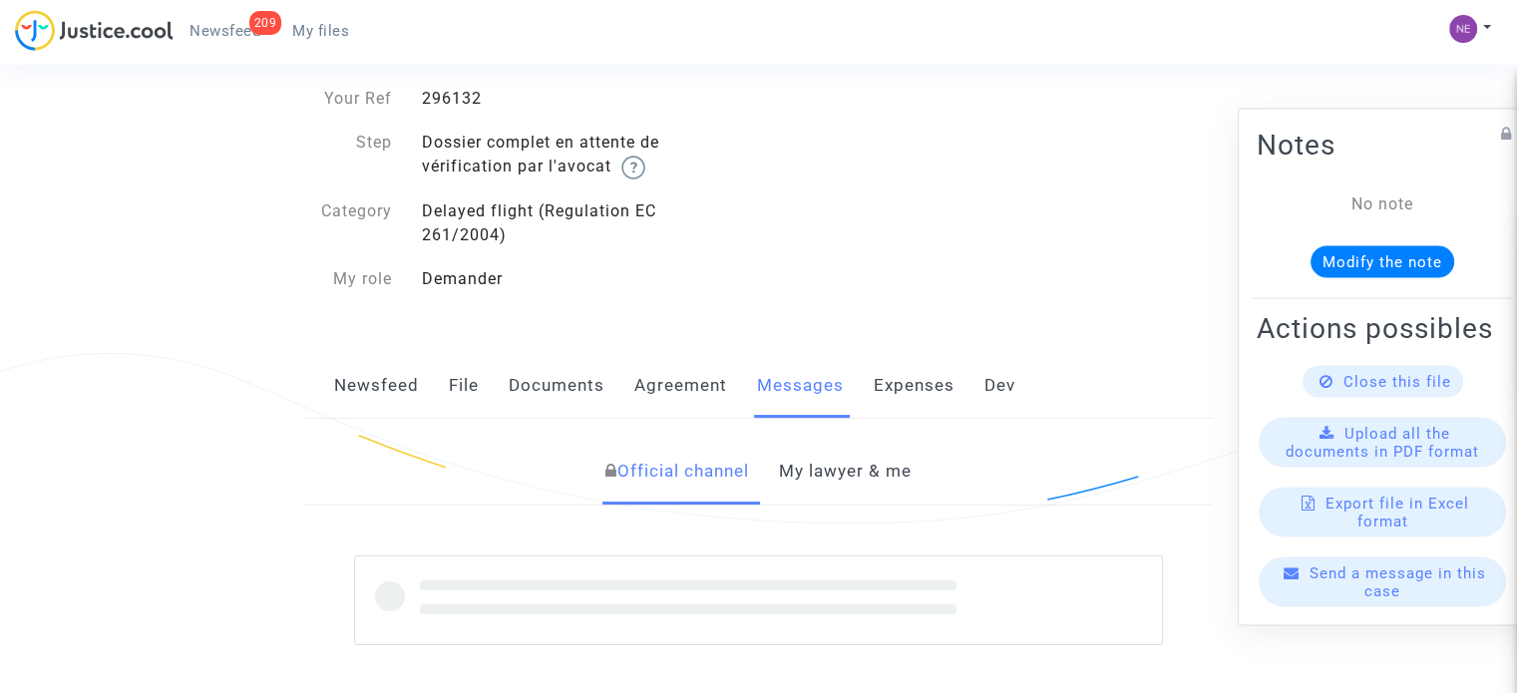
scroll to position [100, 0]
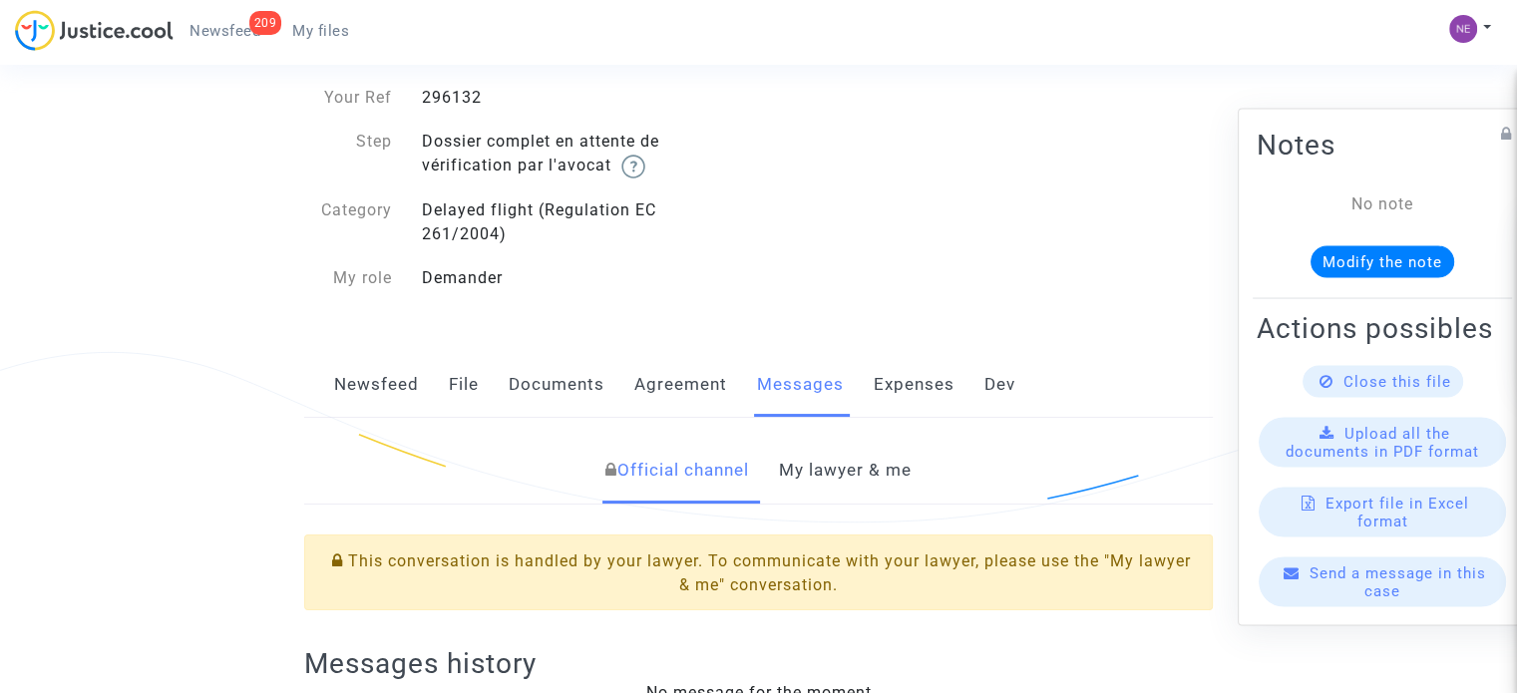
click at [467, 386] on link "File" at bounding box center [464, 385] width 30 height 66
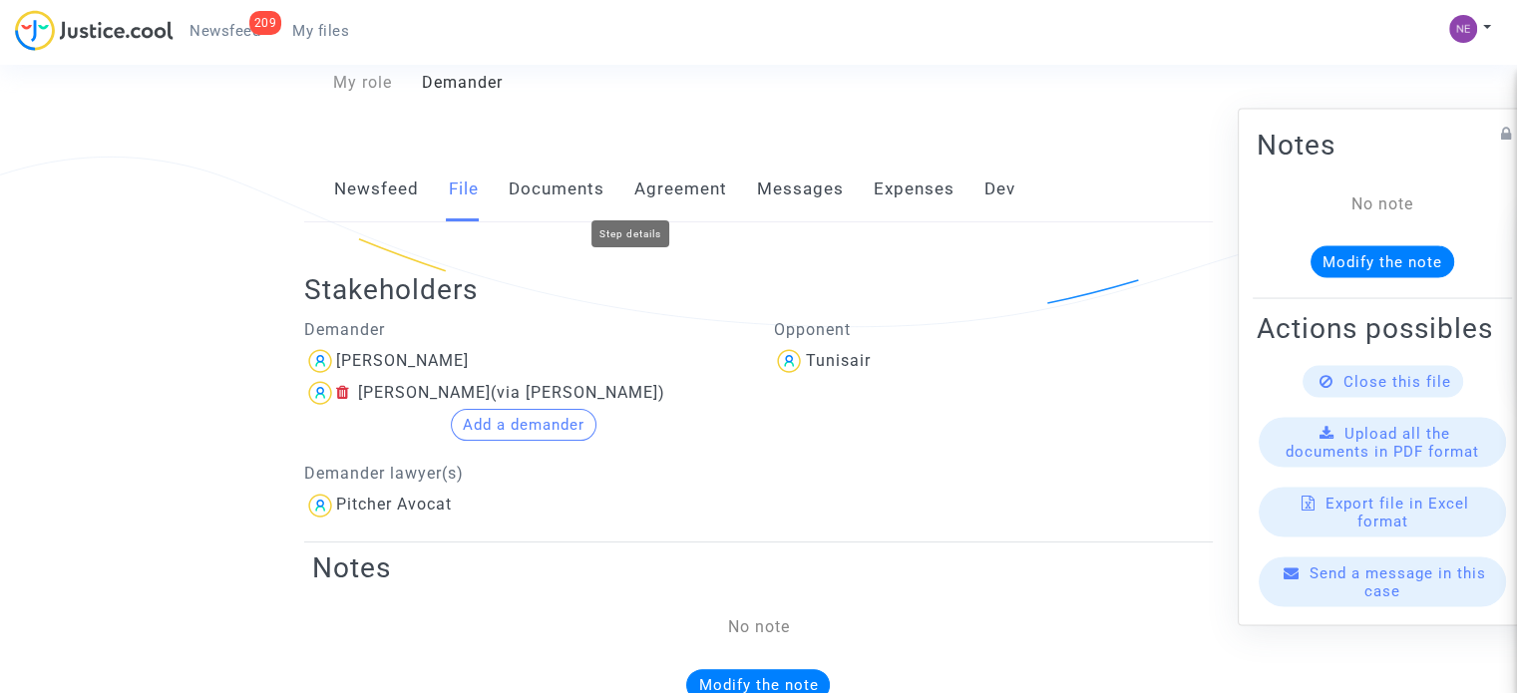
scroll to position [299, 0]
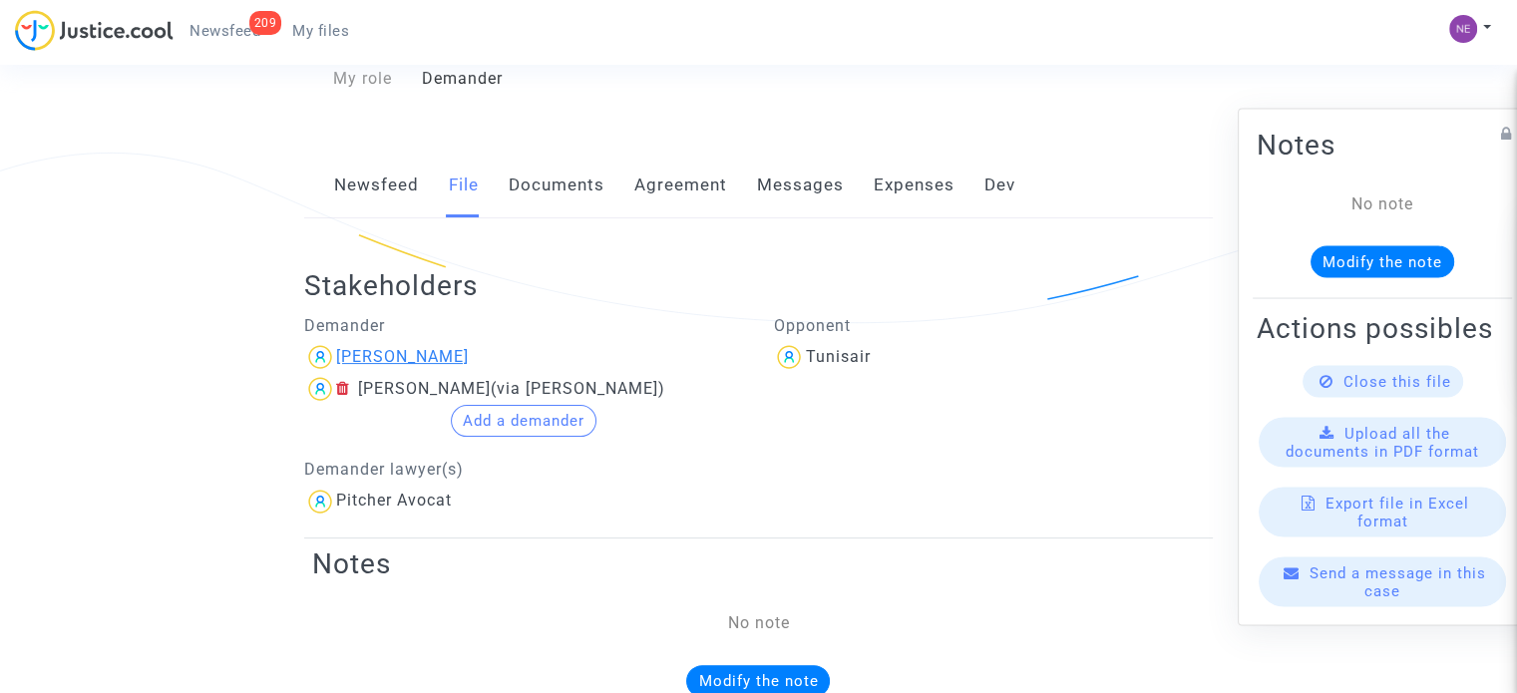
click at [435, 362] on div "Giordano Menozzi" at bounding box center [402, 356] width 133 height 19
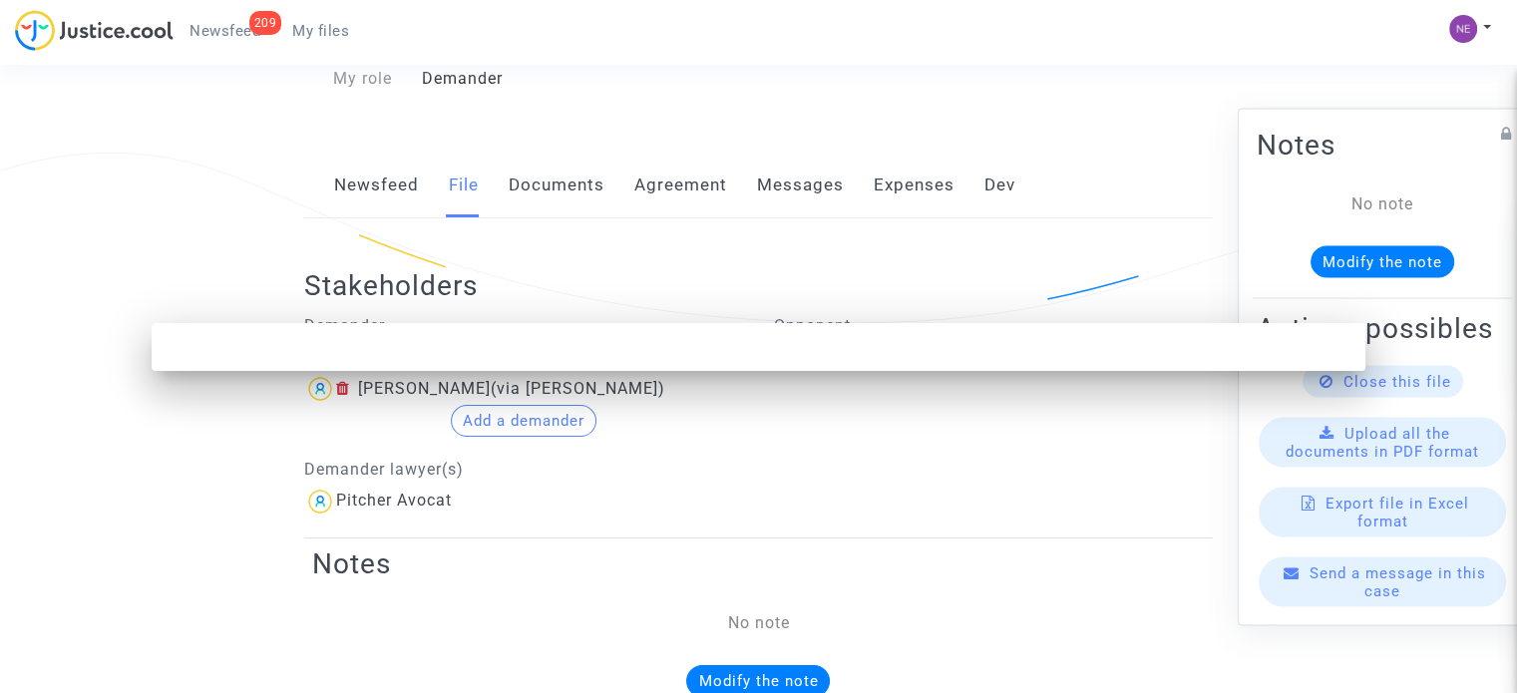
scroll to position [0, 0]
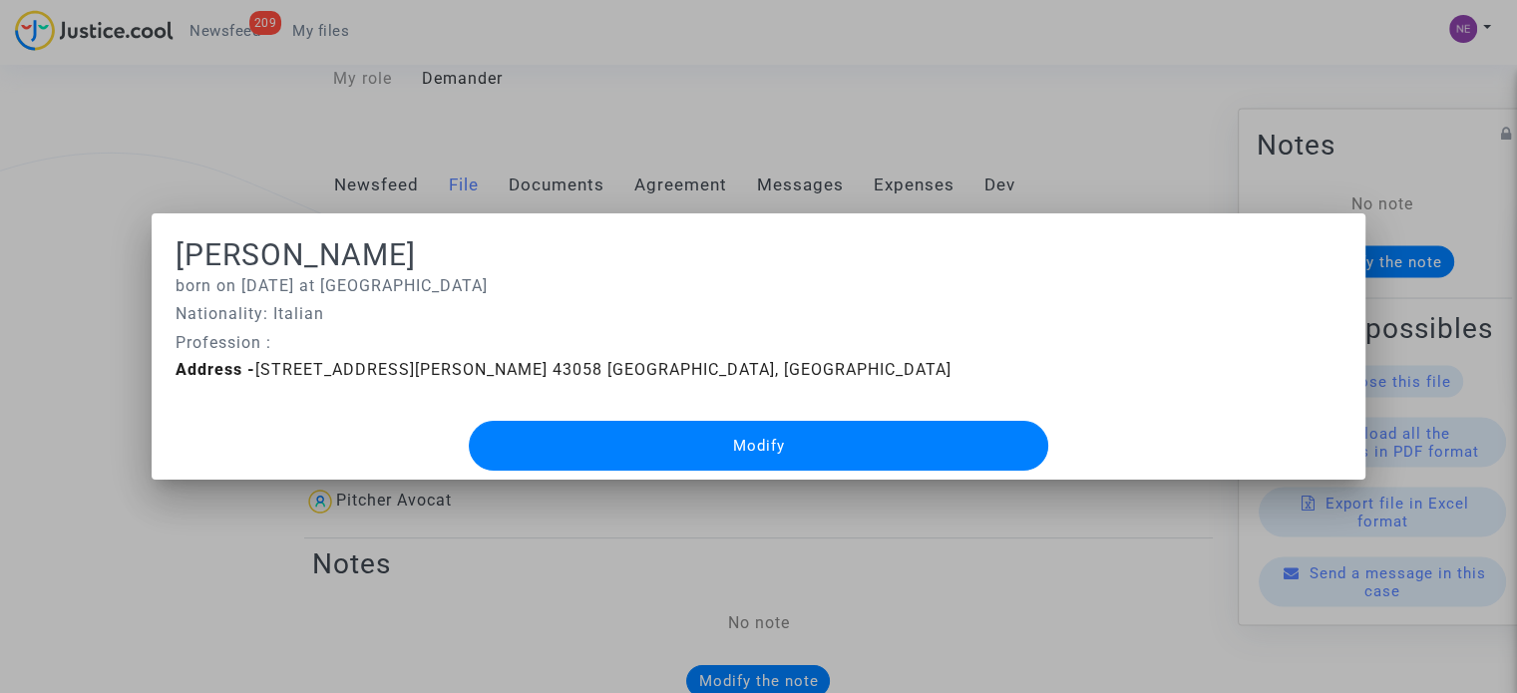
drag, startPoint x: 289, startPoint y: 285, endPoint x: 343, endPoint y: 342, distance: 78.3
click at [343, 342] on div "born on 23/07/1974 at Parma Nationality: Italian Profession :" at bounding box center [759, 313] width 1166 height 81
click at [388, 353] on p "Profession :" at bounding box center [759, 342] width 1166 height 25
drag, startPoint x: 313, startPoint y: 357, endPoint x: 445, endPoint y: 388, distance: 135.3
click at [425, 382] on div "Giordano Menozzi born on 23/07/1974 at Parma Nationality: Italian Profession : …" at bounding box center [759, 358] width 1166 height 242
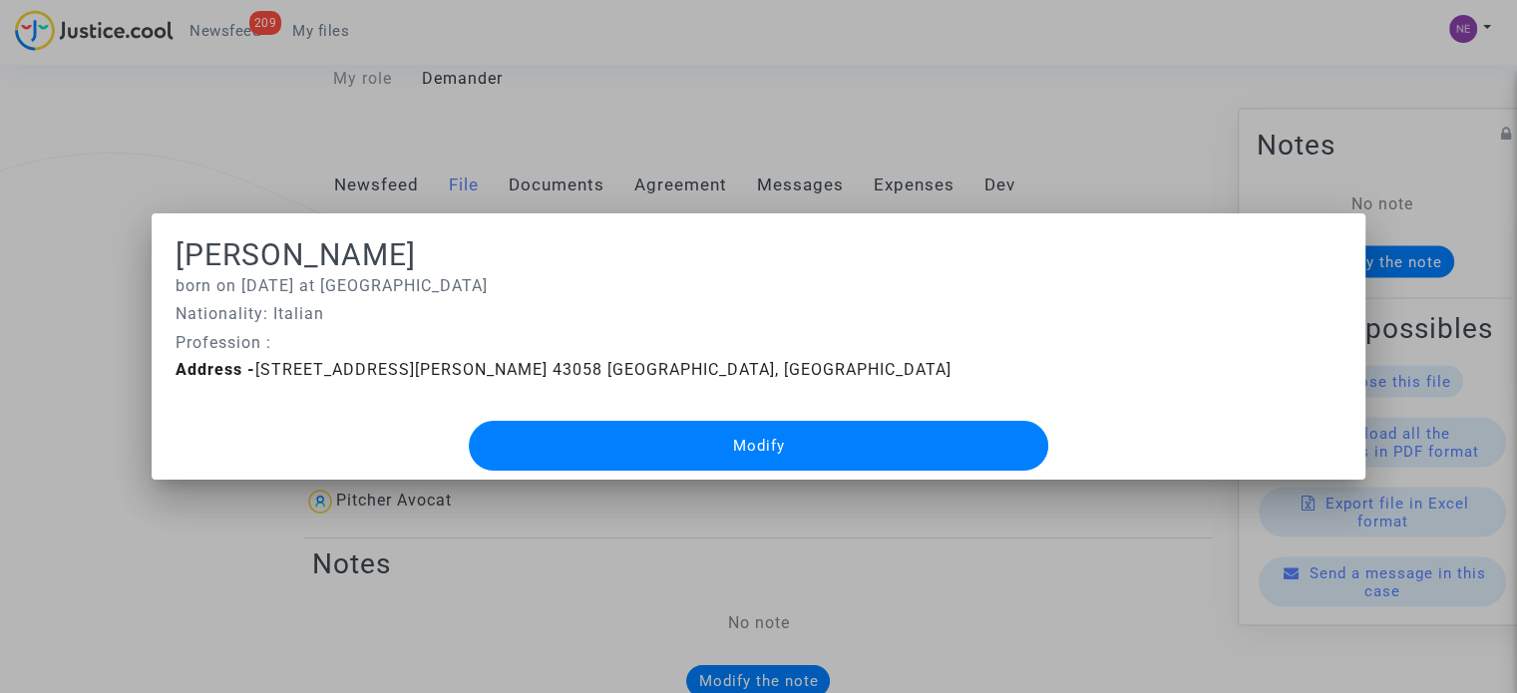
click at [616, 447] on button "Modify" at bounding box center [758, 446] width 579 height 50
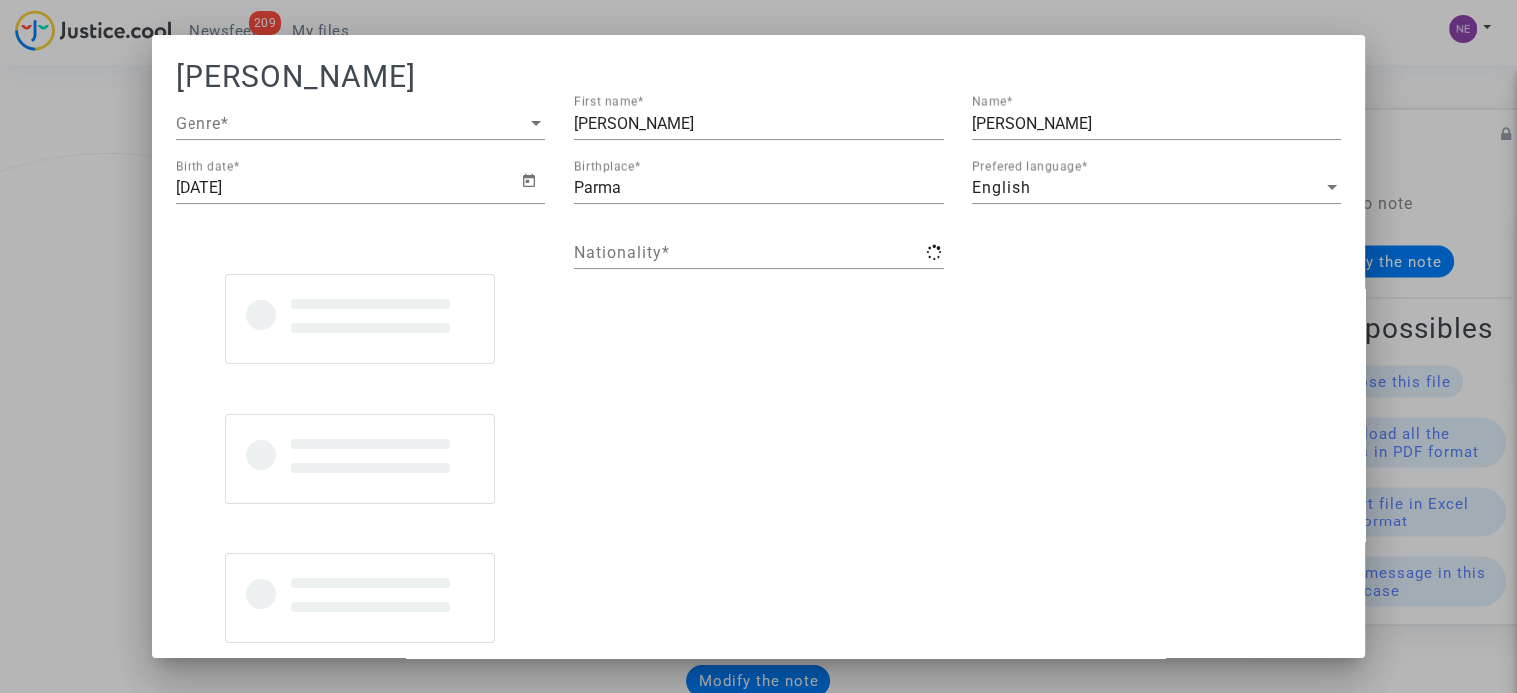
type input "Italian"
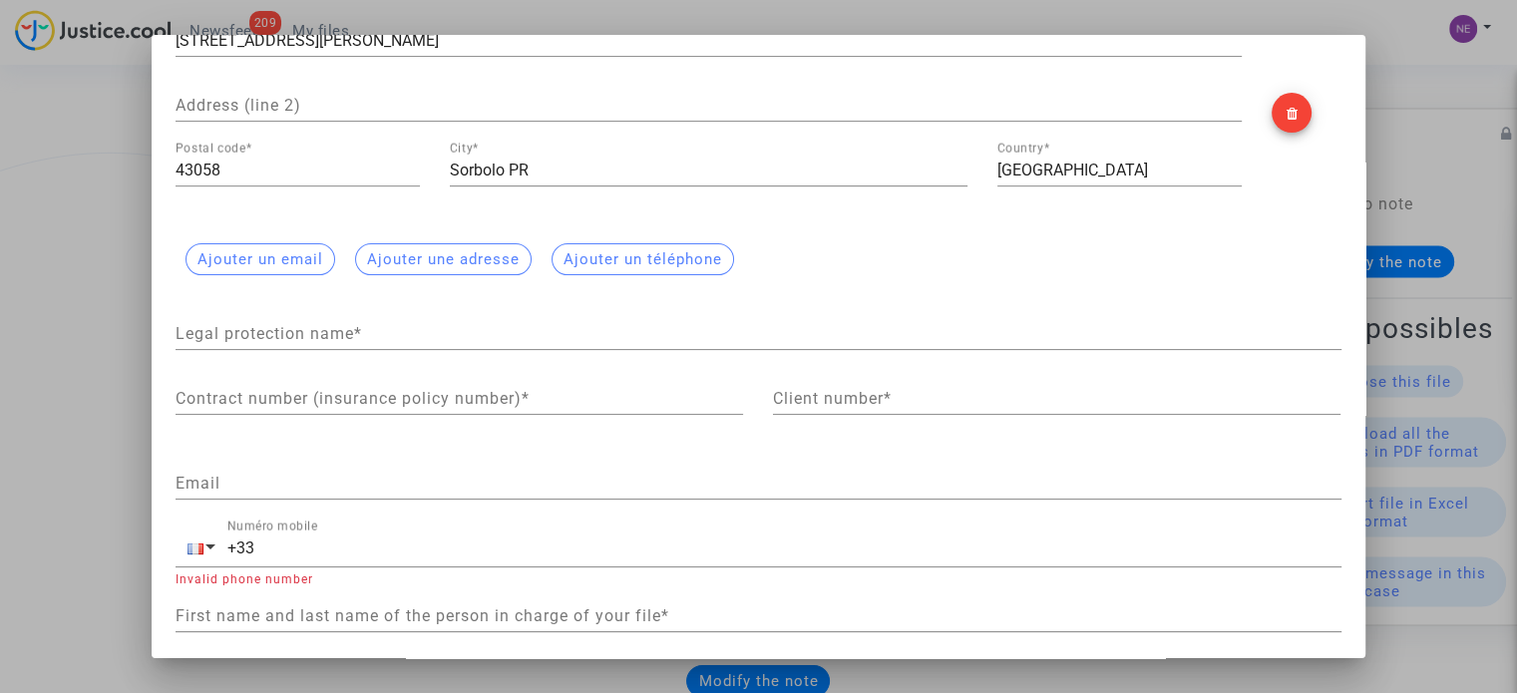
scroll to position [394, 0]
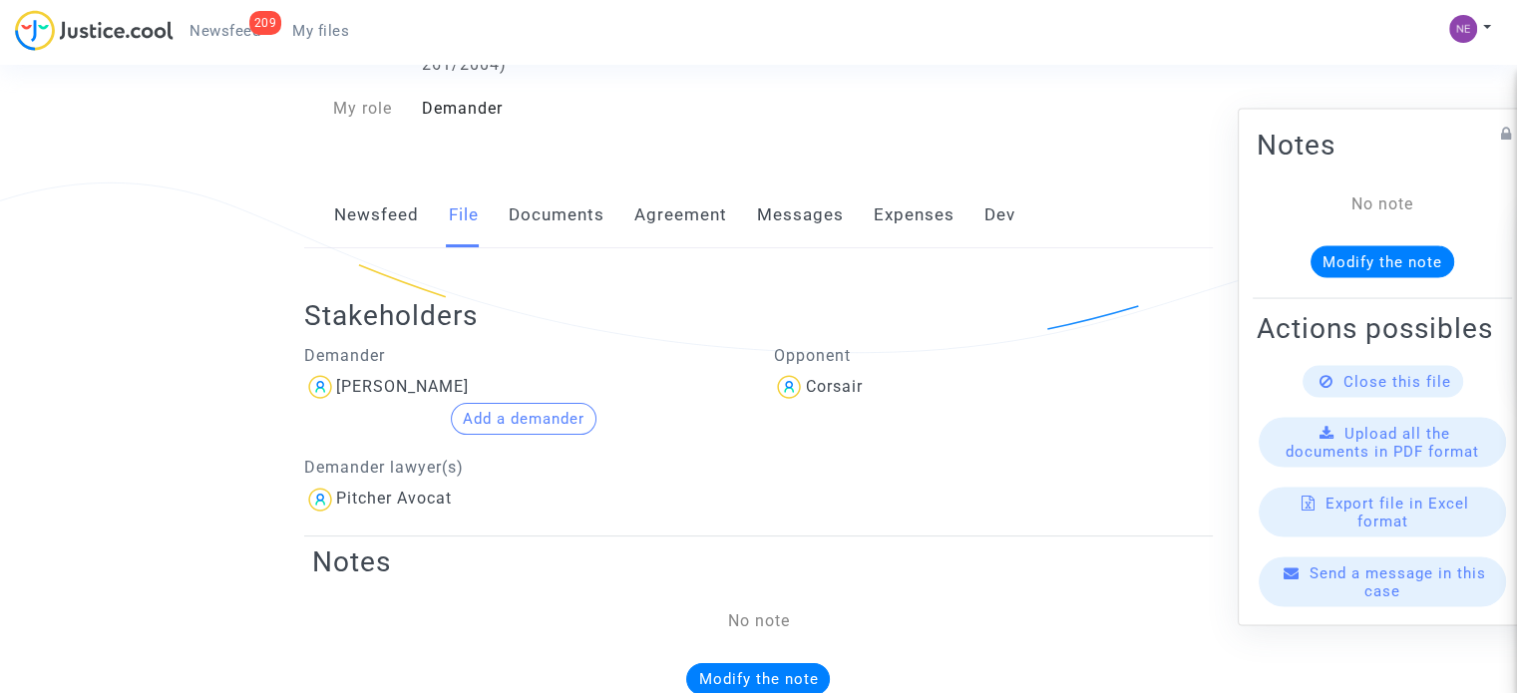
scroll to position [346, 0]
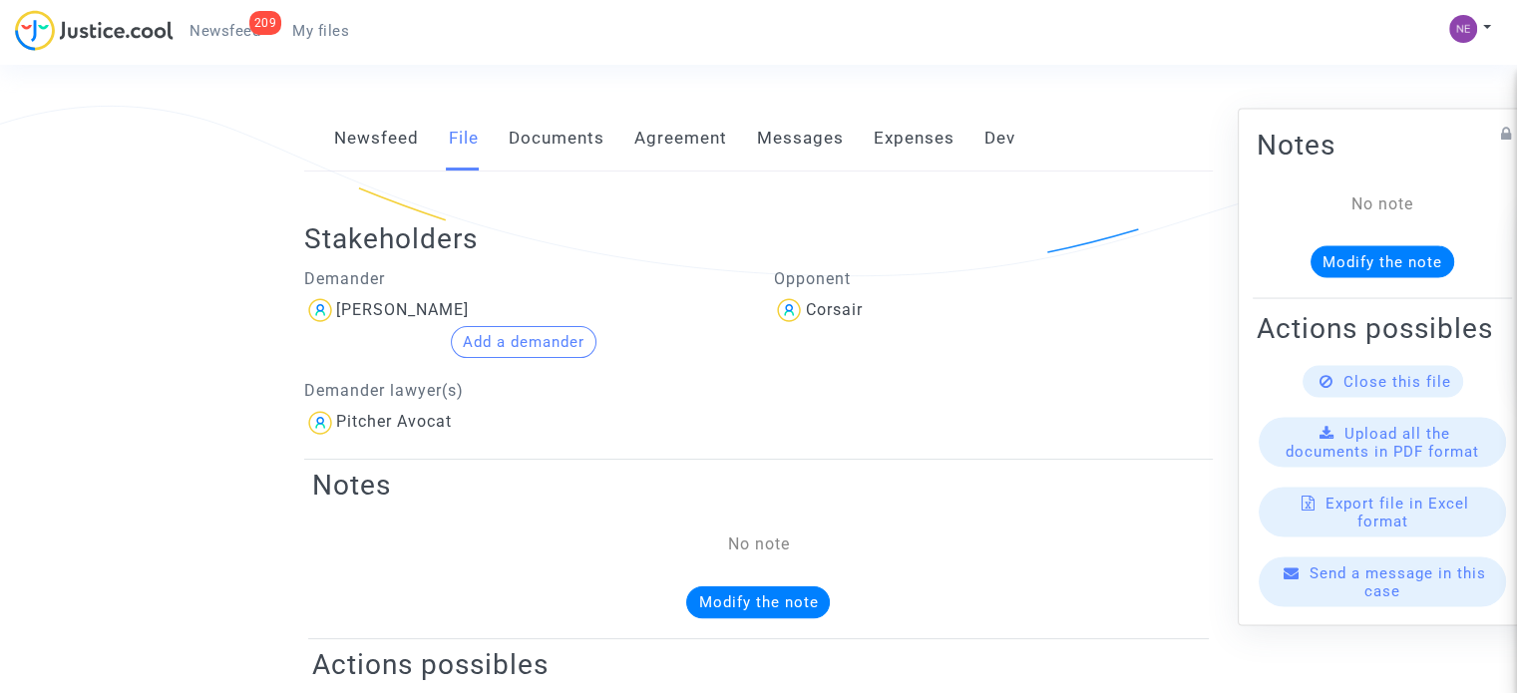
click at [549, 147] on link "Documents" at bounding box center [557, 139] width 96 height 66
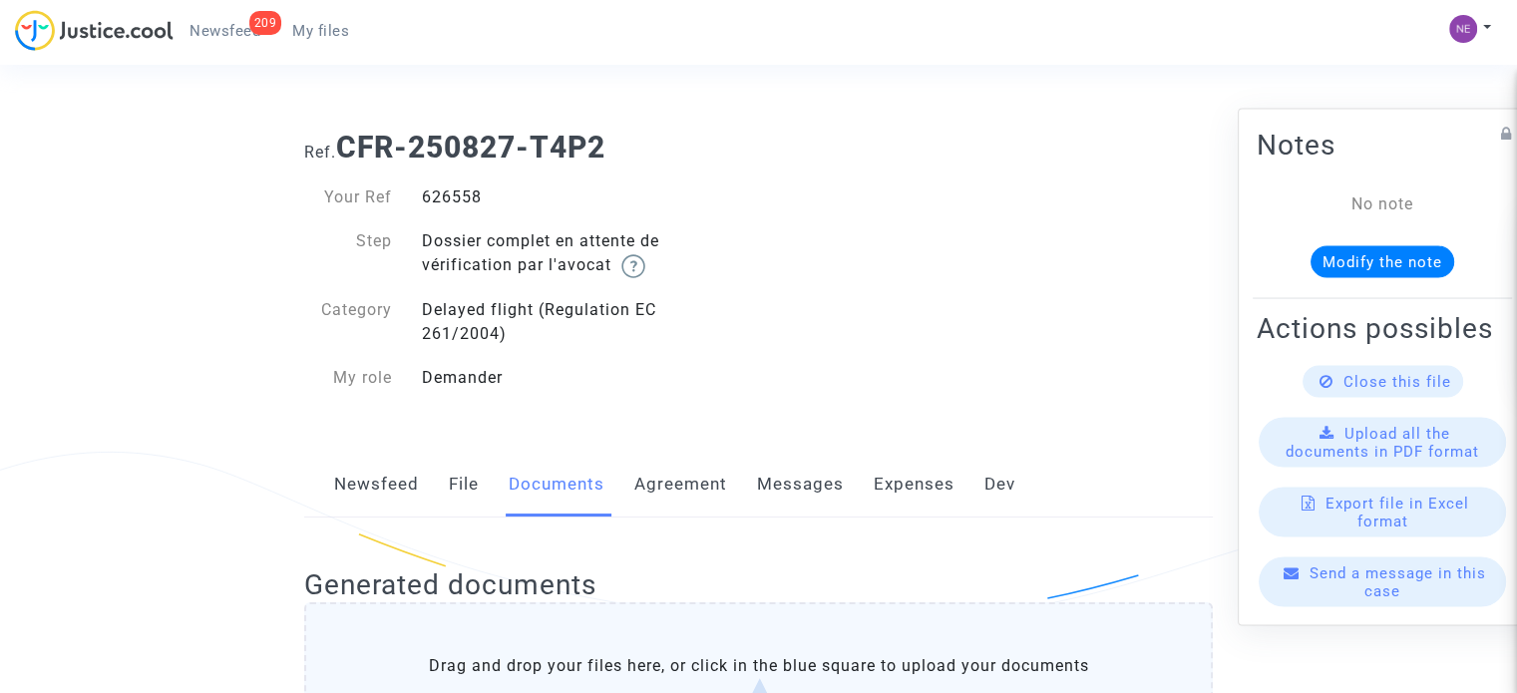
click at [670, 492] on link "Agreement" at bounding box center [680, 485] width 93 height 66
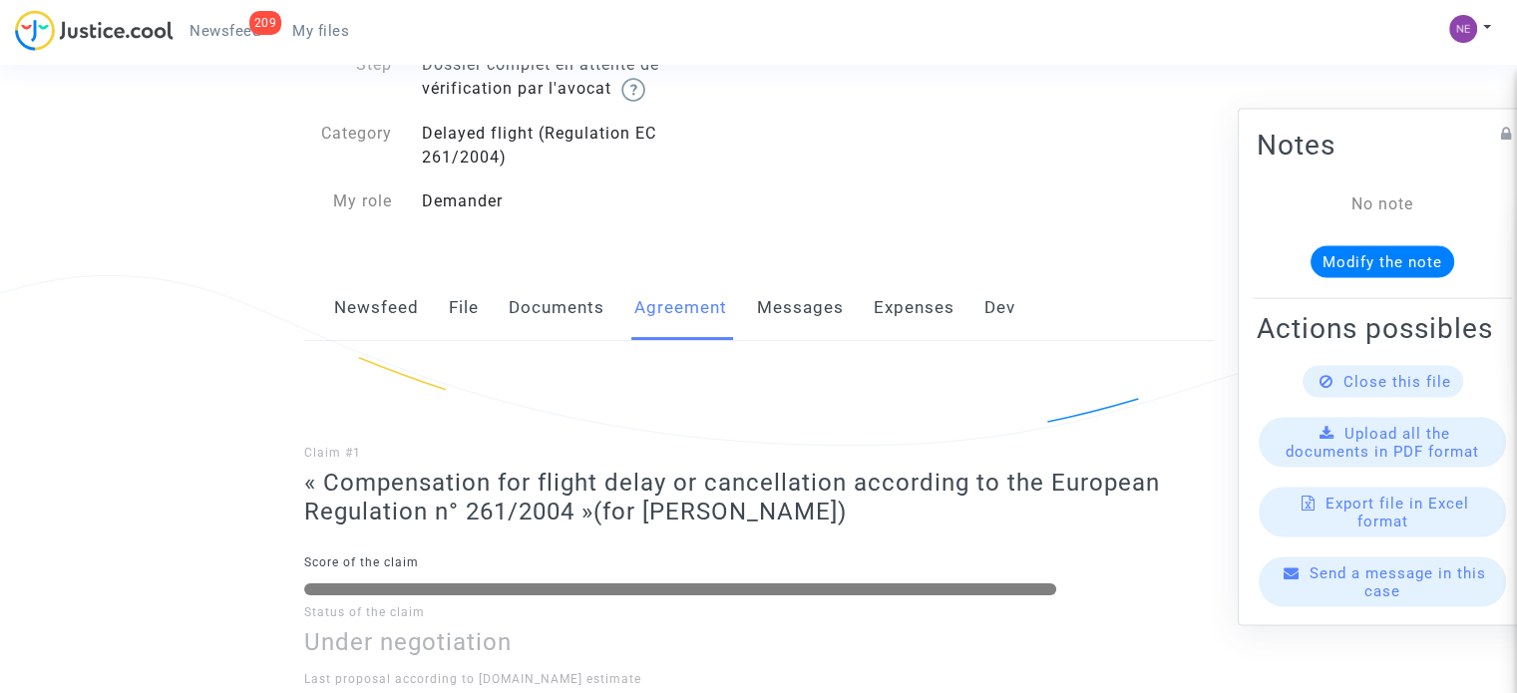
scroll to position [292, 0]
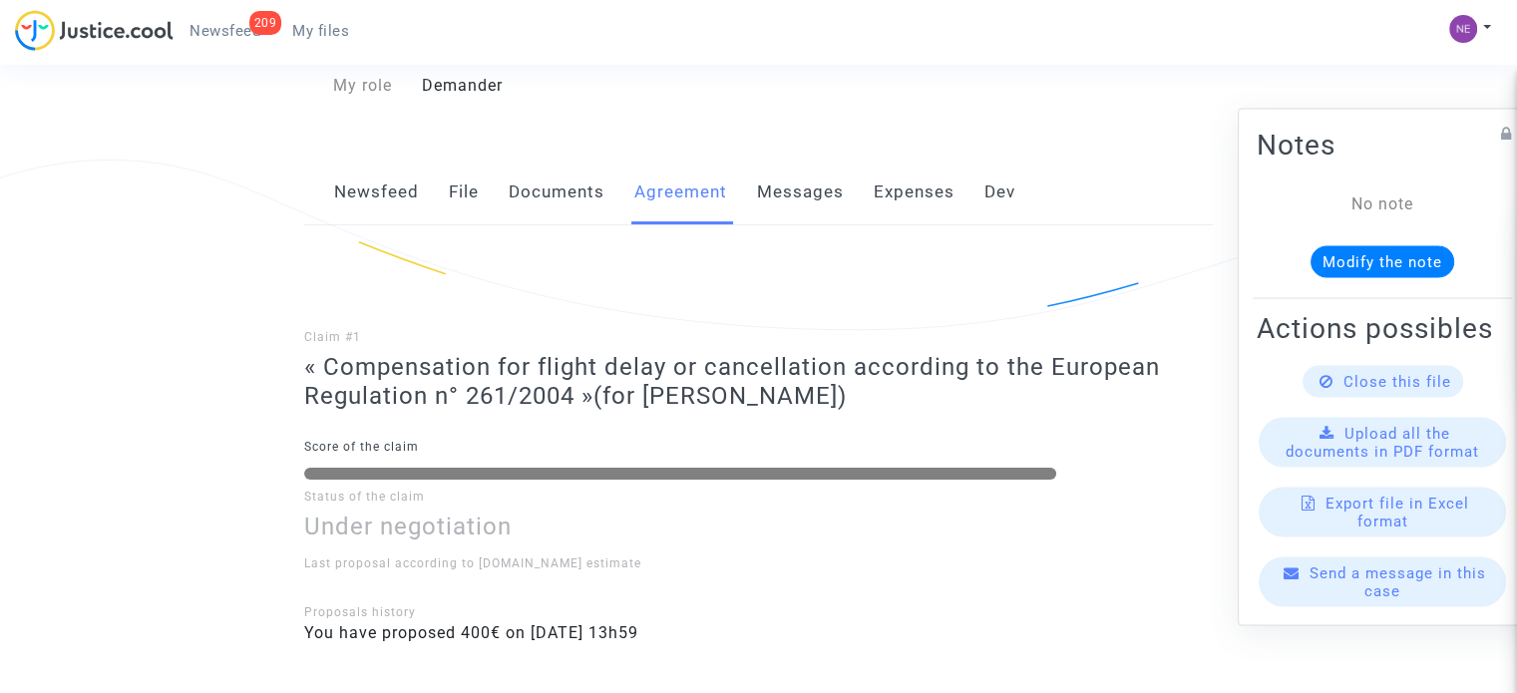
click at [498, 194] on div "Newsfeed File Documents Agreement Messages Expenses Dev" at bounding box center [758, 193] width 909 height 67
click at [467, 196] on link "File" at bounding box center [464, 193] width 30 height 66
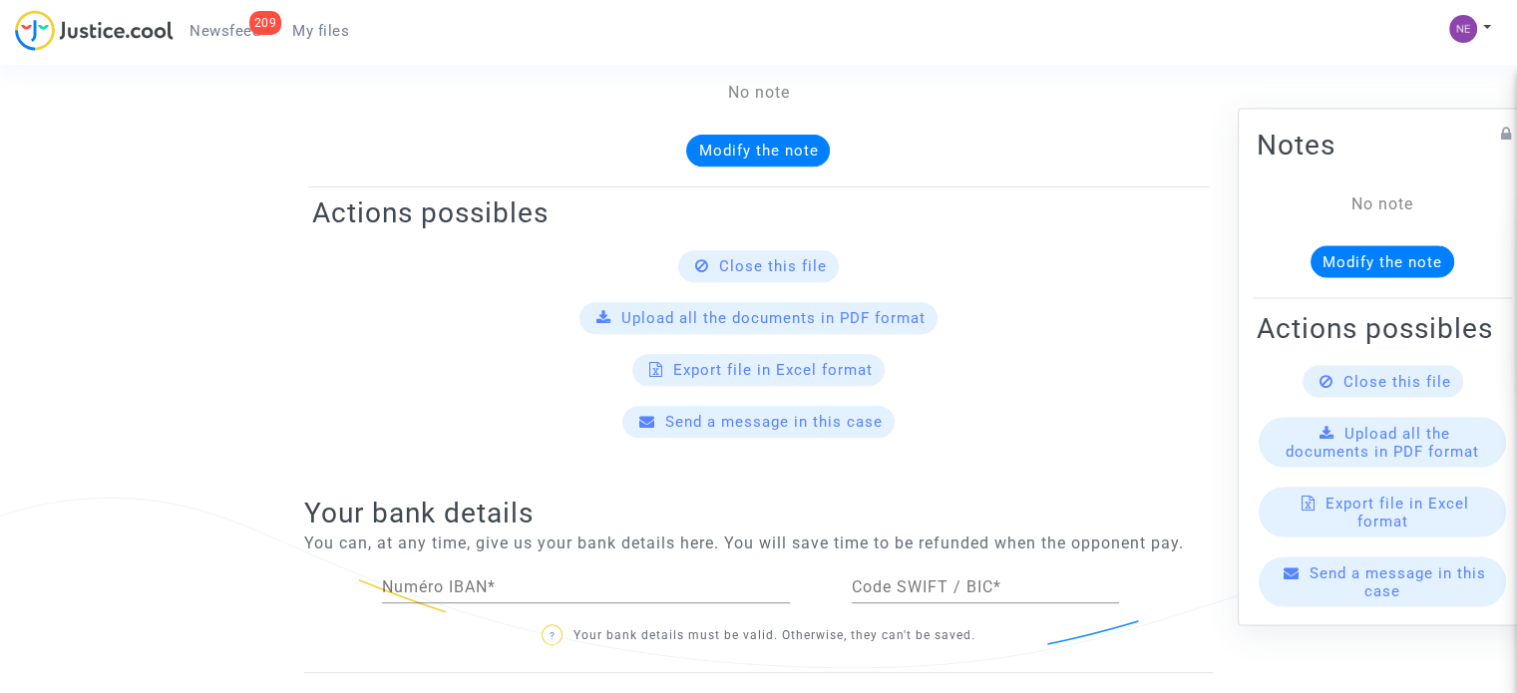
scroll to position [399, 0]
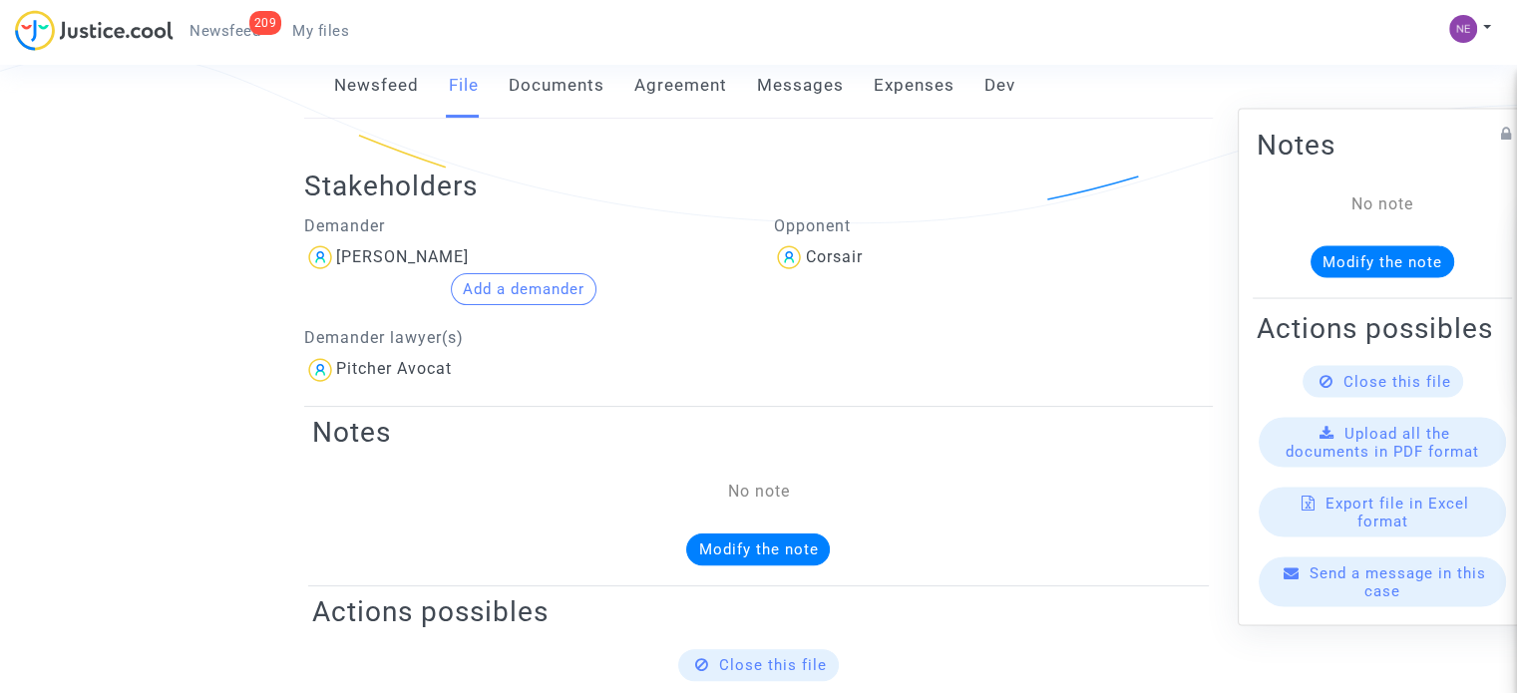
click at [497, 293] on button "Add a demander" at bounding box center [524, 289] width 146 height 32
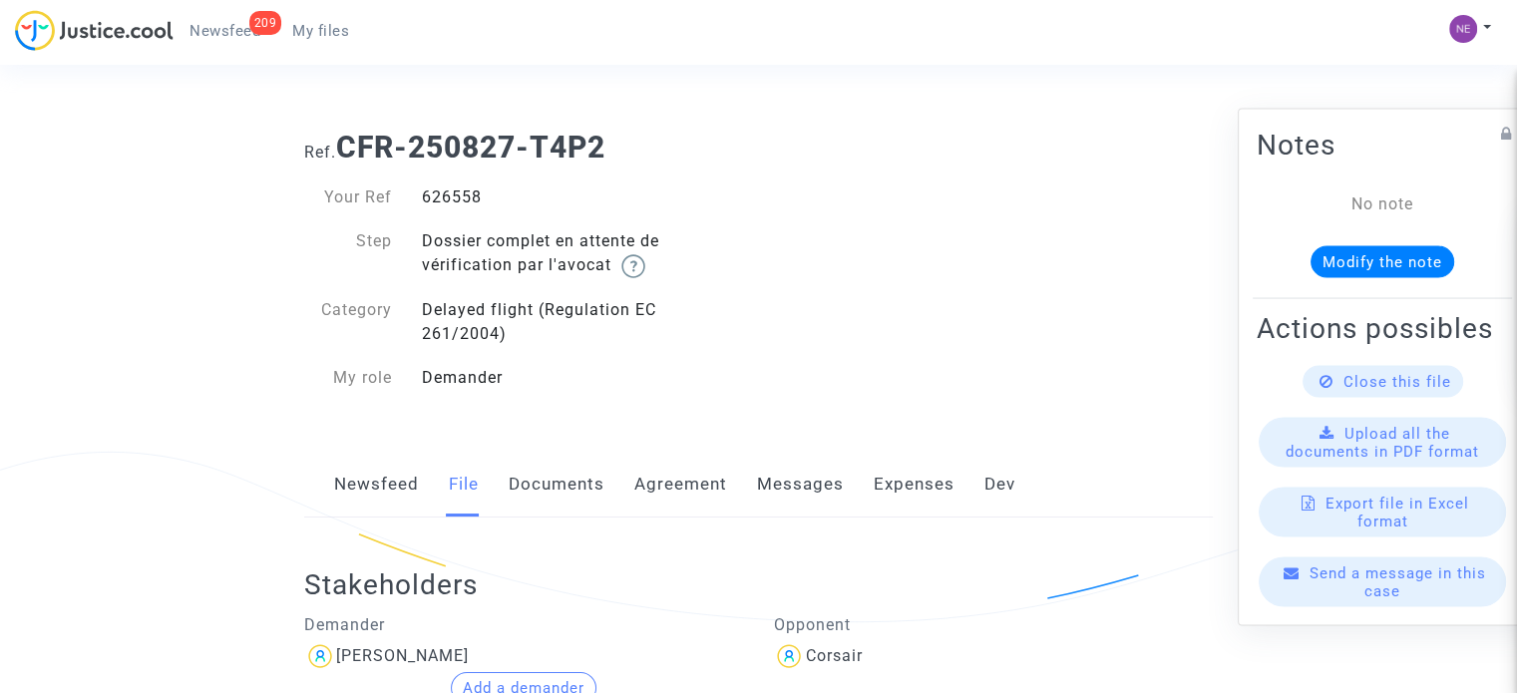
drag, startPoint x: 497, startPoint y: 210, endPoint x: 398, endPoint y: 191, distance: 100.7
click at [398, 191] on div "Your Ref 626558 Step Dossier complet en attente de vérification par l'avocat Ca…" at bounding box center [524, 288] width 440 height 204
click at [424, 191] on div "626558" at bounding box center [583, 198] width 352 height 24
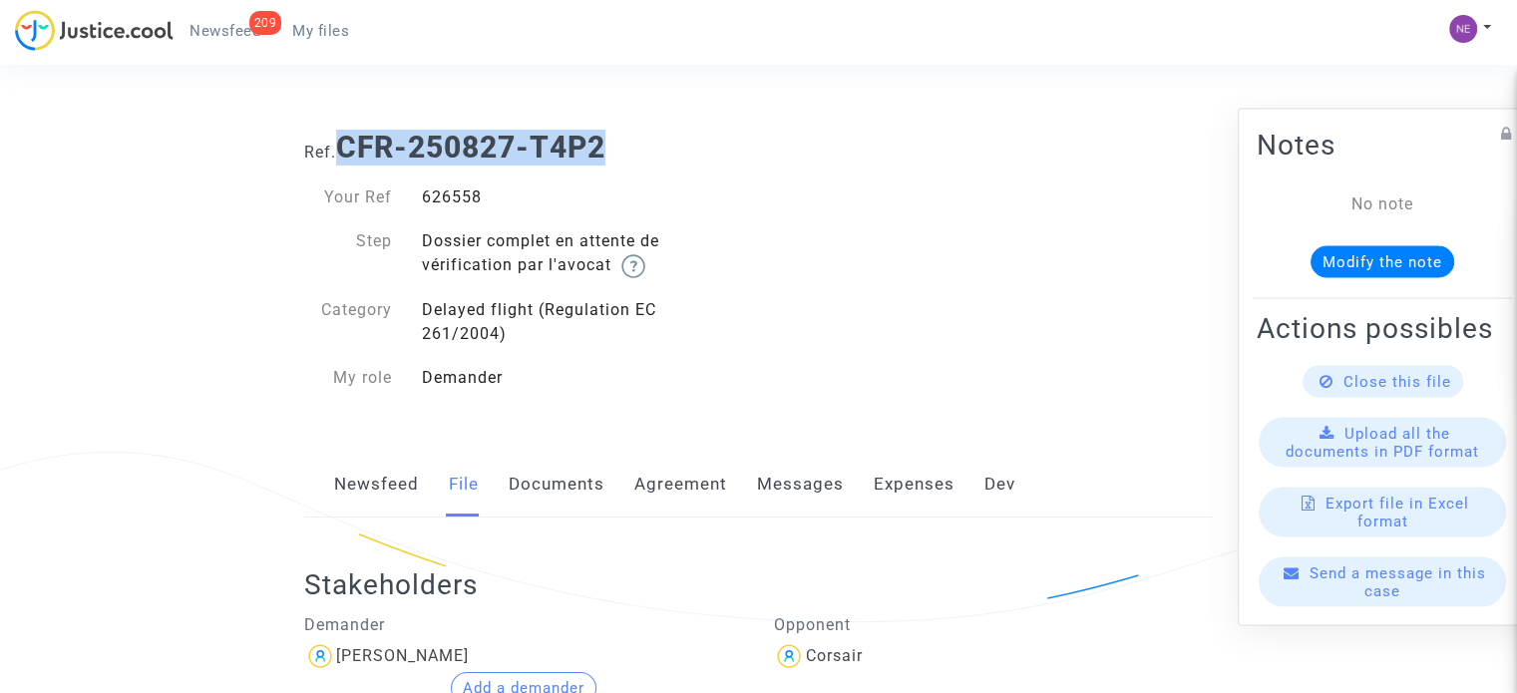
drag, startPoint x: 610, startPoint y: 135, endPoint x: 334, endPoint y: 146, distance: 276.5
click at [334, 146] on h1 "Ref. CFR-250827-T4P2" at bounding box center [758, 148] width 909 height 36
copy h1 "CFR-250827-T4P2"
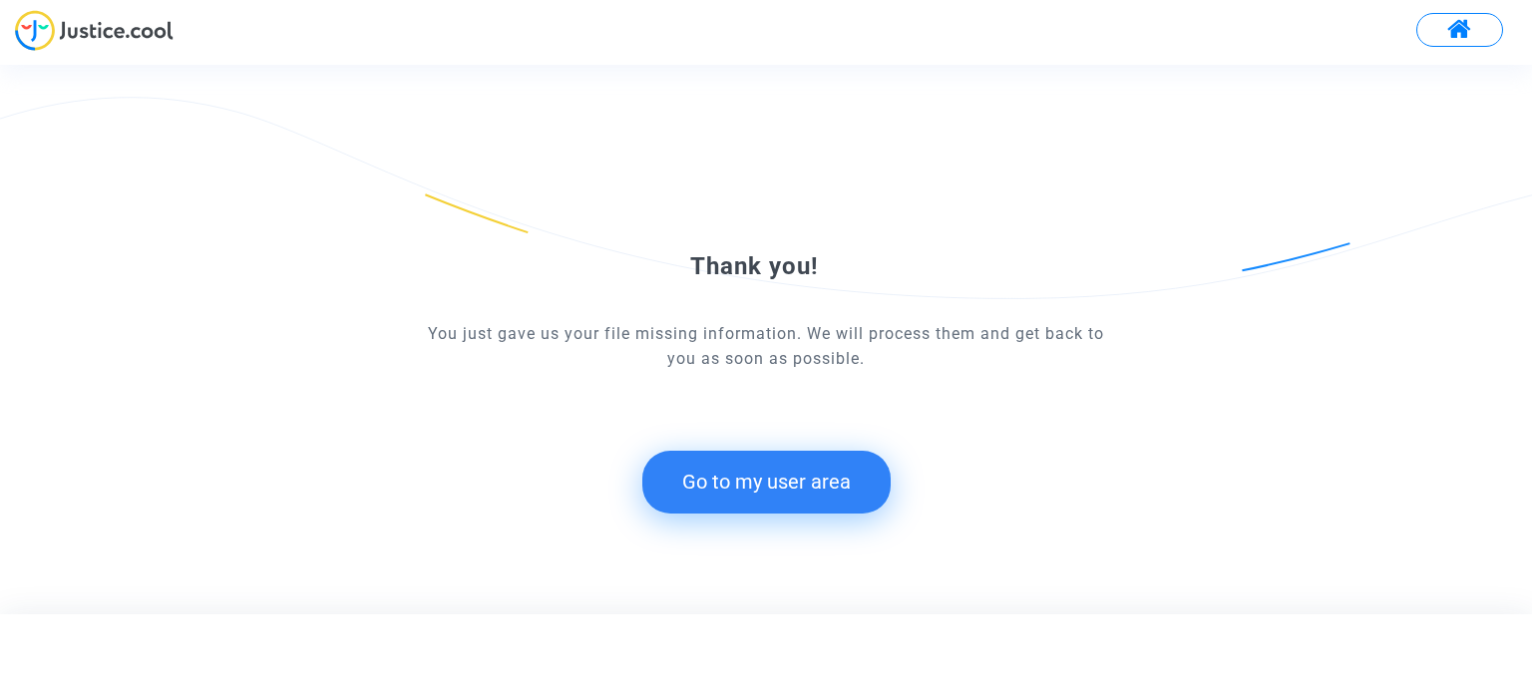
click at [1432, 24] on button at bounding box center [1459, 30] width 87 height 34
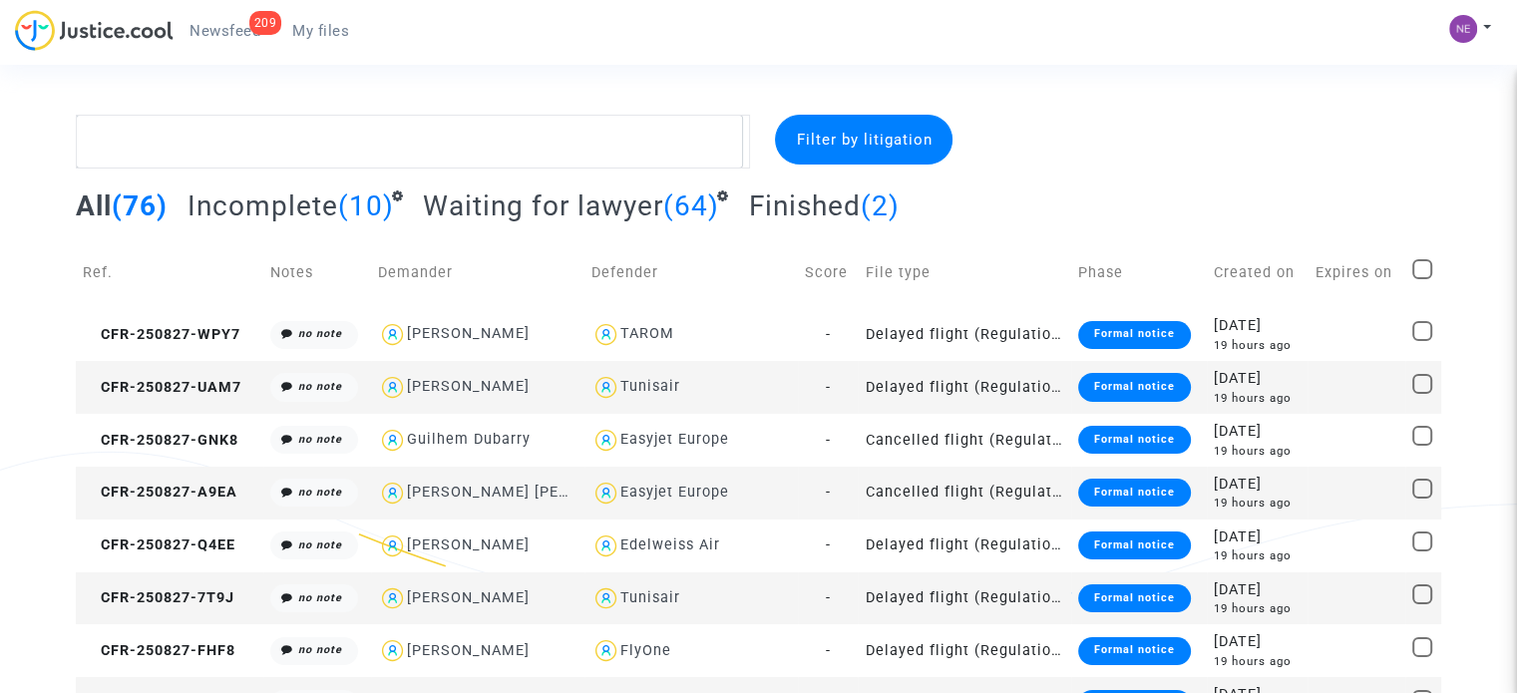
click at [283, 209] on span "Incomplete" at bounding box center [263, 206] width 151 height 33
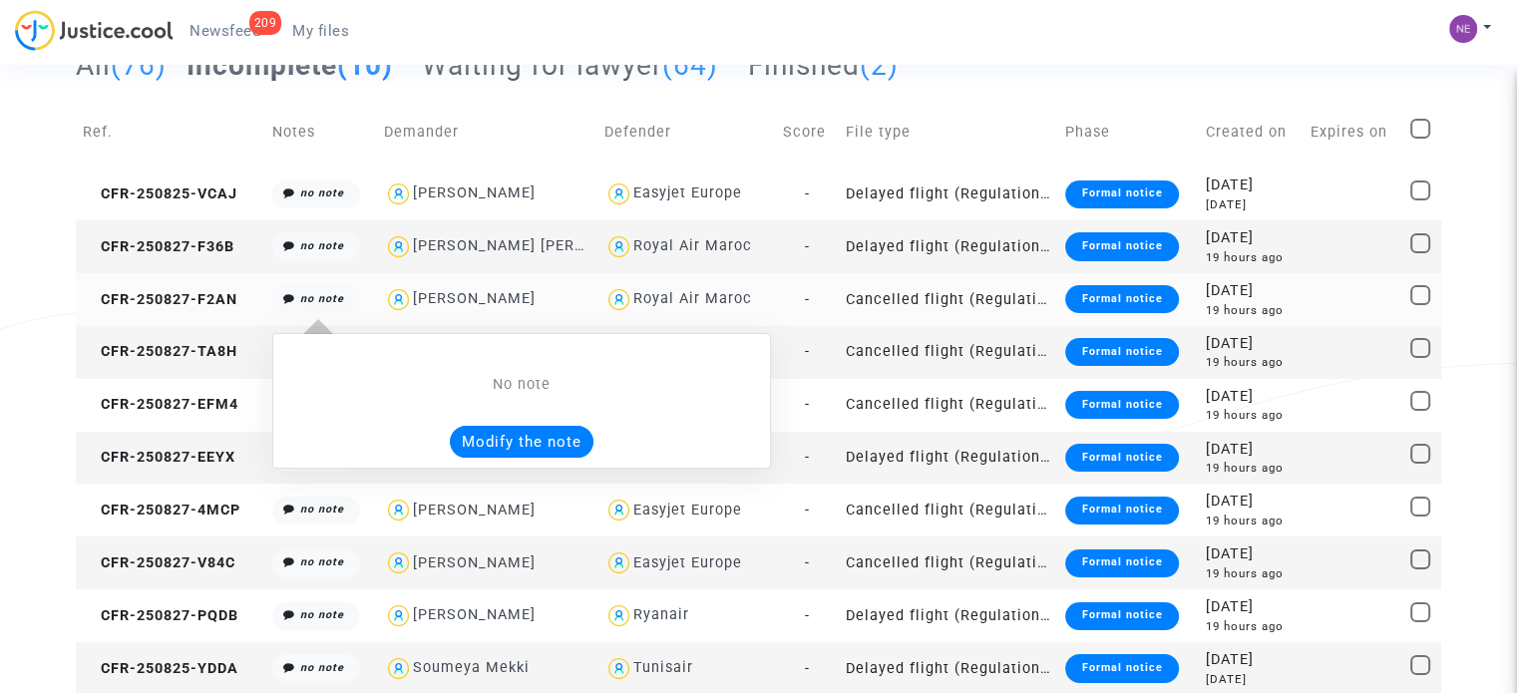
scroll to position [142, 0]
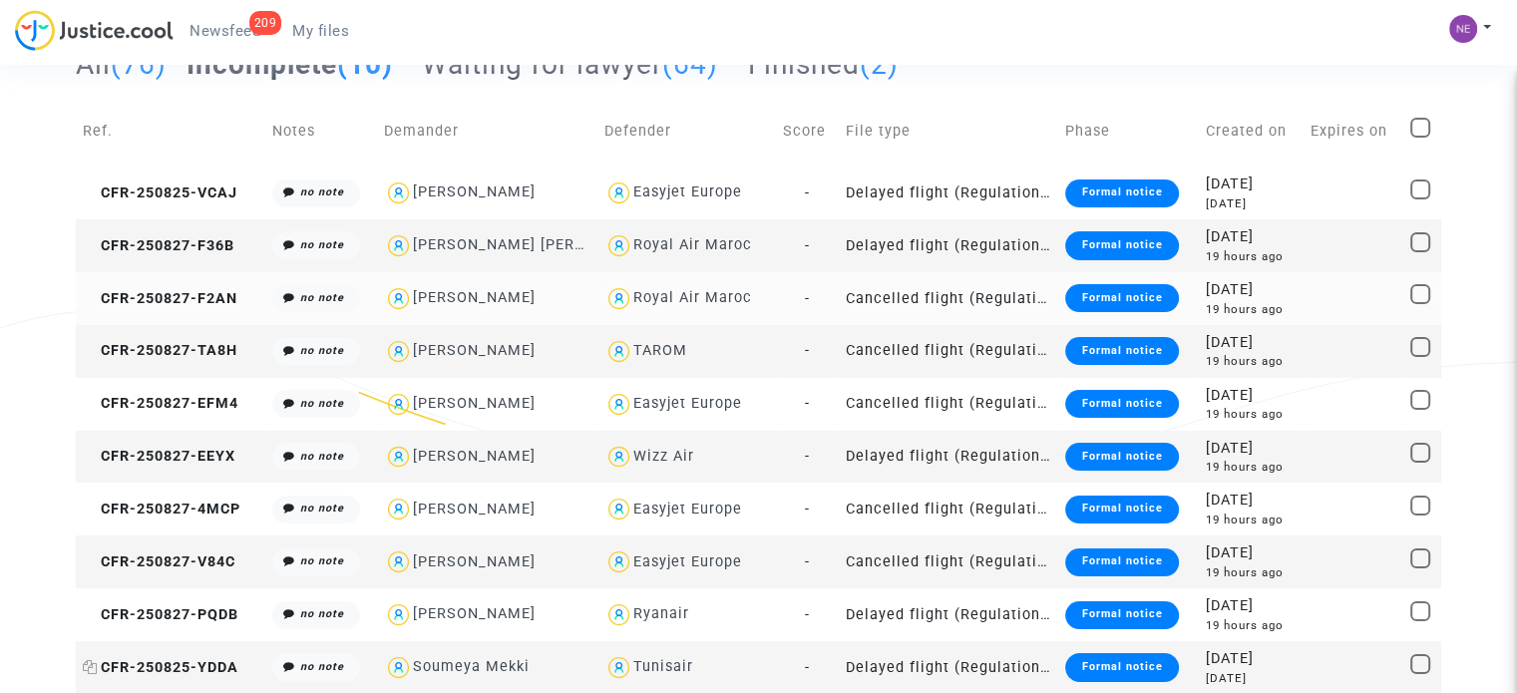
click at [170, 666] on span "CFR-250825-YDDA" at bounding box center [161, 667] width 156 height 17
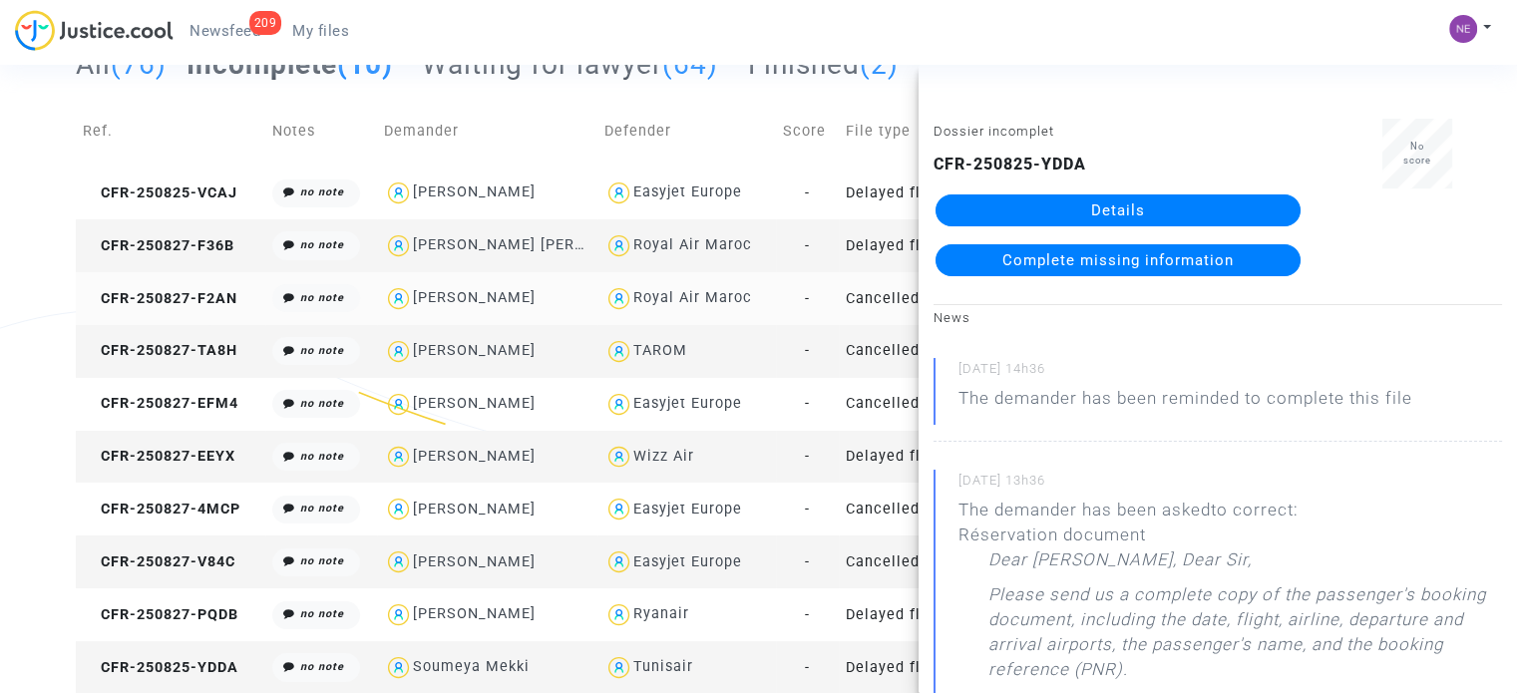
click at [1129, 256] on span "Complete missing information" at bounding box center [1118, 260] width 231 height 18
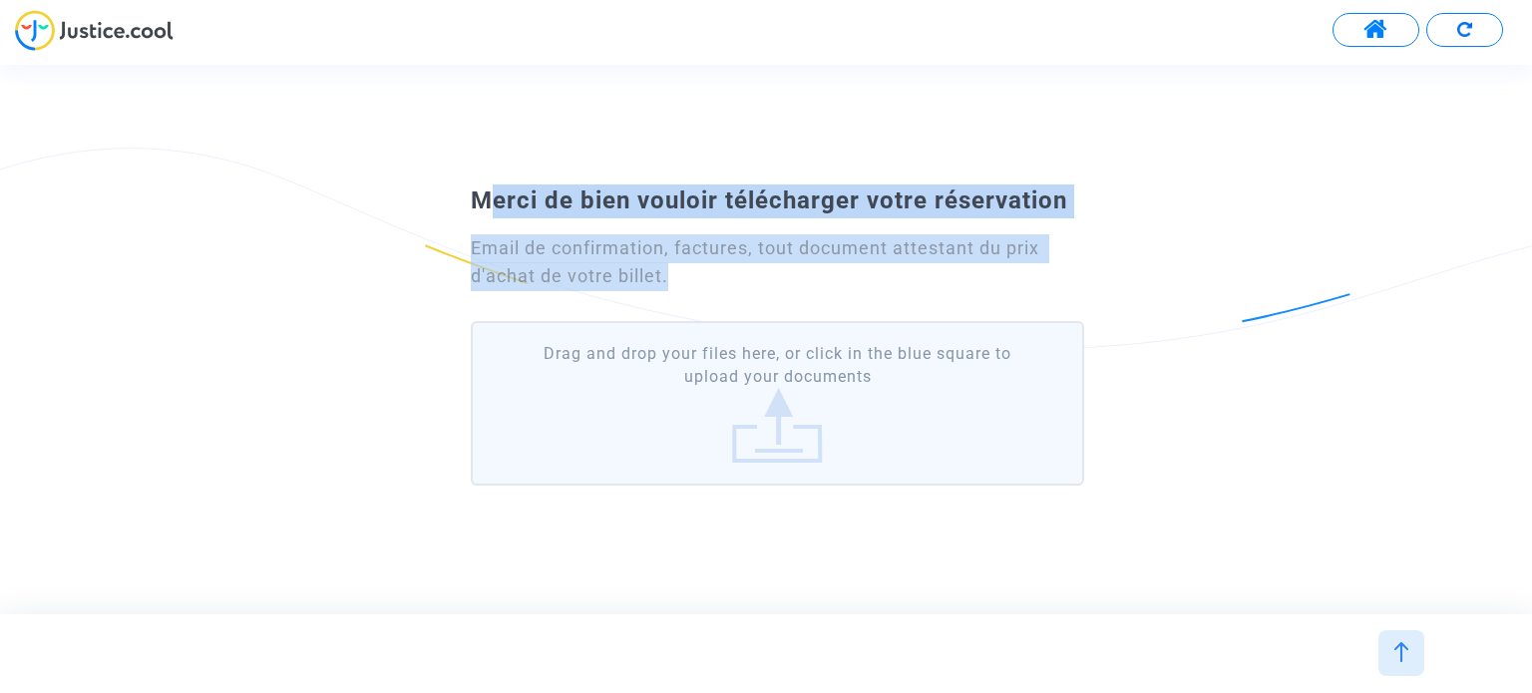
drag, startPoint x: 435, startPoint y: 170, endPoint x: 735, endPoint y: 270, distance: 316.7
click at [735, 270] on div "Merci de bien vouloir télécharger votre réservation Email de confirmation, fact…" at bounding box center [766, 339] width 1532 height 353
copy div "Merci de bien vouloir télécharger votre réservation Email de confirmation, fact…"
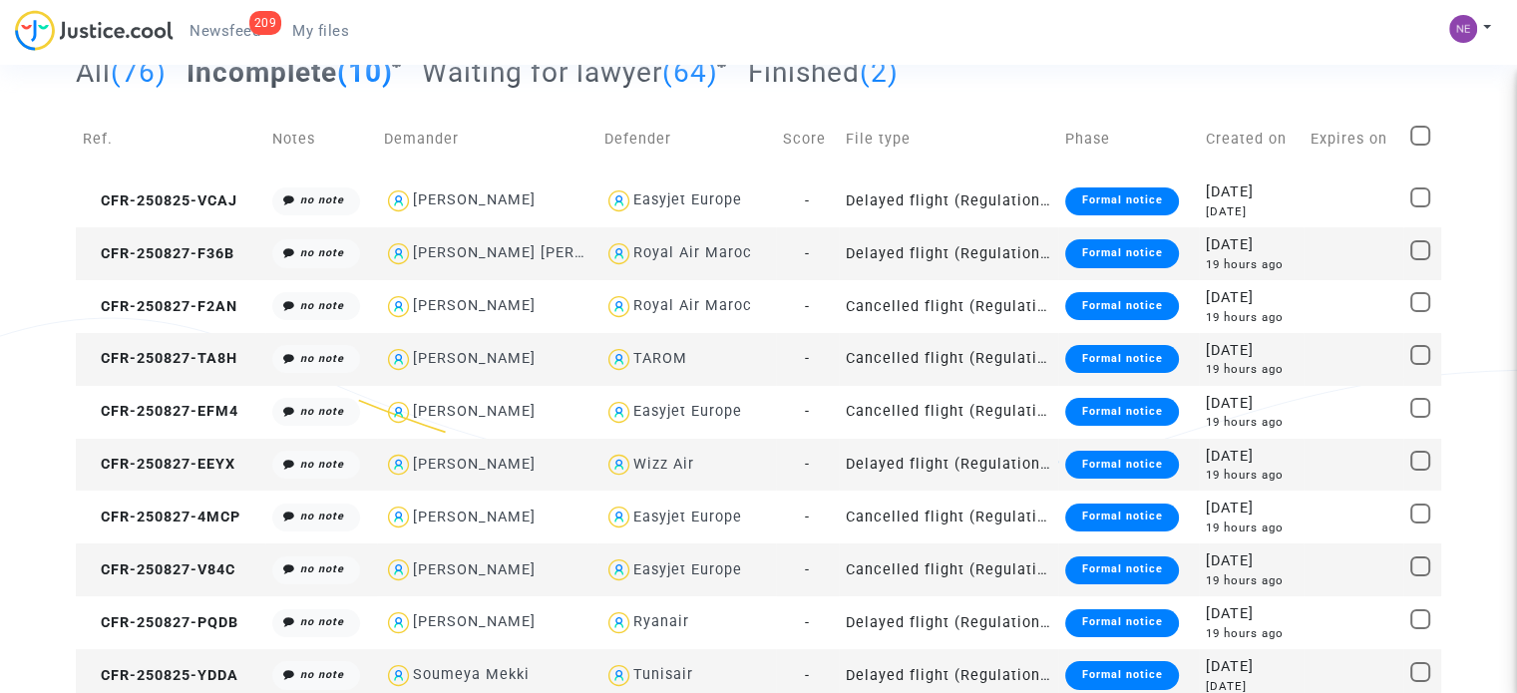
scroll to position [142, 0]
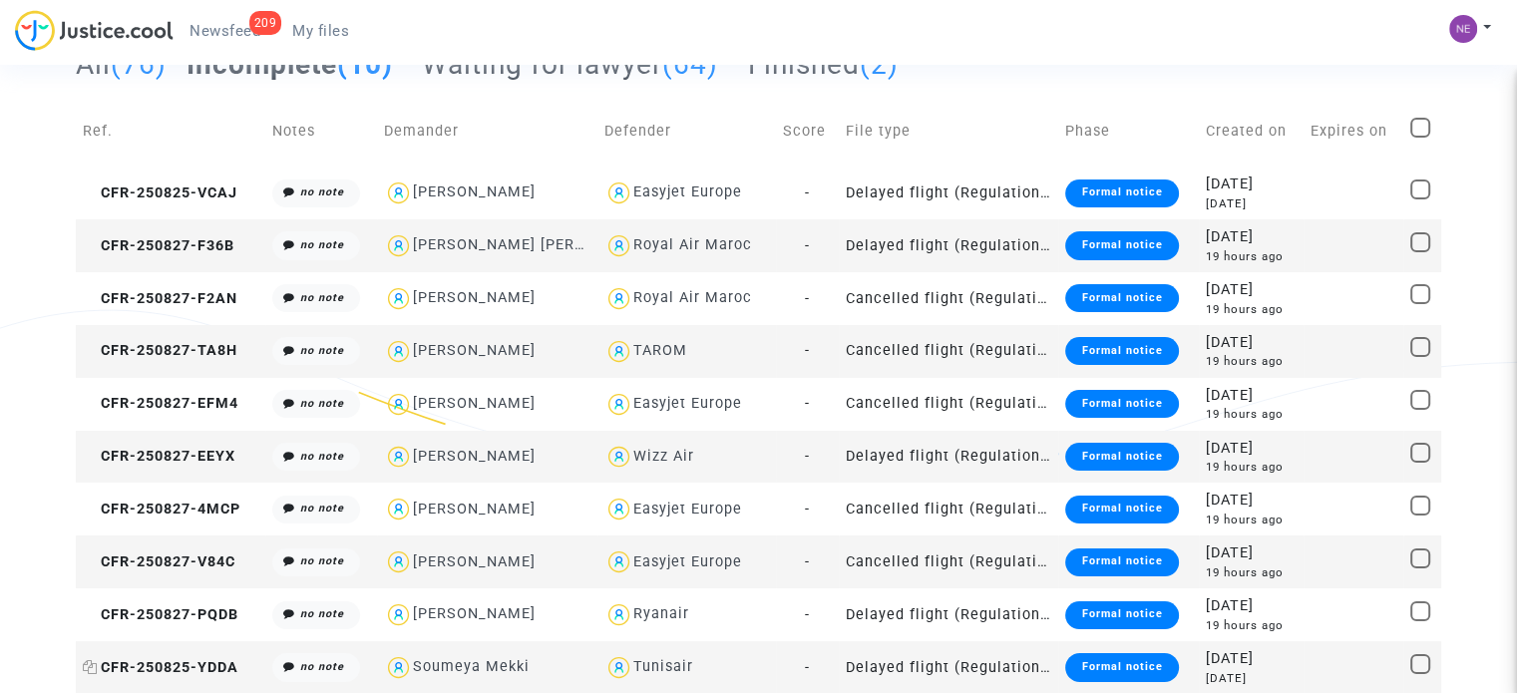
click at [194, 665] on span "CFR-250825-YDDA" at bounding box center [161, 667] width 156 height 17
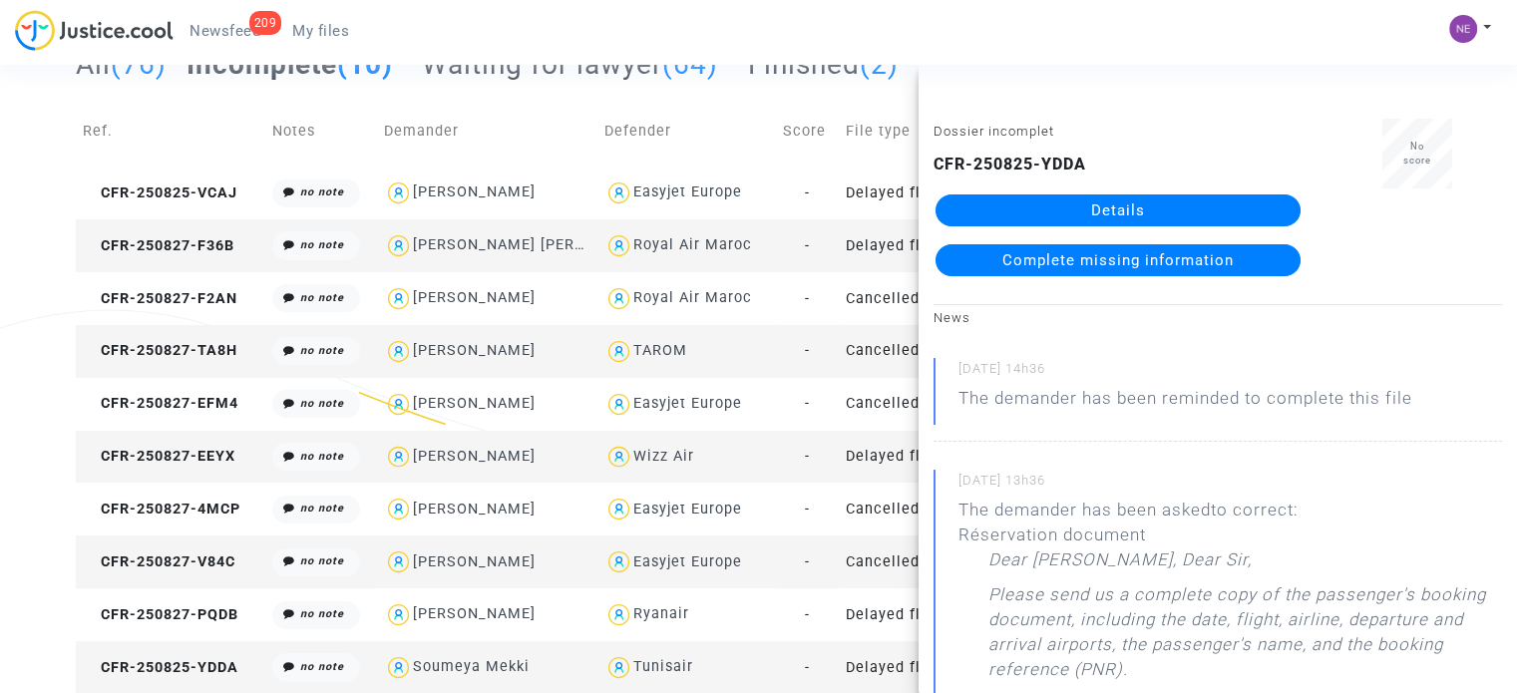
click at [1116, 211] on link "Details" at bounding box center [1118, 211] width 365 height 32
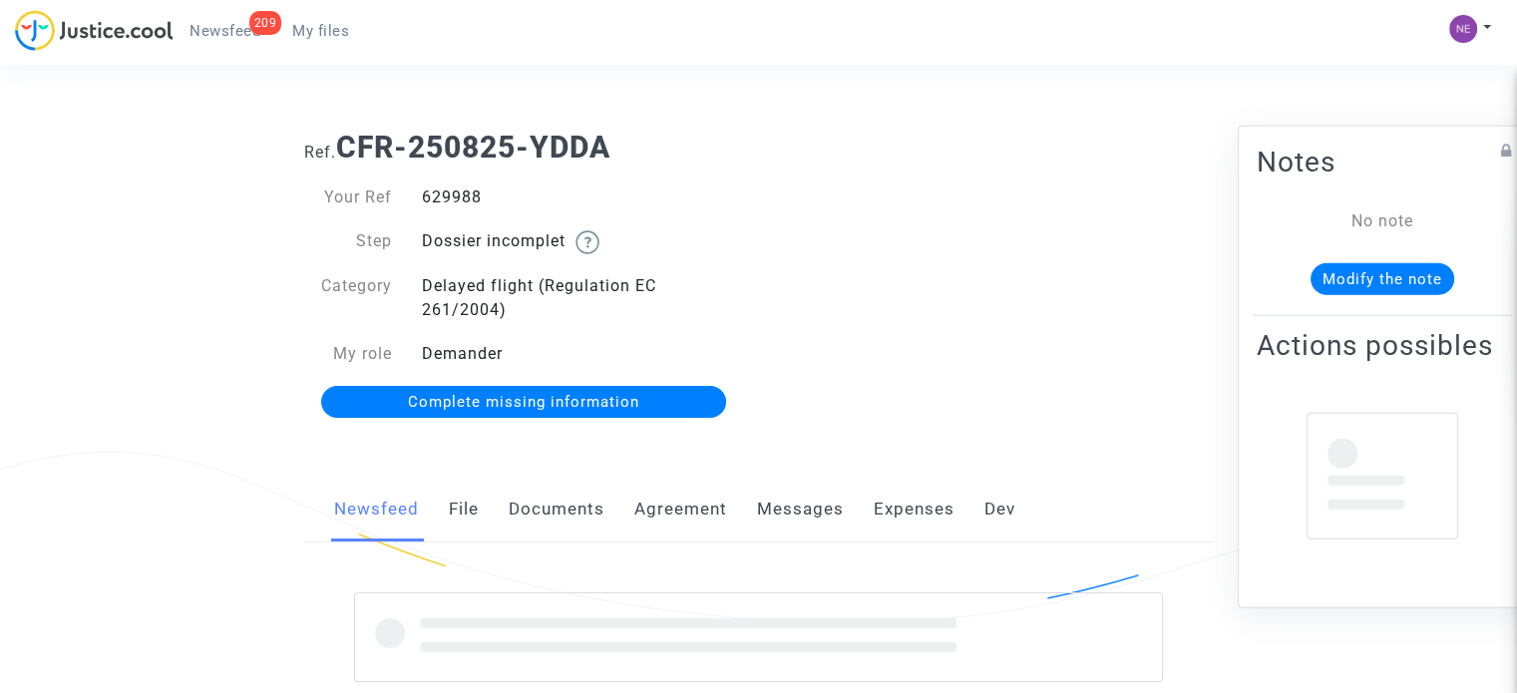
click at [465, 199] on div "629988" at bounding box center [583, 198] width 352 height 24
click at [464, 199] on div "629988" at bounding box center [583, 198] width 352 height 24
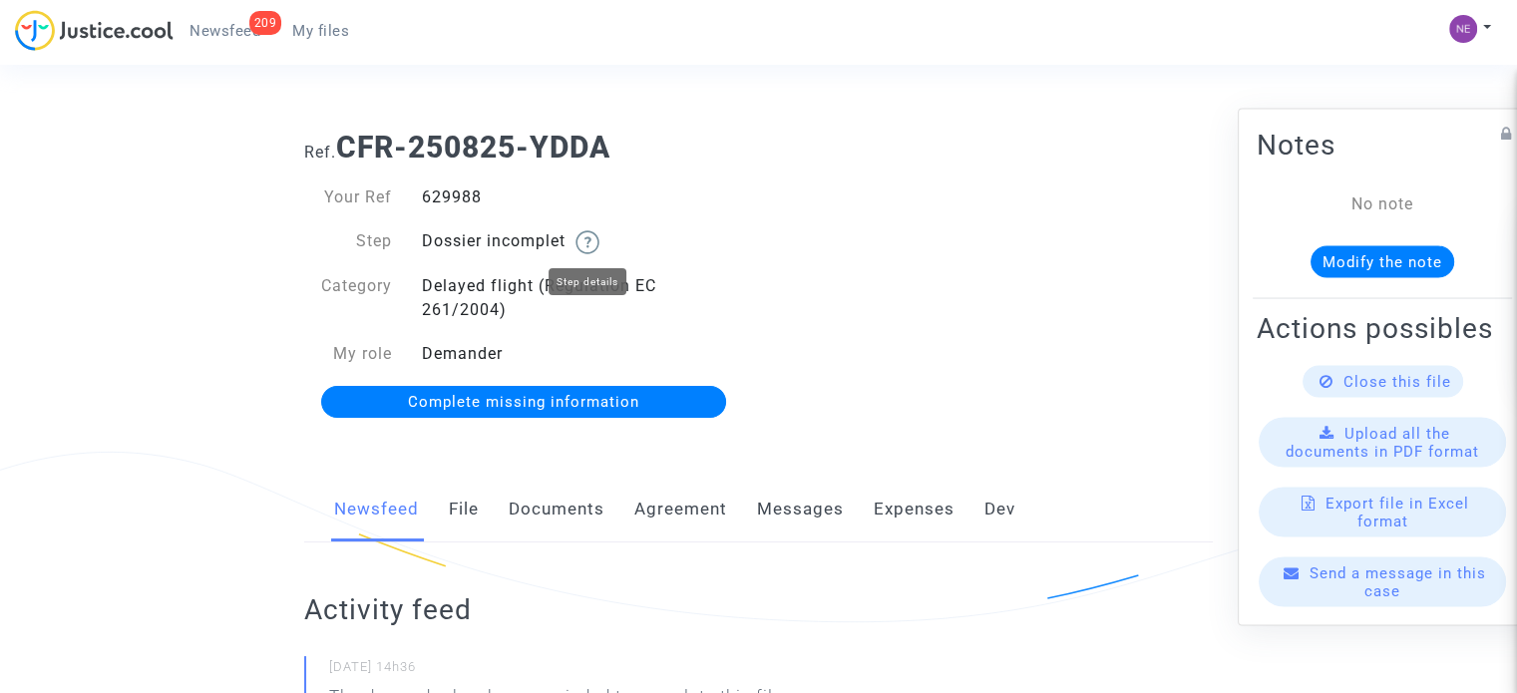
copy div "629988"
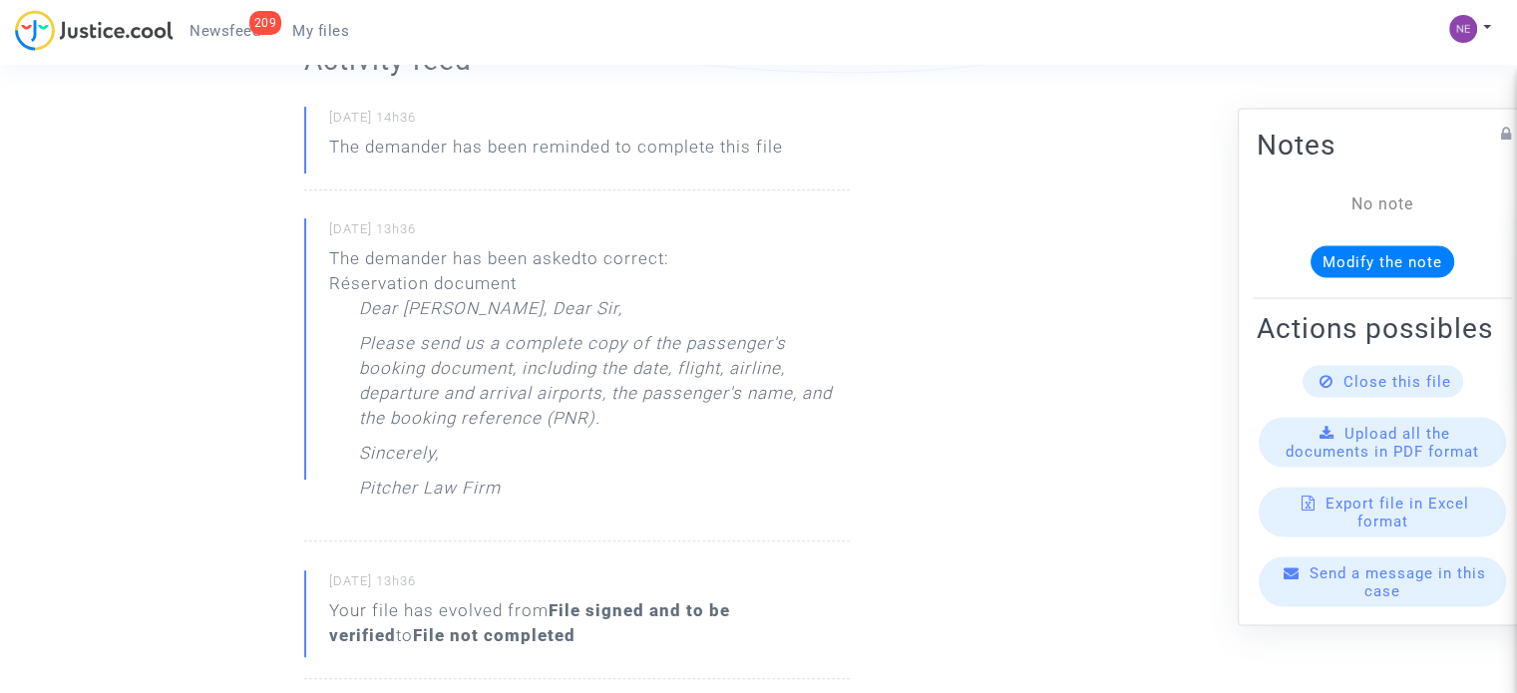
scroll to position [599, 0]
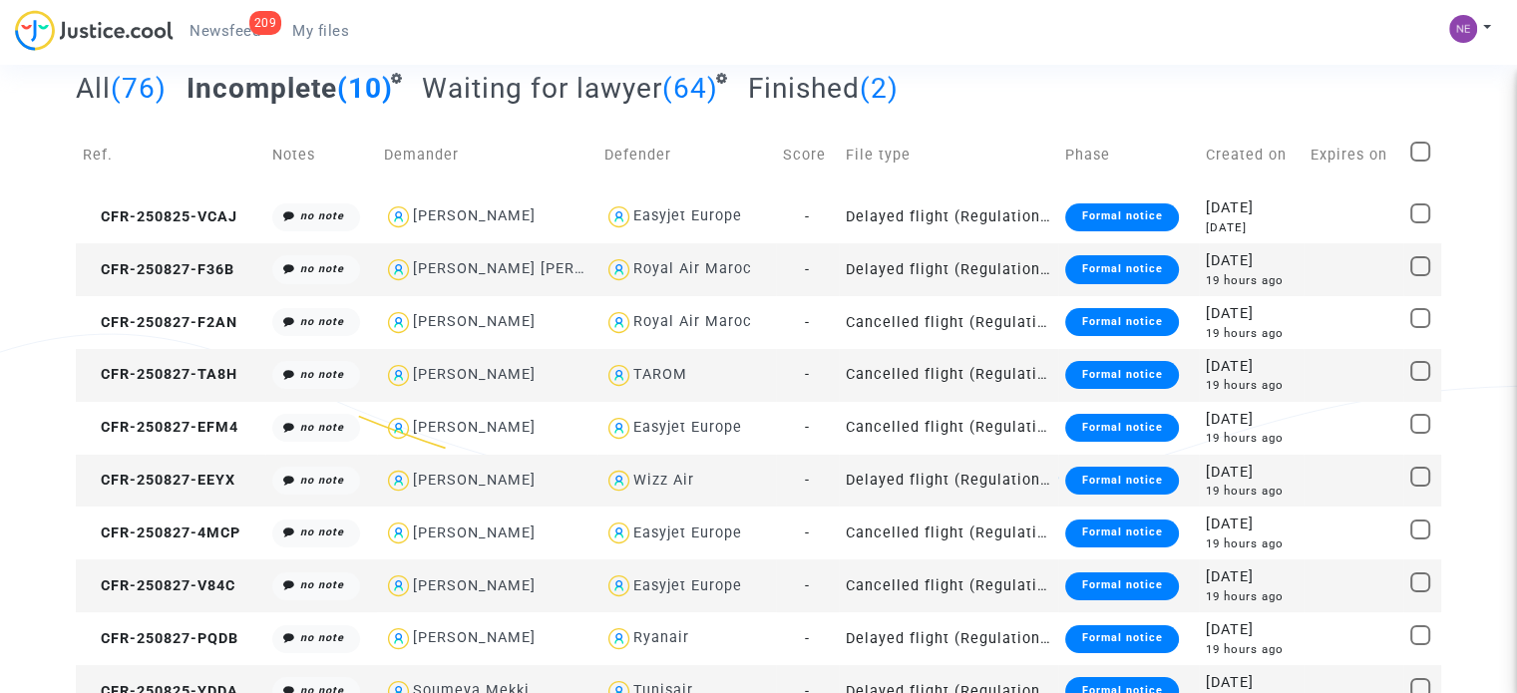
scroll to position [142, 0]
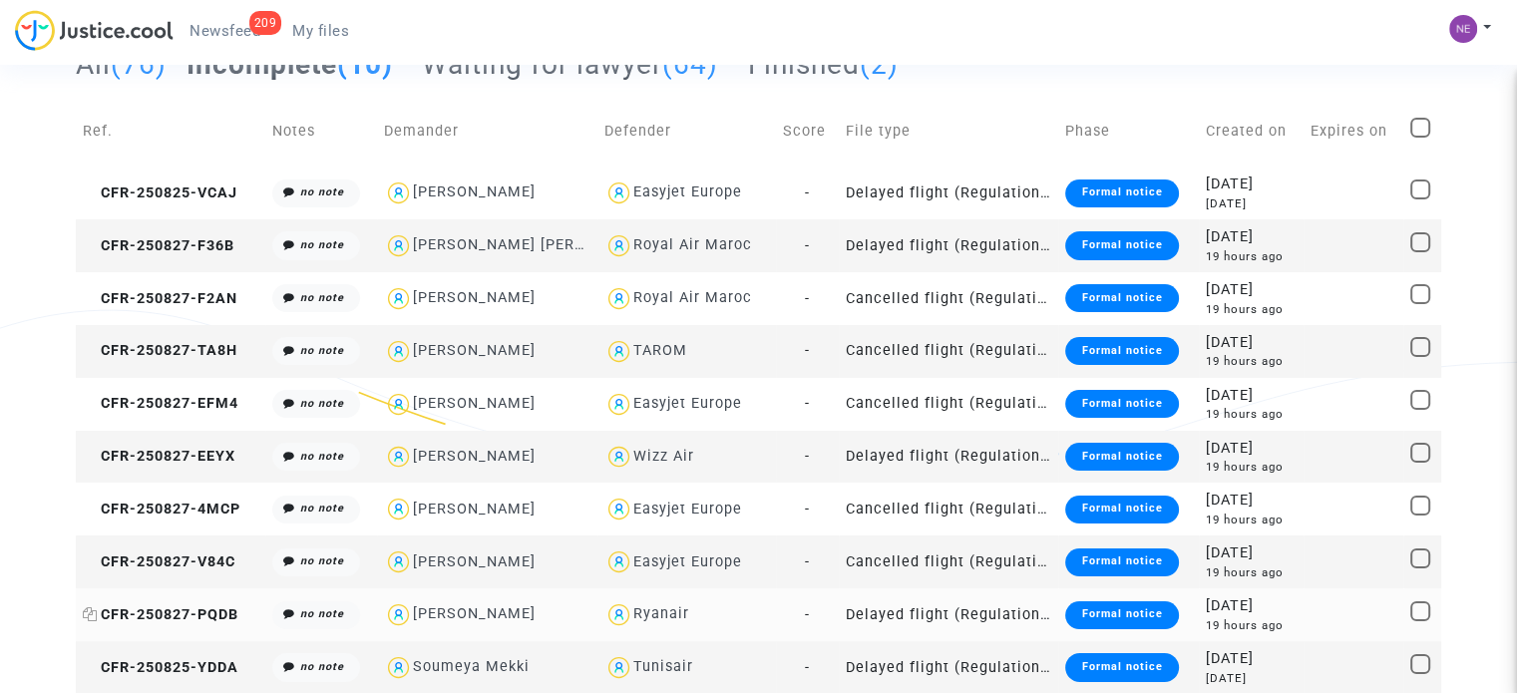
click at [224, 617] on span "CFR-250827-PQDB" at bounding box center [161, 614] width 156 height 17
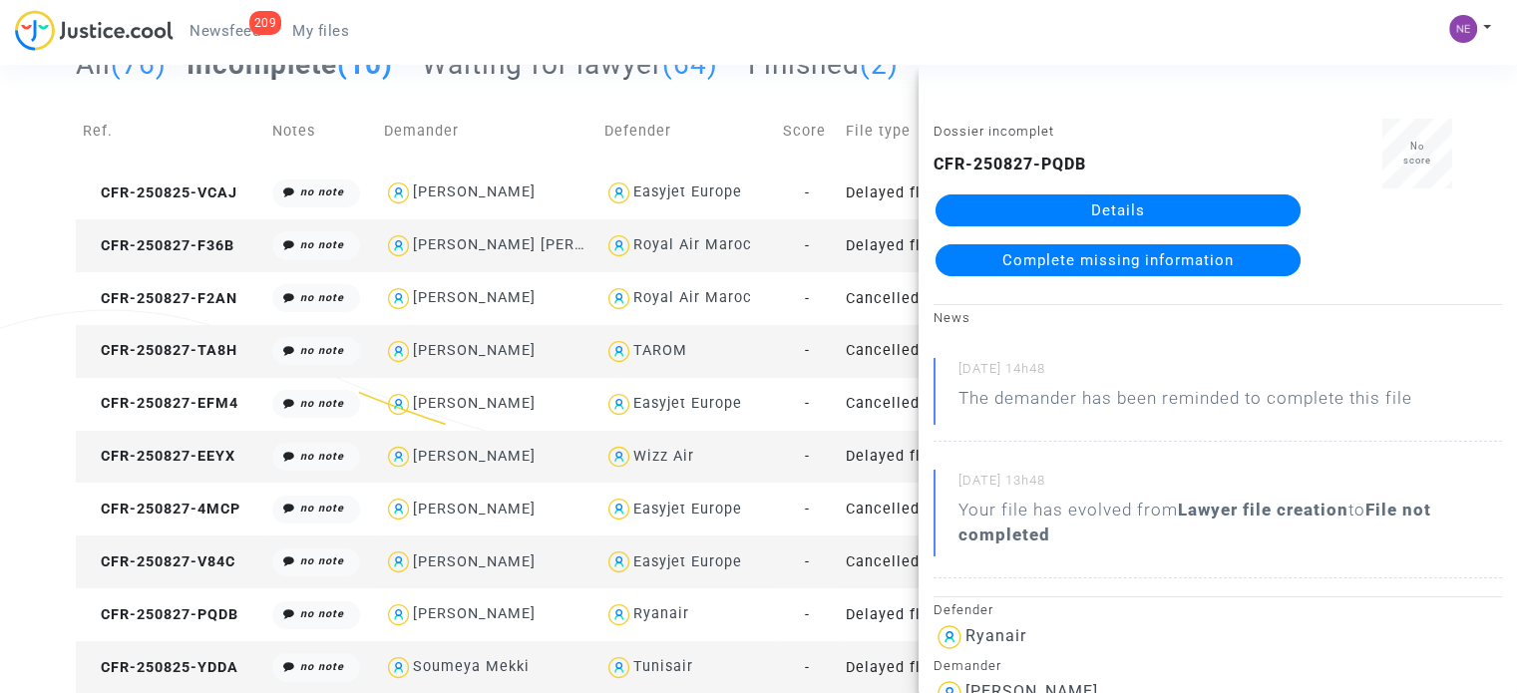
click at [1205, 218] on link "Details" at bounding box center [1118, 211] width 365 height 32
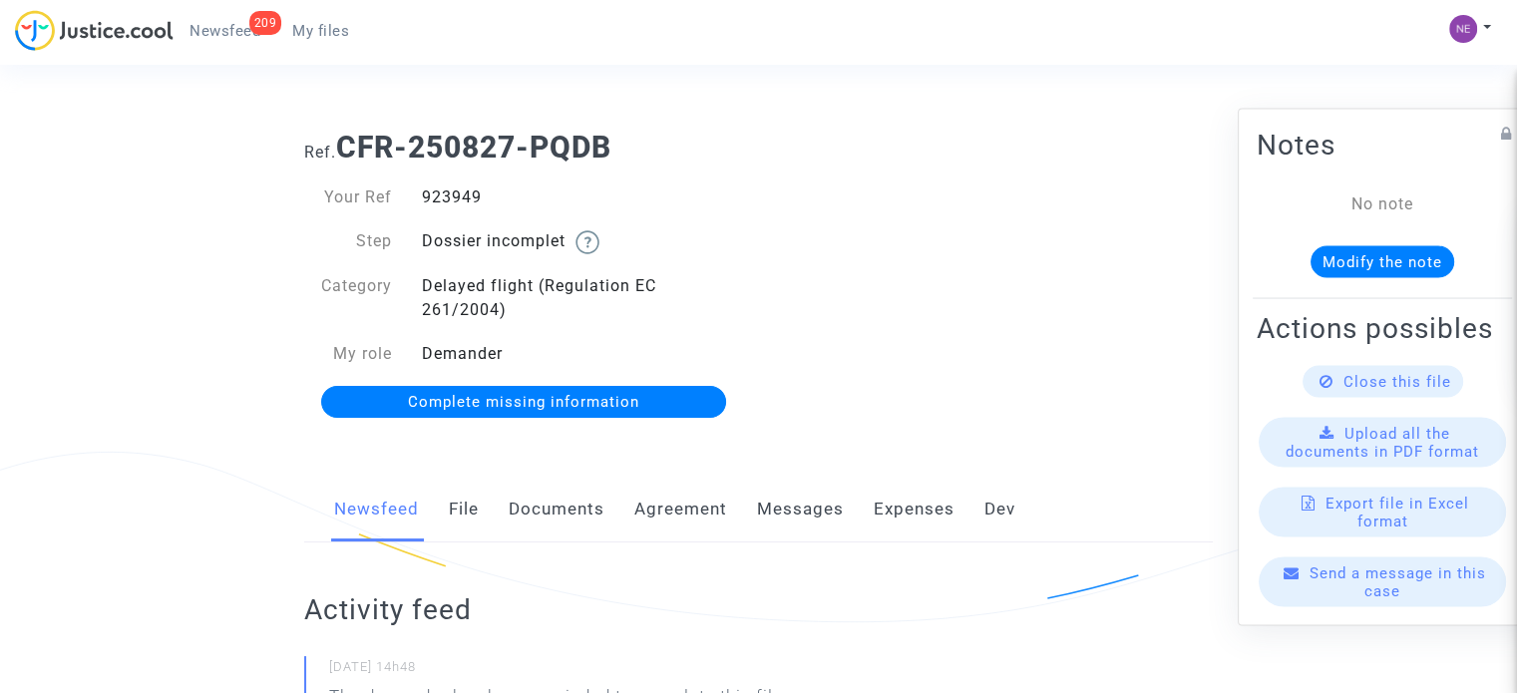
click at [457, 193] on div "923949" at bounding box center [583, 198] width 352 height 24
copy div "923949"
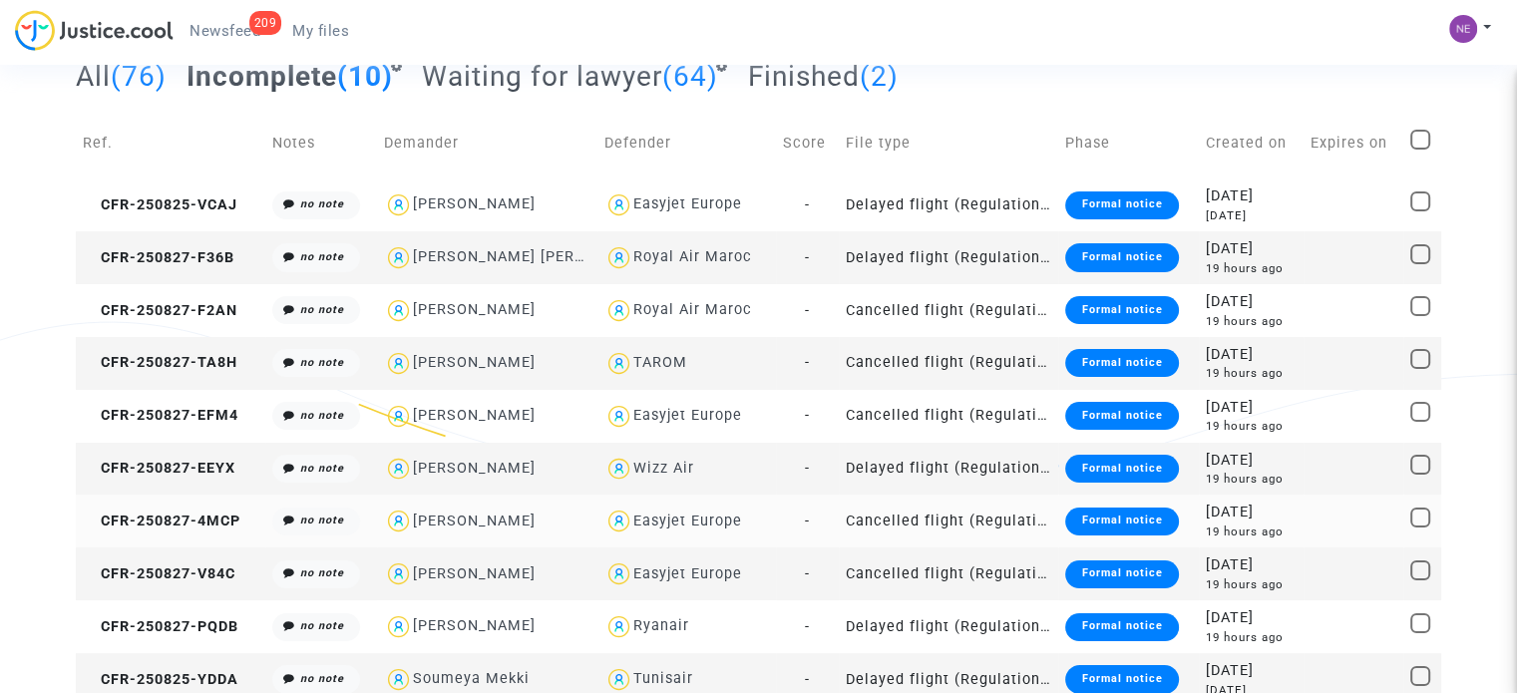
scroll to position [142, 0]
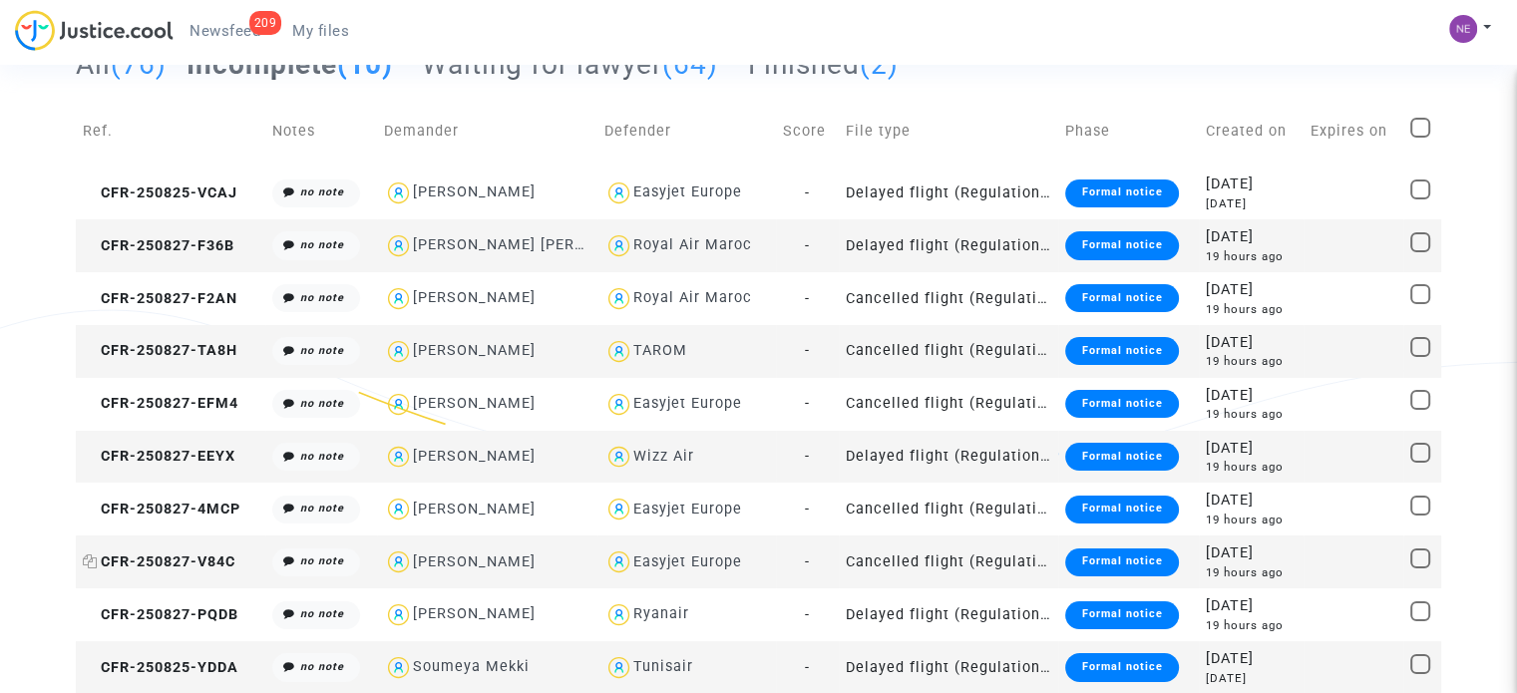
click at [209, 556] on span "CFR-250827-V84C" at bounding box center [159, 562] width 153 height 17
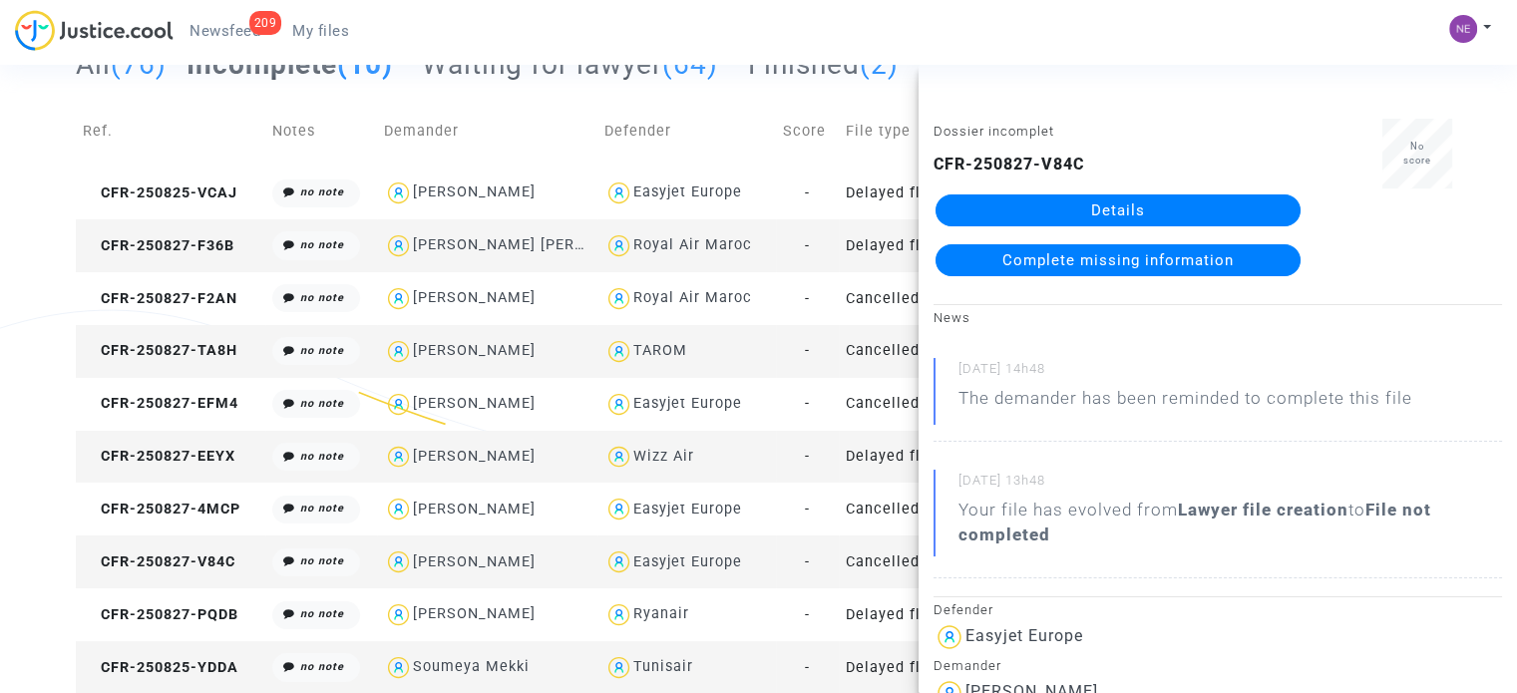
click at [1141, 210] on link "Details" at bounding box center [1118, 211] width 365 height 32
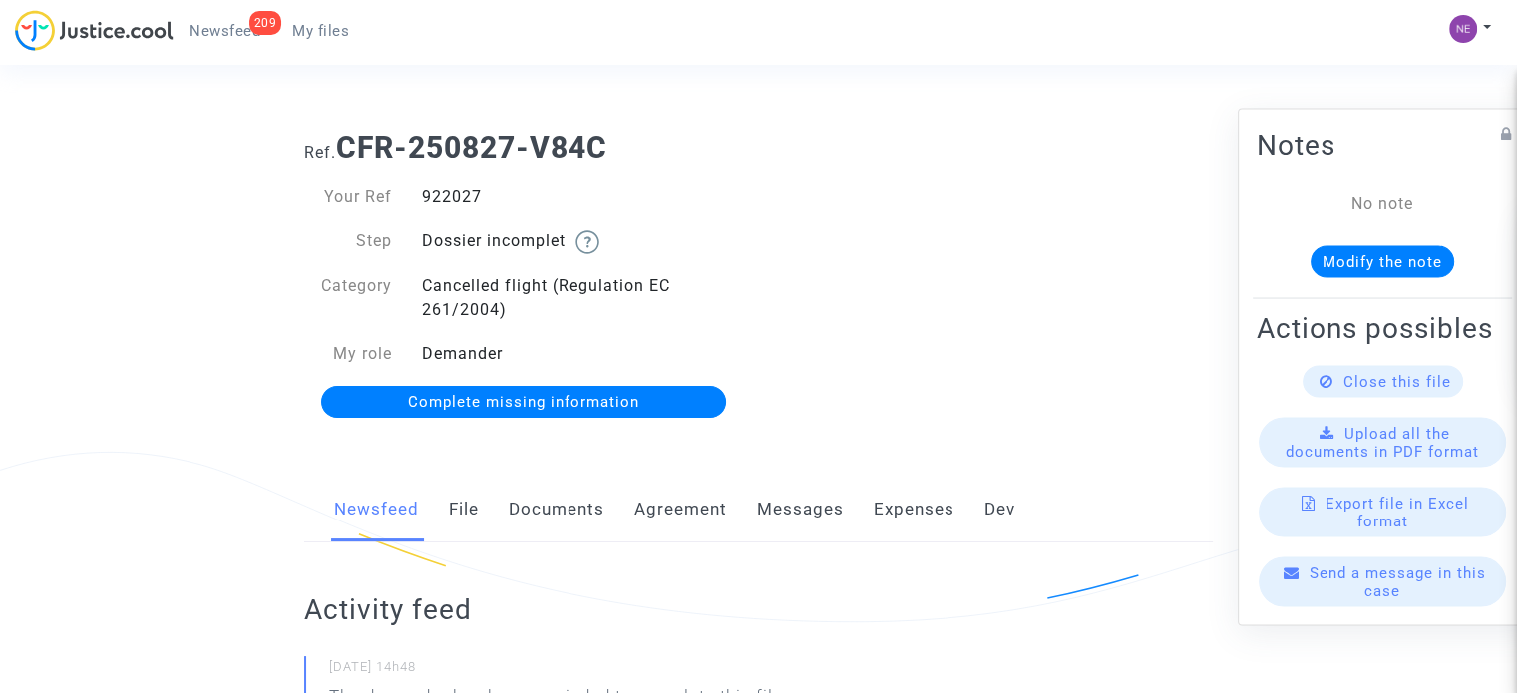
click at [433, 192] on div "922027" at bounding box center [583, 198] width 352 height 24
copy div "922027"
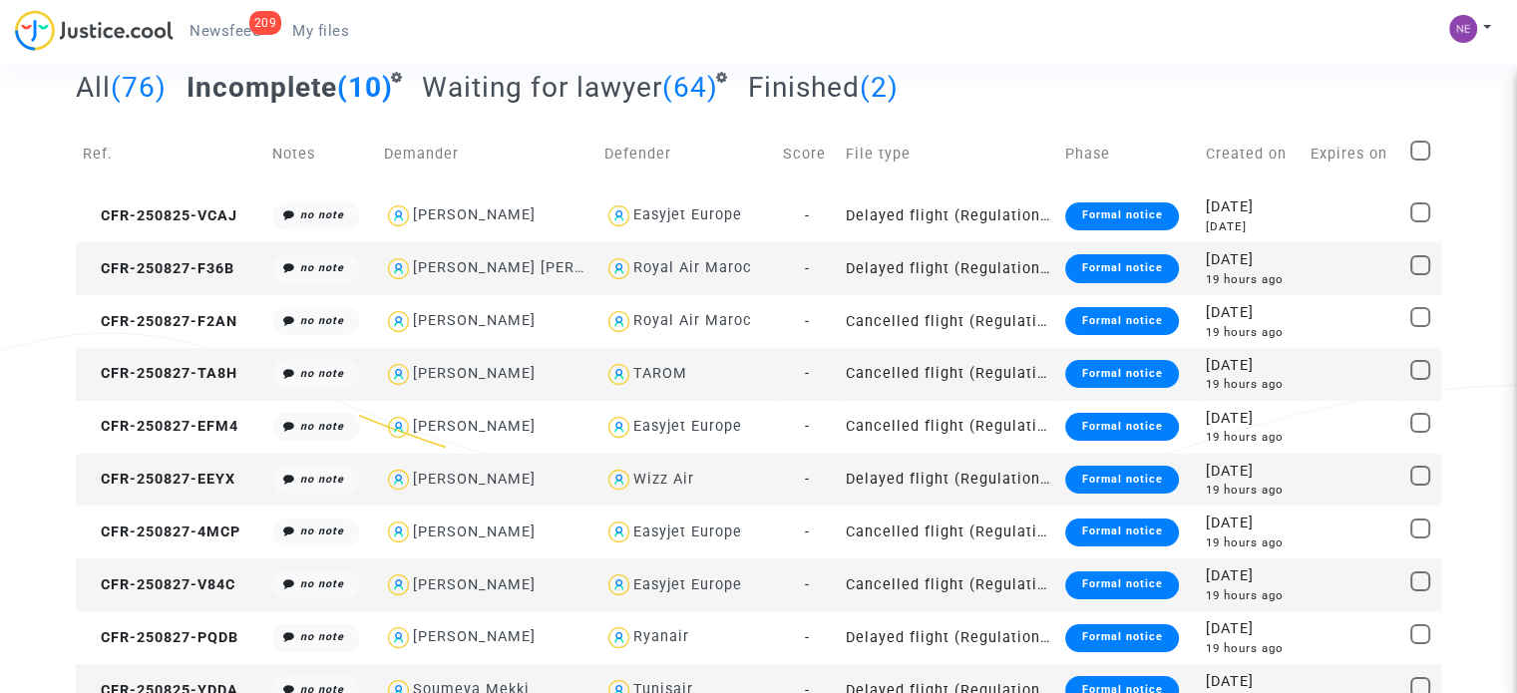
scroll to position [142, 0]
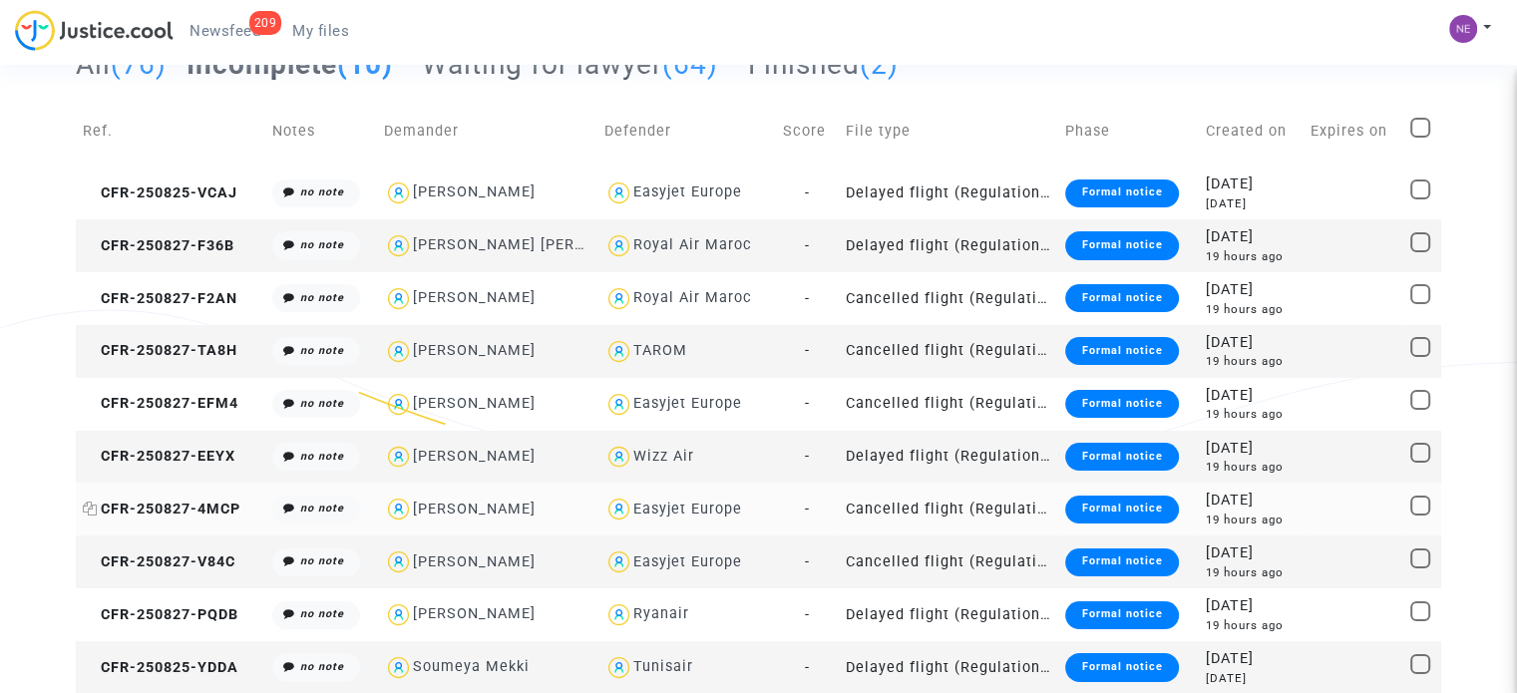
click at [216, 507] on span "CFR-250827-4MCP" at bounding box center [162, 509] width 158 height 17
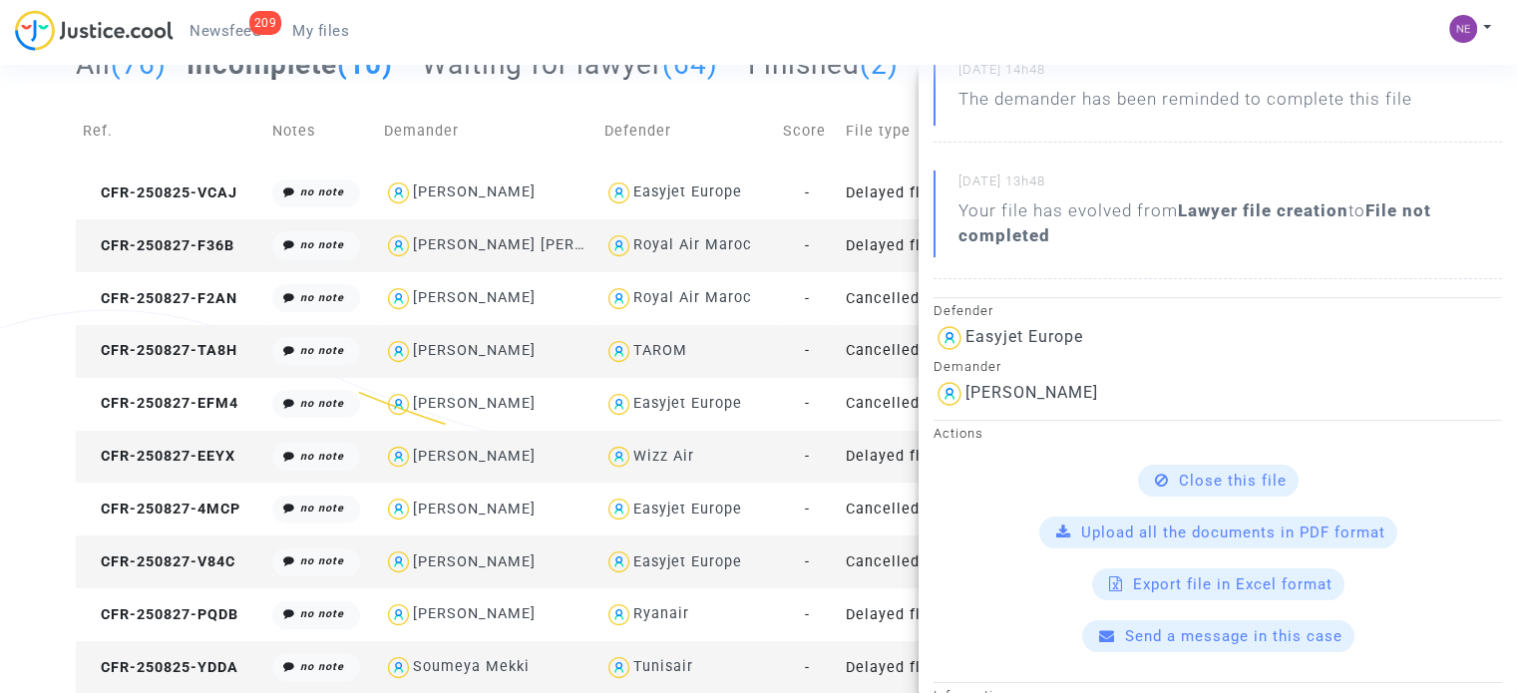
scroll to position [0, 0]
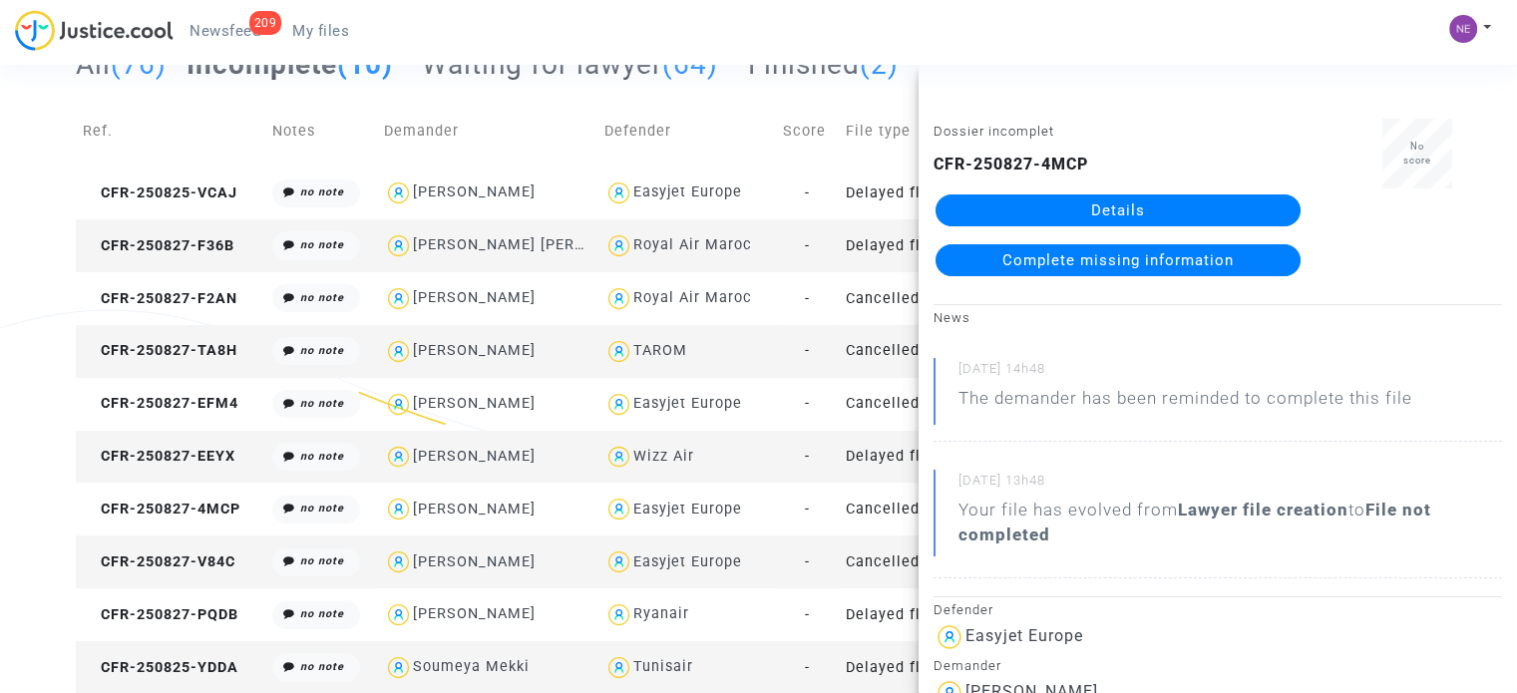
click at [1103, 210] on link "Details" at bounding box center [1118, 211] width 365 height 32
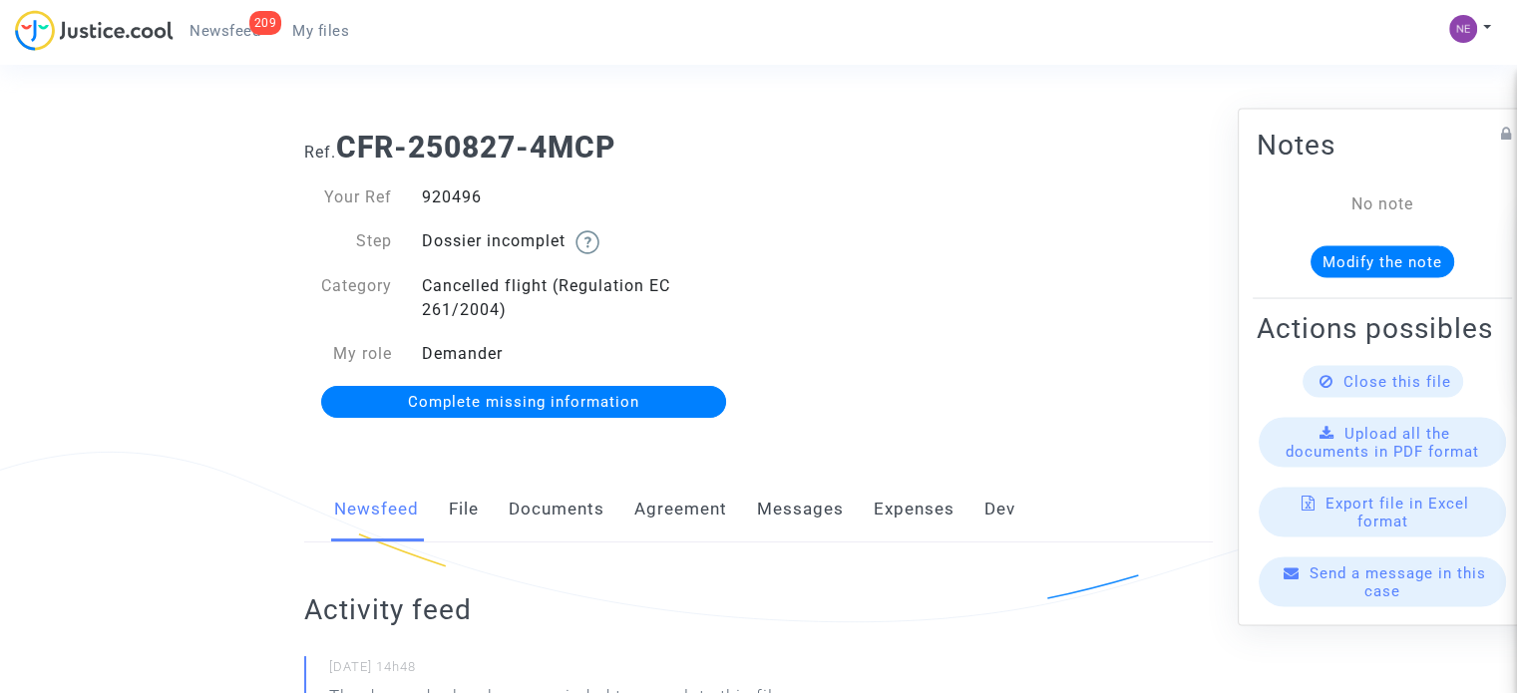
click at [436, 195] on div "920496" at bounding box center [583, 198] width 352 height 24
copy div "920496"
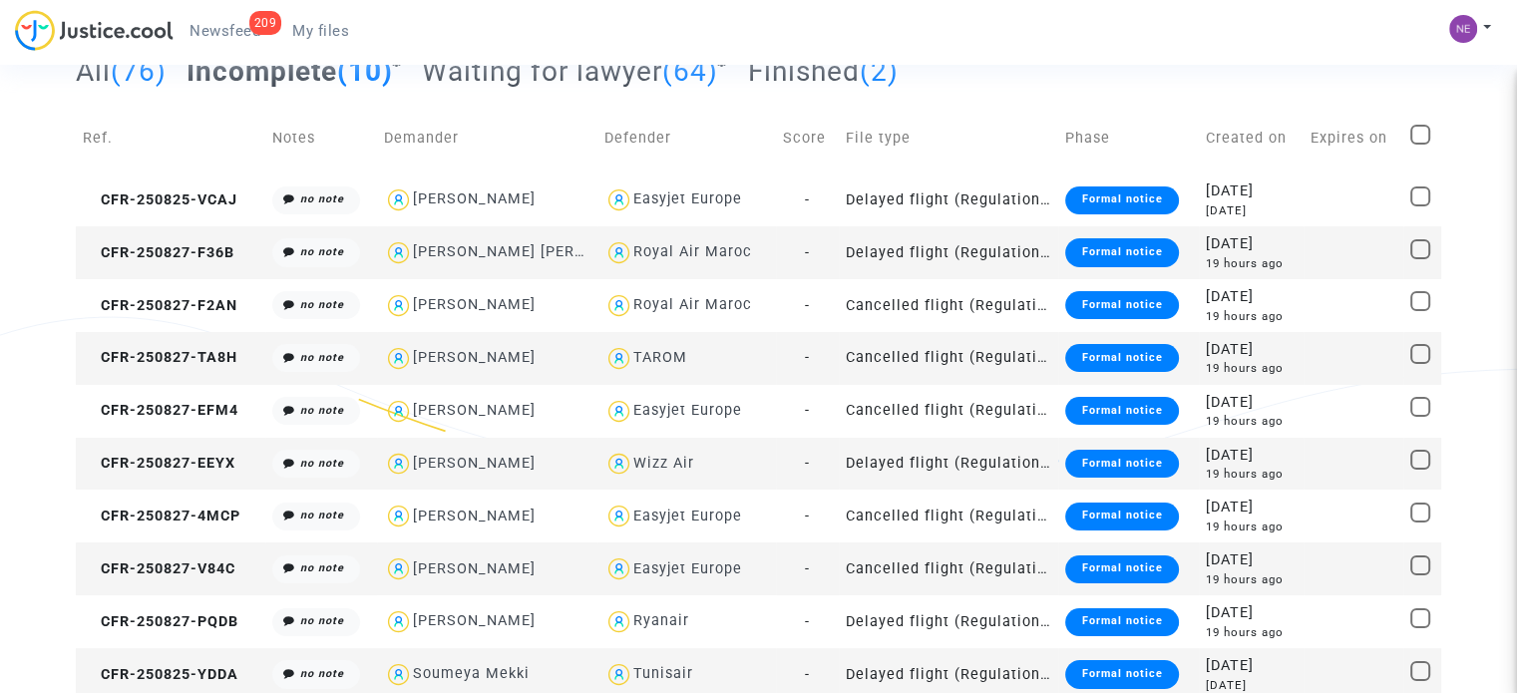
scroll to position [142, 0]
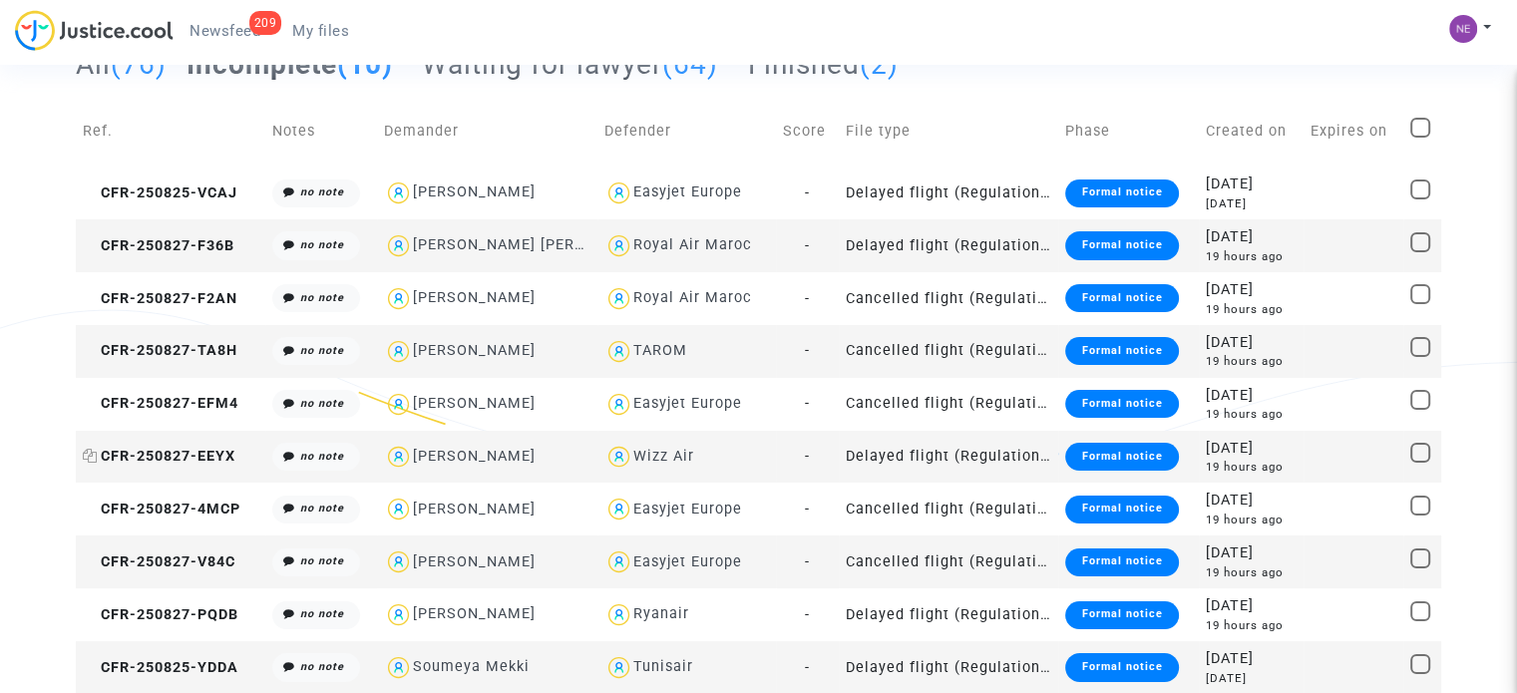
click at [222, 459] on span "CFR-250827-EEYX" at bounding box center [159, 456] width 153 height 17
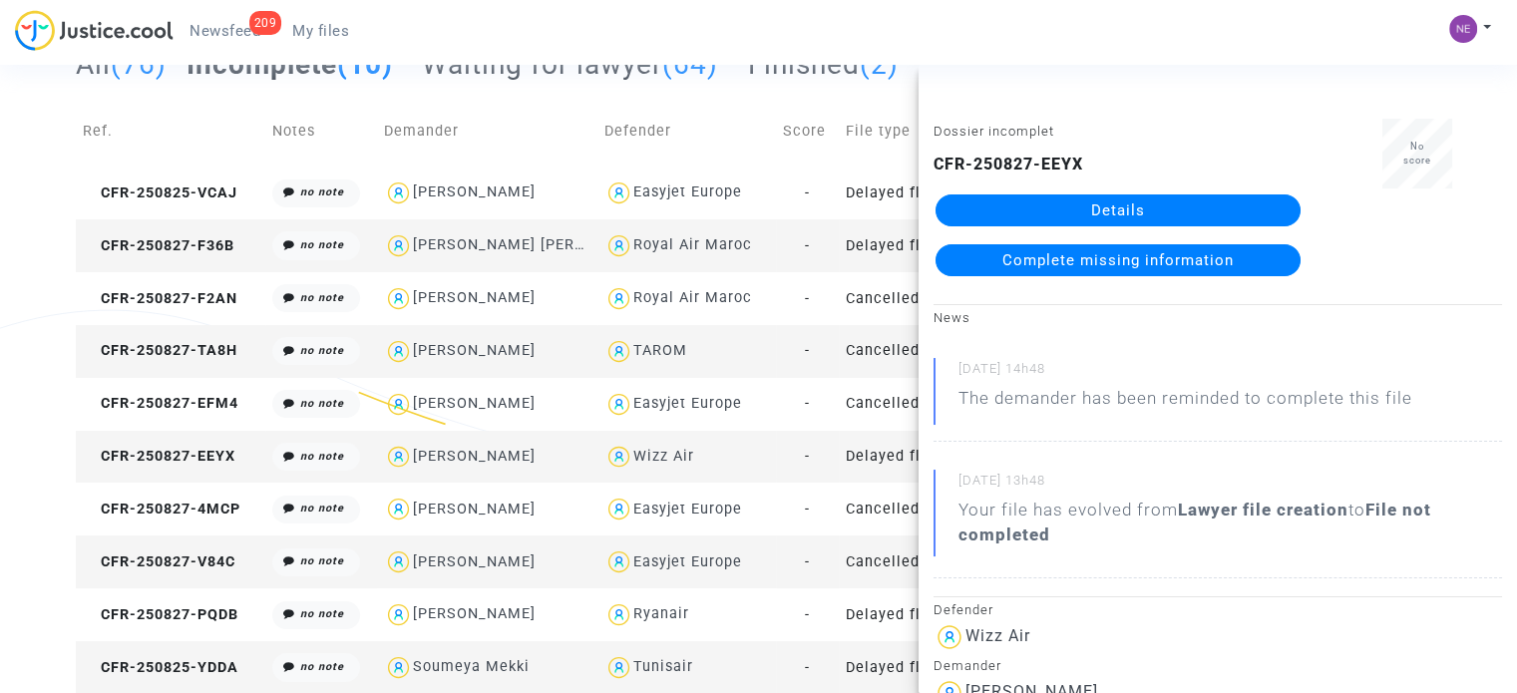
click at [1013, 217] on link "Details" at bounding box center [1118, 211] width 365 height 32
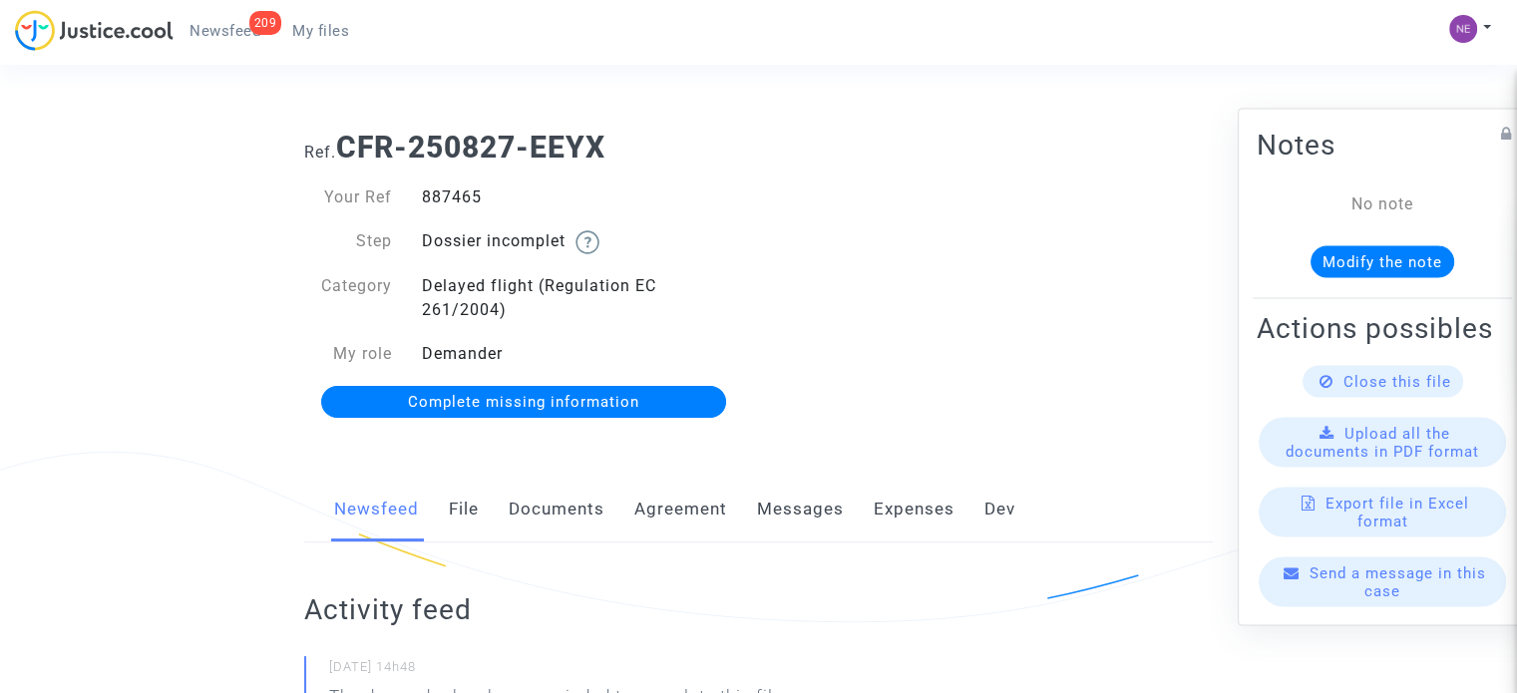
click at [444, 196] on div "887465" at bounding box center [583, 198] width 352 height 24
copy div "887465"
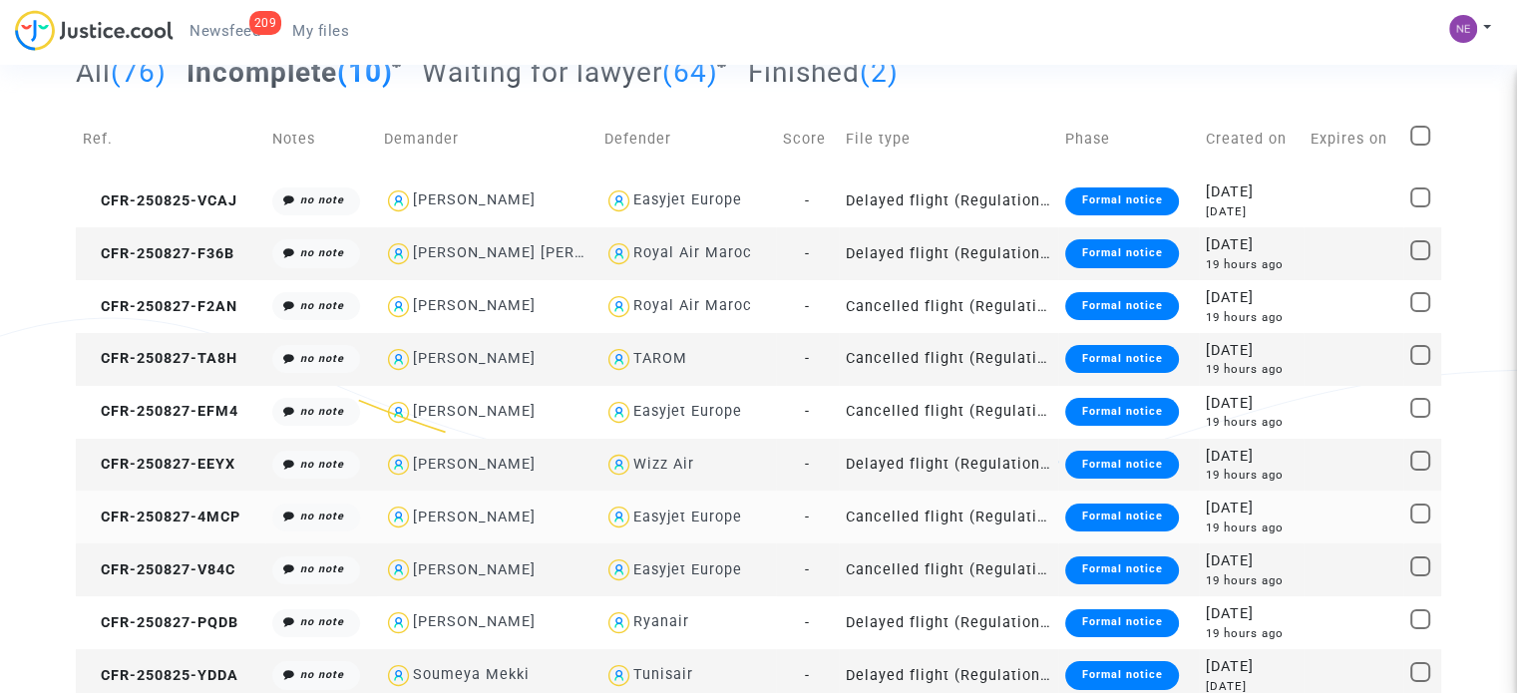
scroll to position [142, 0]
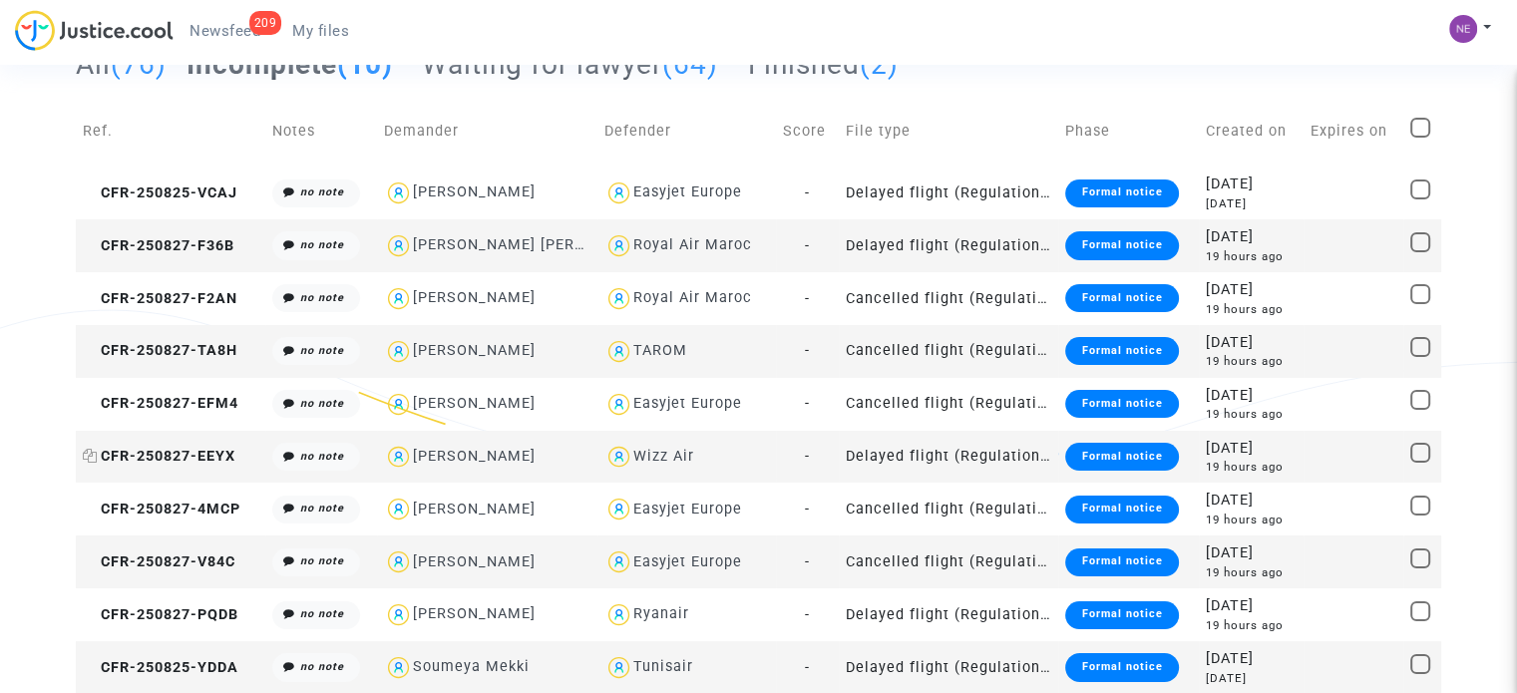
click at [171, 448] on span "CFR-250827-EEYX" at bounding box center [159, 456] width 153 height 17
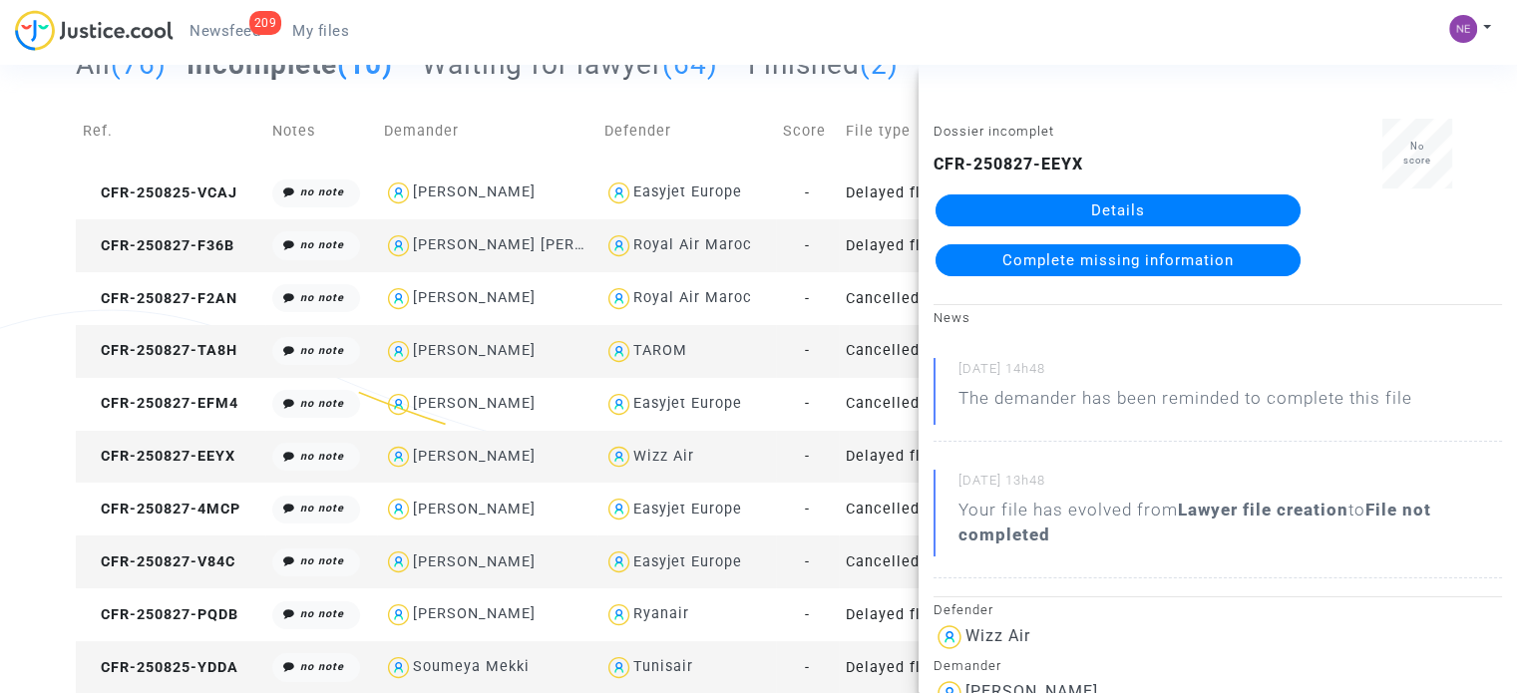
click at [1114, 210] on link "Details" at bounding box center [1118, 211] width 365 height 32
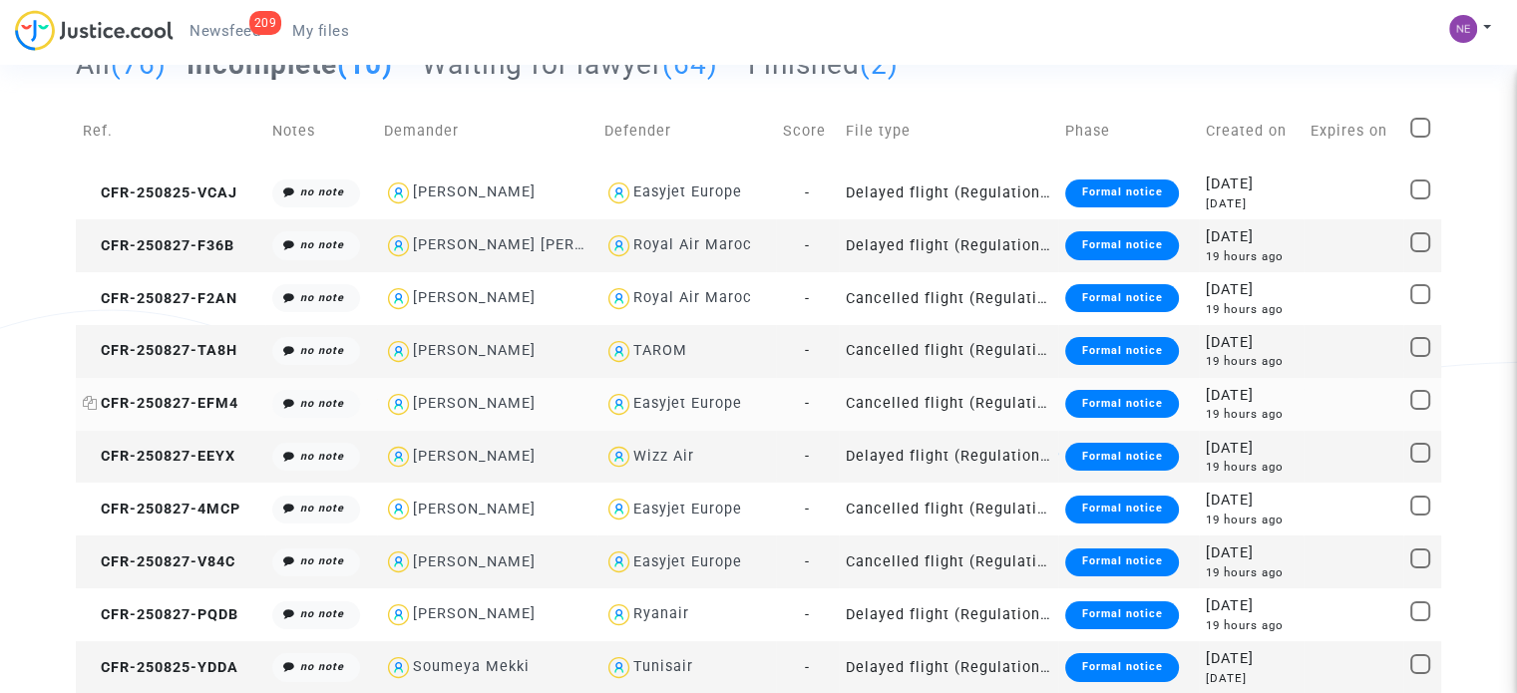
click at [166, 402] on span "CFR-250827-EFM4" at bounding box center [161, 403] width 156 height 17
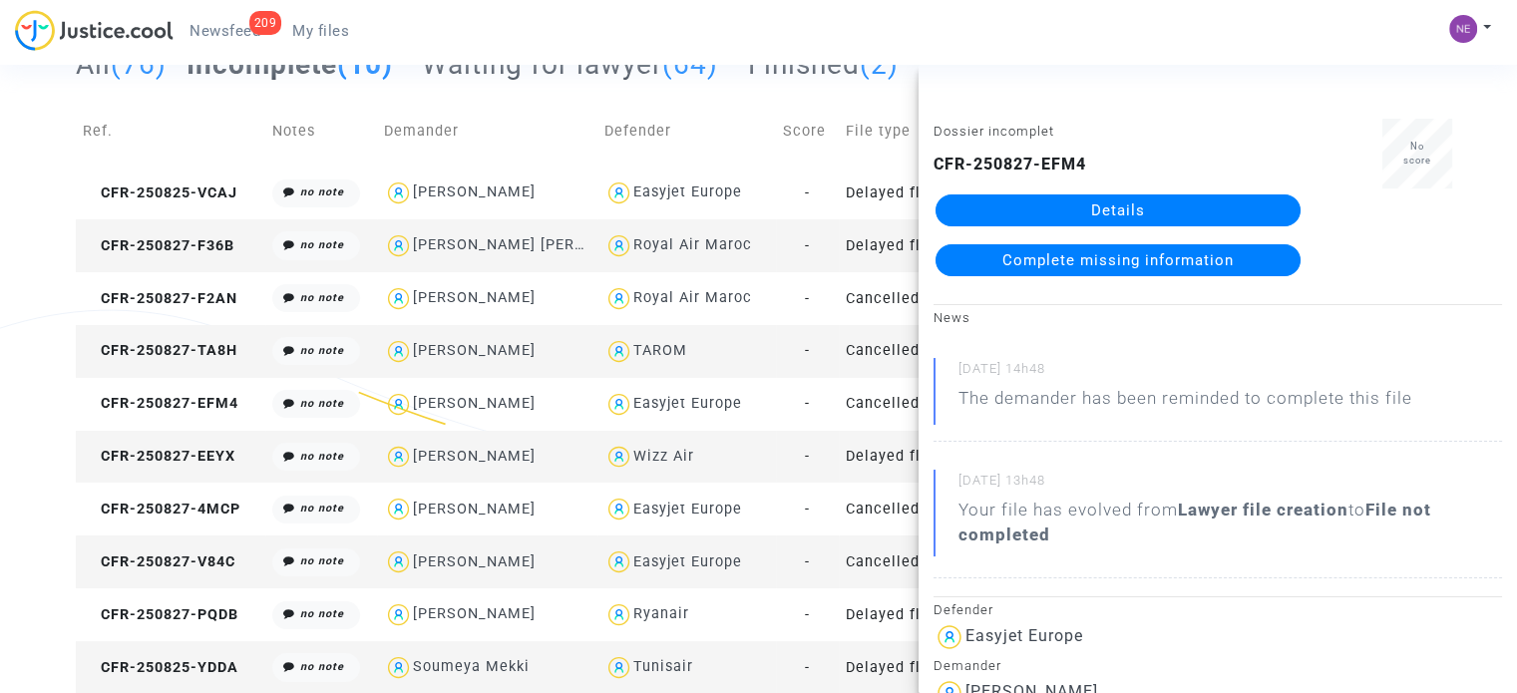
click at [1200, 215] on link "Details" at bounding box center [1118, 211] width 365 height 32
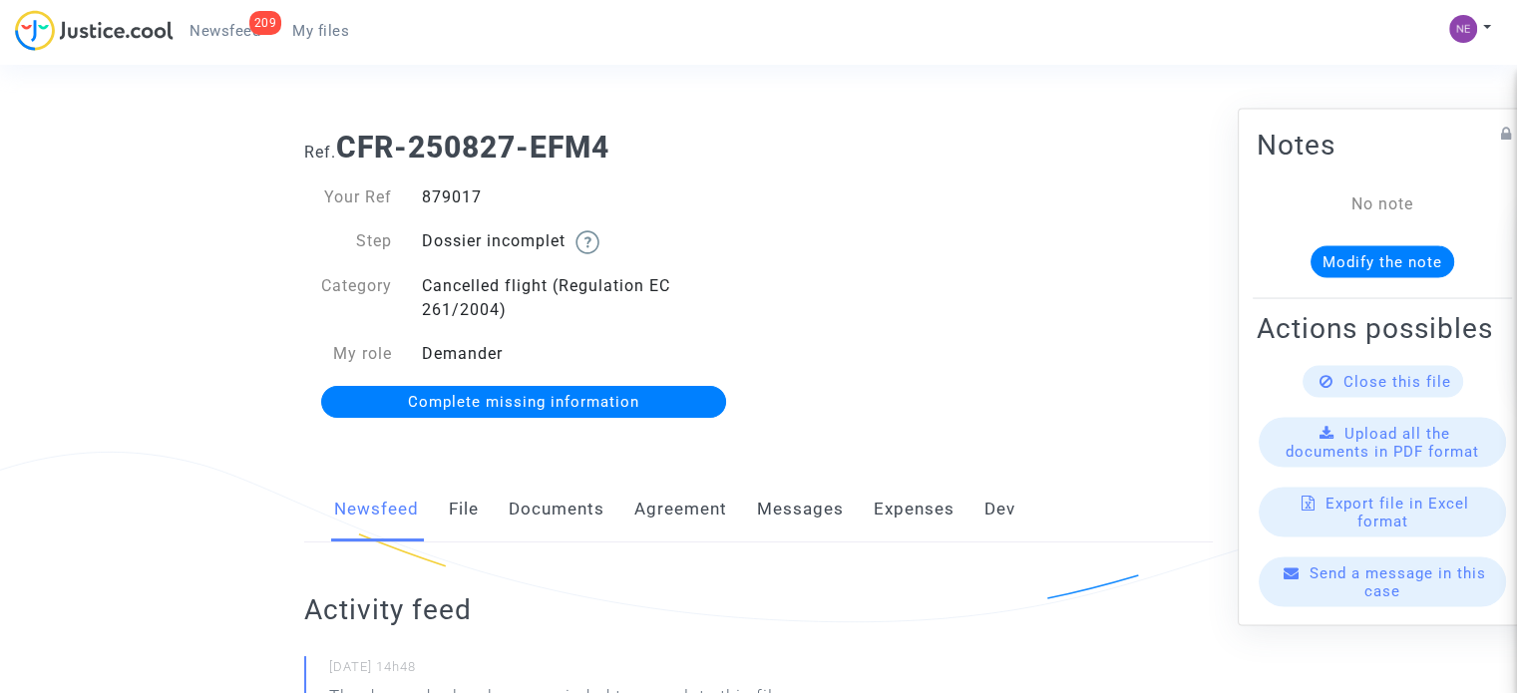
click at [471, 188] on div "879017" at bounding box center [583, 198] width 352 height 24
copy div "879017"
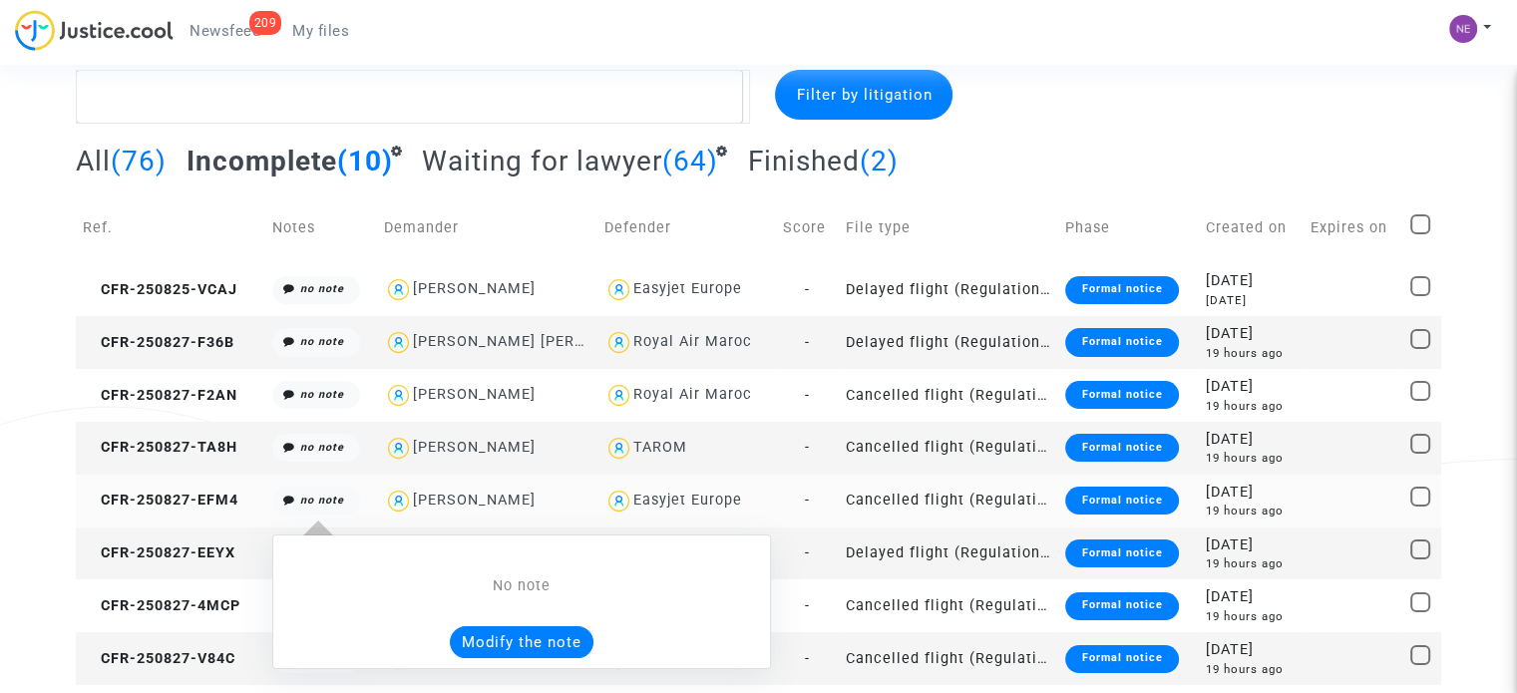
scroll to position [142, 0]
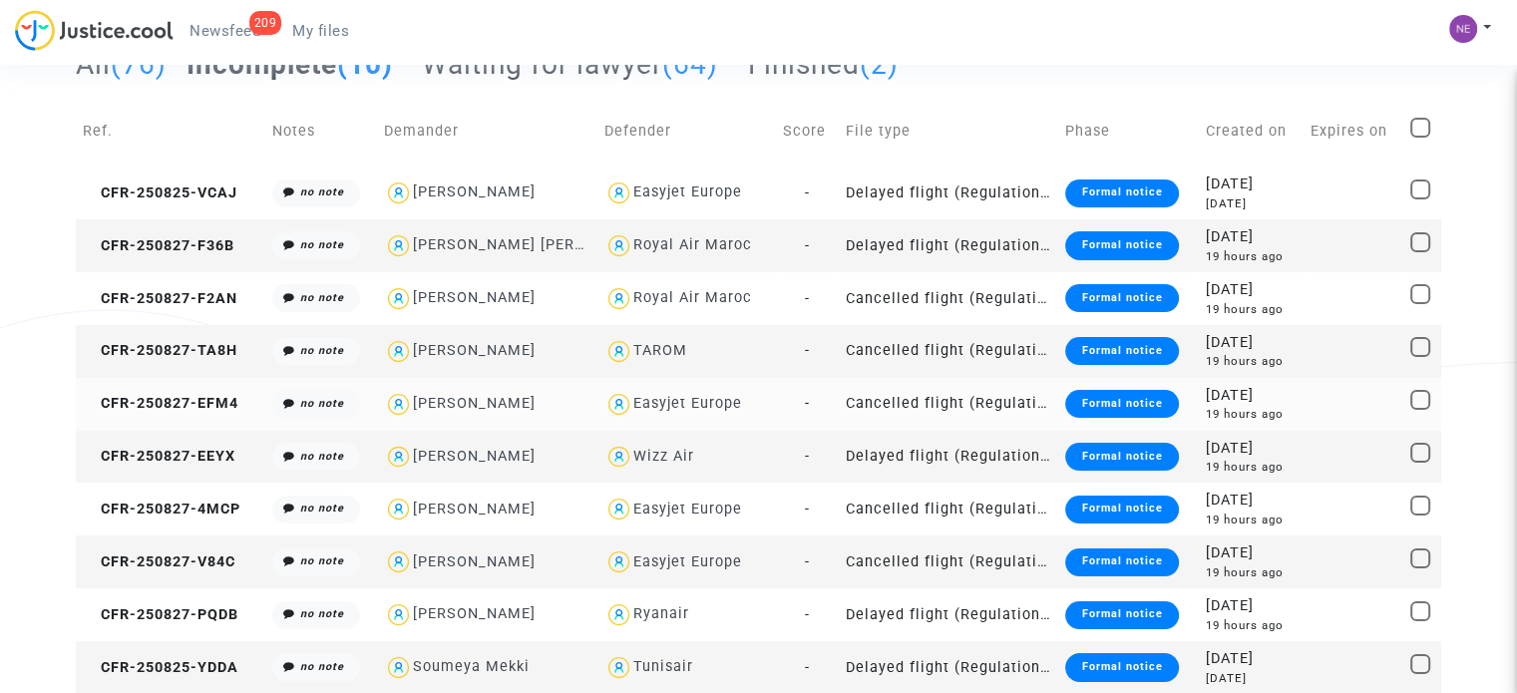
click at [200, 361] on td "CFR-250827-TA8H" at bounding box center [171, 351] width 190 height 53
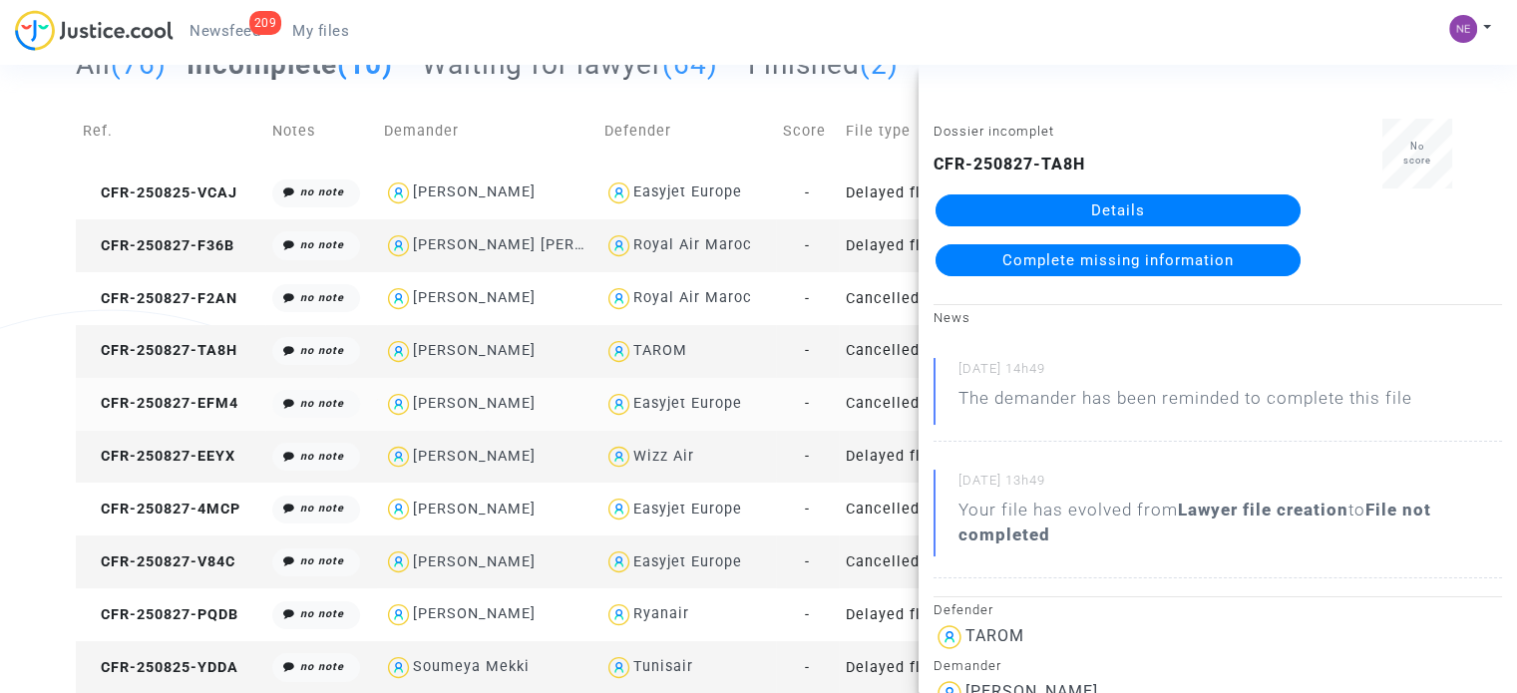
click at [1156, 210] on link "Details" at bounding box center [1118, 211] width 365 height 32
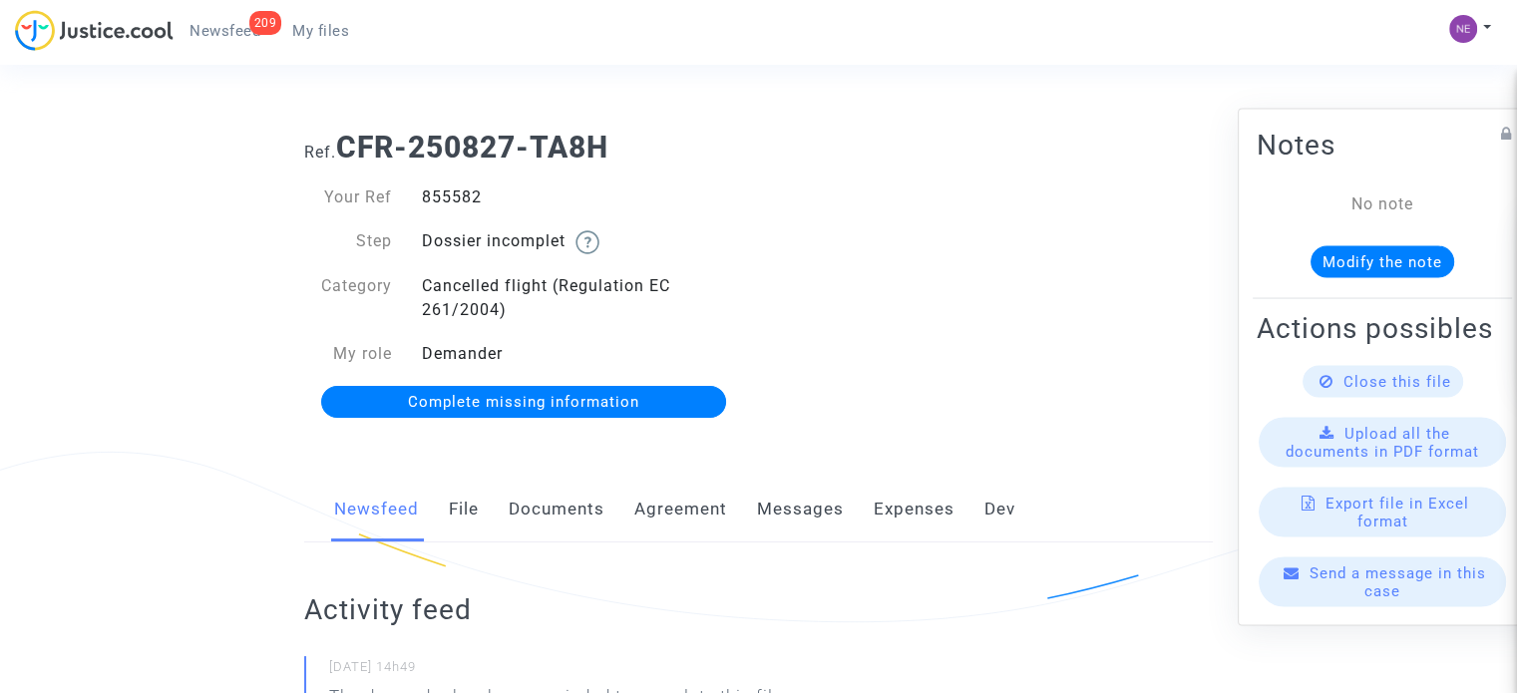
click at [467, 202] on div "855582" at bounding box center [583, 198] width 352 height 24
copy div "855582"
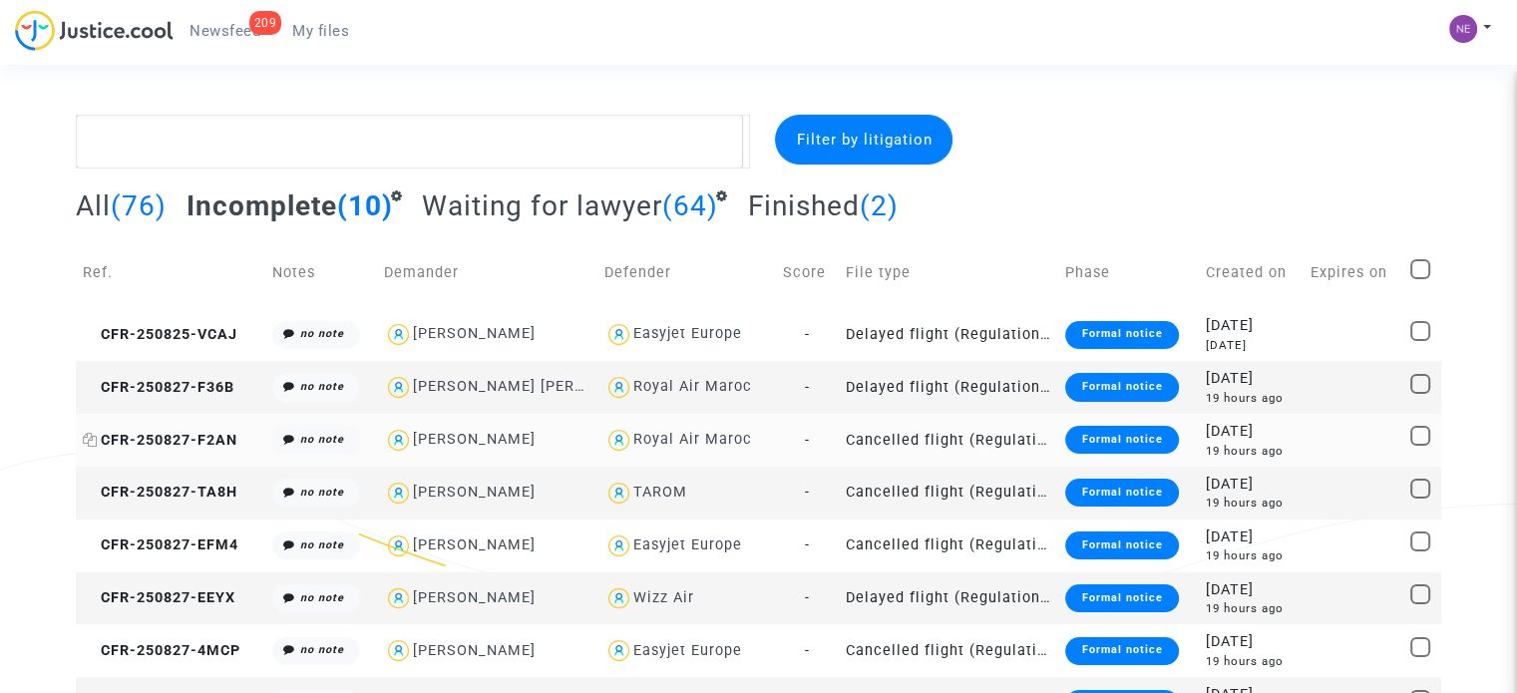
click at [218, 438] on span "CFR-250827-F2AN" at bounding box center [160, 440] width 155 height 17
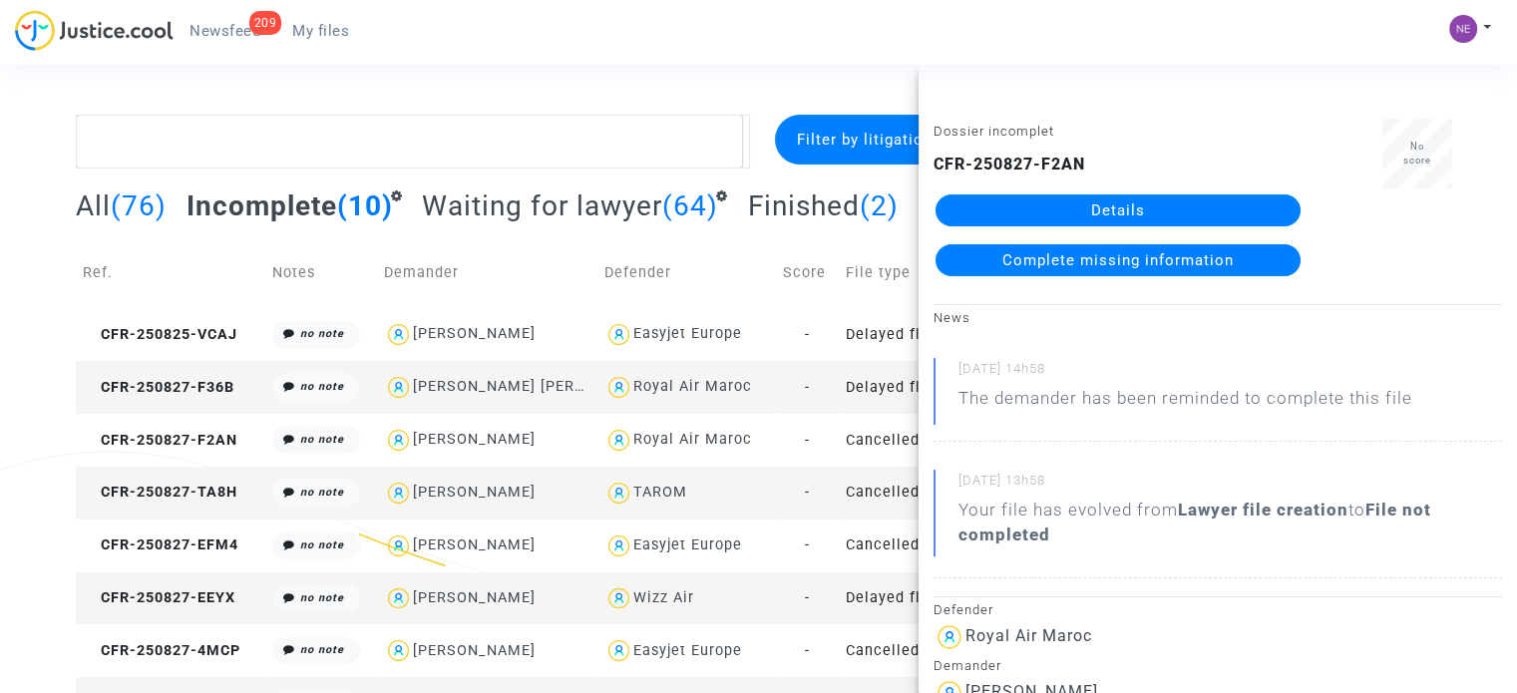
click at [1009, 209] on link "Details" at bounding box center [1118, 211] width 365 height 32
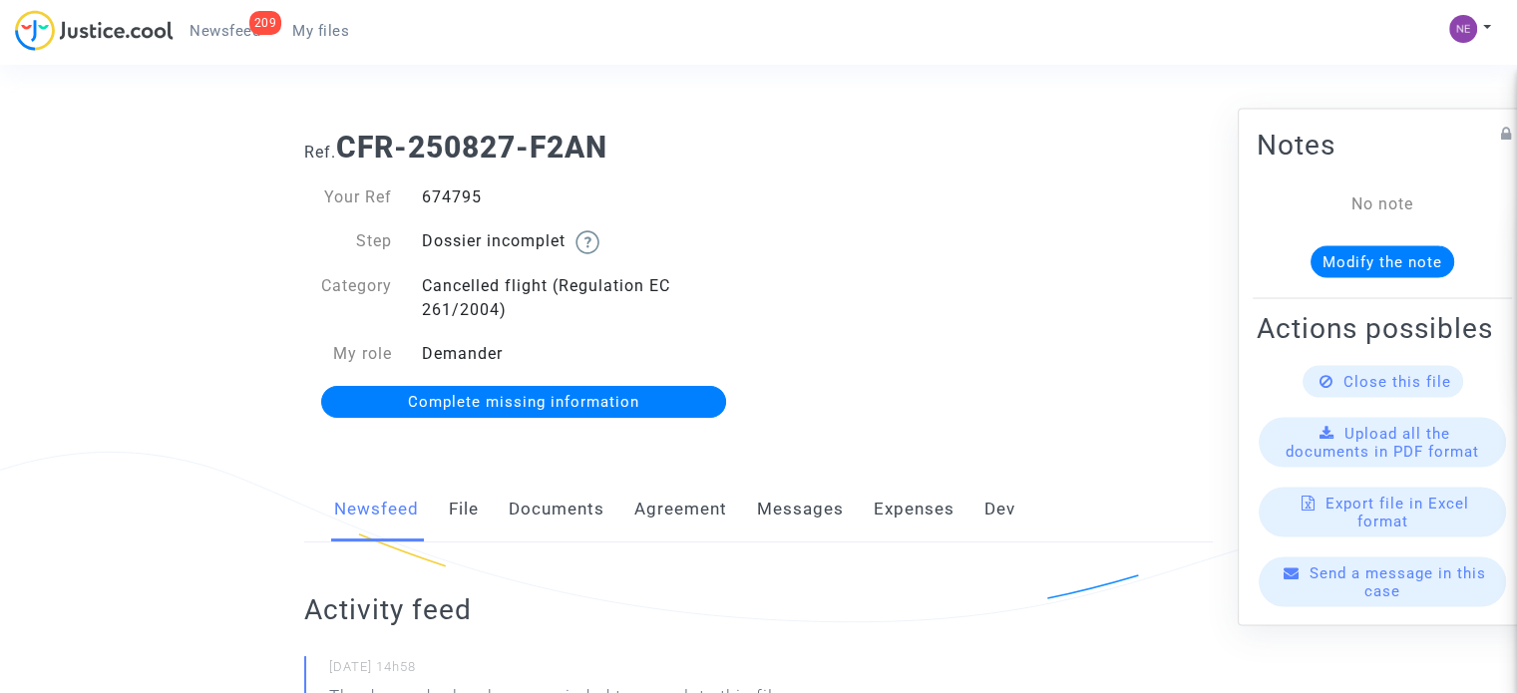
click at [465, 187] on div "674795" at bounding box center [583, 198] width 352 height 24
copy div "674795"
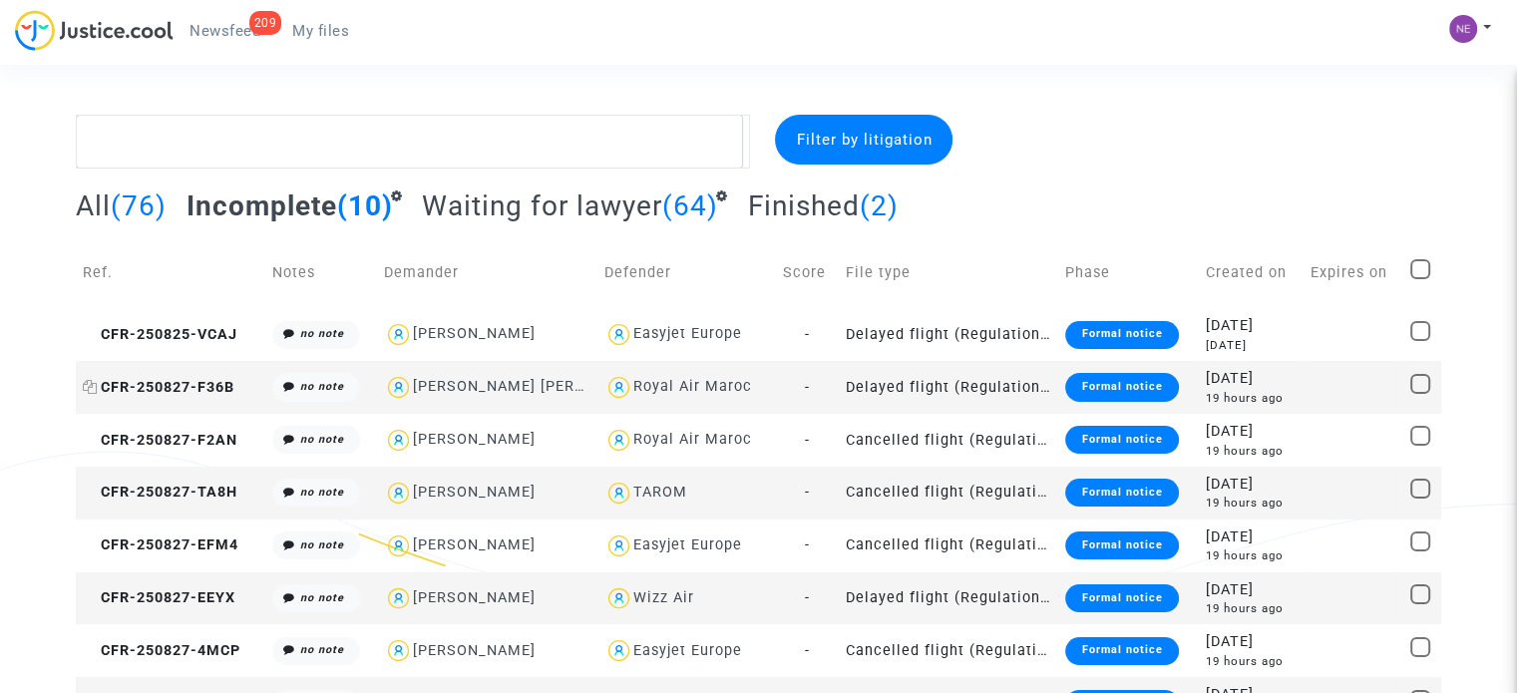
click at [206, 386] on span "CFR-250827-F36B" at bounding box center [159, 387] width 152 height 17
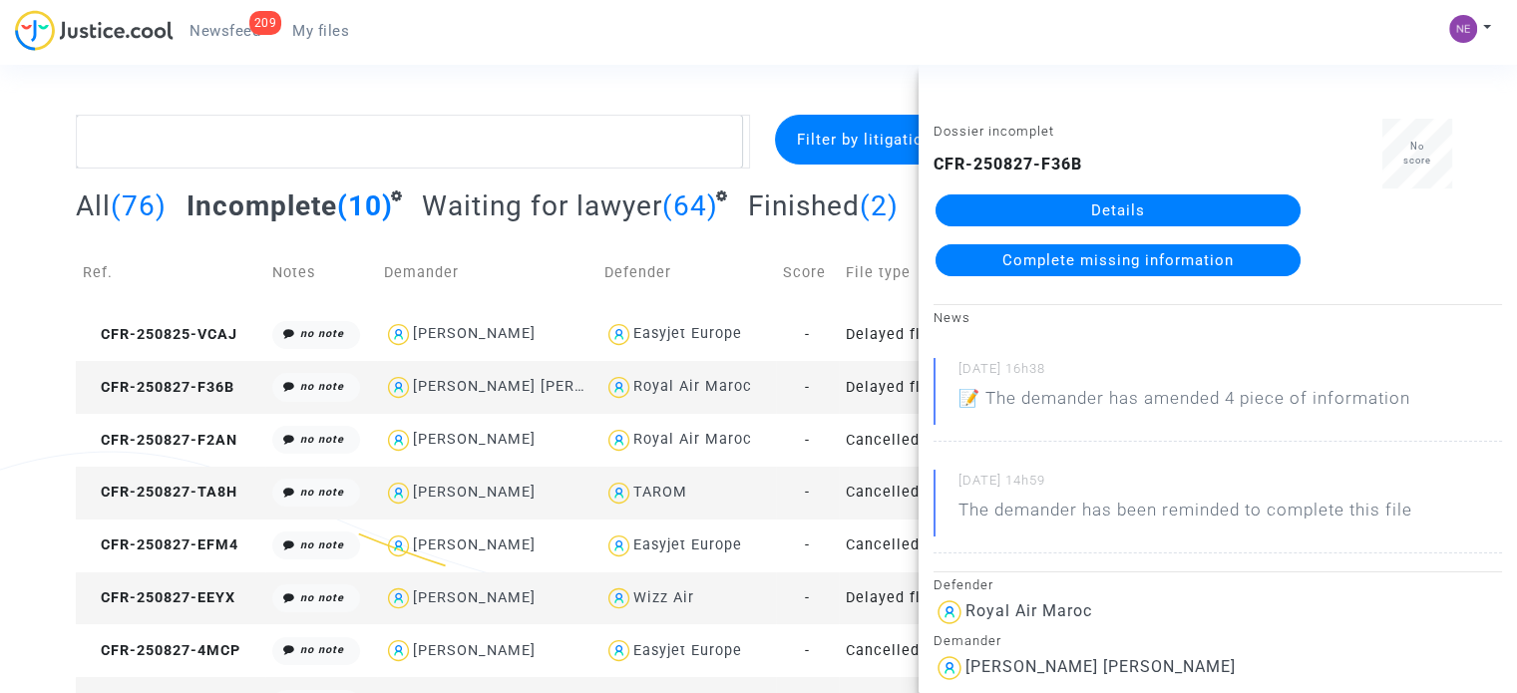
click at [1202, 214] on link "Details" at bounding box center [1118, 211] width 365 height 32
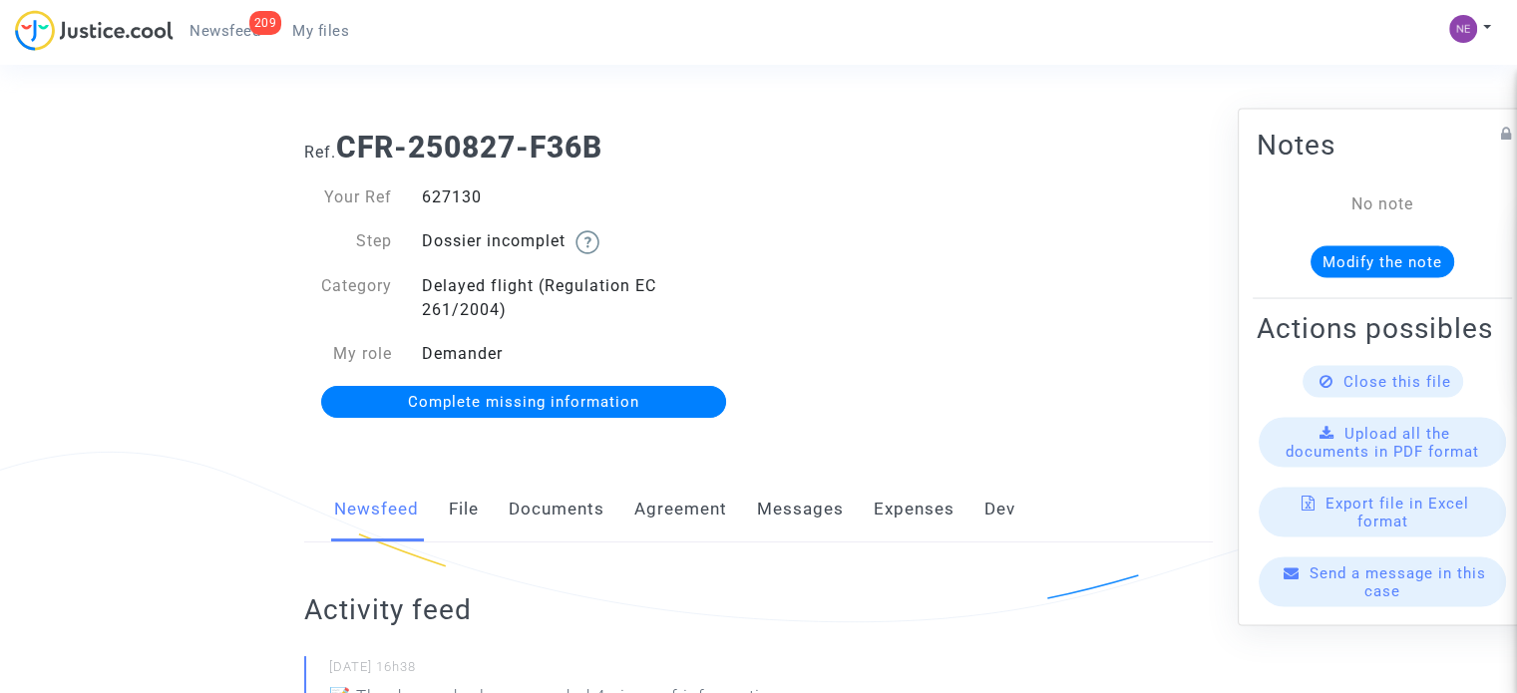
click at [434, 201] on div "627130" at bounding box center [583, 198] width 352 height 24
copy div "627130"
click at [619, 410] on span "Complete missing information" at bounding box center [523, 402] width 231 height 18
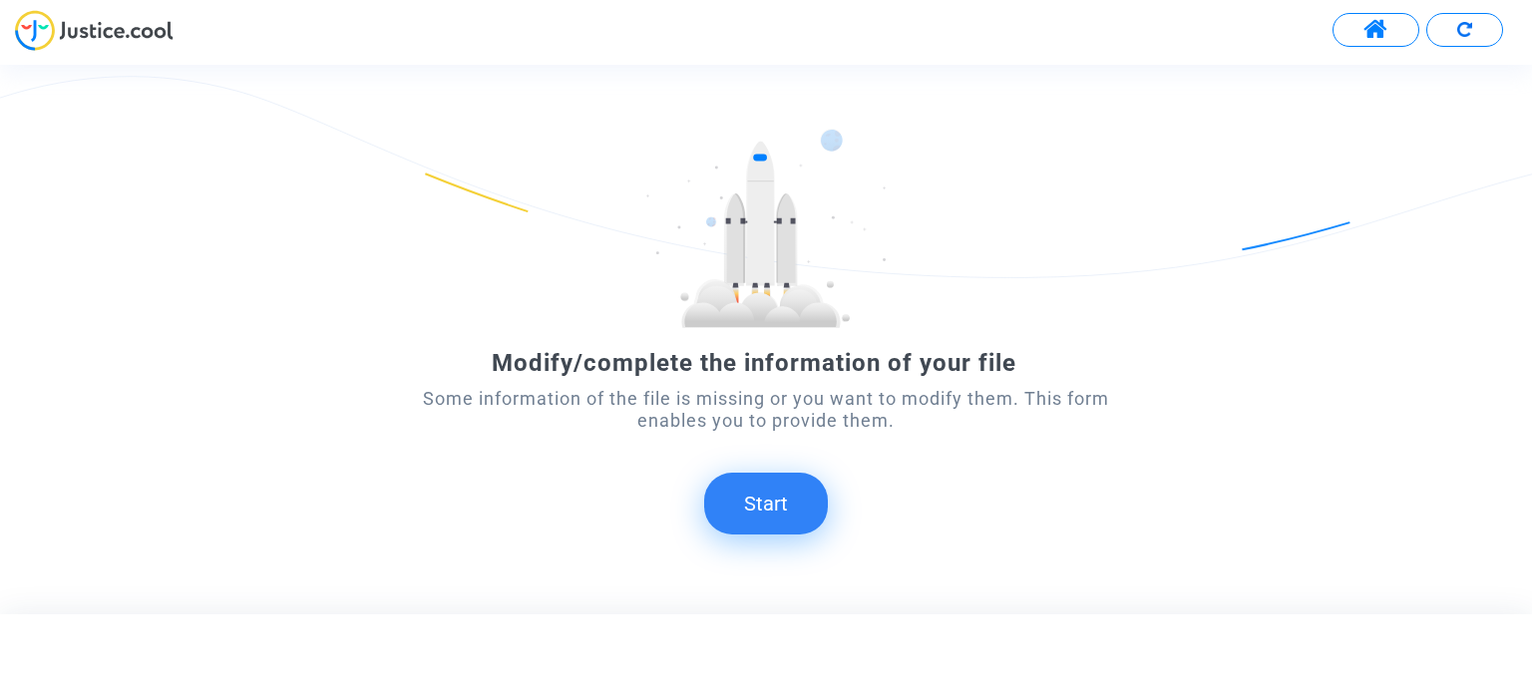
scroll to position [112, 0]
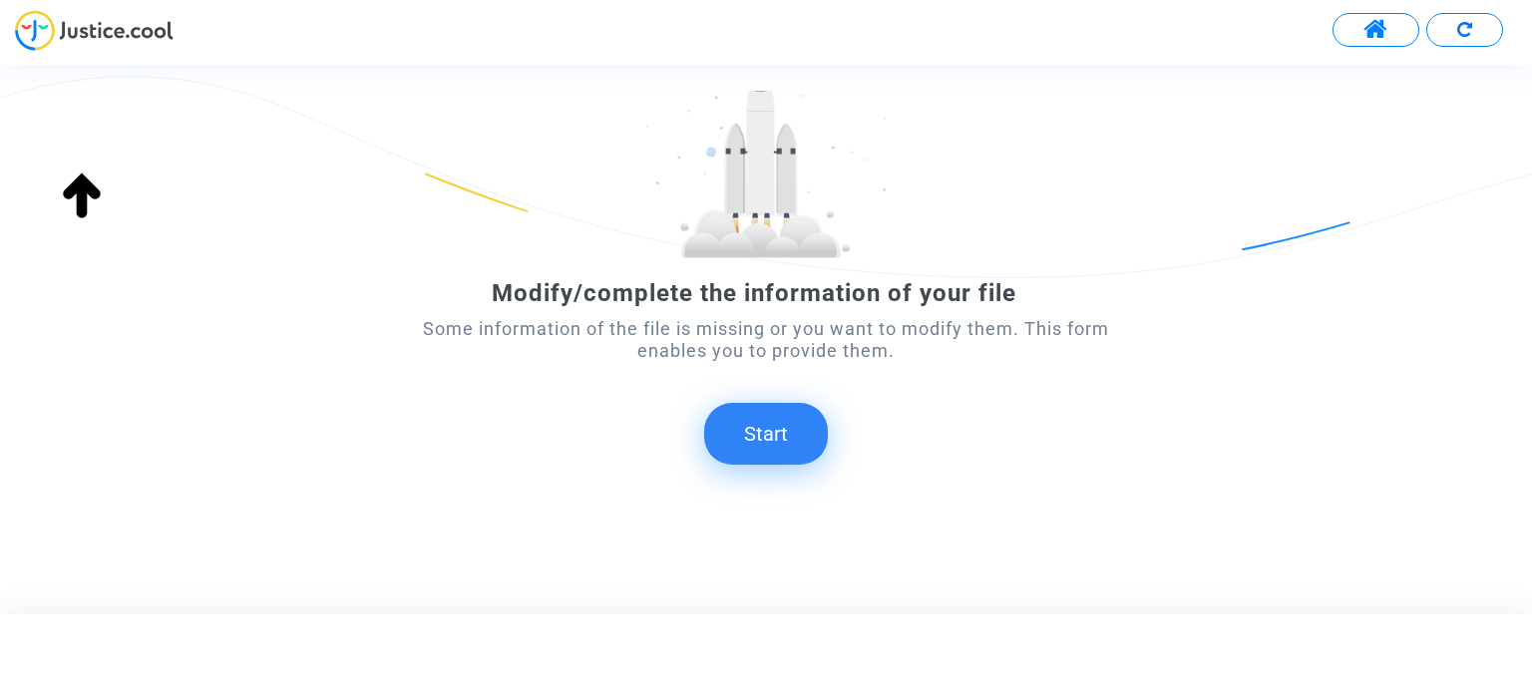
click at [742, 414] on button "Start" at bounding box center [766, 434] width 124 height 62
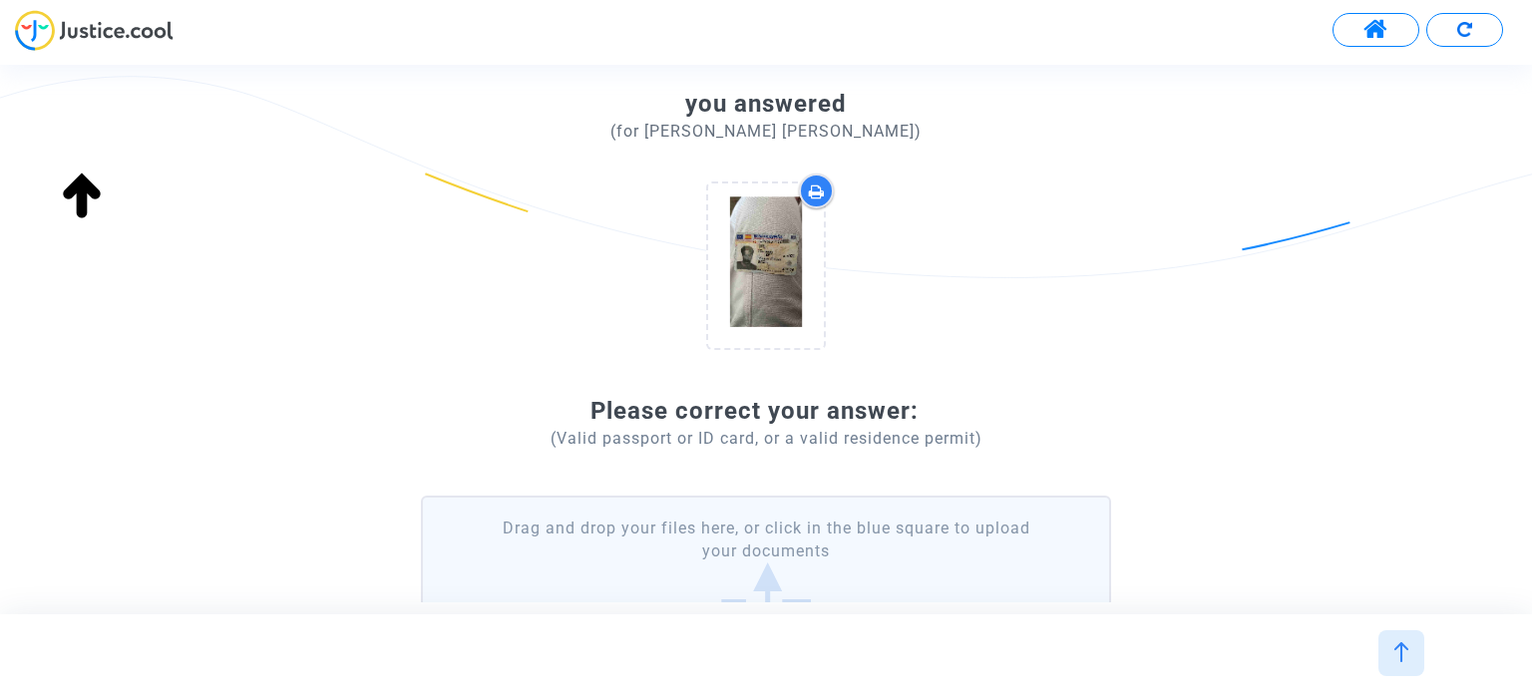
scroll to position [141, 0]
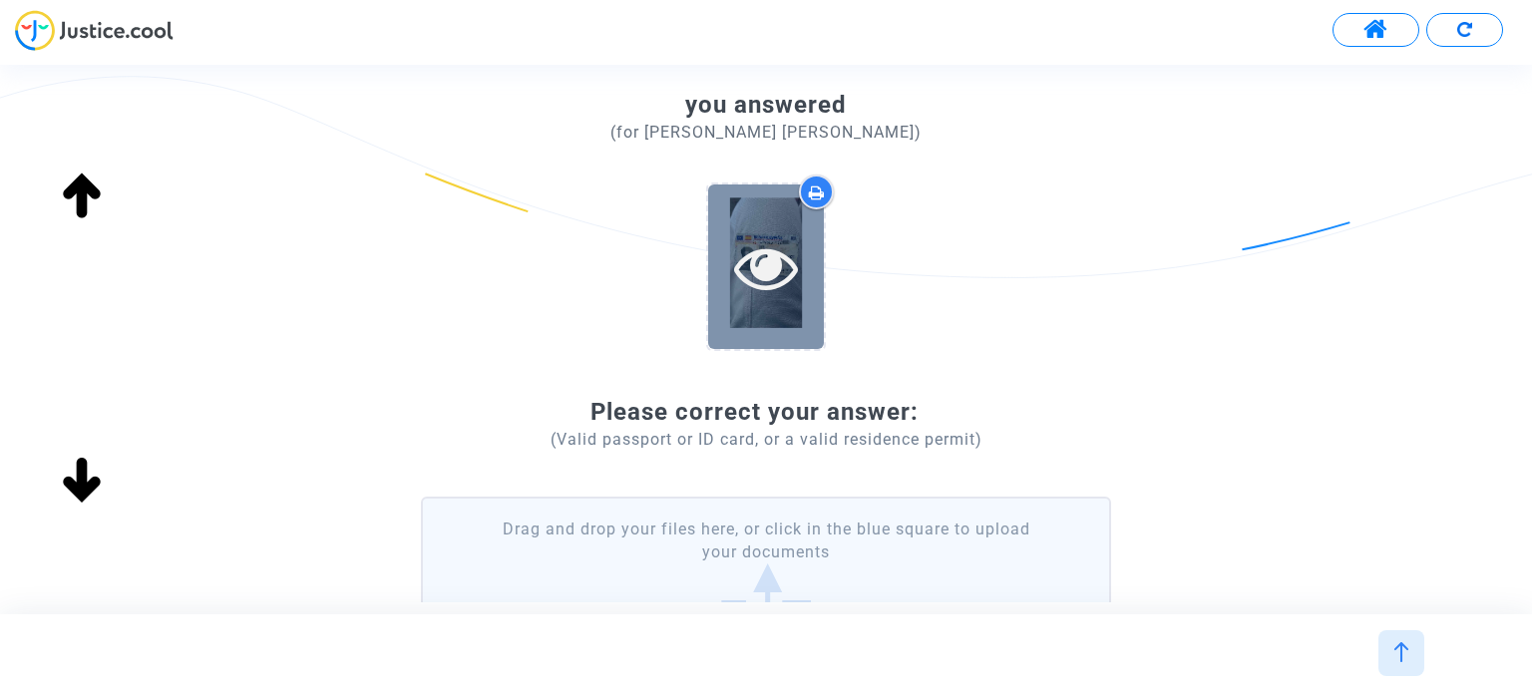
click at [754, 254] on icon at bounding box center [766, 267] width 65 height 64
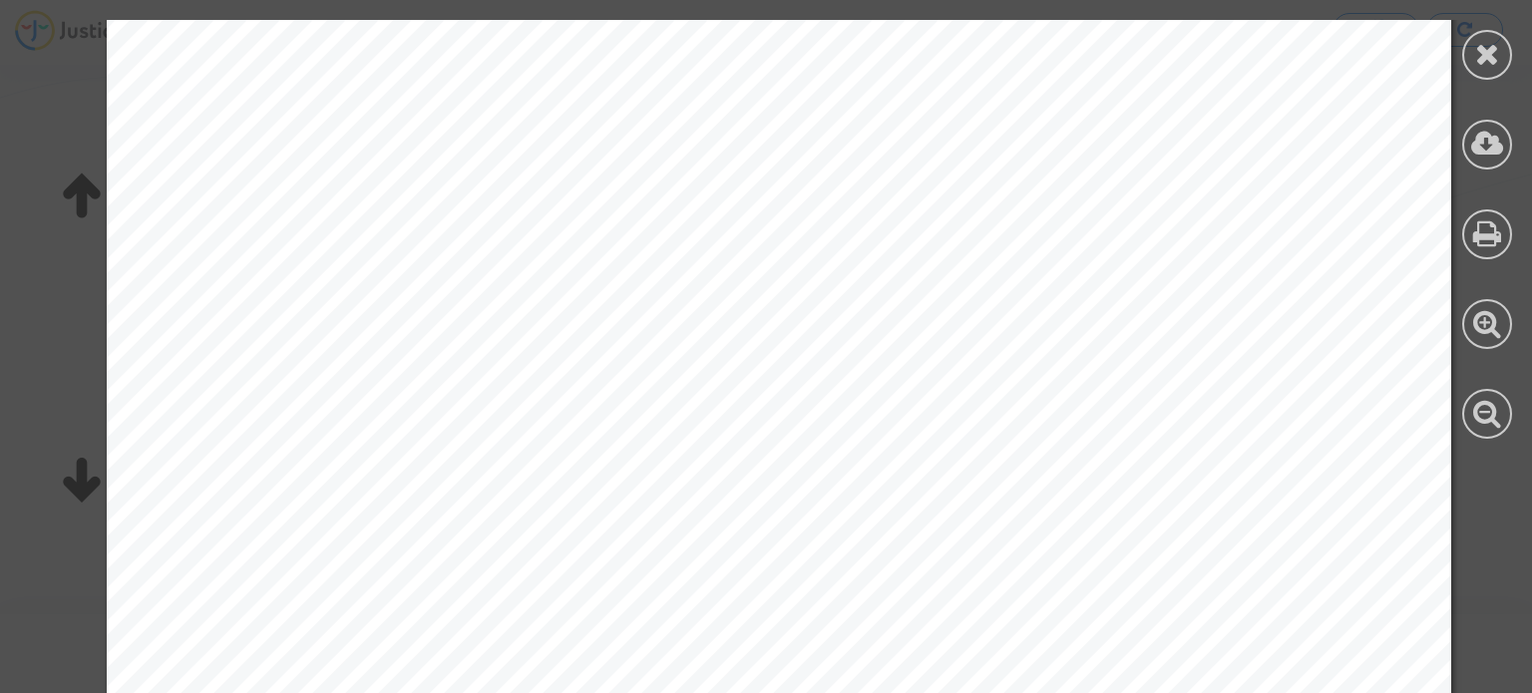
scroll to position [1255, 0]
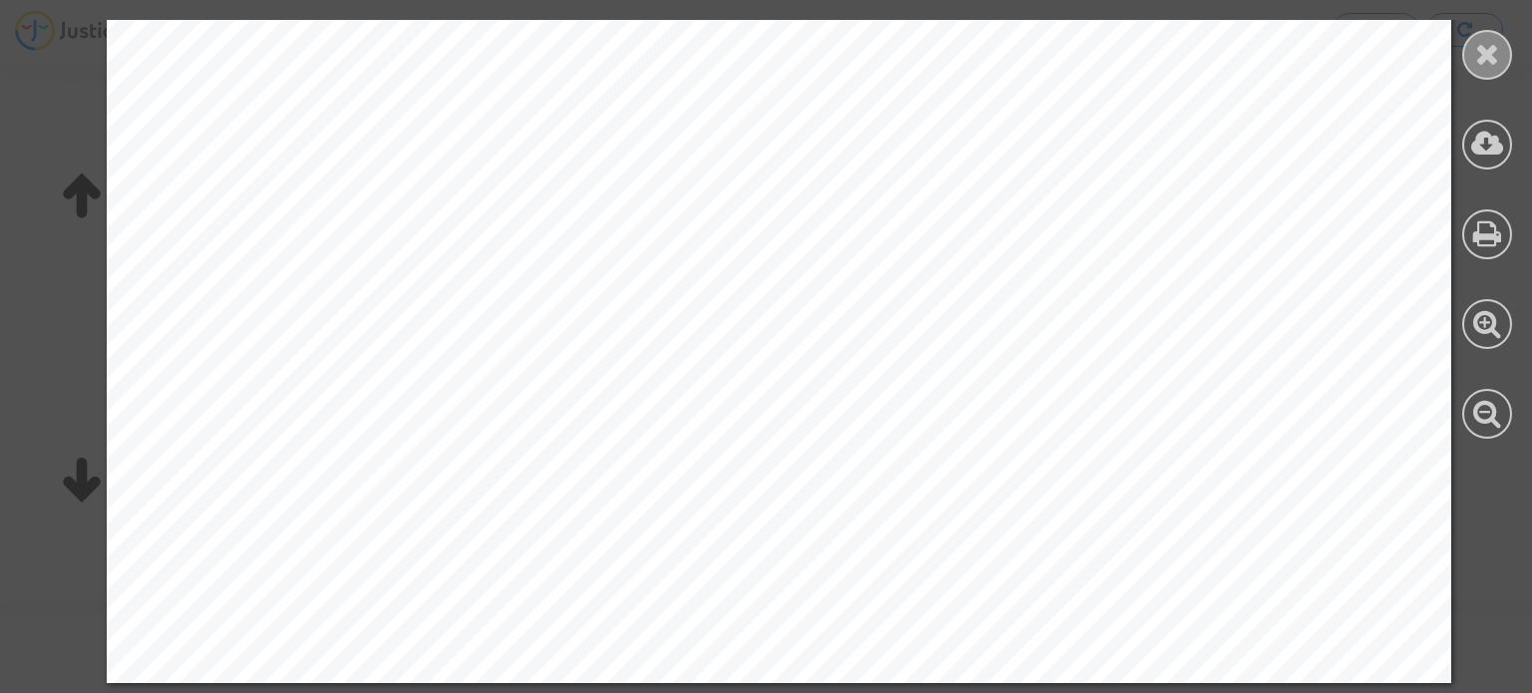
click at [1464, 61] on div at bounding box center [1487, 55] width 50 height 50
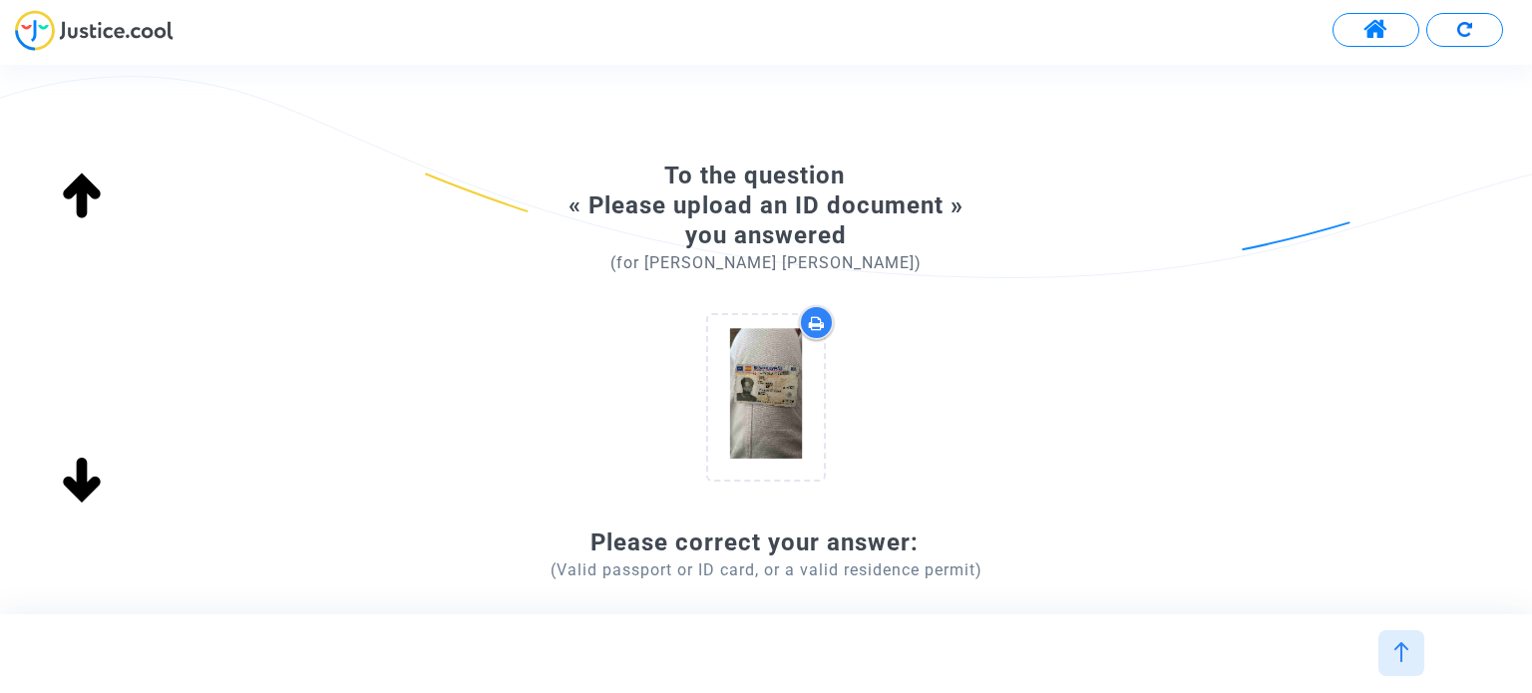
scroll to position [0, 0]
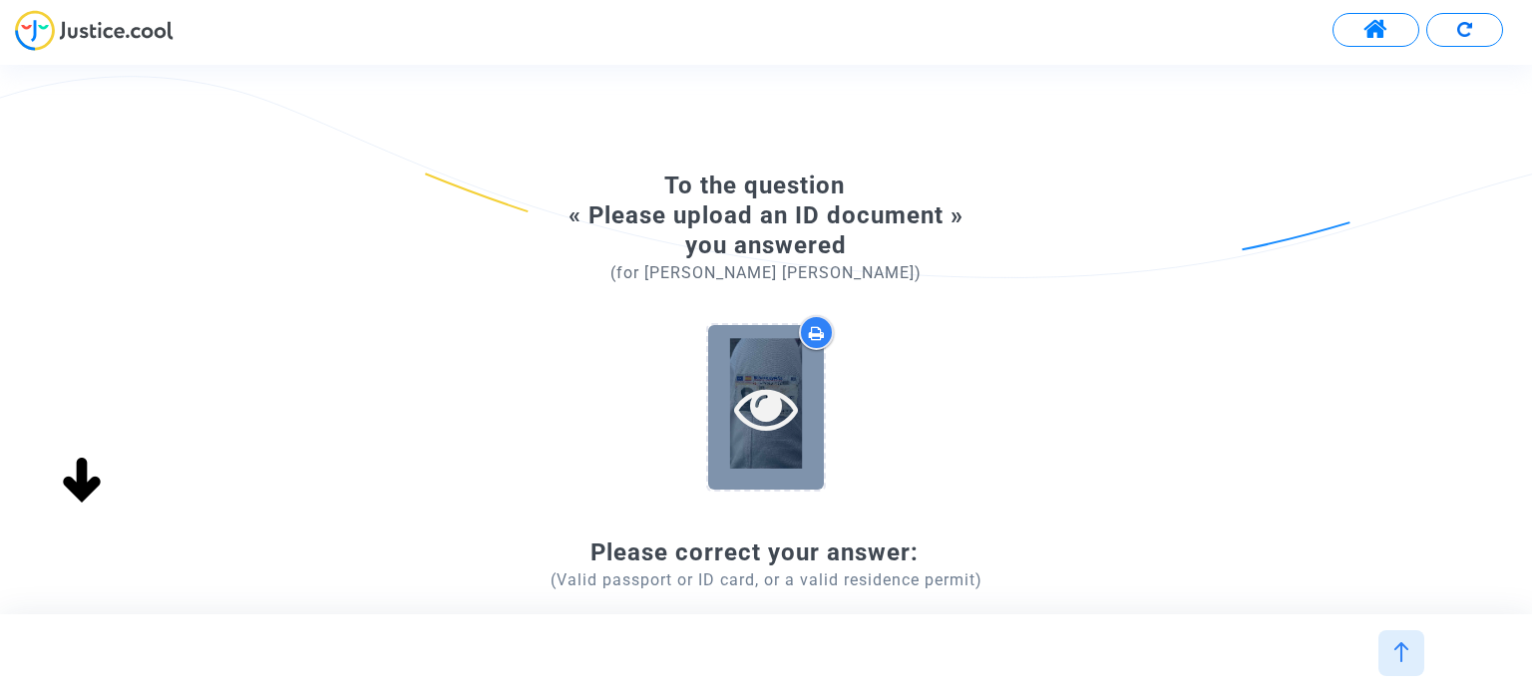
click at [764, 382] on icon at bounding box center [766, 408] width 65 height 64
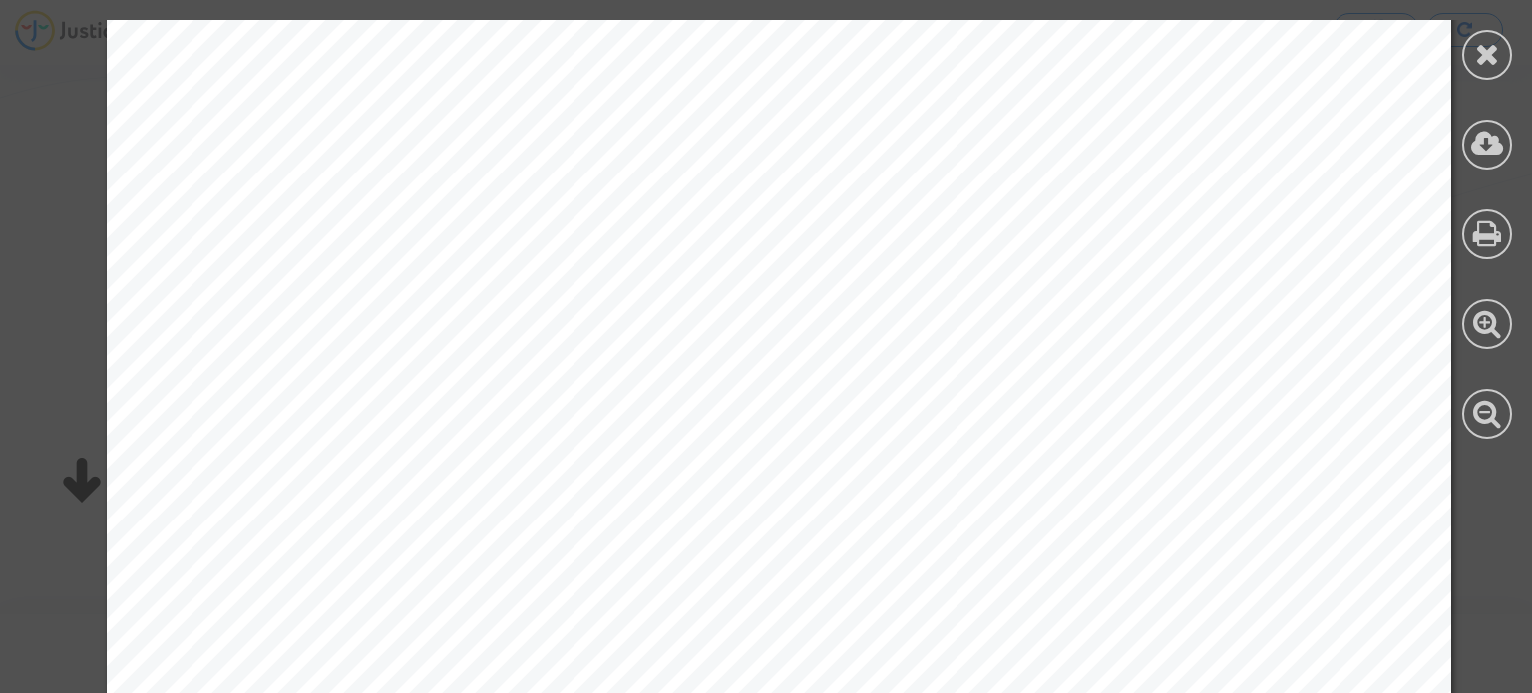
scroll to position [399, 0]
click at [1465, 522] on div at bounding box center [778, 572] width 1557 height 1903
click at [1506, 522] on div at bounding box center [778, 572] width 1557 height 1903
click at [1489, 44] on icon at bounding box center [1487, 54] width 25 height 30
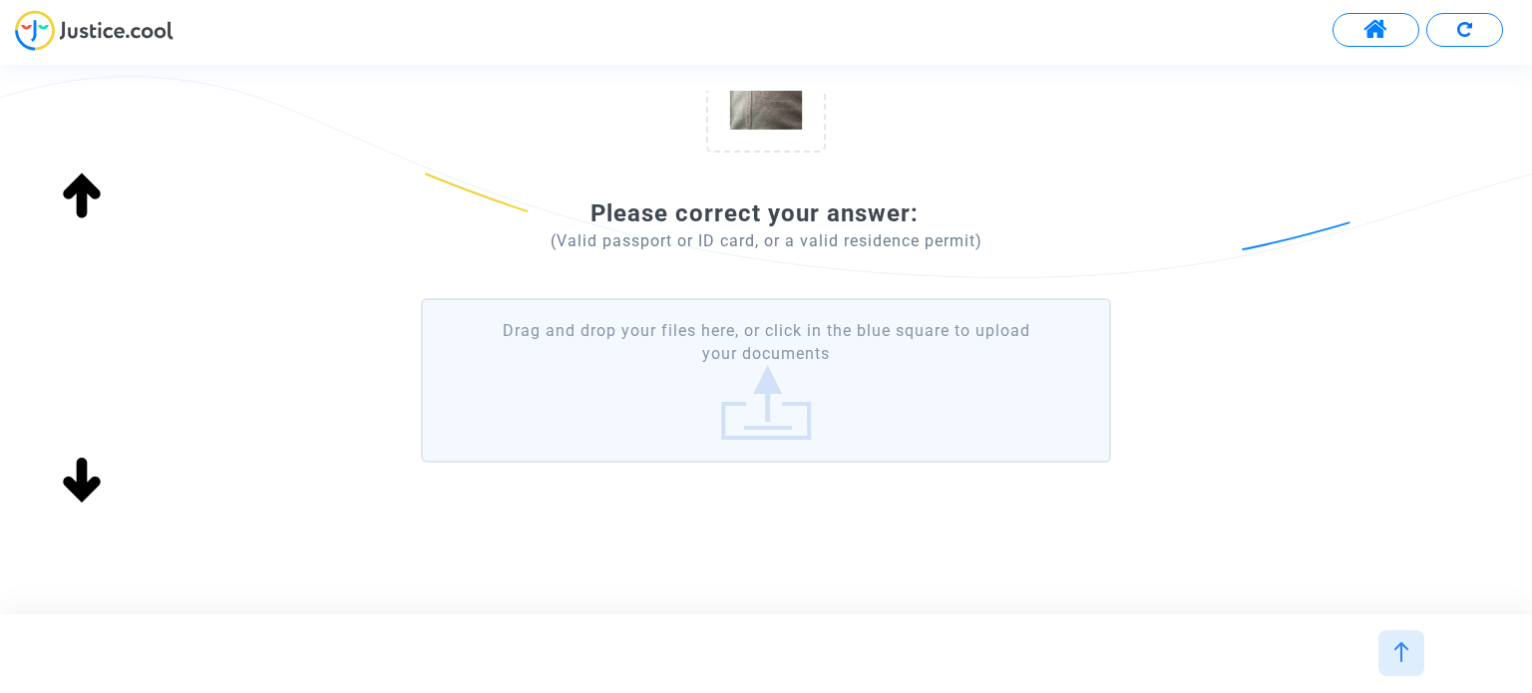
scroll to position [340, 0]
click at [882, 370] on label "Drag and drop your files here, or click in the blue square to upload your docum…" at bounding box center [765, 379] width 689 height 165
click at [0, 0] on input "Drag and drop your files here, or click in the blue square to upload your docum…" at bounding box center [0, 0] width 0 height 0
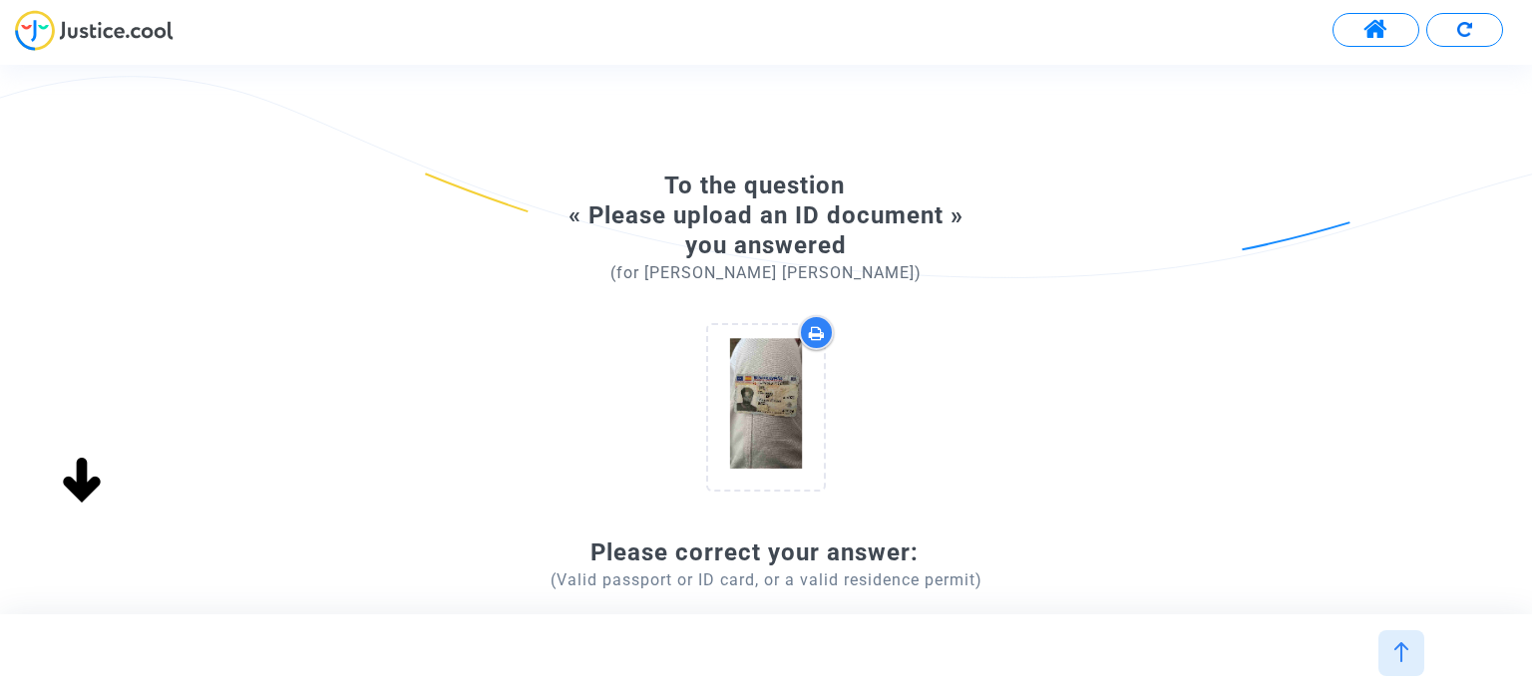
scroll to position [599, 0]
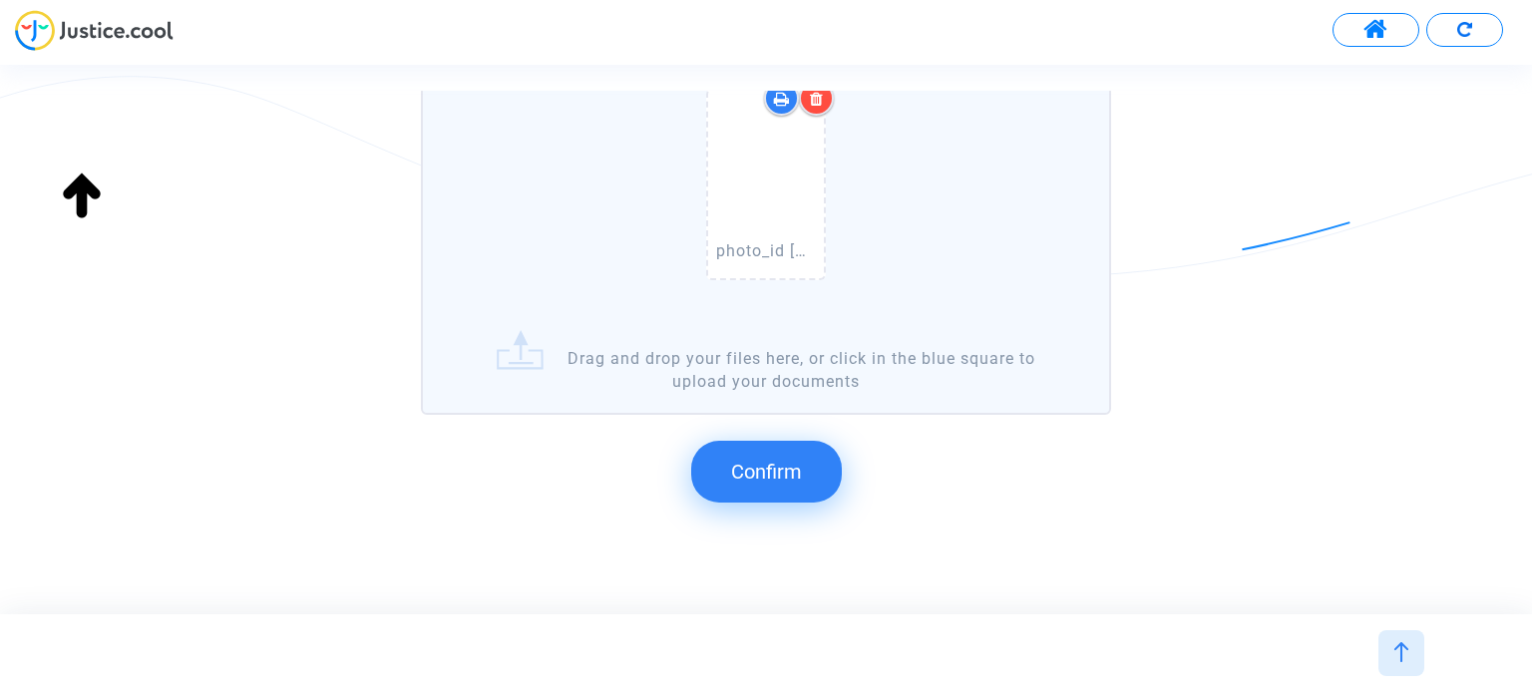
click at [818, 464] on button "Confirm" at bounding box center [766, 472] width 151 height 62
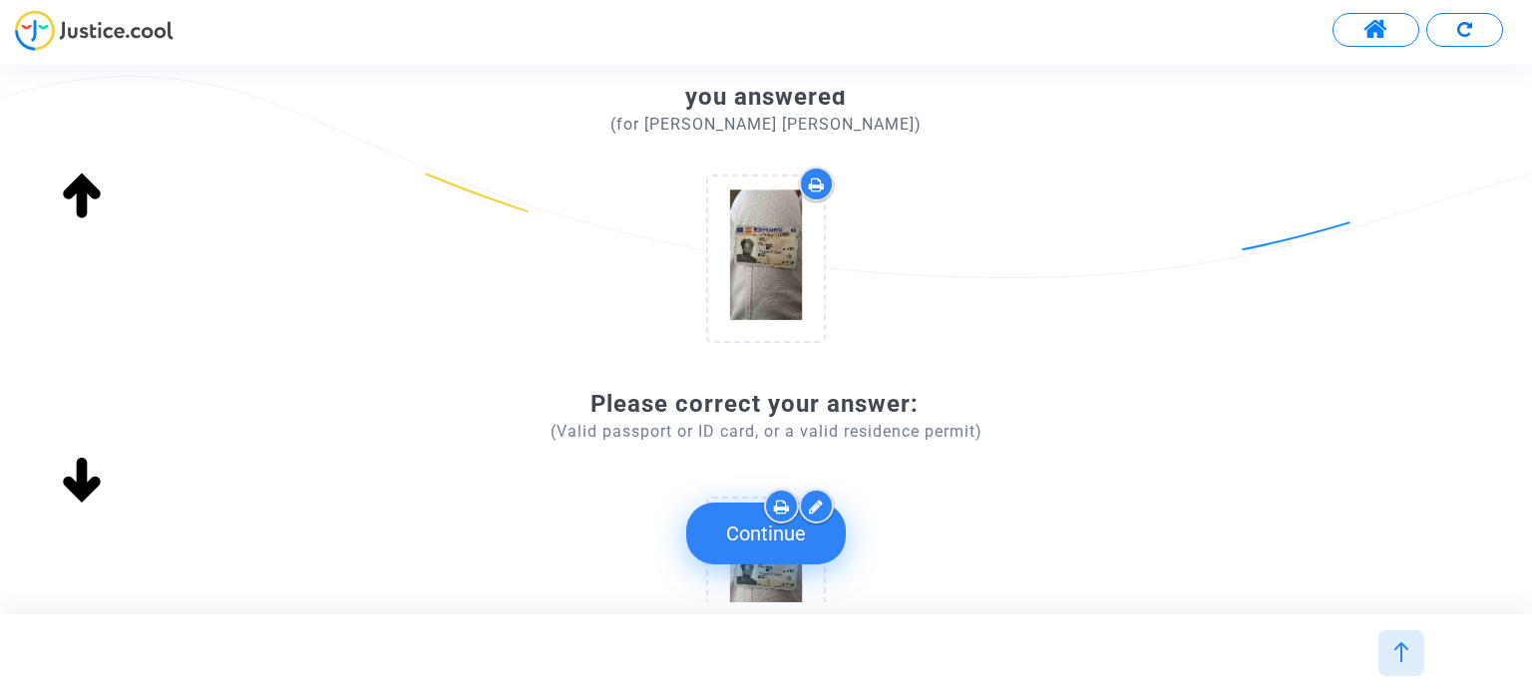
scroll to position [0, 0]
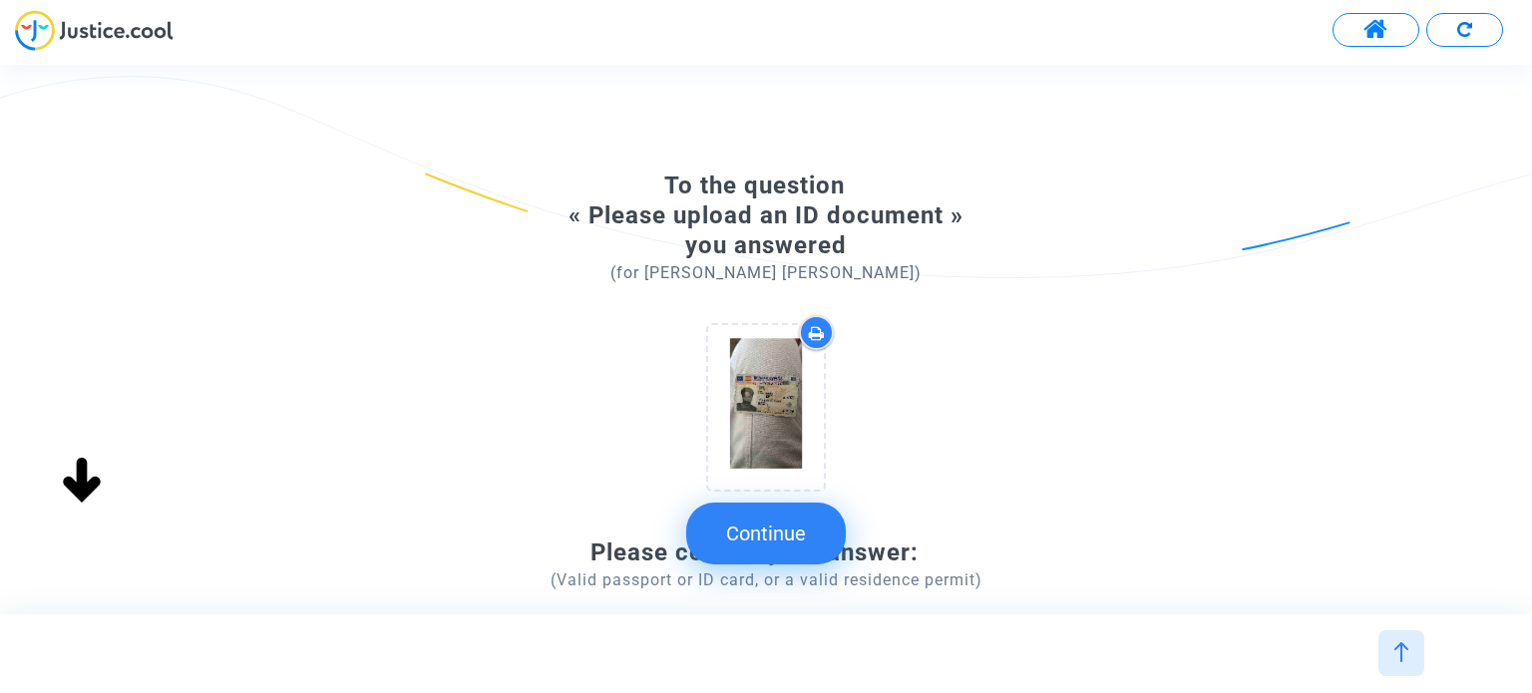
click at [777, 546] on button "Continue" at bounding box center [766, 534] width 160 height 62
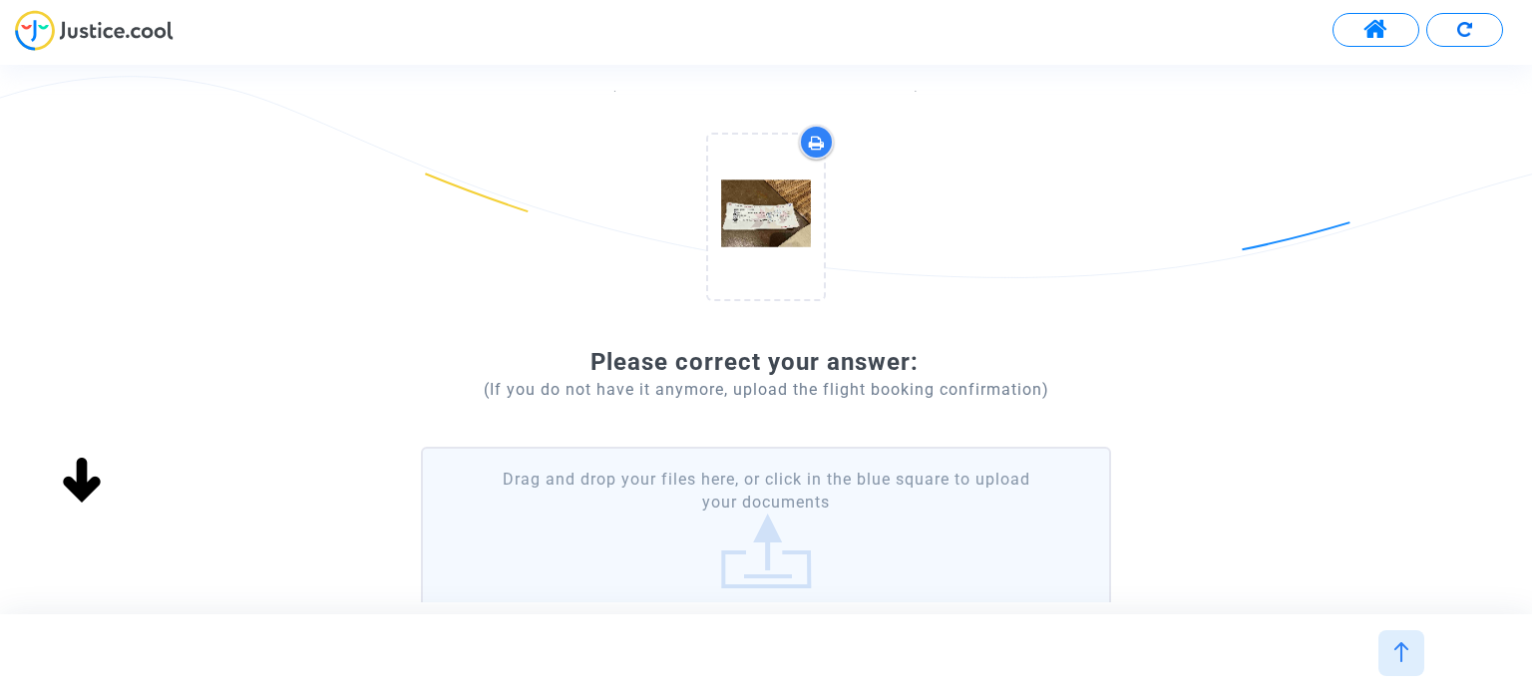
scroll to position [200, 0]
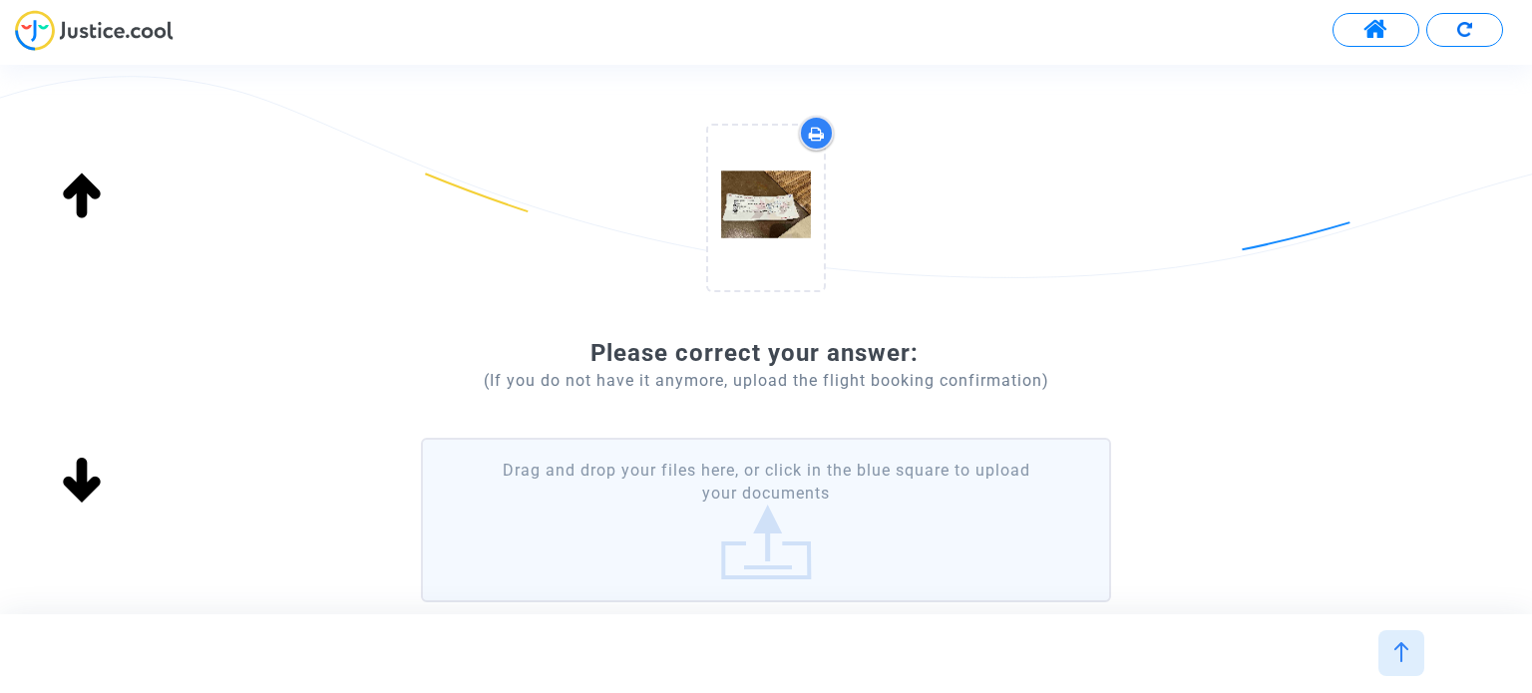
click at [902, 502] on label "Drag and drop your files here, or click in the blue square to upload your docum…" at bounding box center [765, 520] width 689 height 165
click at [0, 0] on input "Drag and drop your files here, or click in the blue square to upload your docum…" at bounding box center [0, 0] width 0 height 0
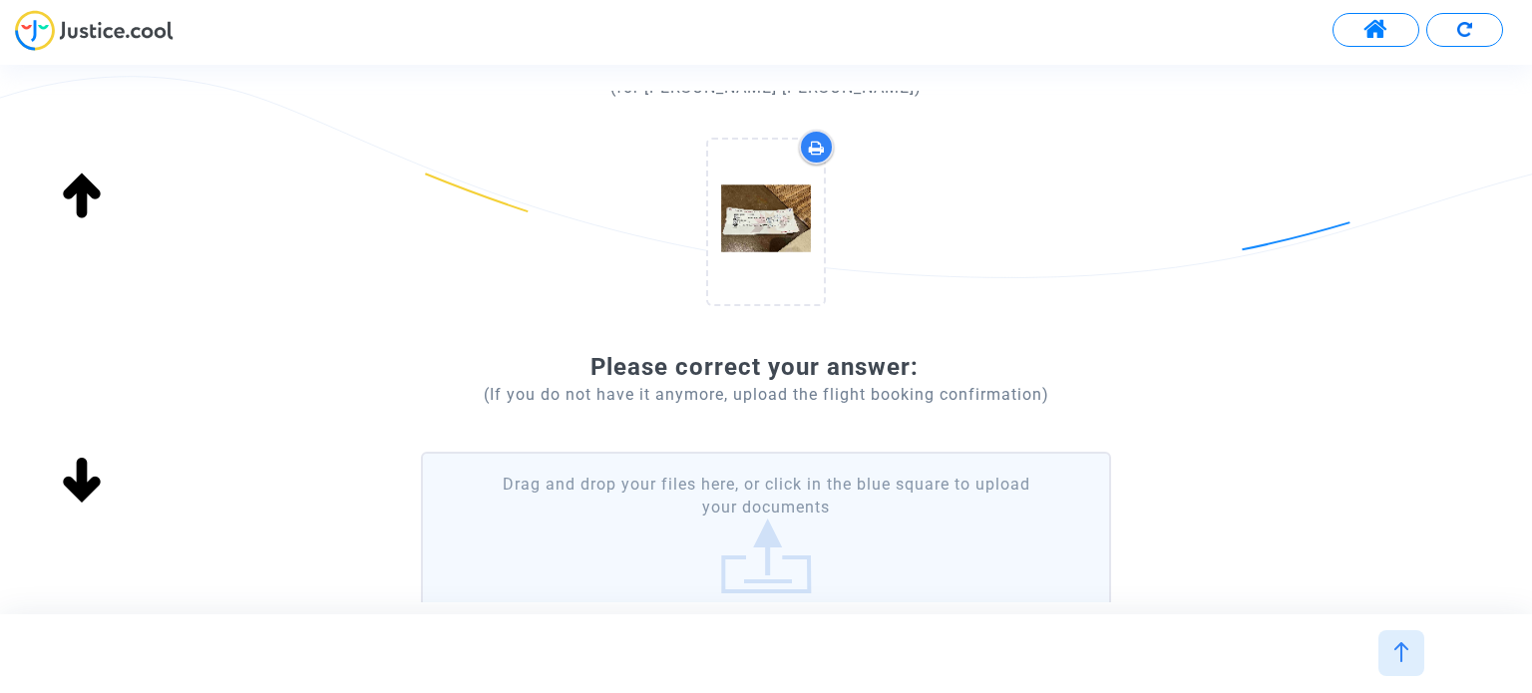
scroll to position [0, 0]
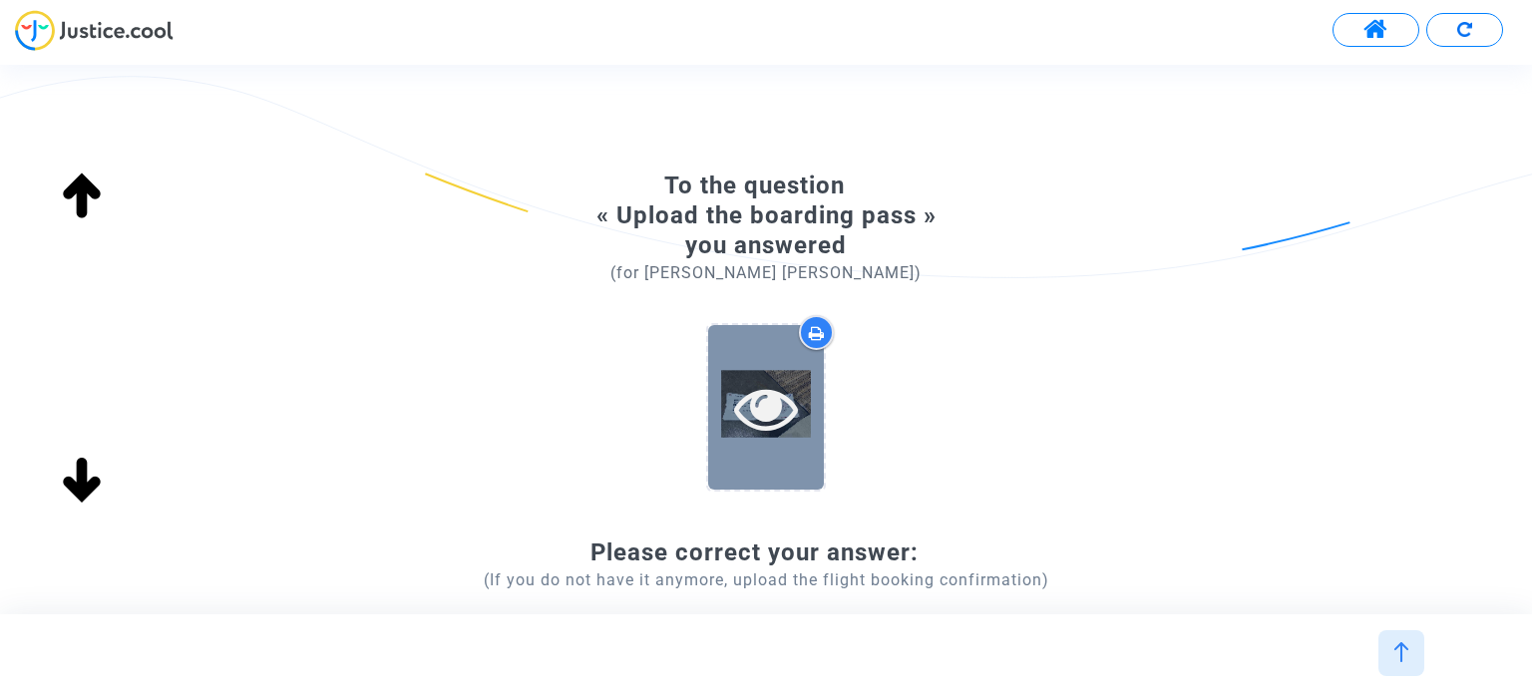
click at [766, 409] on icon at bounding box center [766, 408] width 65 height 64
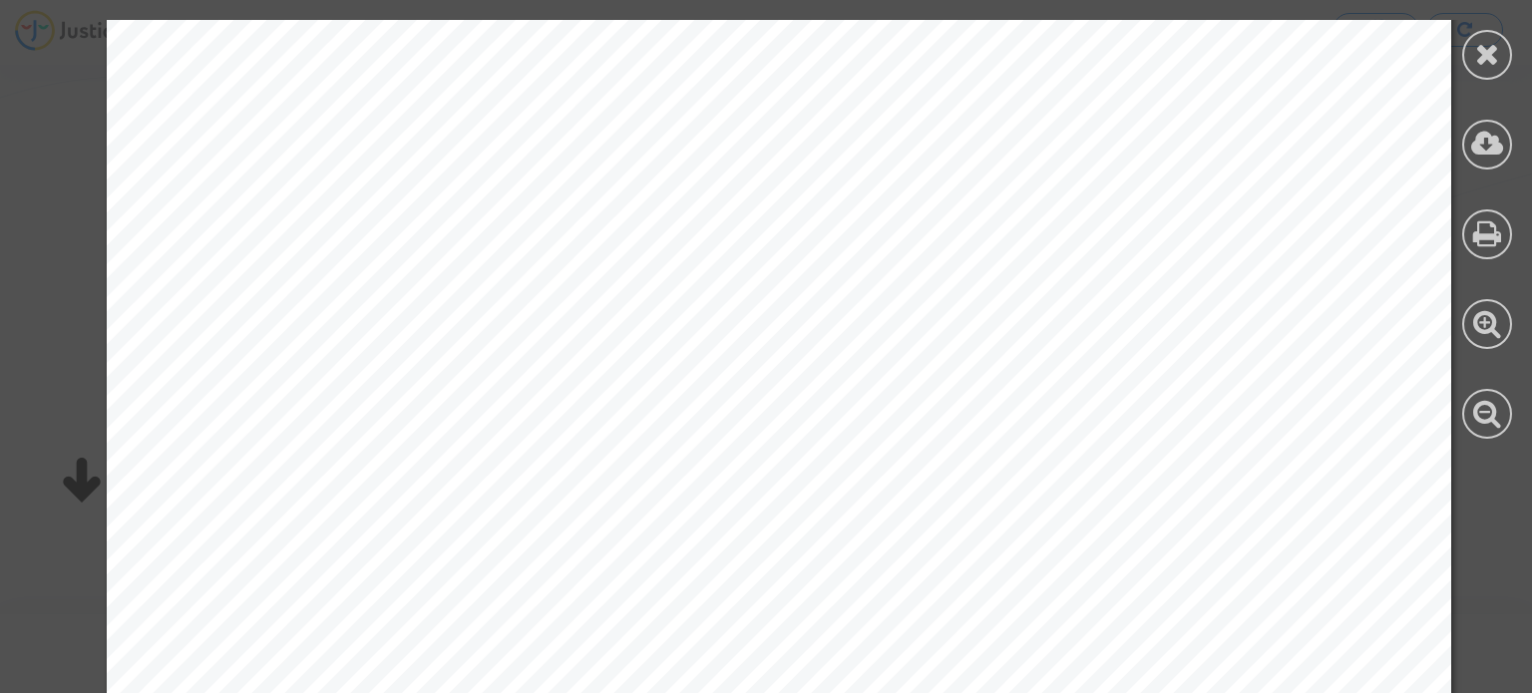
scroll to position [798, 0]
click at [1471, 55] on div at bounding box center [1487, 55] width 50 height 50
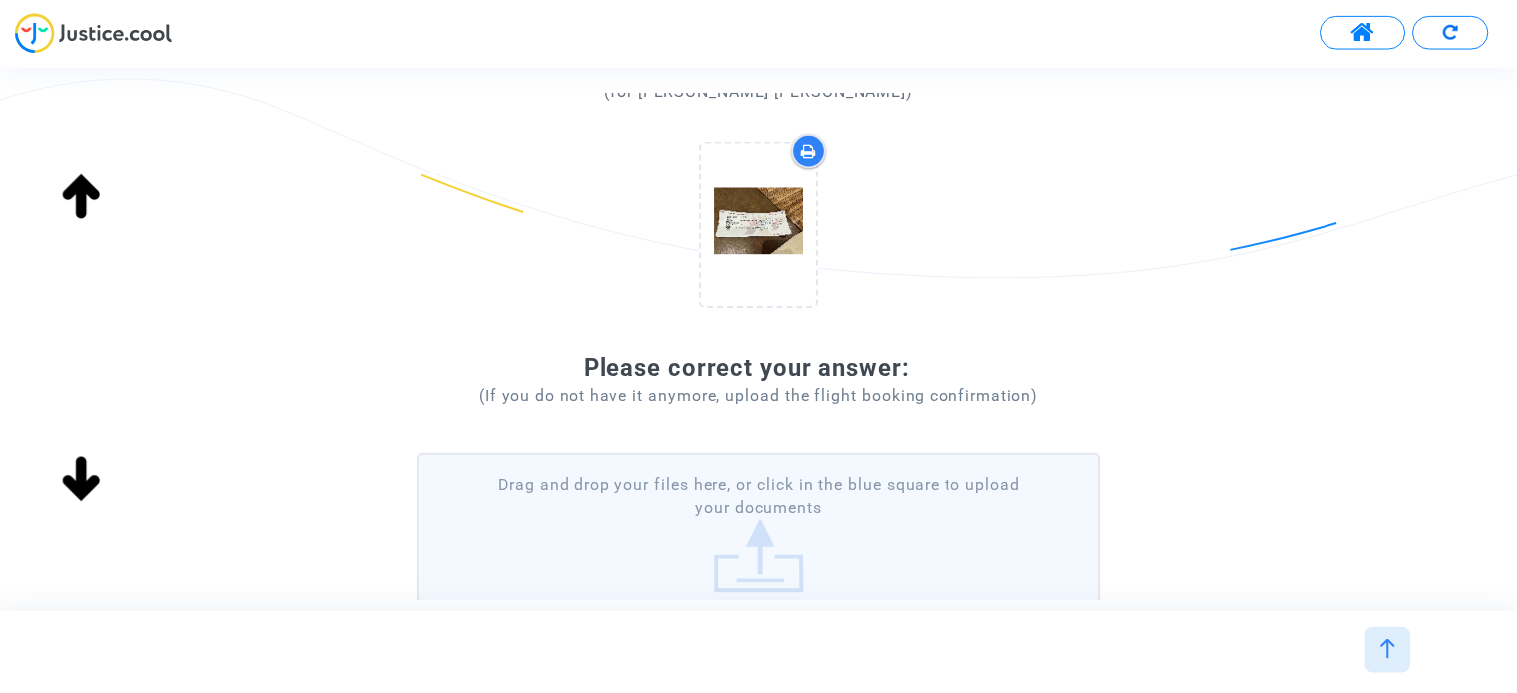
scroll to position [340, 0]
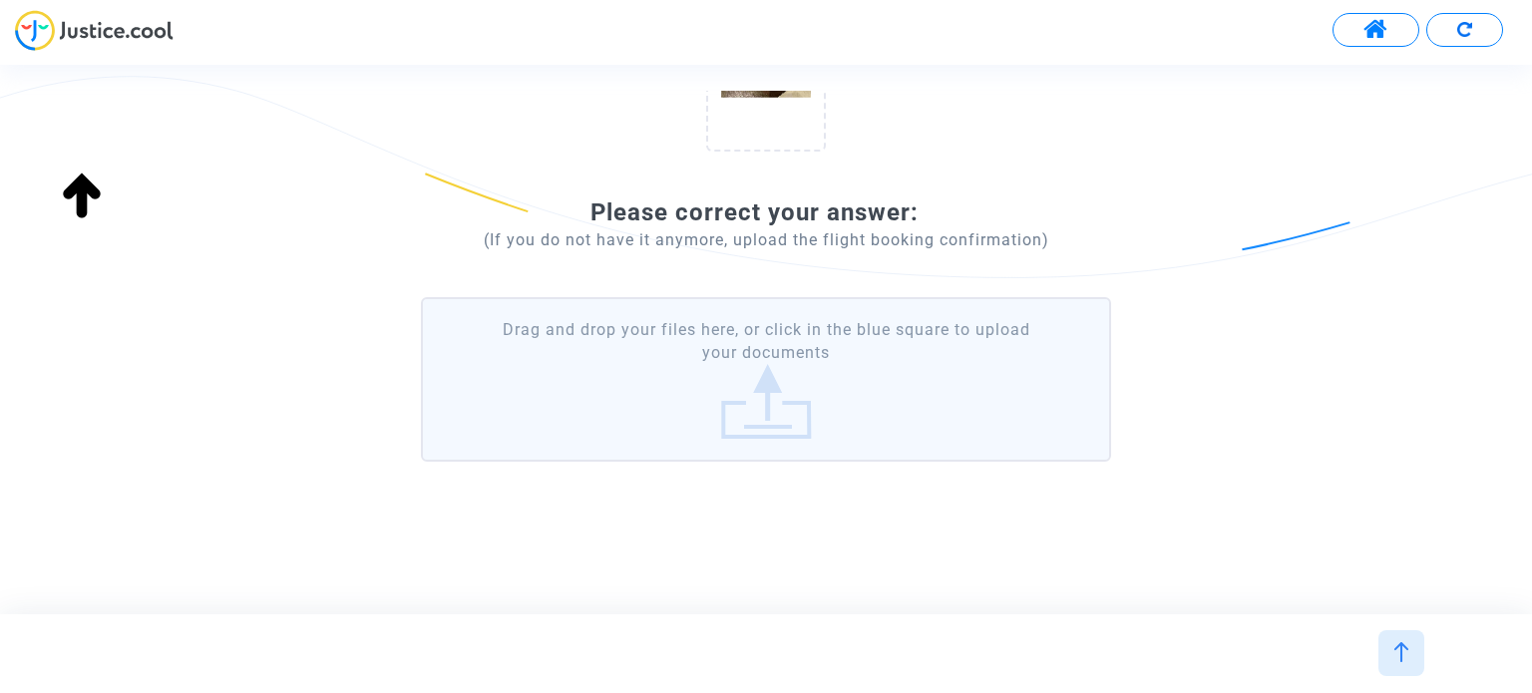
click at [1407, 653] on img at bounding box center [1402, 652] width 20 height 20
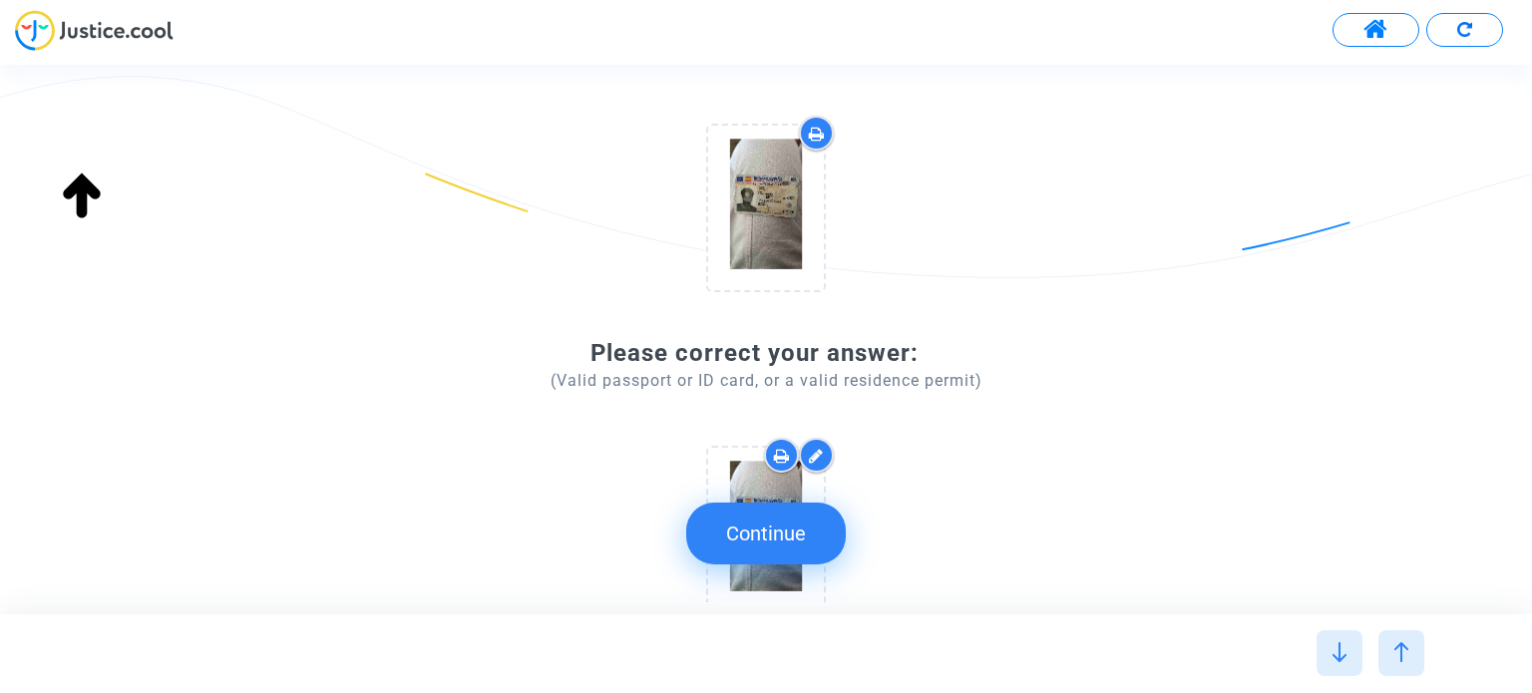
click at [1375, 23] on span at bounding box center [1376, 30] width 25 height 26
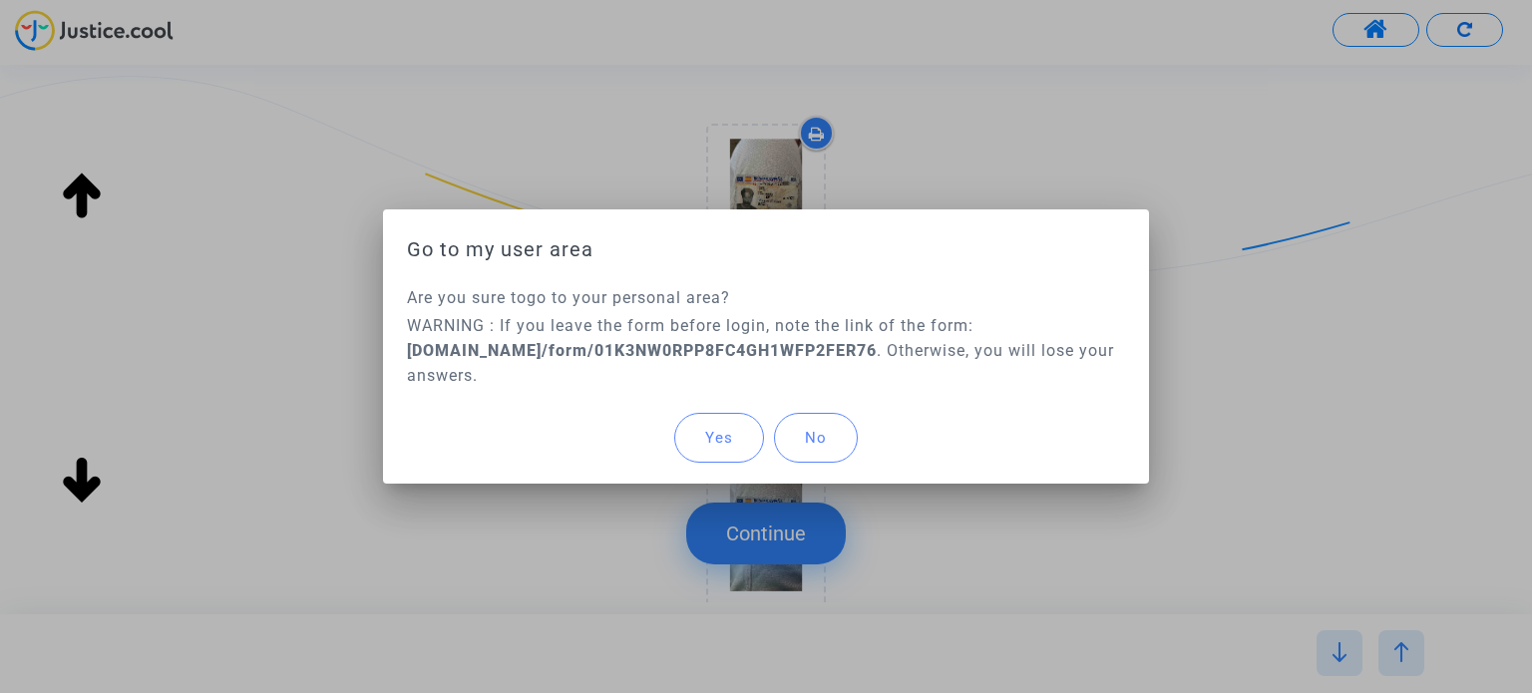
click at [720, 426] on button "Yes" at bounding box center [719, 438] width 90 height 50
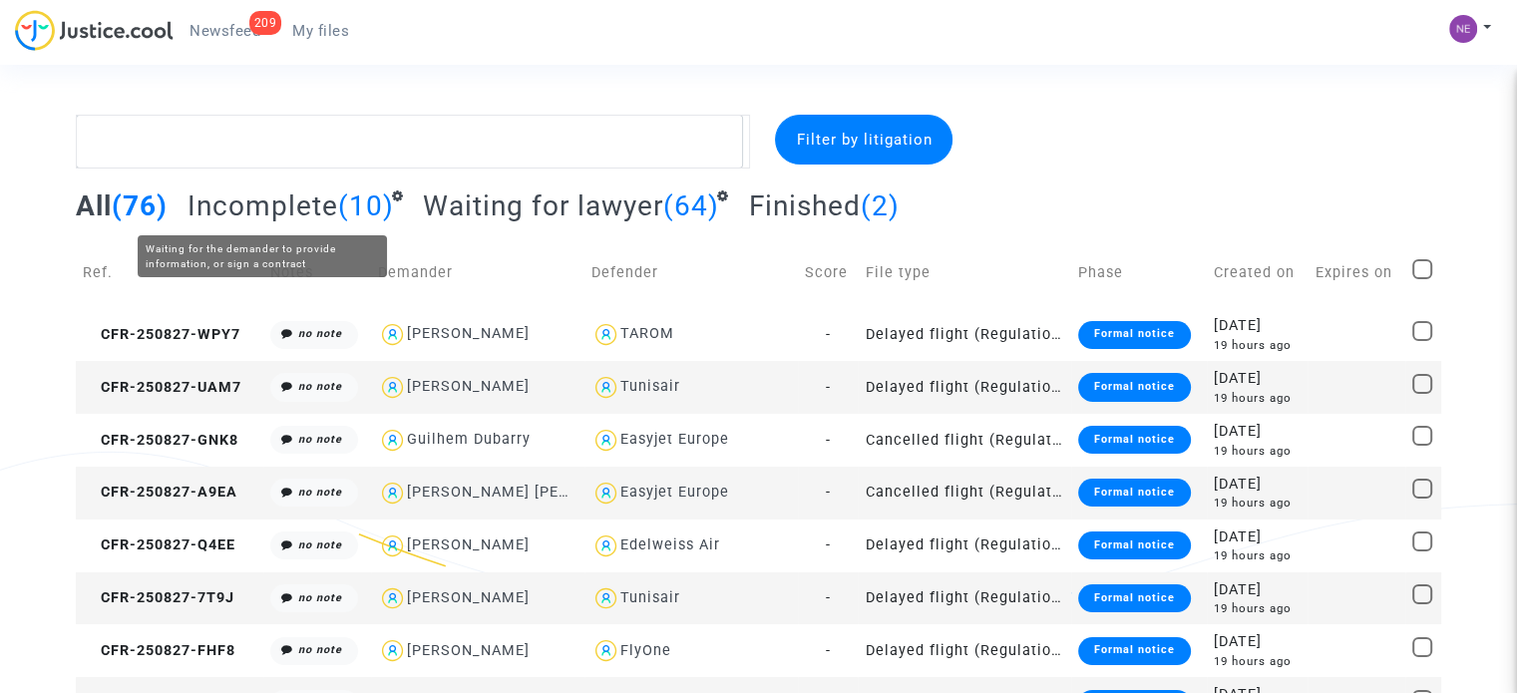
click at [323, 202] on span "Incomplete" at bounding box center [263, 206] width 151 height 33
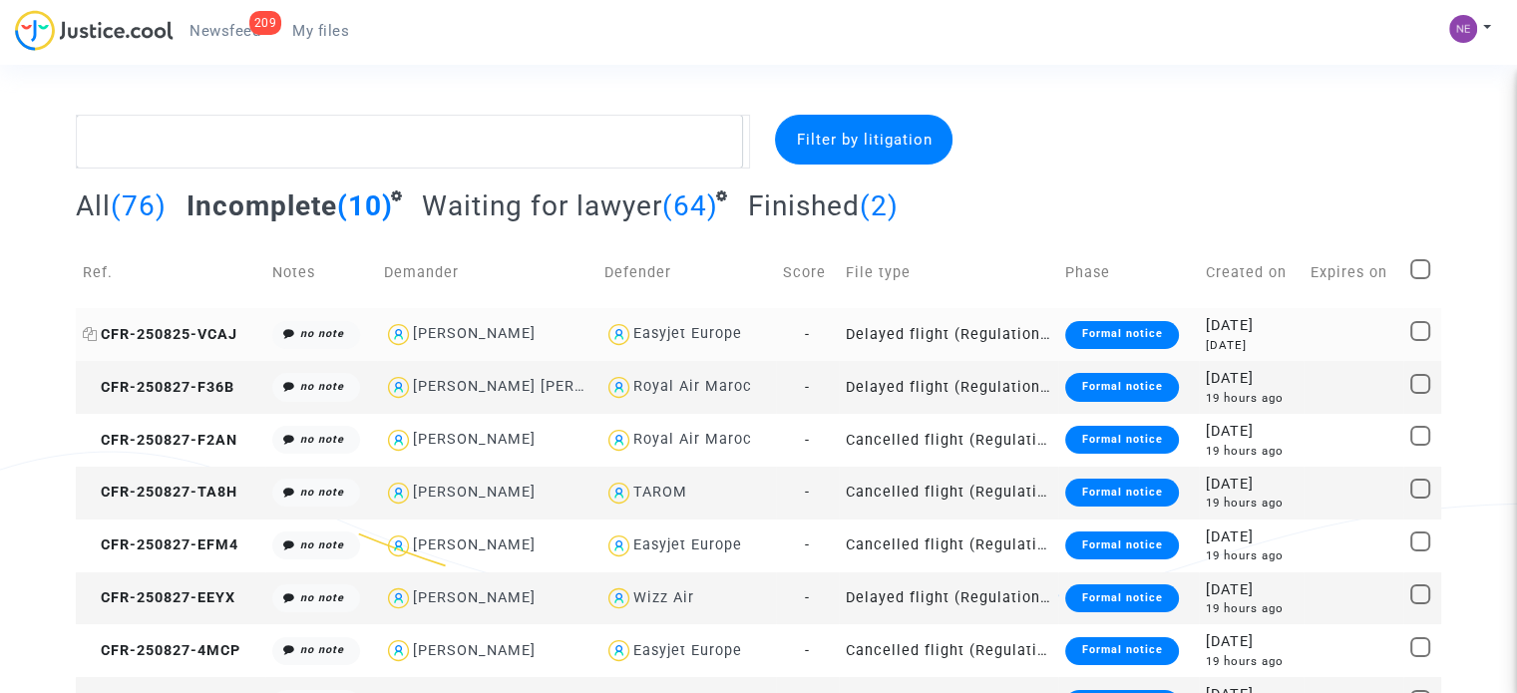
click at [173, 338] on span "CFR-250825-VCAJ" at bounding box center [160, 334] width 155 height 17
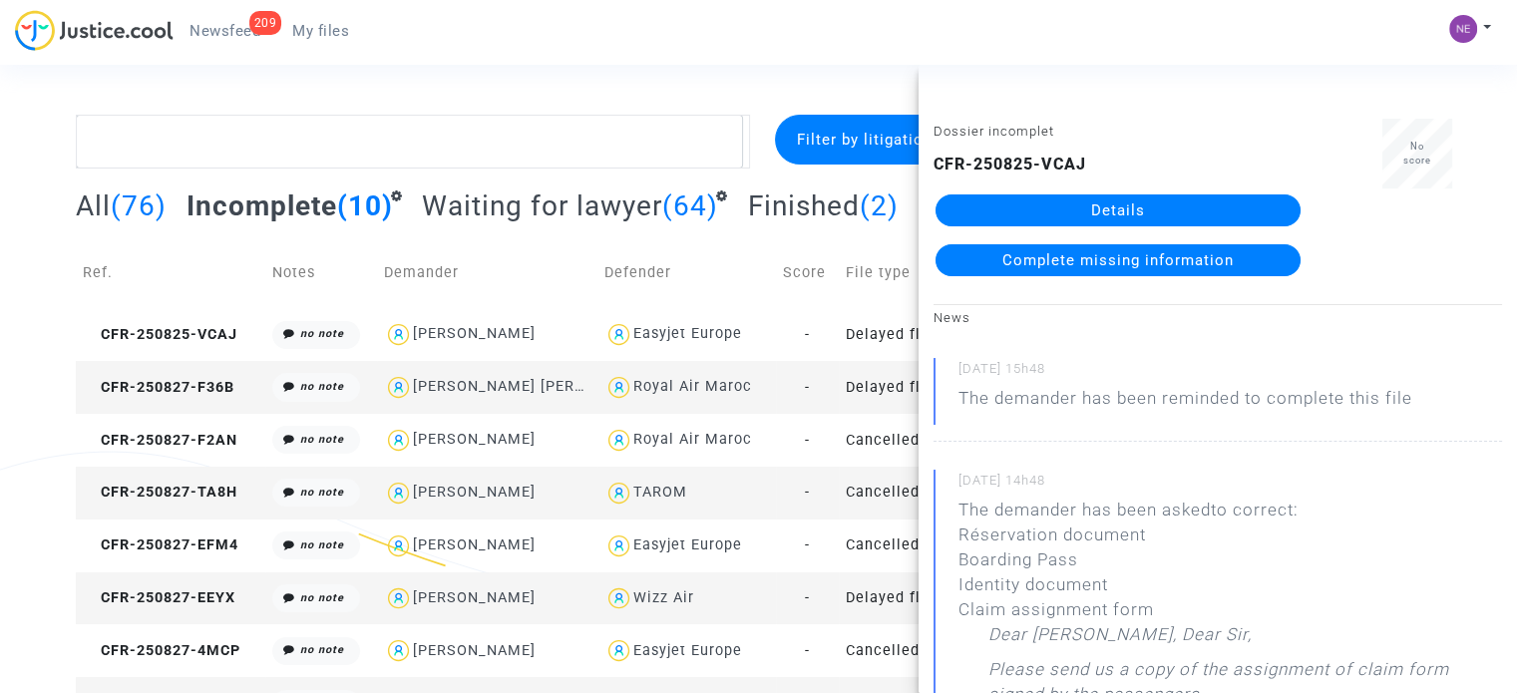
click at [1102, 217] on link "Details" at bounding box center [1118, 211] width 365 height 32
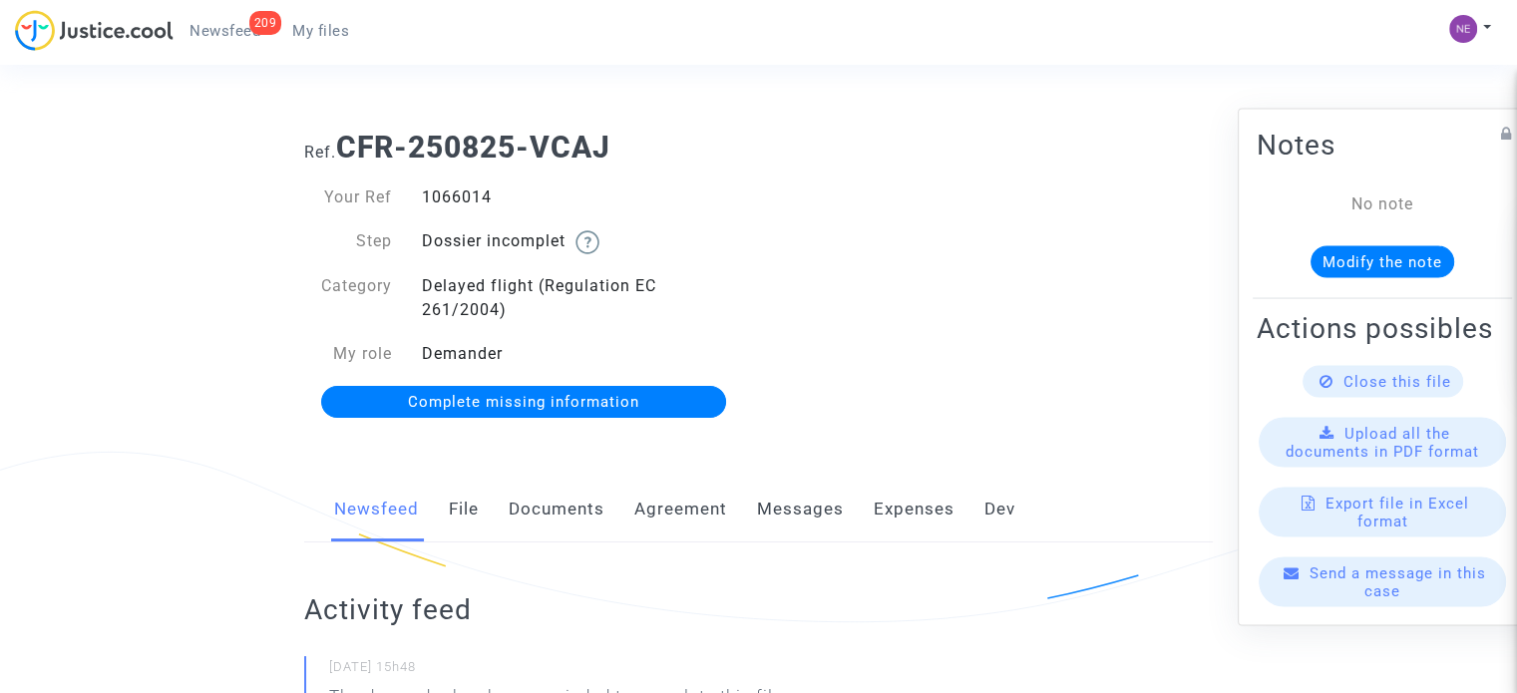
click at [473, 194] on div "1066014" at bounding box center [583, 198] width 352 height 24
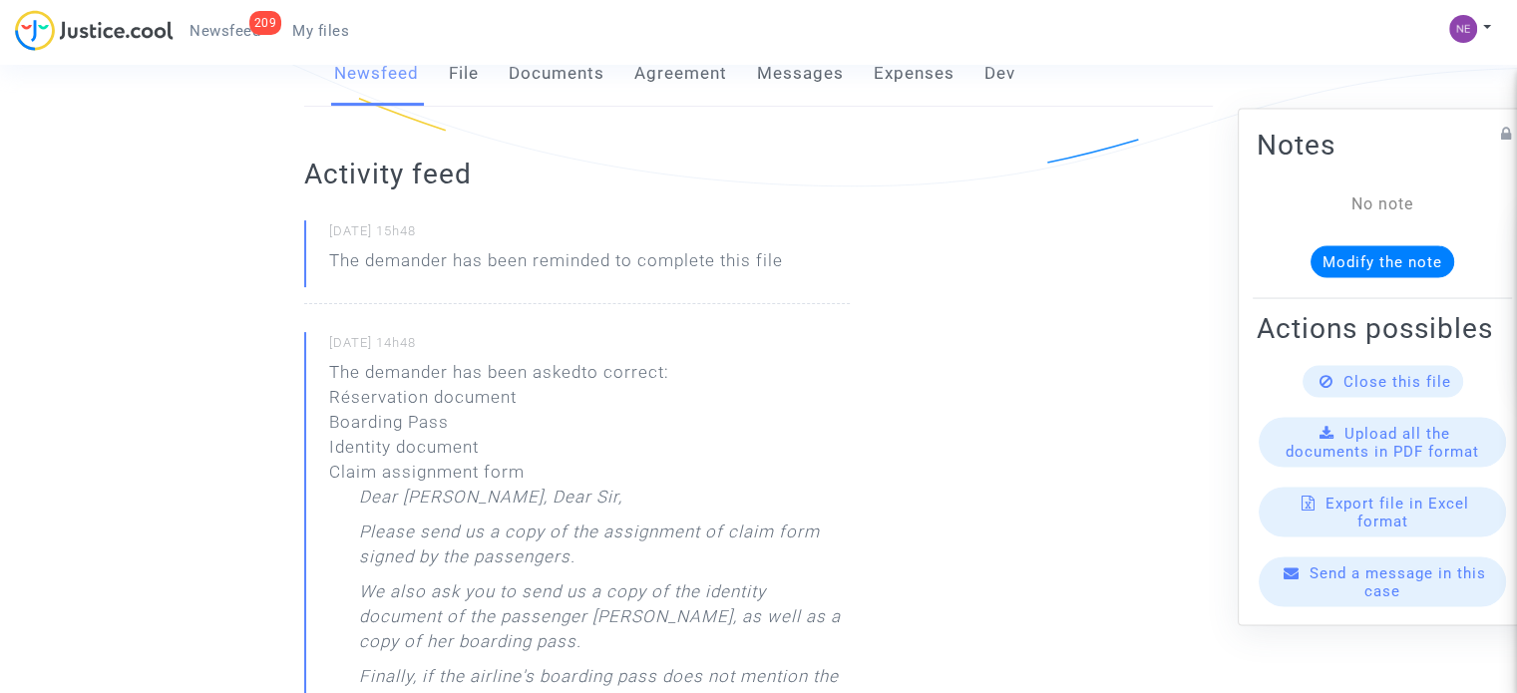
scroll to position [399, 0]
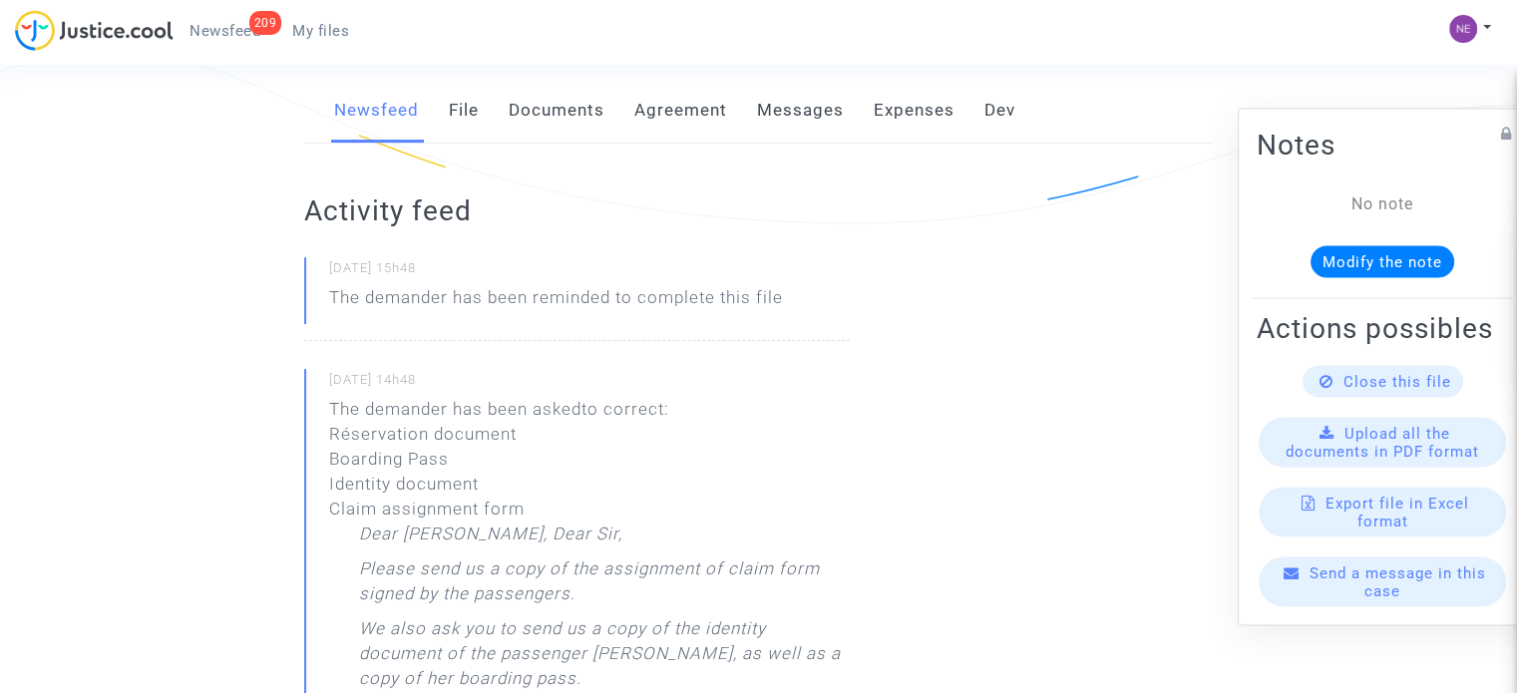
click at [559, 118] on link "Documents" at bounding box center [557, 111] width 96 height 66
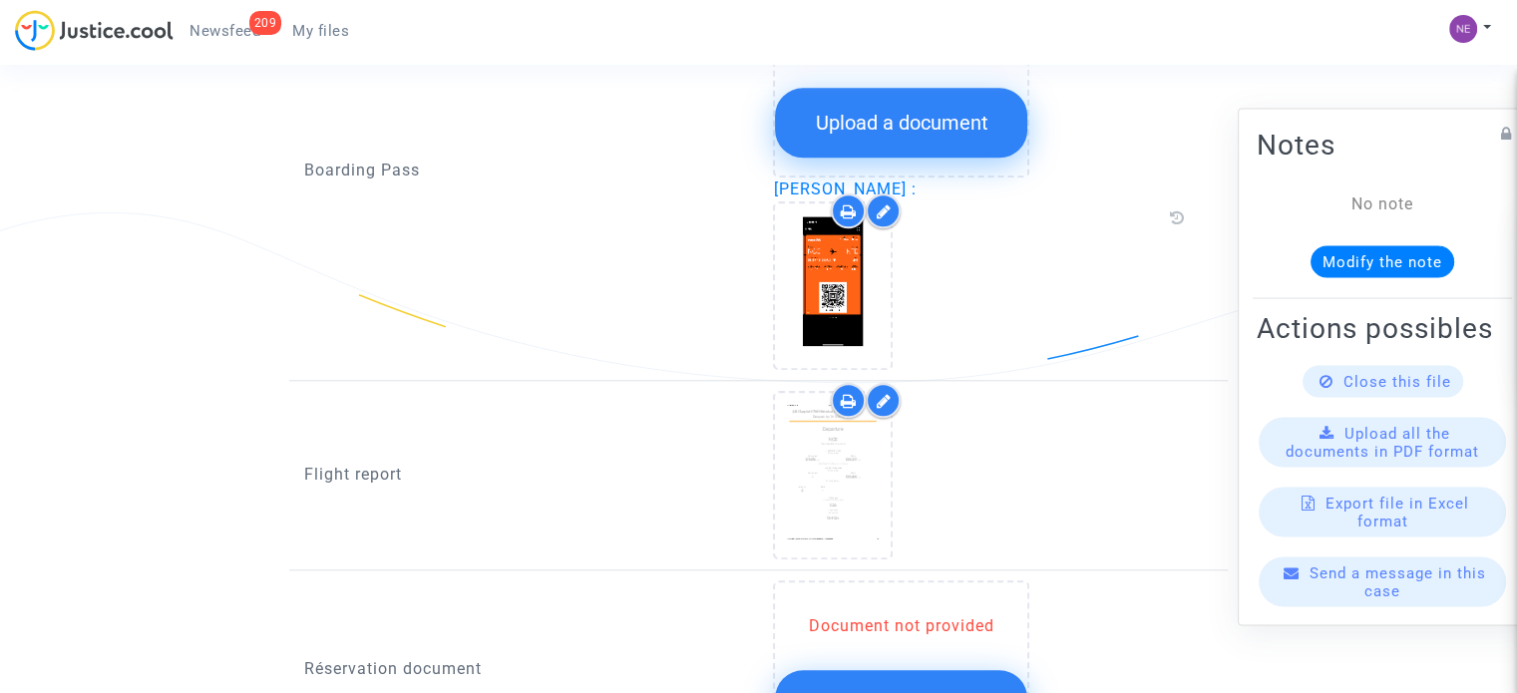
scroll to position [2095, 0]
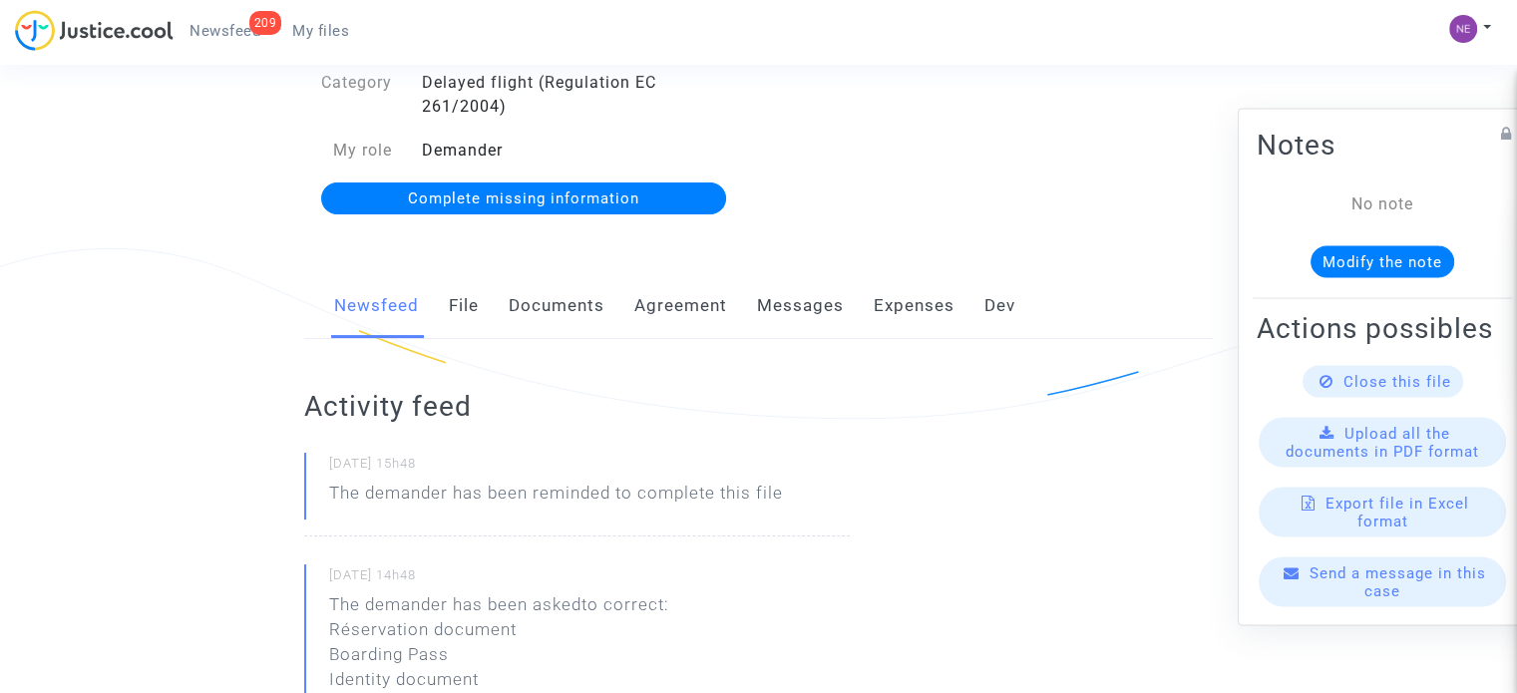
scroll to position [200, 0]
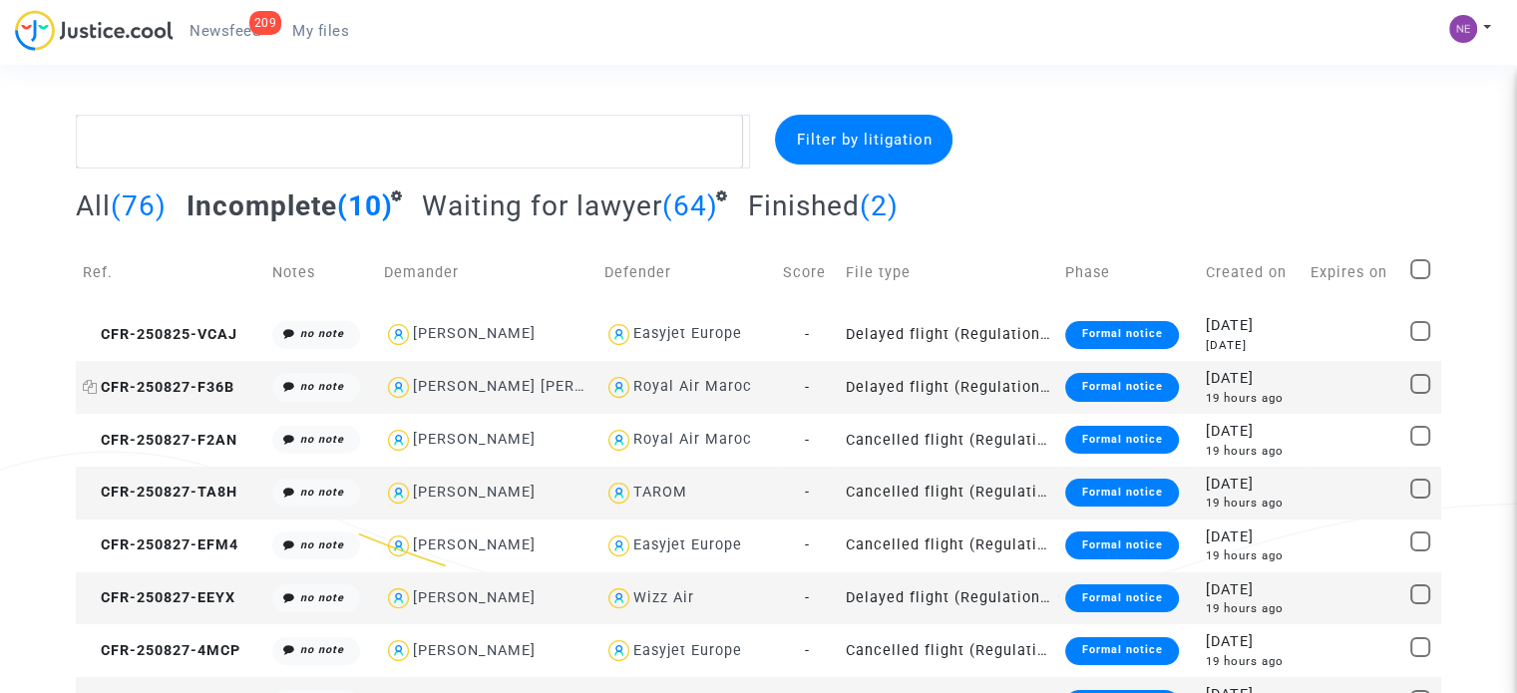
click at [230, 394] on span "CFR-250827-F36B" at bounding box center [159, 387] width 152 height 17
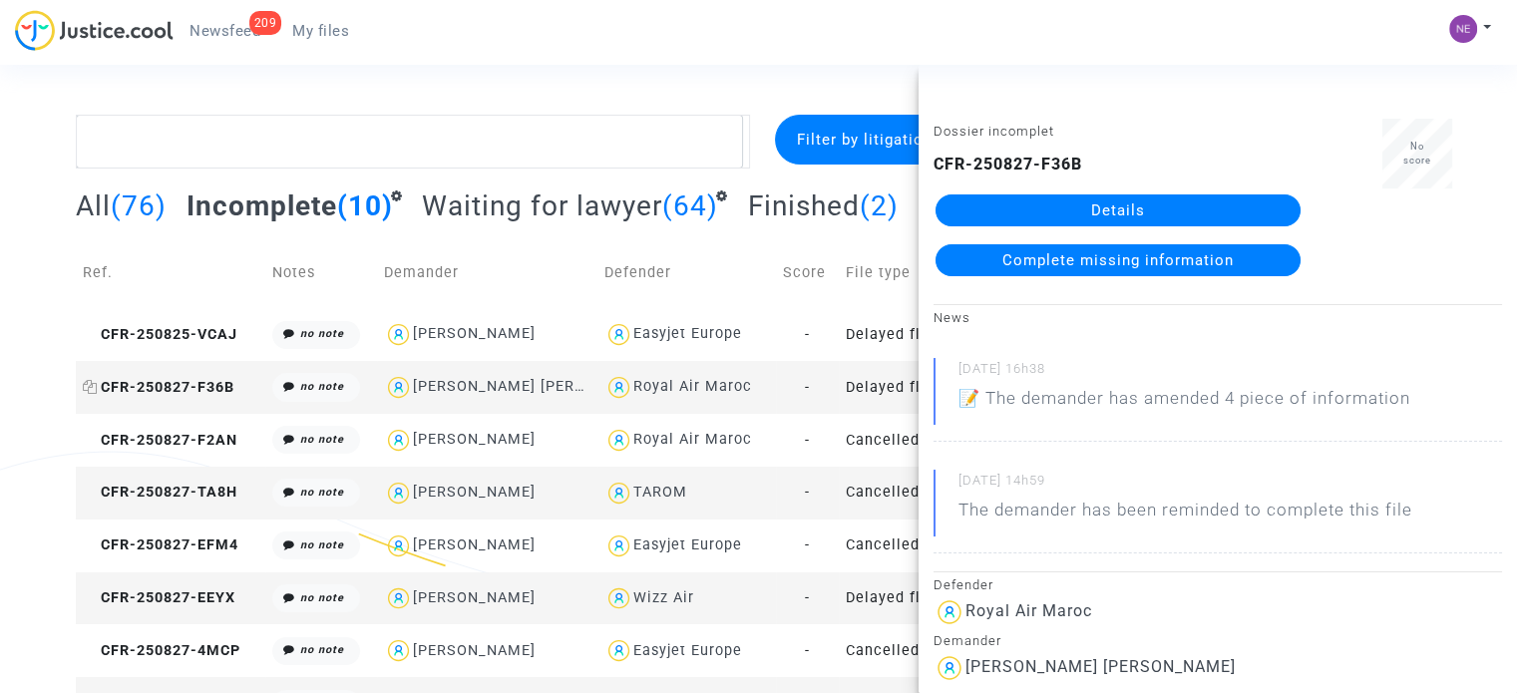
click at [157, 379] on span "CFR-250827-F36B" at bounding box center [159, 387] width 152 height 17
click at [1204, 210] on link "Details" at bounding box center [1118, 211] width 365 height 32
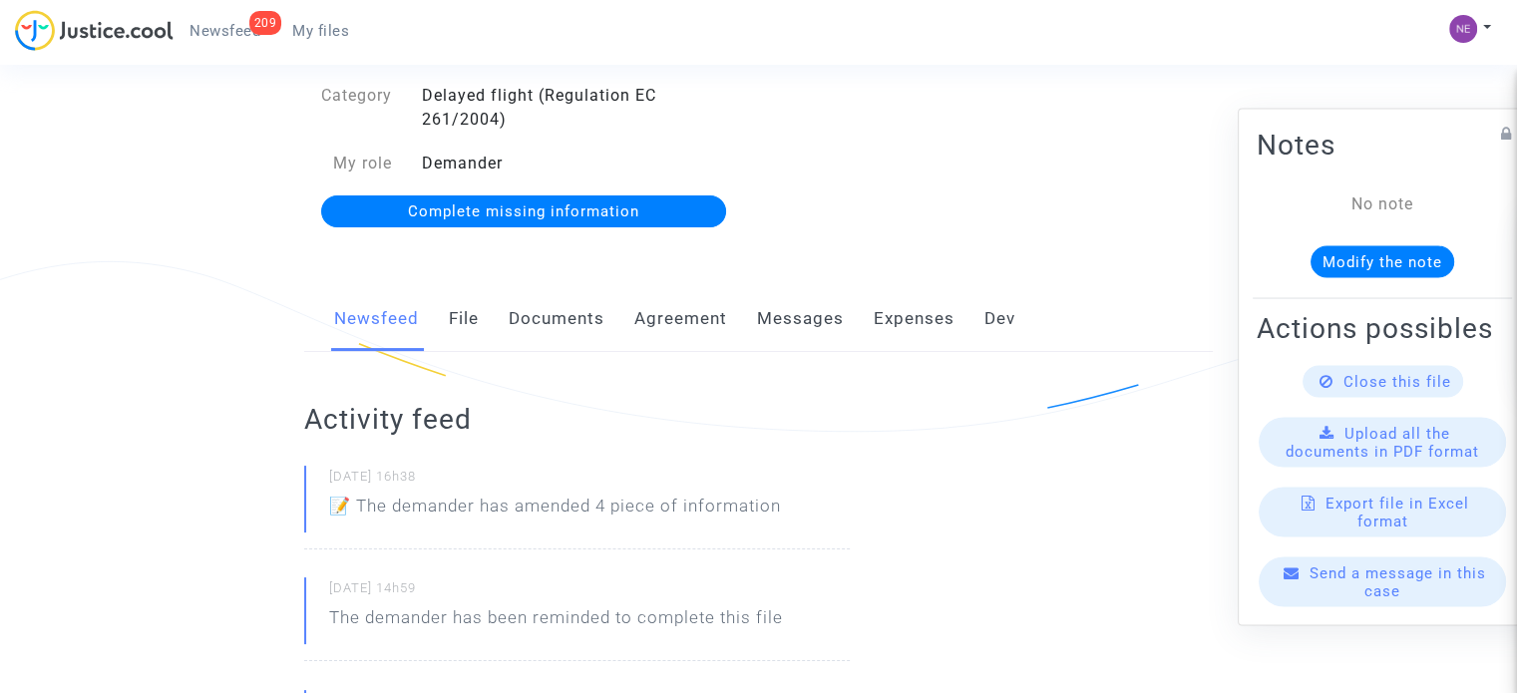
scroll to position [200, 0]
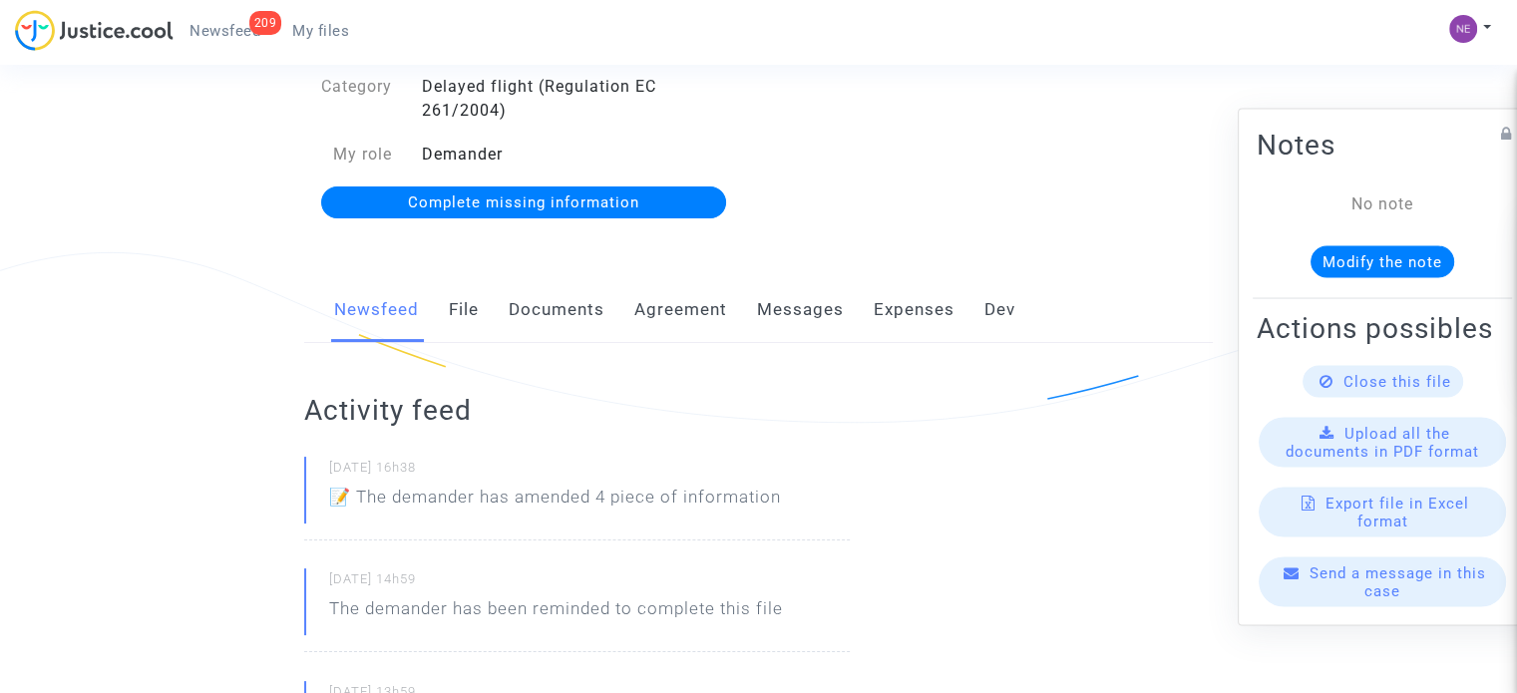
click at [468, 314] on link "File" at bounding box center [464, 310] width 30 height 66
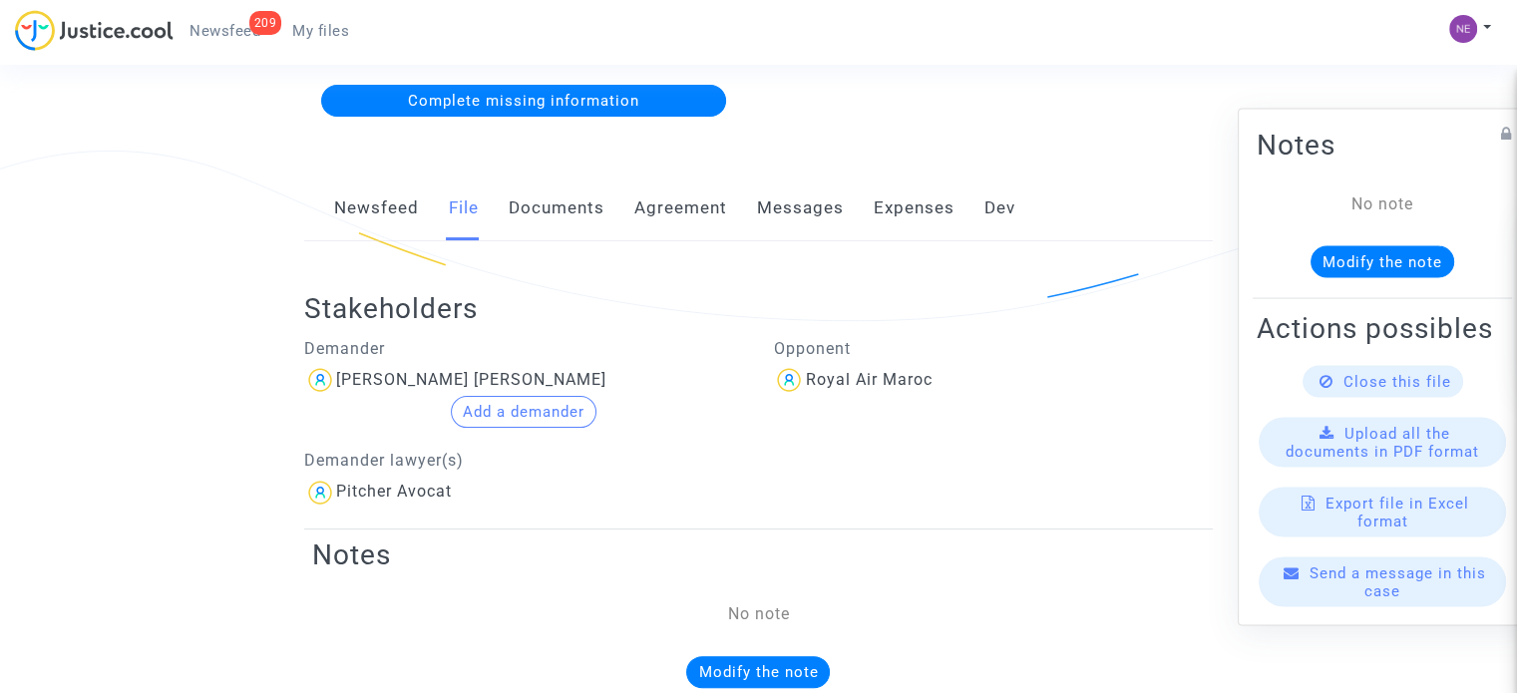
scroll to position [271, 0]
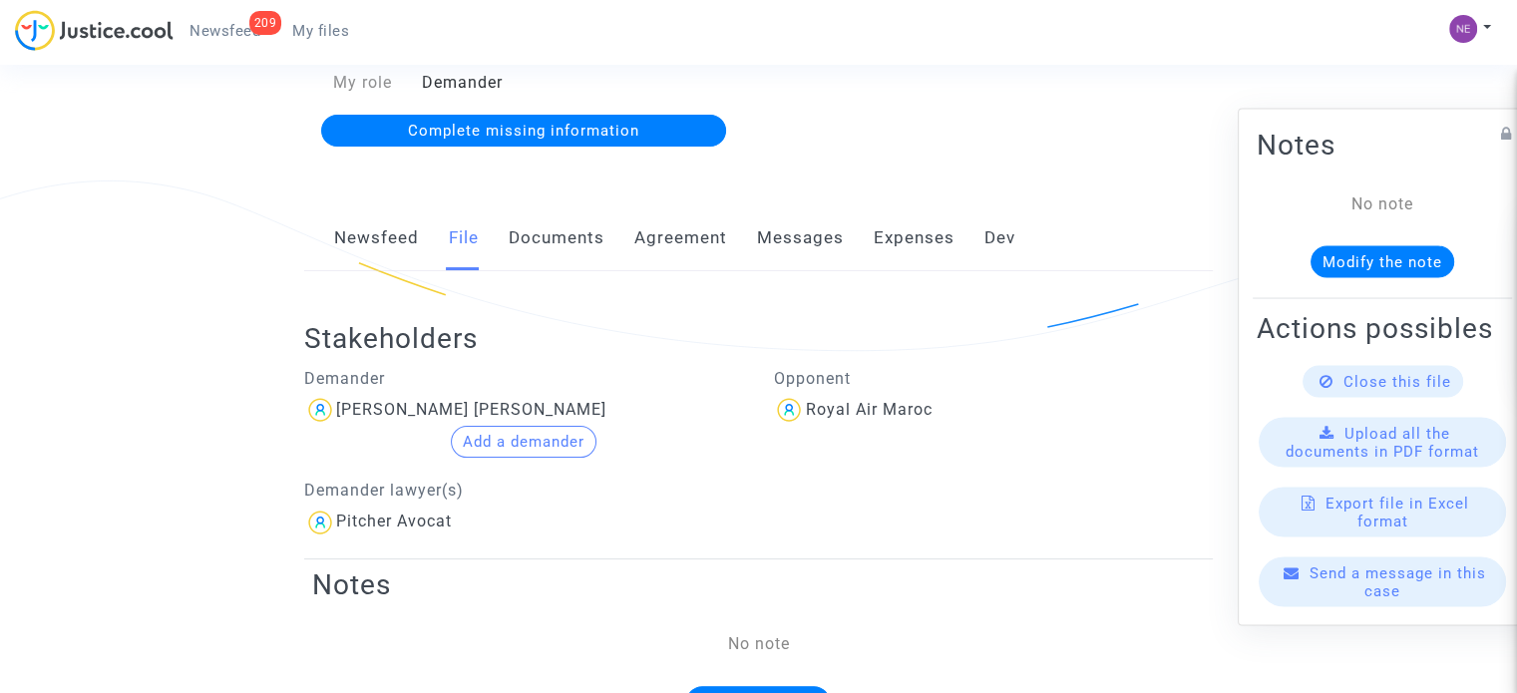
click at [571, 254] on link "Documents" at bounding box center [557, 238] width 96 height 66
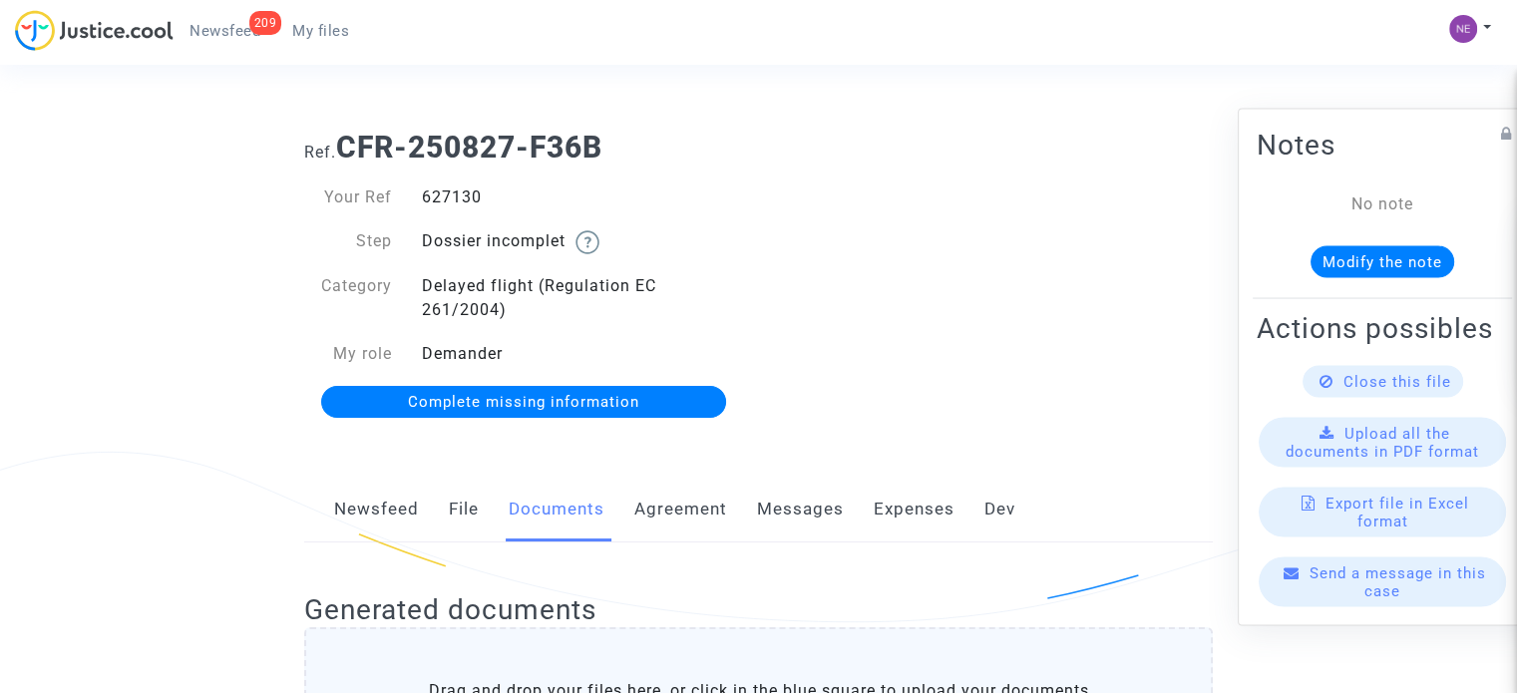
click at [998, 260] on div "Ref. CFR-250827-F36B Your Ref 627130 Step Dossier incomplet Category Delayed fl…" at bounding box center [758, 275] width 939 height 321
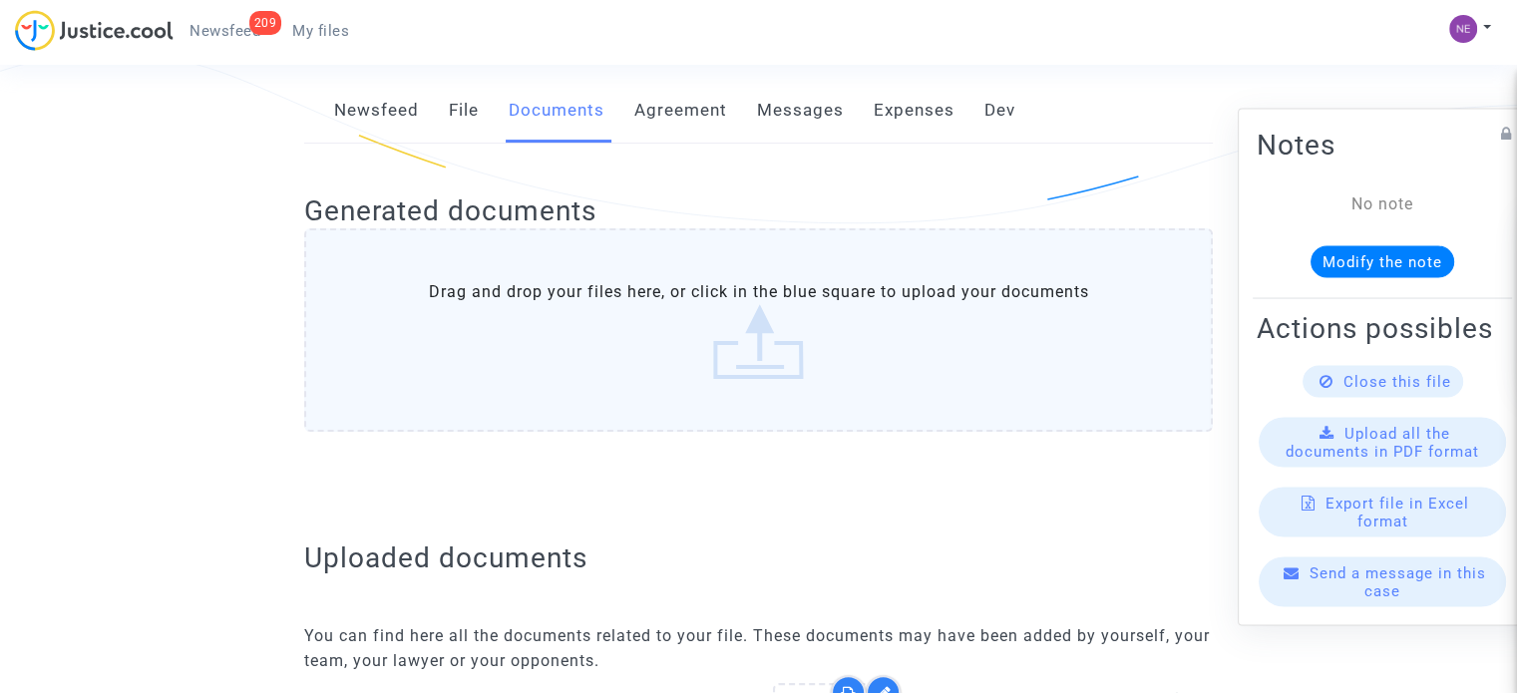
scroll to position [100, 0]
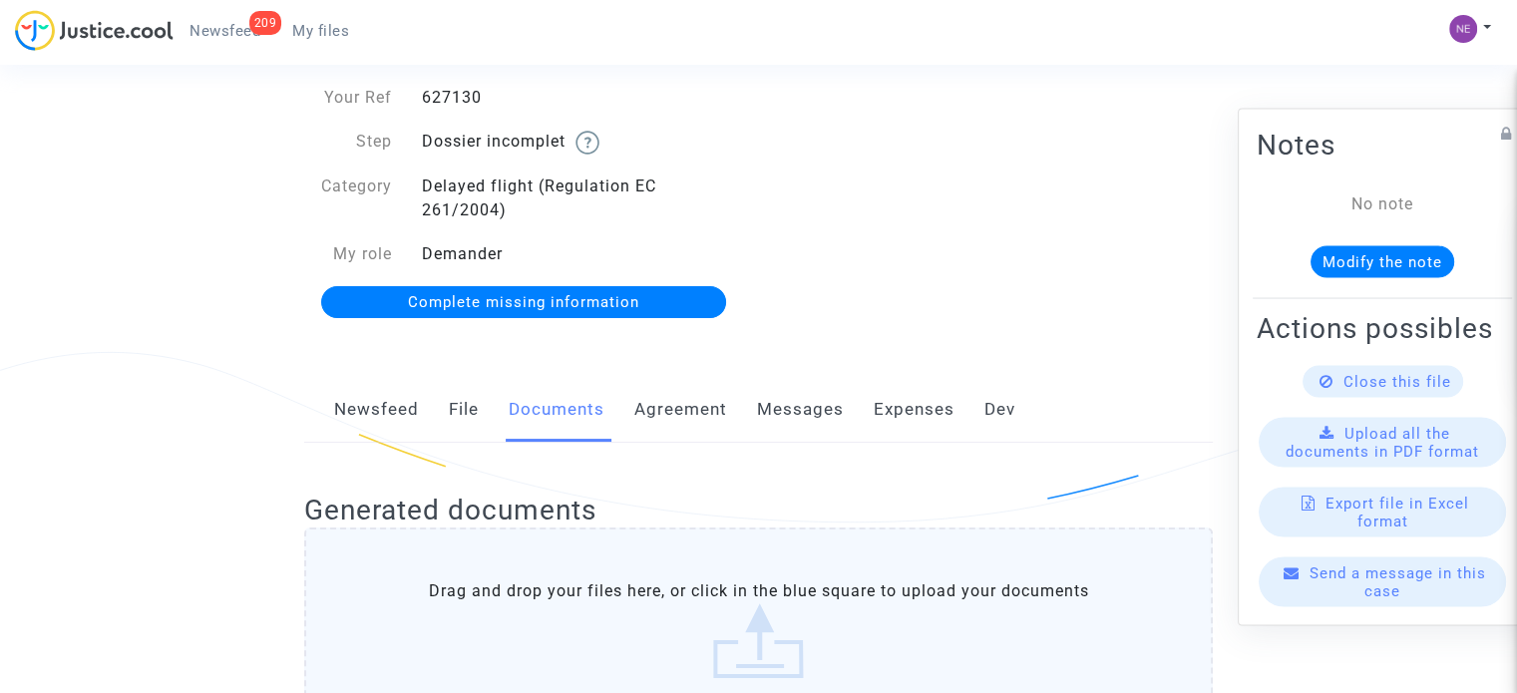
click at [718, 419] on link "Agreement" at bounding box center [680, 410] width 93 height 66
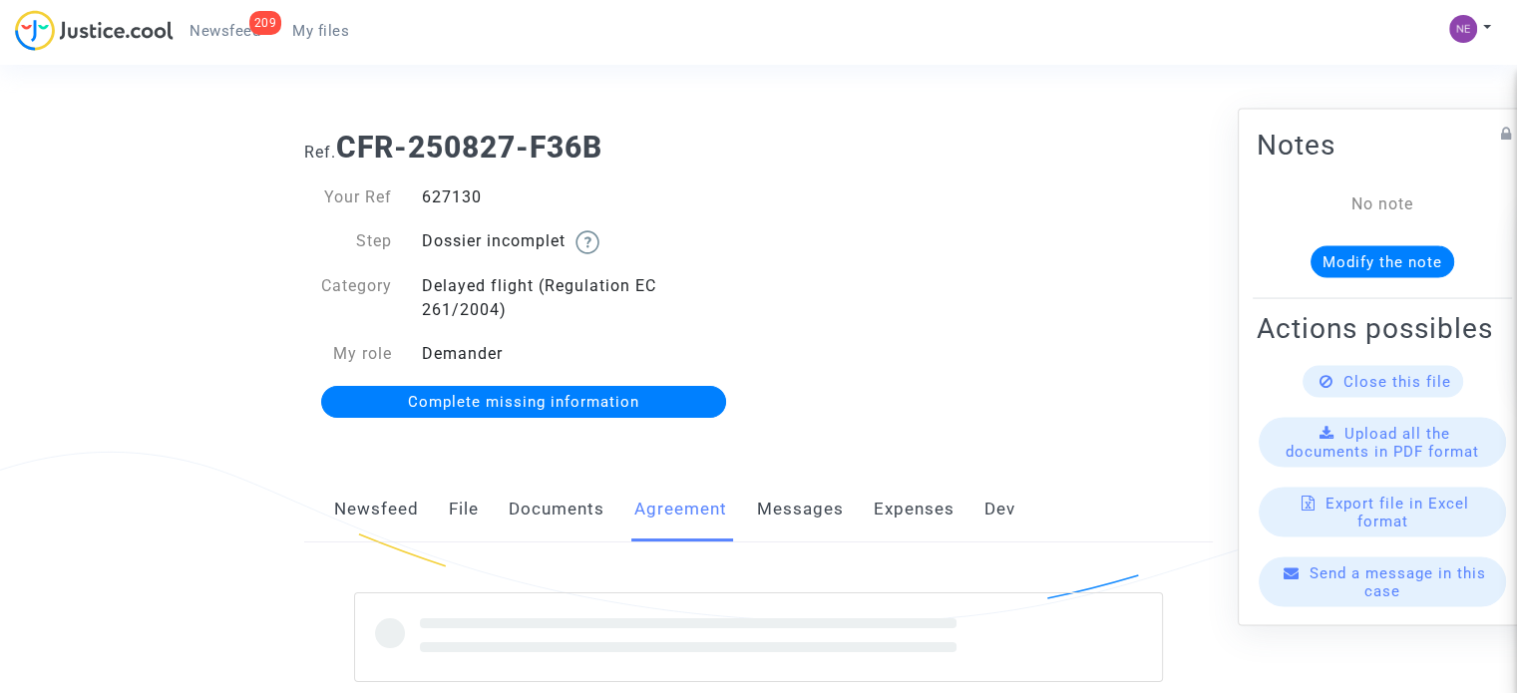
scroll to position [299, 0]
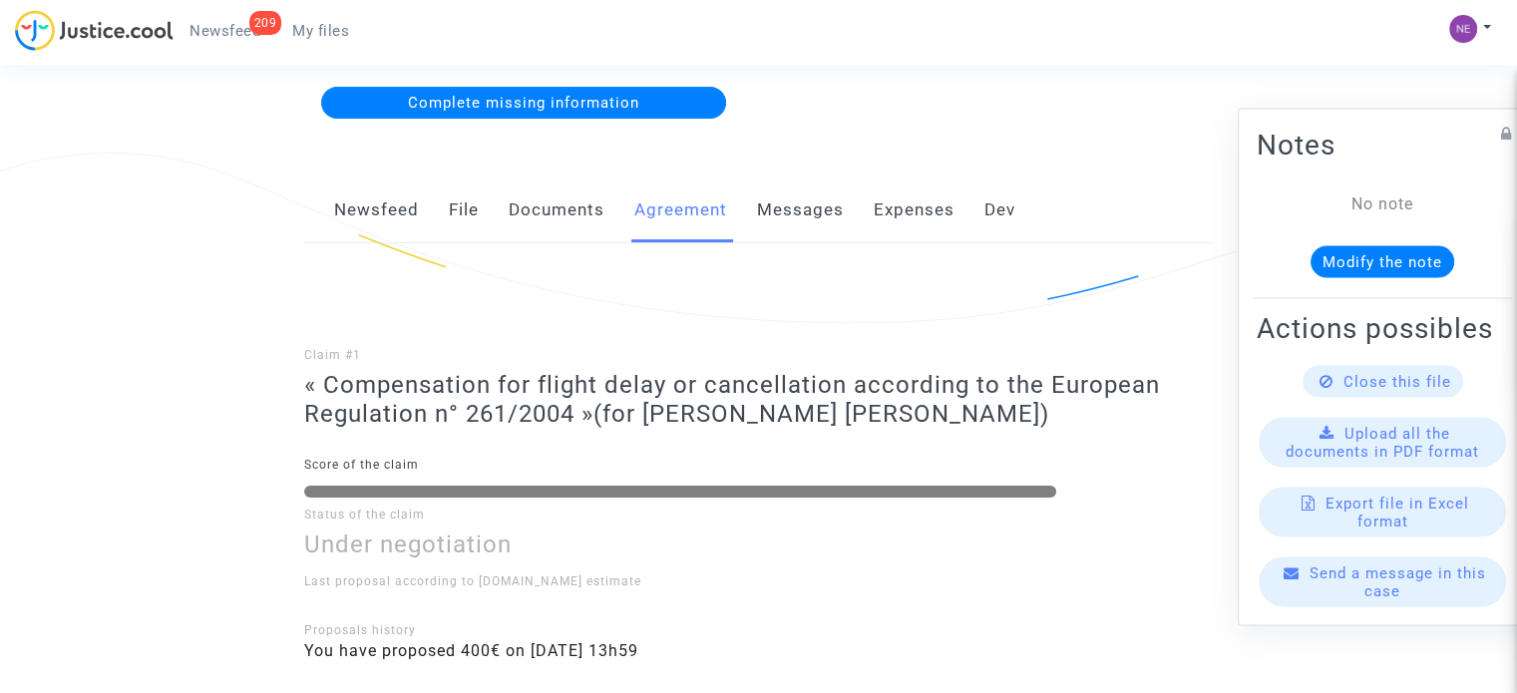
click at [817, 212] on link "Messages" at bounding box center [800, 211] width 87 height 66
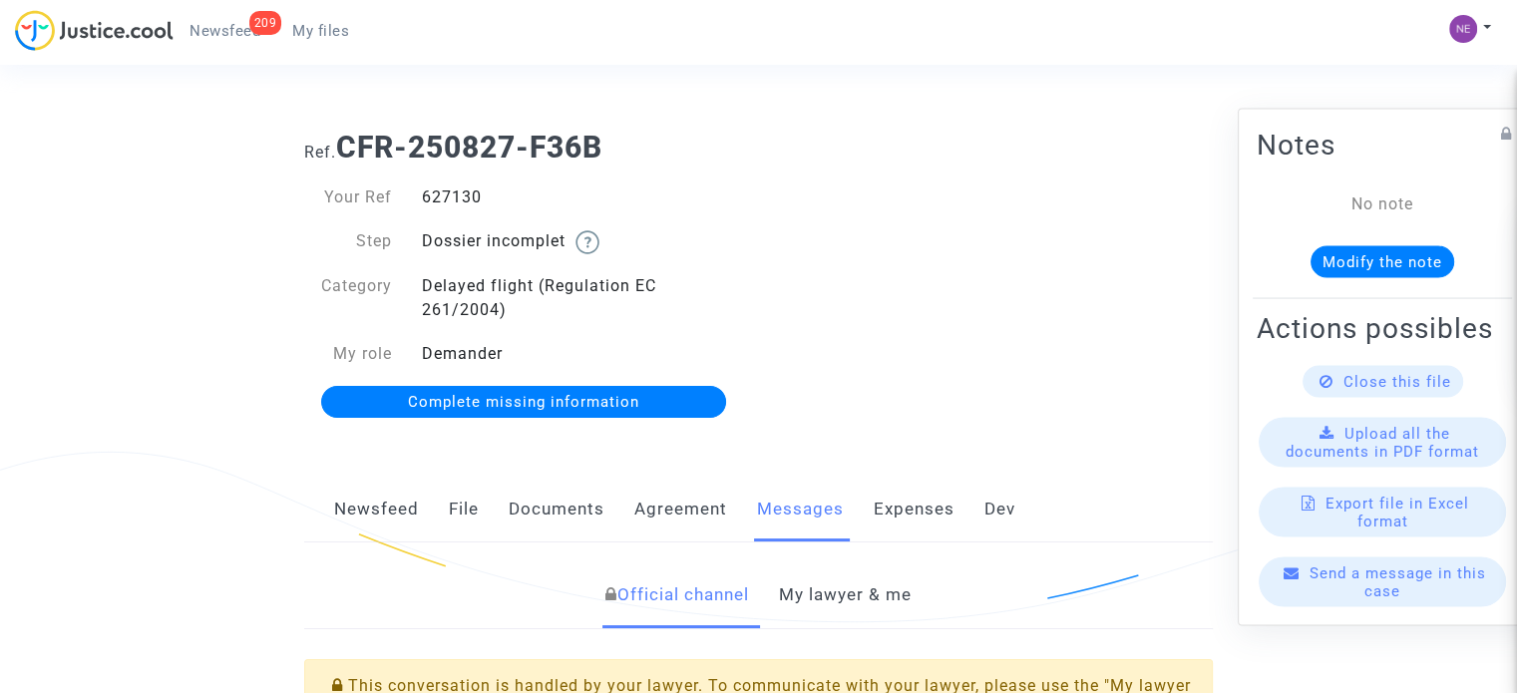
click at [221, 31] on span "Newsfeed" at bounding box center [225, 31] width 71 height 18
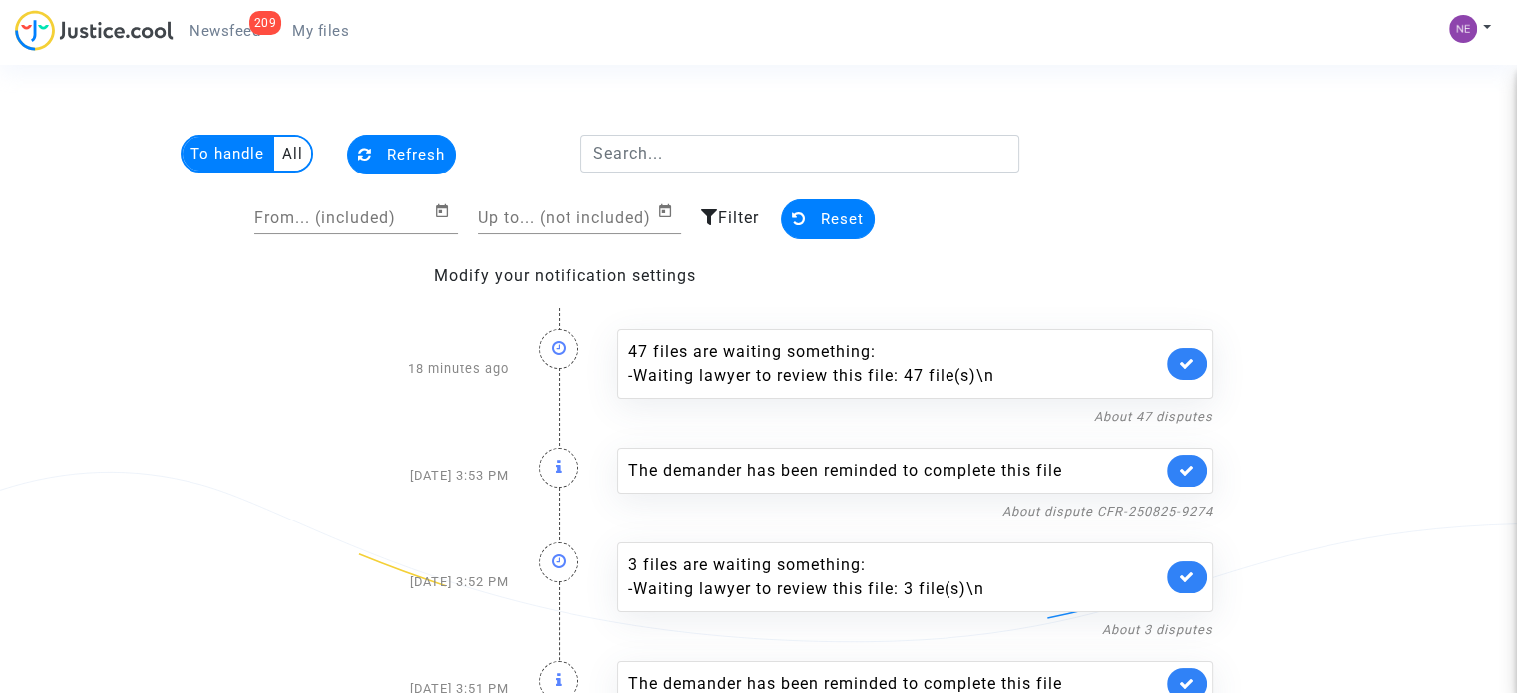
click at [89, 19] on img at bounding box center [94, 30] width 159 height 41
click at [256, 40] on link "209 Newsfeed" at bounding box center [225, 31] width 103 height 30
click at [293, 41] on link "My files" at bounding box center [320, 31] width 89 height 30
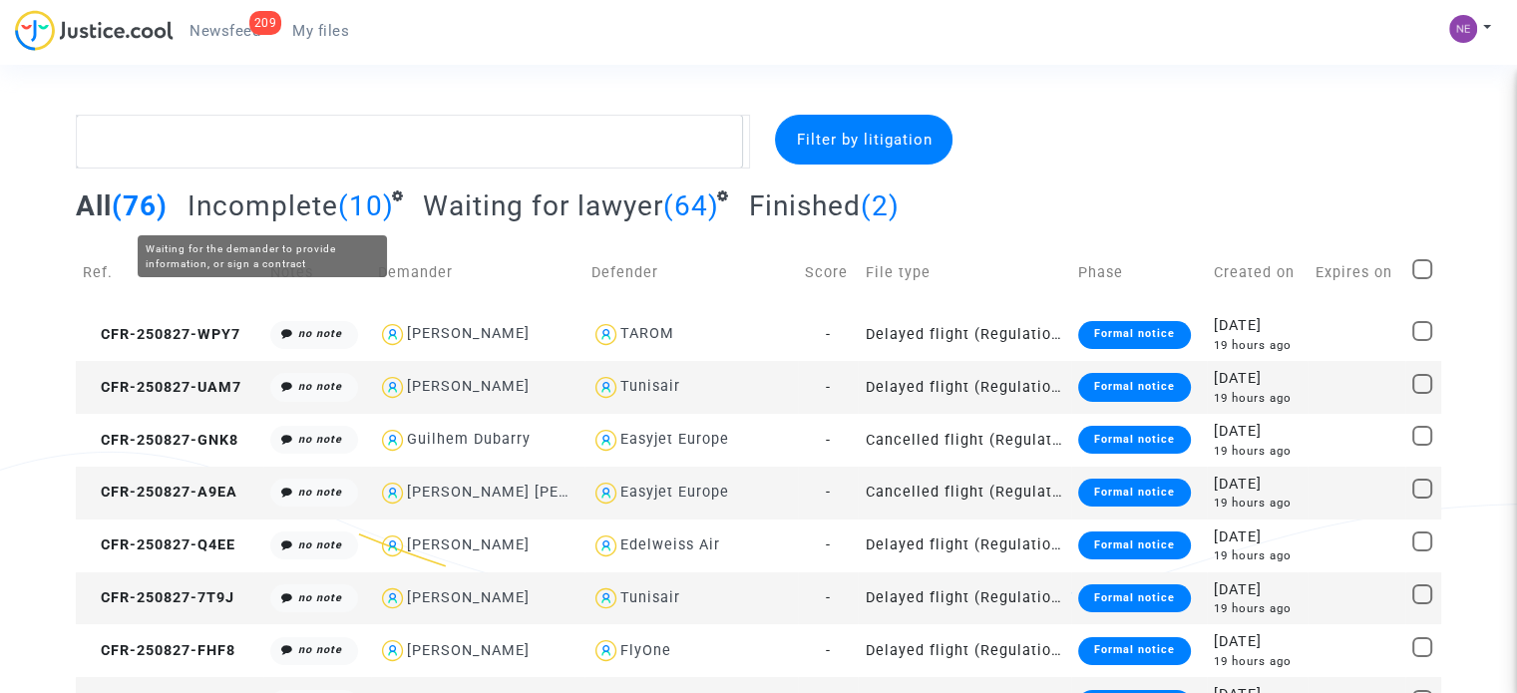
click at [290, 218] on span "Incomplete" at bounding box center [263, 206] width 151 height 33
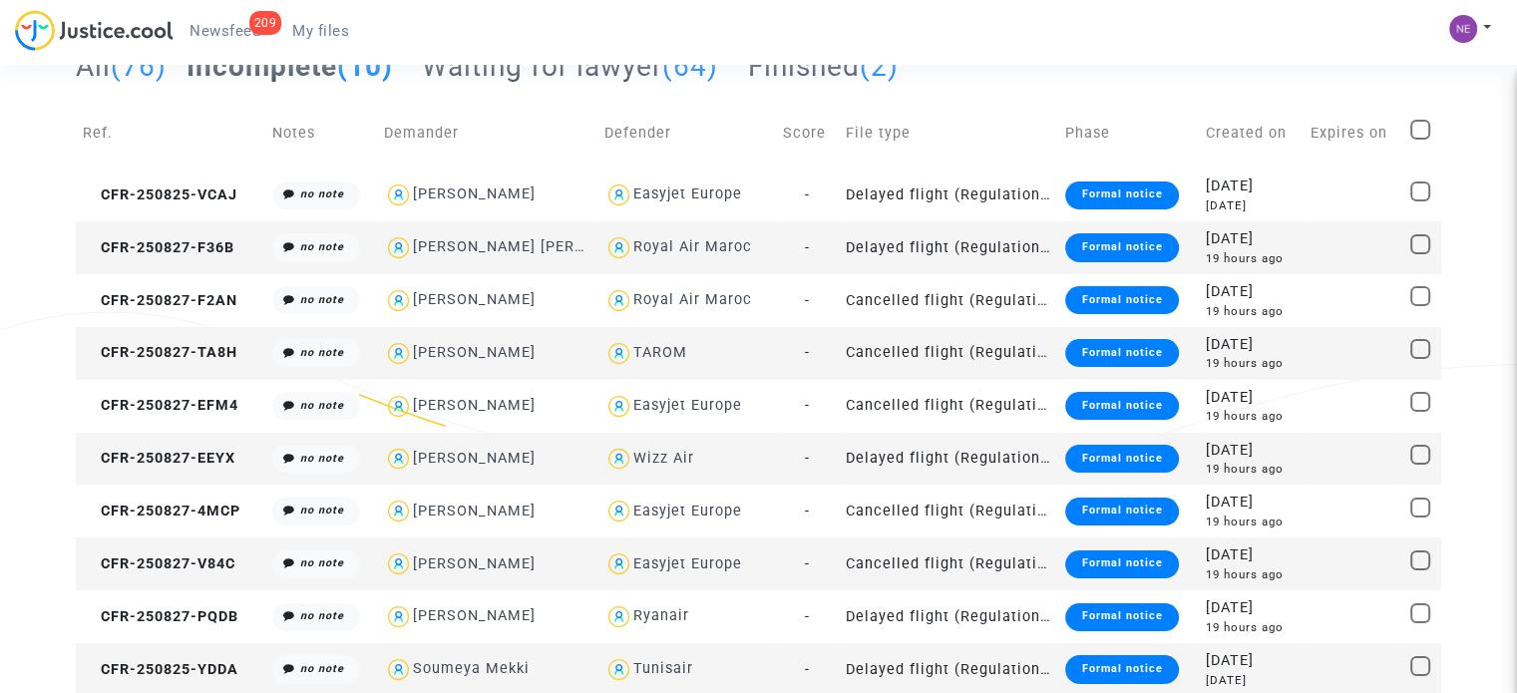
scroll to position [142, 0]
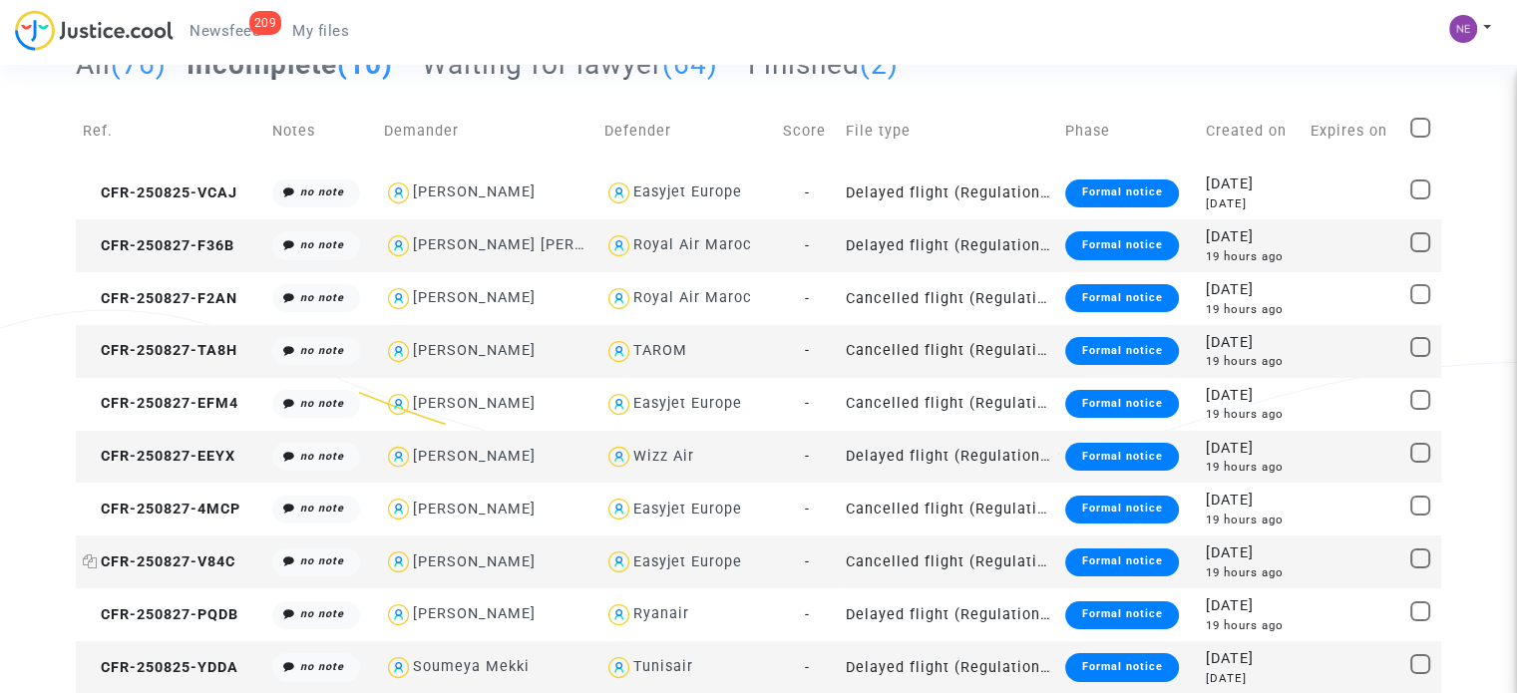
click at [208, 570] on span "CFR-250827-V84C" at bounding box center [159, 562] width 153 height 17
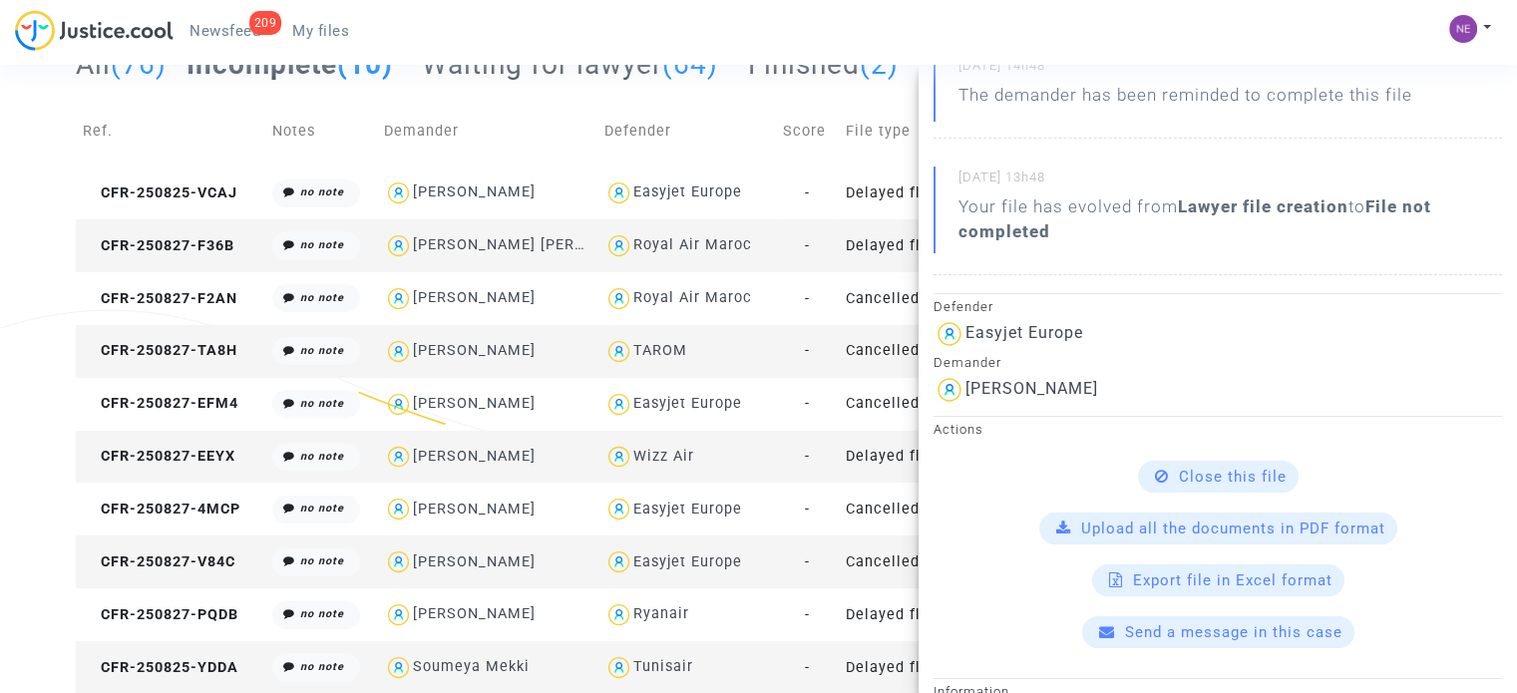
scroll to position [0, 0]
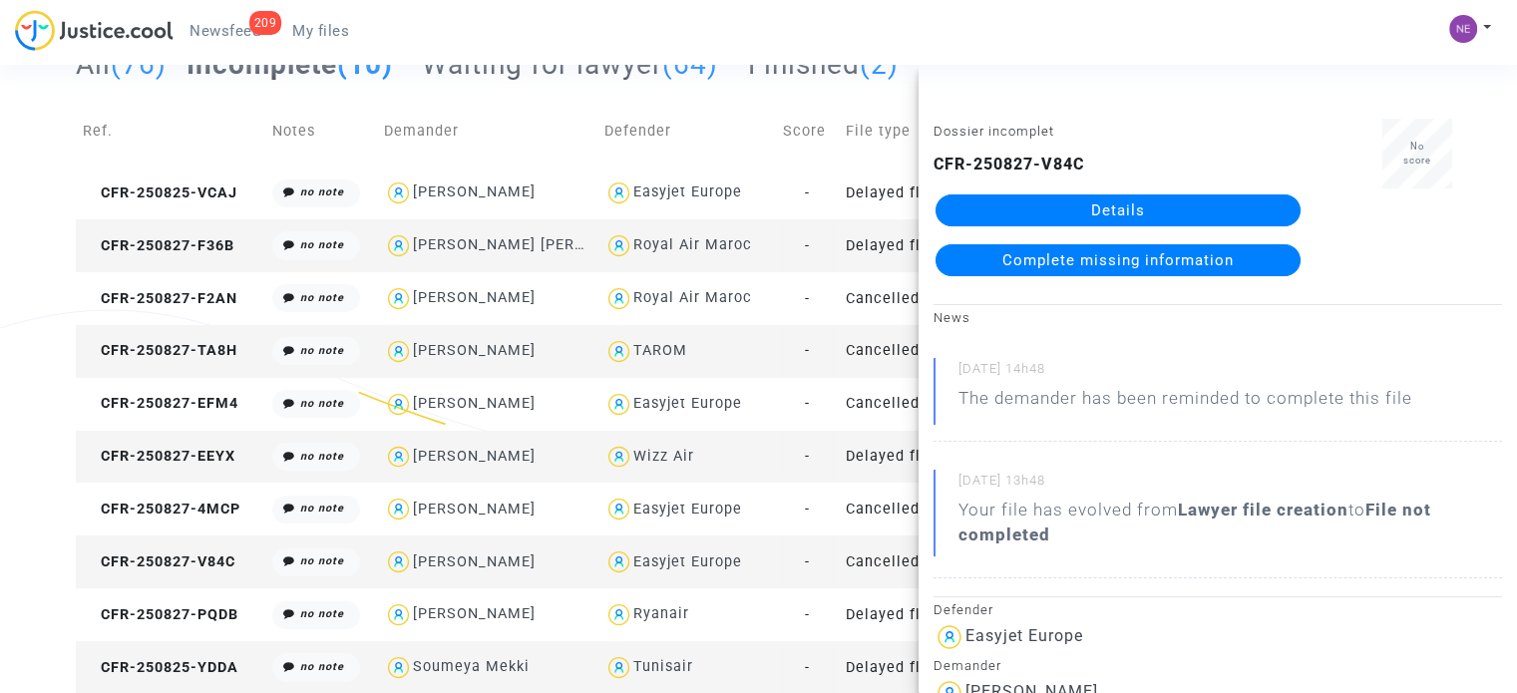
click at [1085, 206] on link "Details" at bounding box center [1118, 211] width 365 height 32
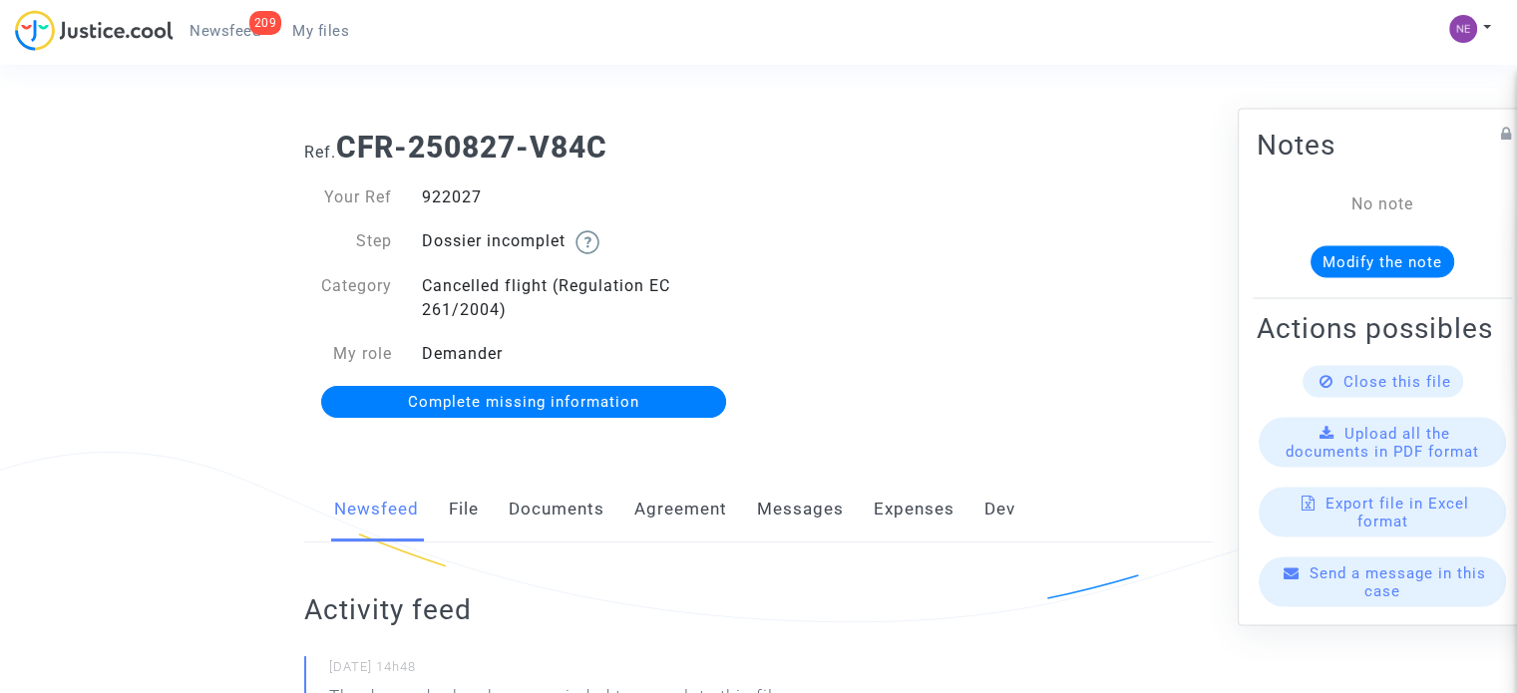
click at [463, 195] on div "922027" at bounding box center [583, 198] width 352 height 24
copy div "922027"
